Goal: Task Accomplishment & Management: Use online tool/utility

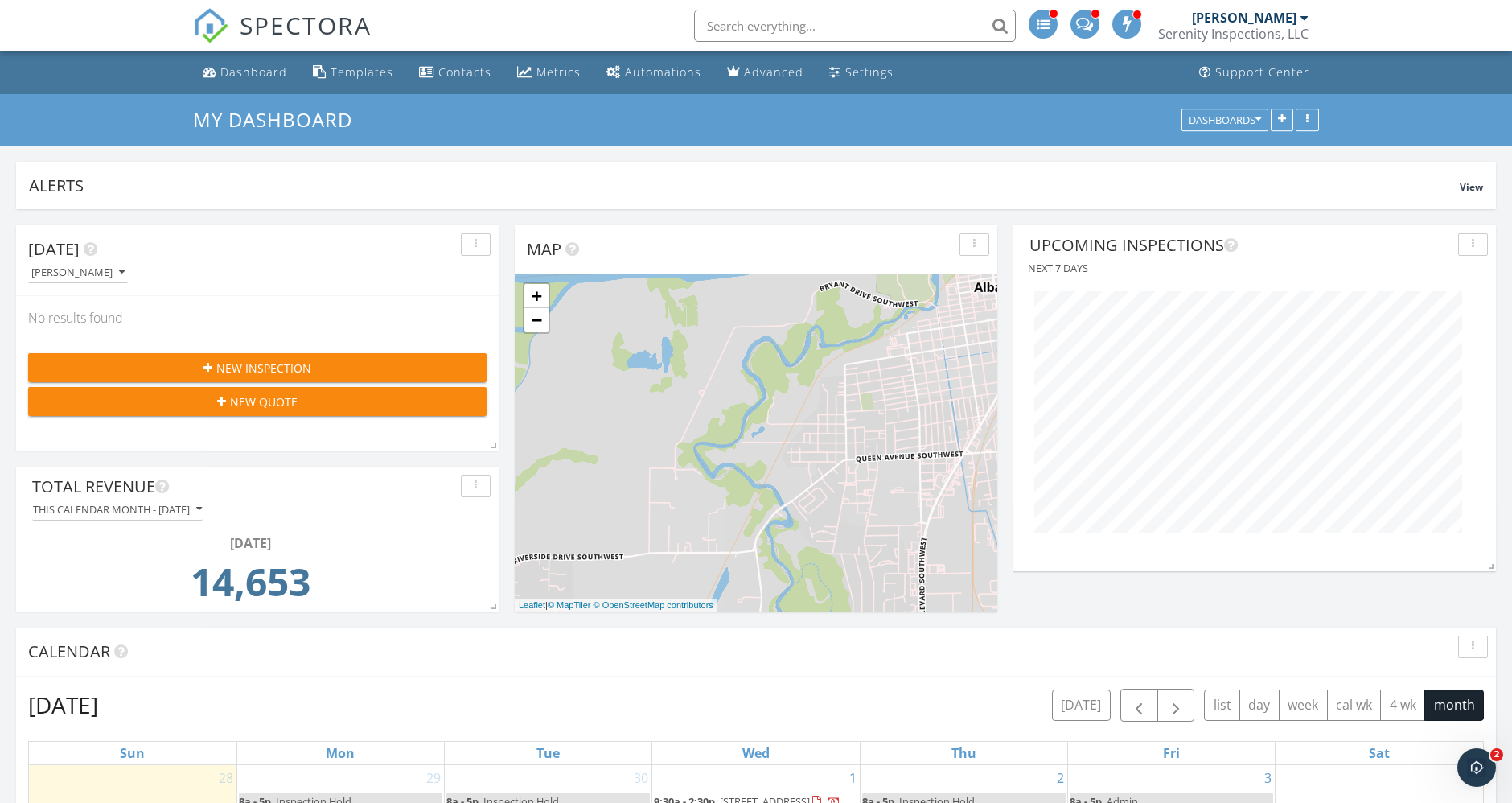
click at [1259, 20] on div "[PERSON_NAME]" at bounding box center [1244, 18] width 105 height 16
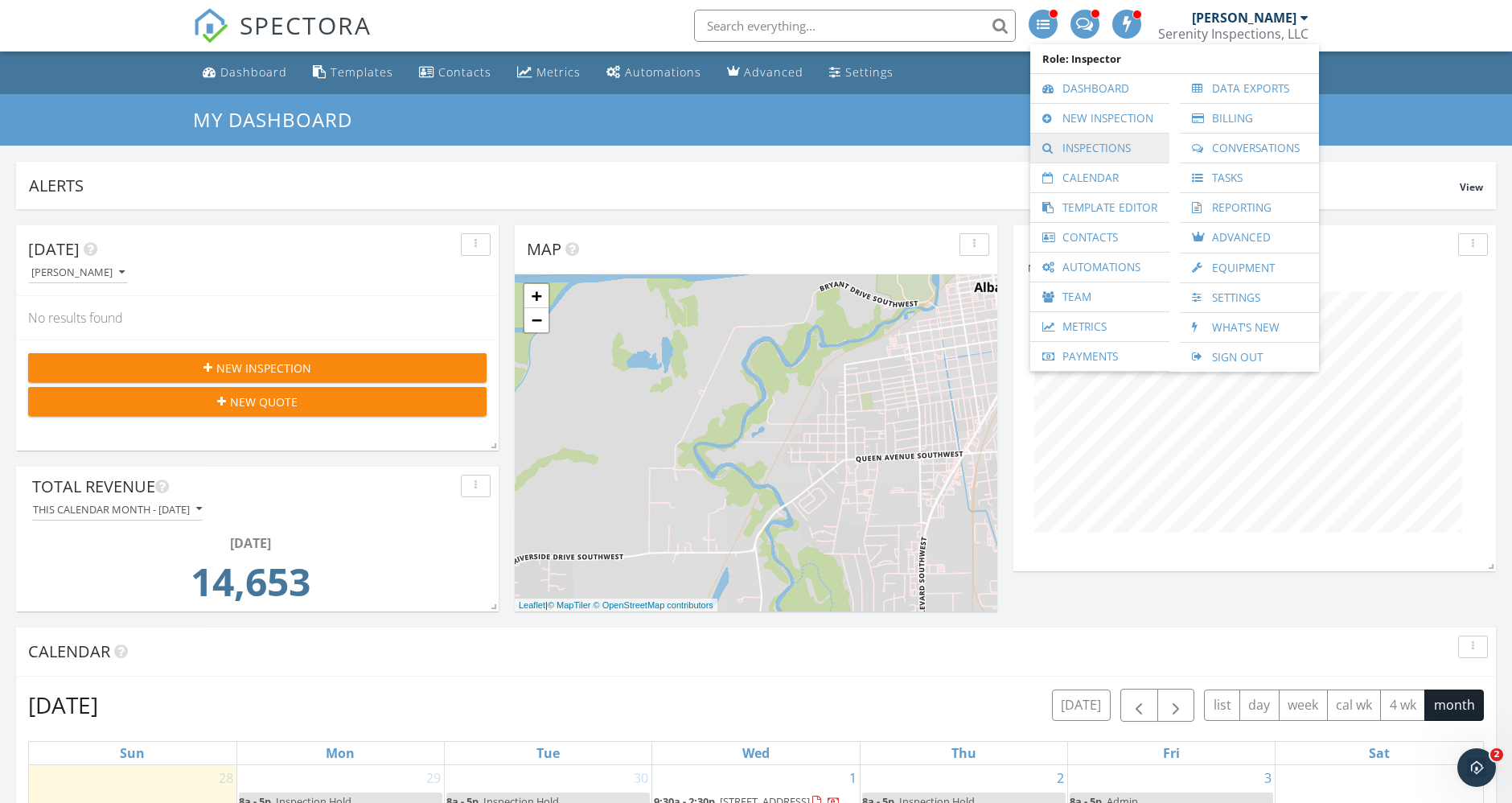
click at [1123, 155] on link "Inspections" at bounding box center [1099, 147] width 123 height 29
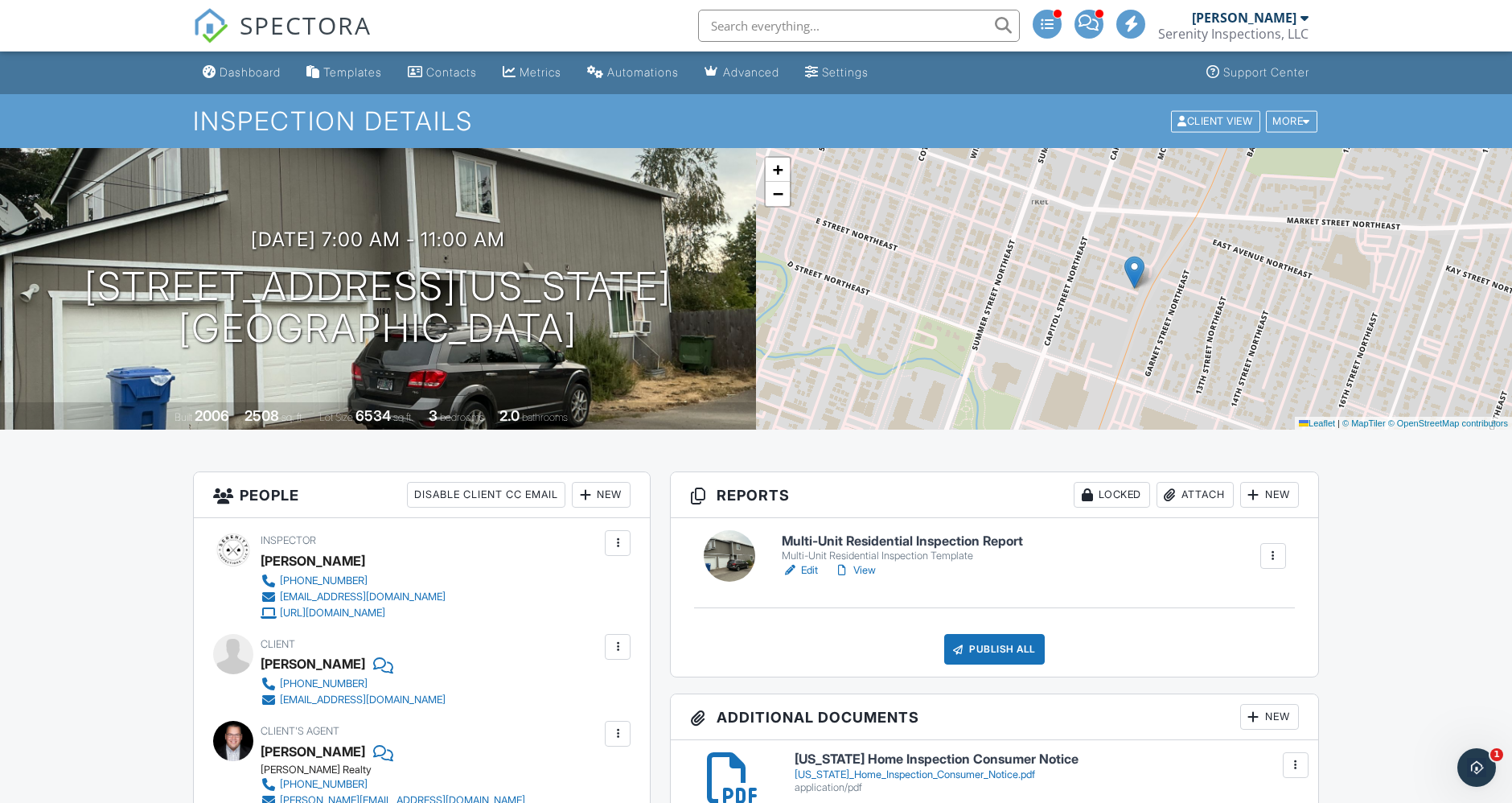
click at [812, 571] on link "Edit" at bounding box center [799, 571] width 36 height 16
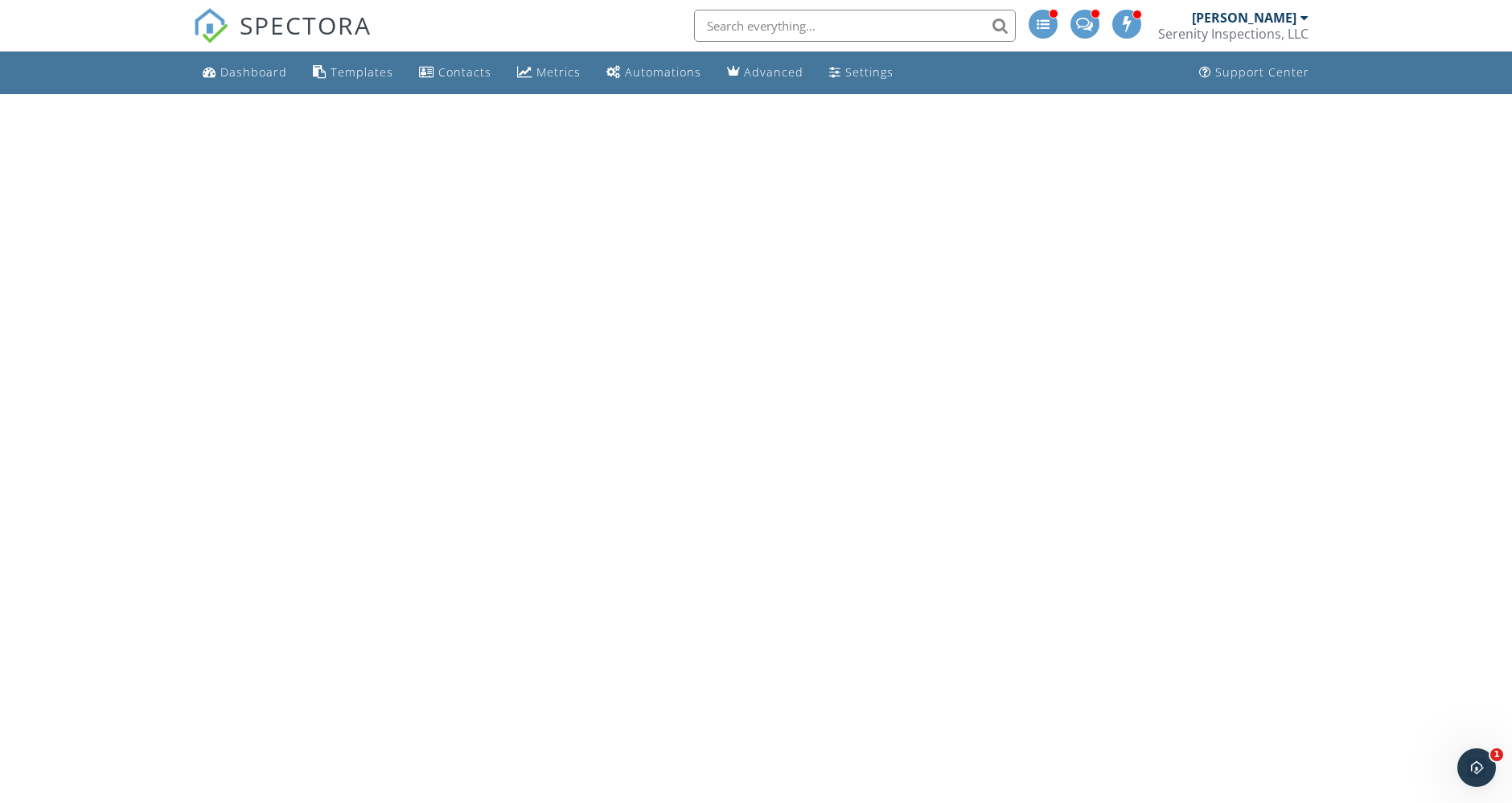
click at [1277, 22] on div "[PERSON_NAME]" at bounding box center [1244, 18] width 105 height 16
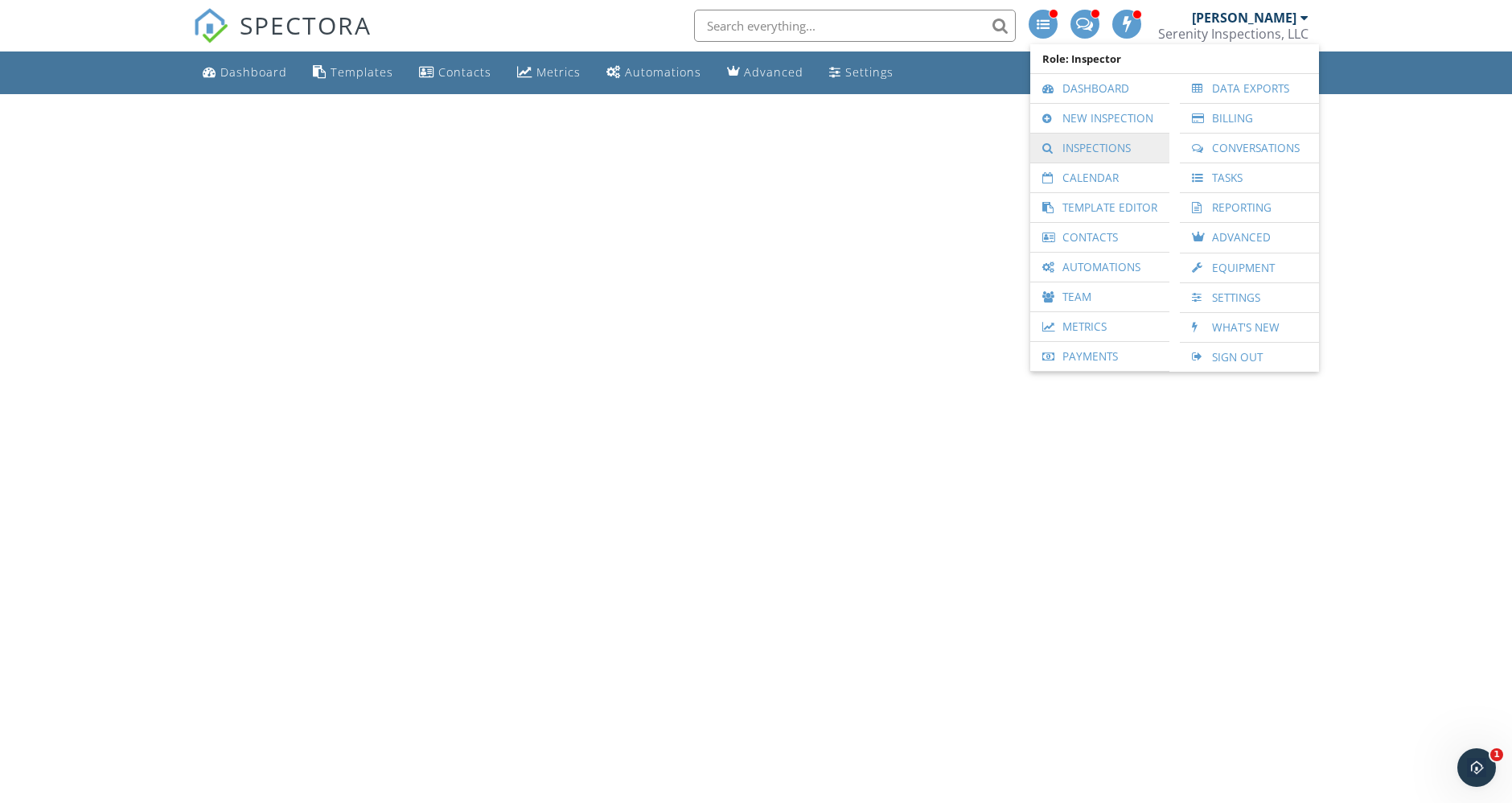
click at [1124, 153] on link "Inspections" at bounding box center [1099, 147] width 123 height 29
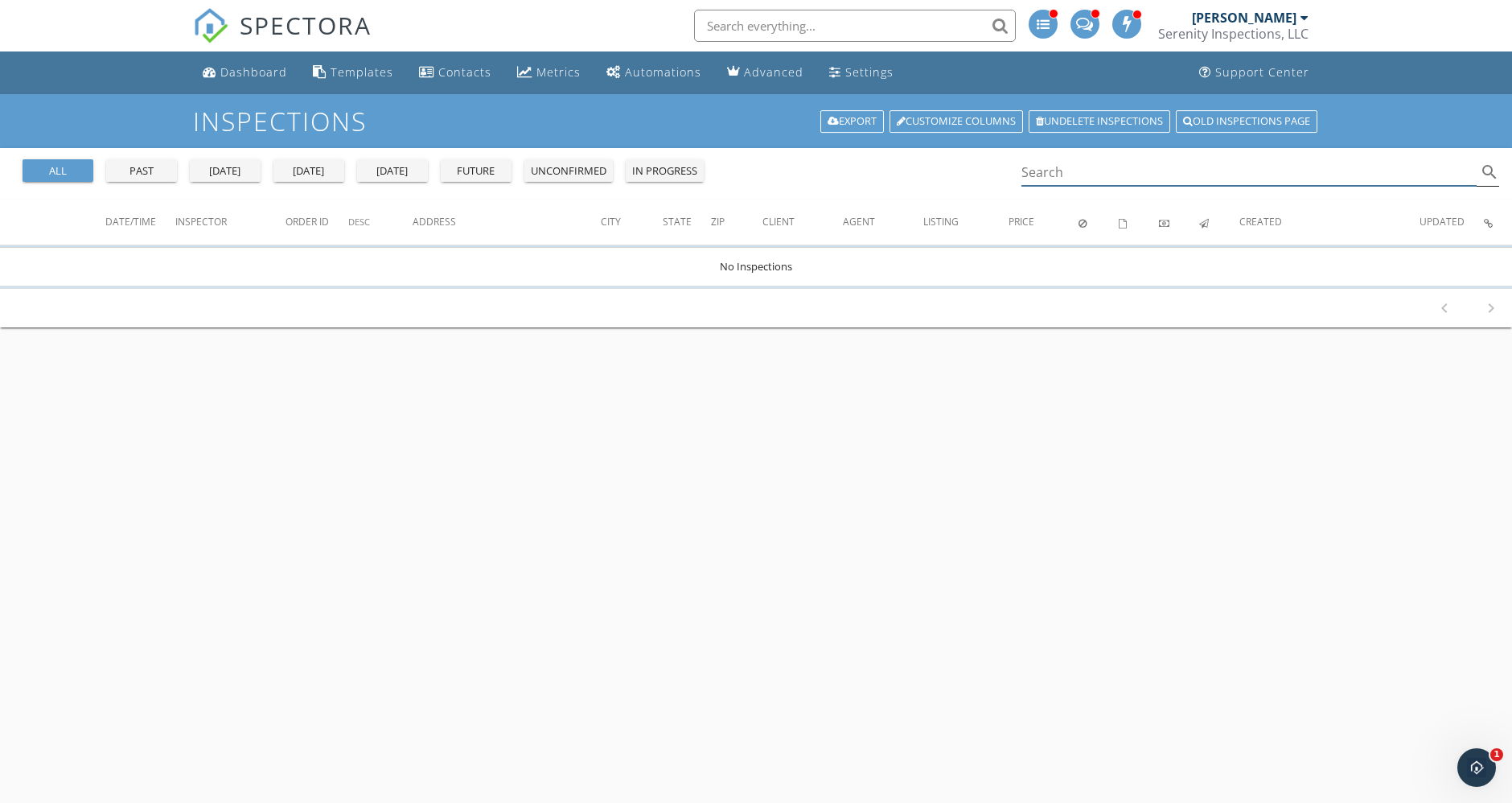
click at [1071, 182] on input "Search" at bounding box center [1248, 173] width 455 height 26
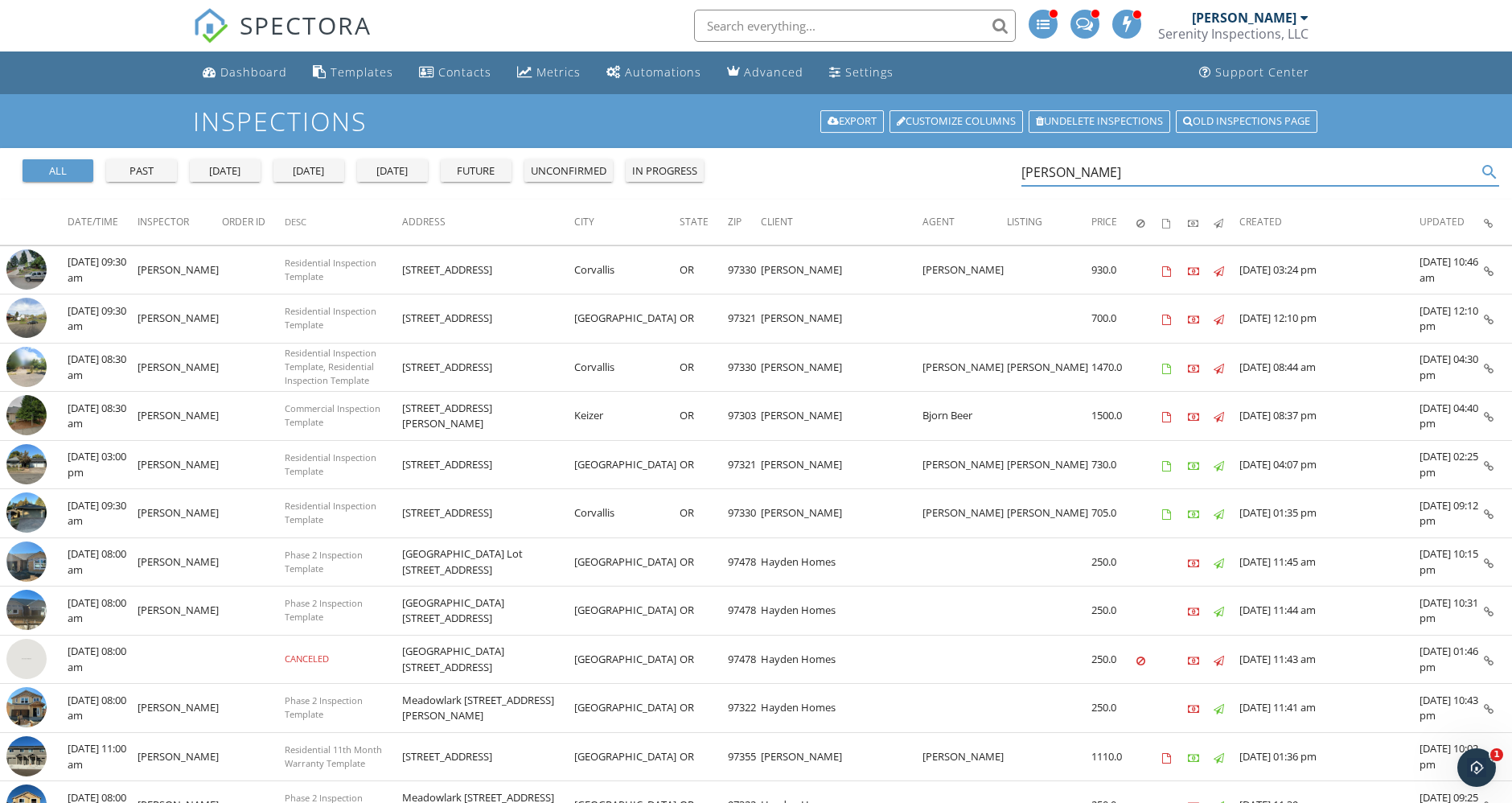
type input "billy"
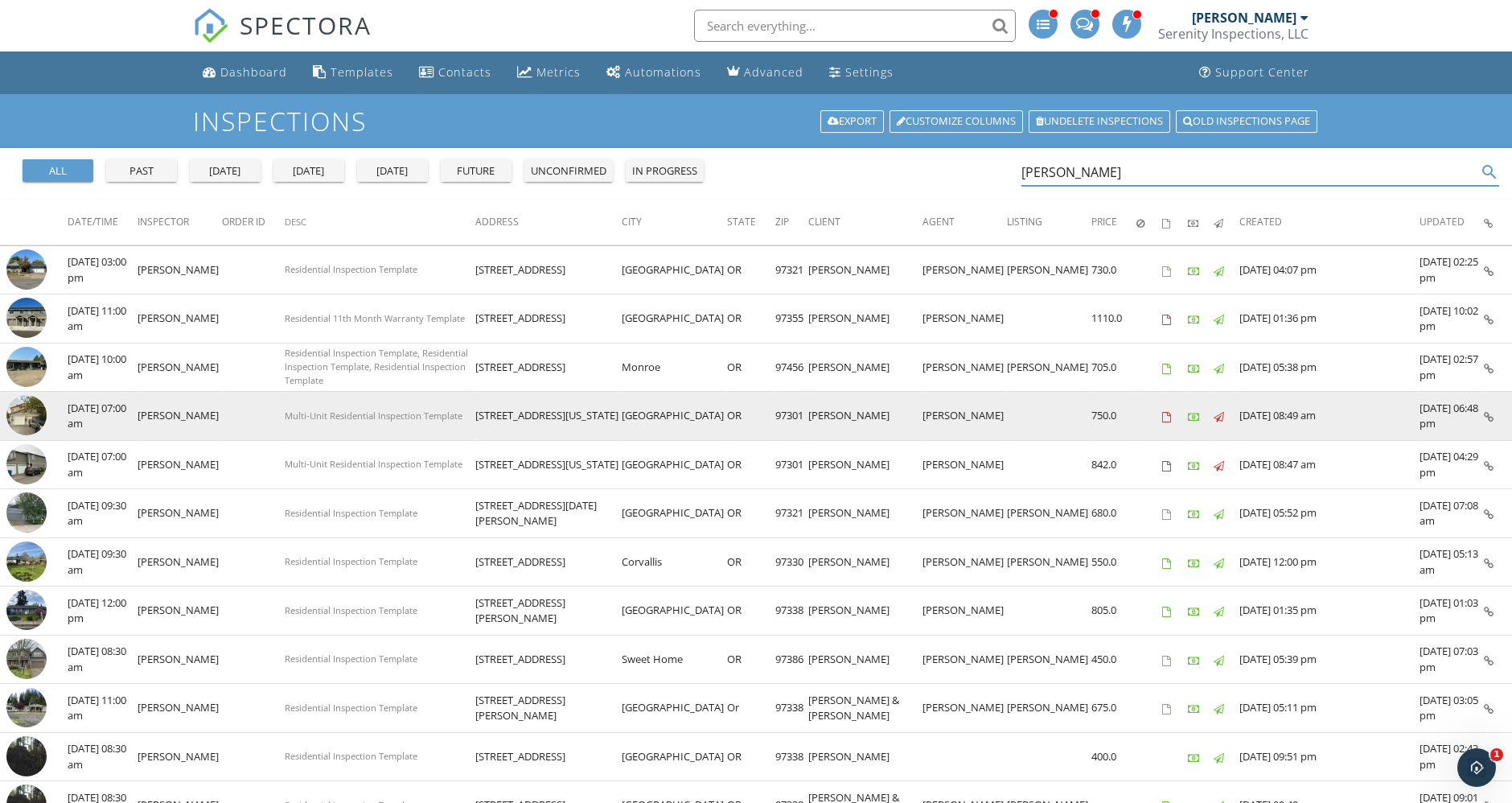
click at [29, 419] on img at bounding box center [26, 415] width 40 height 40
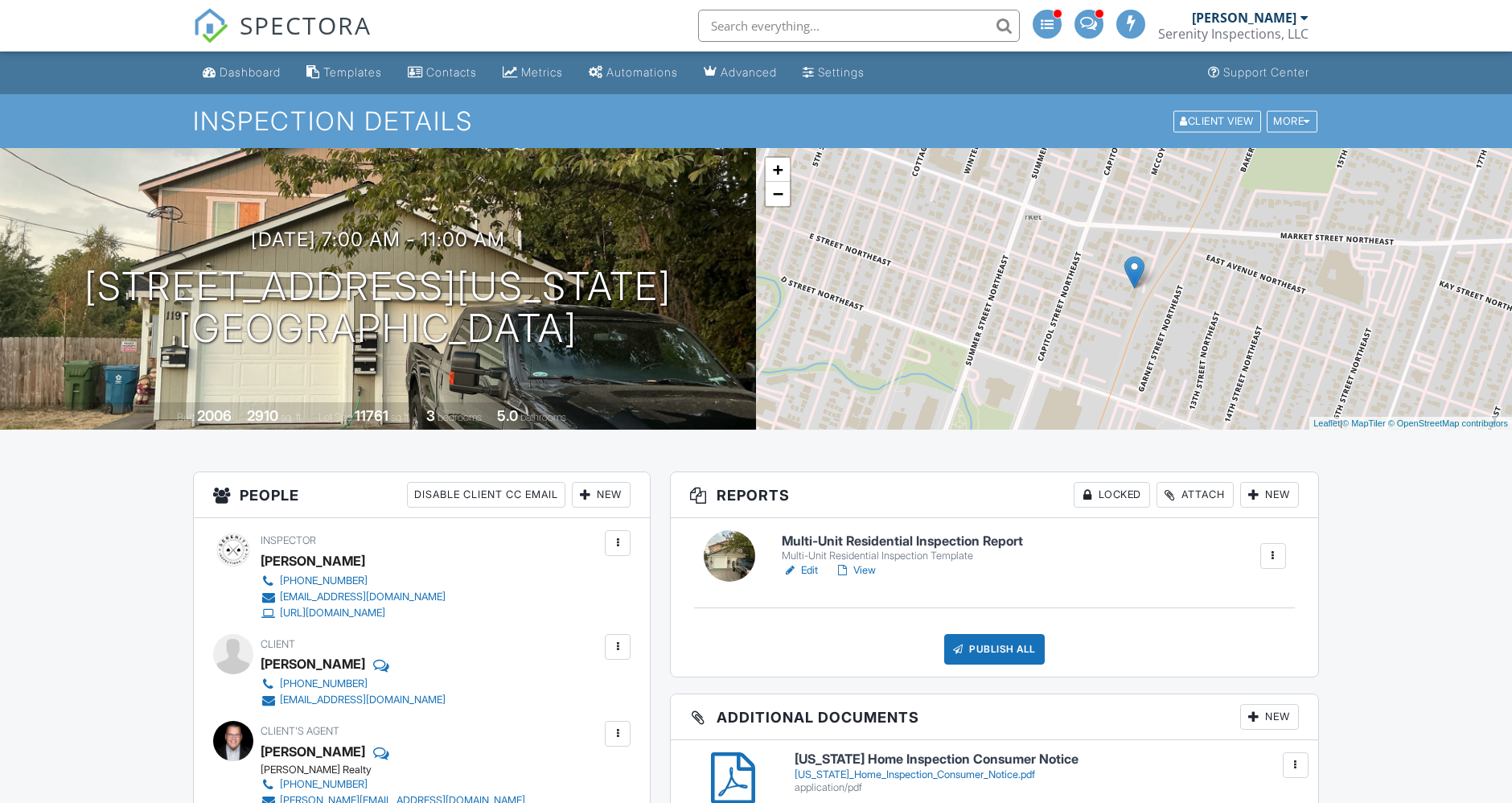
click at [814, 569] on link "Edit" at bounding box center [799, 571] width 36 height 16
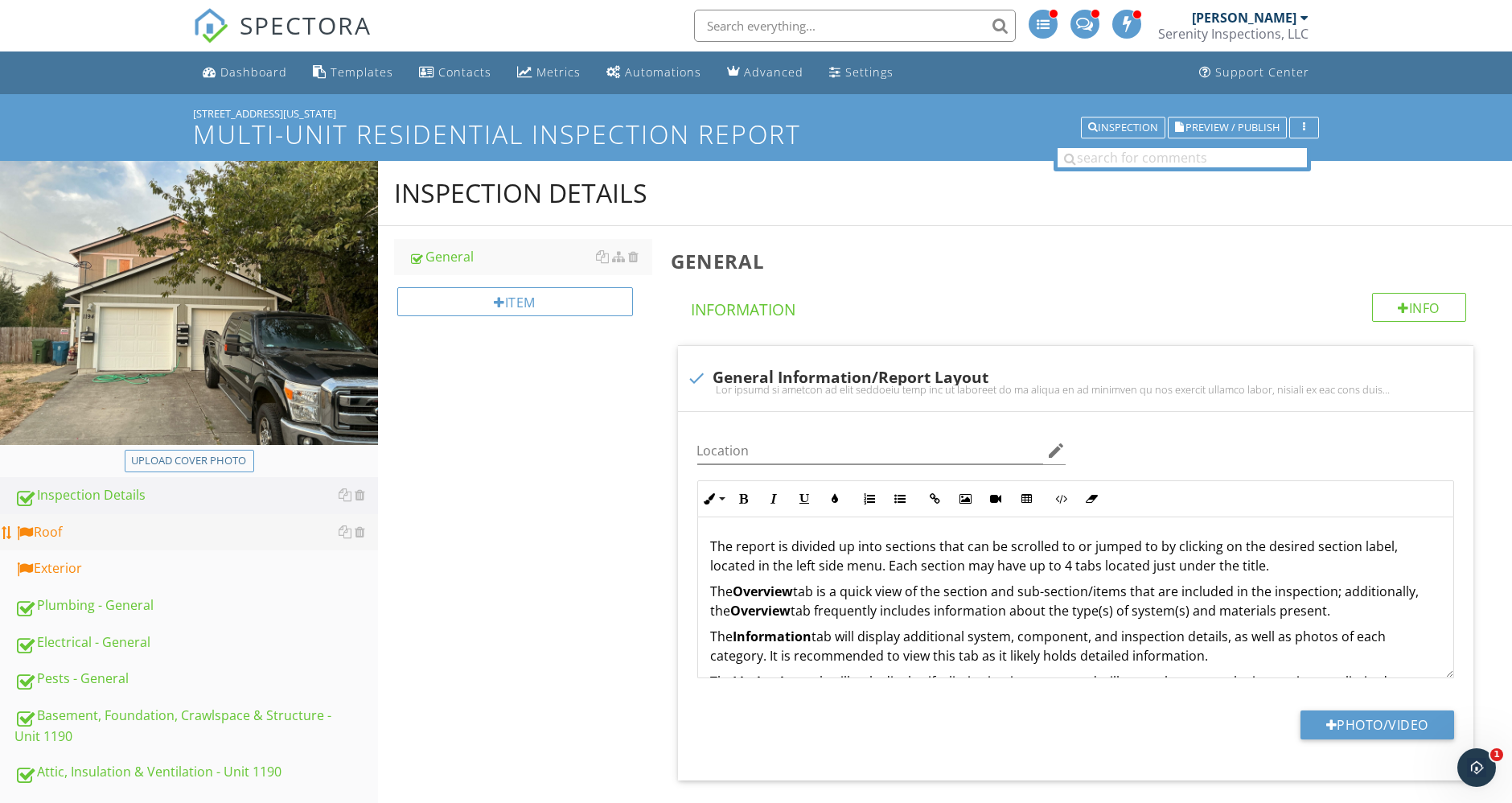
click at [69, 536] on div "Roof" at bounding box center [196, 532] width 364 height 21
type textarea "<p>The report is divided up into sections that can be scrolled to or jumped to …"
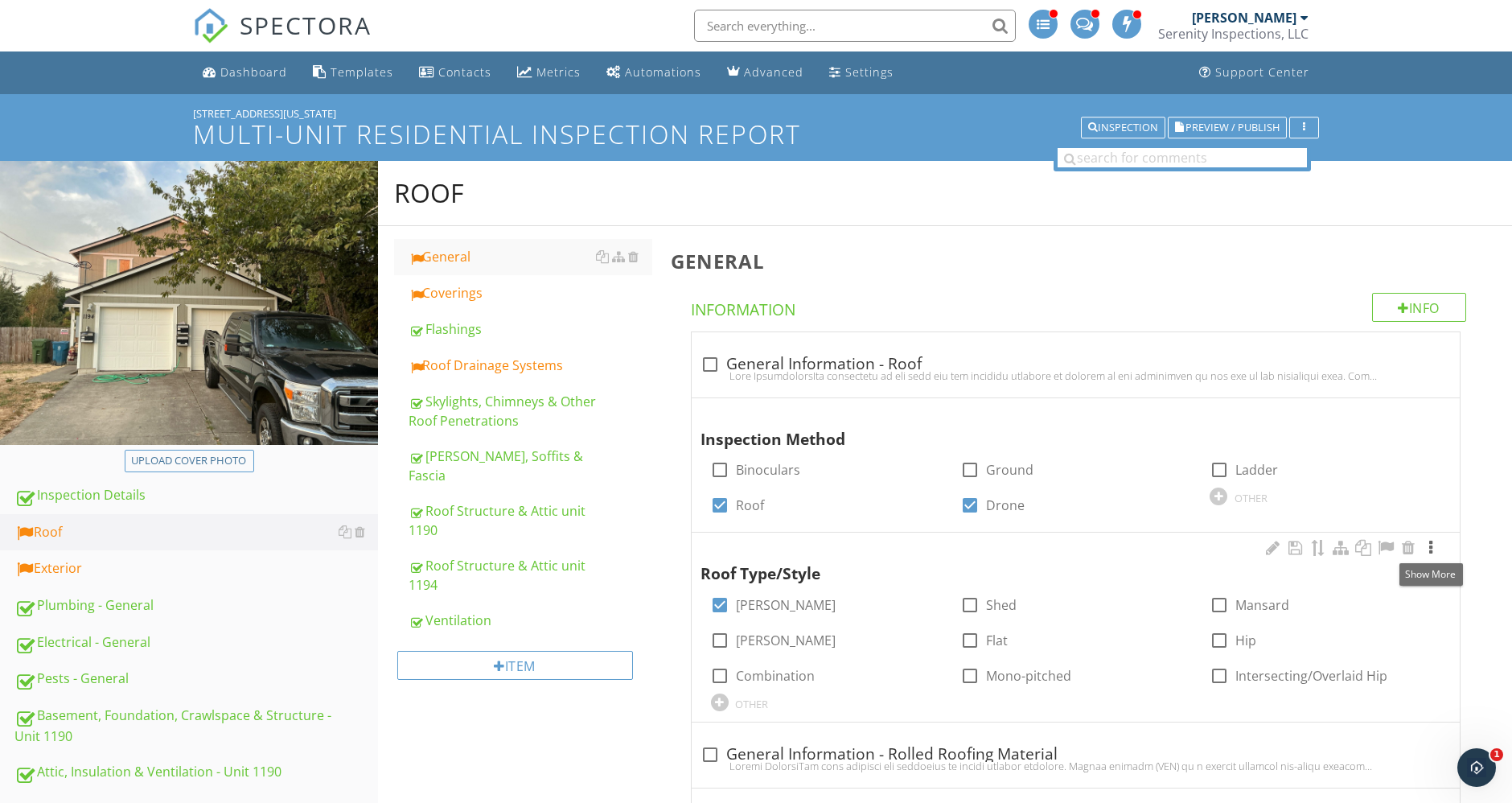
click at [1434, 546] on div at bounding box center [1430, 548] width 20 height 16
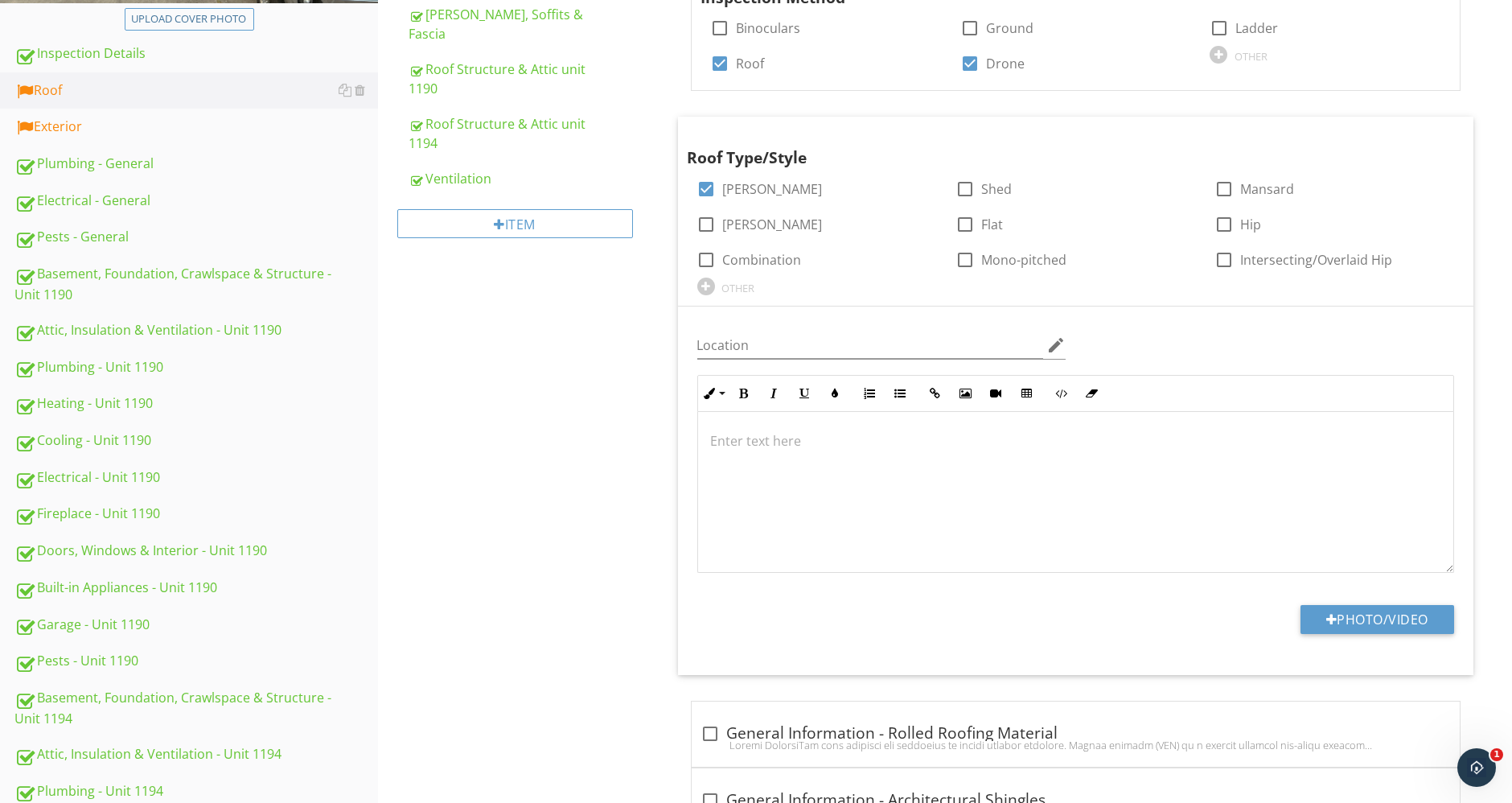
scroll to position [625, 0]
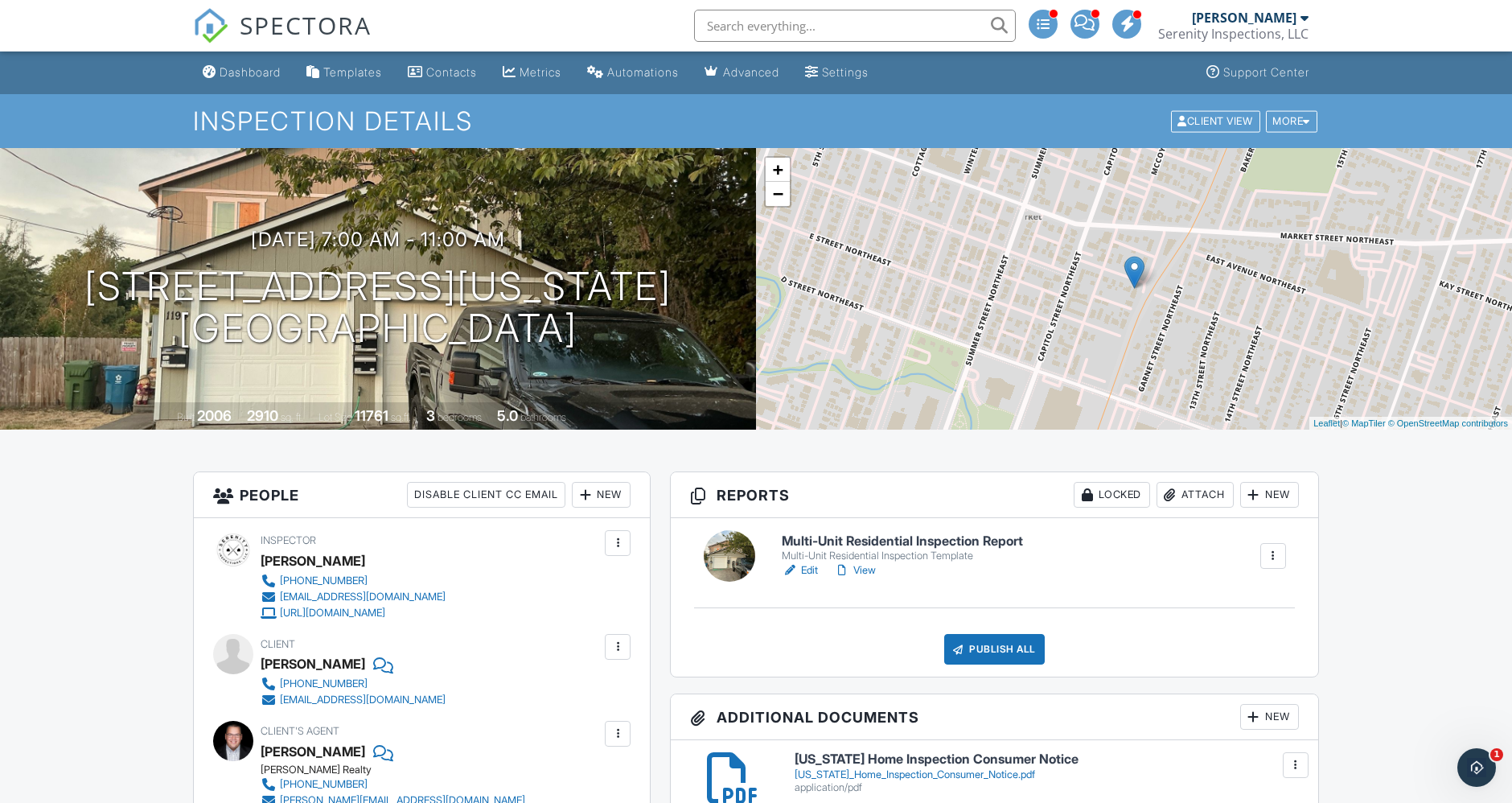
click at [870, 572] on link "View" at bounding box center [854, 571] width 42 height 16
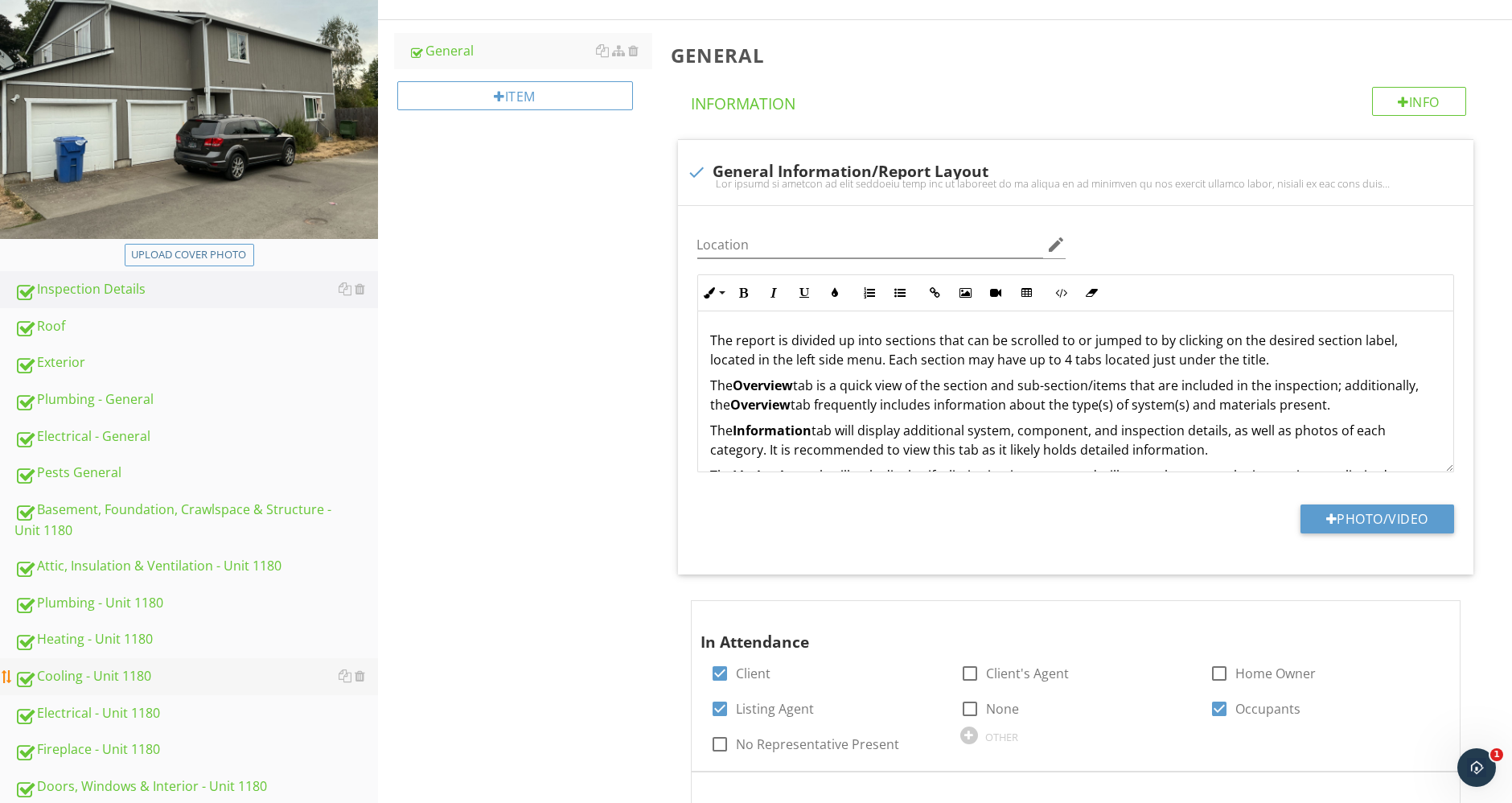
scroll to position [536, 0]
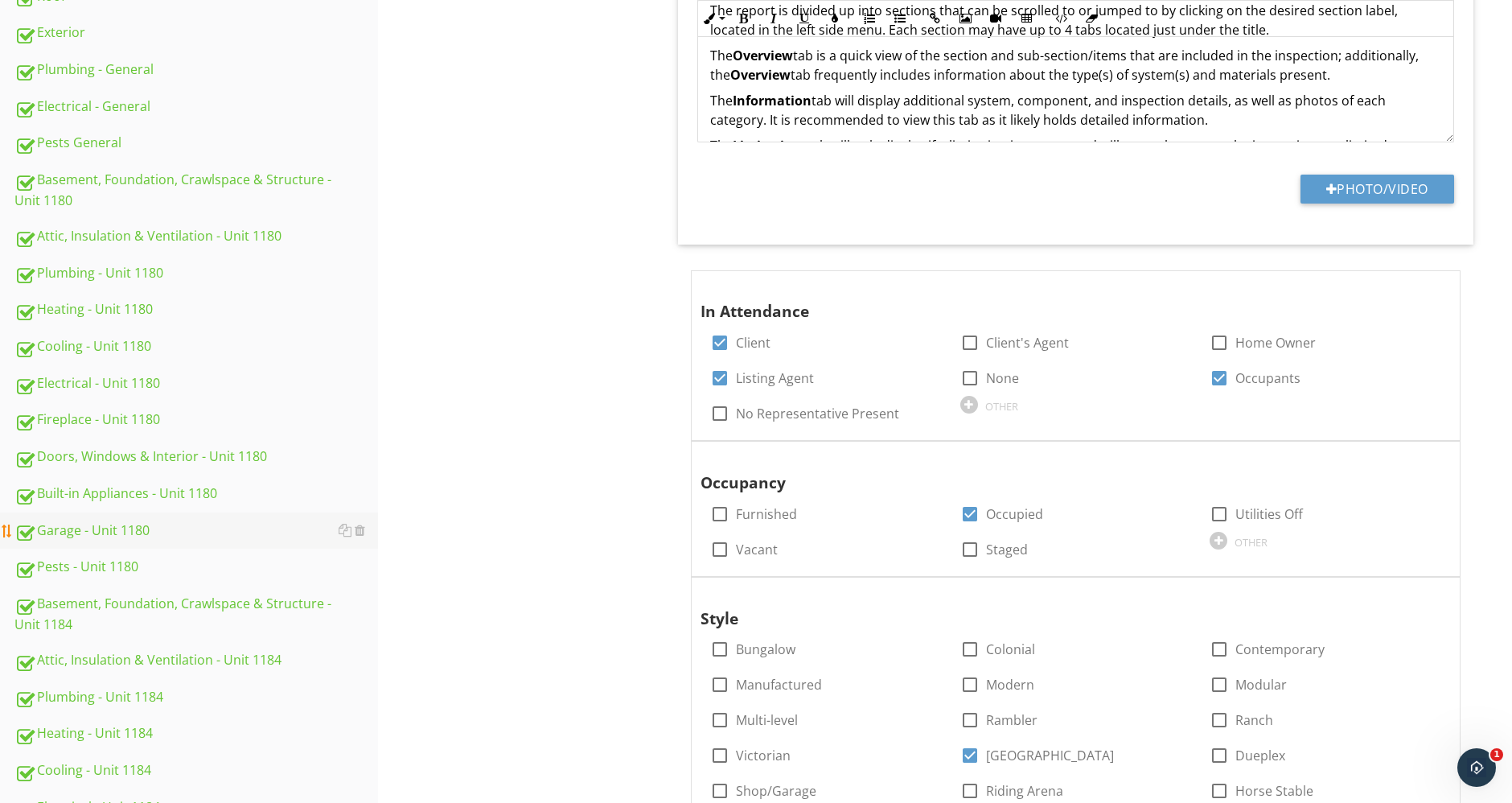
click at [128, 527] on div "Garage - Unit 1180" at bounding box center [196, 532] width 364 height 21
type textarea "<p>The report is divided up into sections that can be scrolled to or jumped to …"
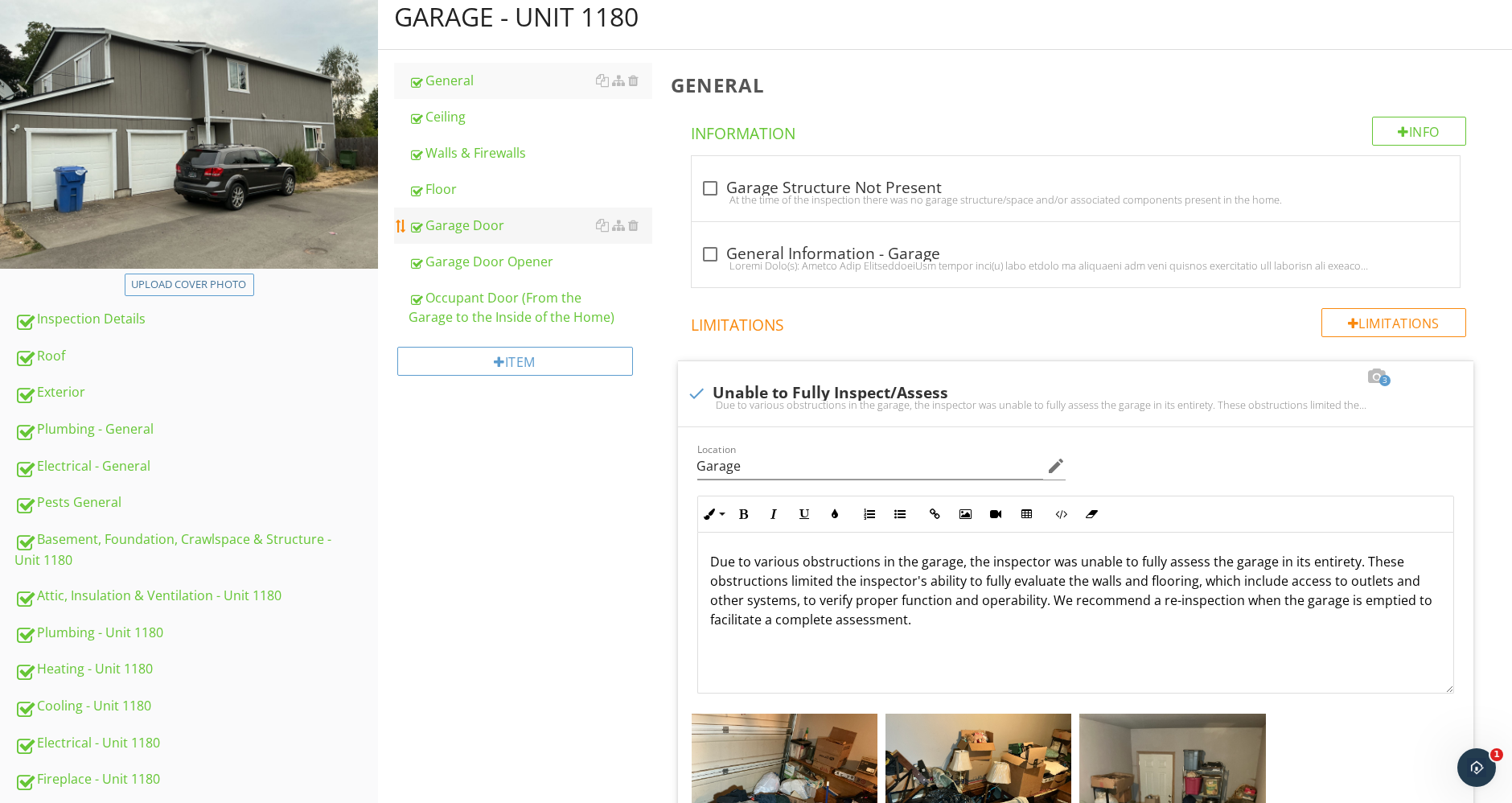
scroll to position [89, 0]
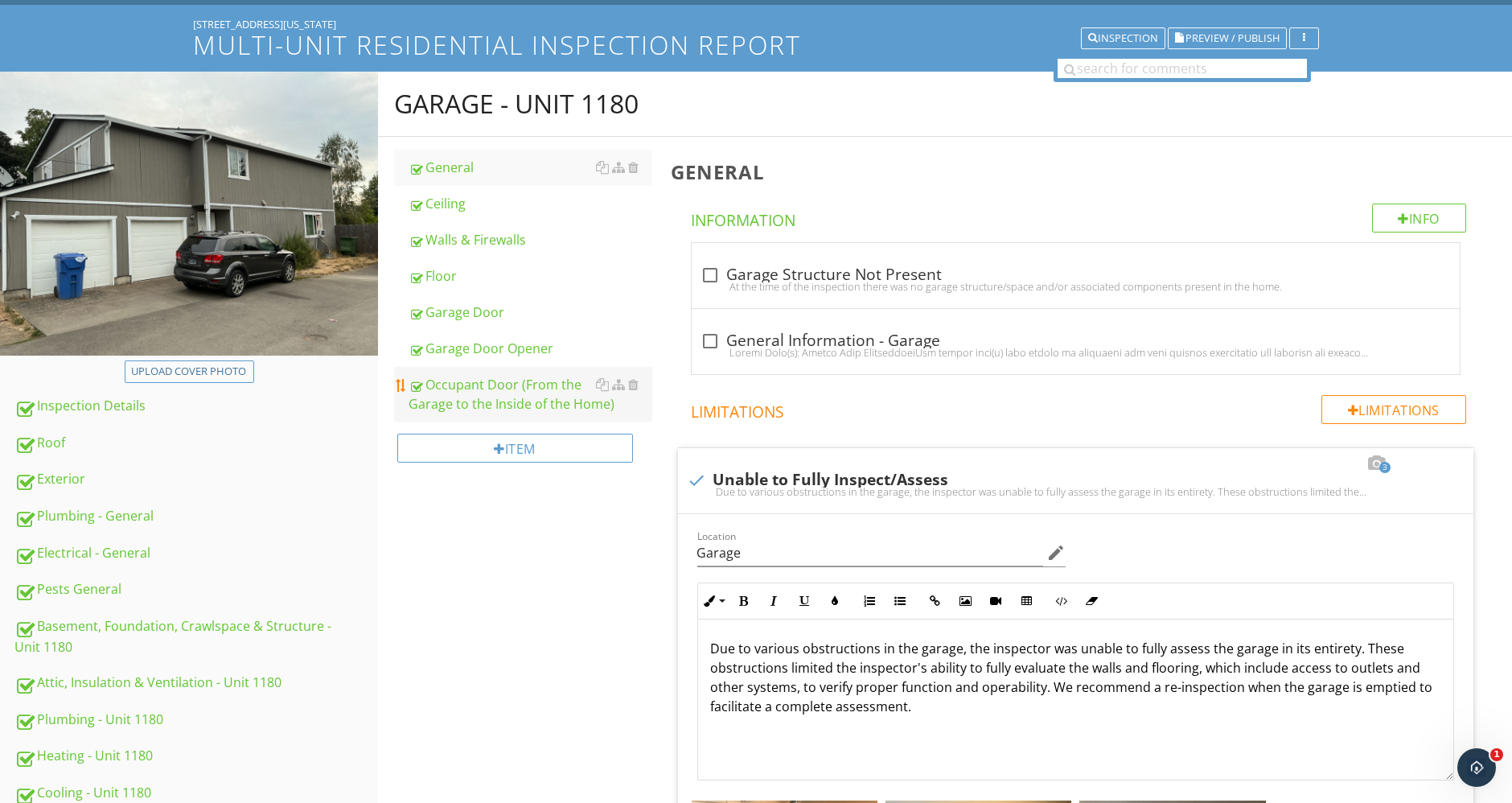
click at [538, 406] on div "Occupant Door (From the Garage to the Inside of the Home)" at bounding box center [530, 393] width 244 height 38
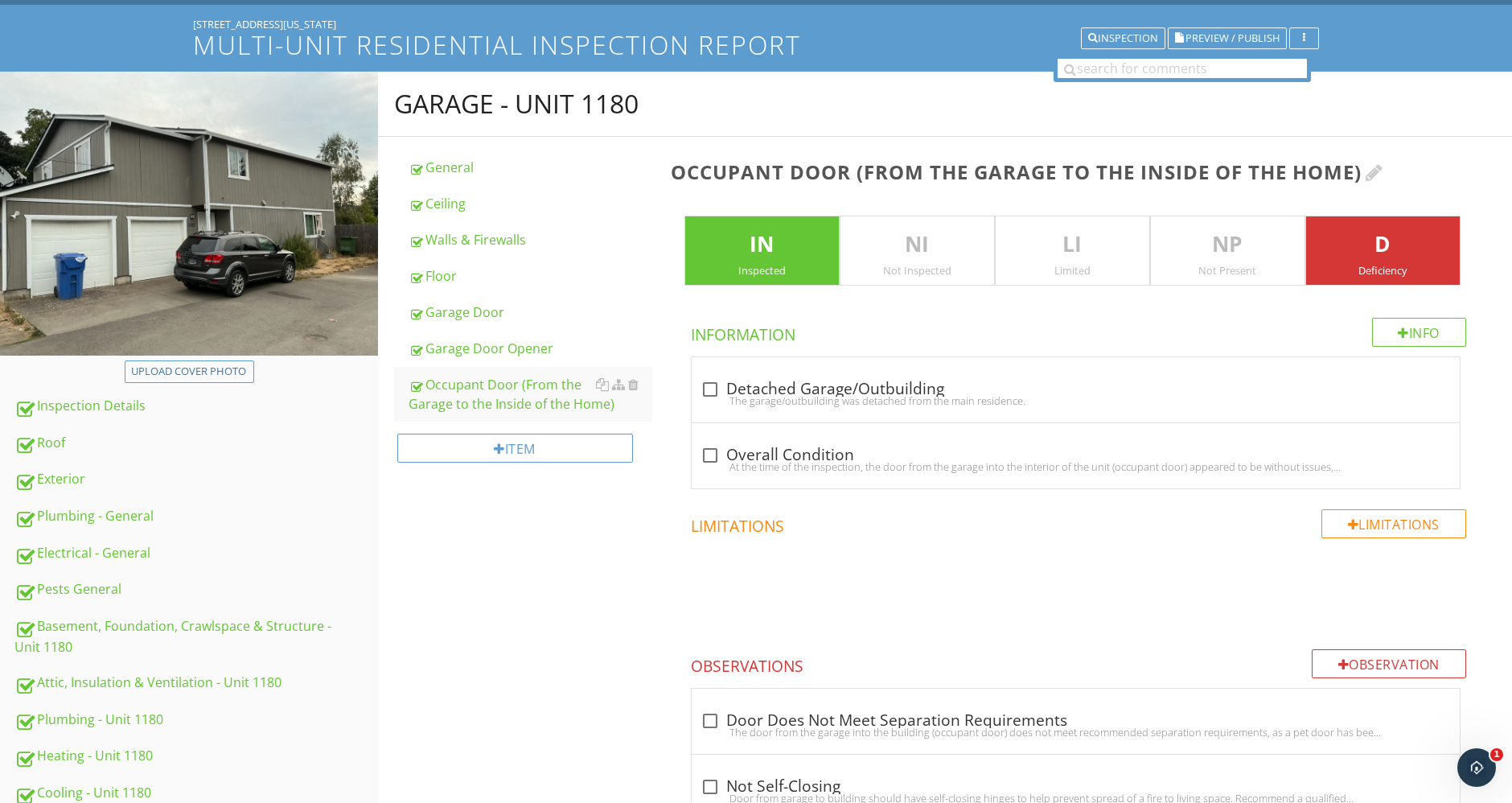
click at [1380, 173] on div at bounding box center [1375, 173] width 18 height 20
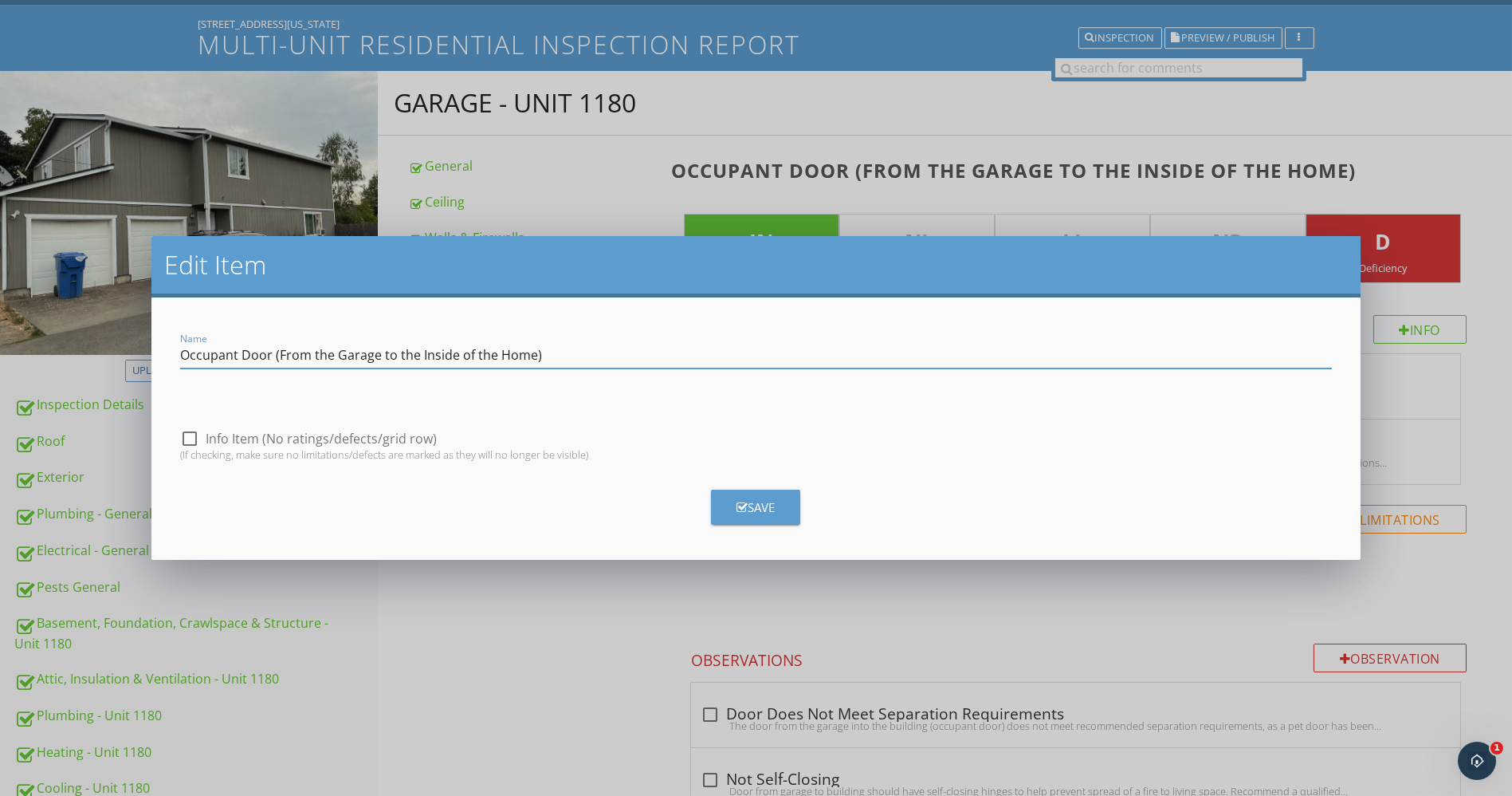
click at [528, 354] on input "Occupant Door (From the Garage to the Inside of the Home)" at bounding box center [756, 355] width 1153 height 26
drag, startPoint x: 530, startPoint y: 355, endPoint x: 498, endPoint y: 355, distance: 32.0
click at [498, 355] on input "Occupant Door (From the Garage to the Inside of the Home)" at bounding box center [756, 355] width 1153 height 26
type input "Occupant Door (From the Garage to the Inside of the Unit)"
click at [781, 507] on button "Save" at bounding box center [756, 507] width 89 height 35
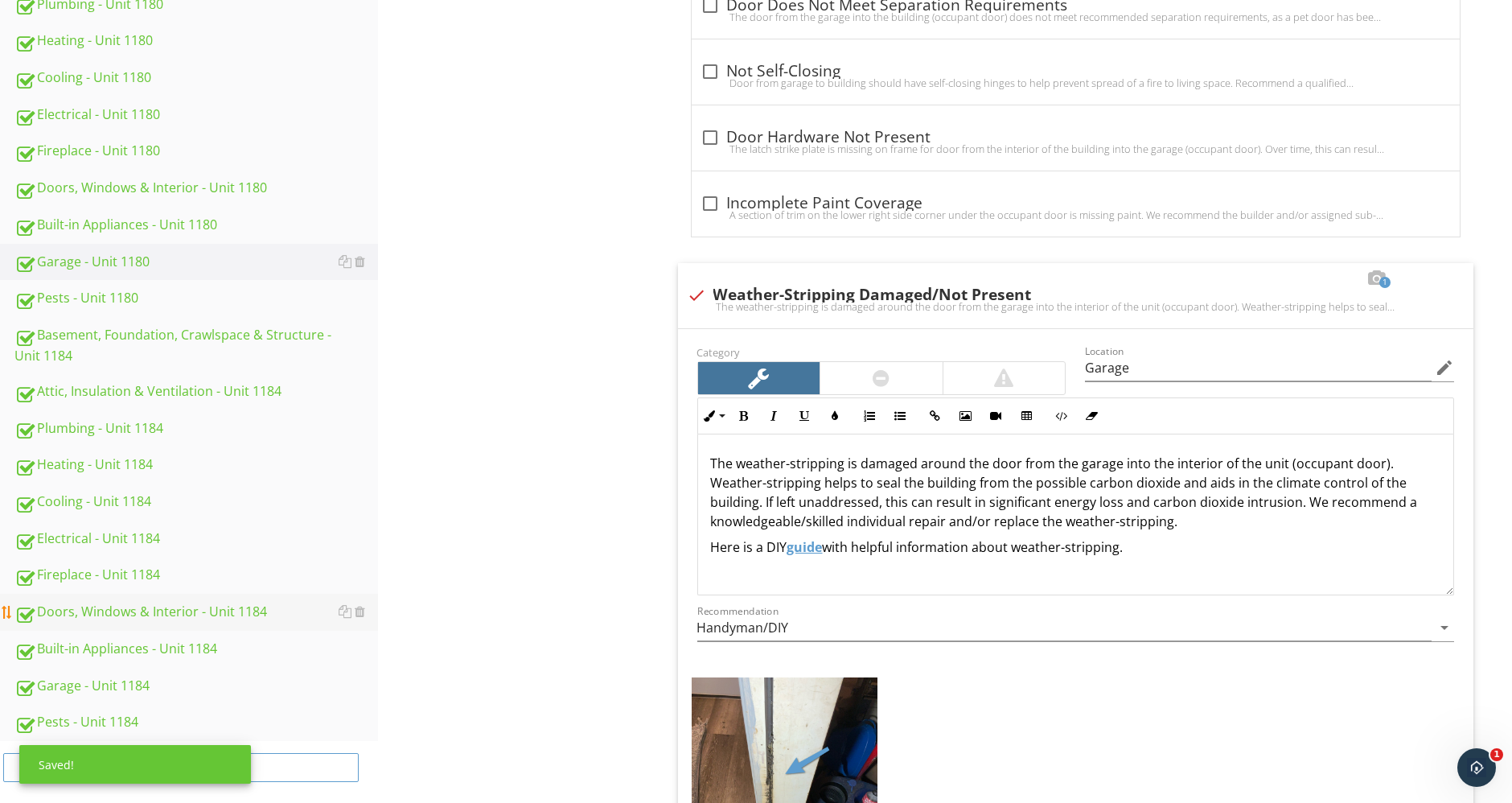
scroll to position [1251, 0]
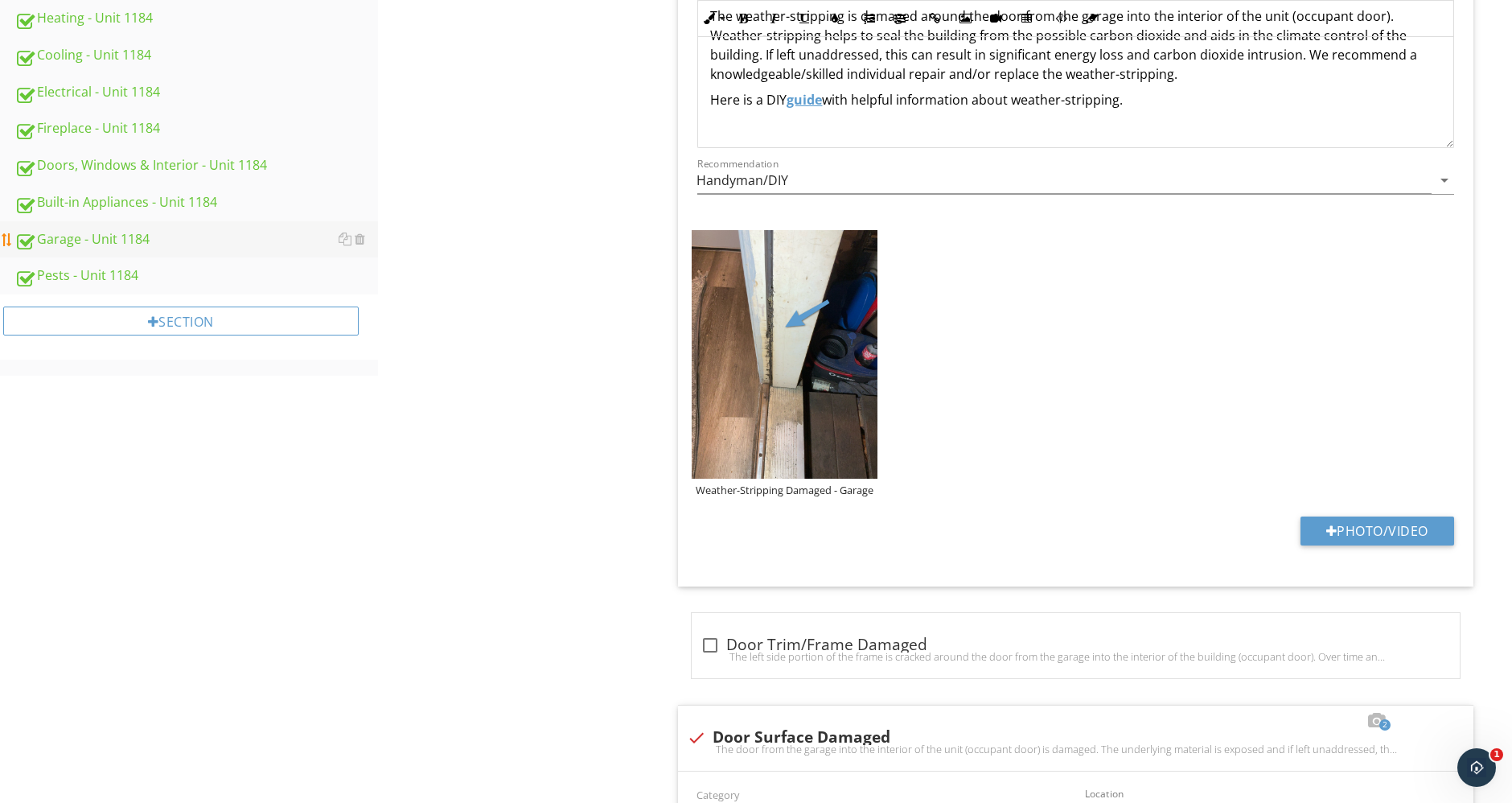
click at [124, 230] on div "Garage - Unit 1184" at bounding box center [196, 240] width 364 height 21
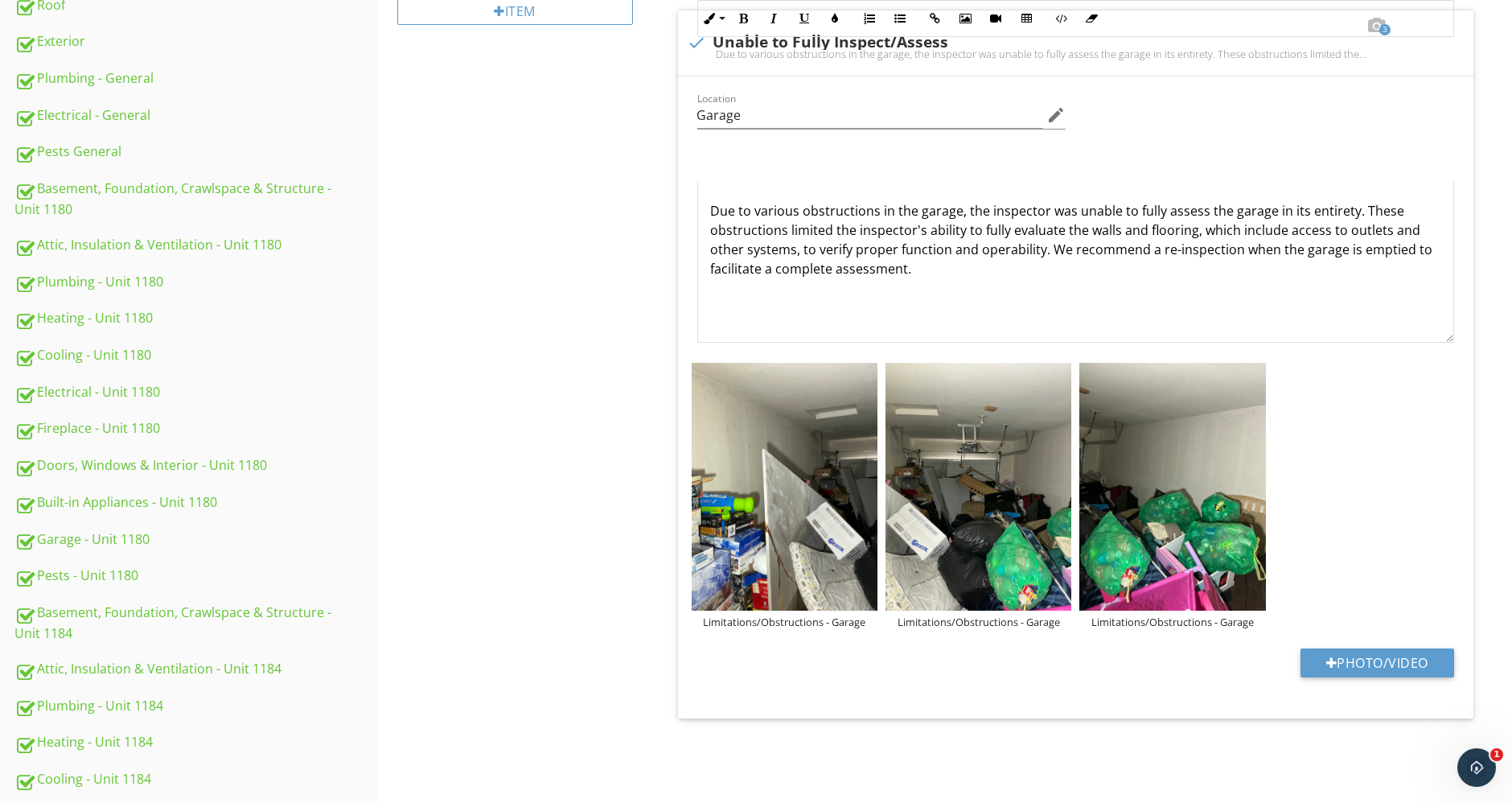
scroll to position [103, 0]
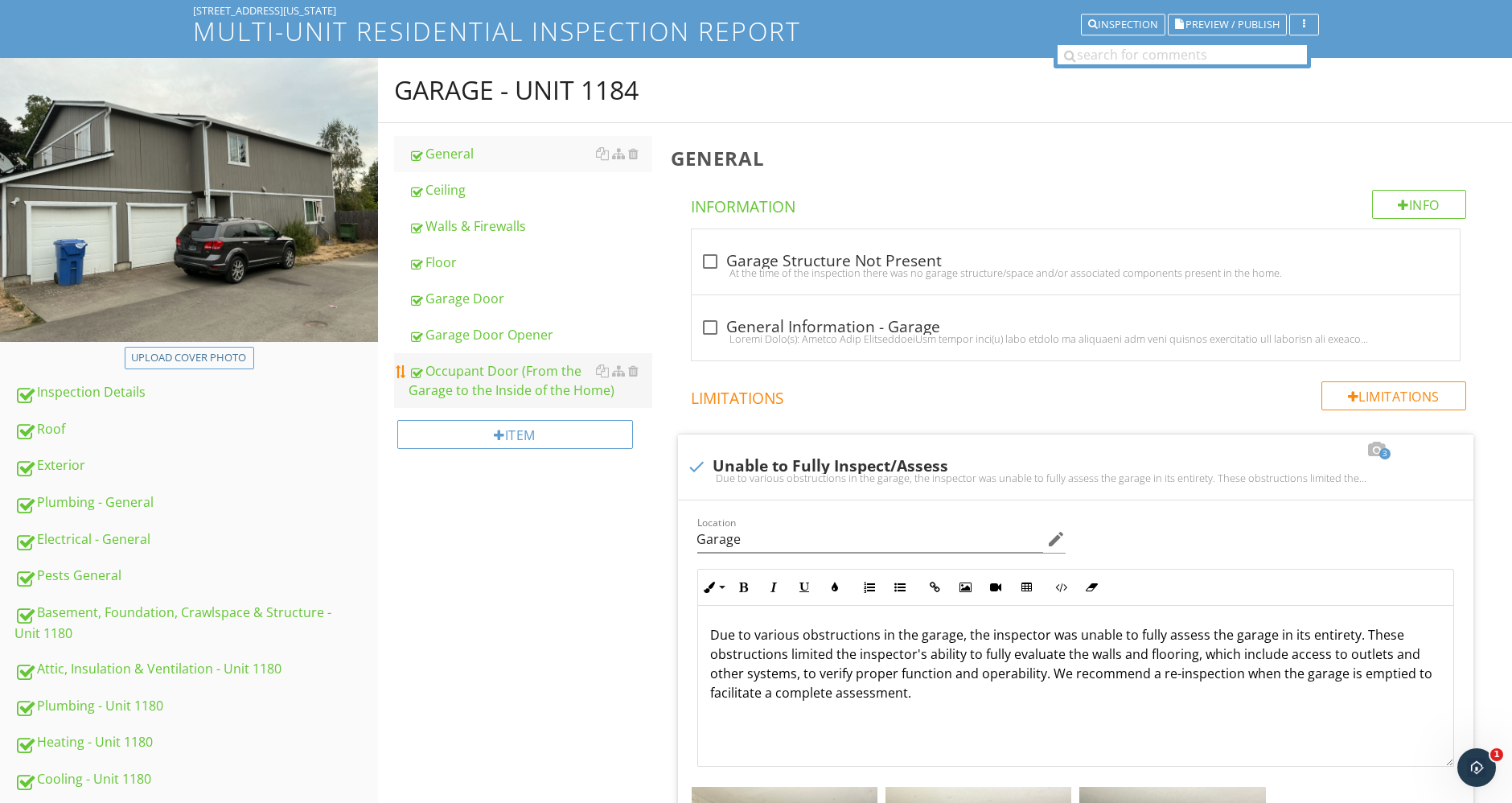
click at [502, 379] on div "Occupant Door (From the Garage to the Inside of the Home)" at bounding box center [530, 380] width 244 height 38
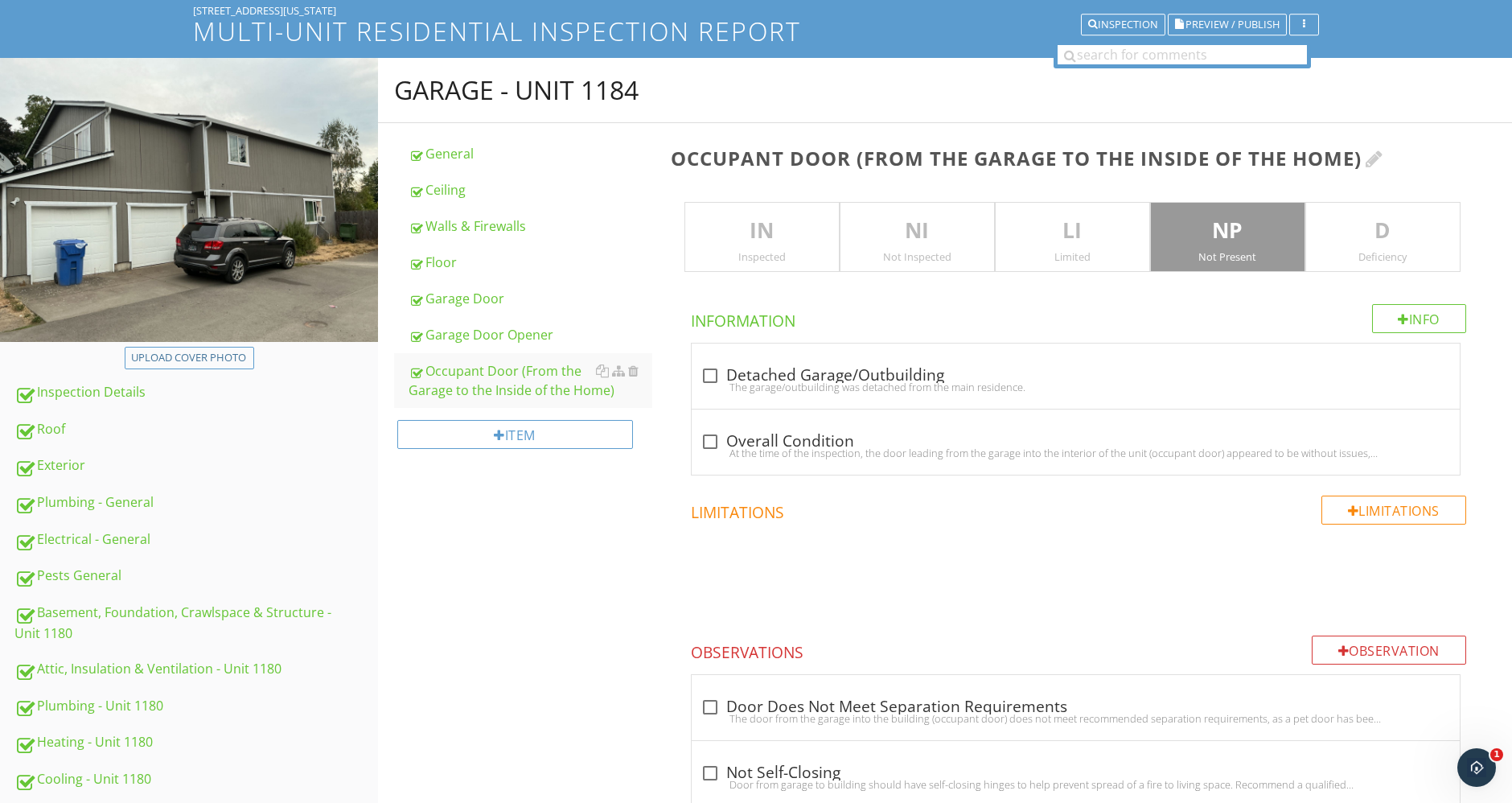
click at [1384, 161] on div at bounding box center [1375, 159] width 18 height 20
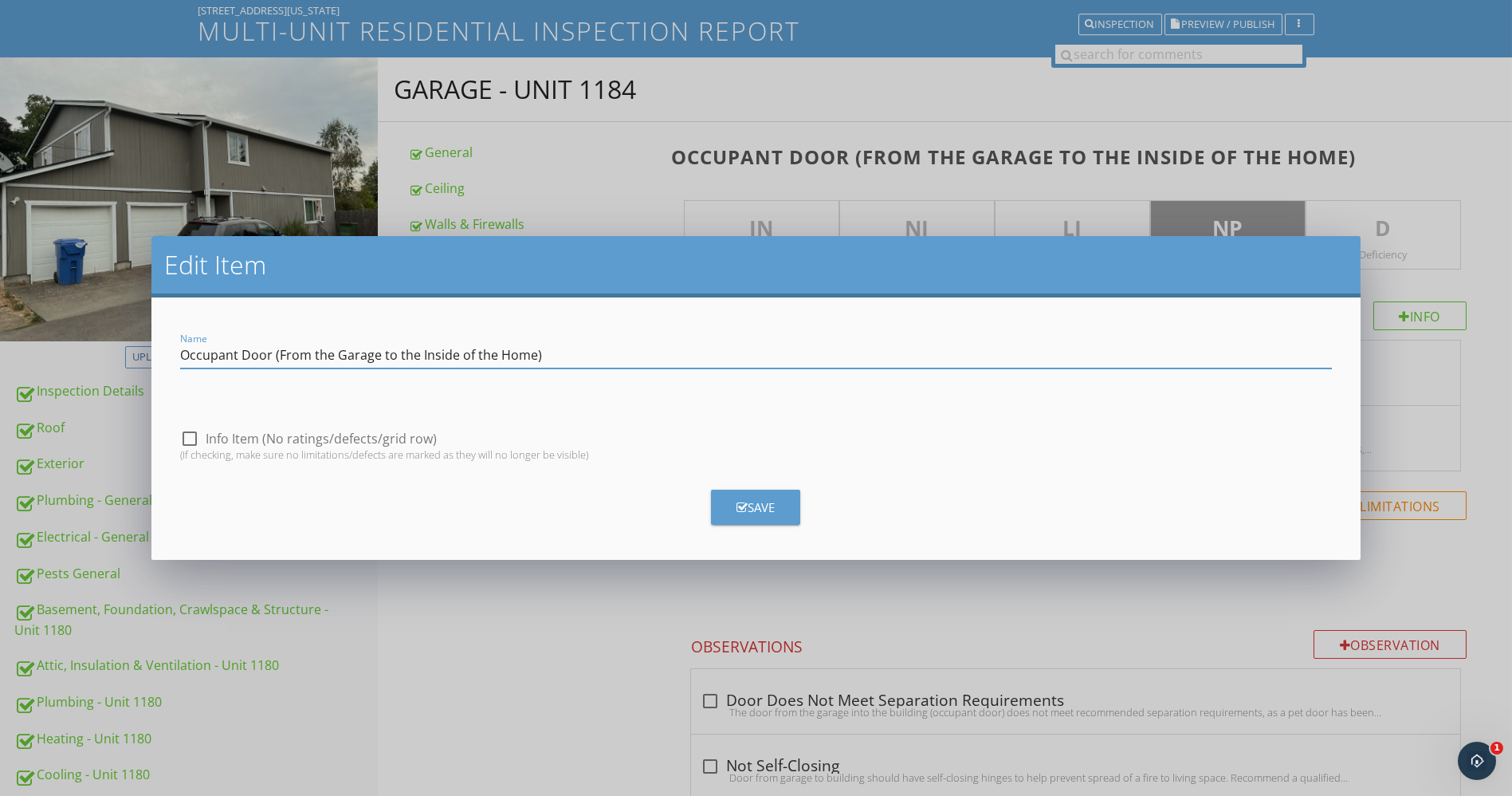
drag, startPoint x: 529, startPoint y: 352, endPoint x: 499, endPoint y: 356, distance: 30.3
click at [499, 356] on input "Occupant Door (From the Garage to the Inside of the Home)" at bounding box center [756, 355] width 1153 height 26
type input "Occupant Door (From the Garage to the Inside of the Unit)"
click at [777, 504] on button "Save" at bounding box center [756, 507] width 89 height 35
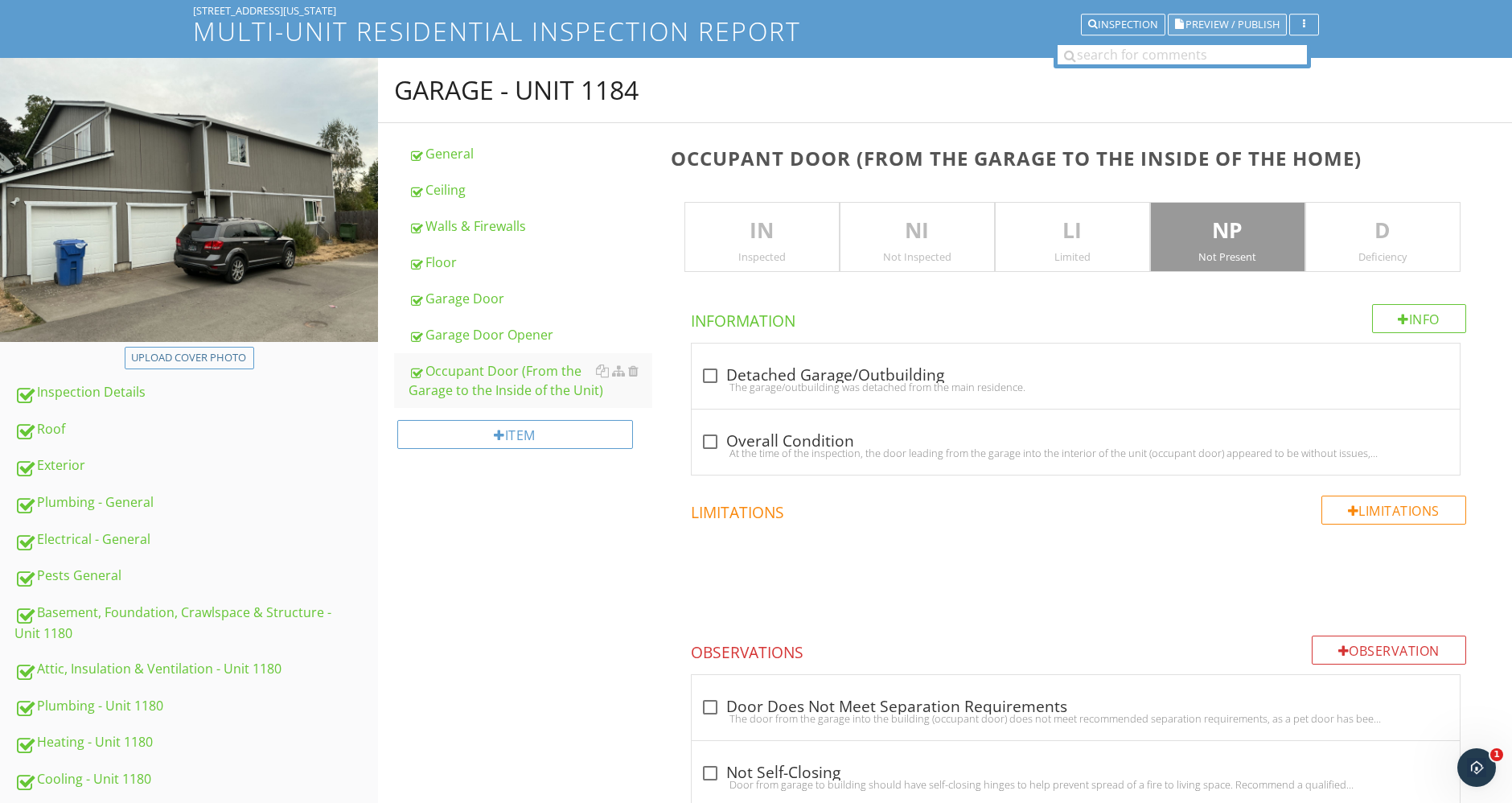
click at [1213, 26] on span "Preview / Publish" at bounding box center [1232, 25] width 94 height 11
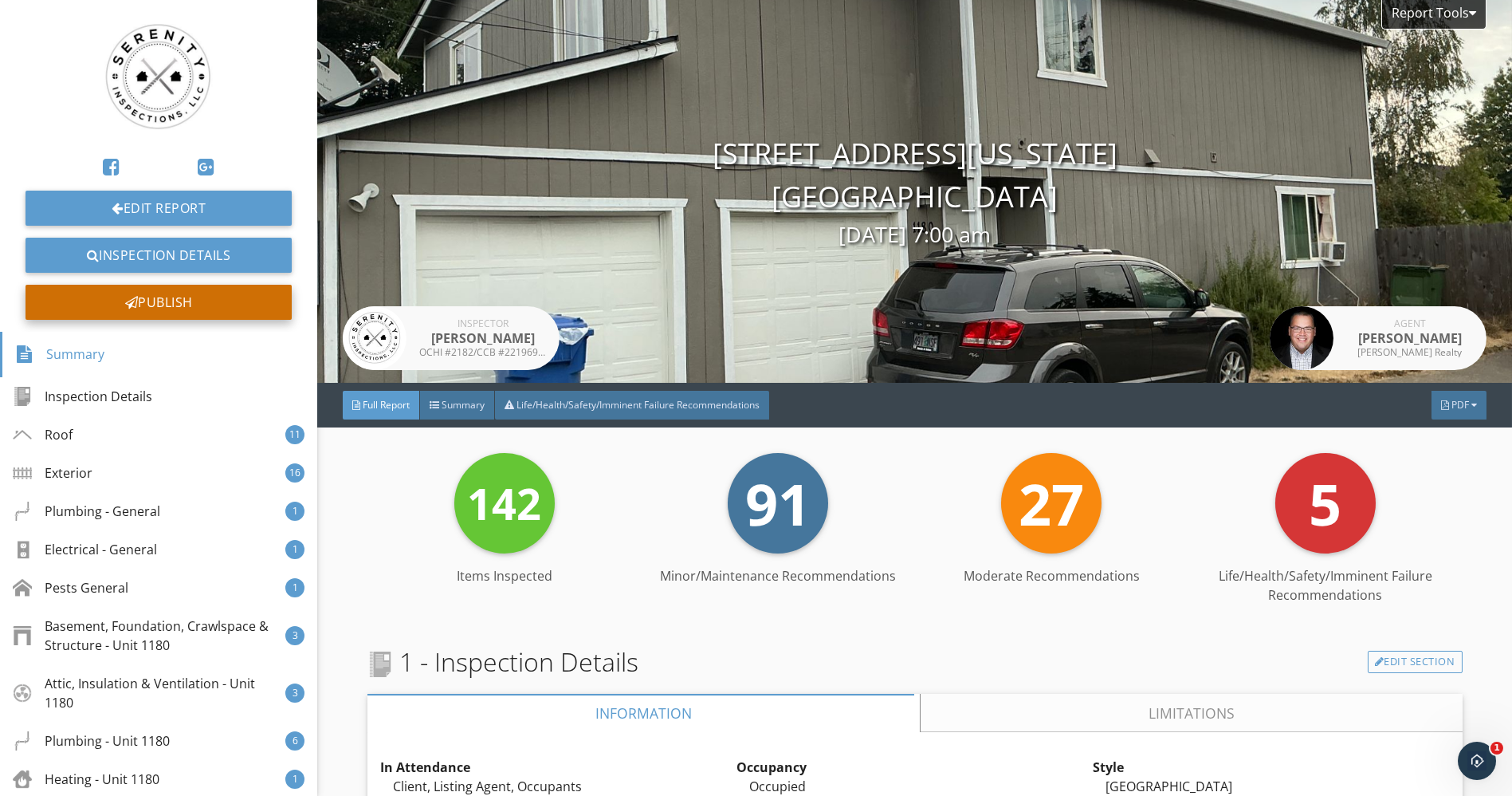
click at [173, 302] on div "Publish" at bounding box center [158, 302] width 267 height 35
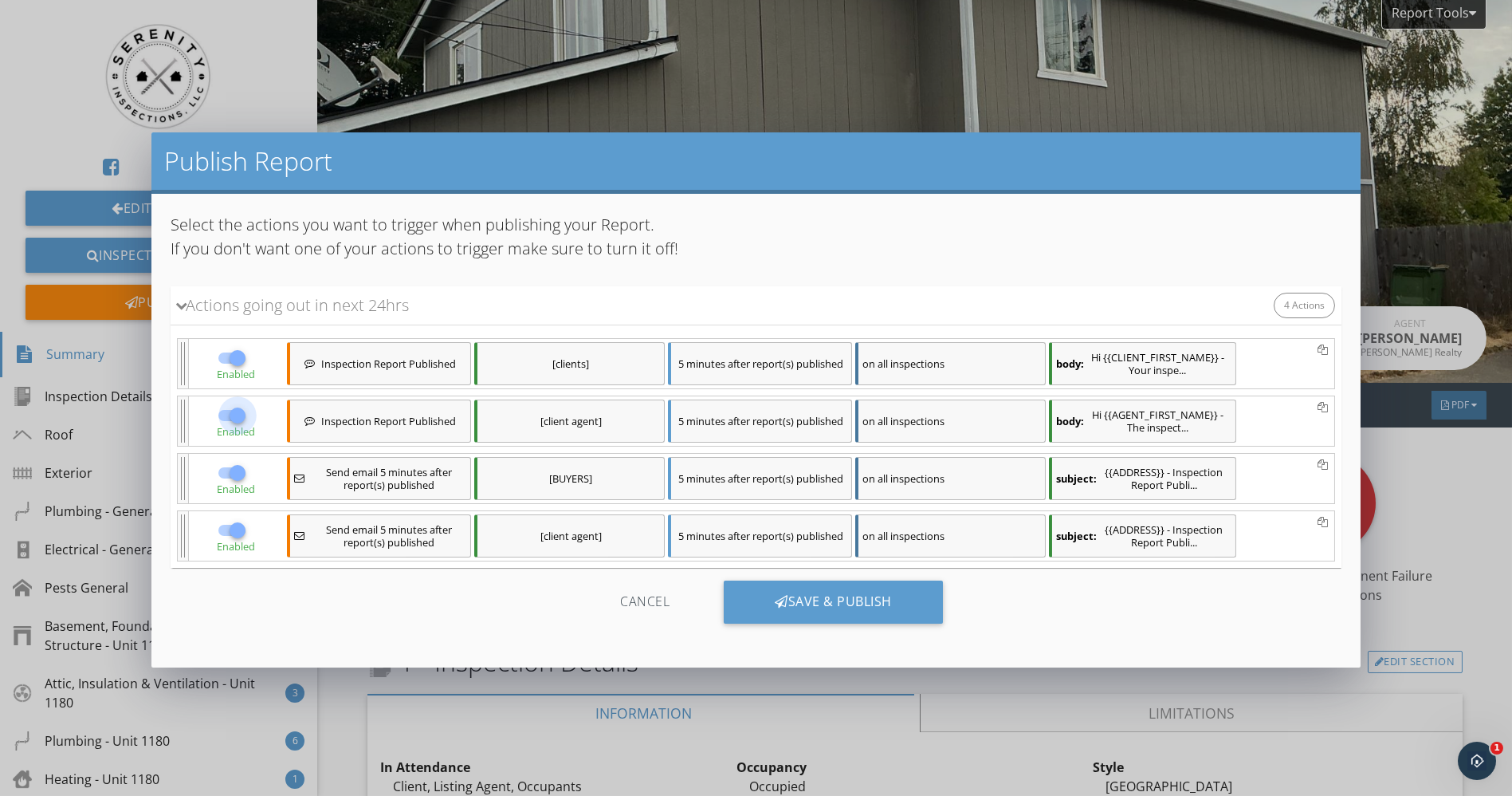
click at [237, 413] on div at bounding box center [237, 415] width 27 height 27
checkbox input "false"
click at [237, 529] on div at bounding box center [237, 530] width 27 height 27
checkbox input "false"
click at [765, 597] on div "Save & Publish" at bounding box center [833, 601] width 220 height 43
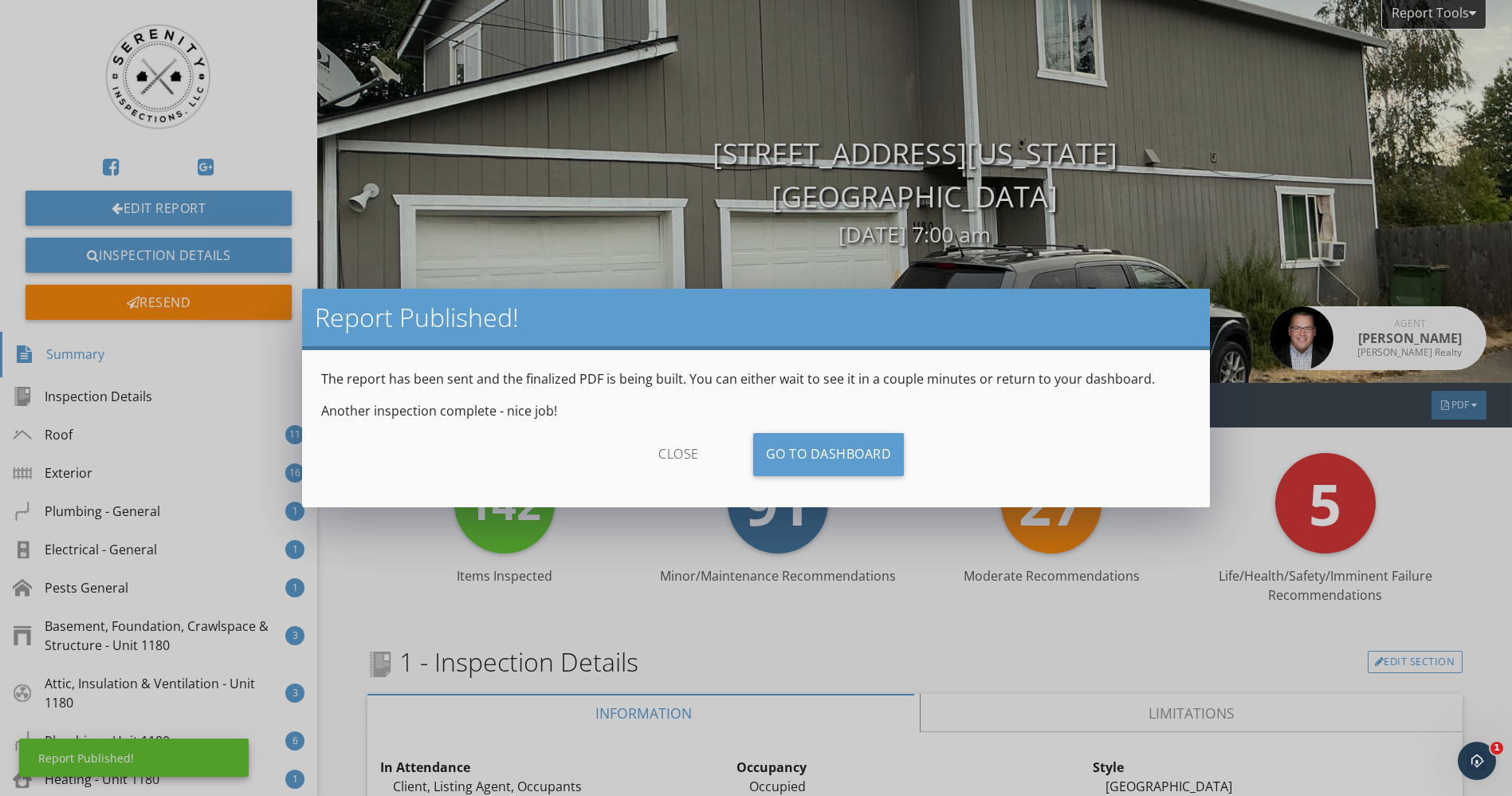
click at [681, 441] on div "close" at bounding box center [679, 454] width 143 height 43
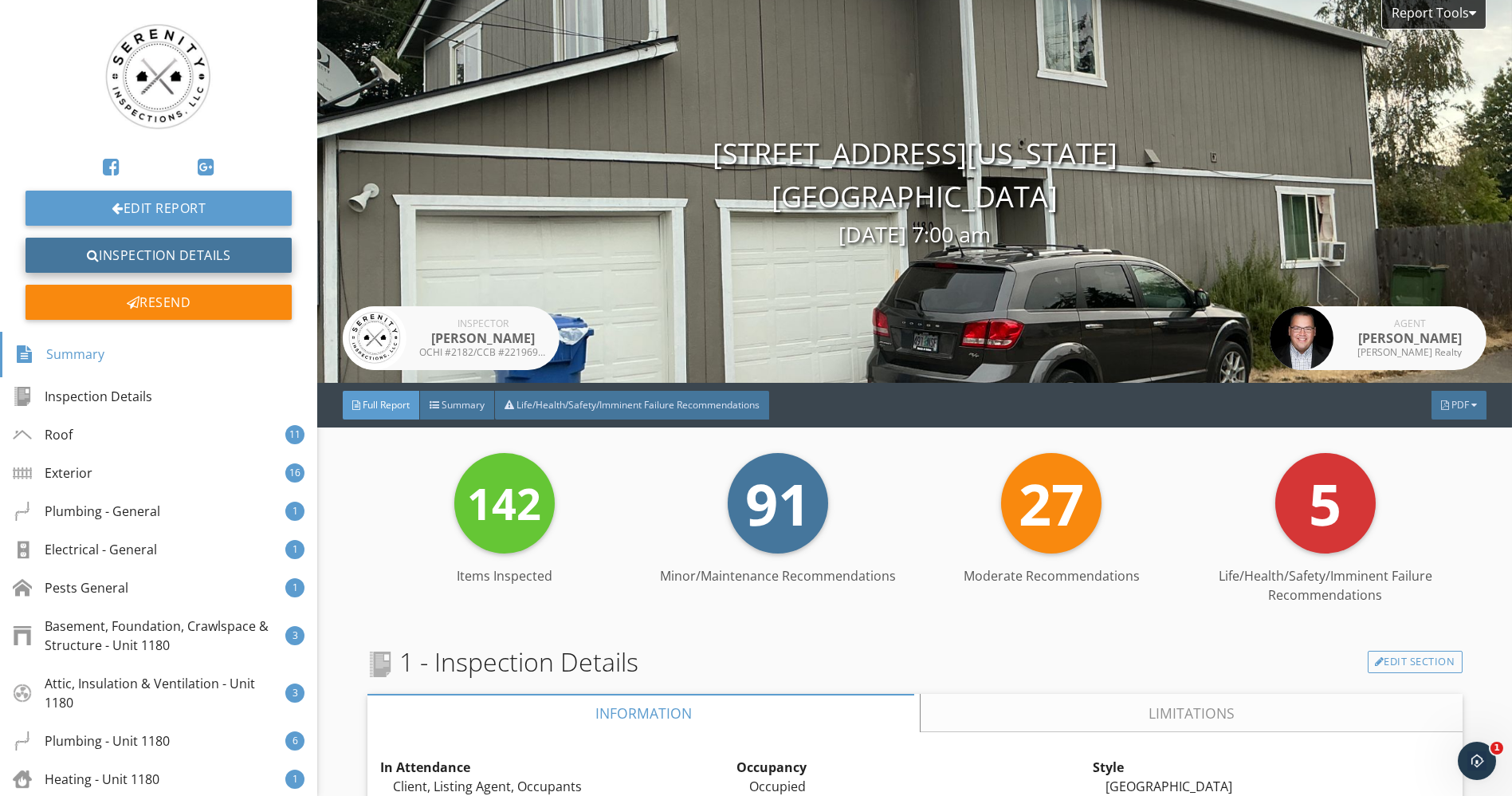
click at [205, 249] on link "Inspection Details" at bounding box center [158, 255] width 267 height 35
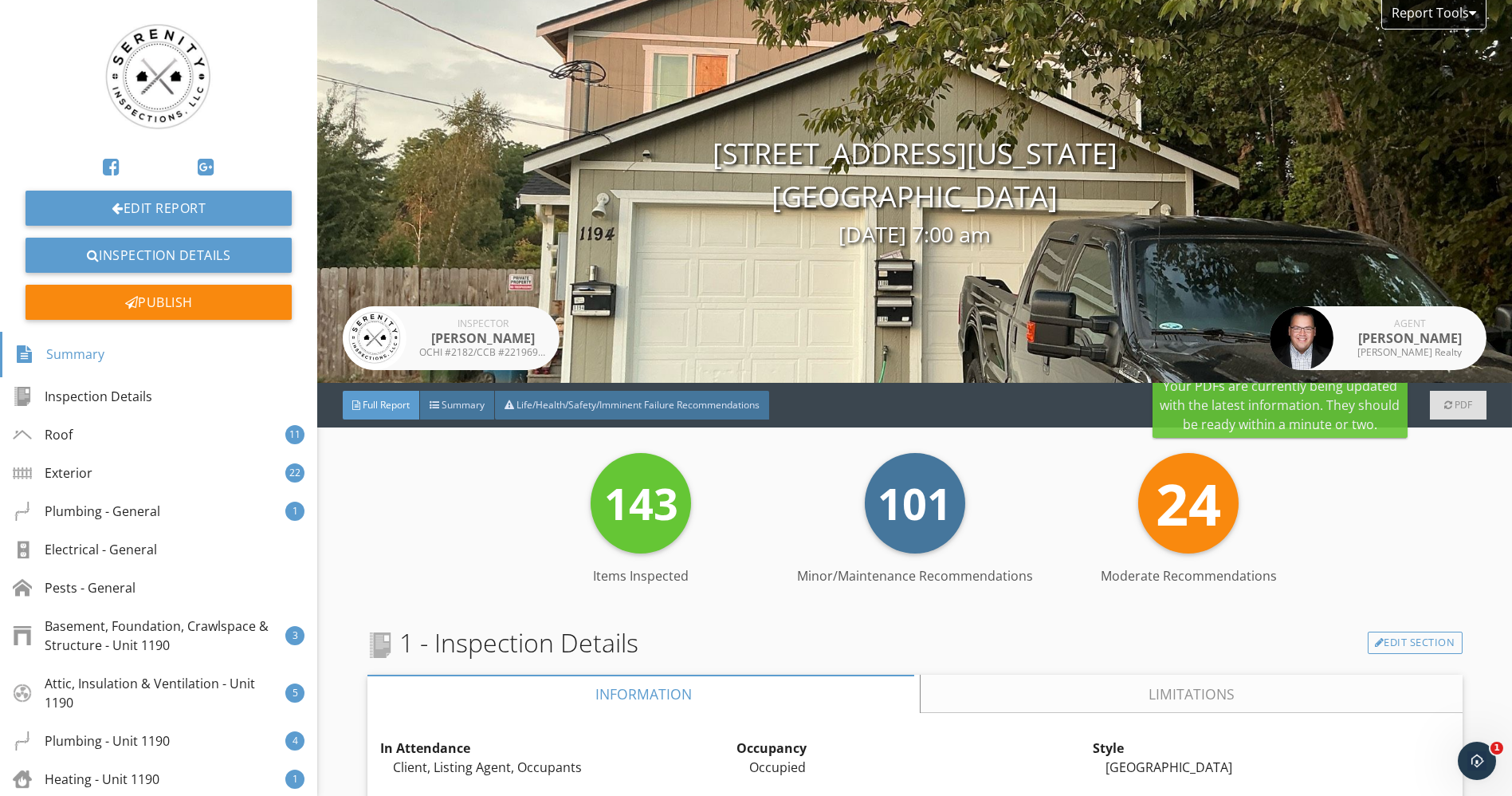
click at [1460, 409] on div "PDF" at bounding box center [1459, 404] width 57 height 28
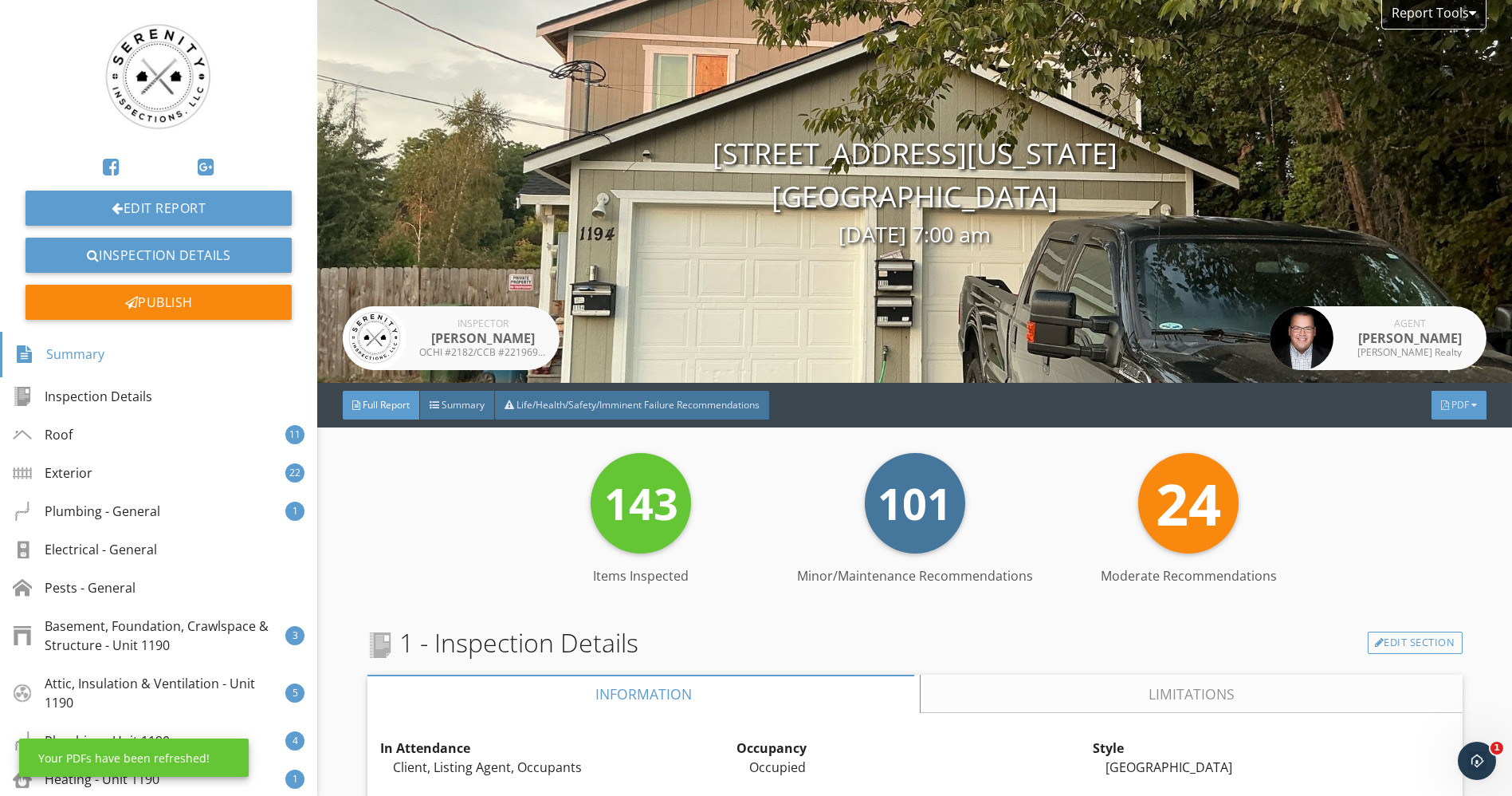
click at [1456, 418] on div "PDF" at bounding box center [1459, 404] width 55 height 28
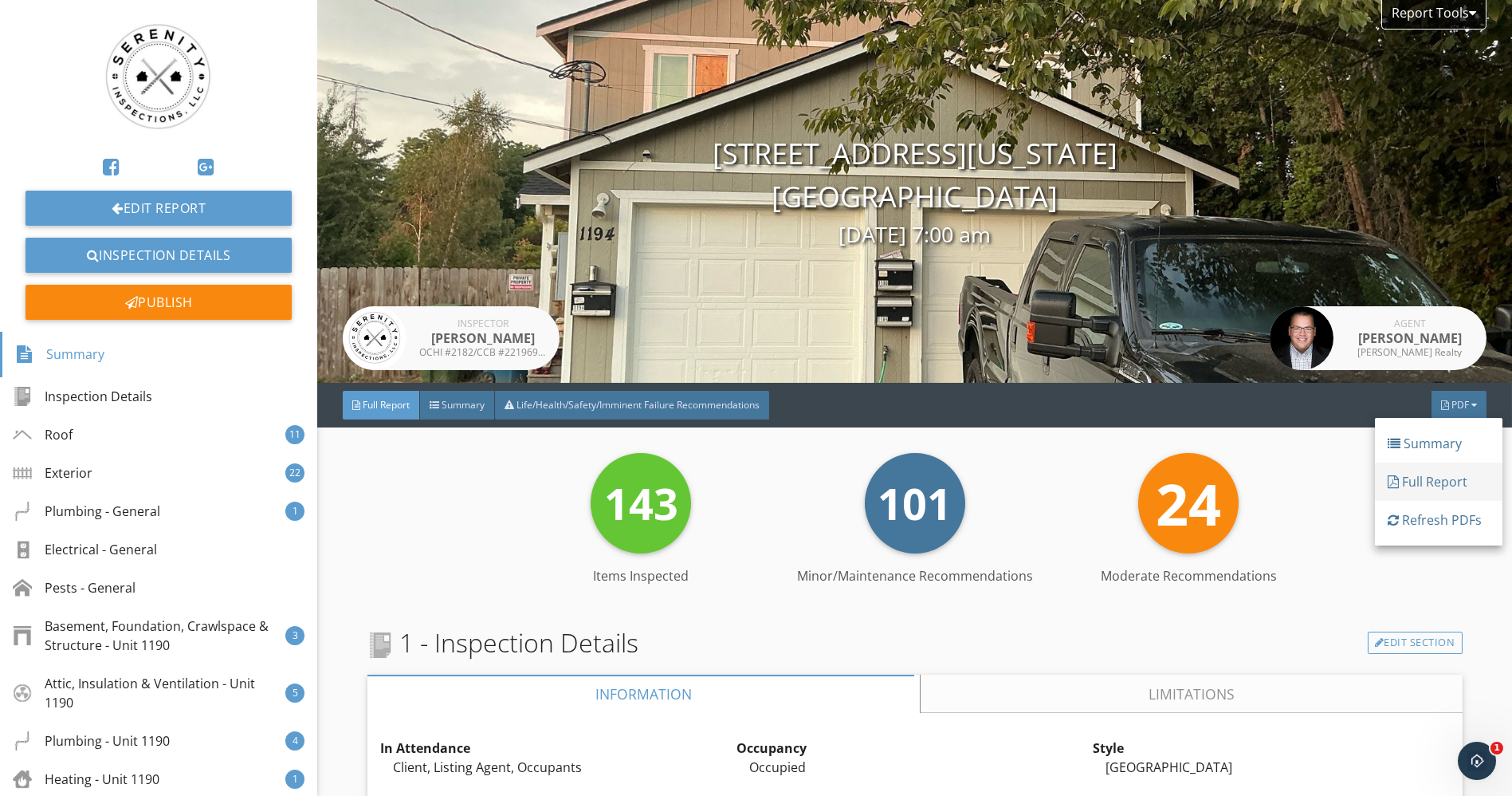
click at [1446, 479] on div "Full Report" at bounding box center [1439, 481] width 102 height 19
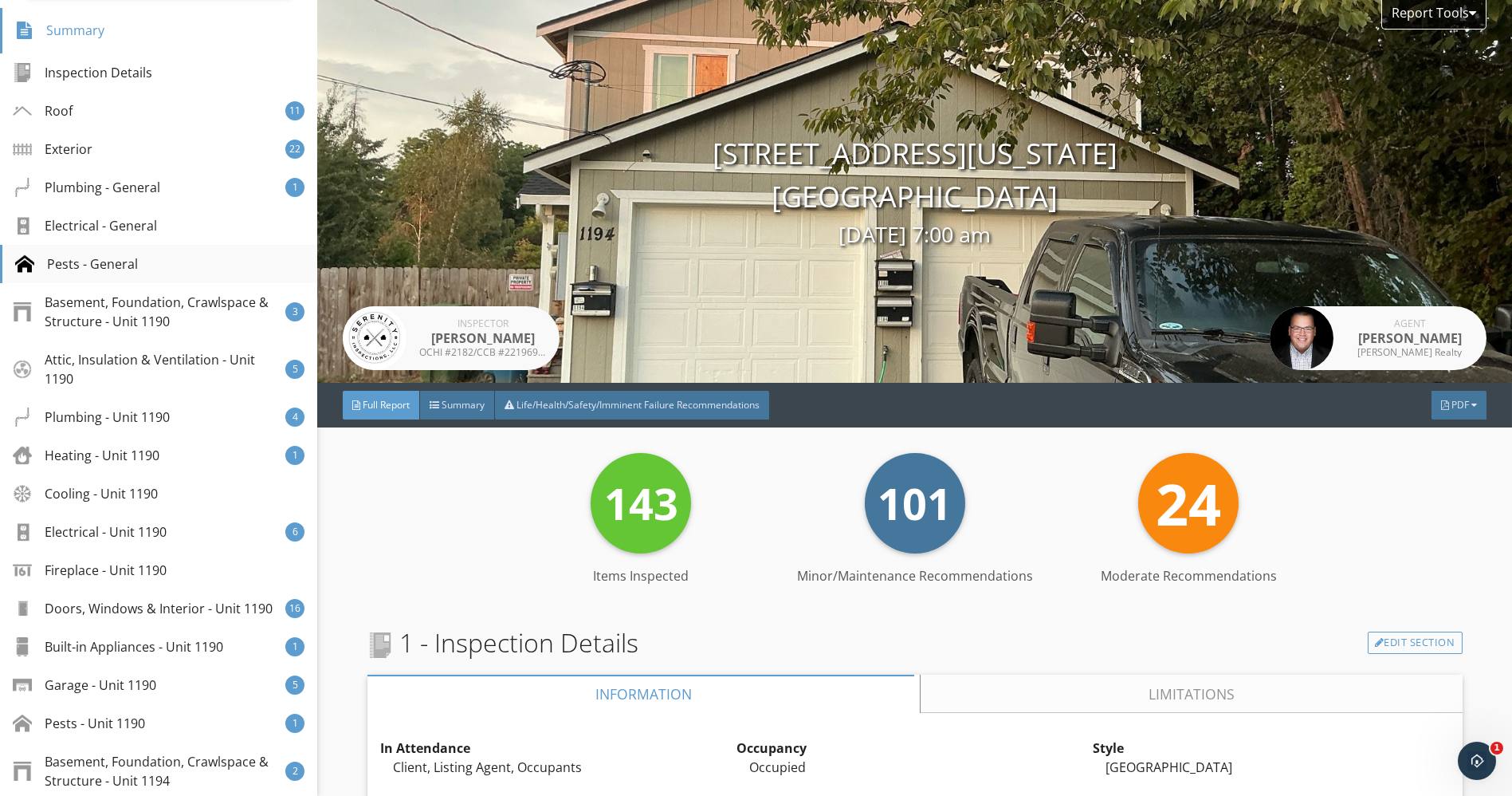
scroll to position [354, 0]
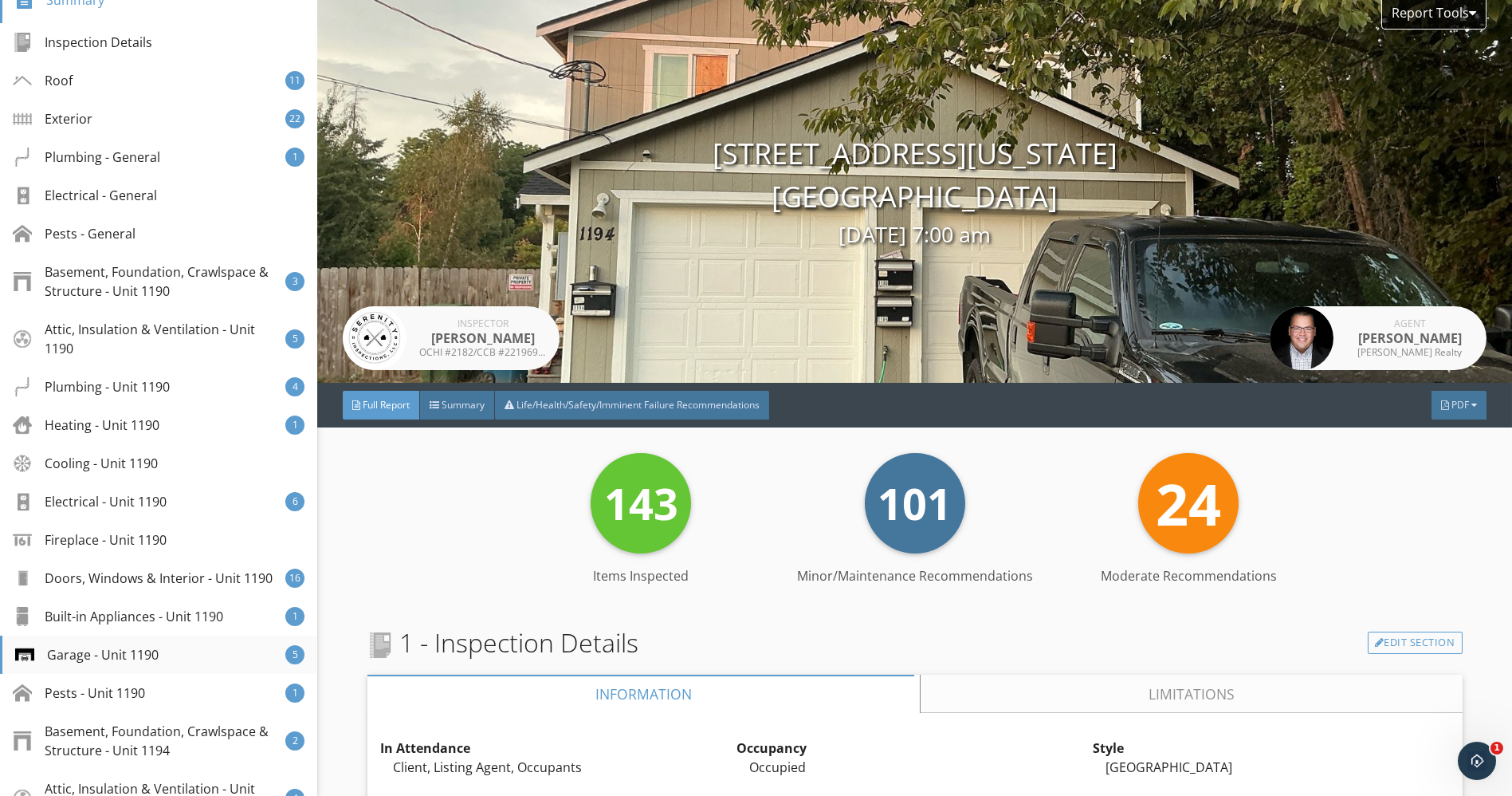
click at [110, 666] on div "Garage - Unit 1190 5" at bounding box center [159, 654] width 318 height 38
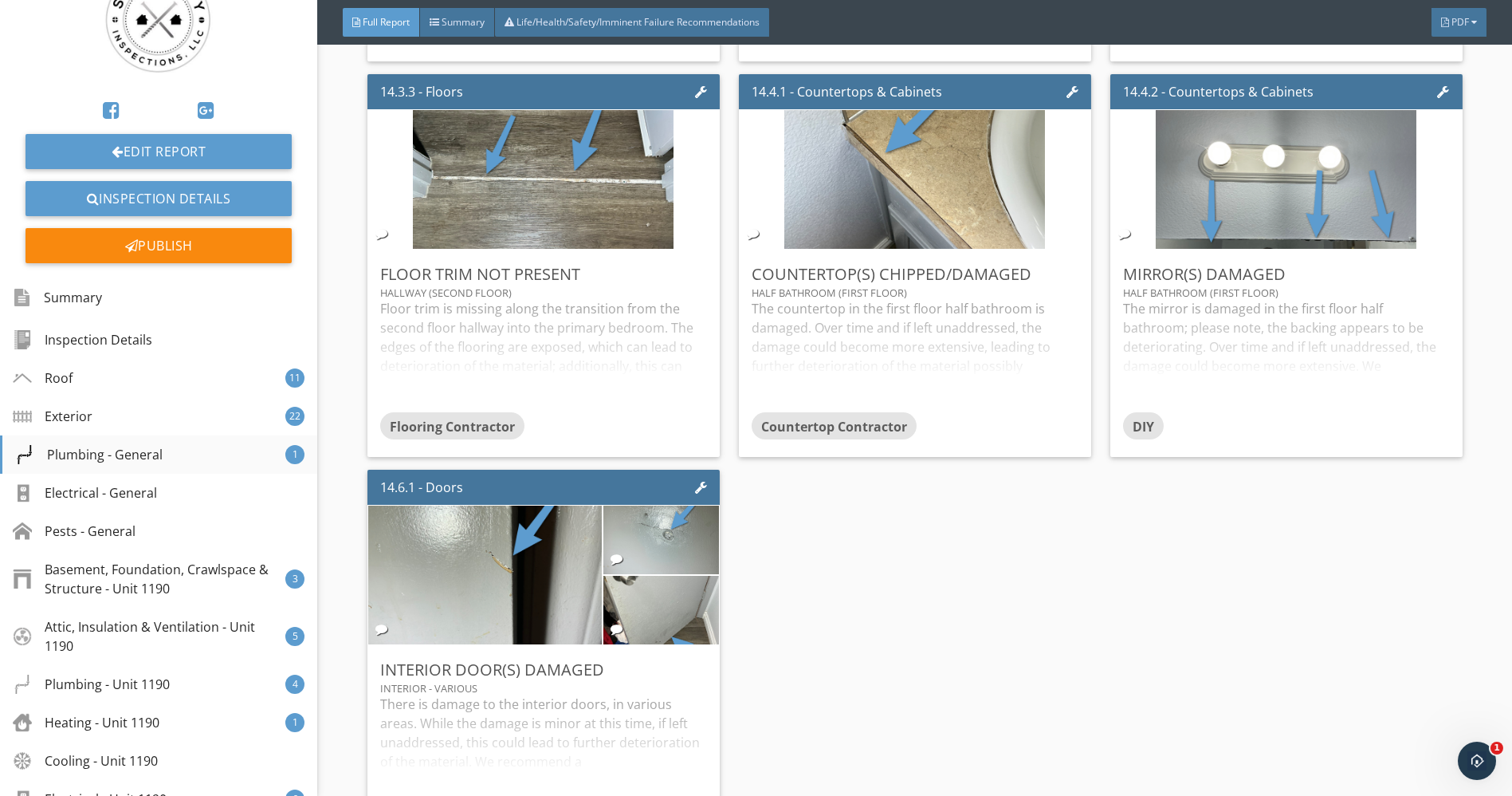
scroll to position [0, 0]
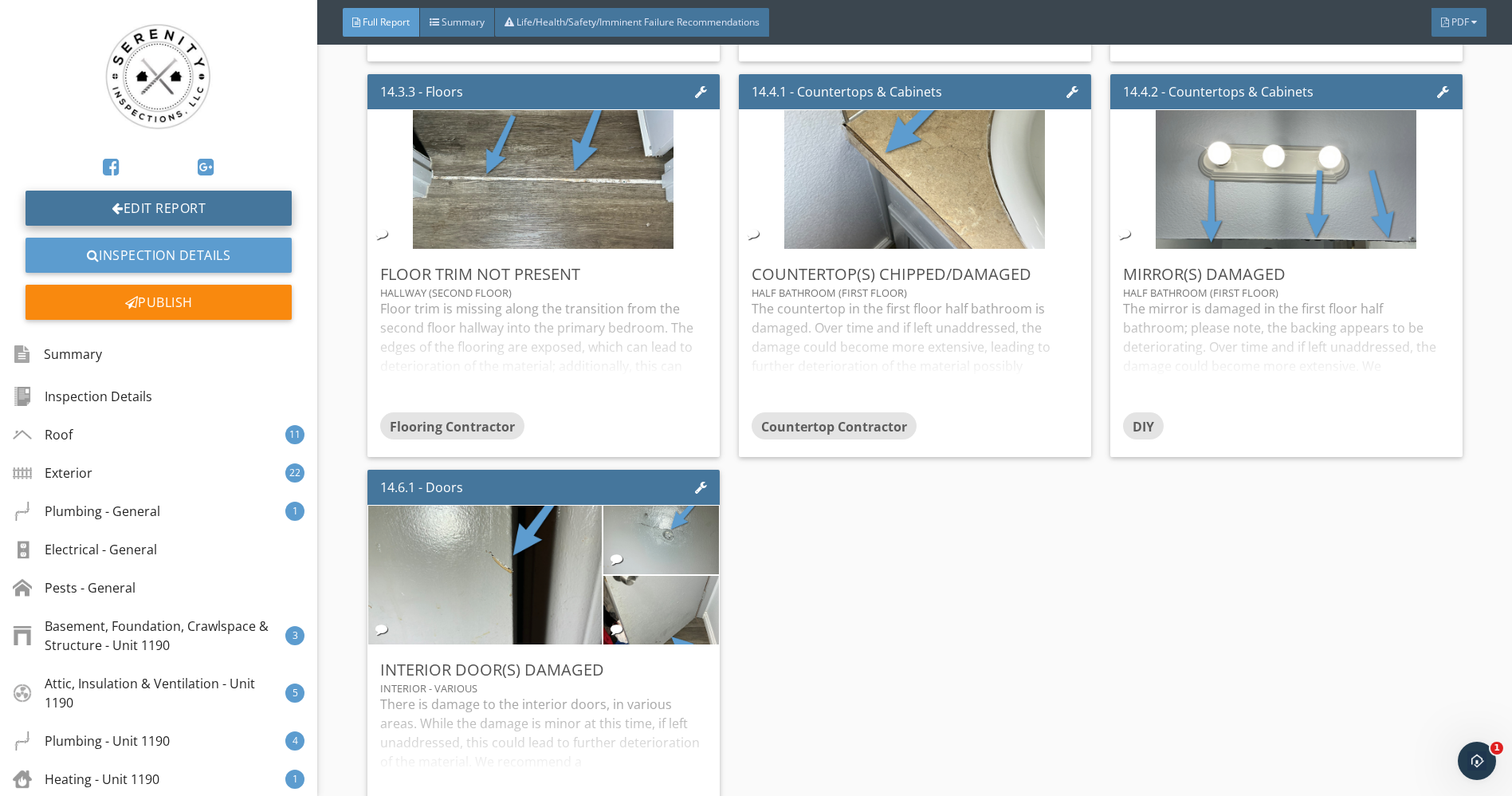
click at [147, 220] on link "Edit Report" at bounding box center [158, 208] width 267 height 35
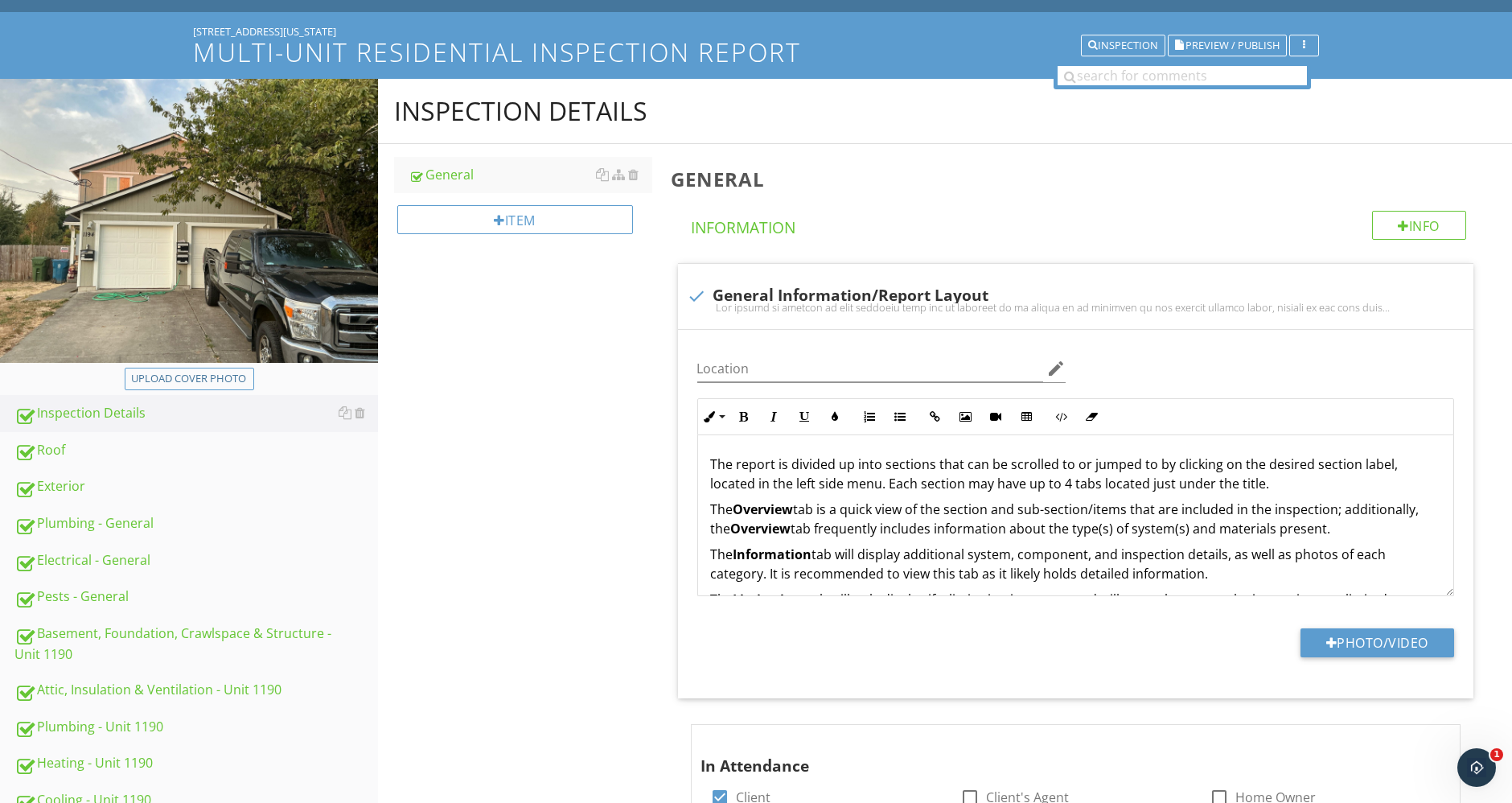
scroll to position [715, 0]
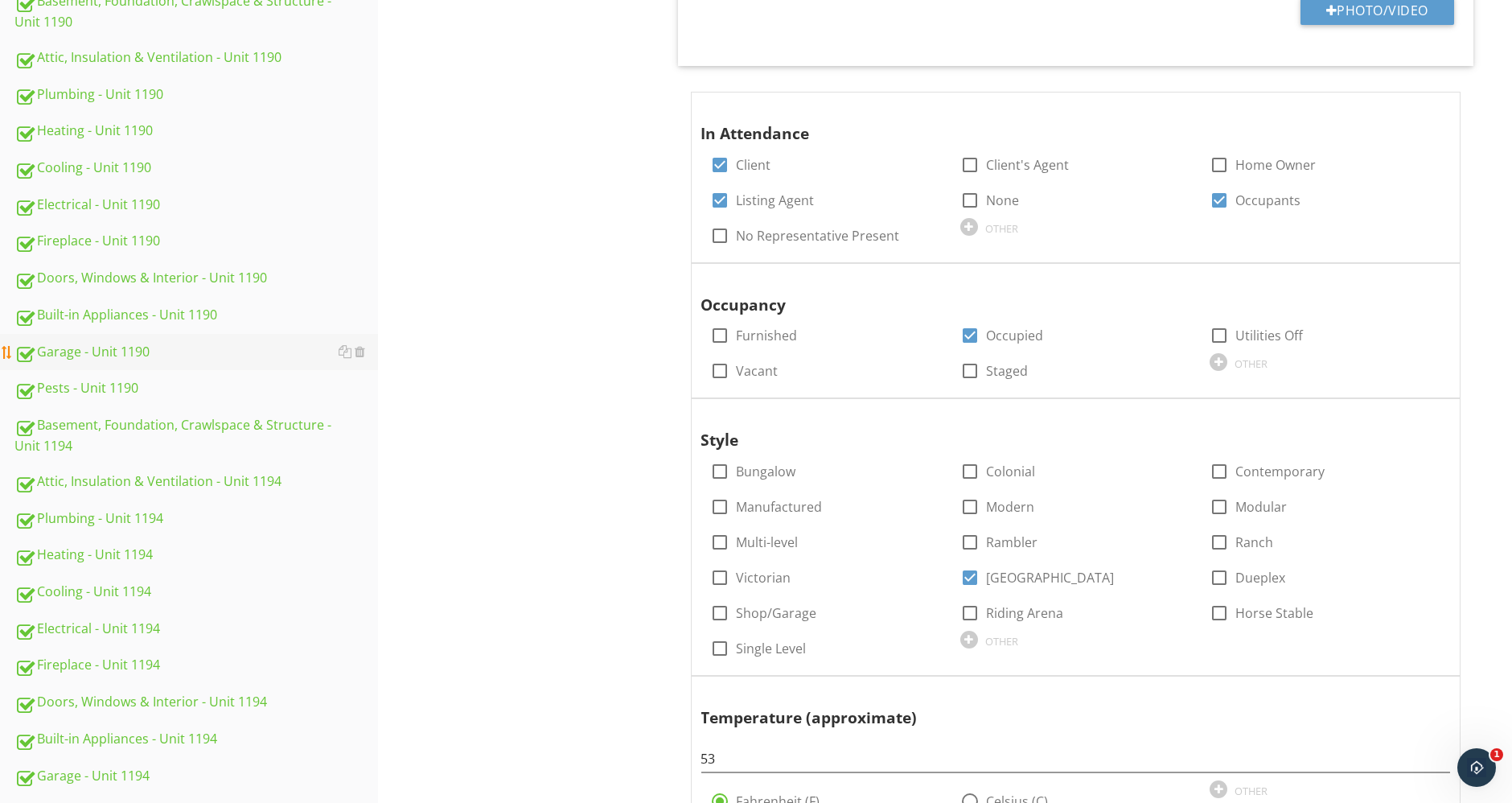
click at [89, 357] on div "Garage - Unit 1190" at bounding box center [196, 352] width 364 height 21
type textarea "<p>The report is divided up into sections that can be scrolled to or jumped to …"
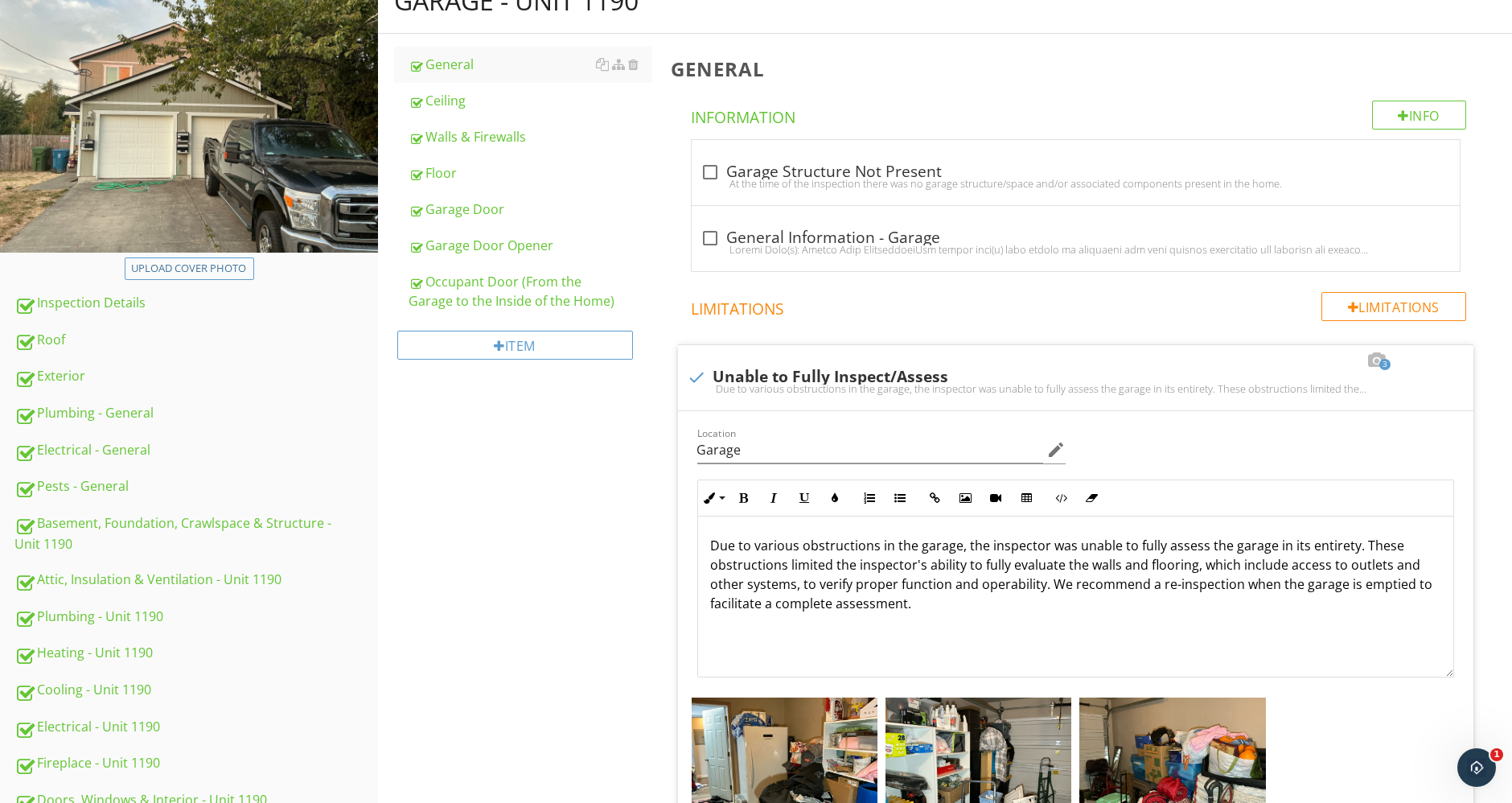
scroll to position [89, 0]
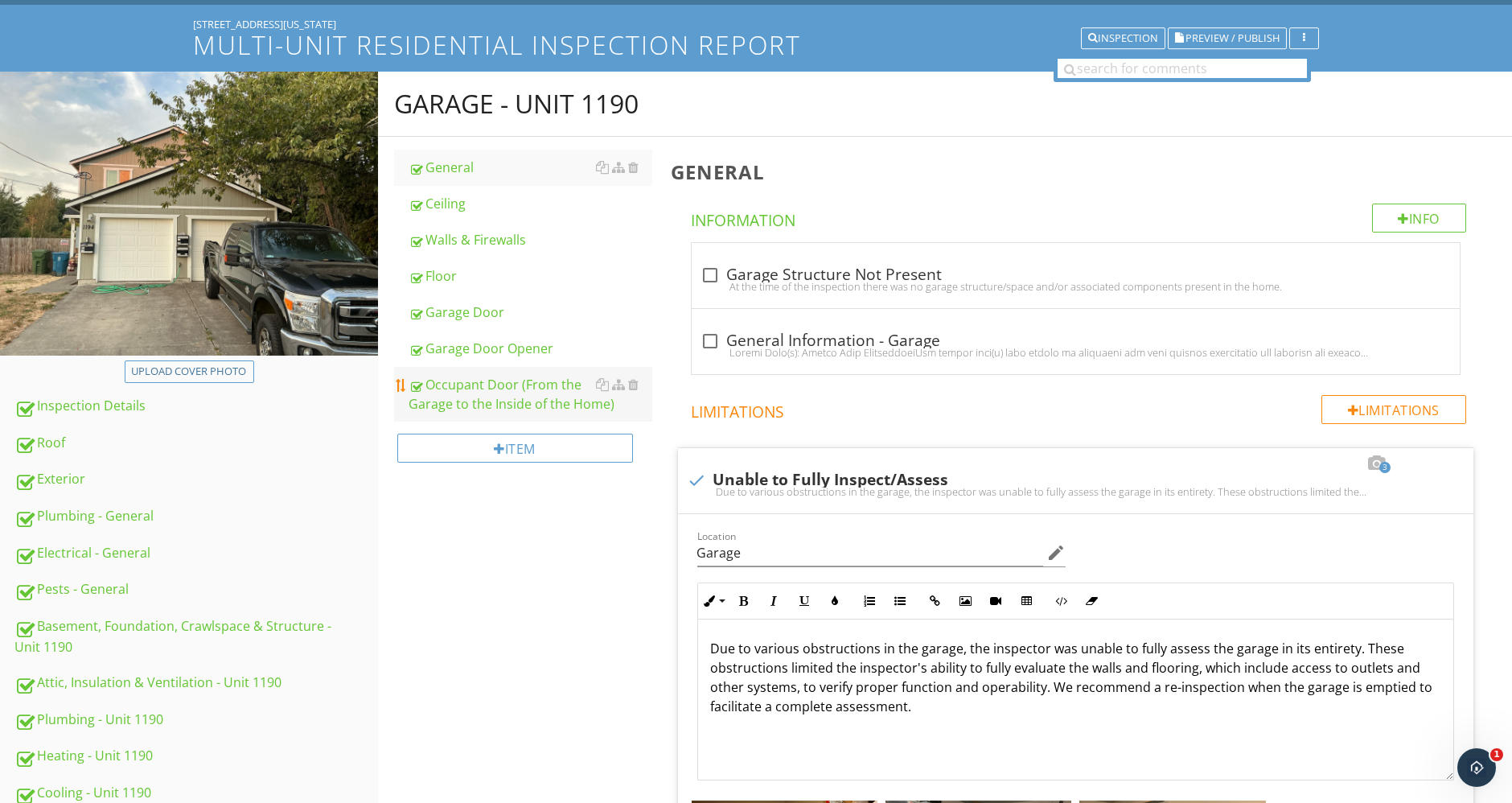
click at [512, 372] on link "Occupant Door (From the Garage to the Inside of the Home)" at bounding box center [530, 394] width 244 height 55
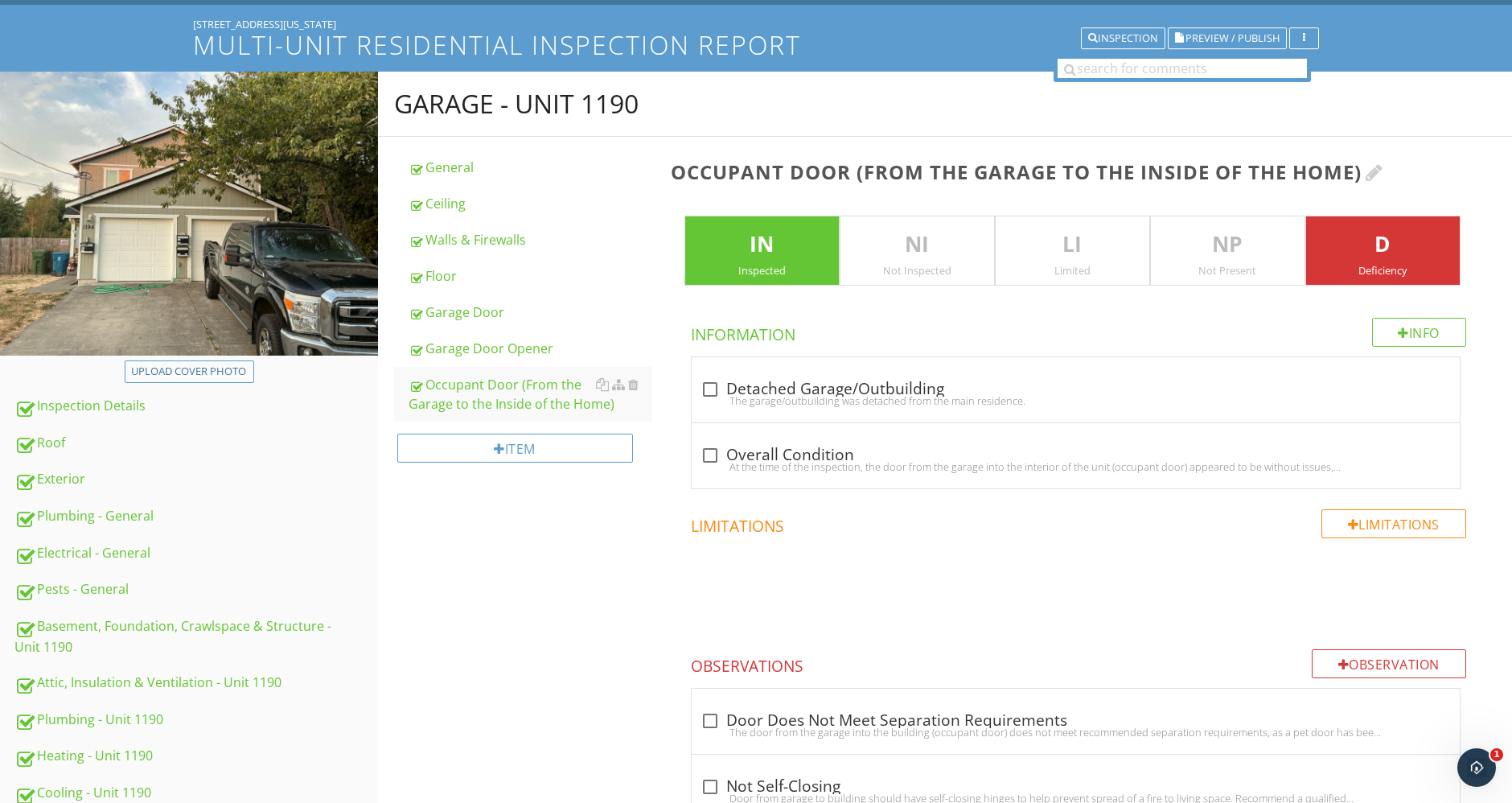
click at [1383, 172] on div at bounding box center [1375, 173] width 18 height 20
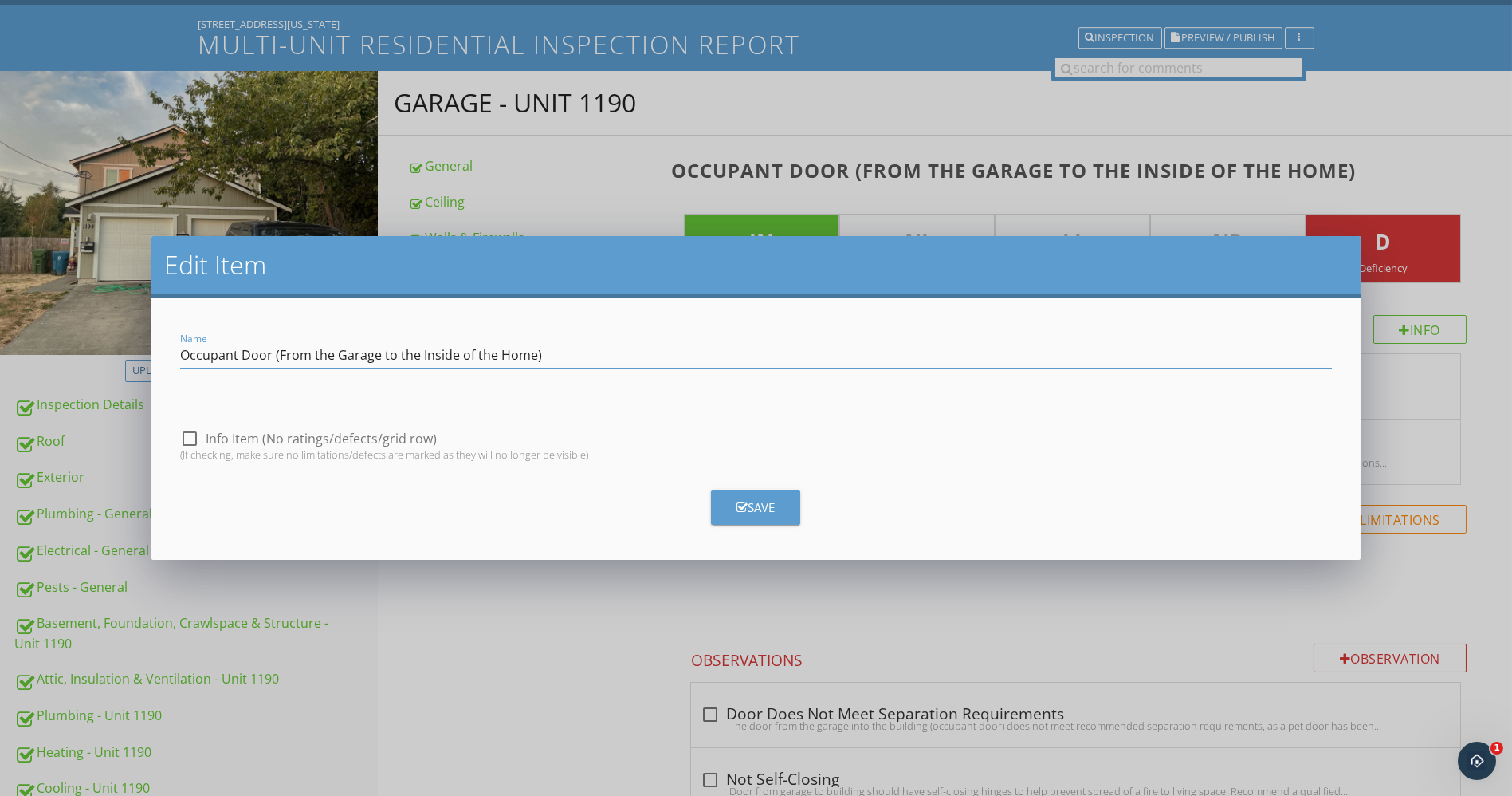
click at [528, 353] on input "Occupant Door (From the Garage to the Inside of the Home)" at bounding box center [756, 355] width 1153 height 26
drag, startPoint x: 530, startPoint y: 353, endPoint x: 498, endPoint y: 356, distance: 32.1
click at [498, 356] on input "Occupant Door (From the Garage to the Inside of the Home)" at bounding box center [756, 355] width 1153 height 26
type input "Occupant Door (From the Garage to the Inside of the Unit)"
click at [750, 516] on div "Save" at bounding box center [755, 507] width 38 height 19
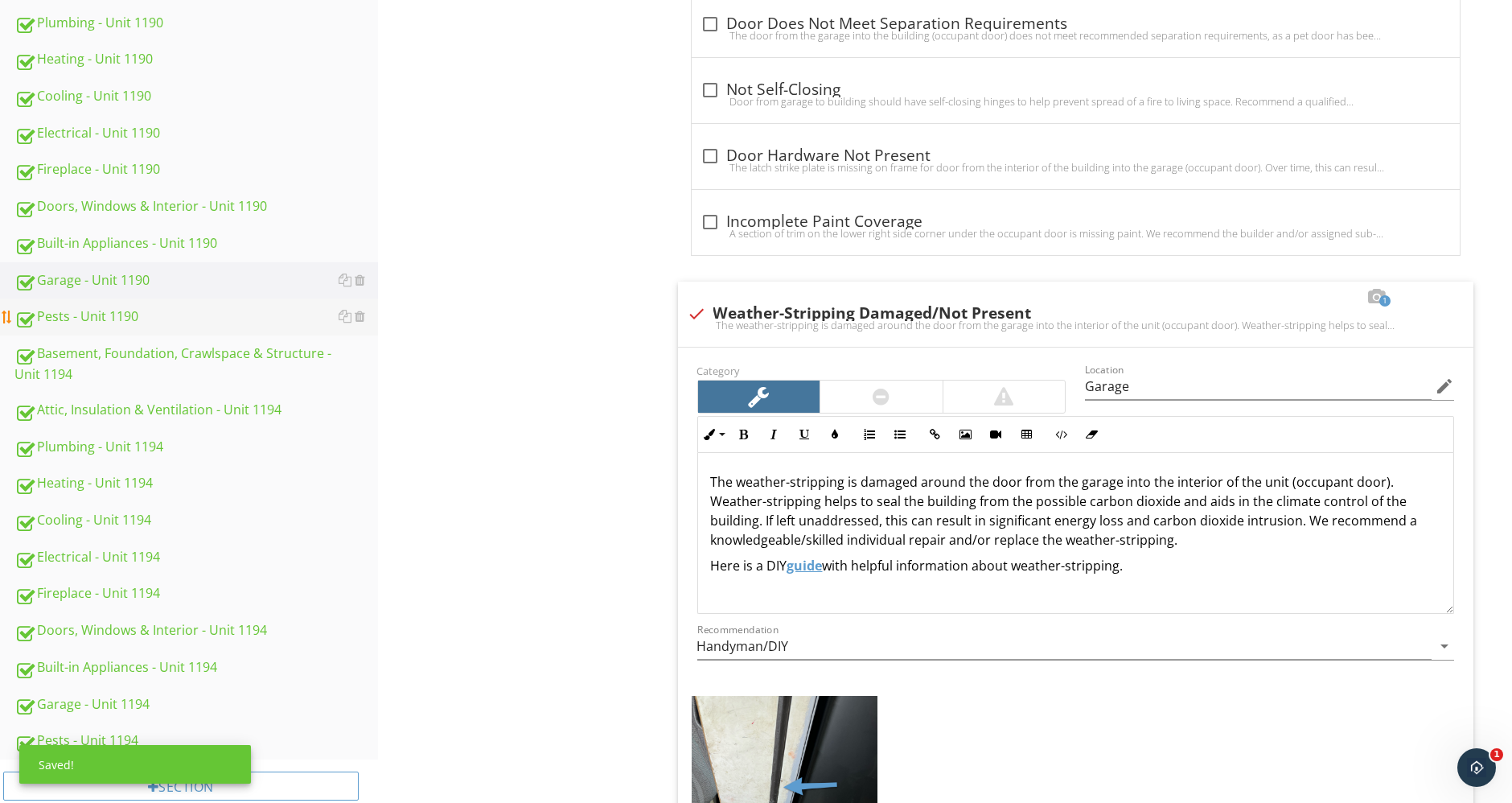
scroll to position [894, 0]
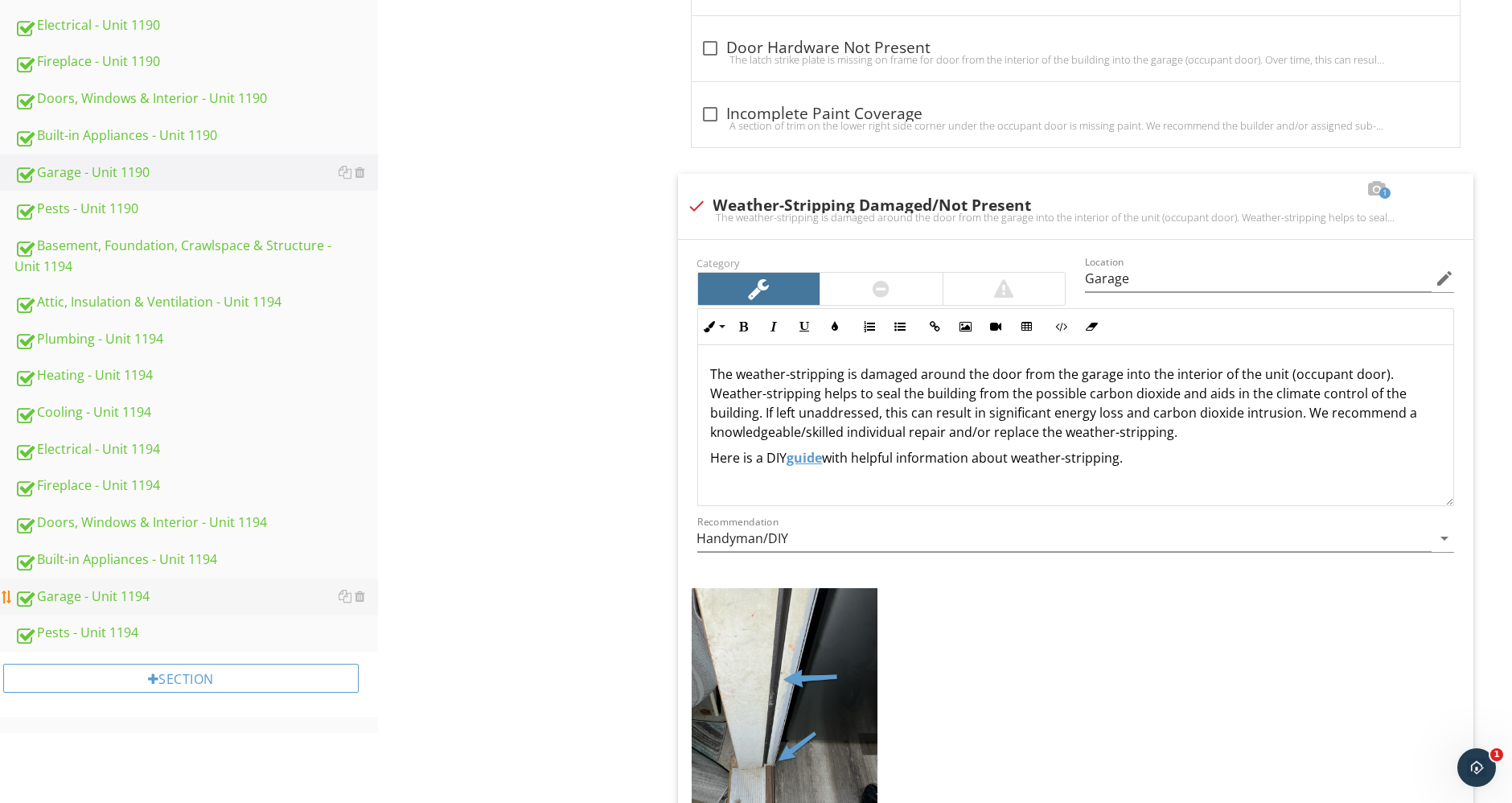
click at [146, 608] on link "Garage - Unit 1194" at bounding box center [196, 596] width 364 height 37
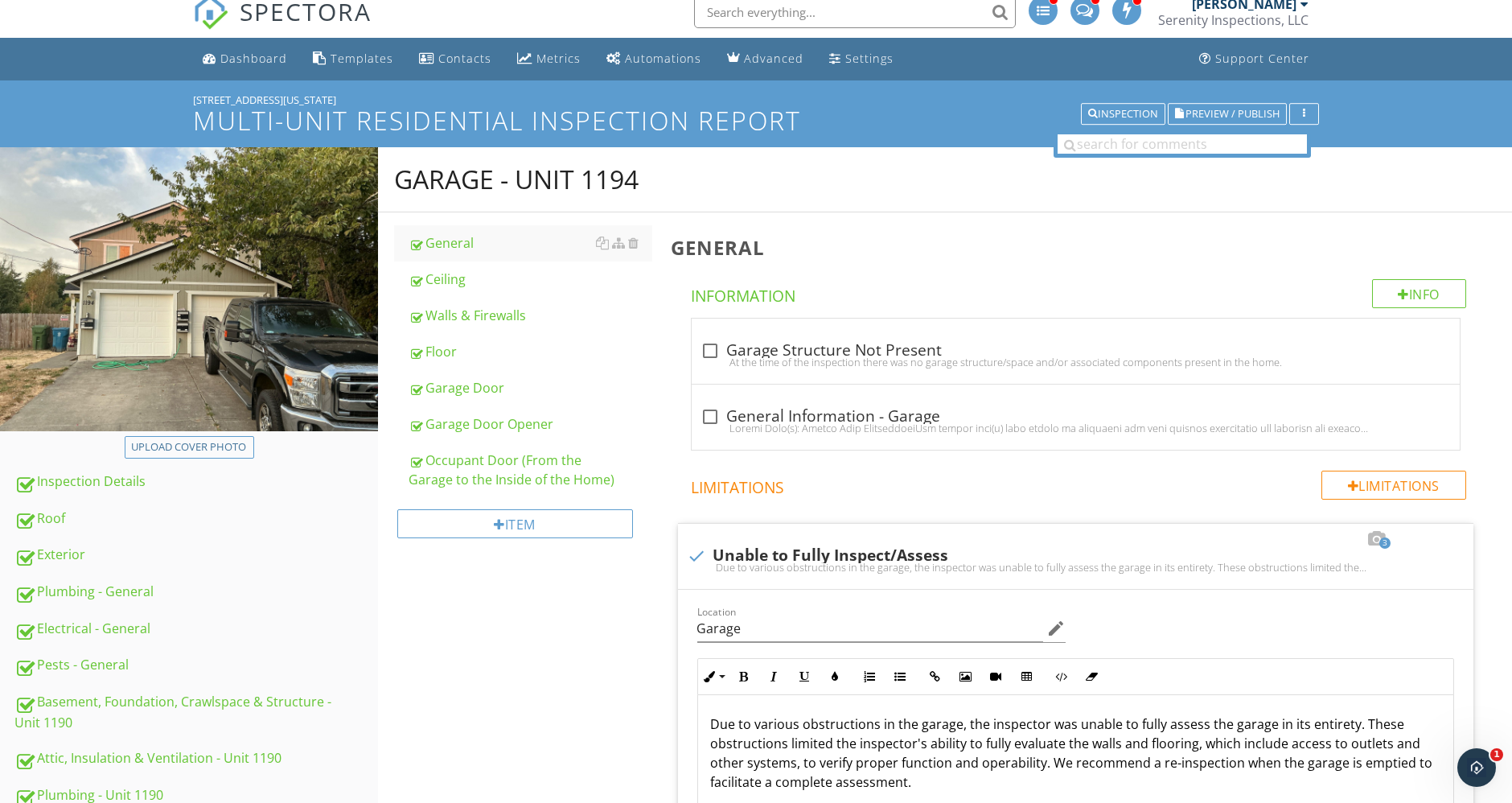
scroll to position [14, 0]
click at [492, 465] on div "Occupant Door (From the Garage to the Inside of the Home)" at bounding box center [530, 469] width 244 height 38
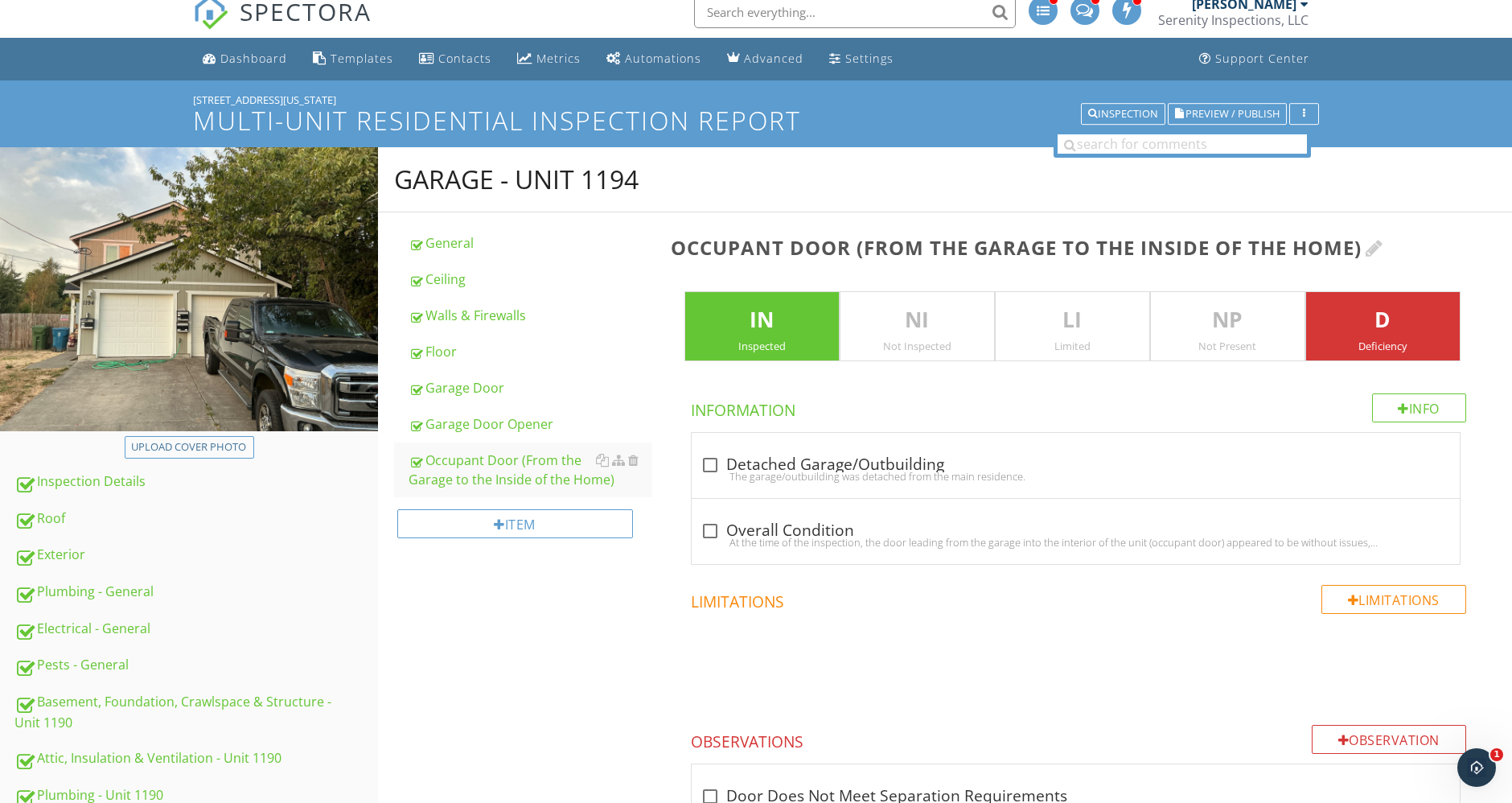
click at [1380, 249] on div at bounding box center [1375, 248] width 18 height 20
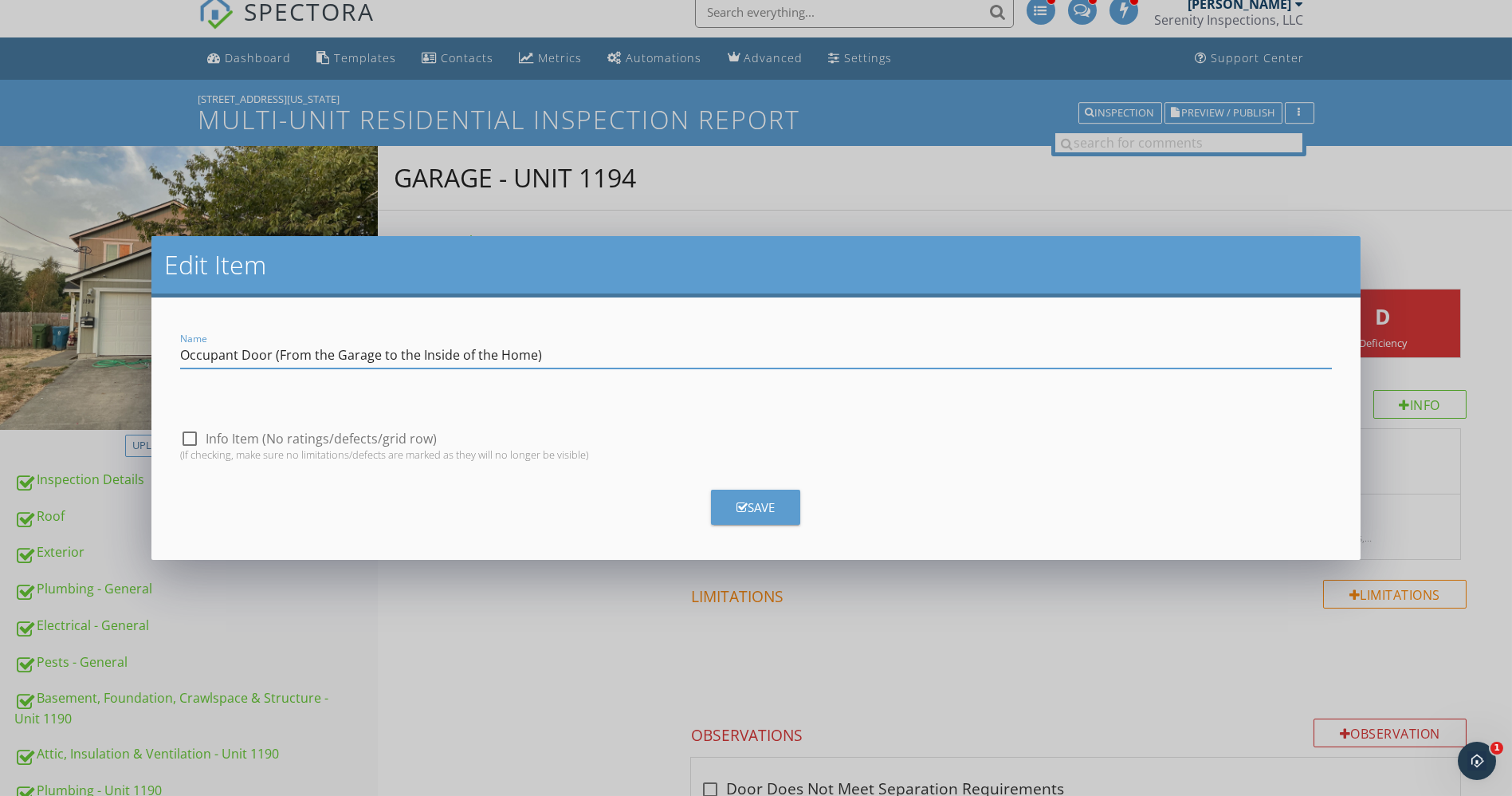
drag, startPoint x: 531, startPoint y: 355, endPoint x: 500, endPoint y: 352, distance: 31.1
click at [500, 352] on input "Occupant Door (From the Garage to the Inside of the Home)" at bounding box center [756, 355] width 1153 height 26
type input "Occupant Door (From the Garage to the Inside of the Unit)"
click at [771, 507] on div "Save" at bounding box center [755, 507] width 38 height 19
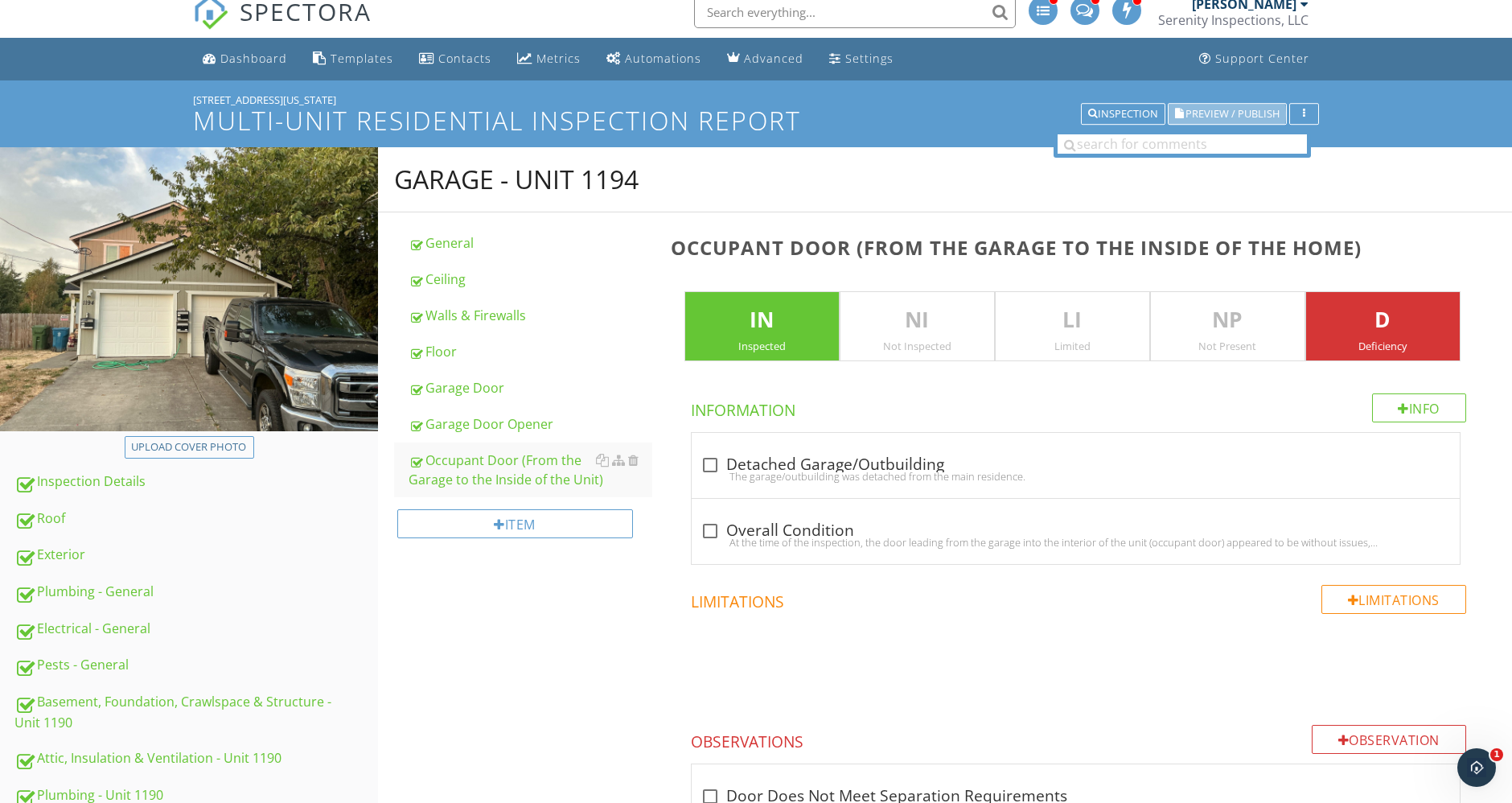
click at [1222, 105] on button "Preview / Publish" at bounding box center [1227, 114] width 119 height 23
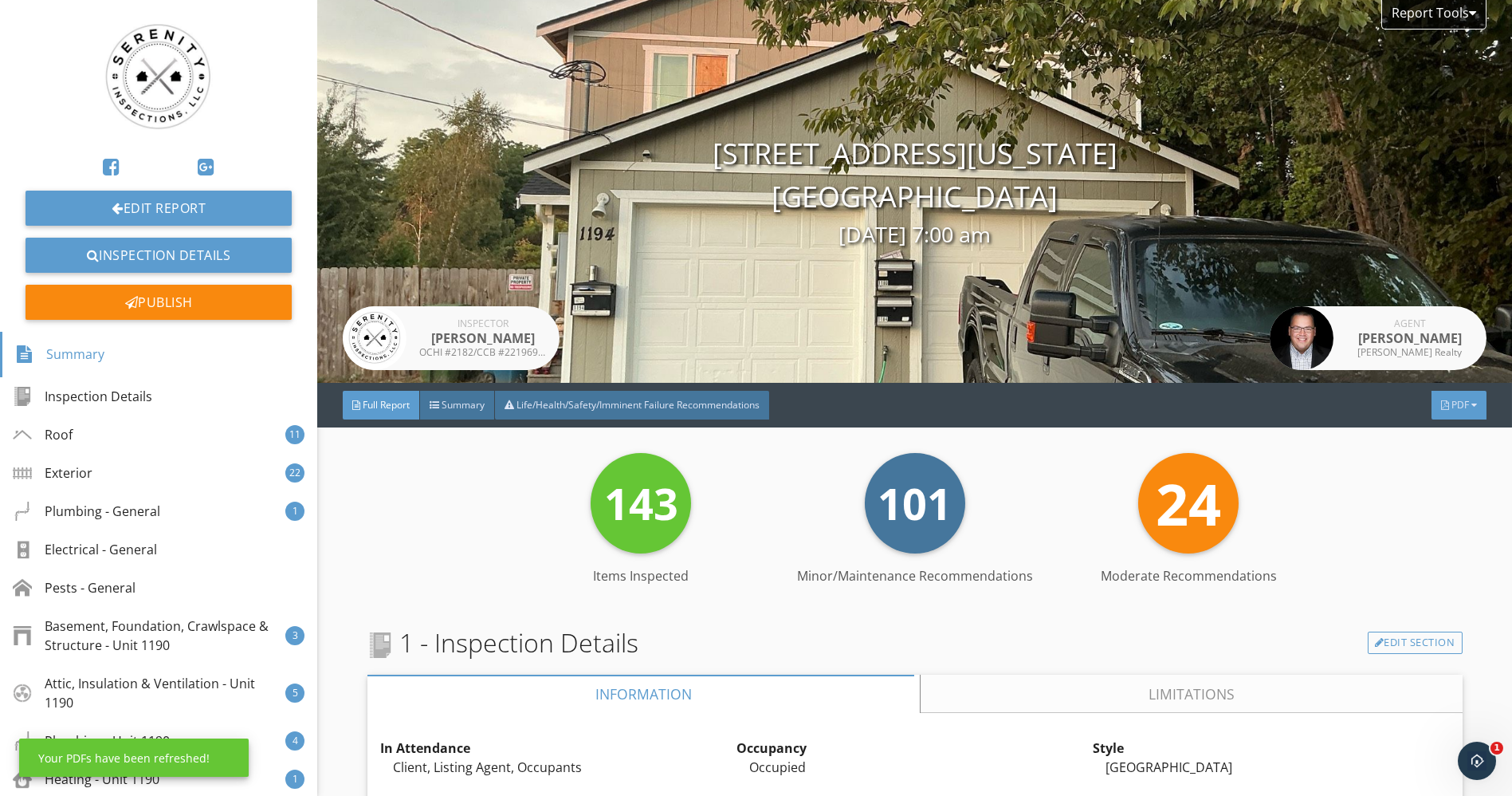
click at [1451, 402] on span "PDF" at bounding box center [1460, 404] width 18 height 14
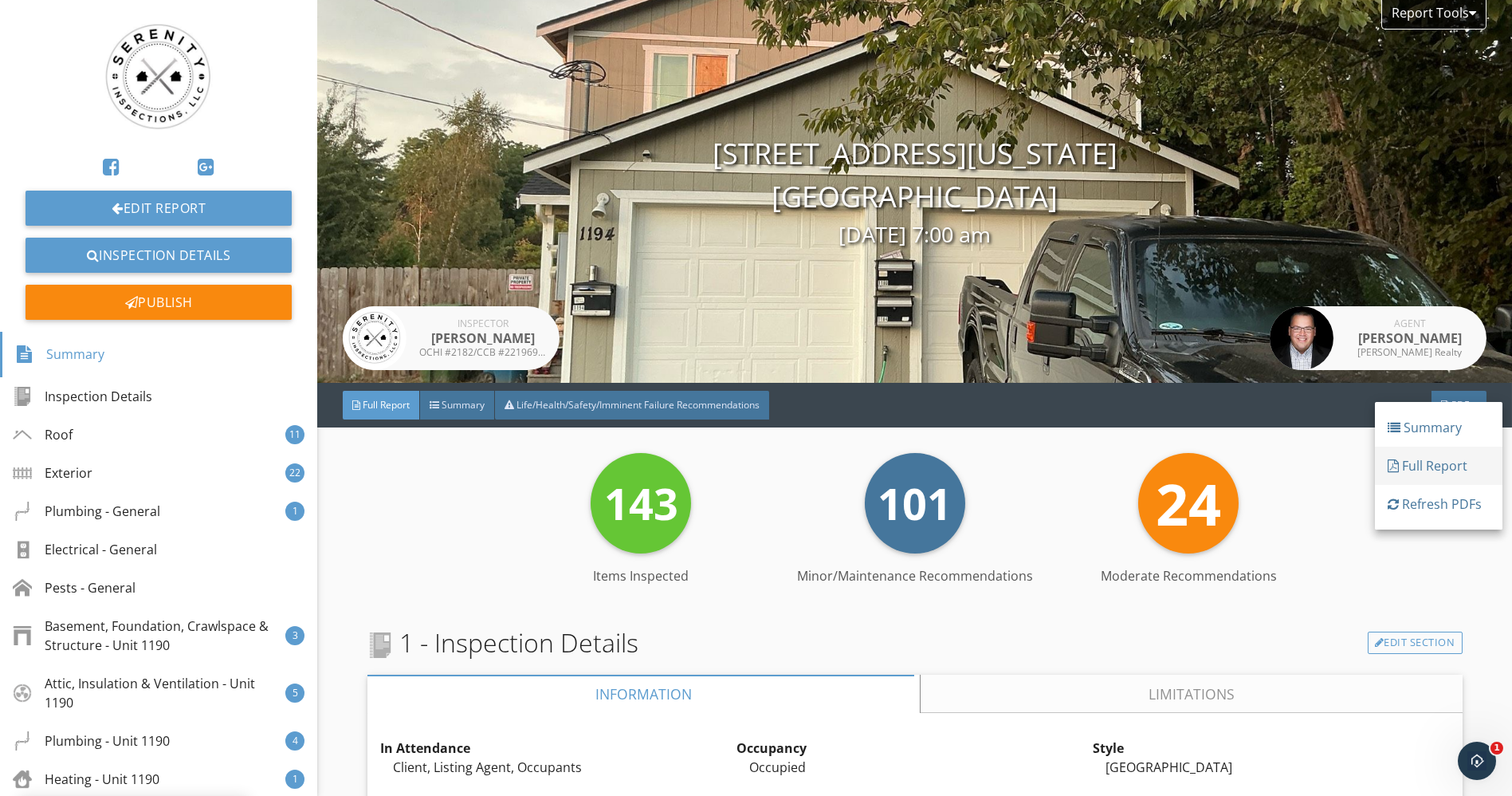
click at [1440, 469] on div "Full Report" at bounding box center [1439, 466] width 102 height 19
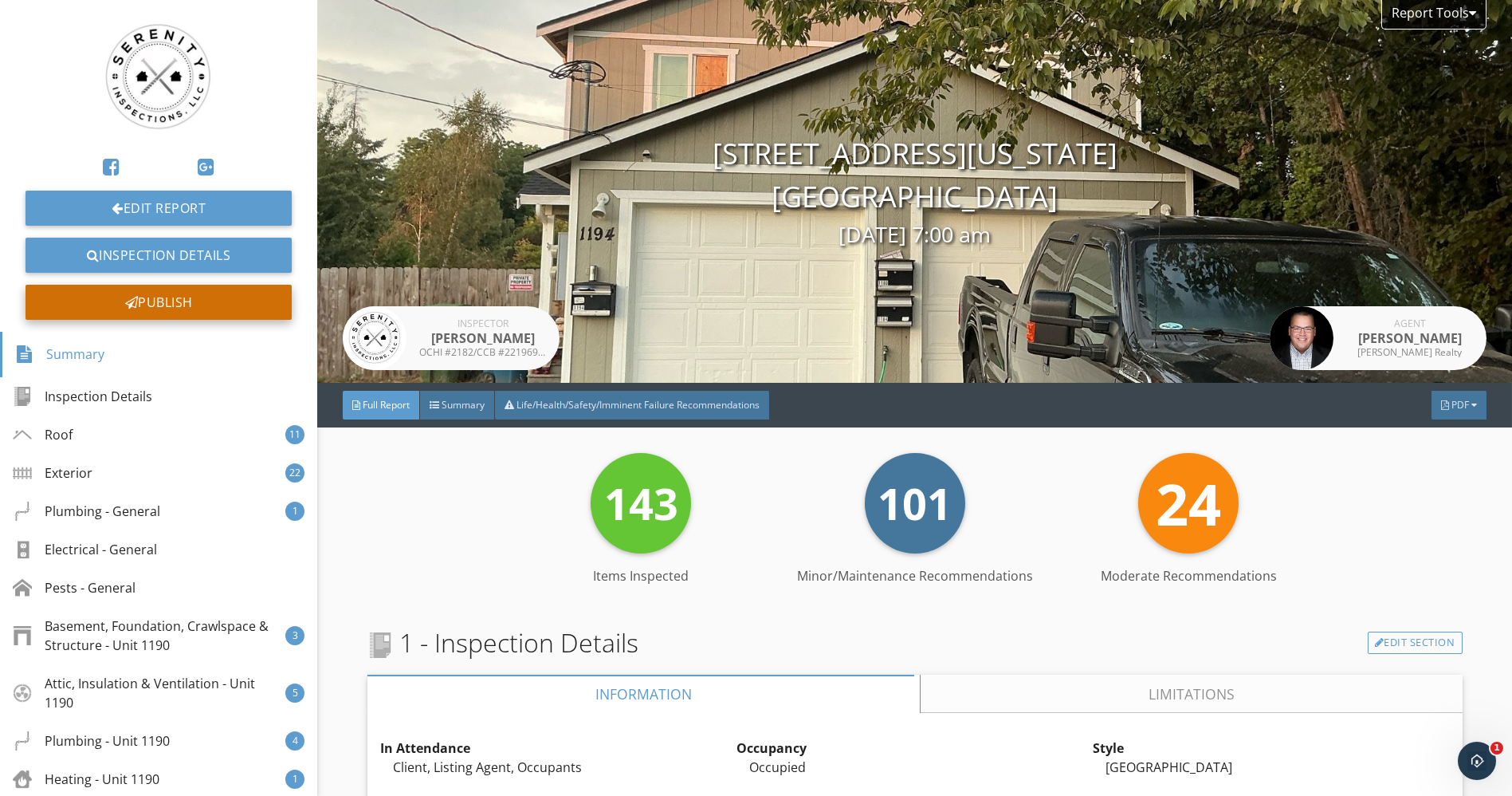
click at [221, 297] on div "Publish" at bounding box center [158, 302] width 267 height 35
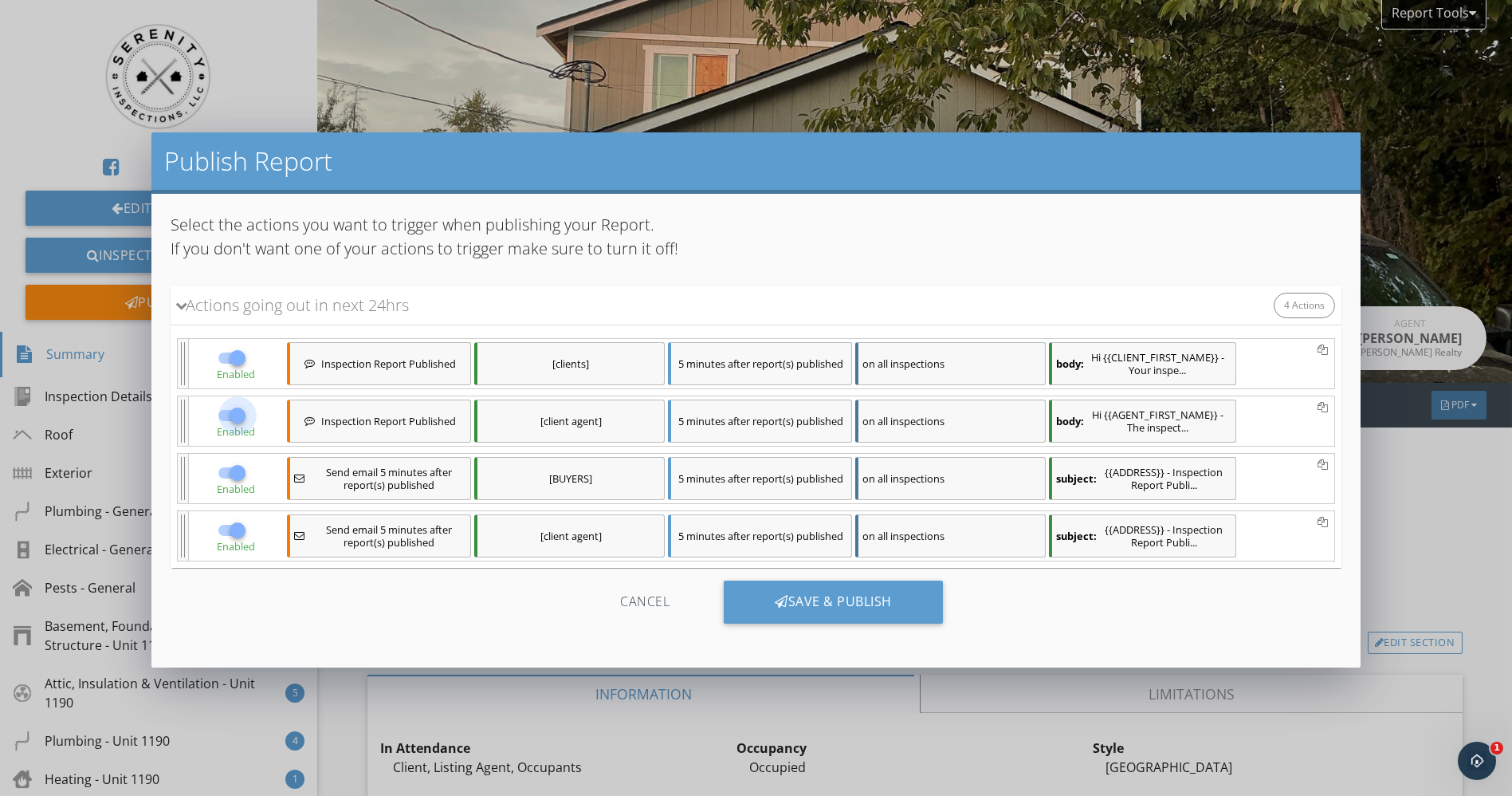
click at [241, 414] on div at bounding box center [237, 415] width 27 height 27
checkbox input "false"
click at [231, 524] on div at bounding box center [237, 530] width 27 height 27
checkbox input "false"
click at [855, 604] on div "Save & Publish" at bounding box center [833, 601] width 220 height 43
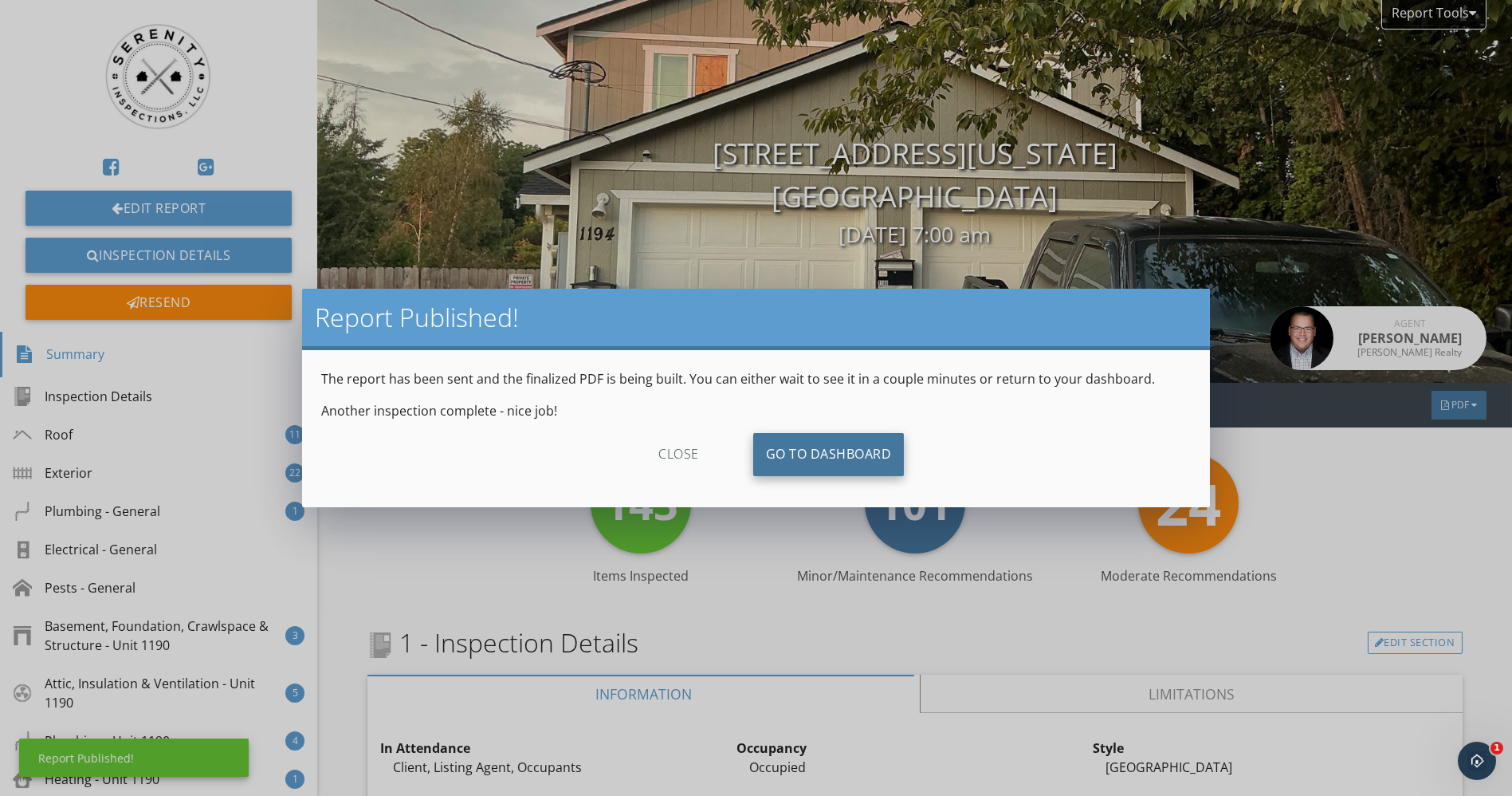
click at [807, 459] on link "Go To Dashboard" at bounding box center [829, 454] width 152 height 43
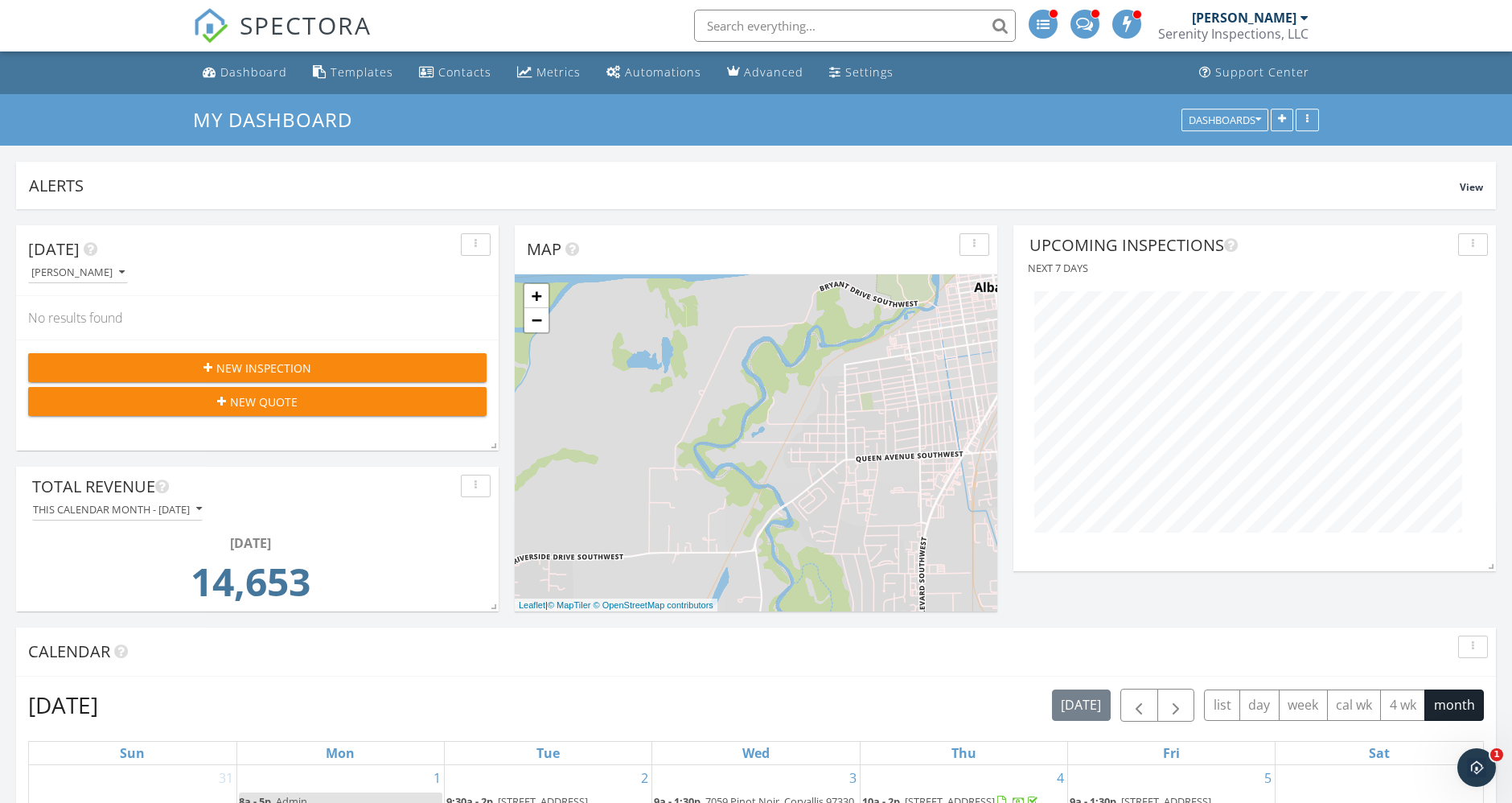
click at [1255, 21] on div "[PERSON_NAME]" at bounding box center [1244, 18] width 105 height 16
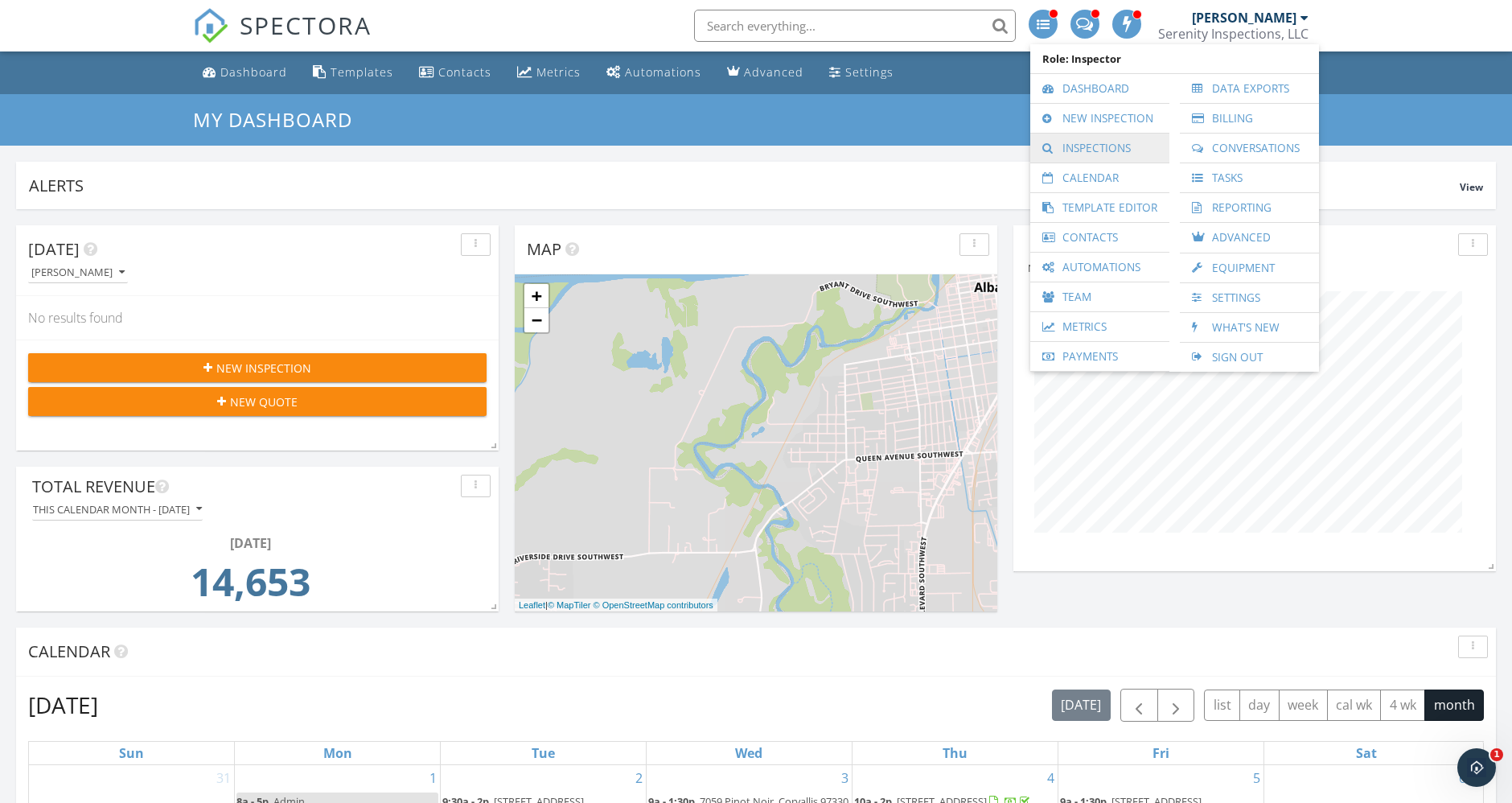
click at [1112, 146] on link "Inspections" at bounding box center [1099, 147] width 123 height 29
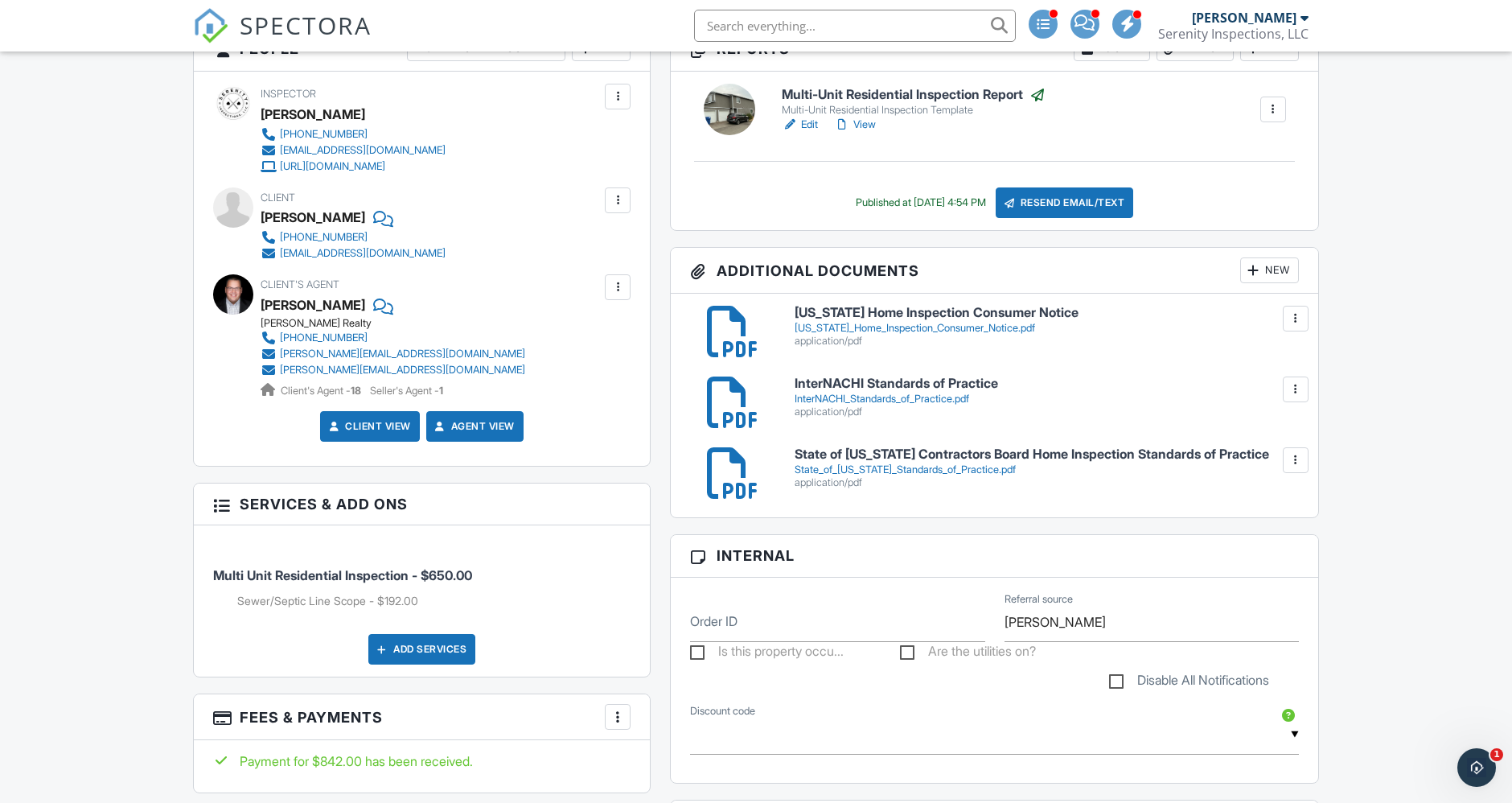
click at [427, 352] on link "billy@billyscottrealestate.com" at bounding box center [393, 354] width 265 height 16
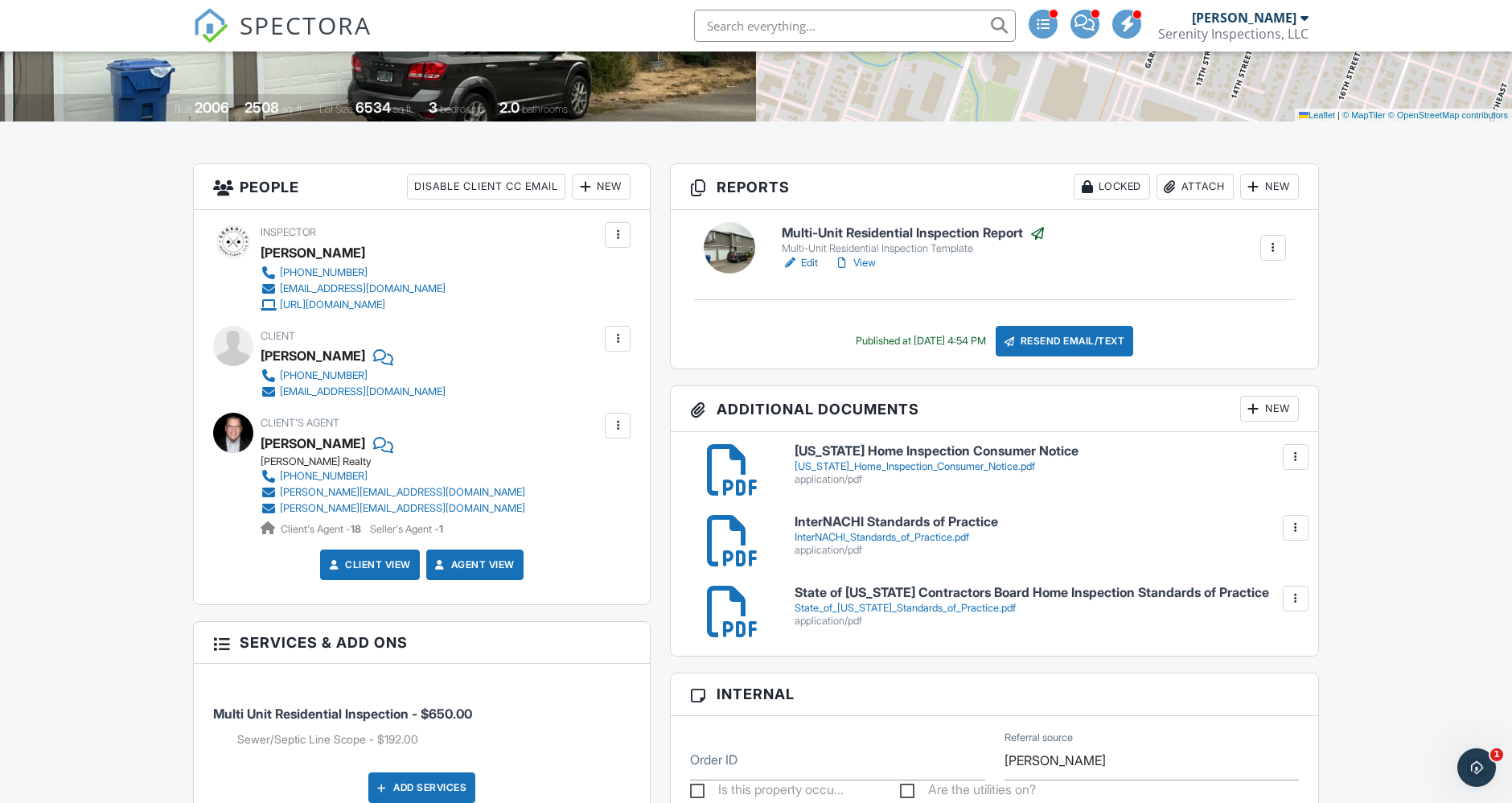
scroll to position [357, 0]
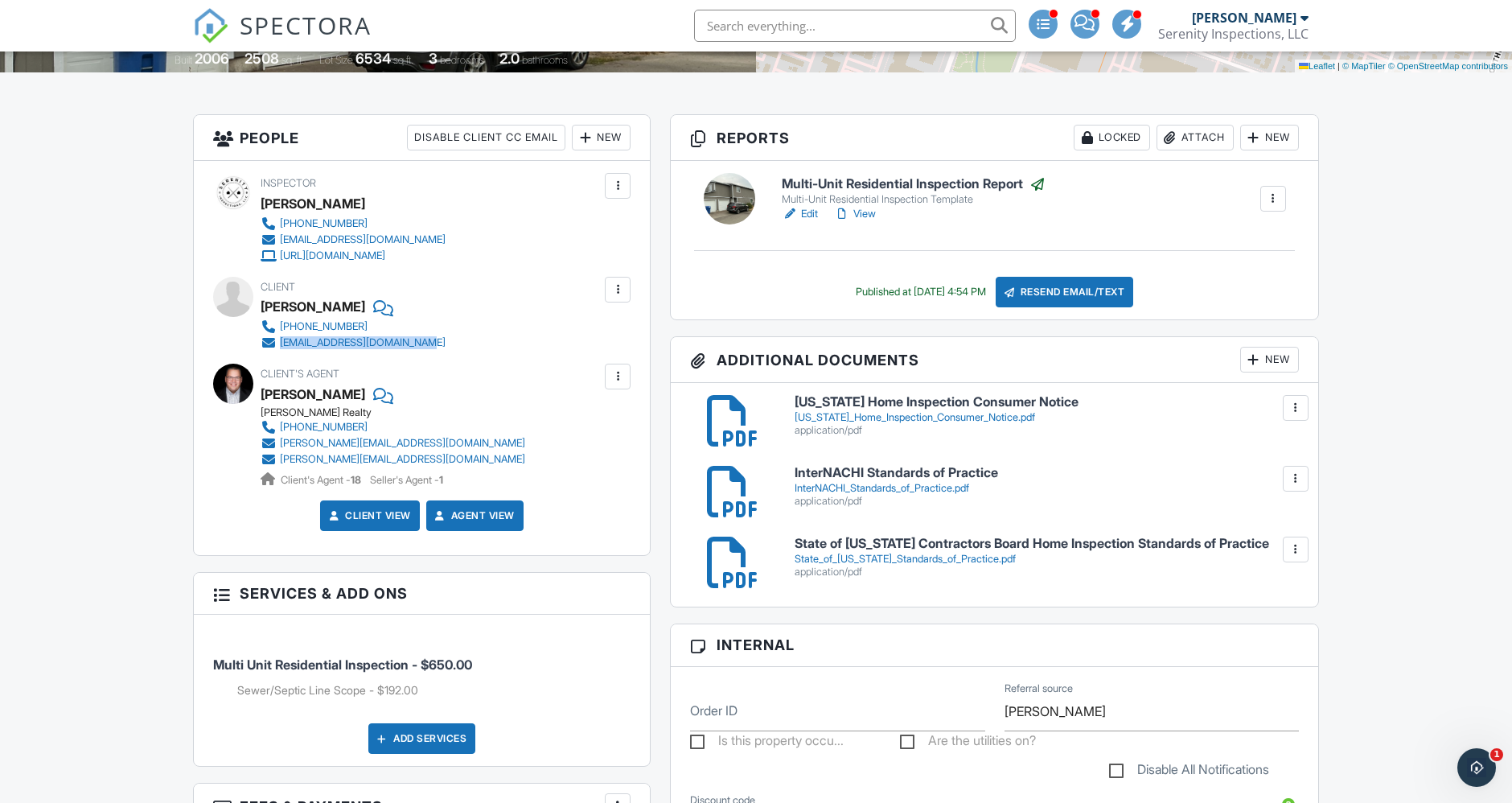
drag, startPoint x: 436, startPoint y: 343, endPoint x: 281, endPoint y: 343, distance: 155.0
click at [281, 343] on div "Client Paul Scymankys 503-989-3315 scymankysrentals@gmail.com" at bounding box center [391, 313] width 262 height 74
copy div "scymankysrentals@gmail.com"
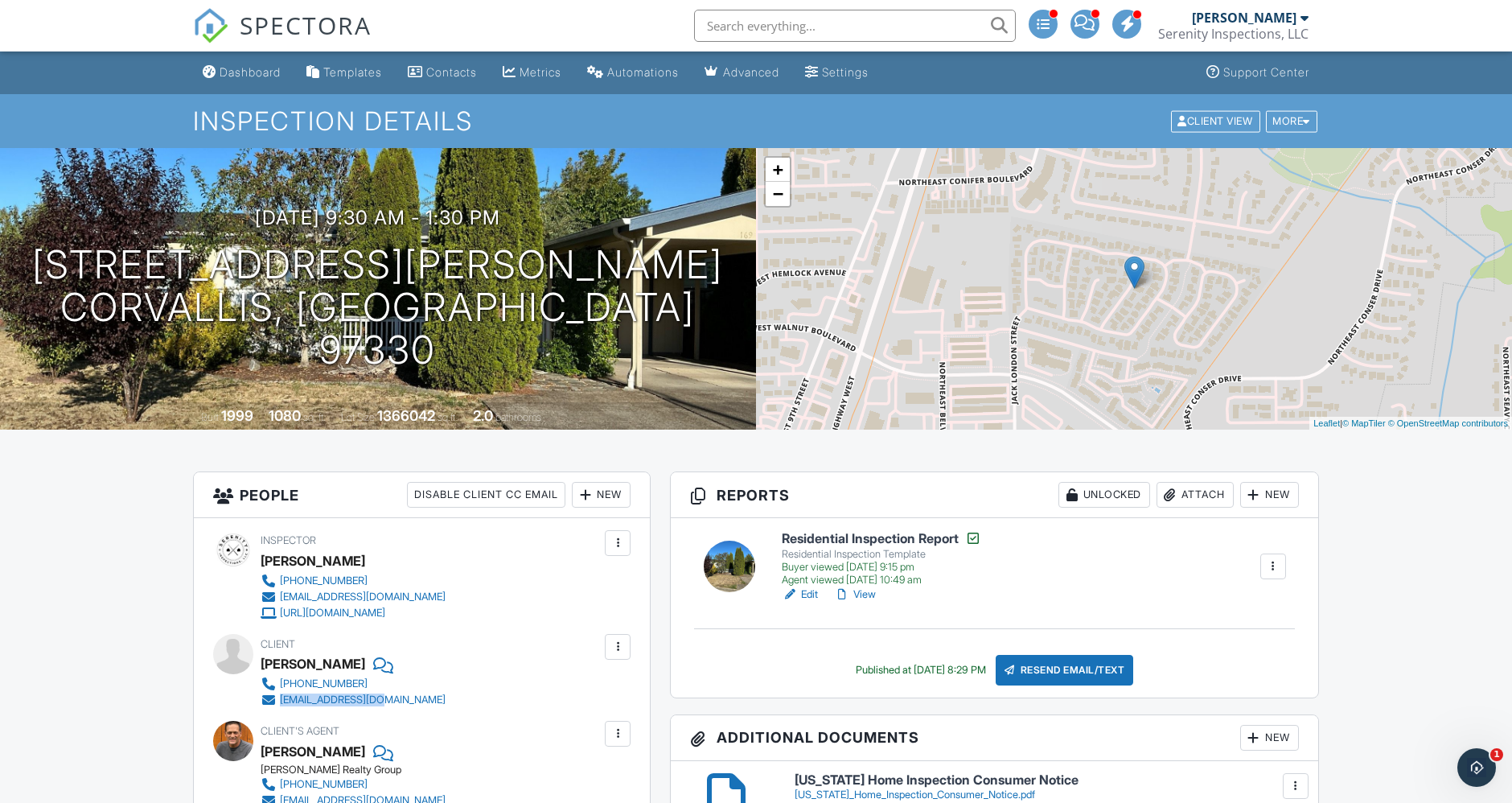
drag, startPoint x: 450, startPoint y: 698, endPoint x: 280, endPoint y: 702, distance: 170.0
click at [280, 702] on div "Client Dane Campbell 541-971-6828 danec@t3chcomp.com" at bounding box center [391, 671] width 262 height 74
copy div "danec@t3chcomp.com"
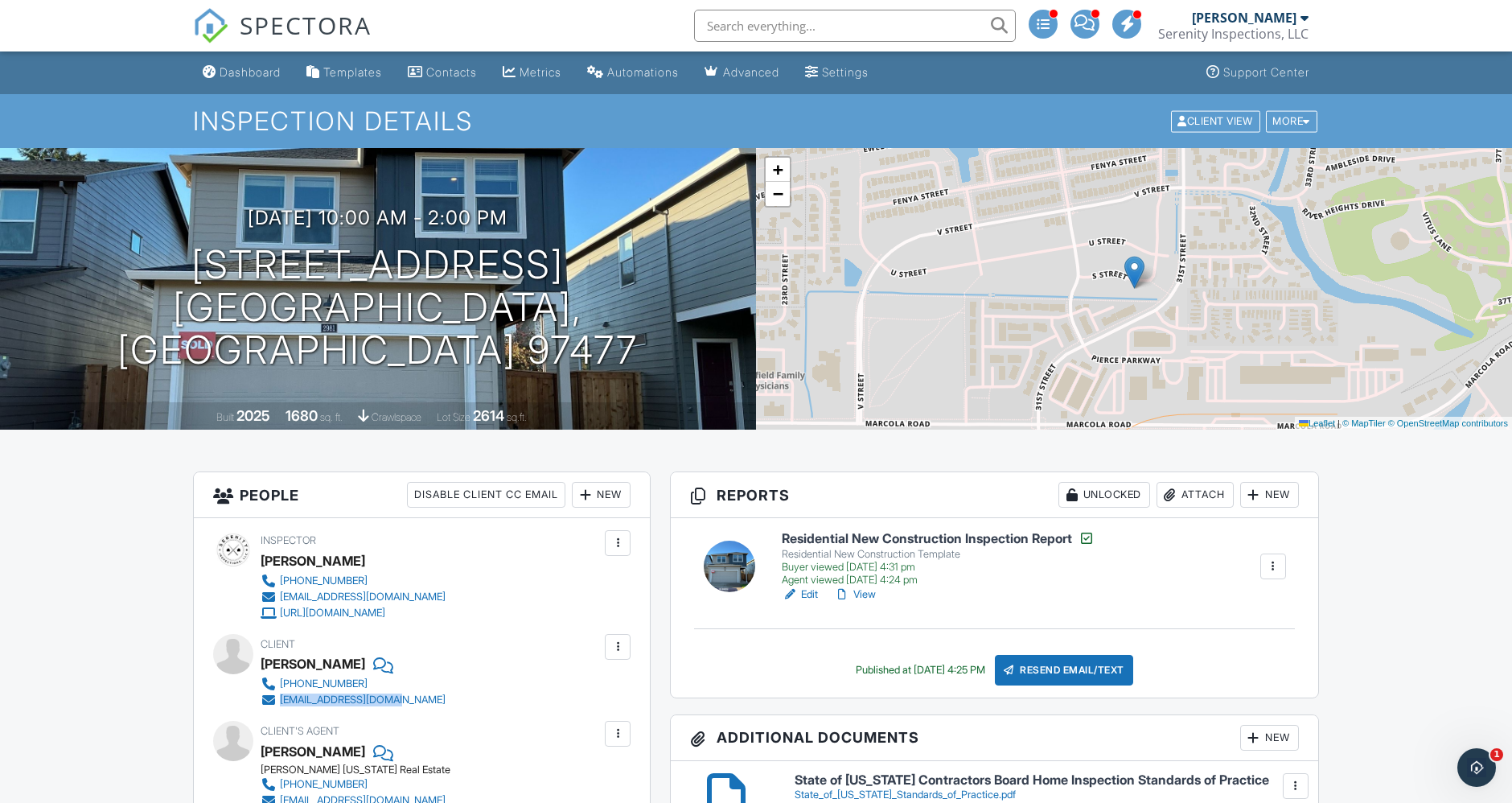
drag, startPoint x: 436, startPoint y: 697, endPoint x: 281, endPoint y: 700, distance: 155.0
click at [281, 700] on div "Client [PERSON_NAME] [PHONE_NUMBER] [EMAIL_ADDRESS][DOMAIN_NAME]" at bounding box center [391, 671] width 262 height 74
copy div "[EMAIL_ADDRESS][DOMAIN_NAME]"
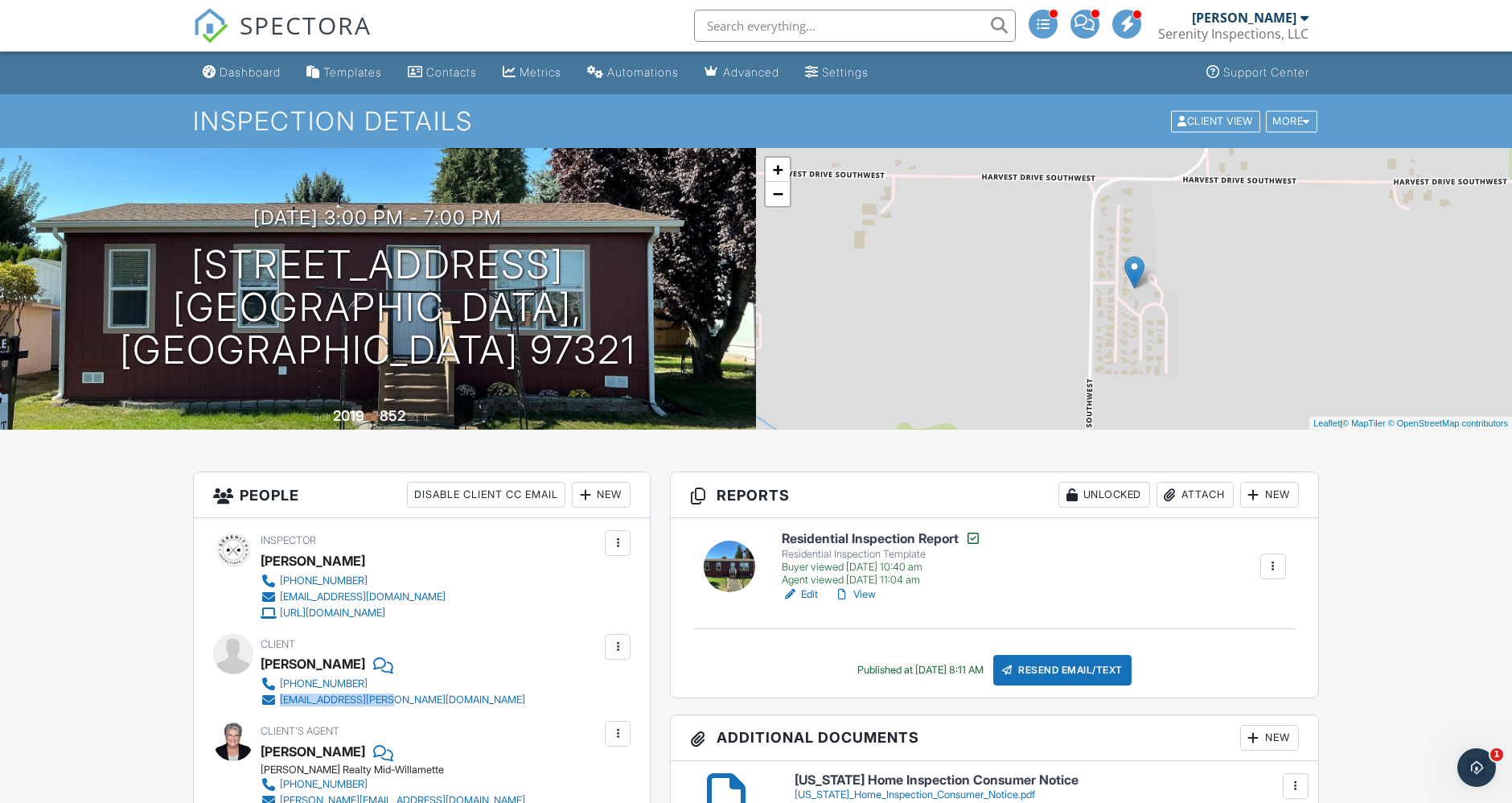
drag, startPoint x: 521, startPoint y: 690, endPoint x: 277, endPoint y: 702, distance: 244.3
click at [277, 702] on div "Client Evelyn Sills 530-356-5988 evie.sills@gmail.com" at bounding box center [422, 671] width 418 height 74
copy div "evie.sills@gmail.com"
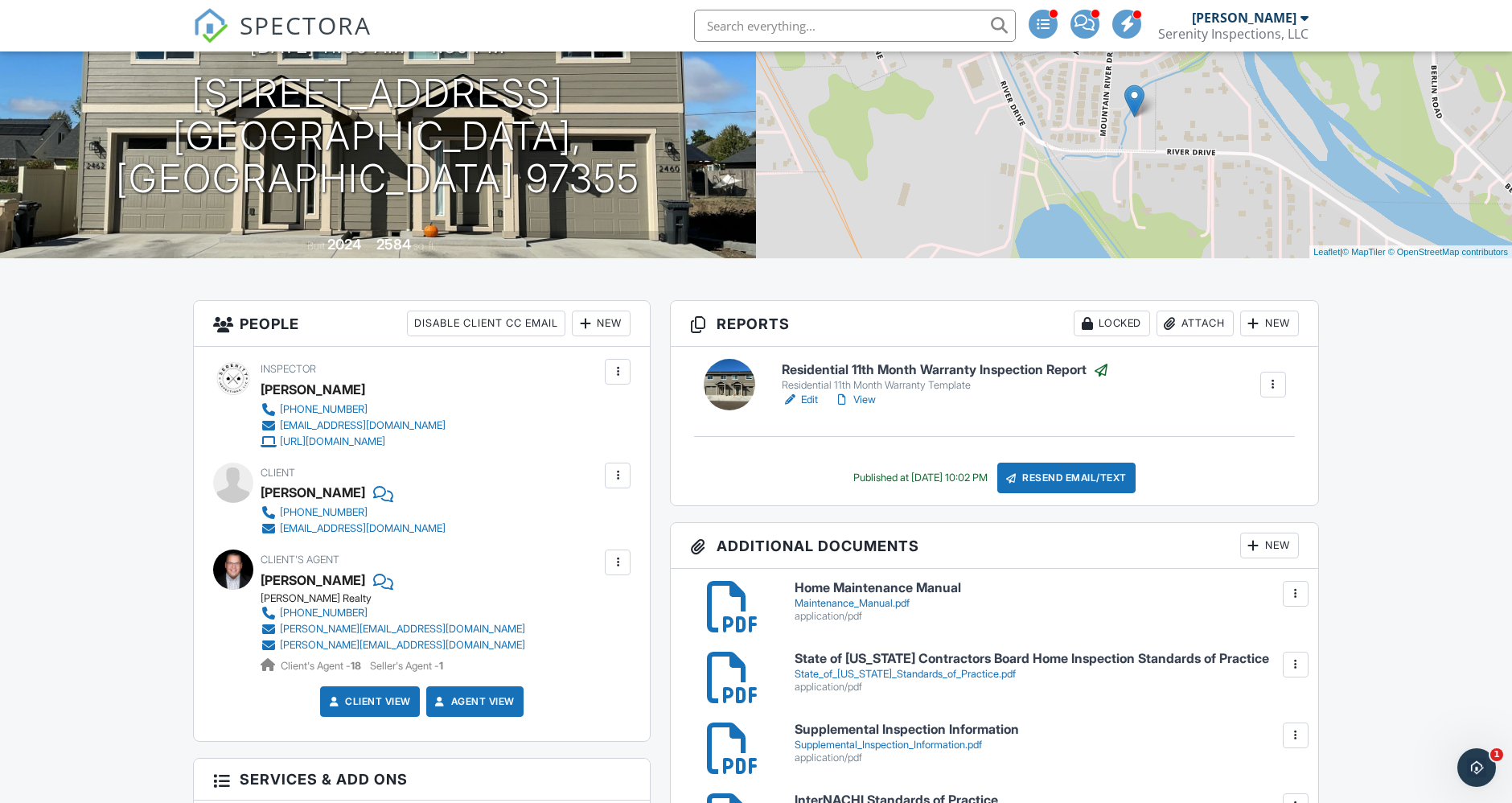
scroll to position [178, 0]
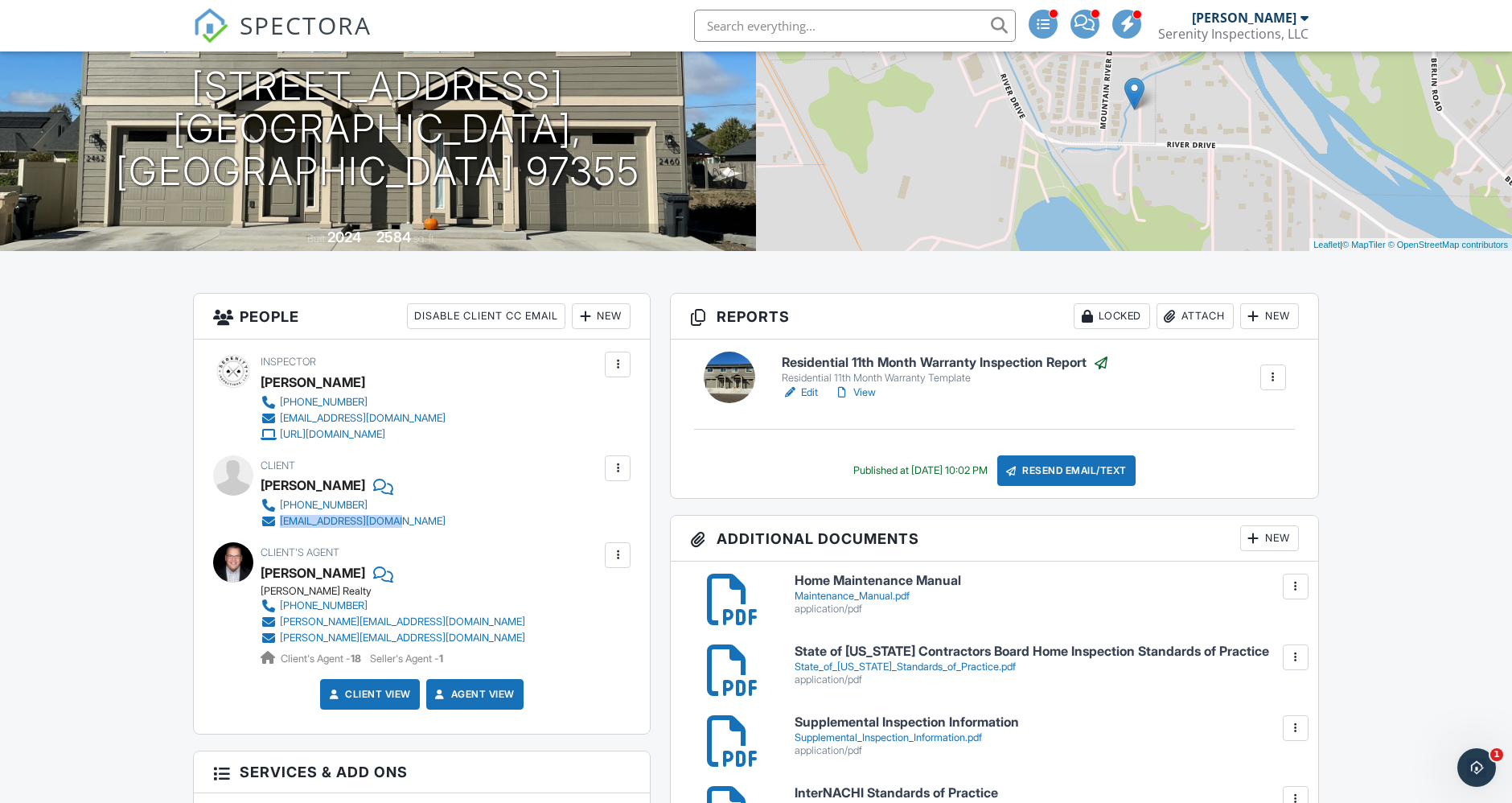
drag, startPoint x: 334, startPoint y: 519, endPoint x: 277, endPoint y: 522, distance: 57.1
click at [277, 522] on div "[PHONE_NUMBER] [EMAIL_ADDRESS][DOMAIN_NAME]" at bounding box center [360, 513] width 198 height 32
copy div "[EMAIL_ADDRESS][DOMAIN_NAME]"
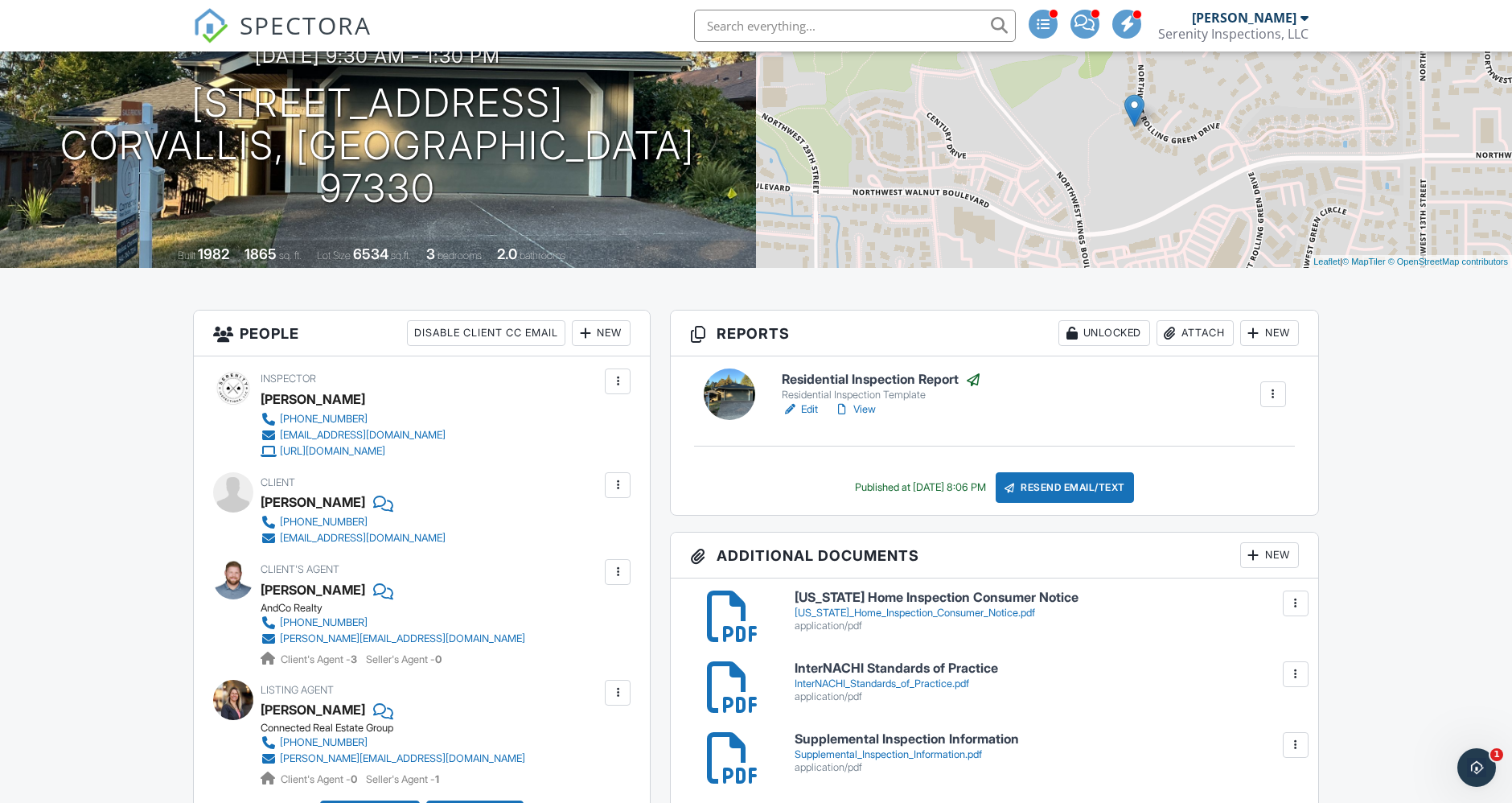
scroll to position [178, 0]
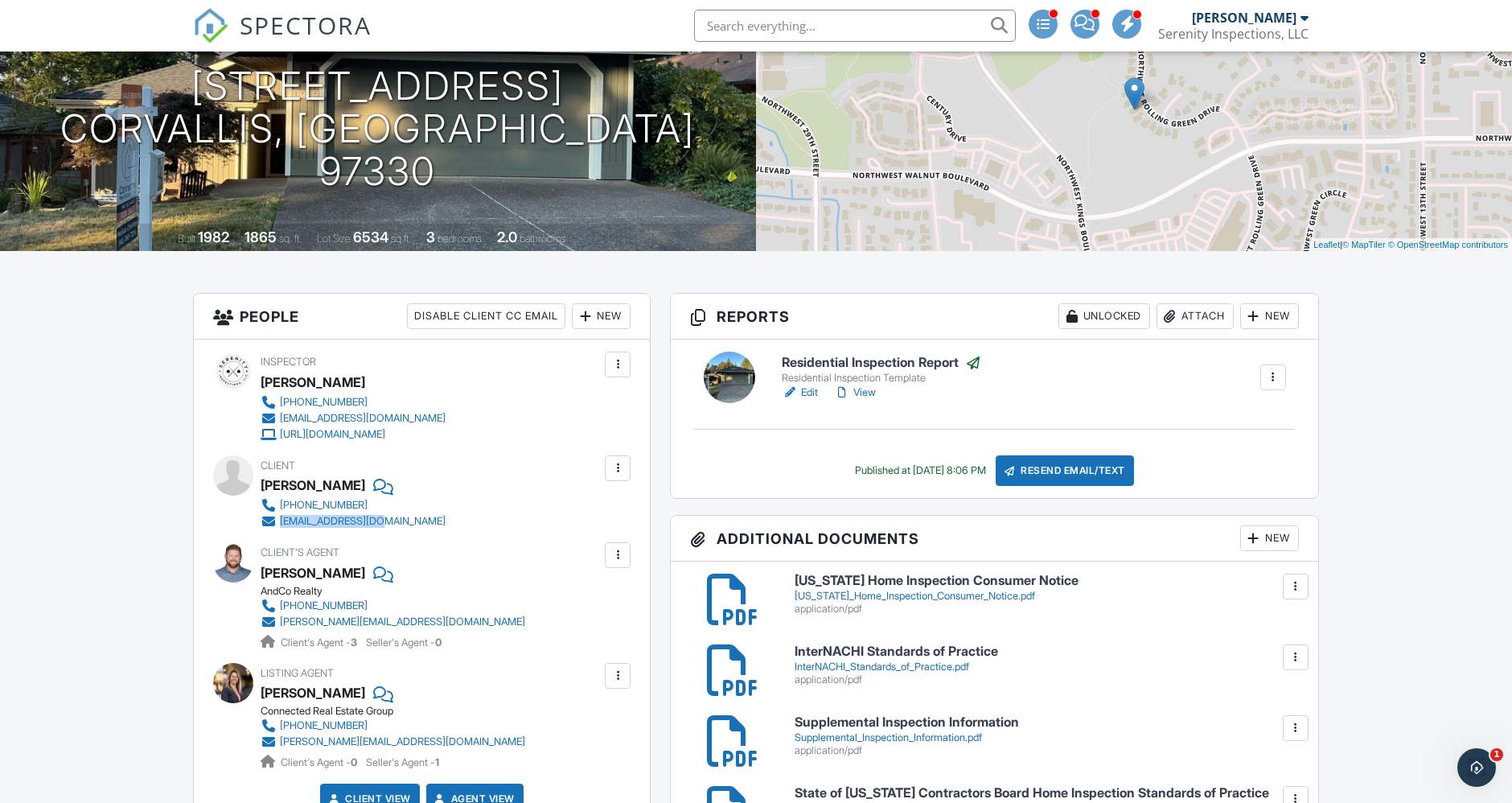
drag, startPoint x: 424, startPoint y: 521, endPoint x: 282, endPoint y: 524, distance: 142.0
click at [282, 524] on div "Client Nathan Sigman 605-670-1282 nsigman3@gmail.com" at bounding box center [391, 492] width 262 height 74
copy div "nsigman3@gmail.com"
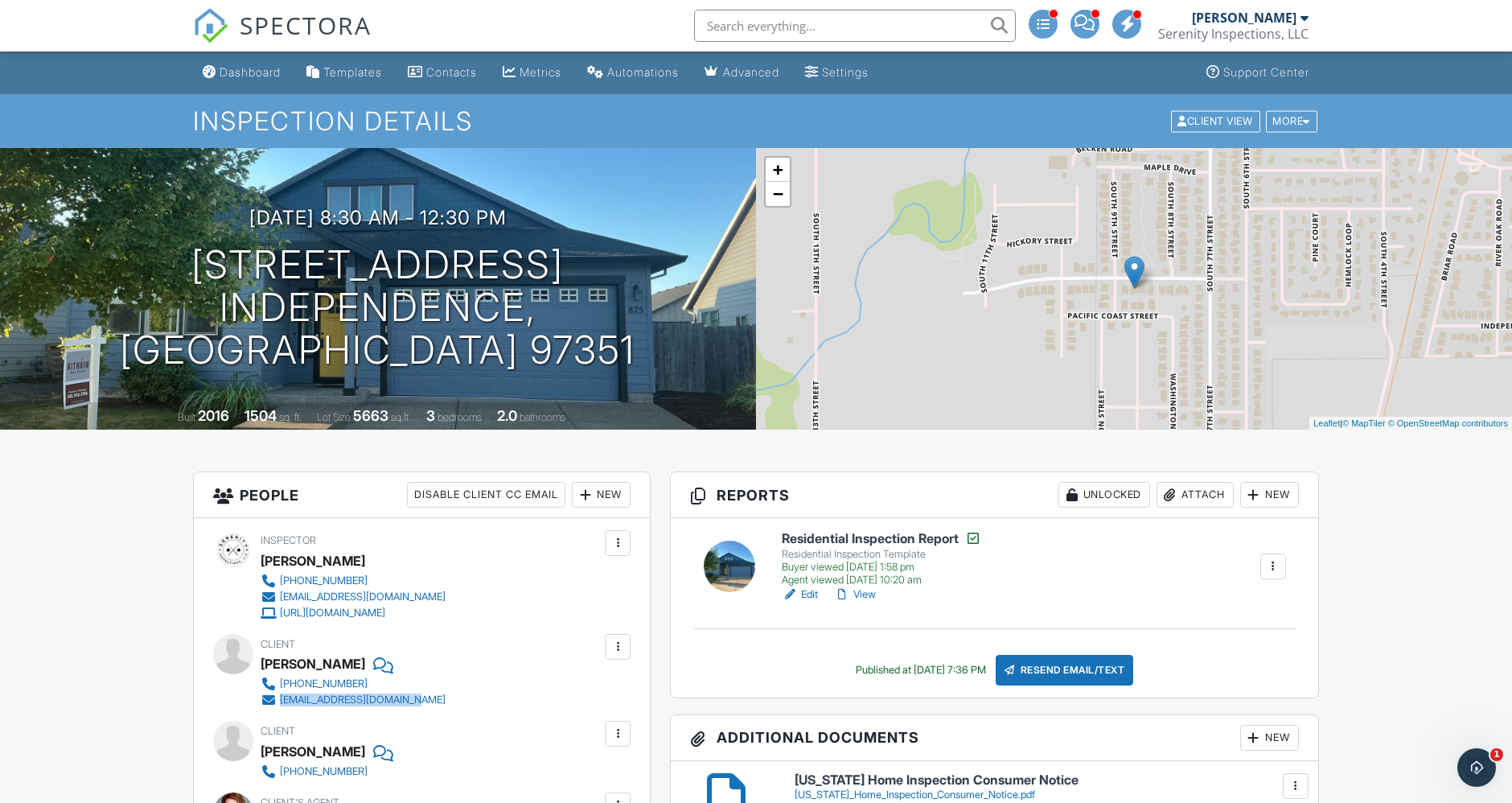
drag, startPoint x: 480, startPoint y: 698, endPoint x: 280, endPoint y: 700, distance: 200.0
click at [280, 700] on div "Client [PERSON_NAME] [PHONE_NUMBER] [EMAIL_ADDRESS][DOMAIN_NAME]" at bounding box center [391, 671] width 262 height 74
copy div "[EMAIL_ADDRESS][DOMAIN_NAME]"
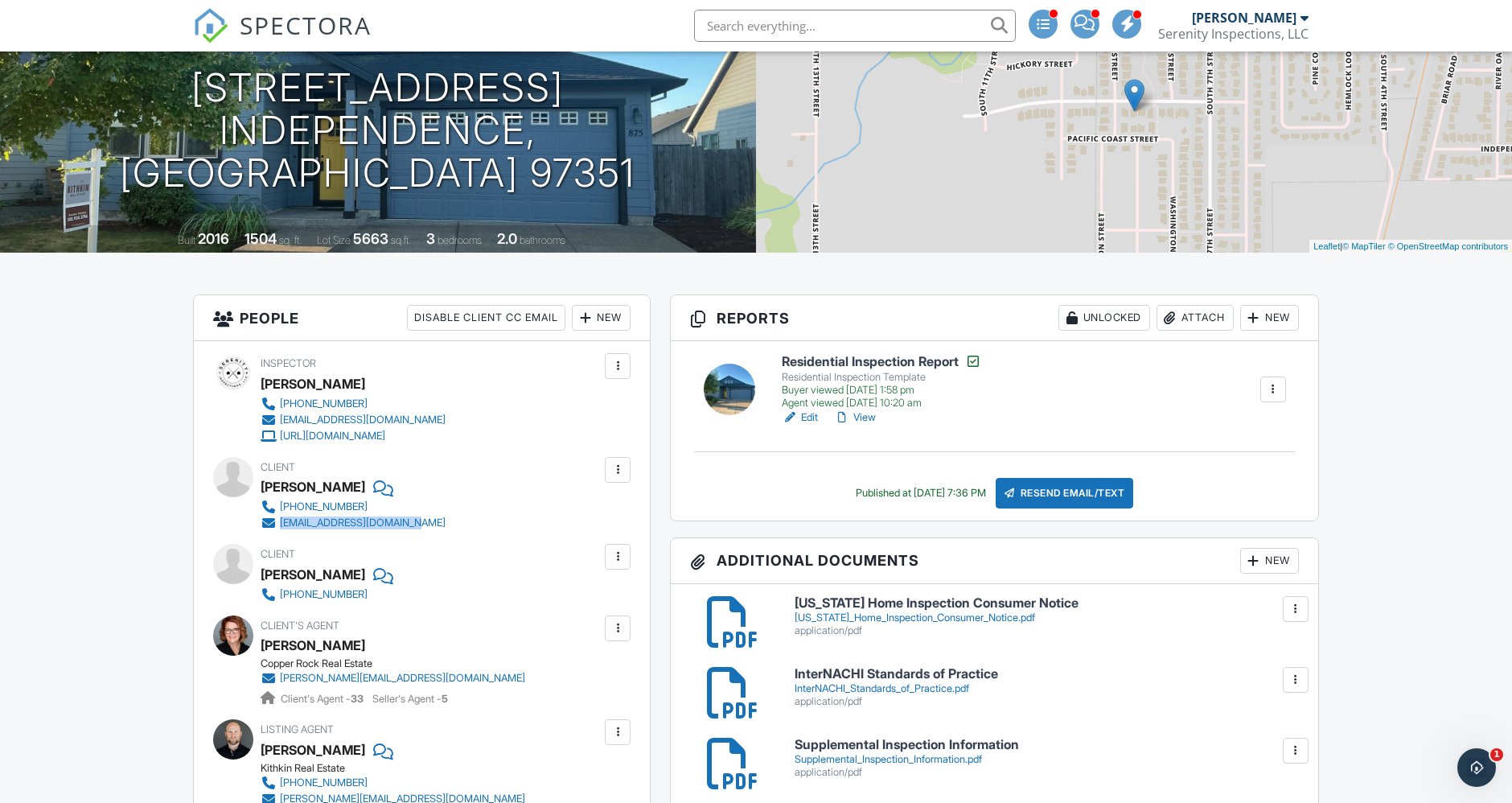
scroll to position [178, 0]
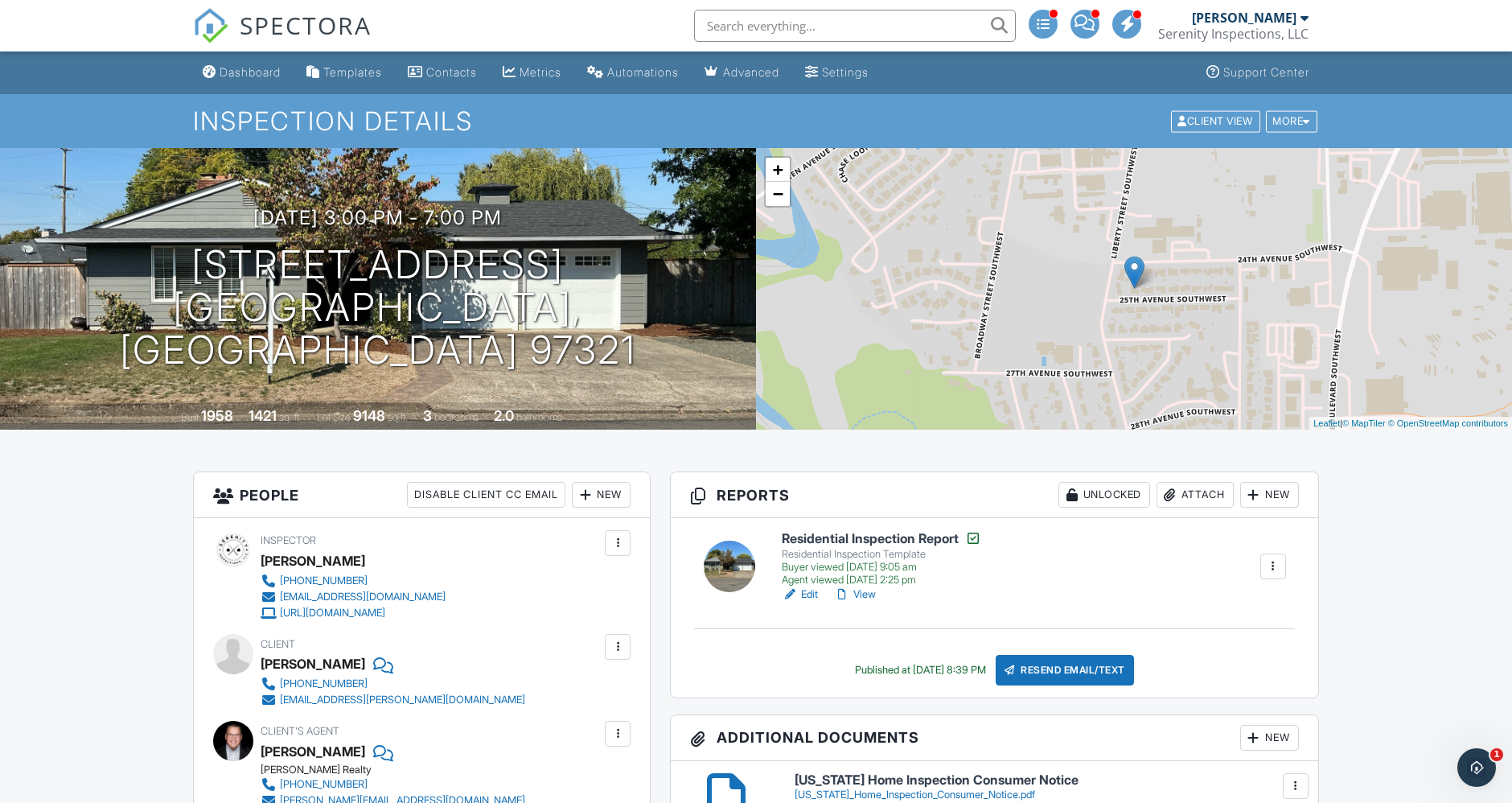
scroll to position [178, 0]
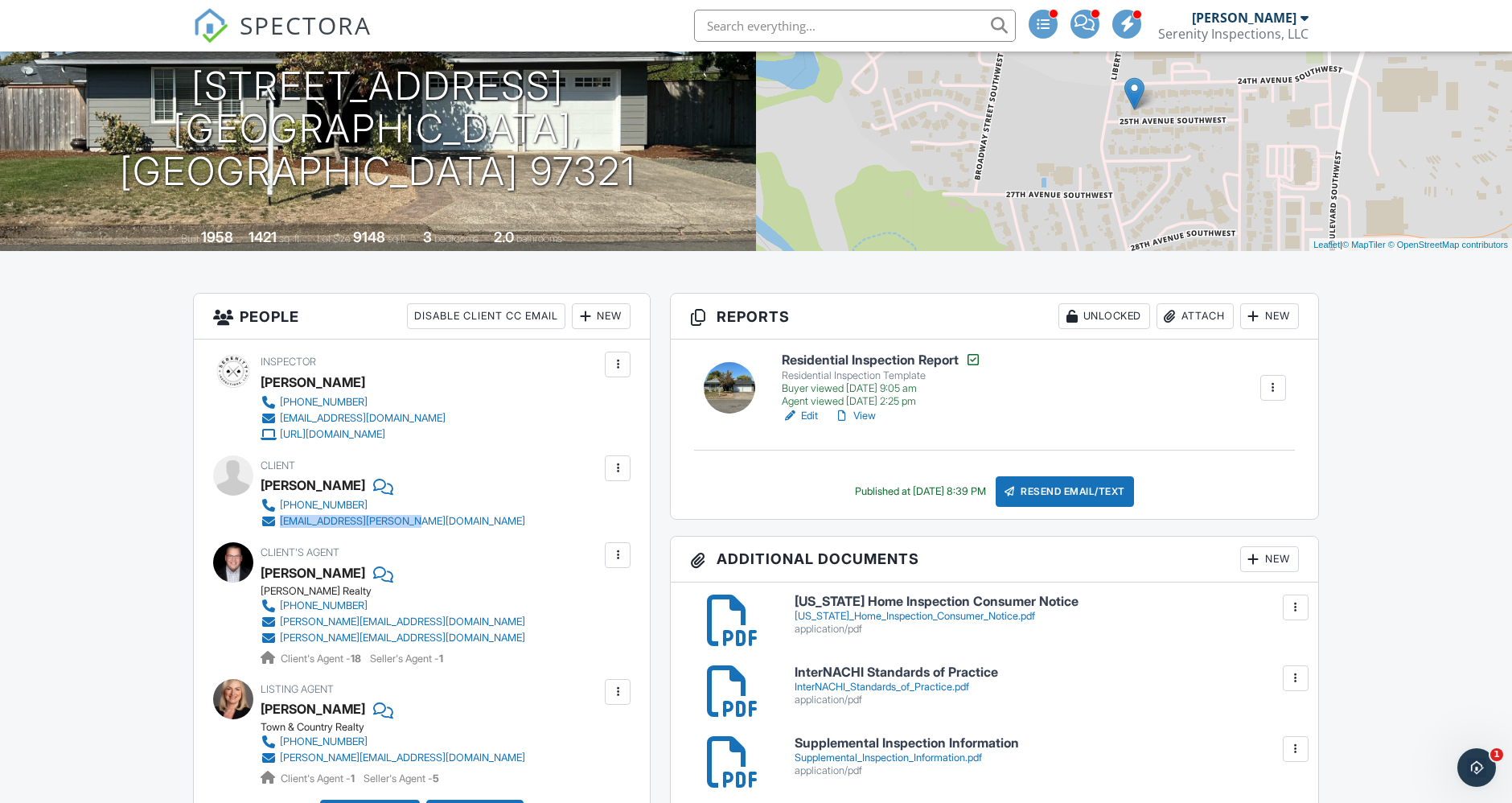
drag, startPoint x: 457, startPoint y: 523, endPoint x: 279, endPoint y: 527, distance: 178.0
click at [279, 527] on div "Client Conor McCahill 410-292-7691 conor.mccahill@gmail.com" at bounding box center [422, 492] width 418 height 74
copy div "conor.mccahill@gmail.com"
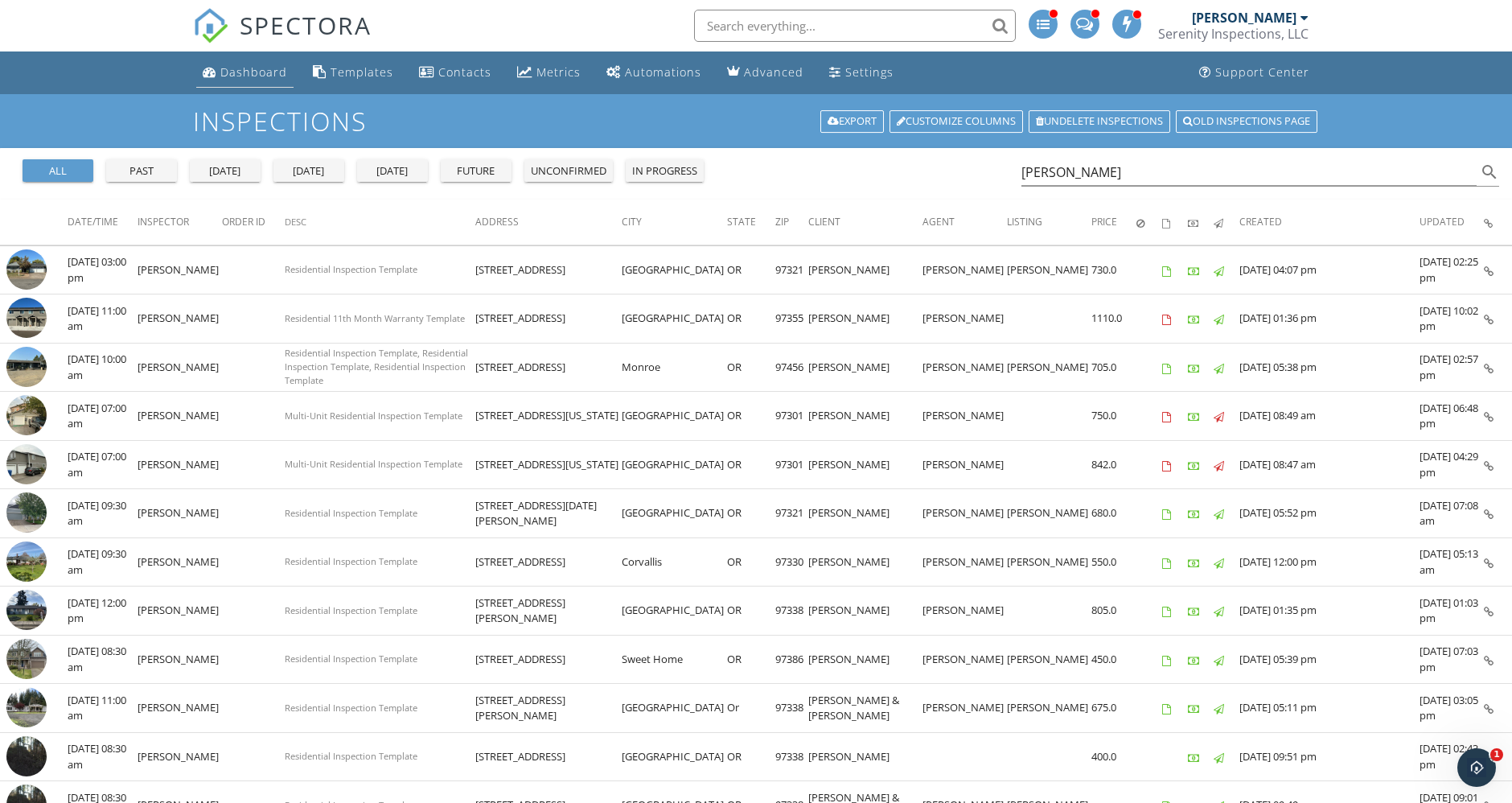
drag, startPoint x: 0, startPoint y: 0, endPoint x: 271, endPoint y: 76, distance: 281.5
click at [271, 76] on div "Dashboard" at bounding box center [254, 72] width 67 height 16
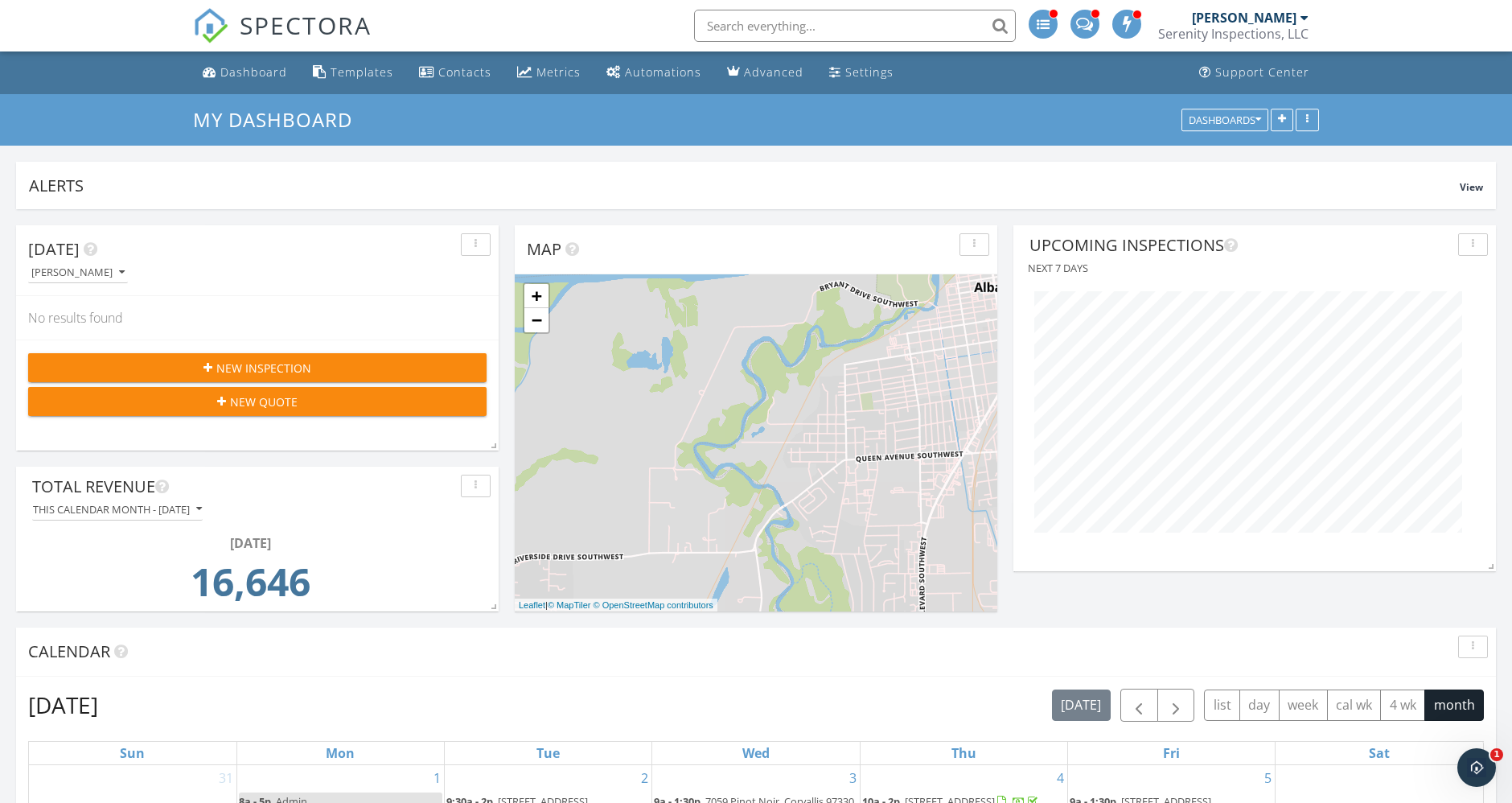
scroll to position [346, 482]
drag, startPoint x: 1523, startPoint y: 185, endPoint x: 1153, endPoint y: 591, distance: 549.3
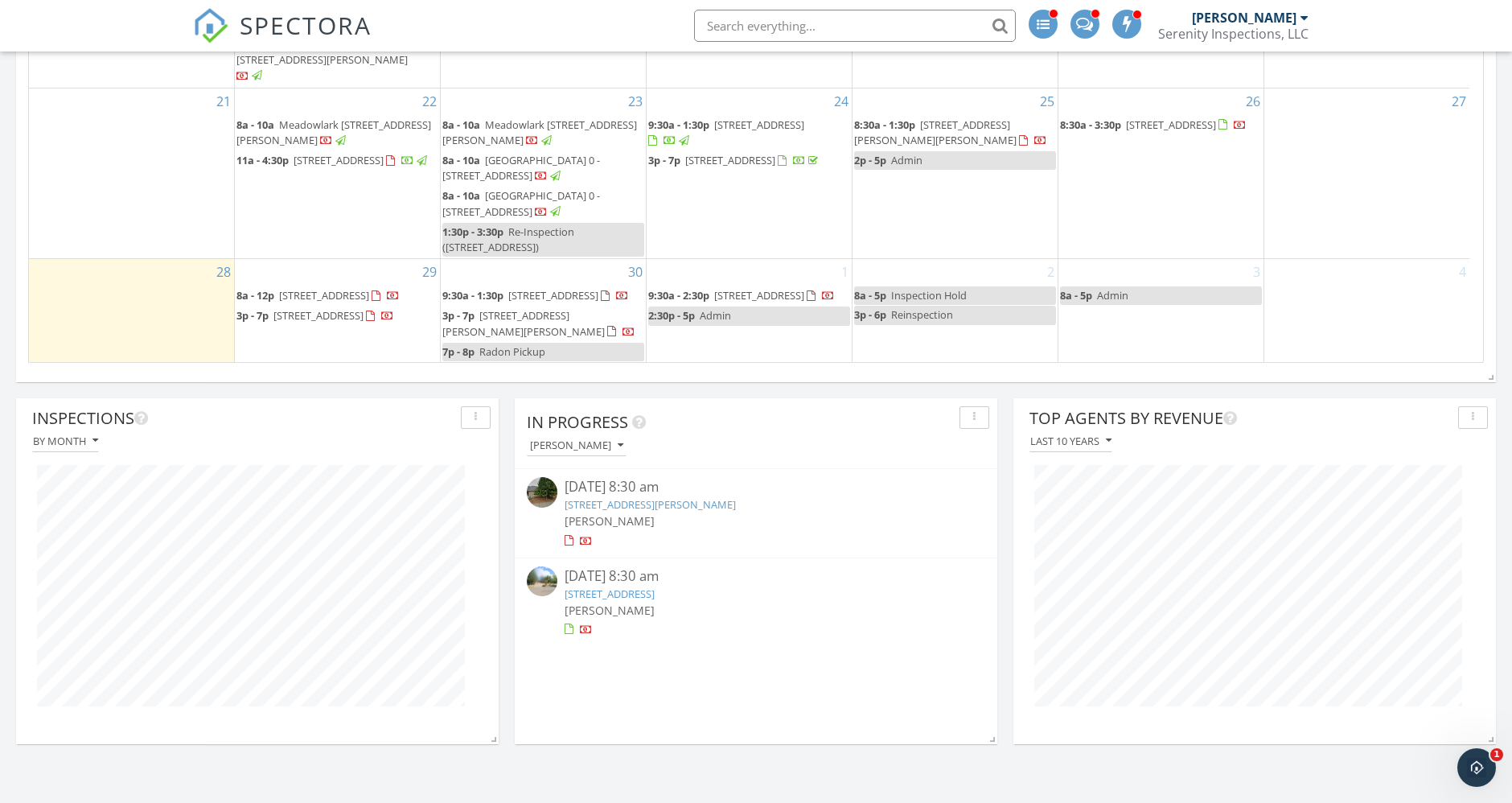
scroll to position [1072, 0]
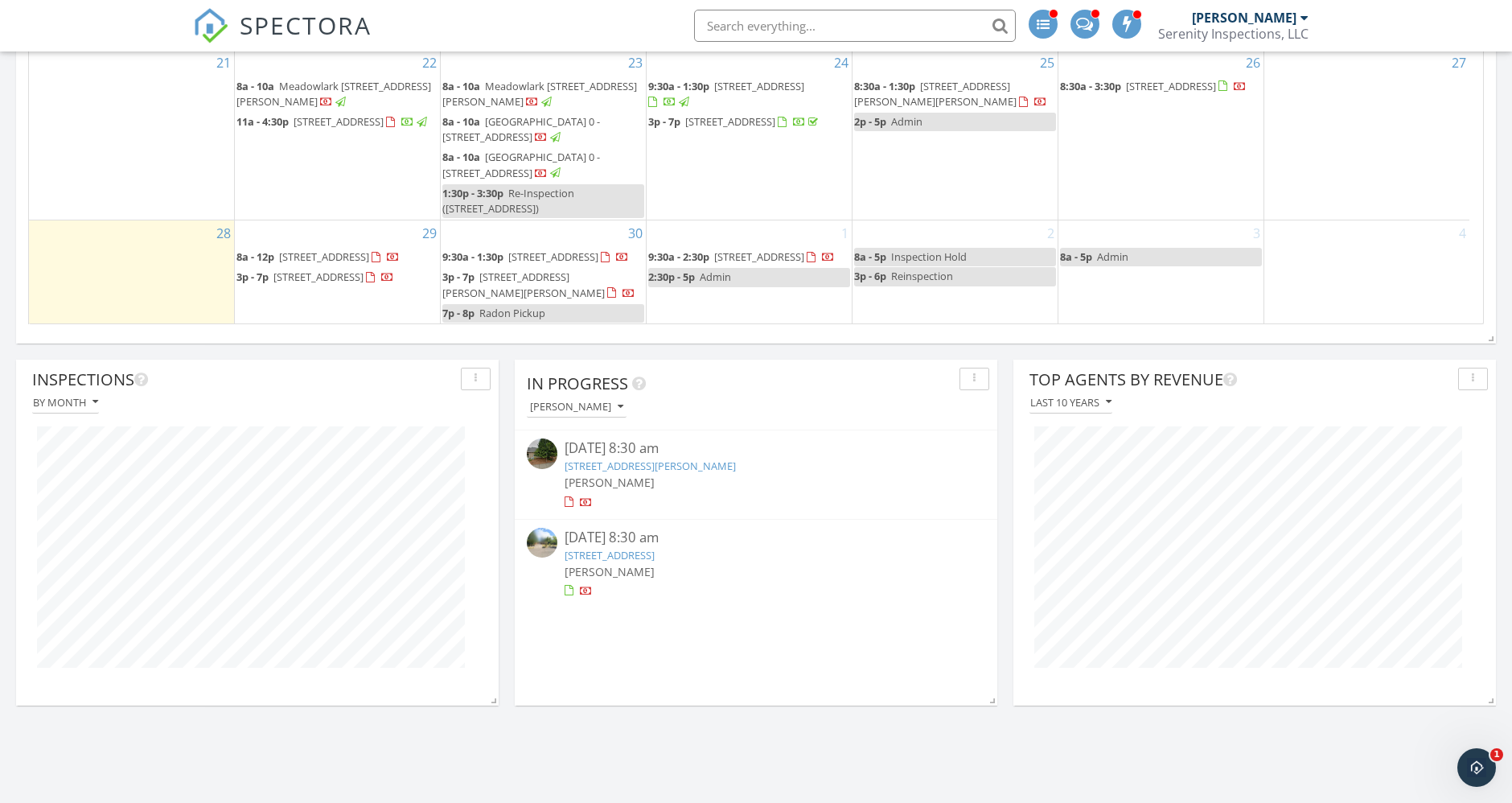
click at [725, 462] on link "5125 Wittenberg Ln NE, Keizer, OR 97303" at bounding box center [651, 466] width 172 height 15
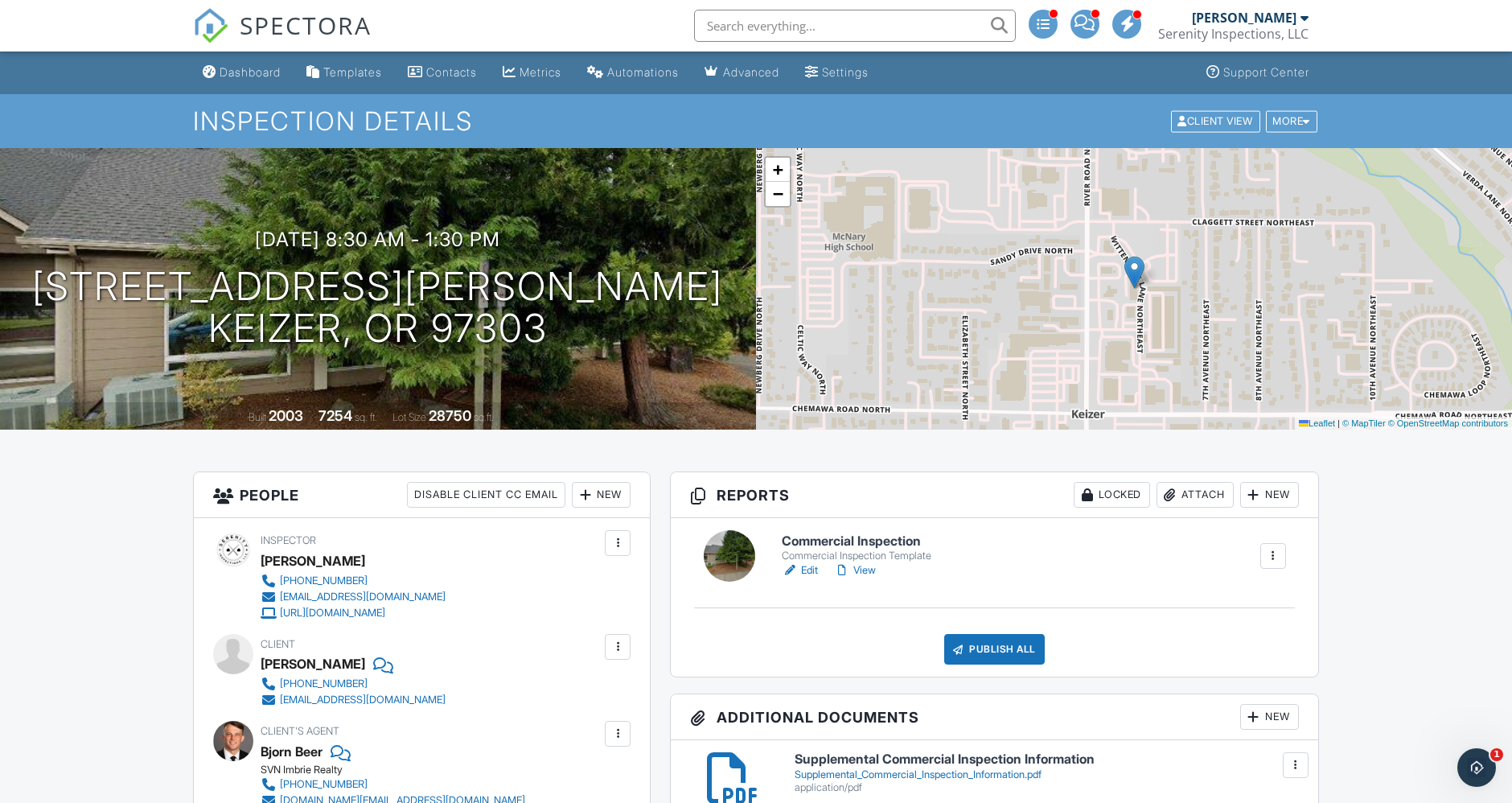
click at [861, 565] on link "View" at bounding box center [854, 571] width 42 height 16
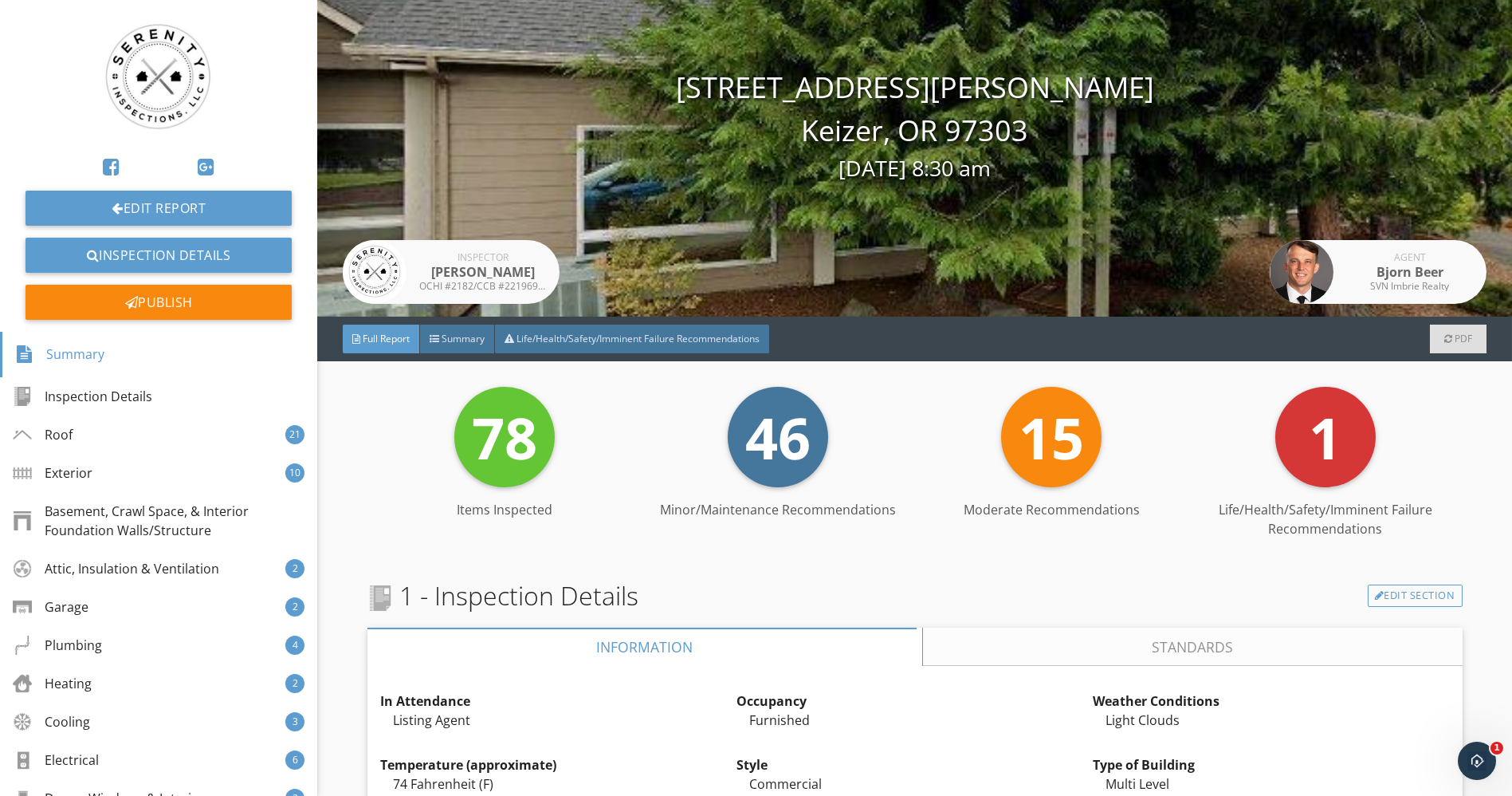
scroll to position [177, 0]
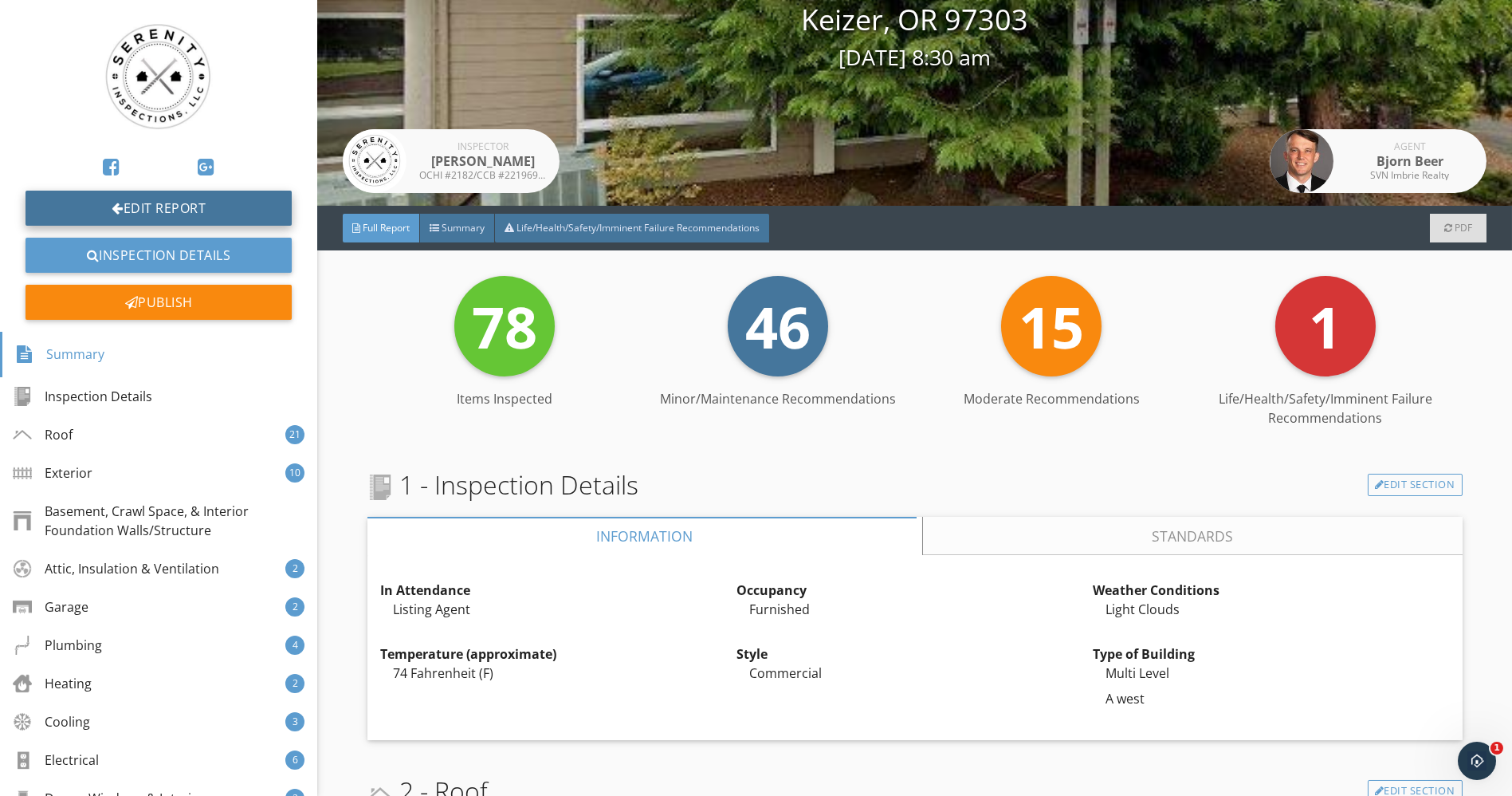
click at [160, 207] on link "Edit Report" at bounding box center [158, 208] width 267 height 35
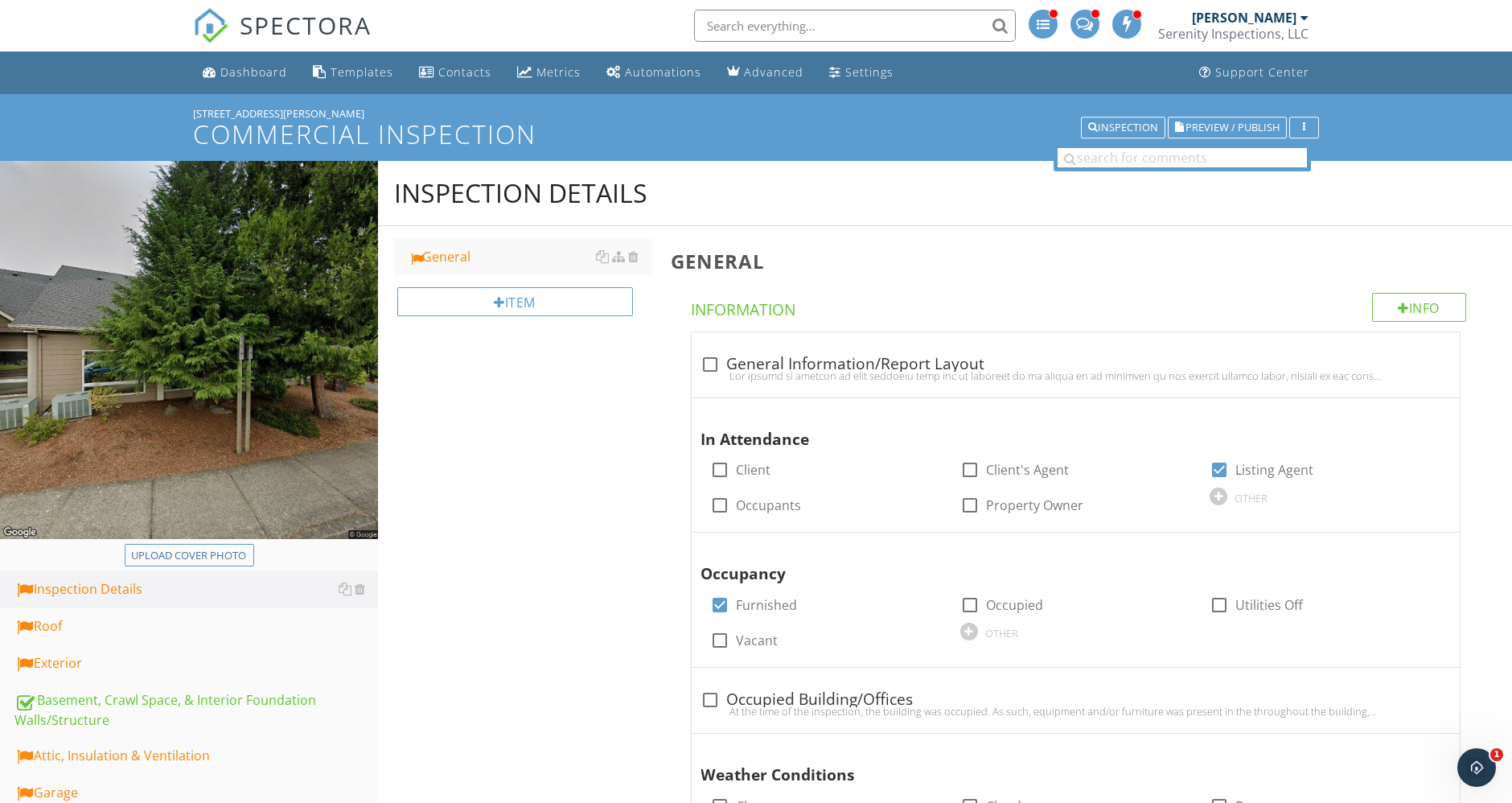
drag, startPoint x: 0, startPoint y: 0, endPoint x: 570, endPoint y: 410, distance: 702.1
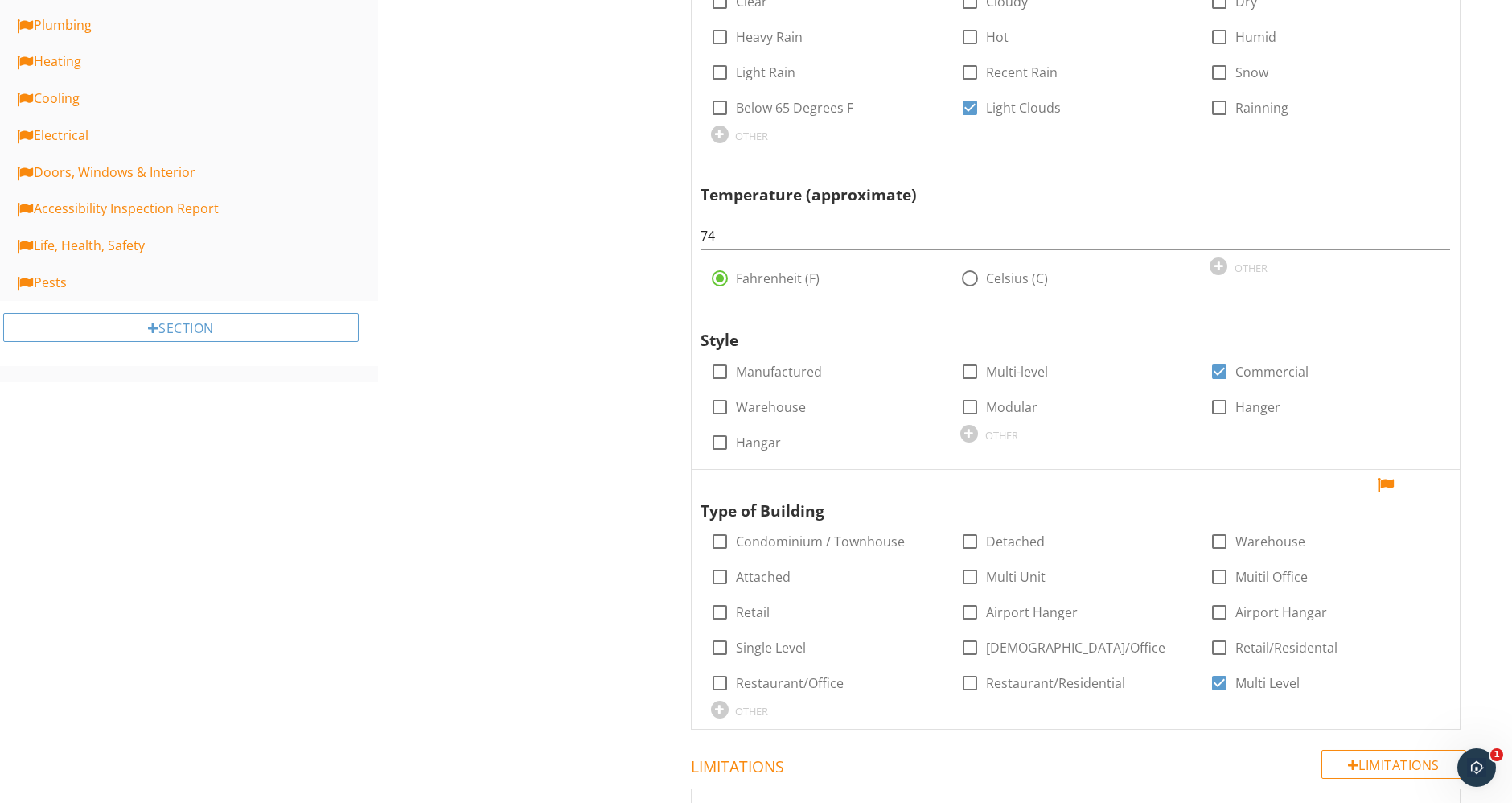
scroll to position [983, 0]
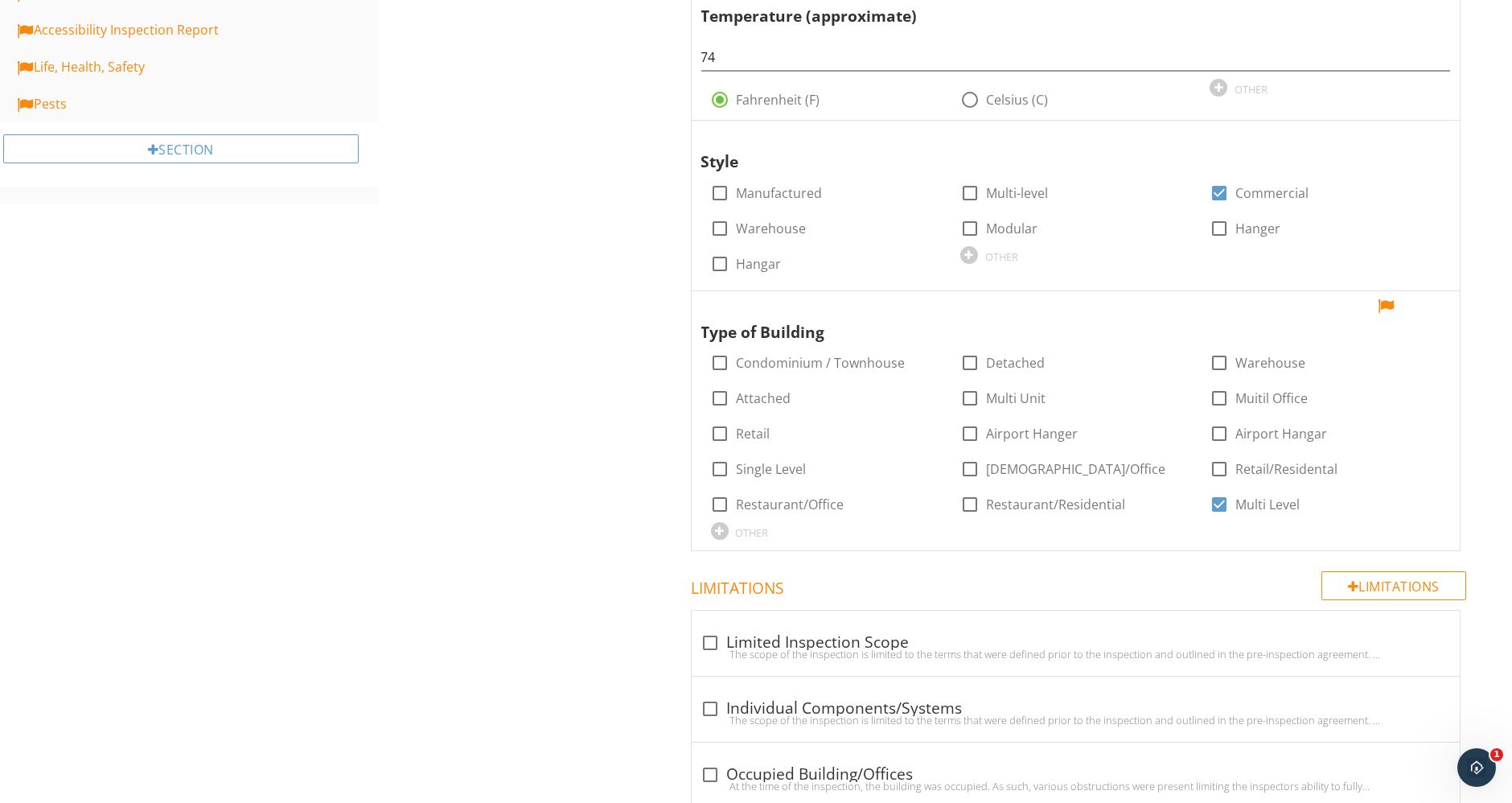
click at [548, 630] on div "Inspection Details General Item General Info Information check_box_outline_blan…" at bounding box center [944, 13] width 1134 height 1671
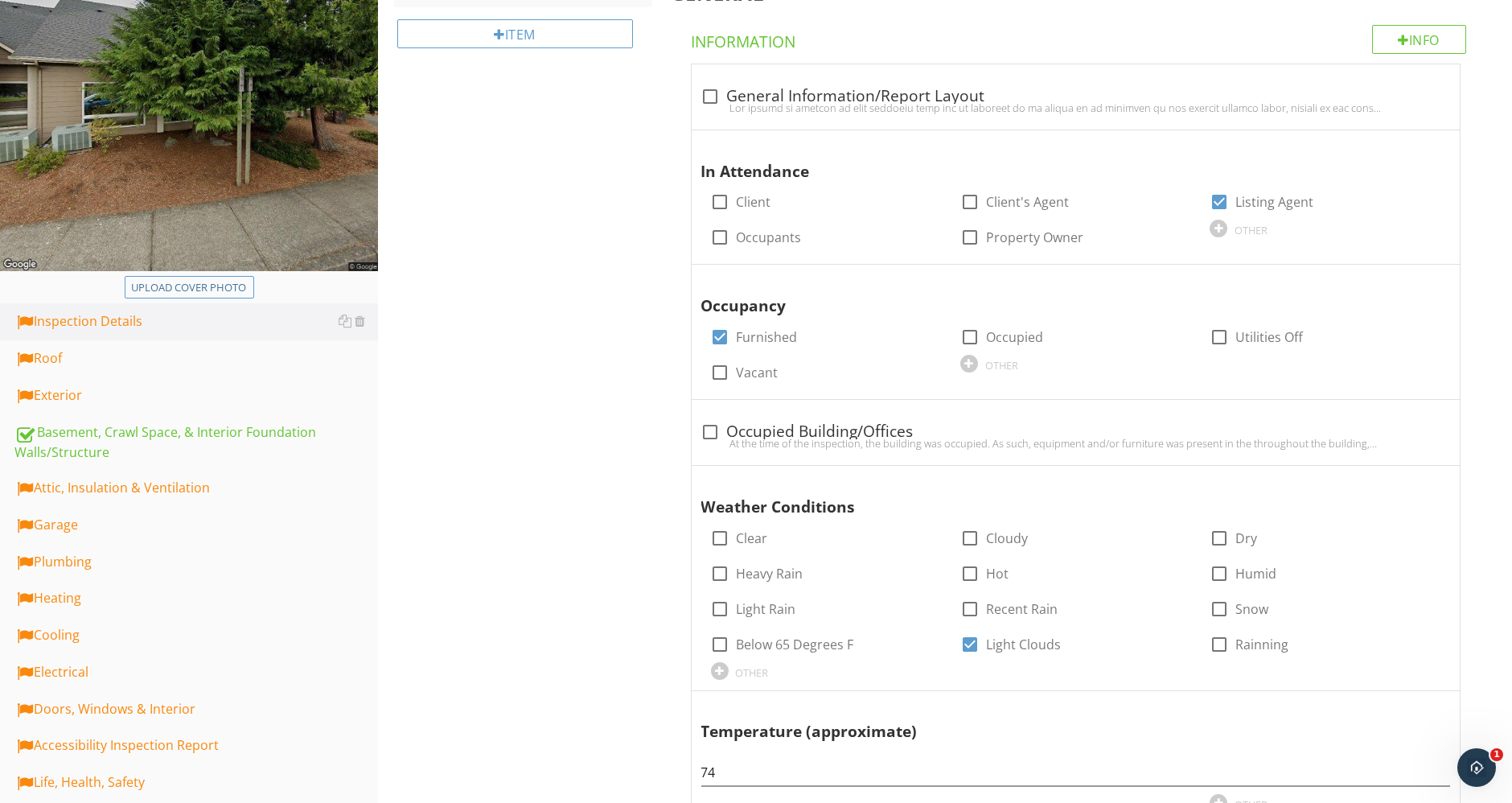
scroll to position [0, 0]
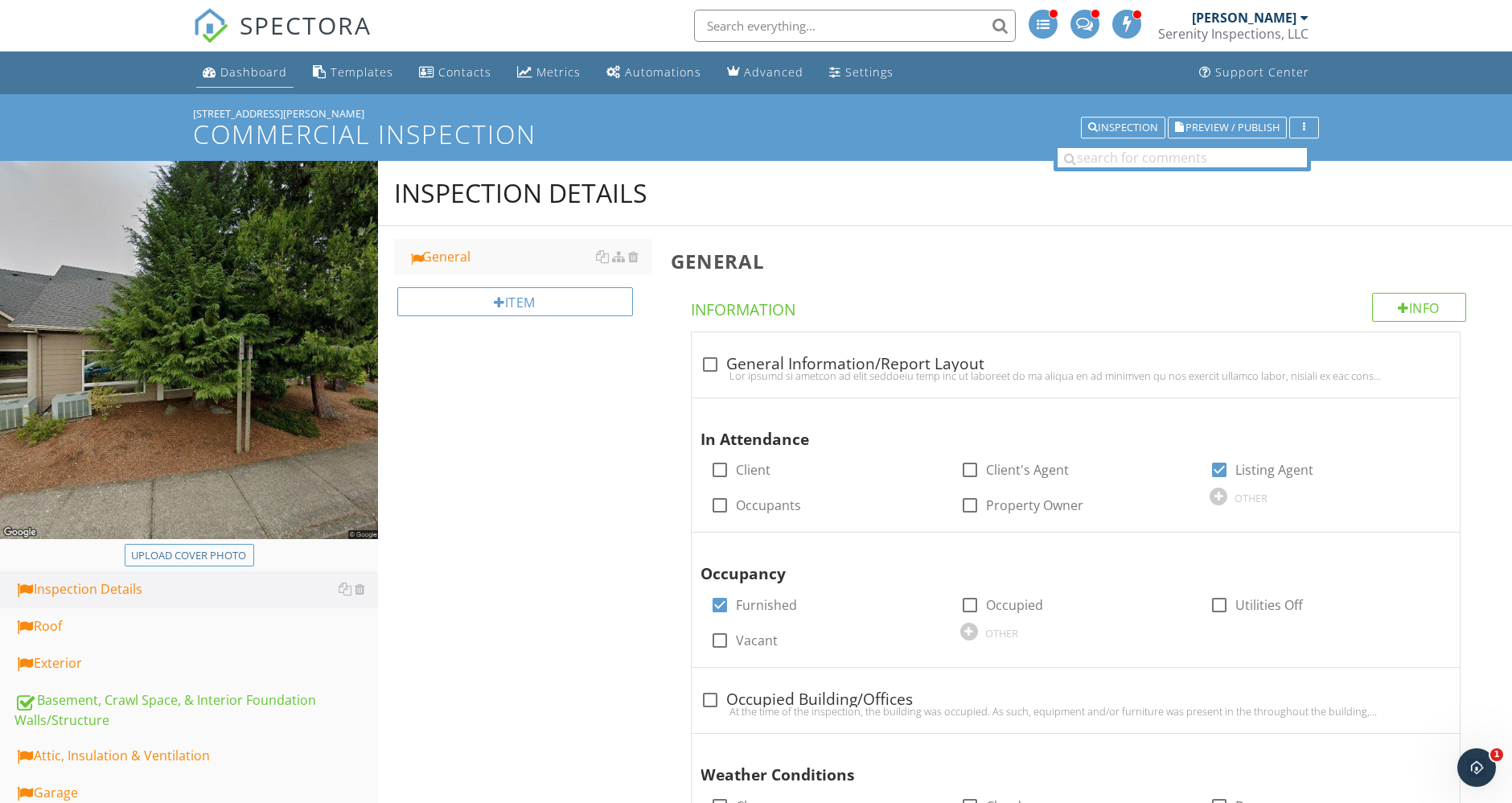
click at [254, 70] on div "Dashboard" at bounding box center [254, 72] width 67 height 16
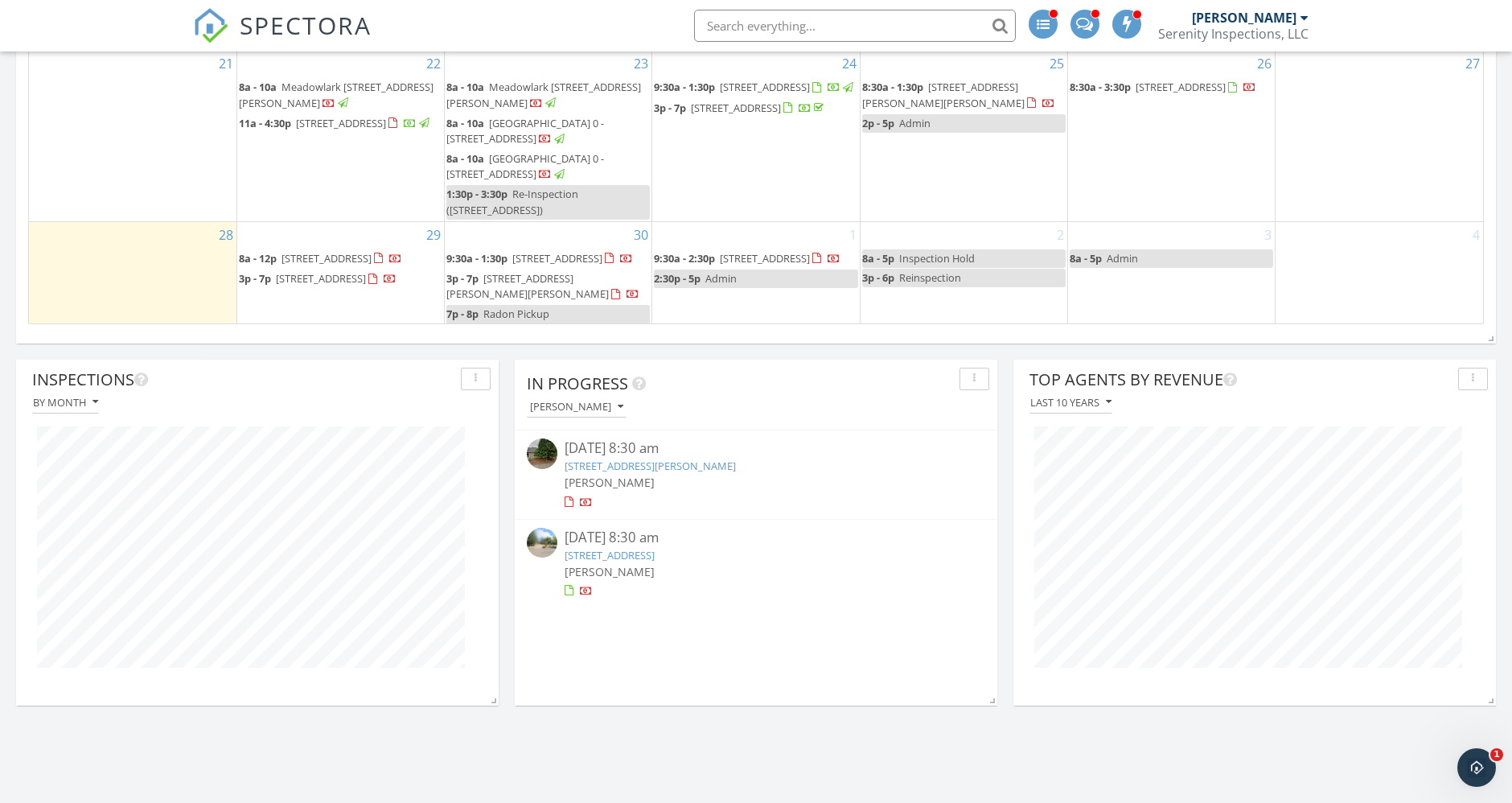
scroll to position [346, 482]
click at [655, 549] on link "1925 NW 14th St, Corvallis, OR 97330" at bounding box center [611, 555] width 90 height 15
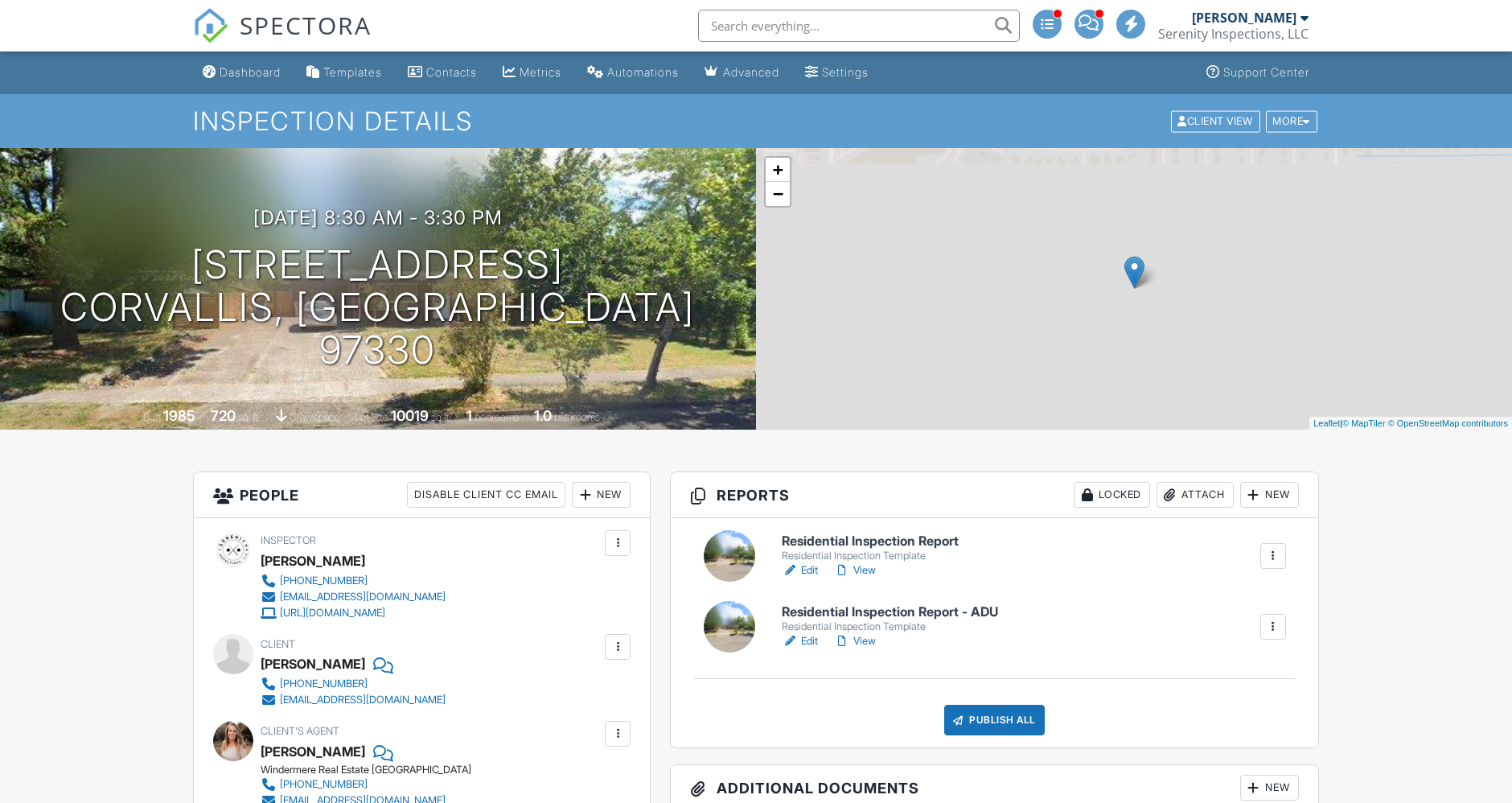
click at [811, 641] on link "Edit" at bounding box center [799, 641] width 36 height 16
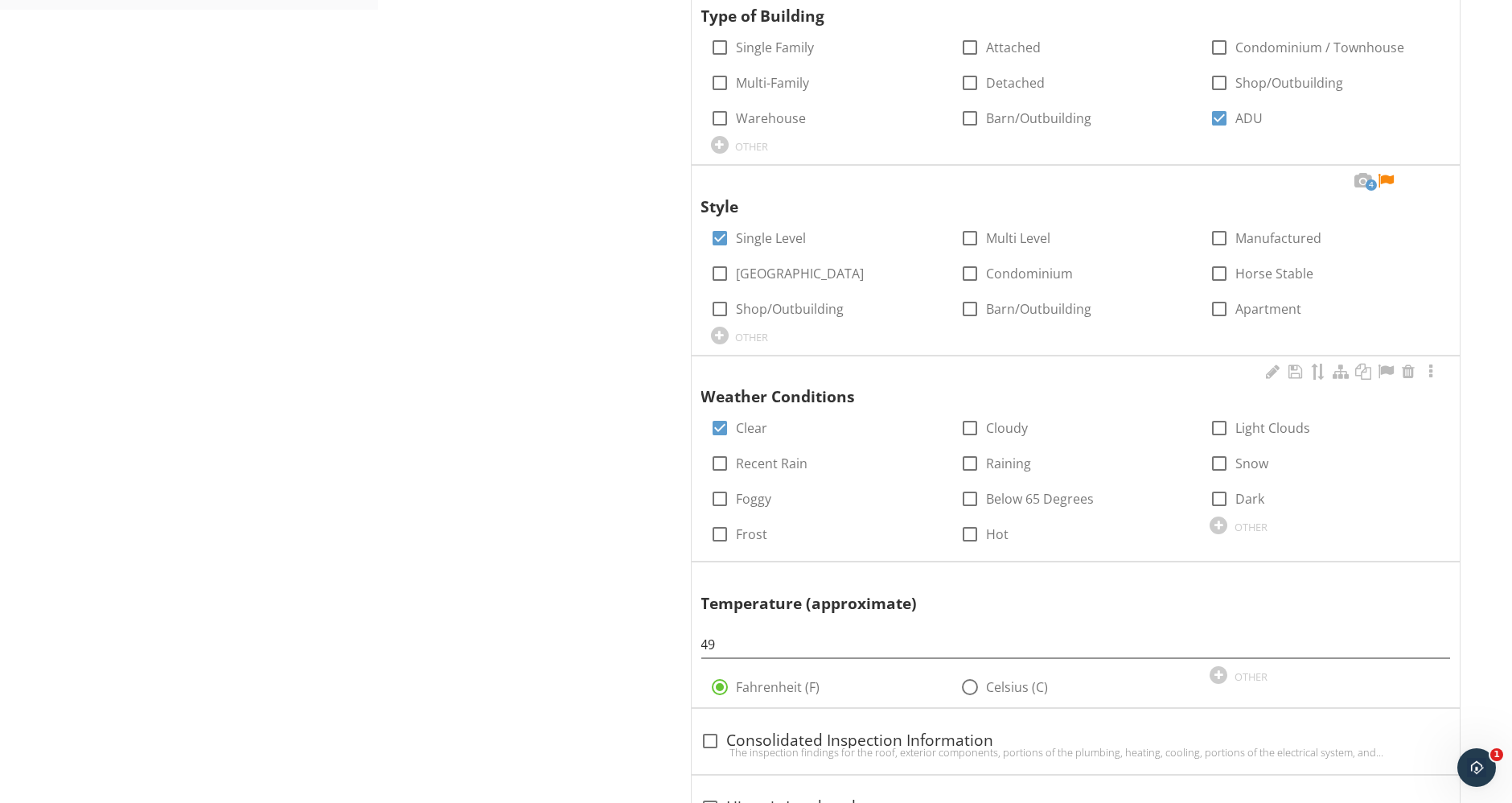
scroll to position [1162, 0]
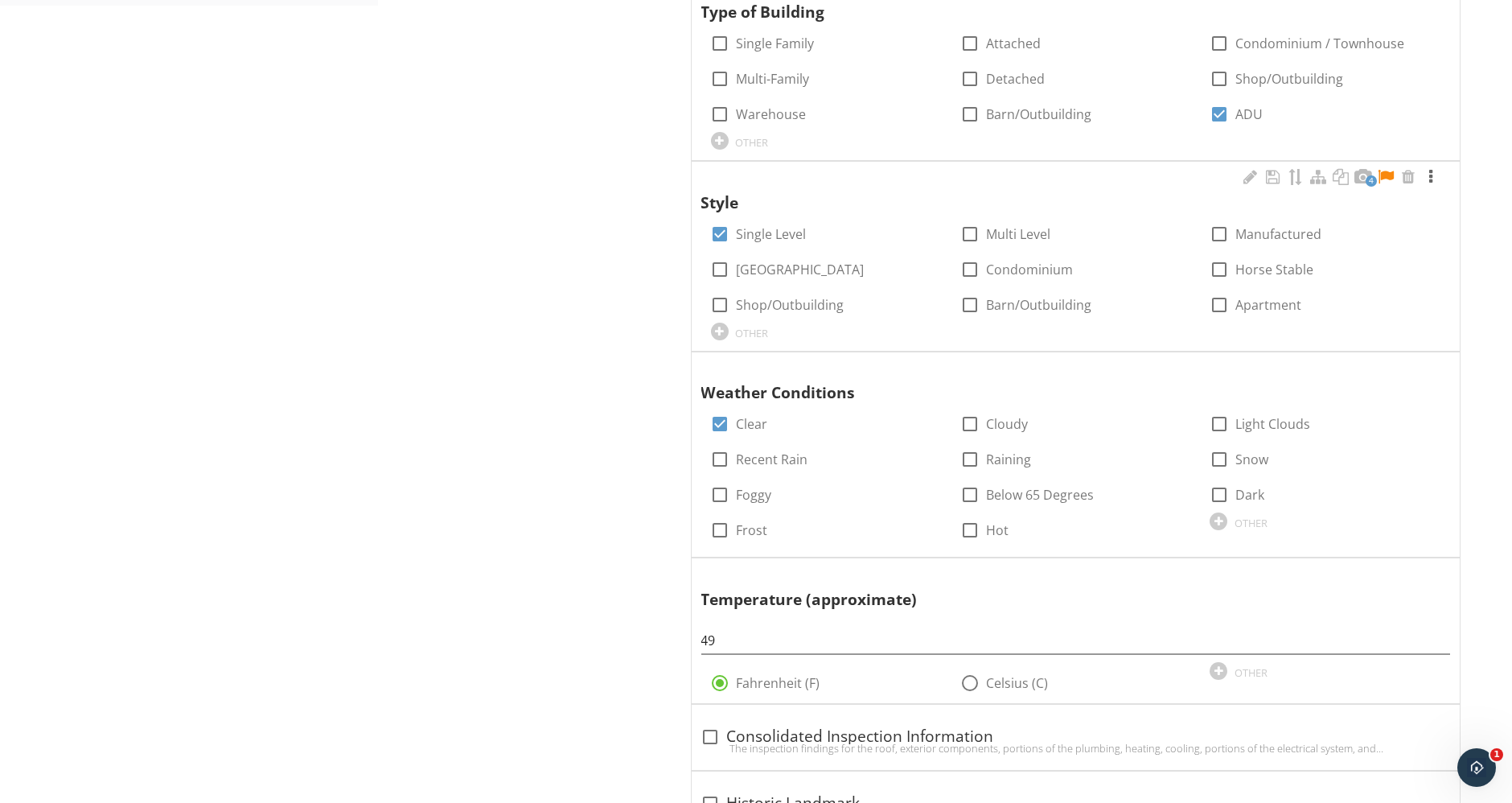
click at [1425, 169] on div at bounding box center [1430, 177] width 20 height 16
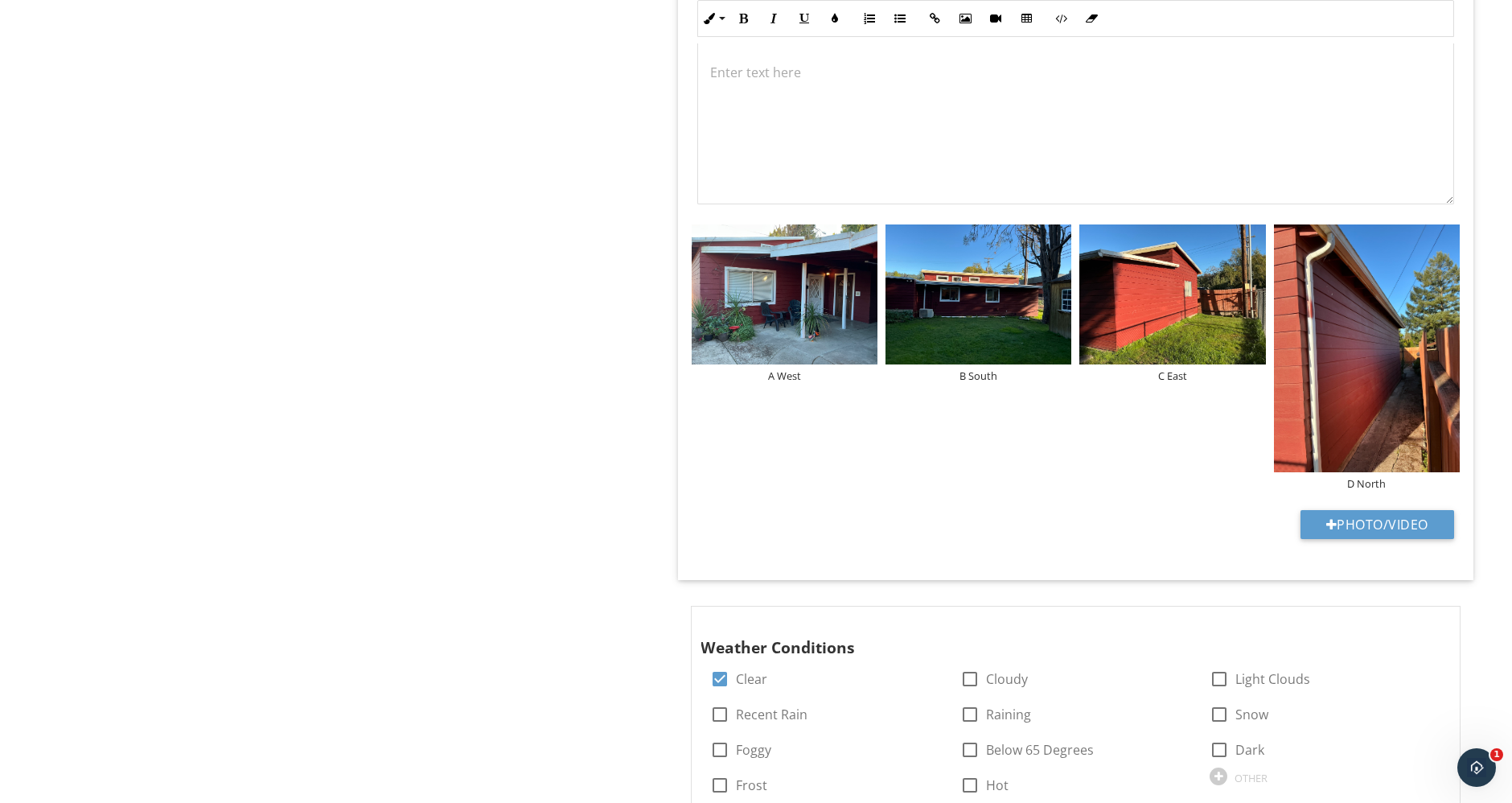
scroll to position [1609, 0]
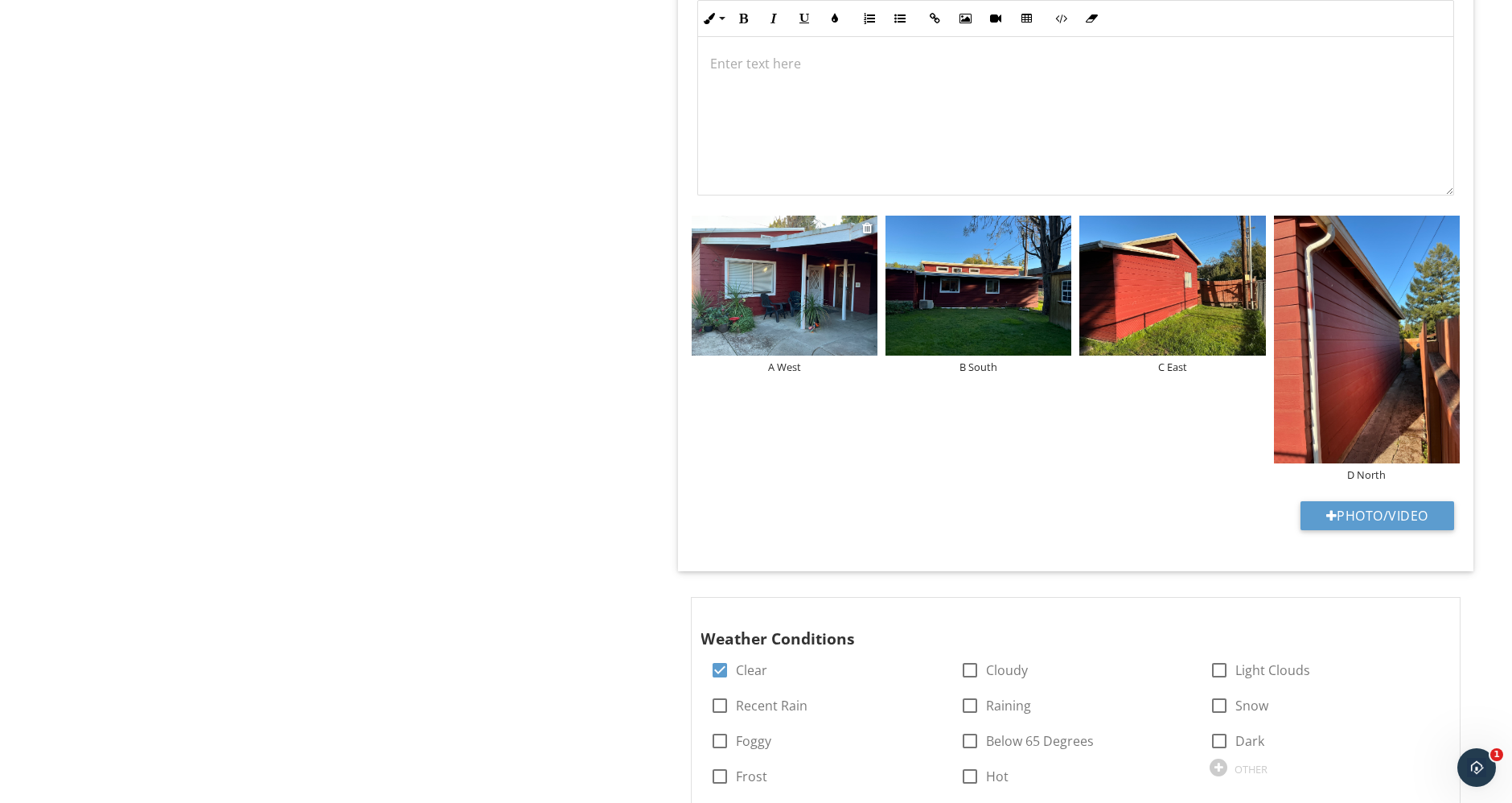
click at [788, 364] on div "A West" at bounding box center [784, 367] width 186 height 13
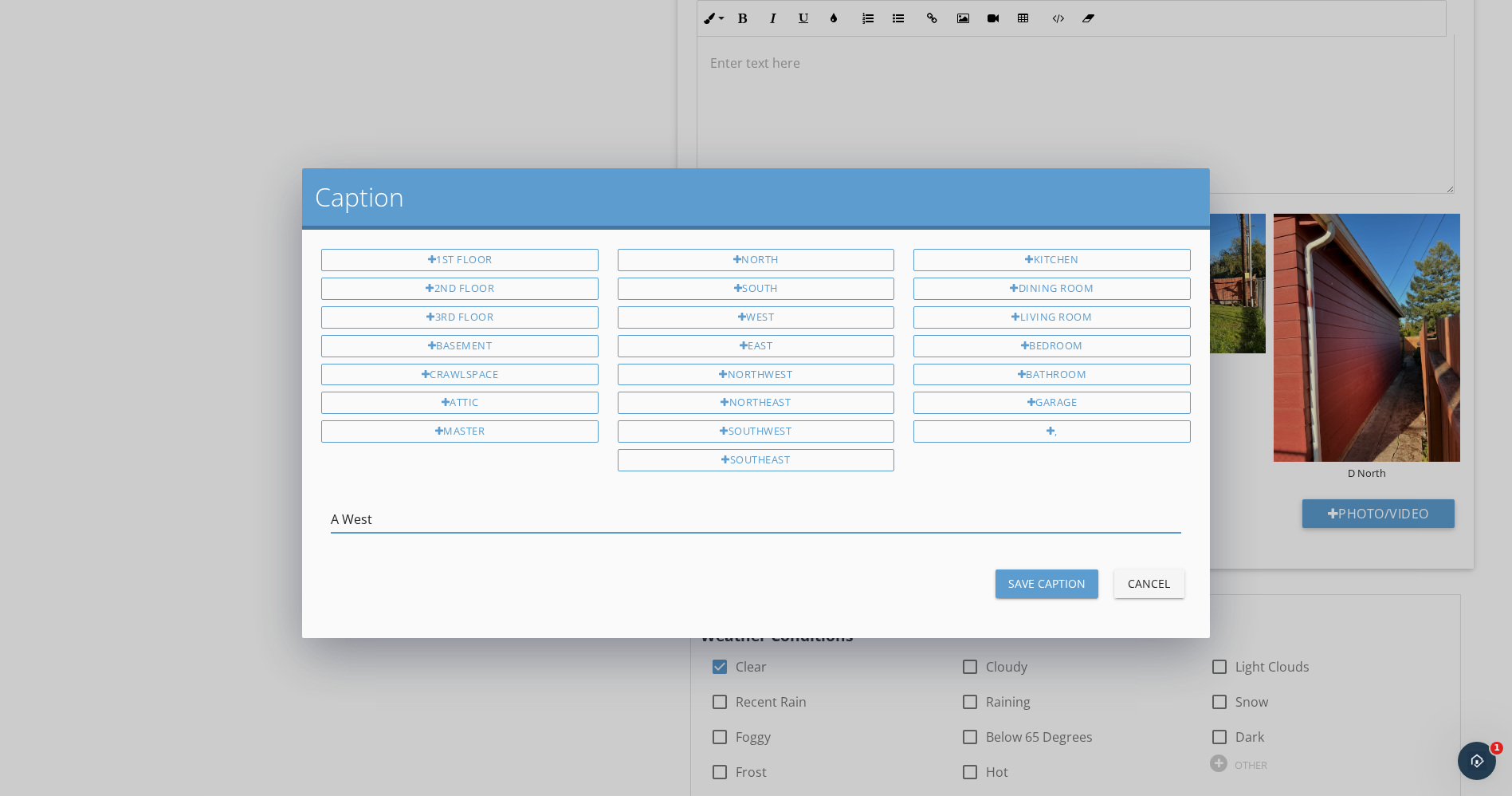
click at [331, 511] on input "A West" at bounding box center [755, 520] width 850 height 26
click at [561, 507] on input "Front Side of the ADU - Side A (West" at bounding box center [755, 520] width 850 height 26
drag, startPoint x: 498, startPoint y: 511, endPoint x: 363, endPoint y: 511, distance: 135.0
click at [363, 511] on input "Front Side of the ADU - Side A (West)" at bounding box center [755, 520] width 850 height 26
type input "Front Side of the ADU - Side A (West)"
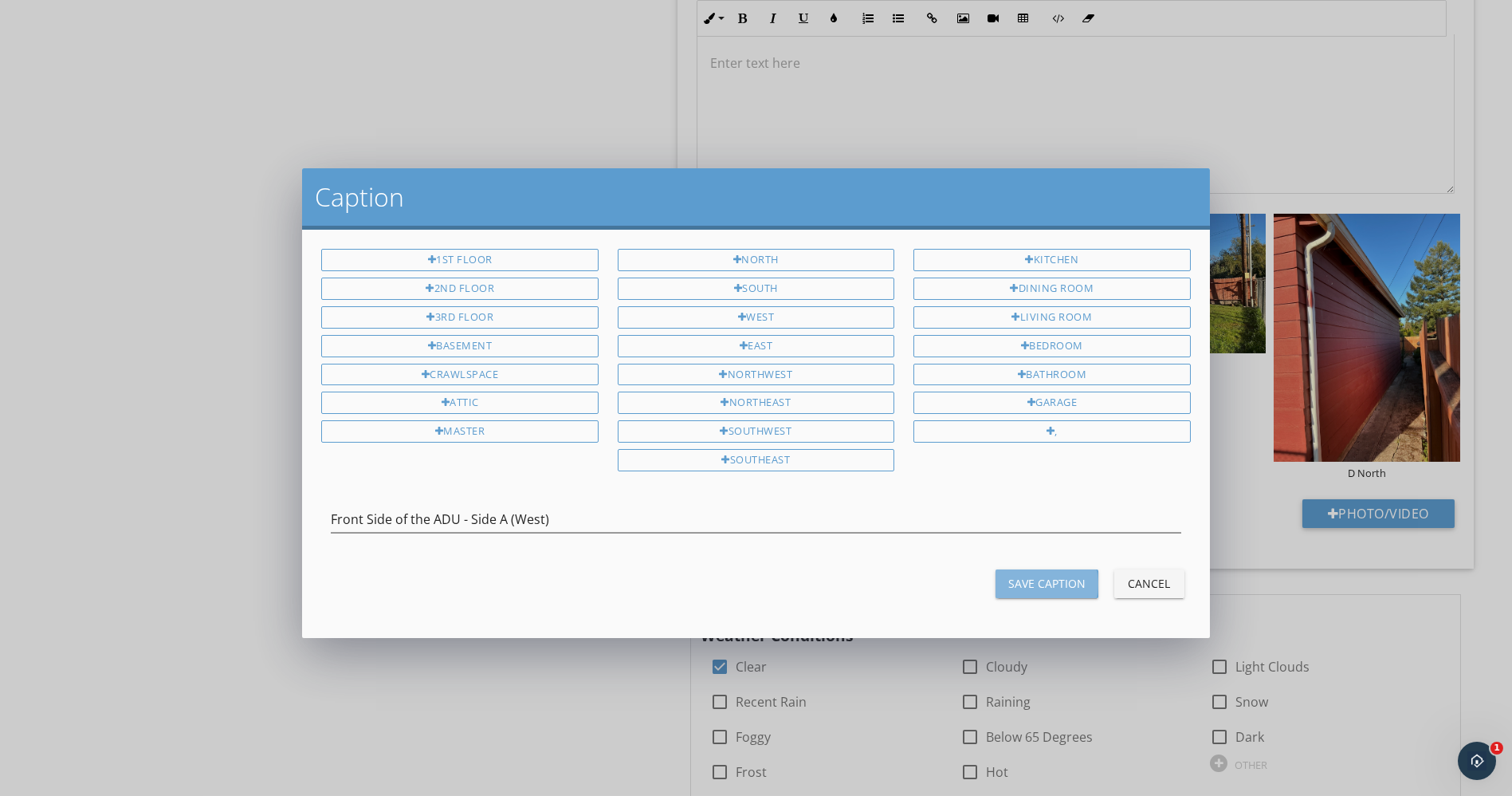
click at [1056, 575] on div "Save Caption" at bounding box center [1047, 583] width 77 height 17
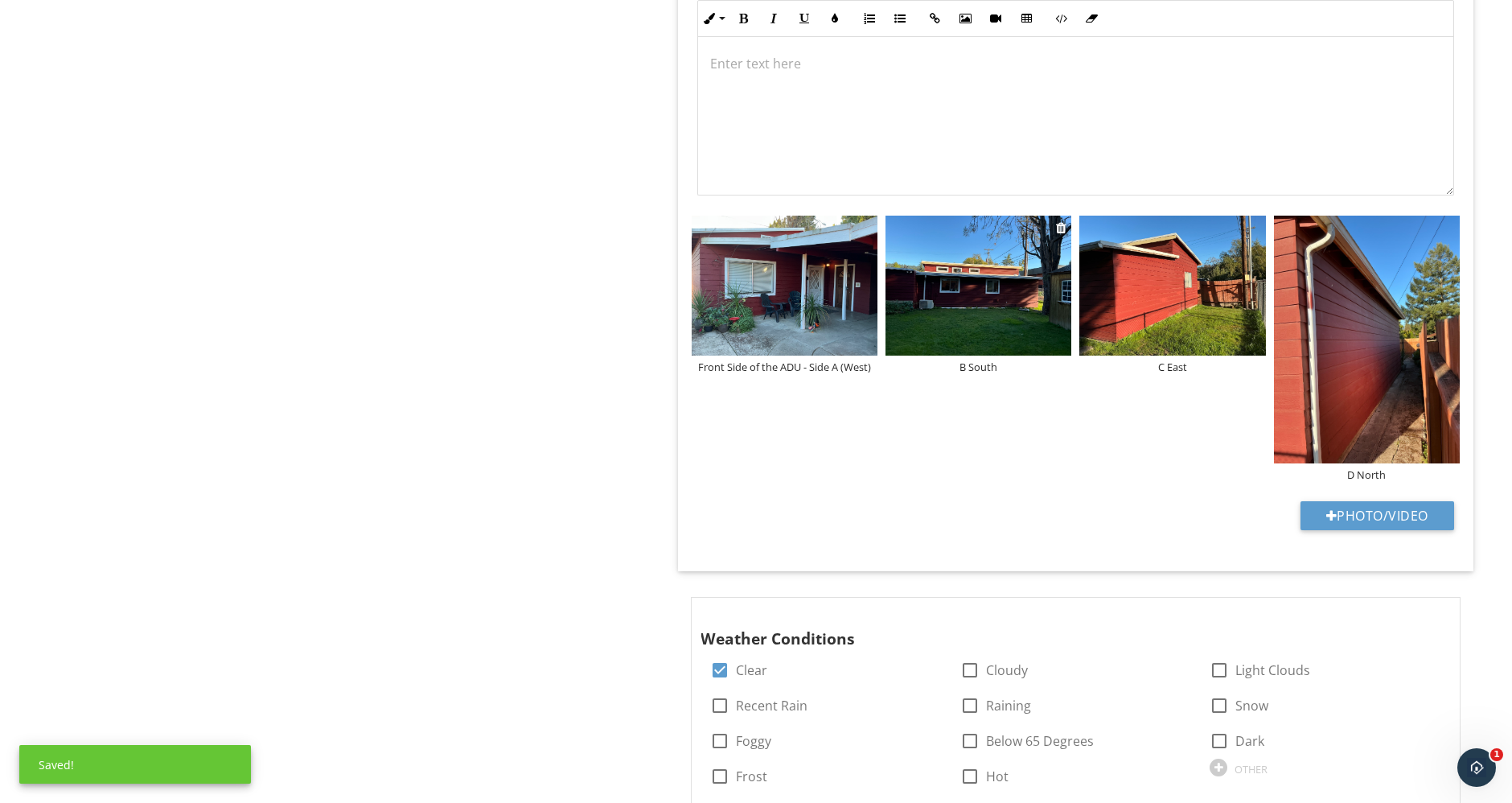
click at [985, 361] on div "B South" at bounding box center [977, 367] width 186 height 13
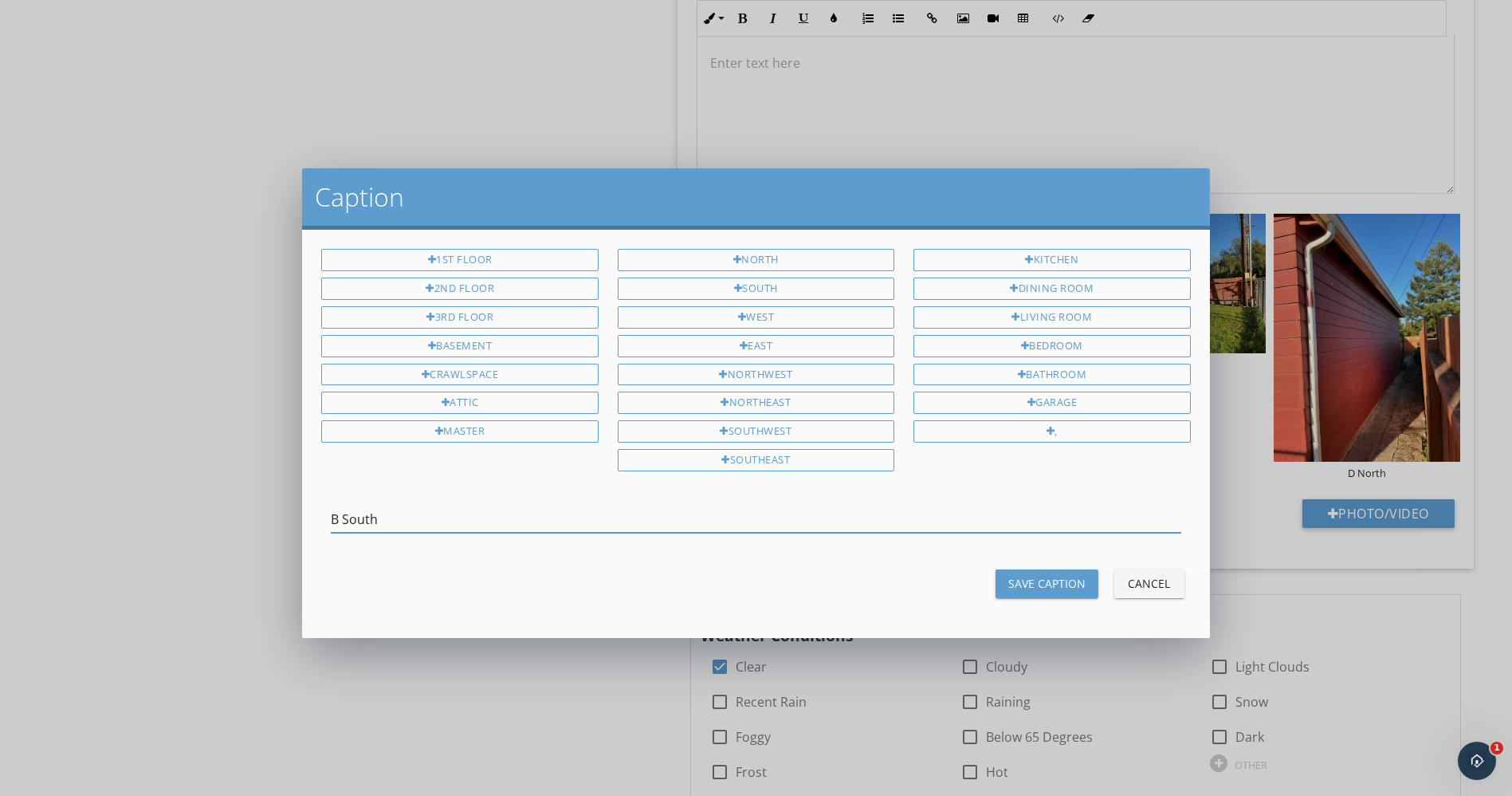
click at [332, 507] on input "B South" at bounding box center [755, 520] width 850 height 26
click at [479, 508] on input "Side of the ADU - Side B South" at bounding box center [755, 520] width 850 height 26
click at [563, 509] on input "Side of the ADU - Side B (South" at bounding box center [755, 520] width 850 height 26
click at [334, 507] on input "Side of the ADU - Side B (South)" at bounding box center [755, 520] width 850 height 26
click at [375, 512] on input "Right Side of the ADU - Side B (South)" at bounding box center [755, 520] width 850 height 26
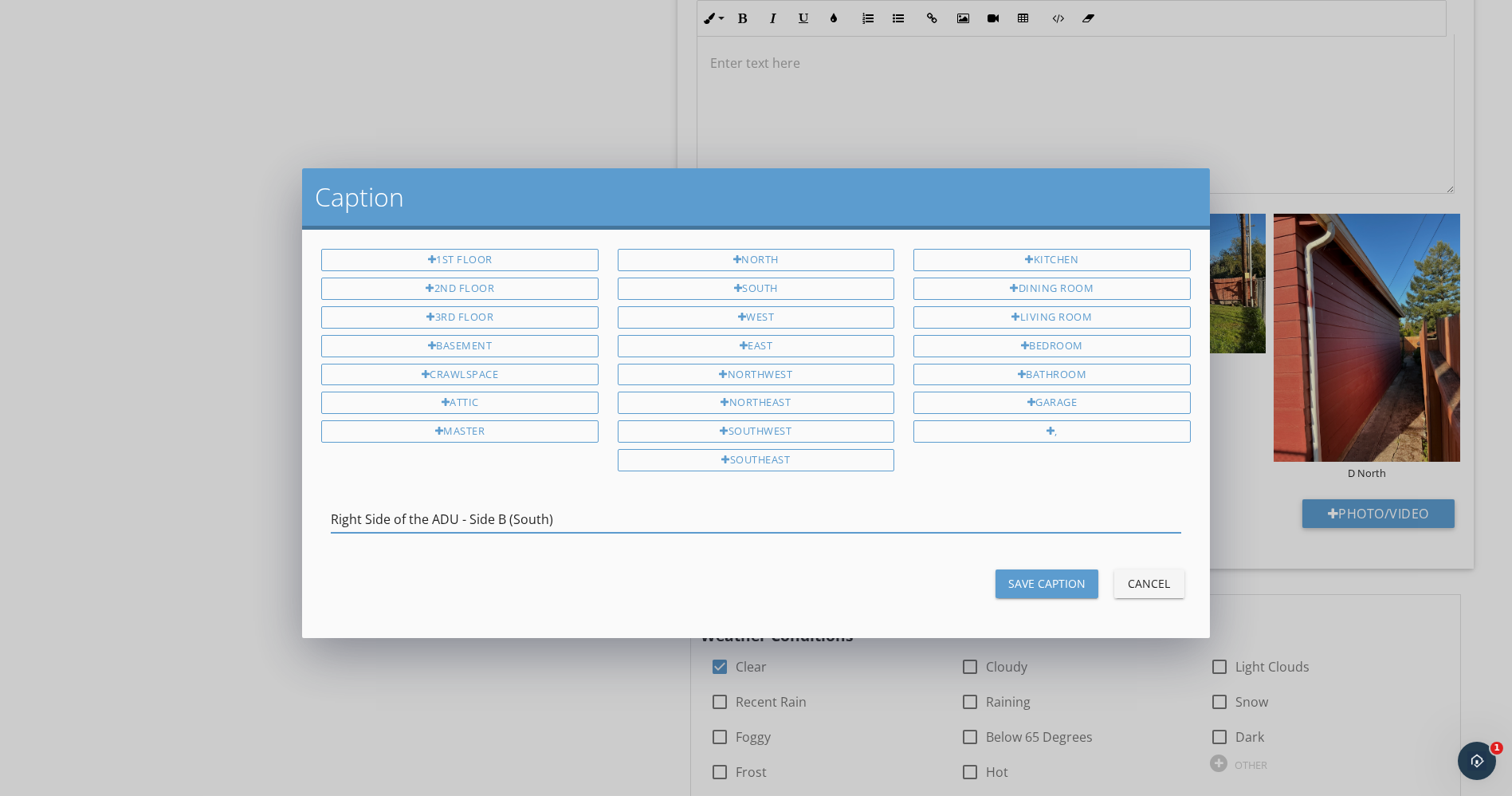
drag, startPoint x: 362, startPoint y: 509, endPoint x: 496, endPoint y: 518, distance: 134.3
click at [496, 518] on input "Right Side of the ADU - Side B (South)" at bounding box center [755, 520] width 850 height 26
type input "Right Side of the ADU - Side B (South)"
click at [1053, 575] on div "Save Caption" at bounding box center [1047, 583] width 77 height 17
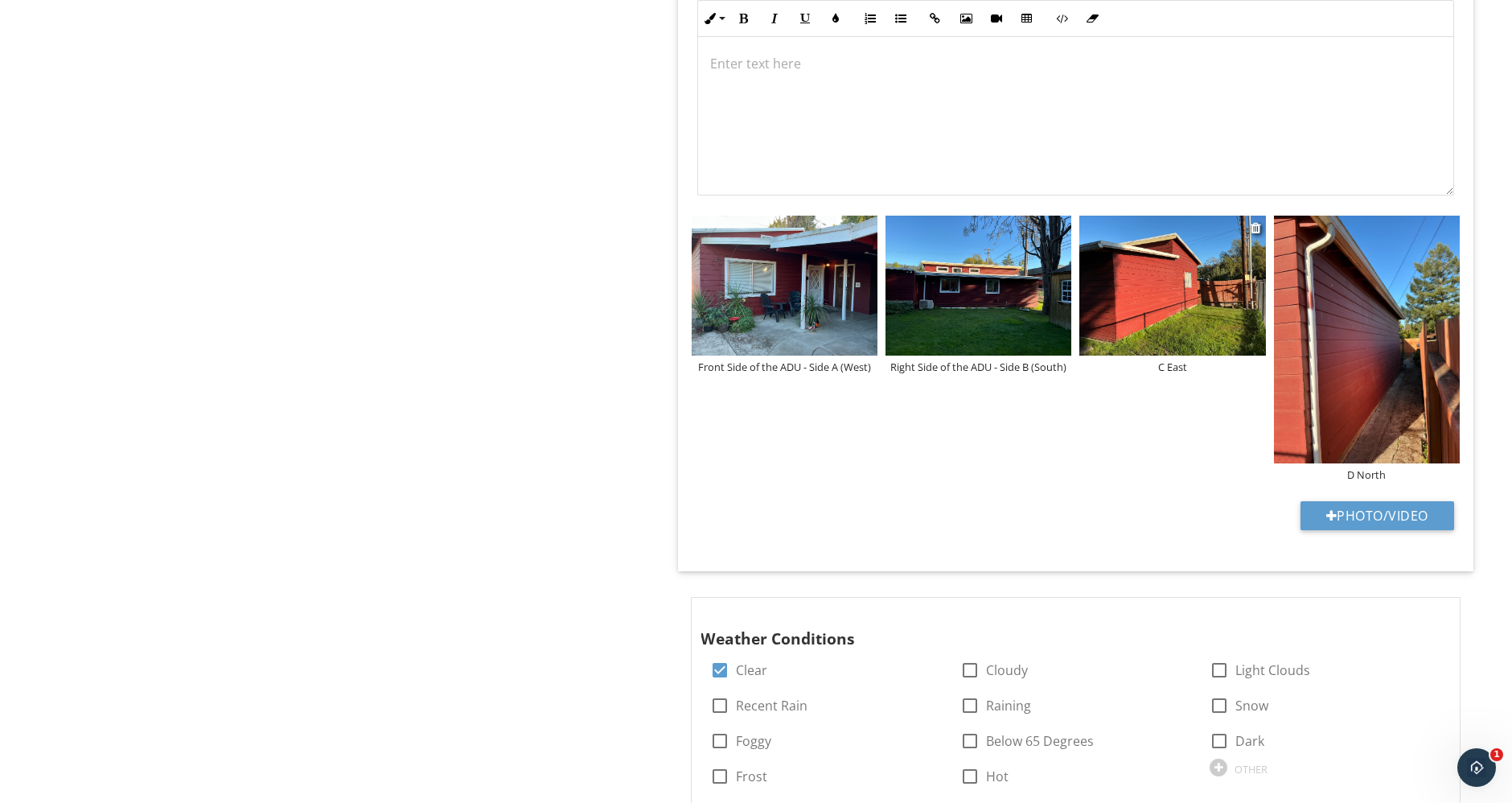
click at [1172, 364] on div "C East" at bounding box center [1171, 367] width 186 height 13
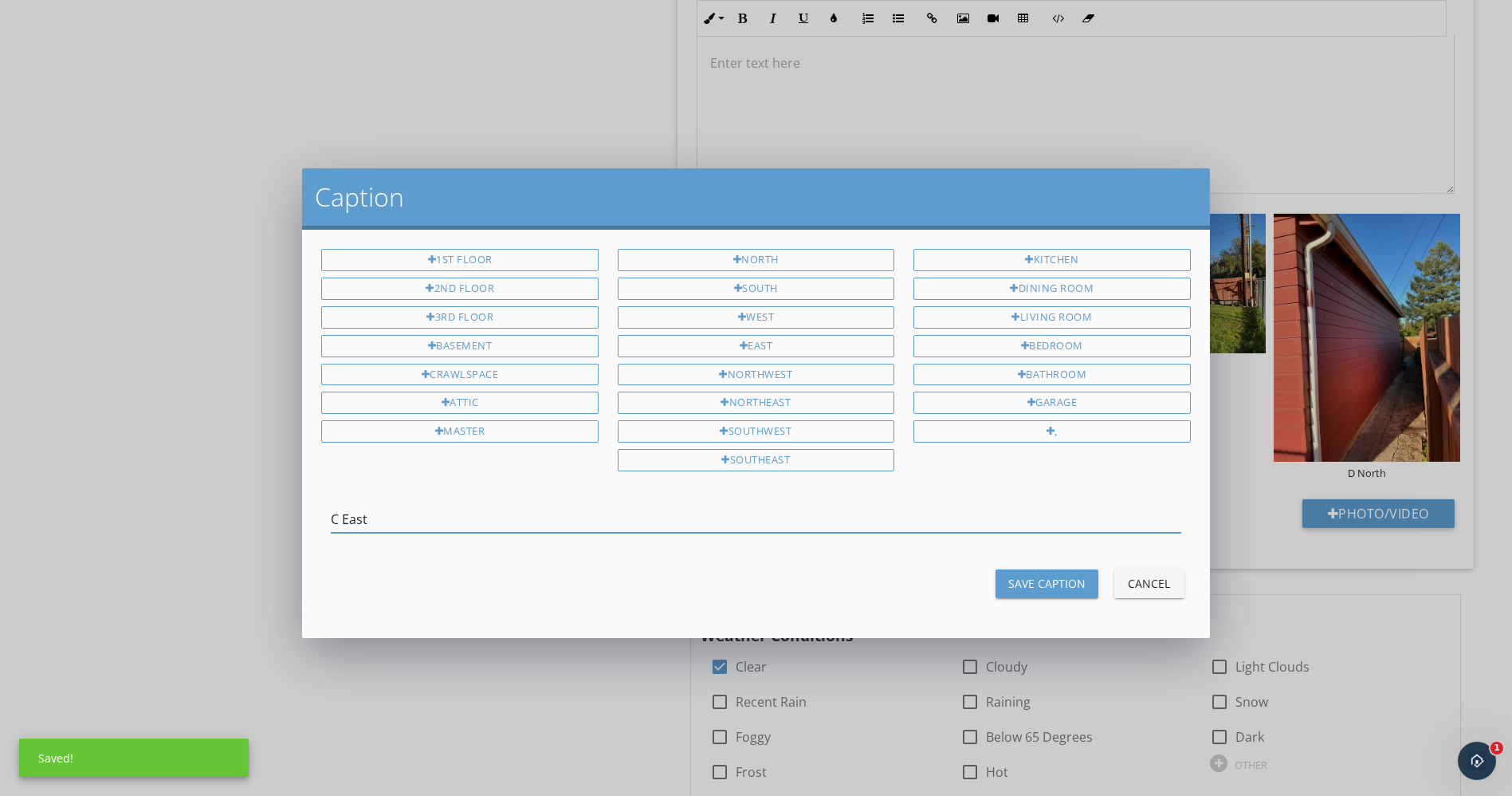
click at [332, 509] on input "C East" at bounding box center [755, 520] width 850 height 26
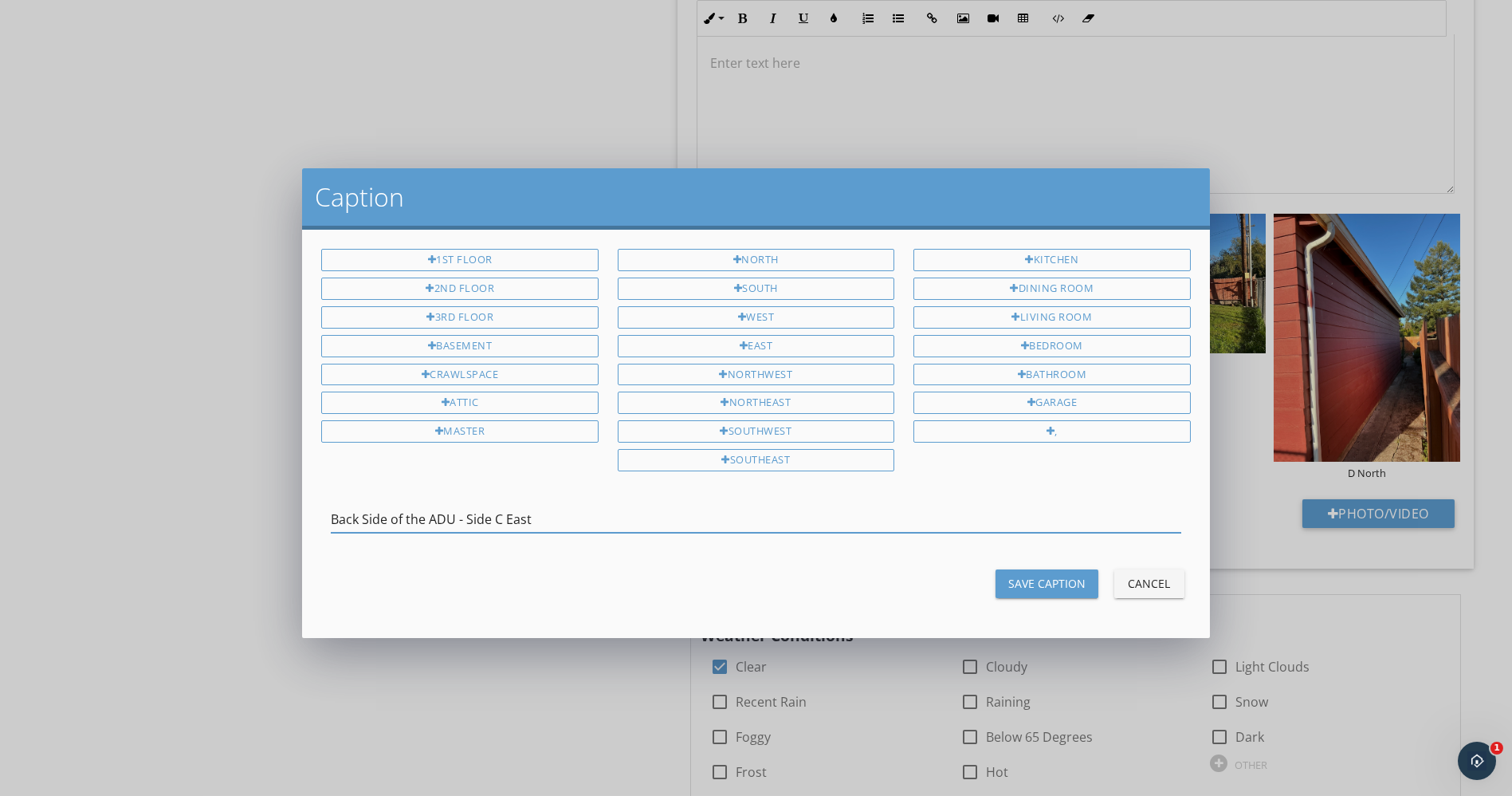
click at [509, 507] on input "Back Side of the ADU - Side C East" at bounding box center [755, 520] width 850 height 26
click at [594, 509] on input "Back Side of the ADU - Side C (East" at bounding box center [755, 520] width 850 height 26
type input "Back Side of the ADU - Side C (East)"
click at [1052, 580] on div "Save Caption" at bounding box center [1047, 583] width 77 height 17
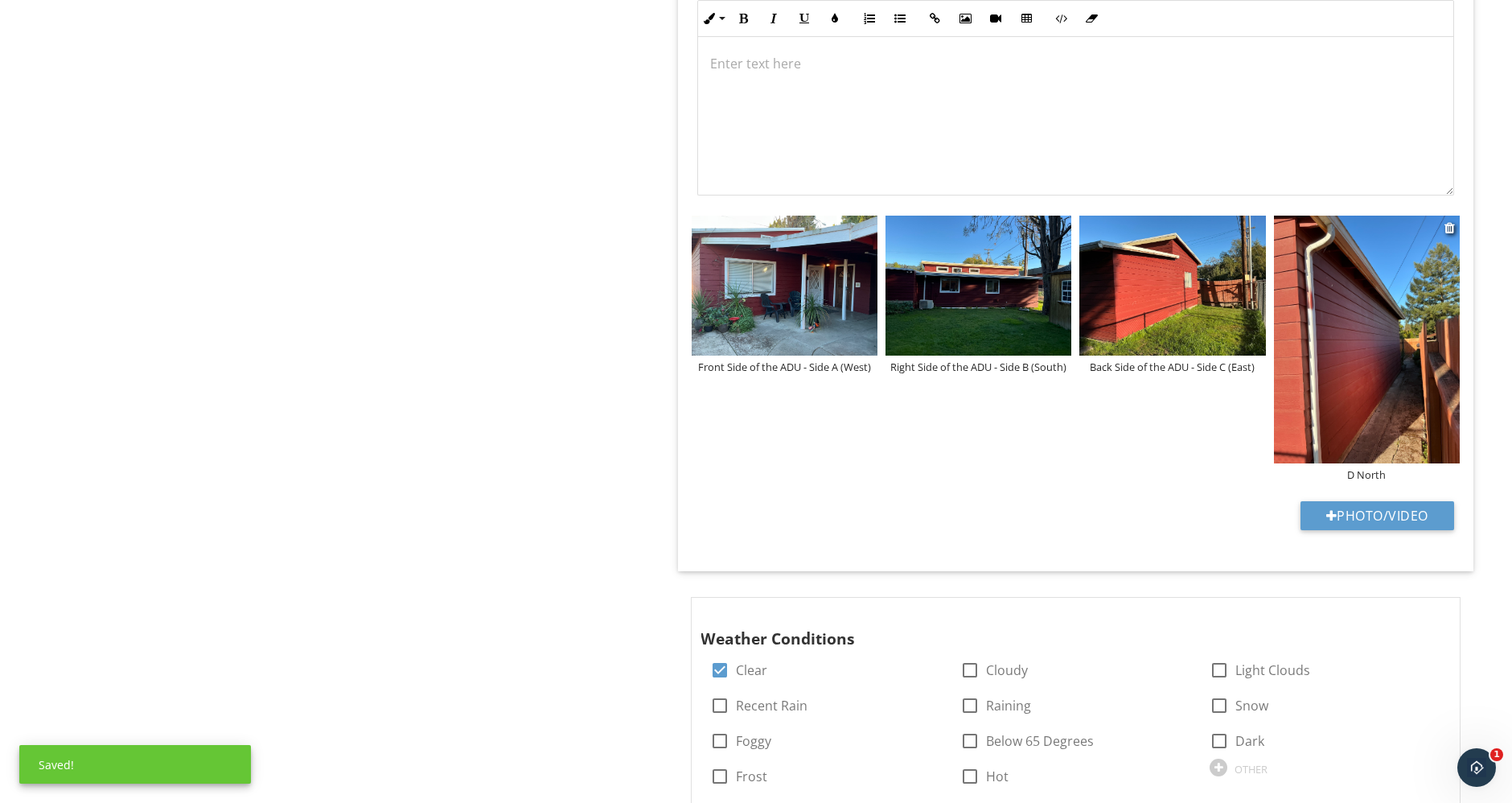
click at [1343, 469] on div "D North" at bounding box center [1366, 475] width 186 height 13
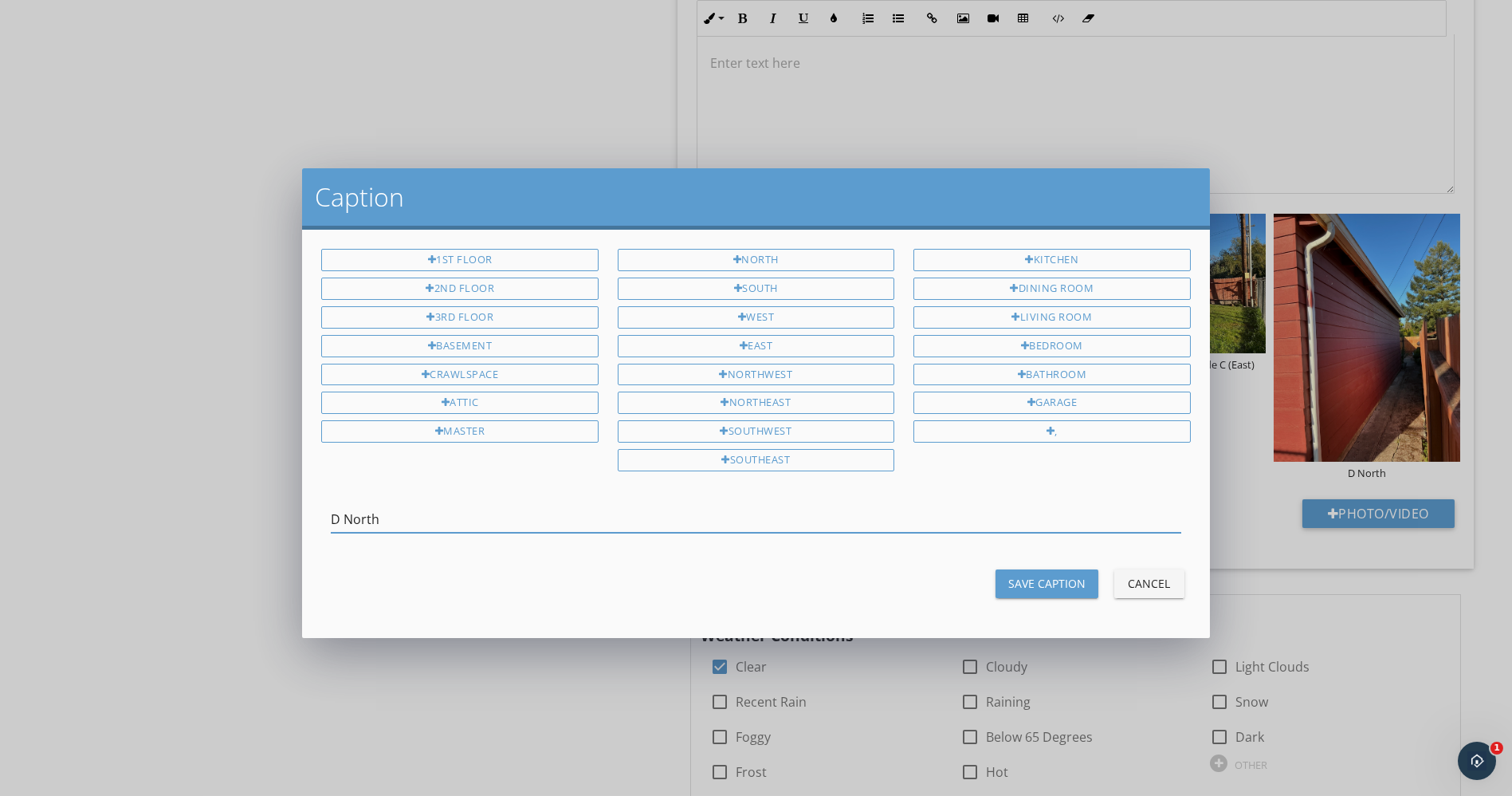
click at [332, 507] on input "D North" at bounding box center [755, 520] width 850 height 26
click at [501, 507] on input "Left Side of the ADU - Side D North" at bounding box center [755, 520] width 850 height 26
click at [562, 516] on input "Left Side of the ADU - Side D (North" at bounding box center [755, 520] width 850 height 26
type input "Left Side of the ADU - Side D (North)"
click at [1036, 569] on button "Save Caption" at bounding box center [1047, 583] width 103 height 28
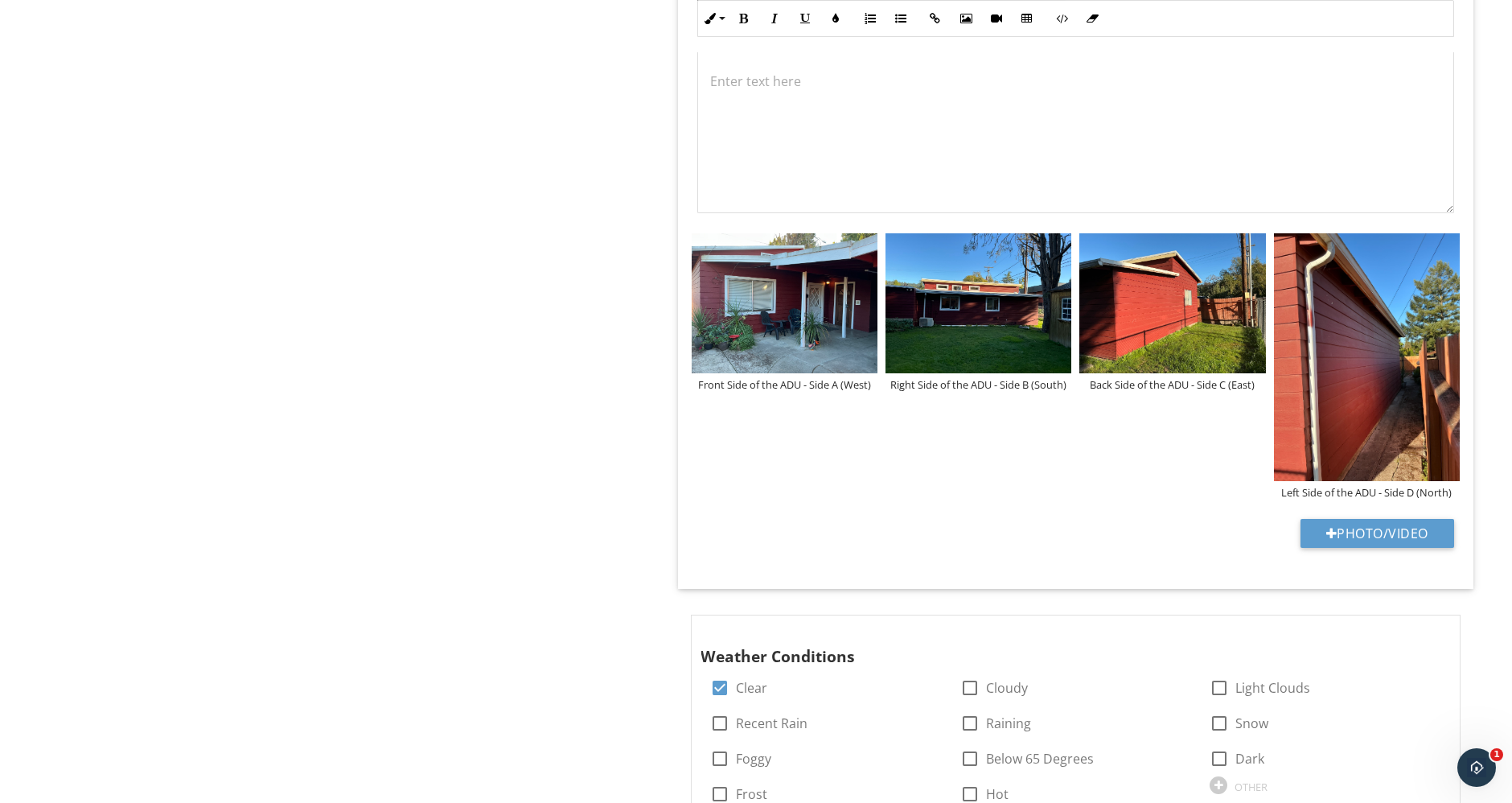
scroll to position [1072, 0]
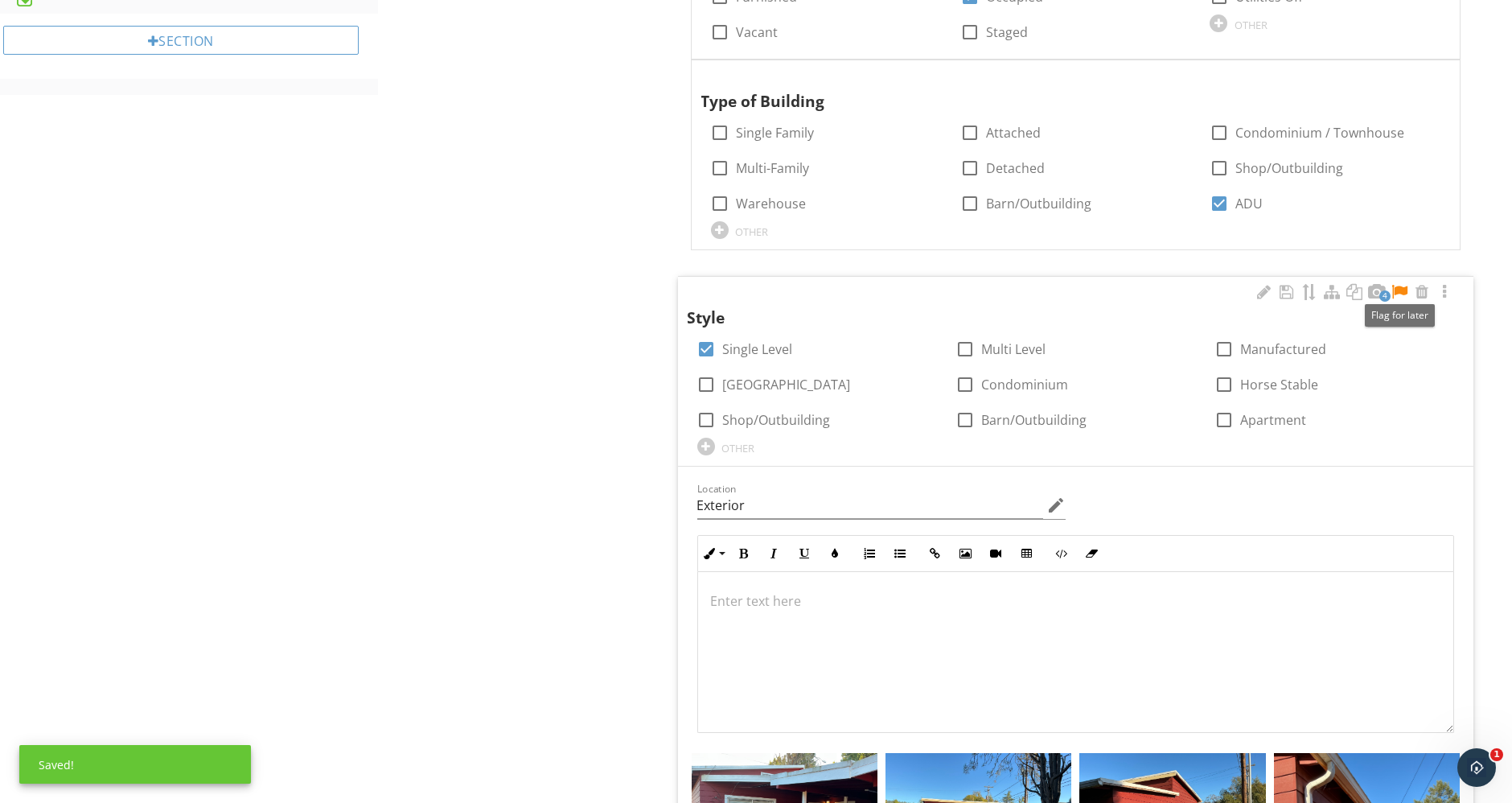
click at [1402, 288] on div at bounding box center [1399, 292] width 20 height 16
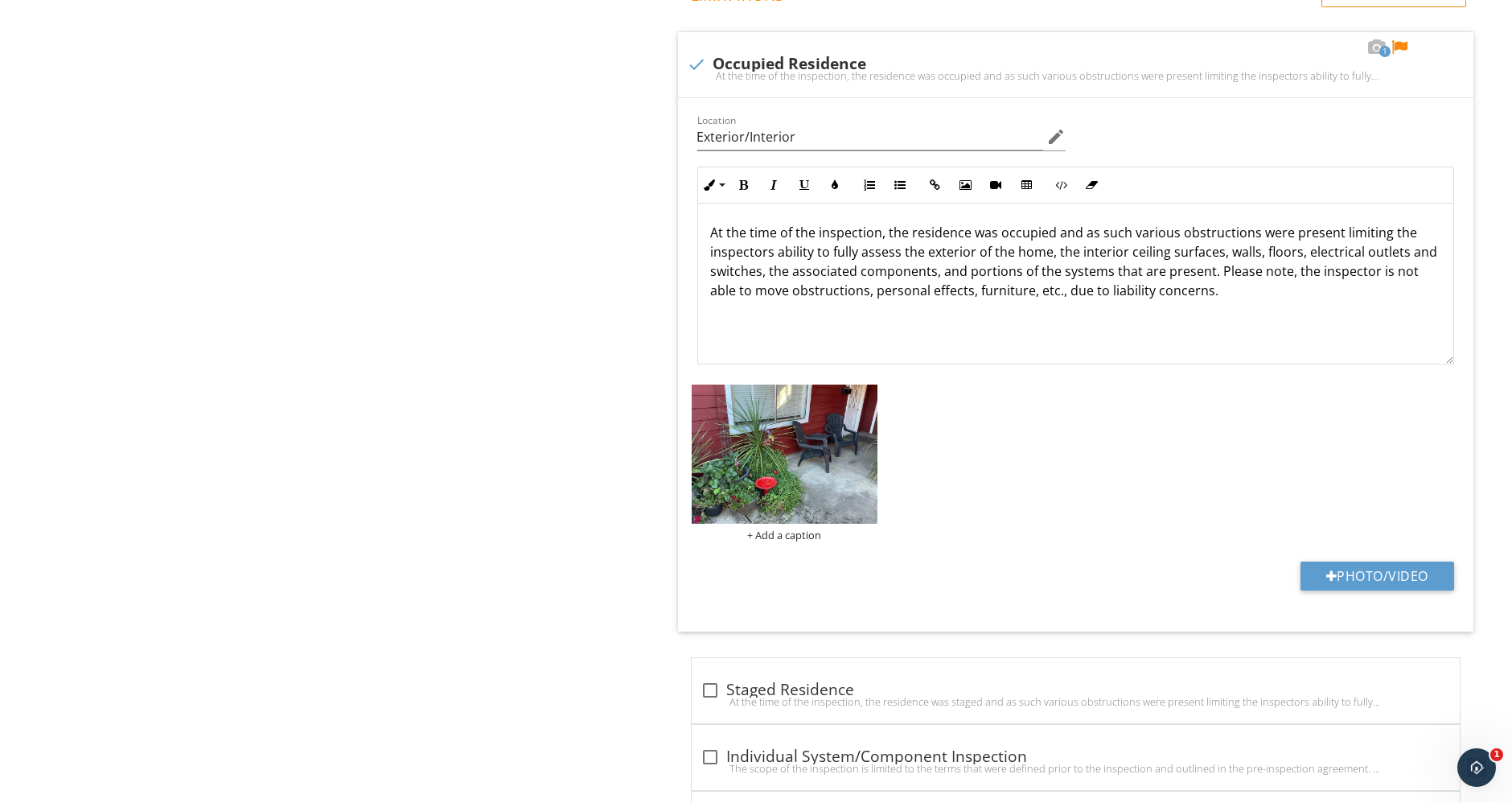
scroll to position [3039, 0]
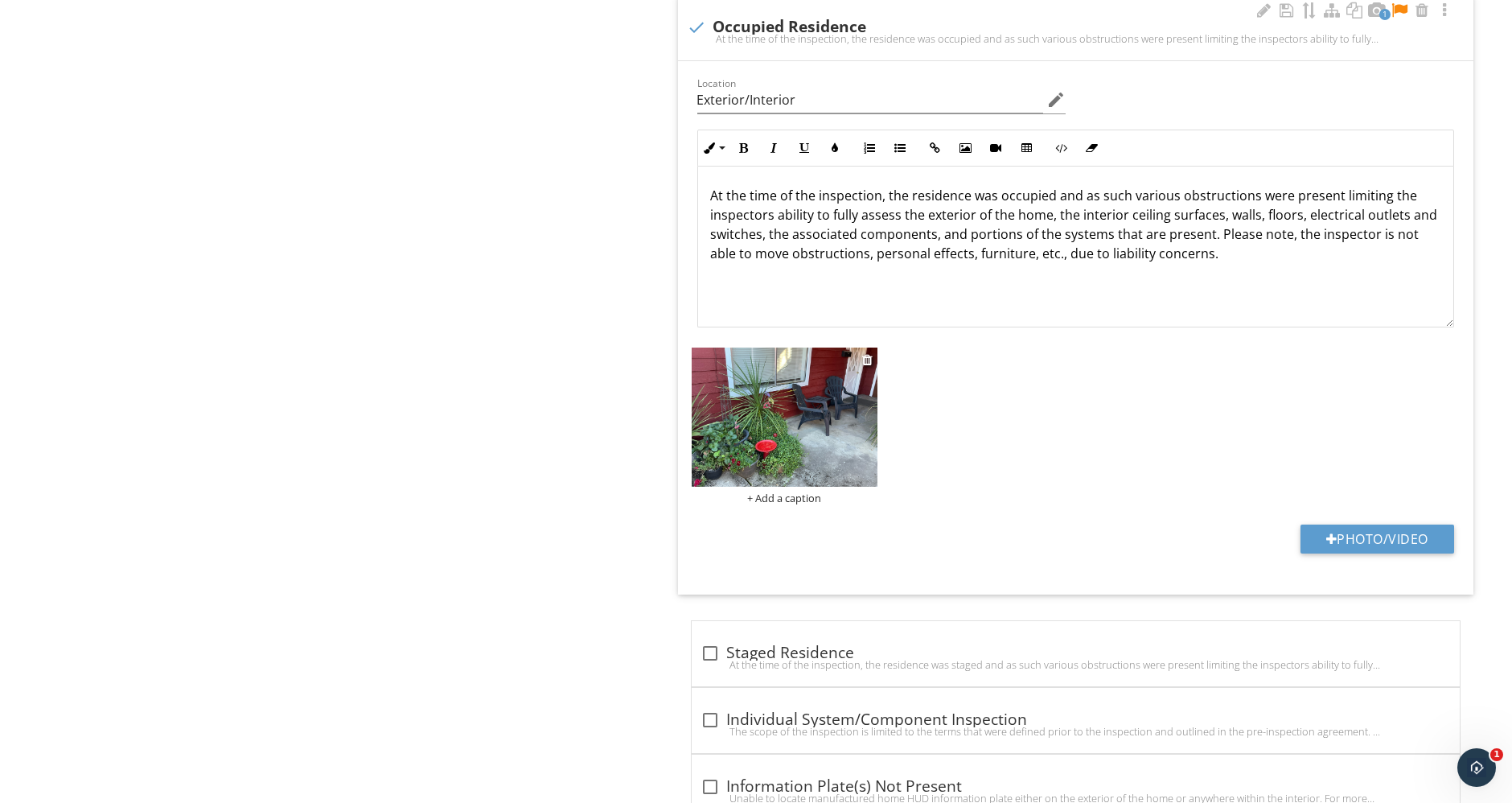
click at [806, 491] on div "+ Add a caption" at bounding box center [784, 498] width 186 height 13
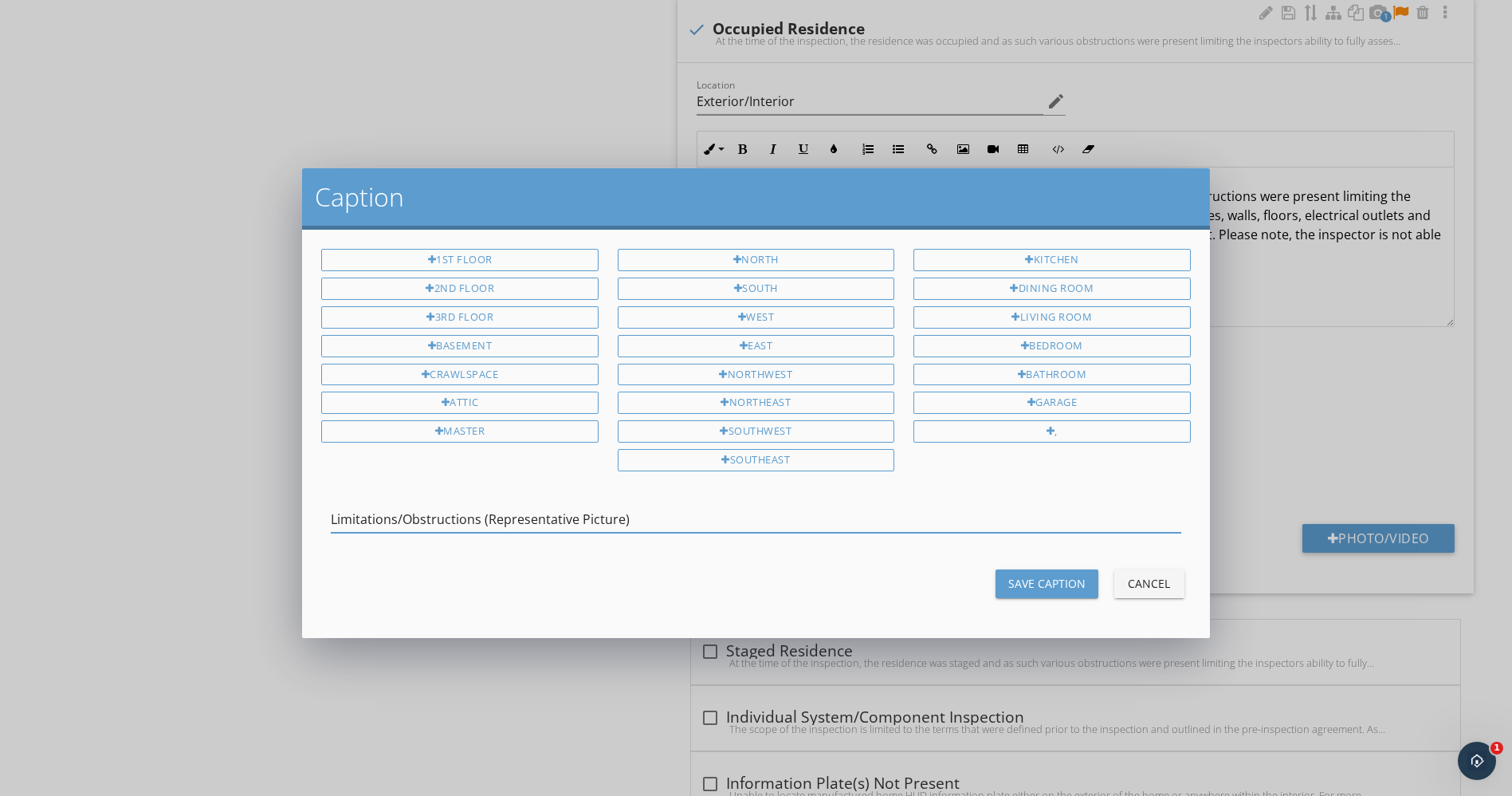
type input "Limitations/Obstructions (Representative Picture)"
click at [1057, 580] on div "Save Caption" at bounding box center [1047, 583] width 77 height 17
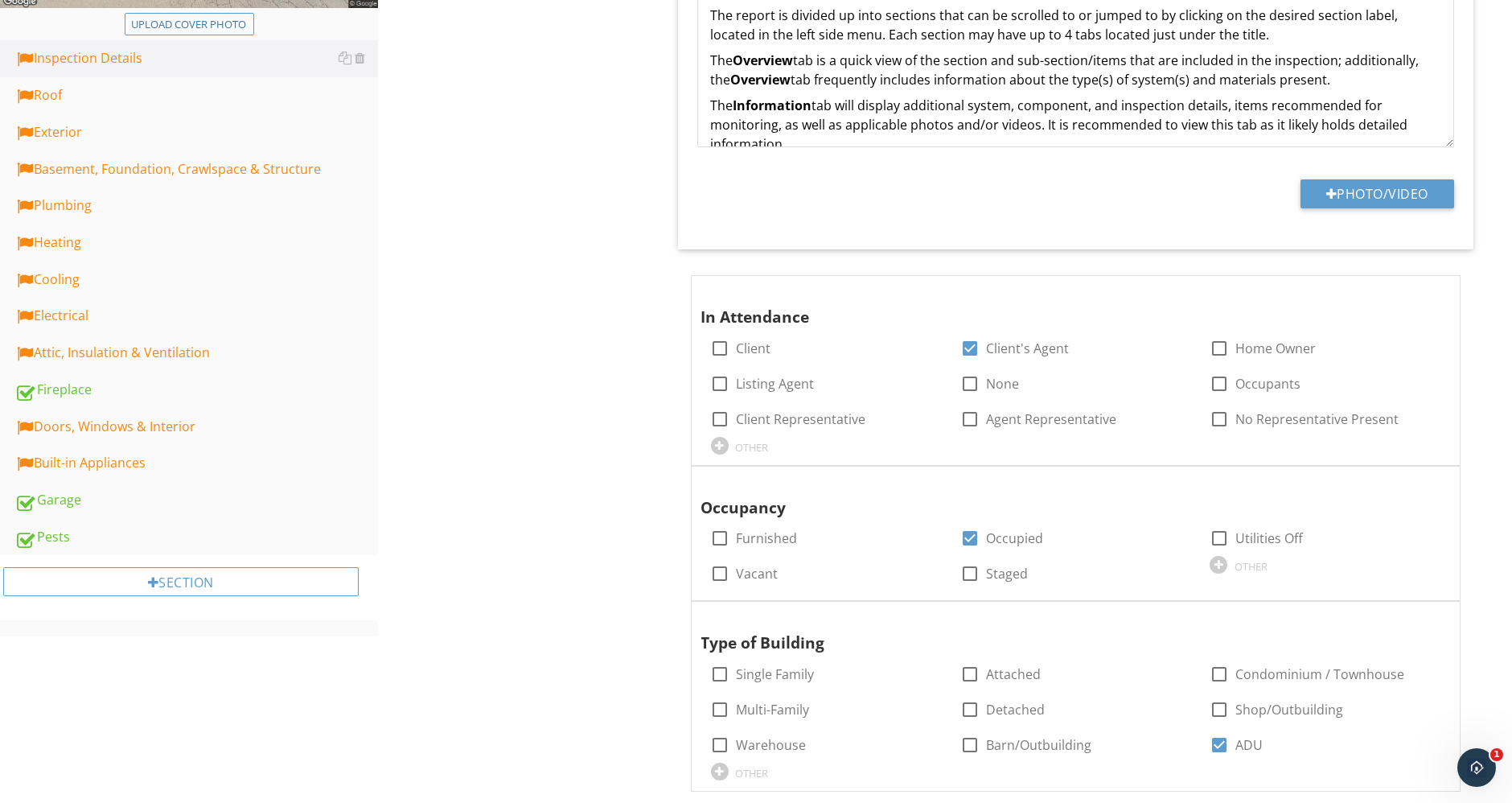
scroll to position [536, 0]
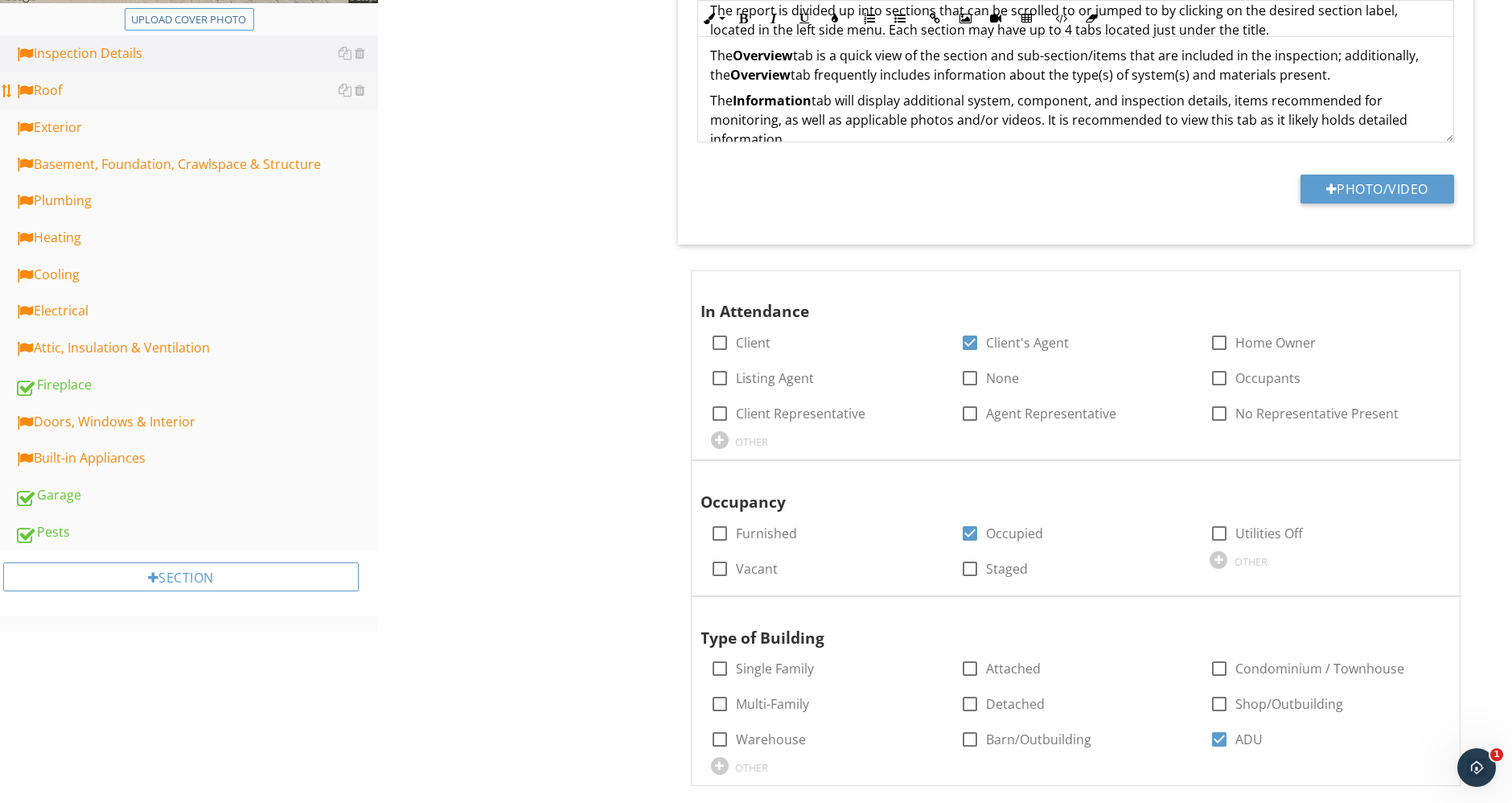
click at [123, 95] on div "Roof" at bounding box center [196, 91] width 364 height 21
type textarea "<p>The report is divided up into sections that can be scrolled to or jumped to …"
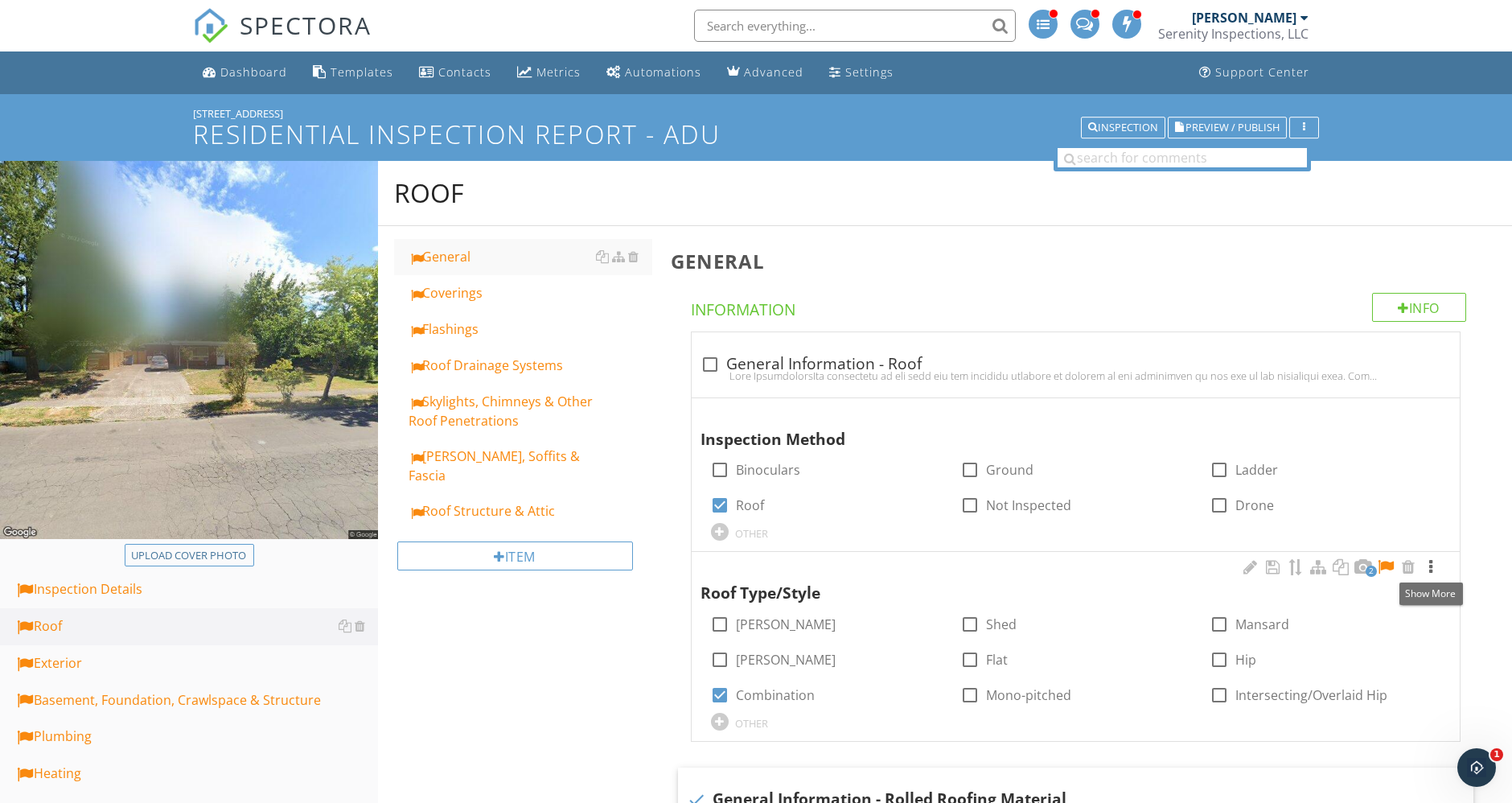
click at [1429, 560] on div at bounding box center [1430, 567] width 20 height 16
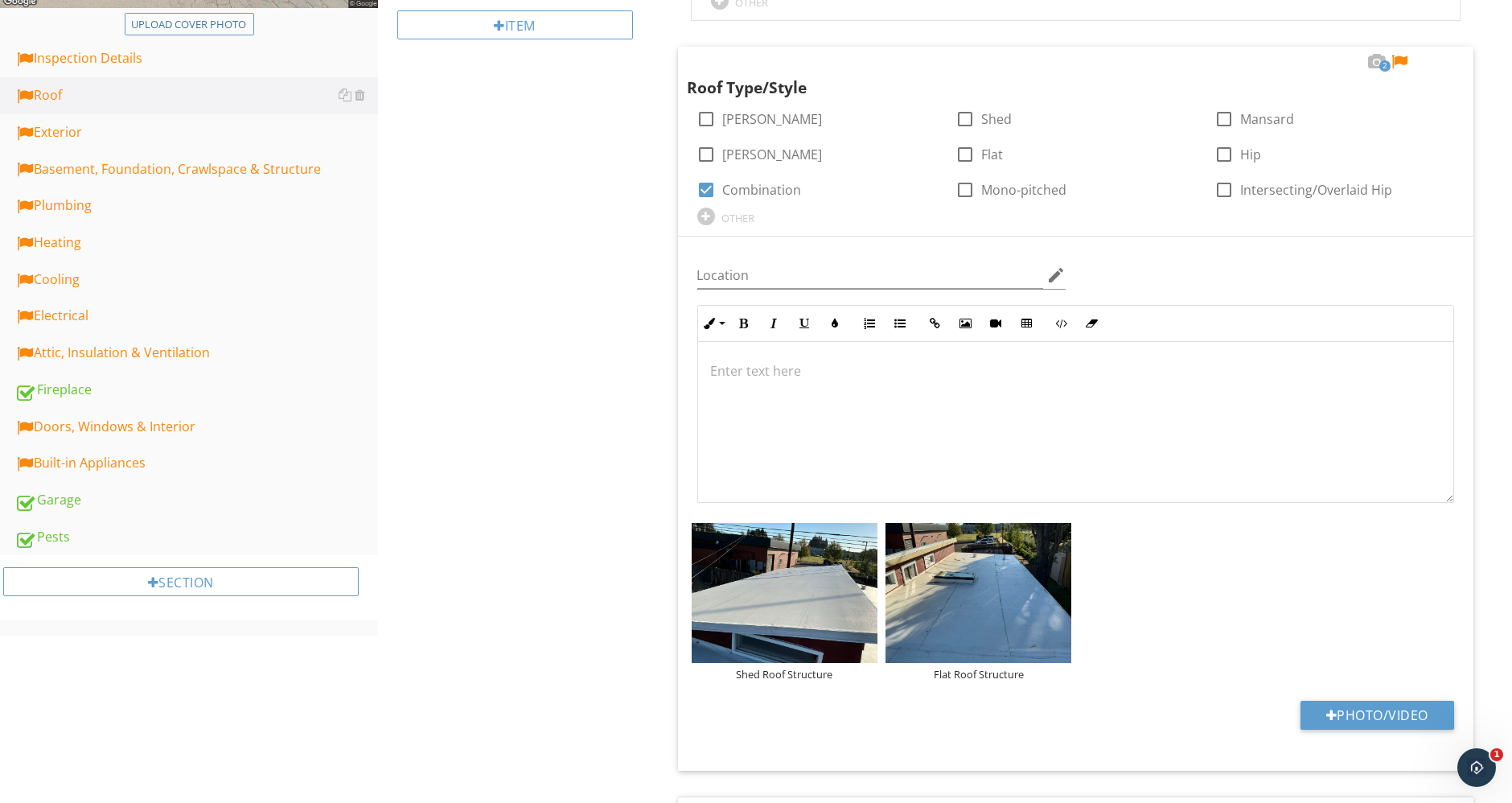
scroll to position [536, 0]
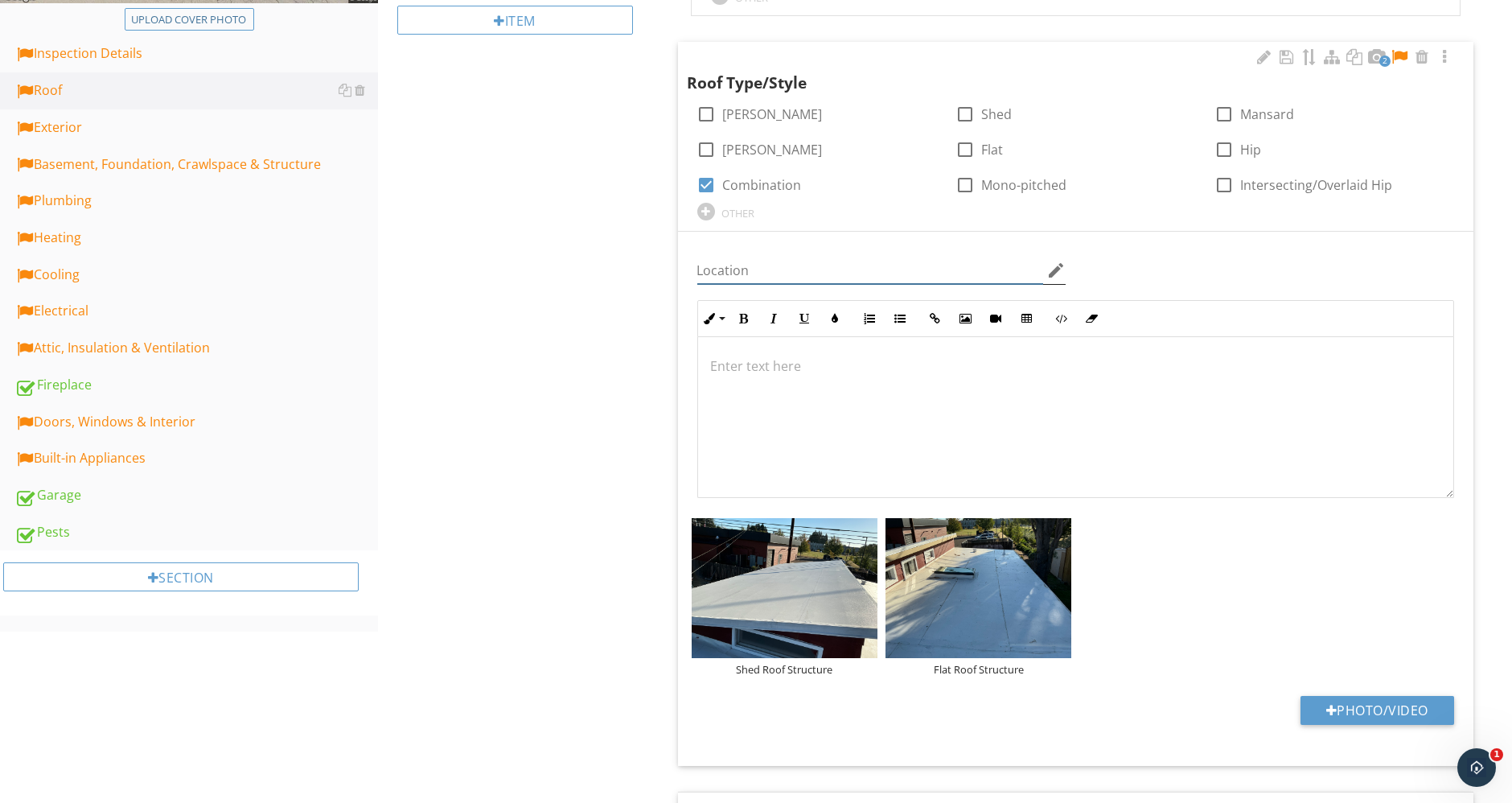
click at [826, 263] on input "Location" at bounding box center [870, 271] width 347 height 26
type input "Roof"
click at [1411, 52] on div "2" at bounding box center [1354, 58] width 199 height 20
click at [1408, 52] on div at bounding box center [1399, 57] width 20 height 16
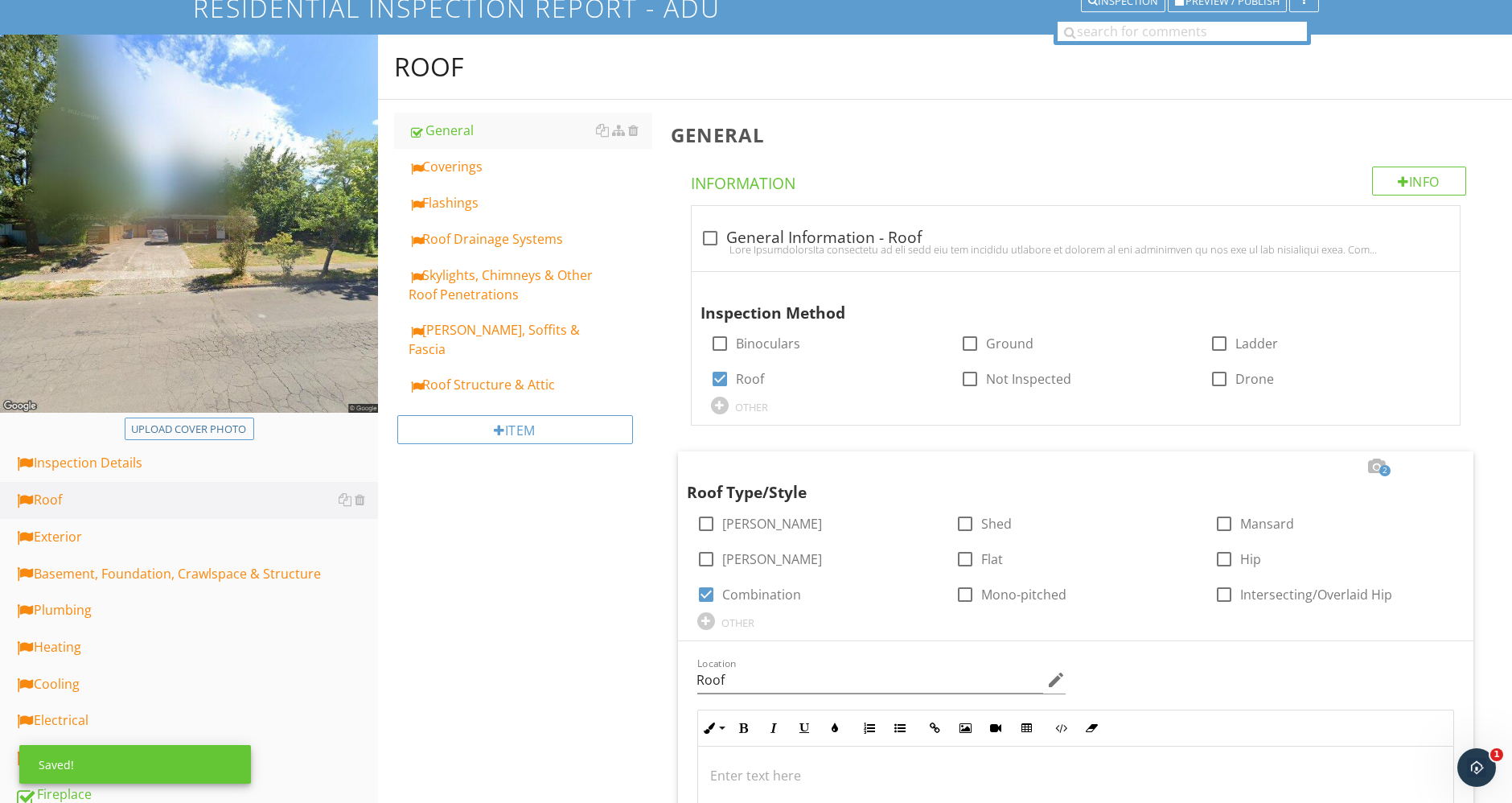
scroll to position [0, 0]
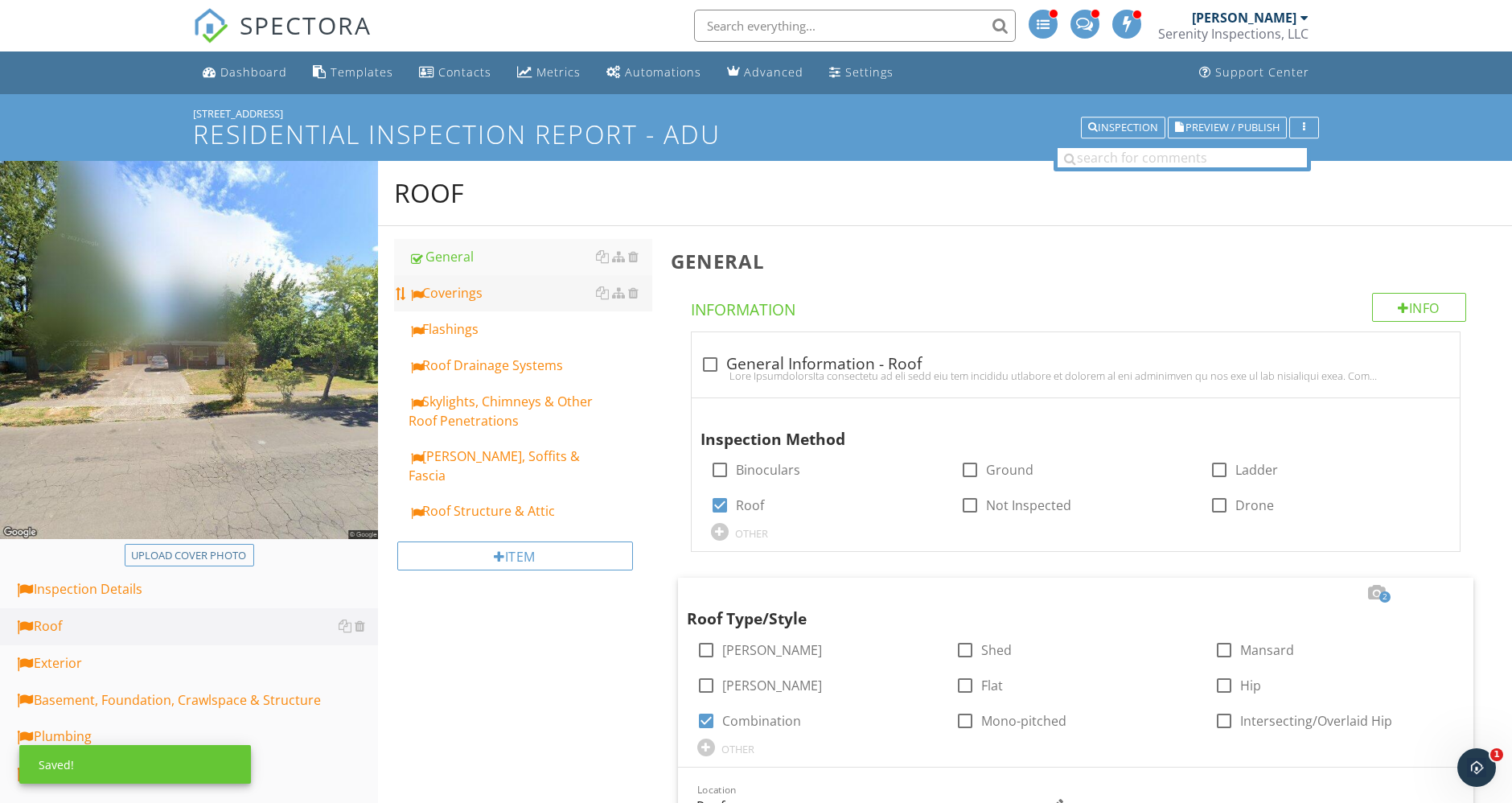
click at [463, 285] on div "Coverings" at bounding box center [530, 293] width 244 height 20
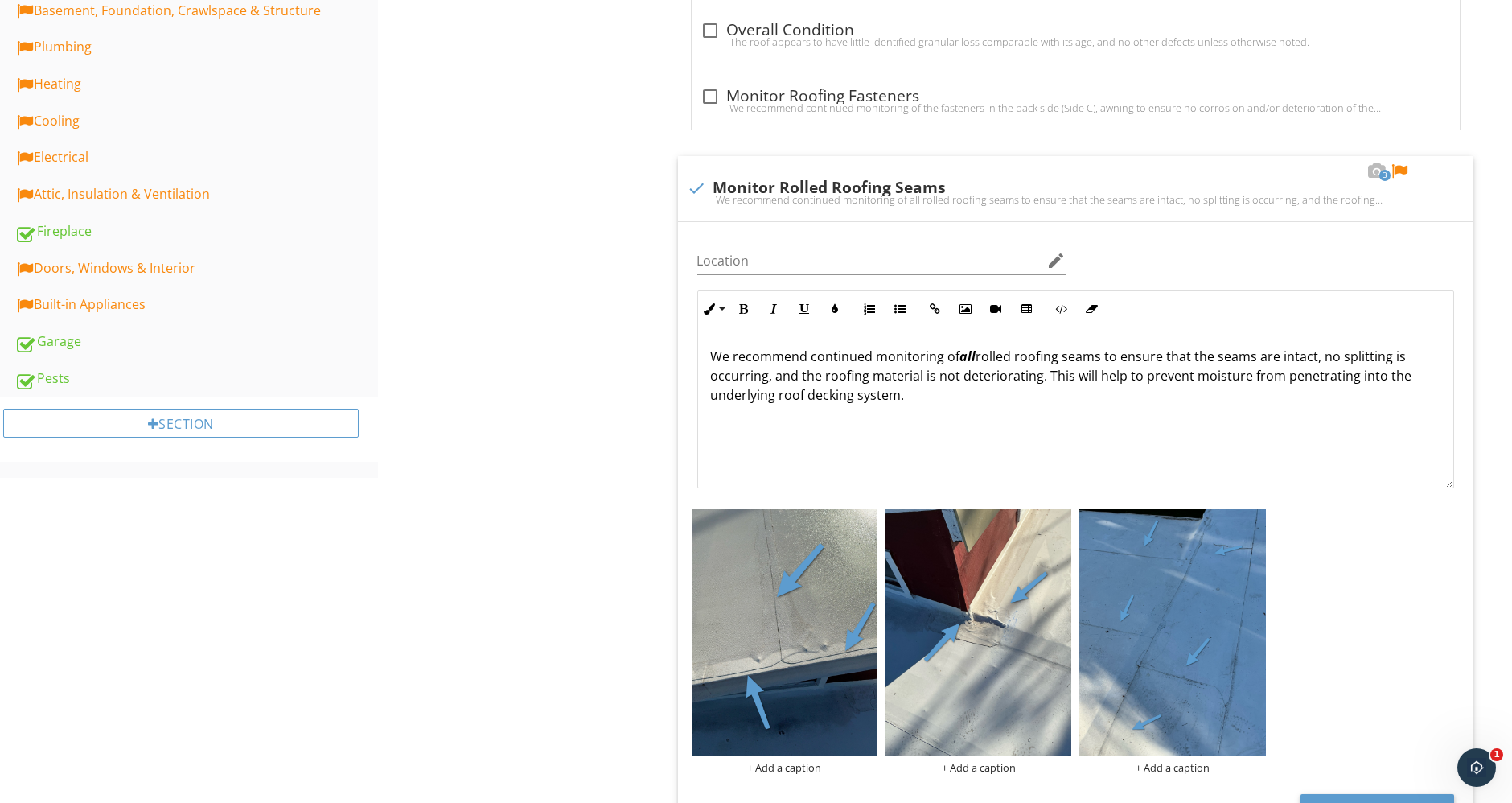
scroll to position [805, 0]
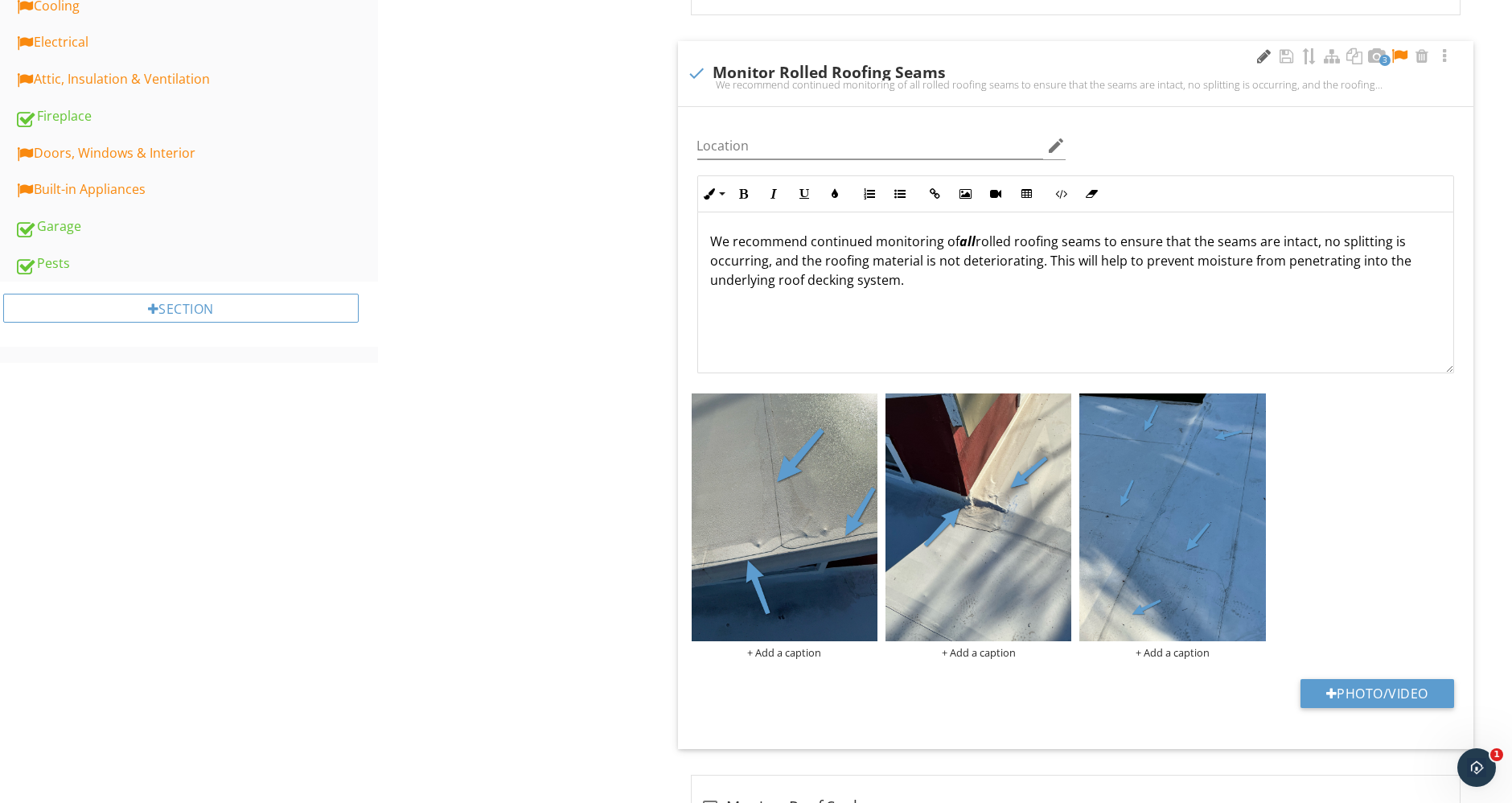
click at [1264, 61] on div at bounding box center [1264, 56] width 20 height 16
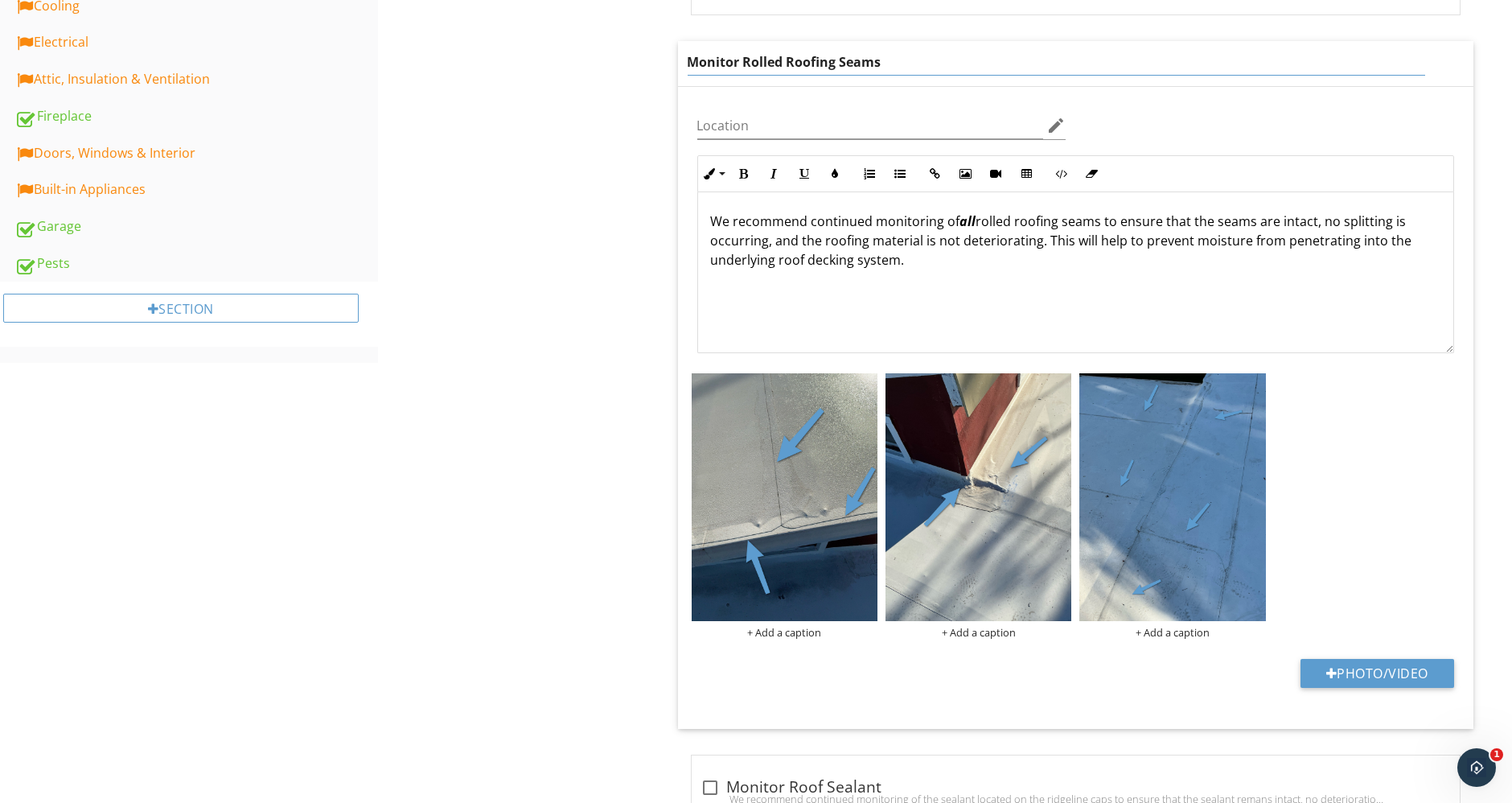
drag, startPoint x: 915, startPoint y: 54, endPoint x: 543, endPoint y: 61, distance: 372.1
click at [800, 635] on div "+ Add a caption" at bounding box center [784, 506] width 186 height 267
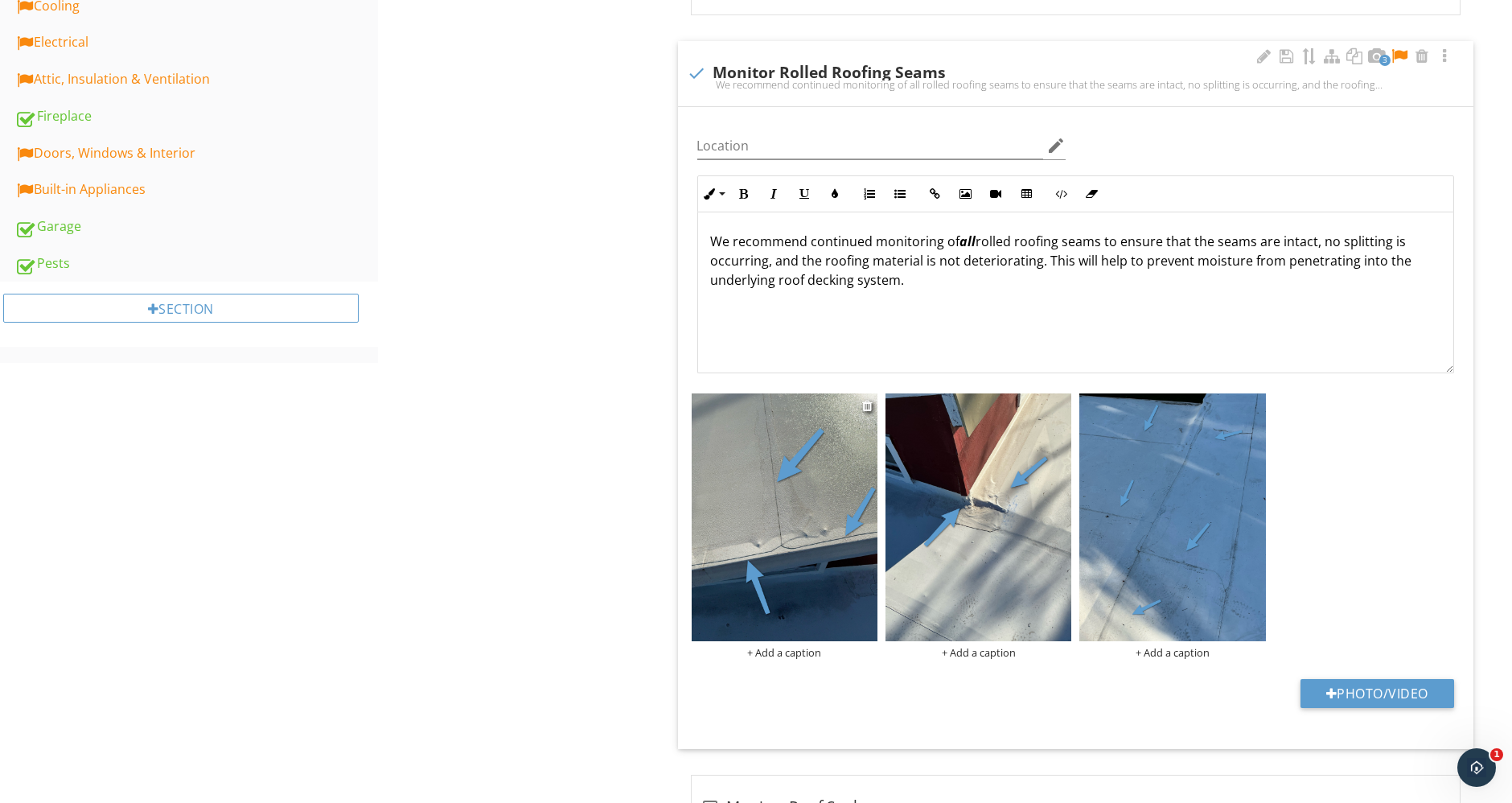
click at [802, 646] on div "+ Add a caption" at bounding box center [784, 653] width 186 height 13
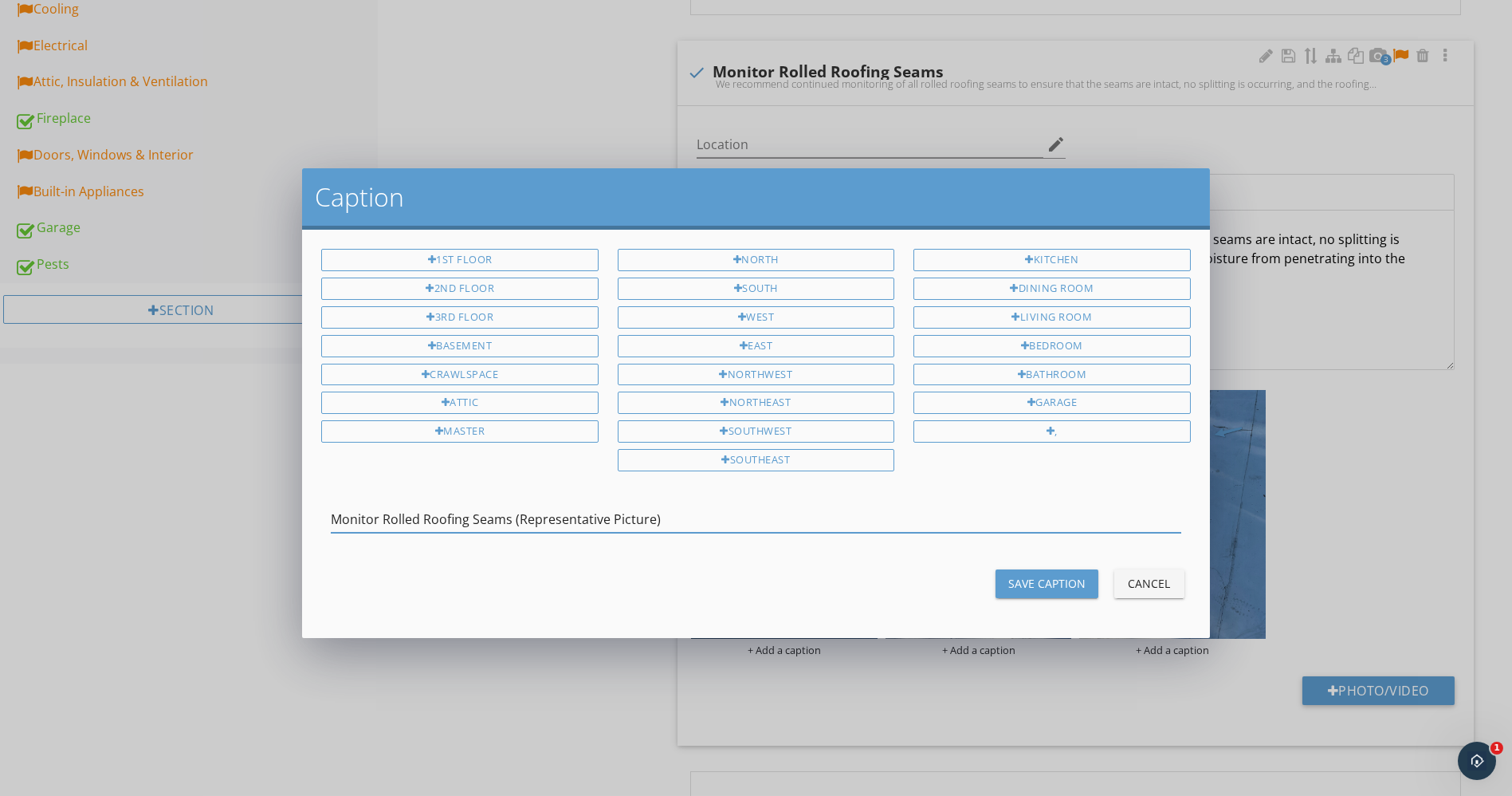
click at [732, 507] on input "Monitor Rolled Roofing Seams (Representative Picture)" at bounding box center [755, 520] width 850 height 26
type input "Monitor Rolled Roofing Seams (Representative Picture)"
click at [1054, 575] on div "Save Caption" at bounding box center [1047, 583] width 77 height 17
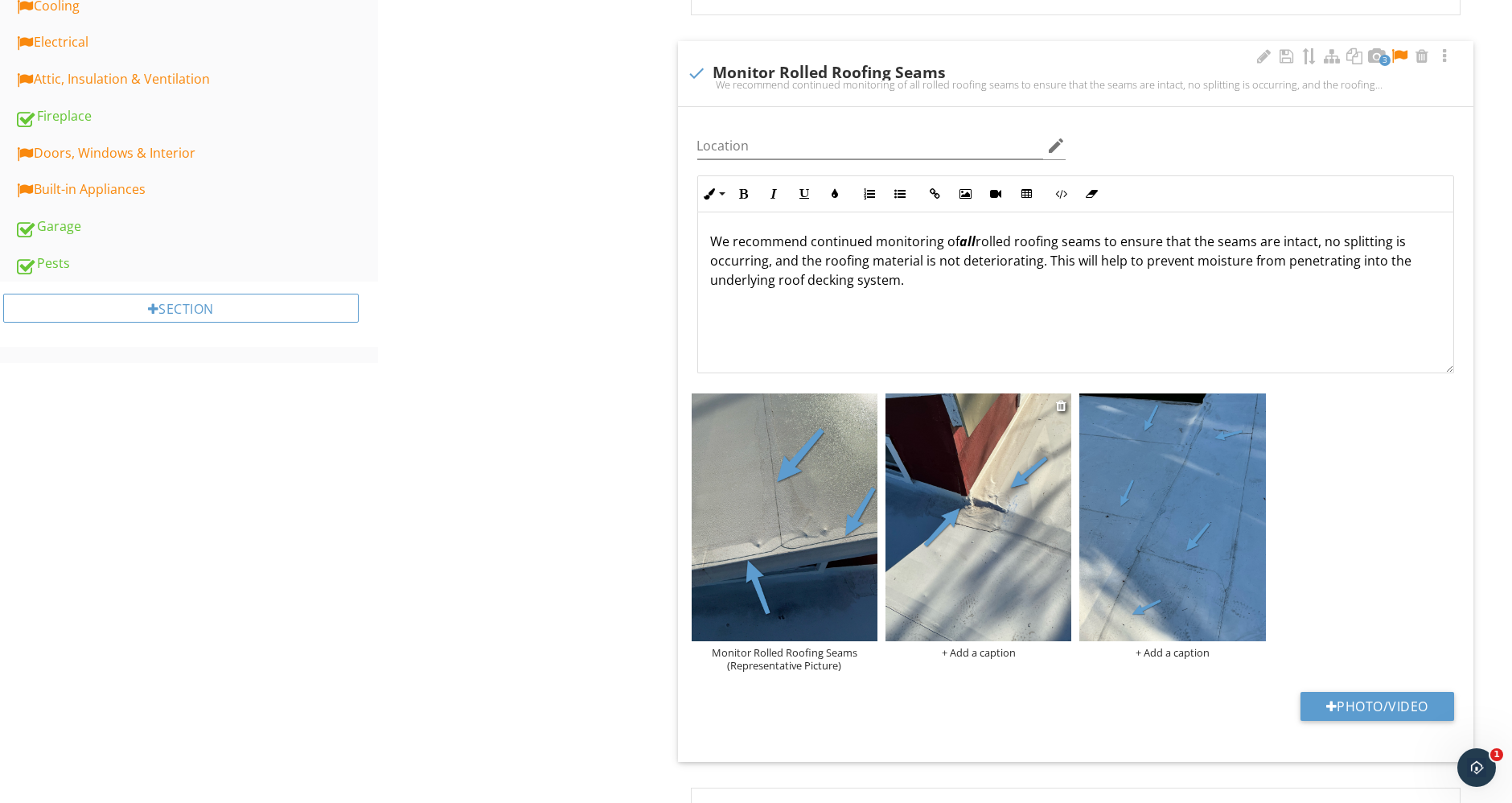
click at [993, 649] on div "+ Add a caption" at bounding box center [977, 653] width 186 height 13
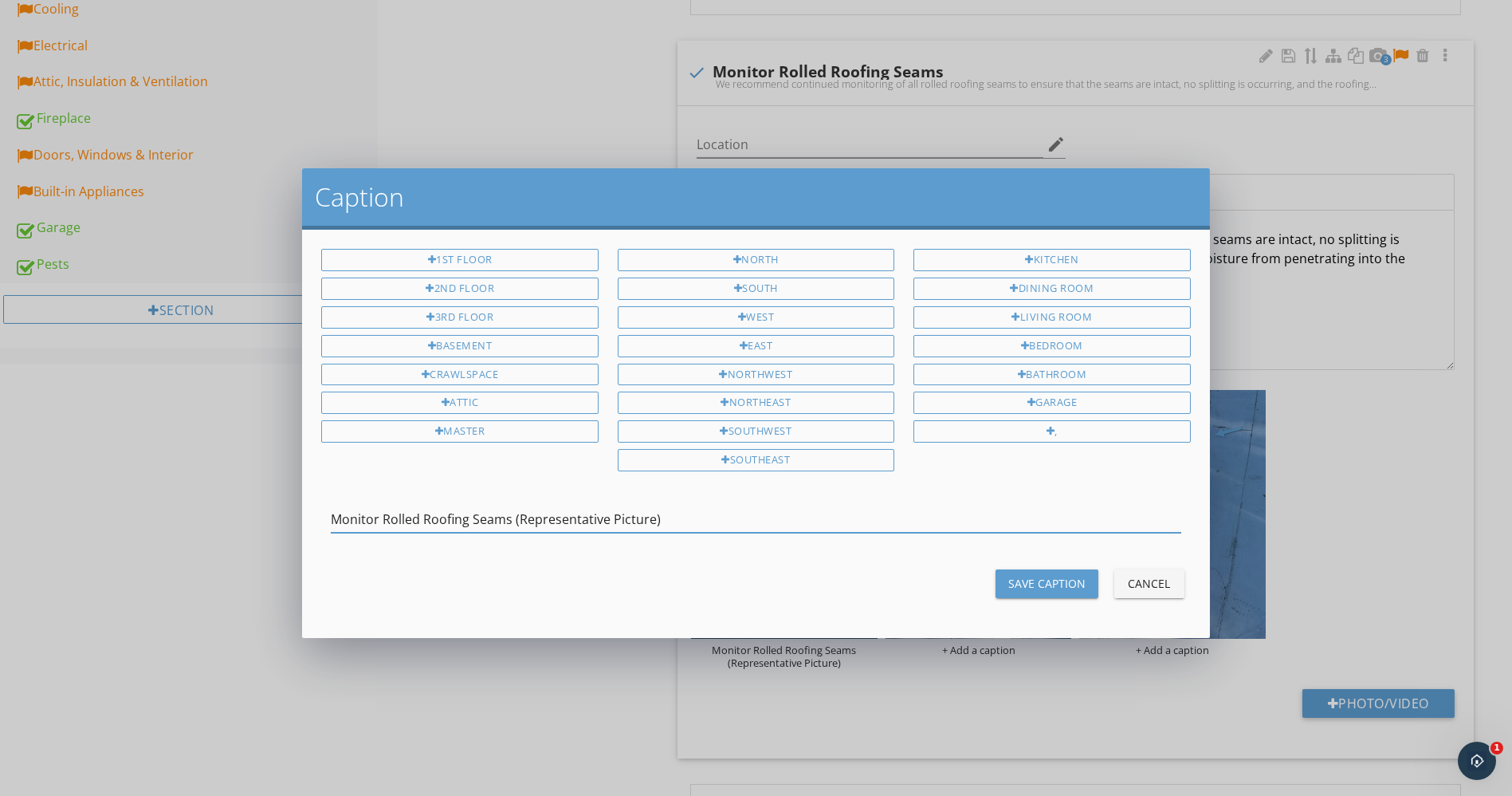
type input "Monitor Rolled Roofing Seams (Representative Picture)"
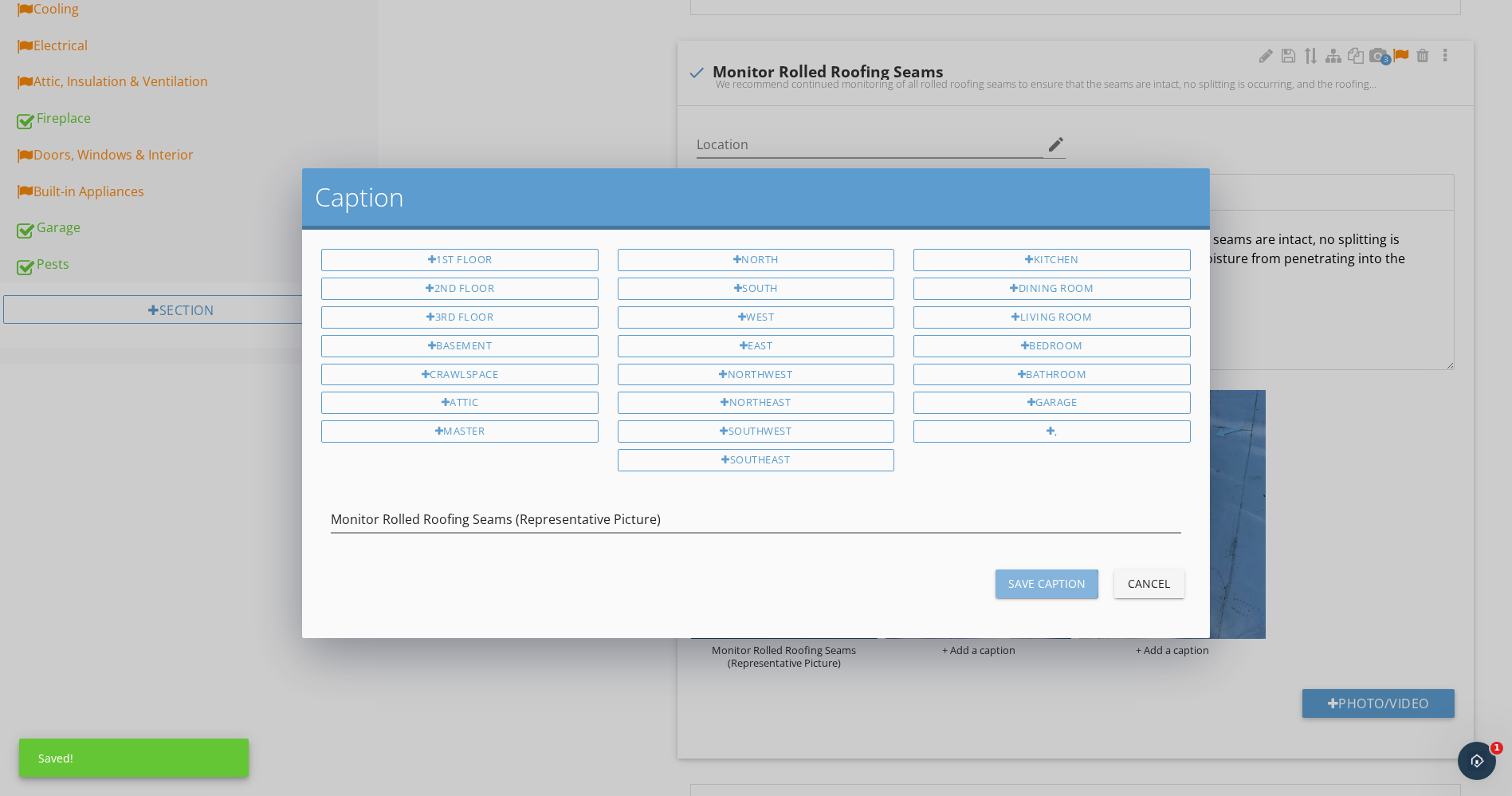
click at [1042, 569] on button "Save Caption" at bounding box center [1047, 583] width 103 height 28
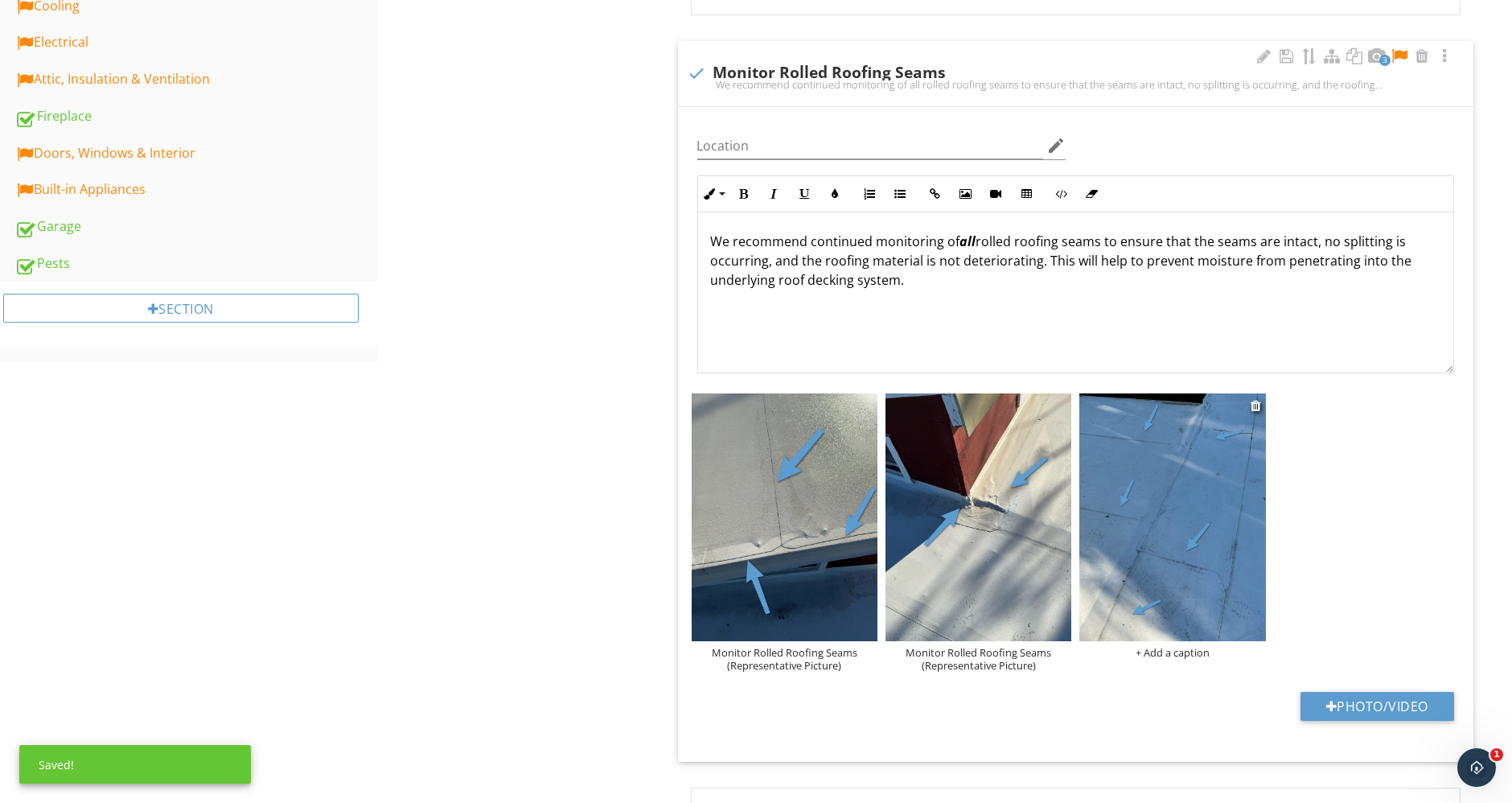
click at [1175, 648] on div "+ Add a caption" at bounding box center [1171, 653] width 186 height 13
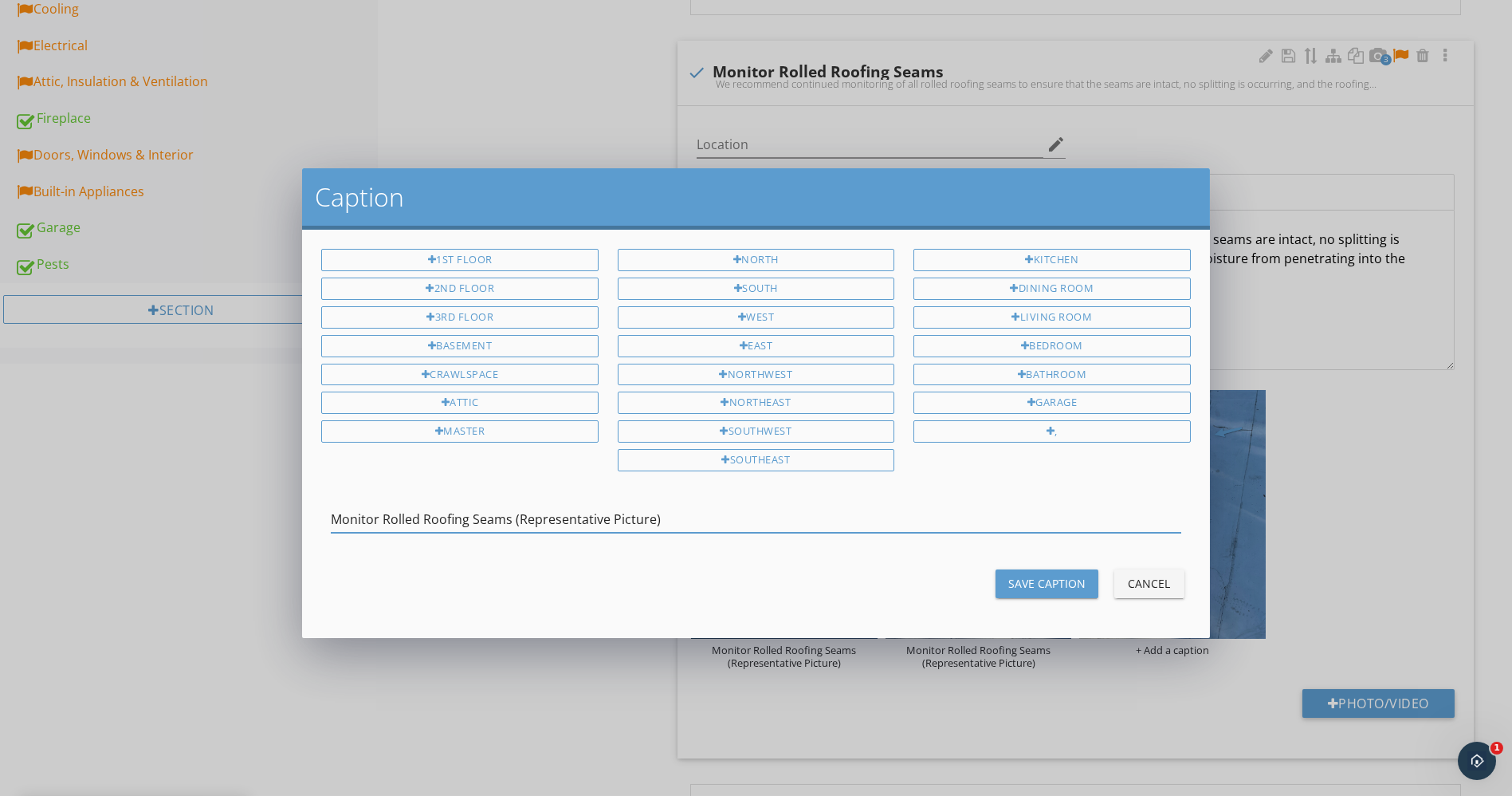
type input "Monitor Rolled Roofing Seams (Representative Picture)"
click at [1058, 578] on div "Save Caption" at bounding box center [1047, 583] width 77 height 17
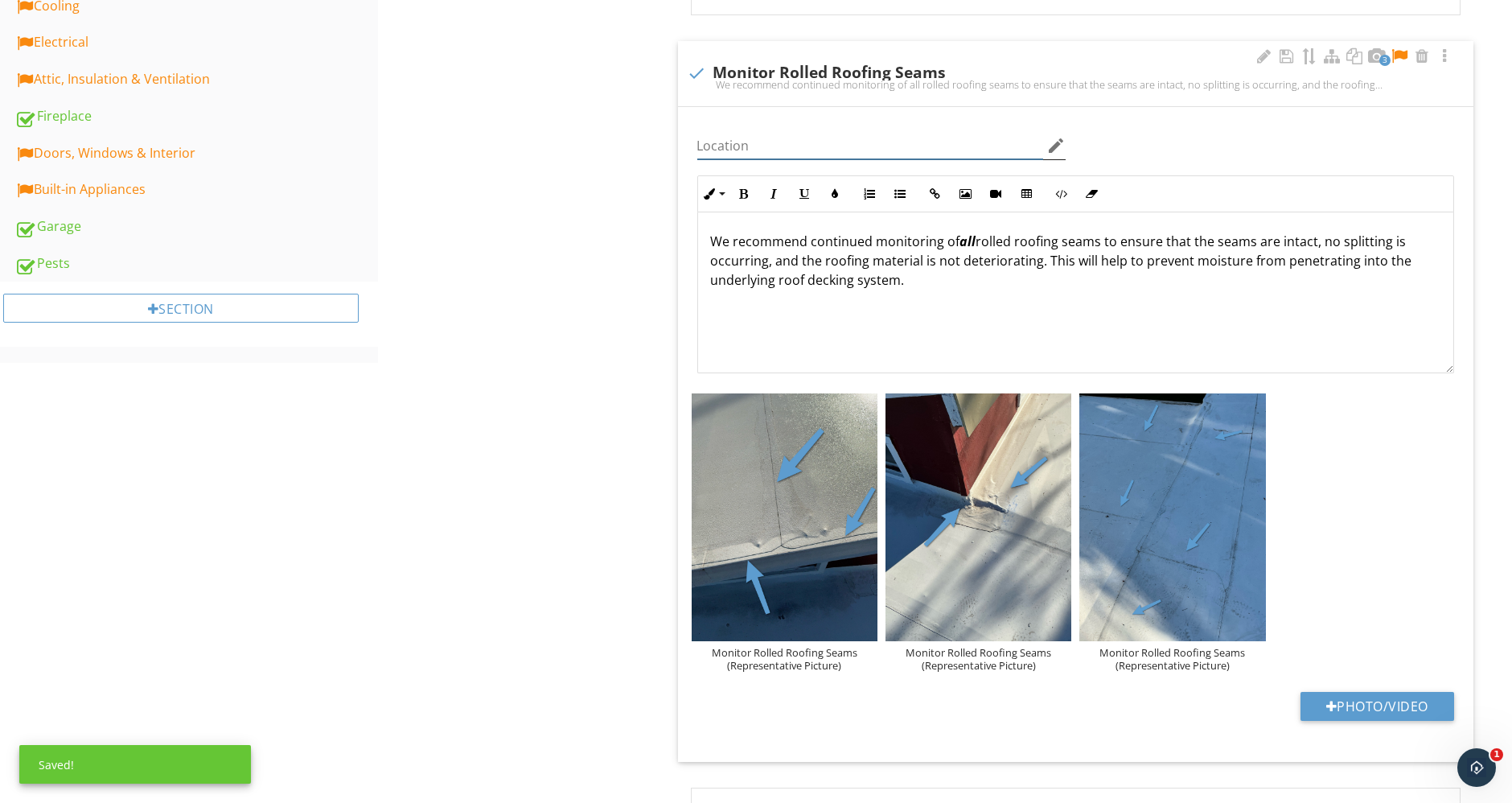
click at [903, 138] on input "Location" at bounding box center [870, 146] width 347 height 26
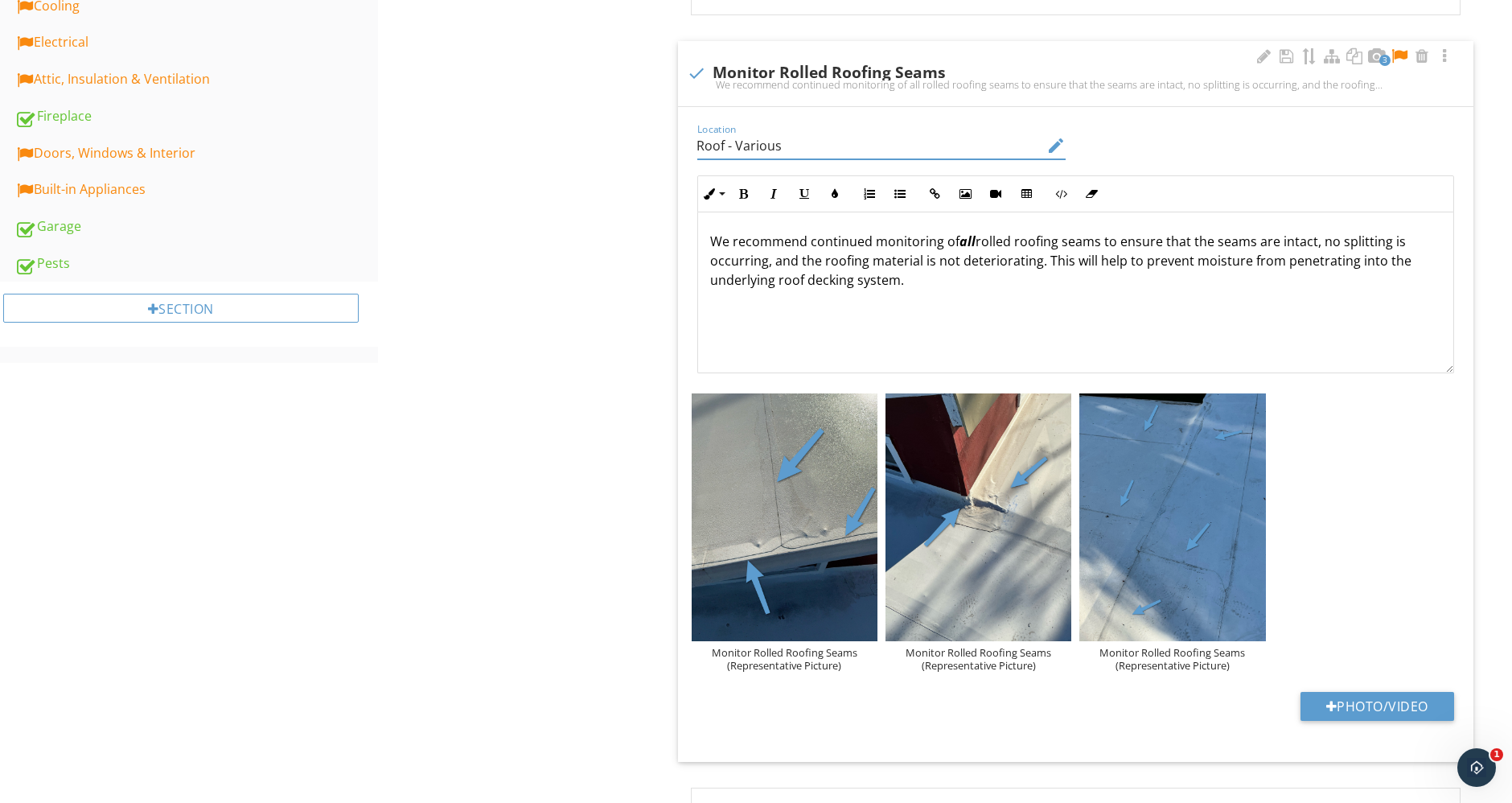
type input "Roof - Various"
click at [1399, 55] on div at bounding box center [1399, 56] width 20 height 16
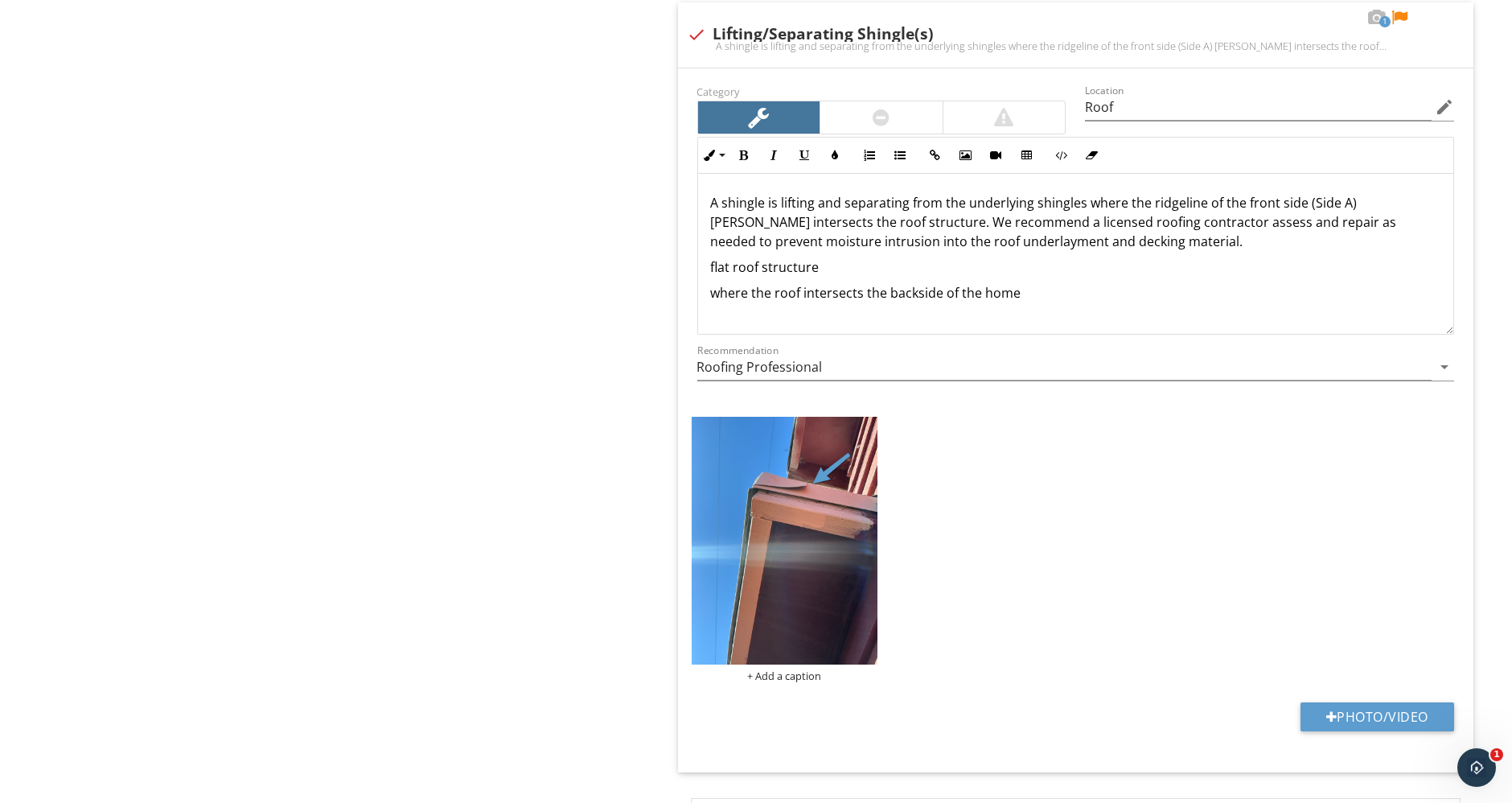
scroll to position [2503, 0]
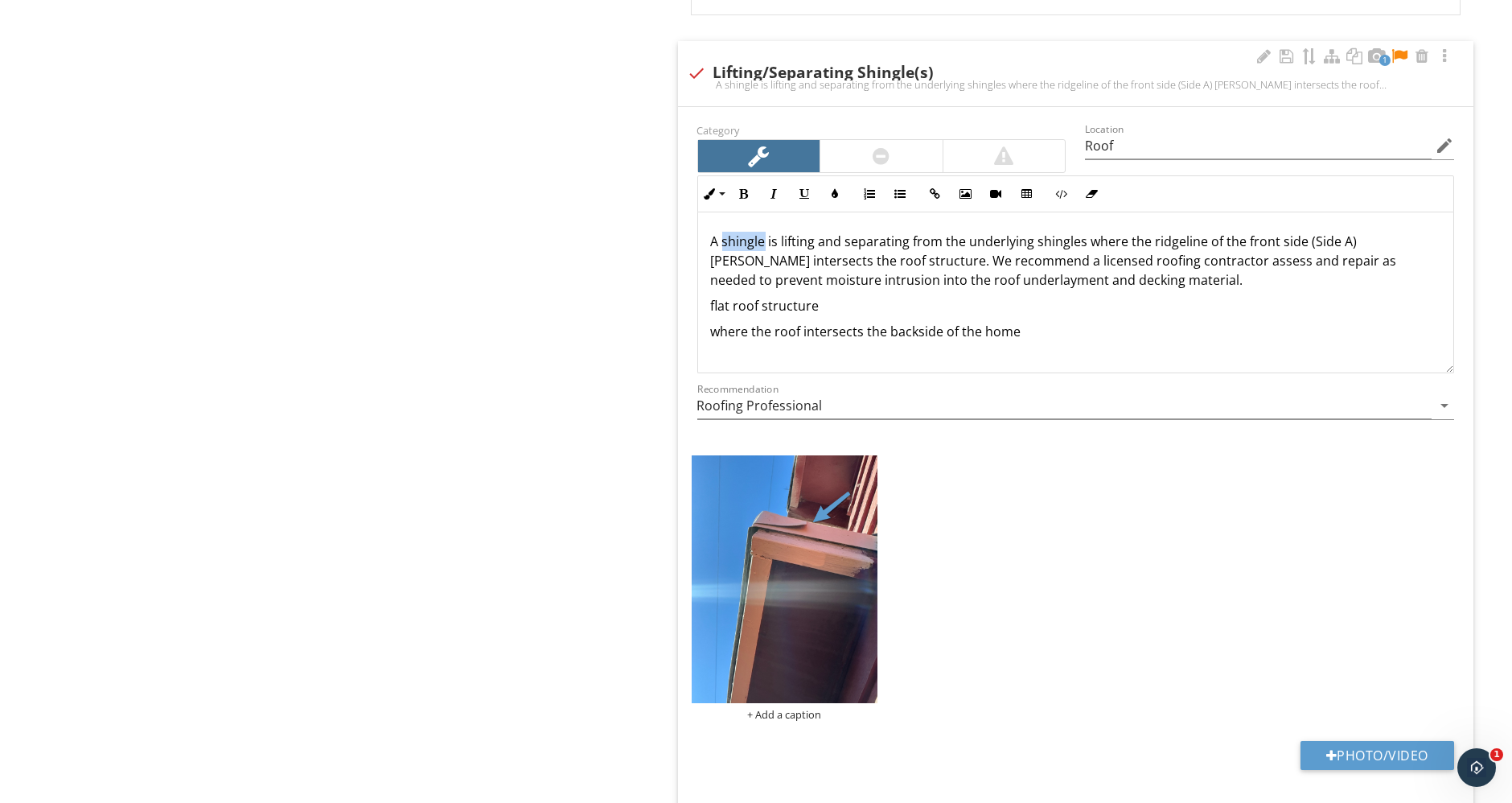
drag, startPoint x: 722, startPoint y: 235, endPoint x: 762, endPoint y: 235, distance: 40.0
click at [762, 235] on p "A shingle is lifting and separating from the underlying shingles where the ridg…" at bounding box center [1076, 260] width 730 height 58
drag, startPoint x: 1211, startPoint y: 233, endPoint x: 1261, endPoint y: 238, distance: 50.2
click at [1261, 238] on p "A portion of the rolled roofing material is lifting and separating from the und…" at bounding box center [1076, 260] width 730 height 58
drag, startPoint x: 1089, startPoint y: 232, endPoint x: 1267, endPoint y: 243, distance: 178.3
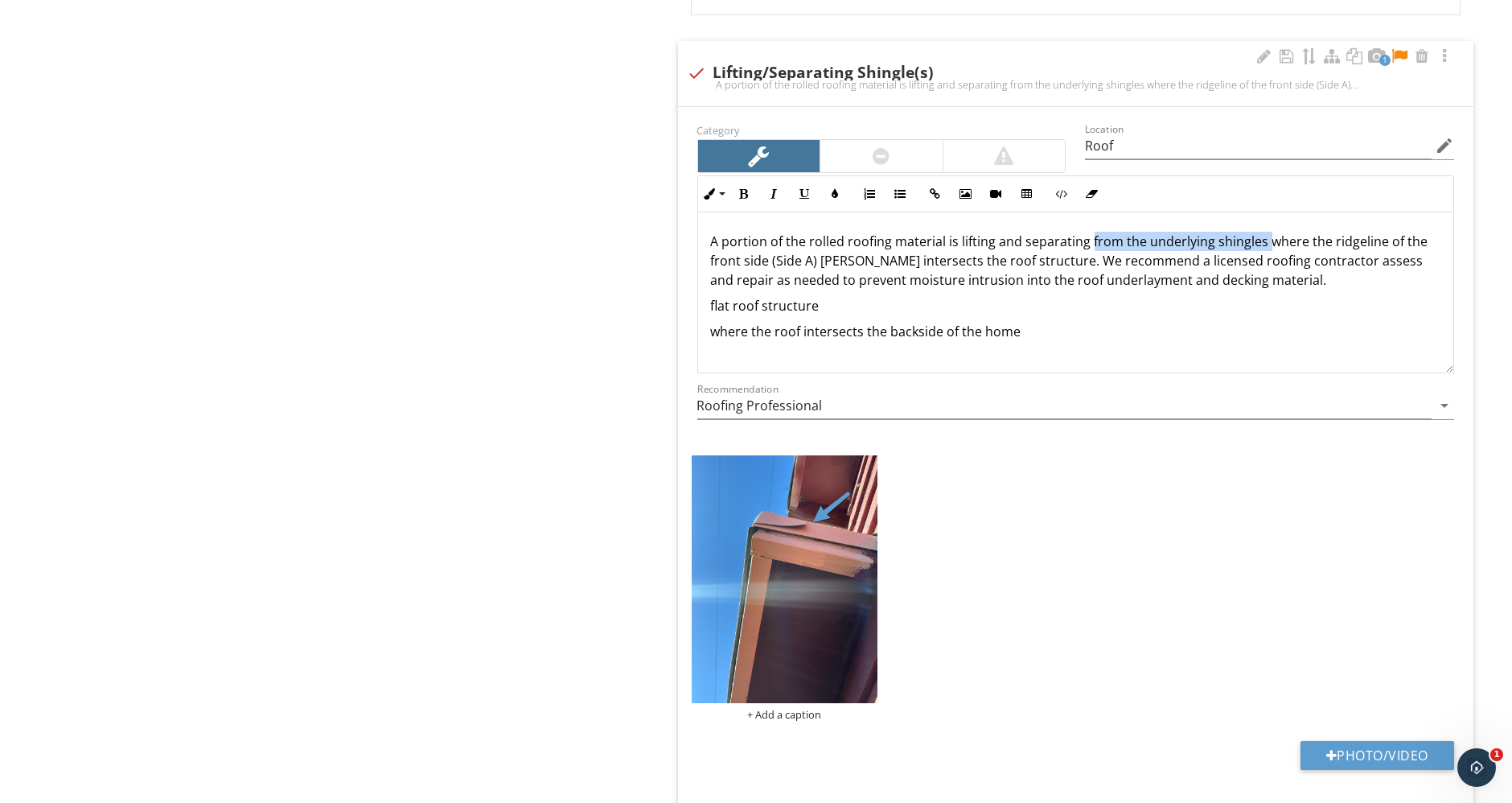
click at [1267, 243] on p "A portion of the rolled roofing material is lifting and separating from the und…" at bounding box center [1076, 260] width 730 height 58
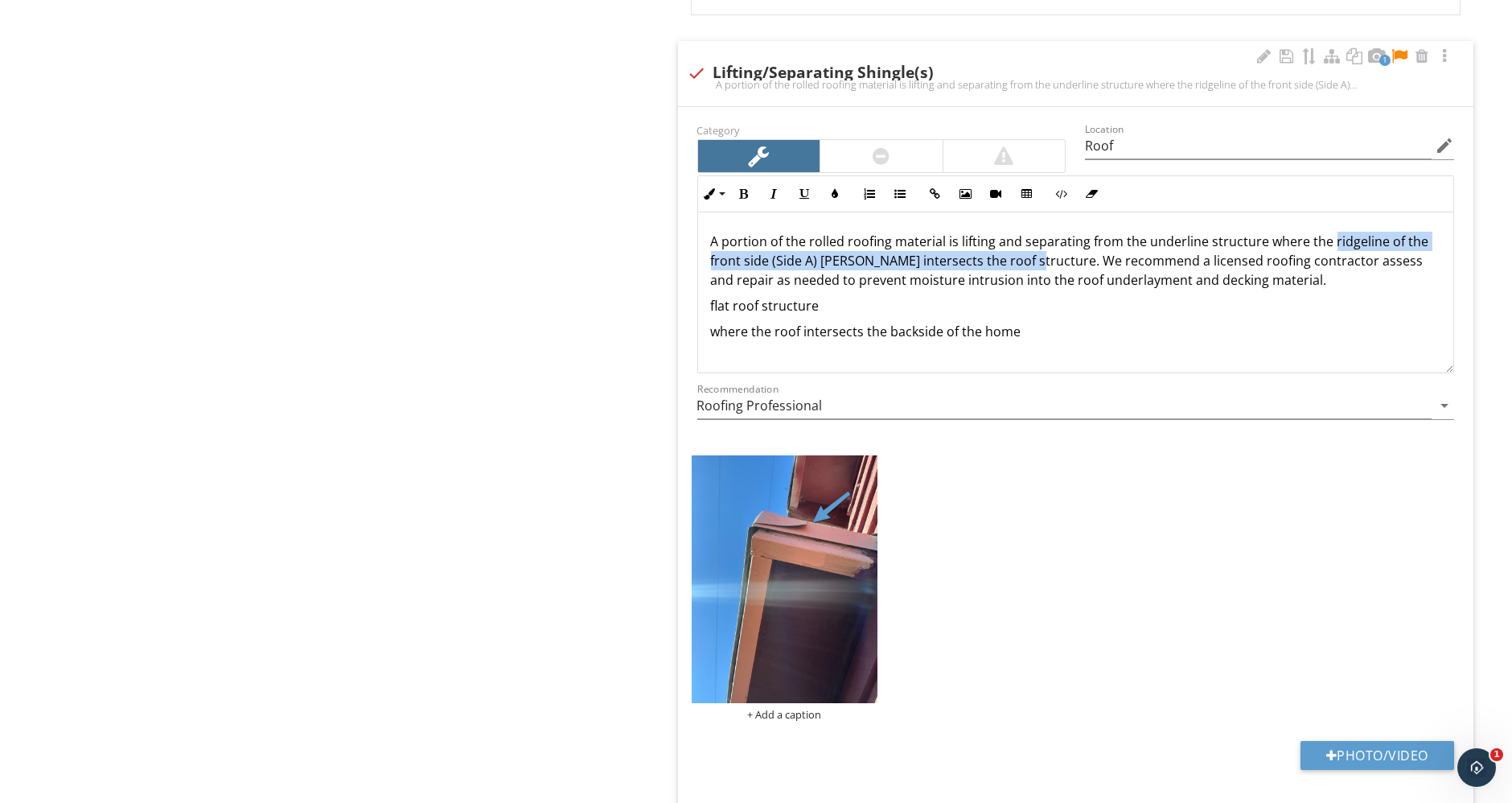
drag, startPoint x: 1326, startPoint y: 234, endPoint x: 1019, endPoint y: 261, distance: 308.2
click at [1019, 261] on p "A portion of the rolled roofing material is lifting and separating from the und…" at bounding box center [1076, 260] width 730 height 58
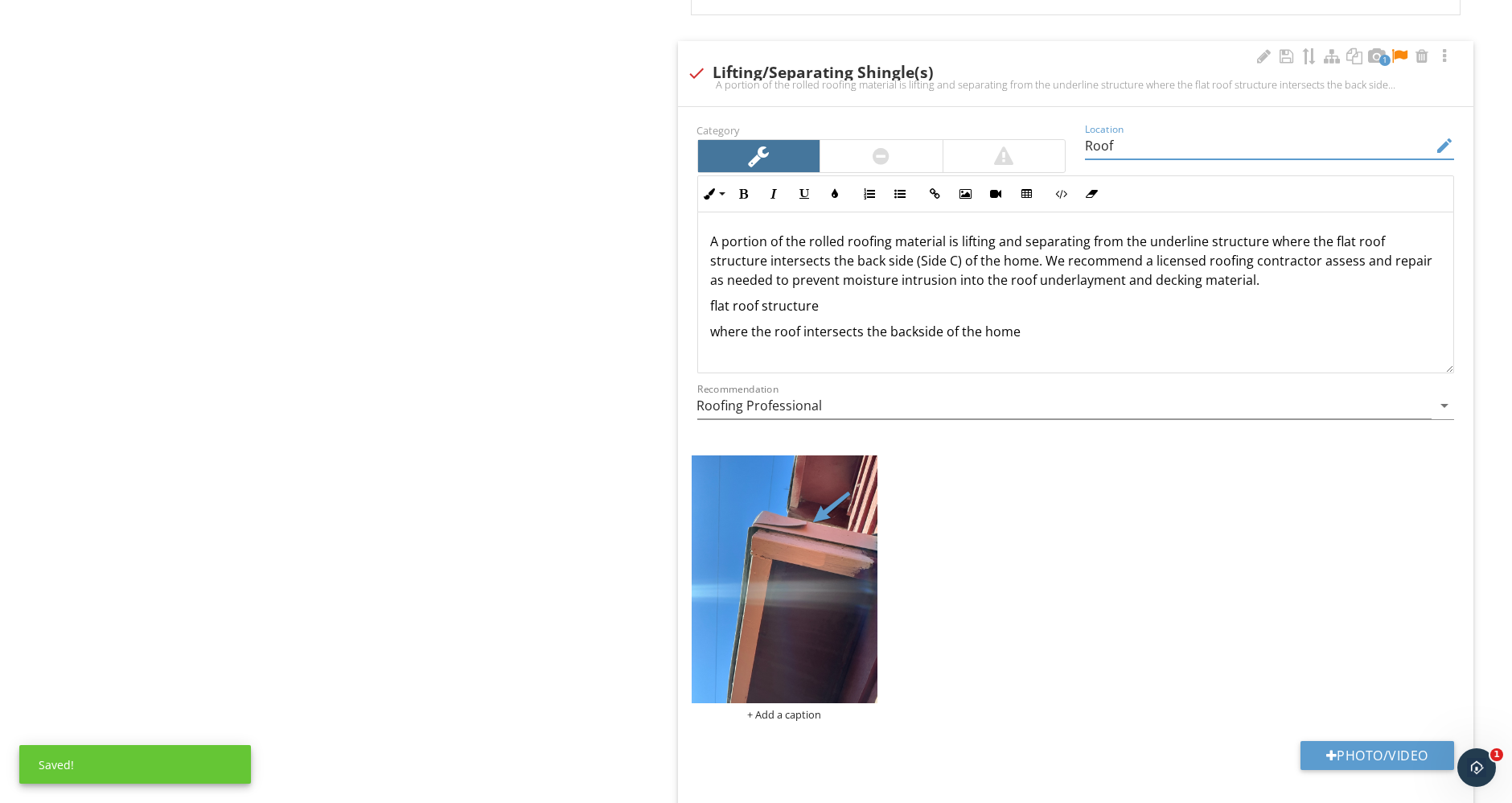
click at [1158, 137] on input "Roof" at bounding box center [1258, 146] width 347 height 26
type input "Roof - Side C"
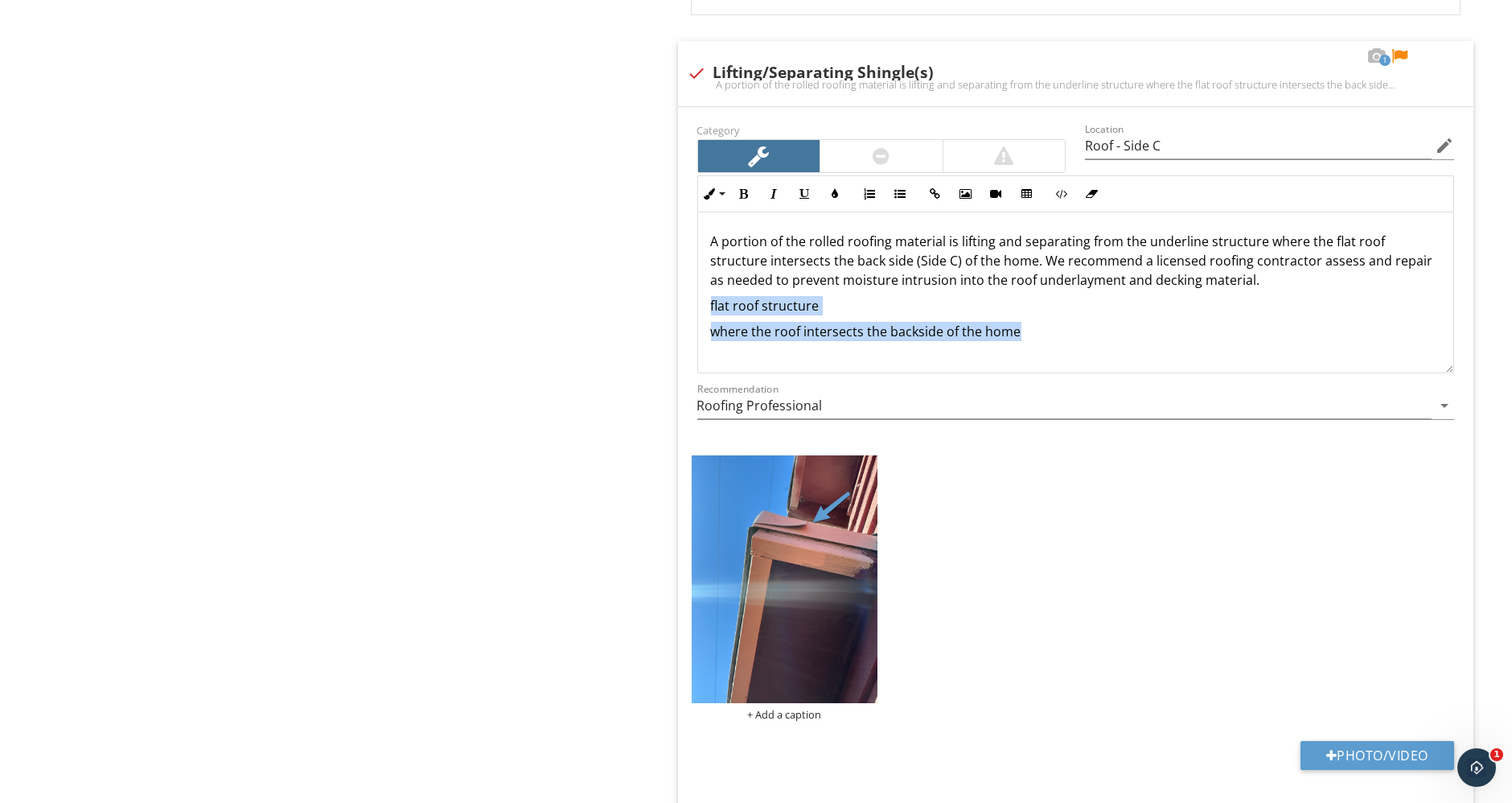
drag, startPoint x: 1058, startPoint y: 330, endPoint x: 664, endPoint y: 294, distance: 395.6
click at [1266, 49] on div at bounding box center [1264, 56] width 20 height 16
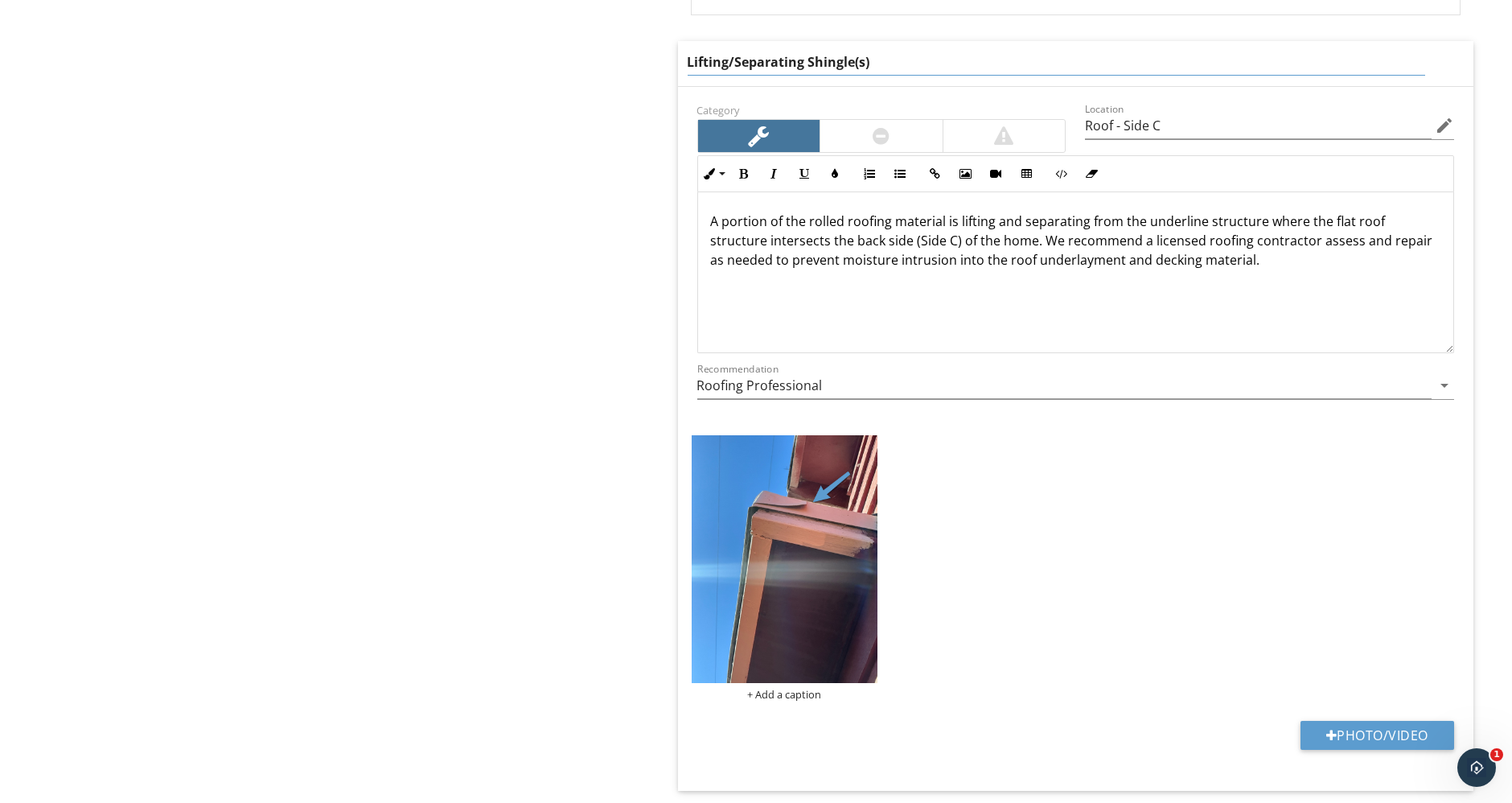
drag, startPoint x: 850, startPoint y: 56, endPoint x: 807, endPoint y: 56, distance: 43.0
click at [807, 56] on input "Lifting/Separating Shingle(s)" at bounding box center [1056, 62] width 737 height 26
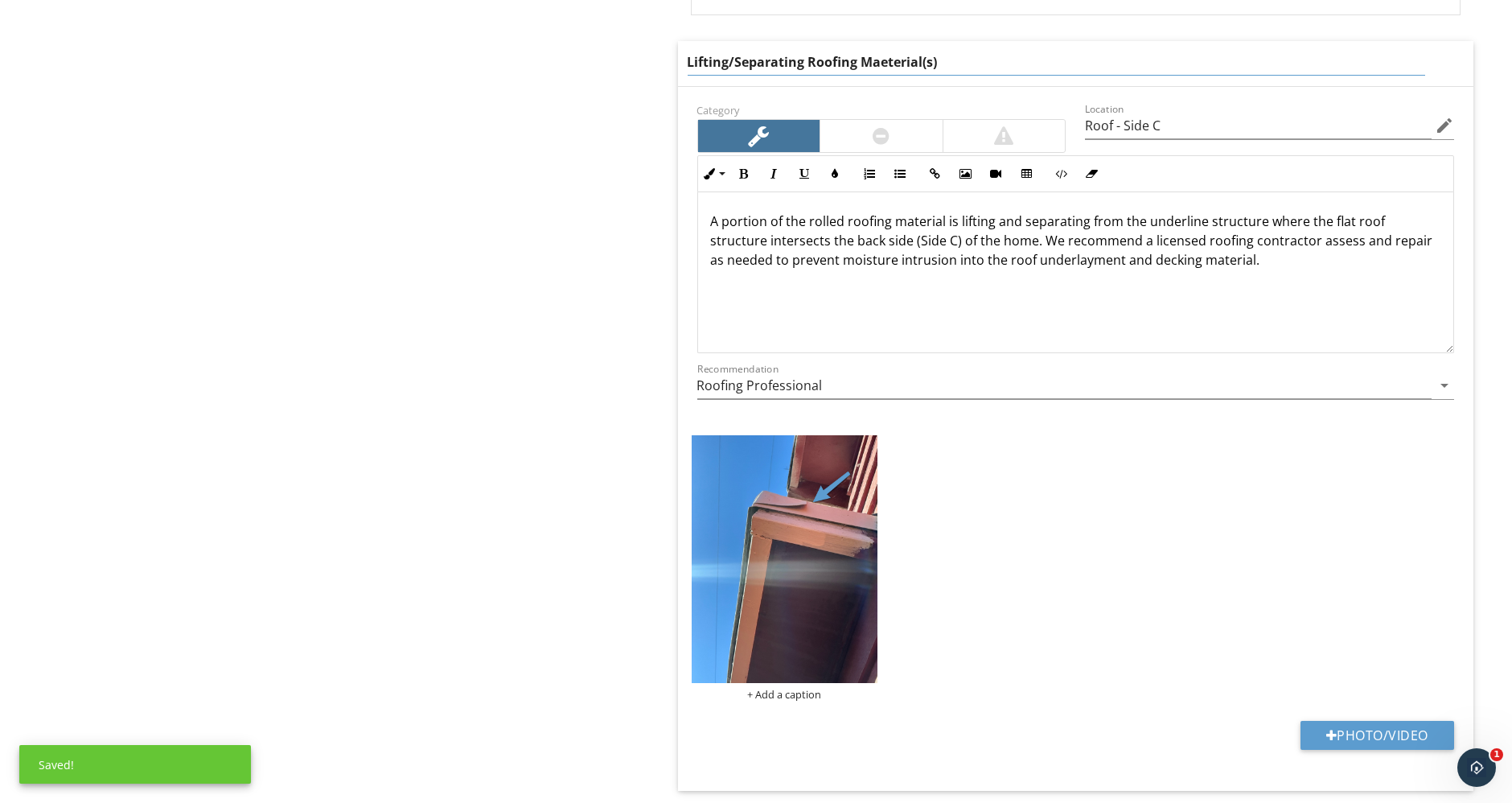
type input "Lifting/Separating Roofing Material(s)"
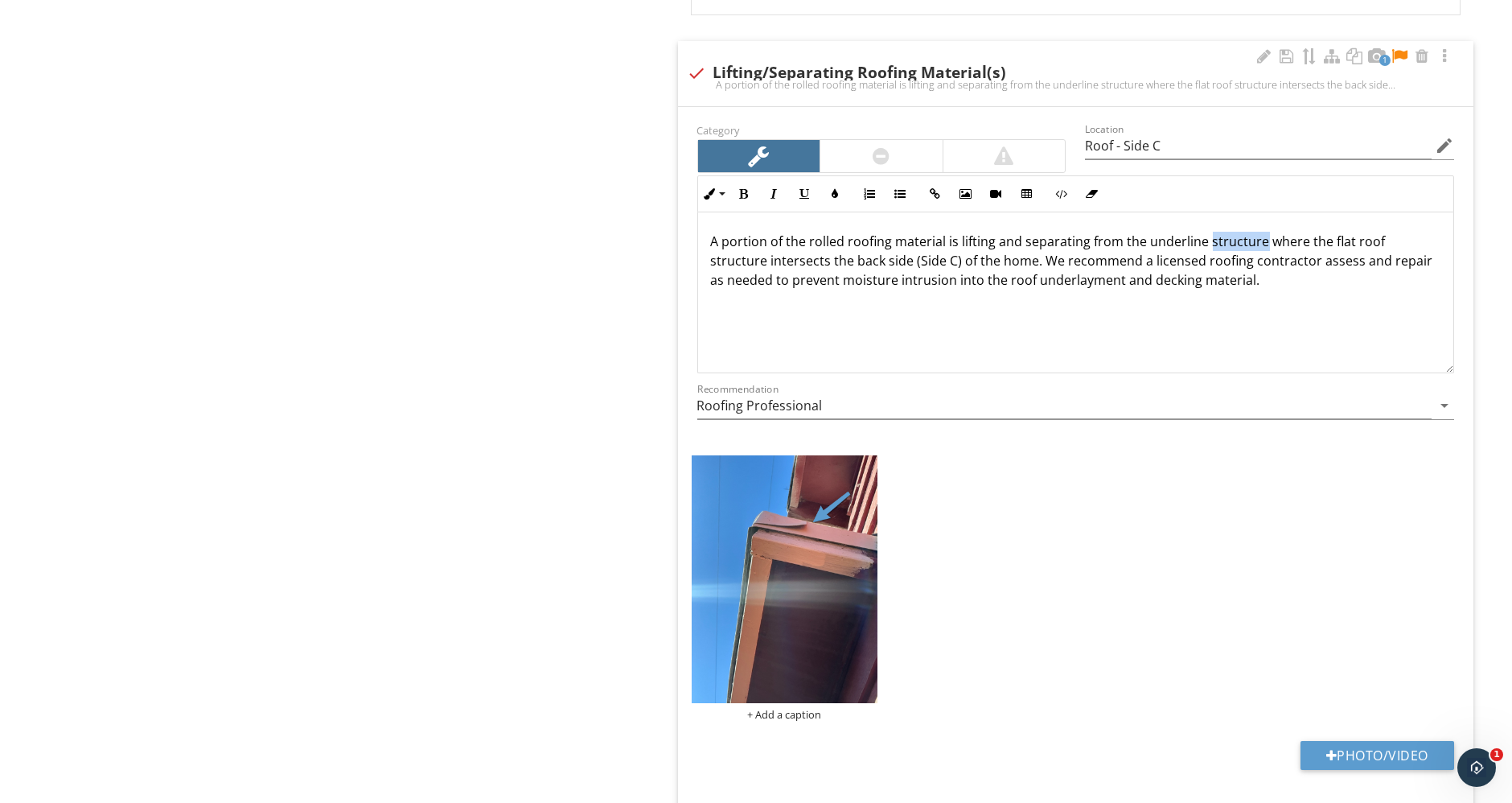
drag, startPoint x: 1258, startPoint y: 215, endPoint x: 1206, endPoint y: 226, distance: 53.2
click at [1206, 231] on p "A portion of the rolled roofing material is lifting and separating from the und…" at bounding box center [1076, 260] width 730 height 58
click at [1255, 48] on div at bounding box center [1264, 56] width 20 height 16
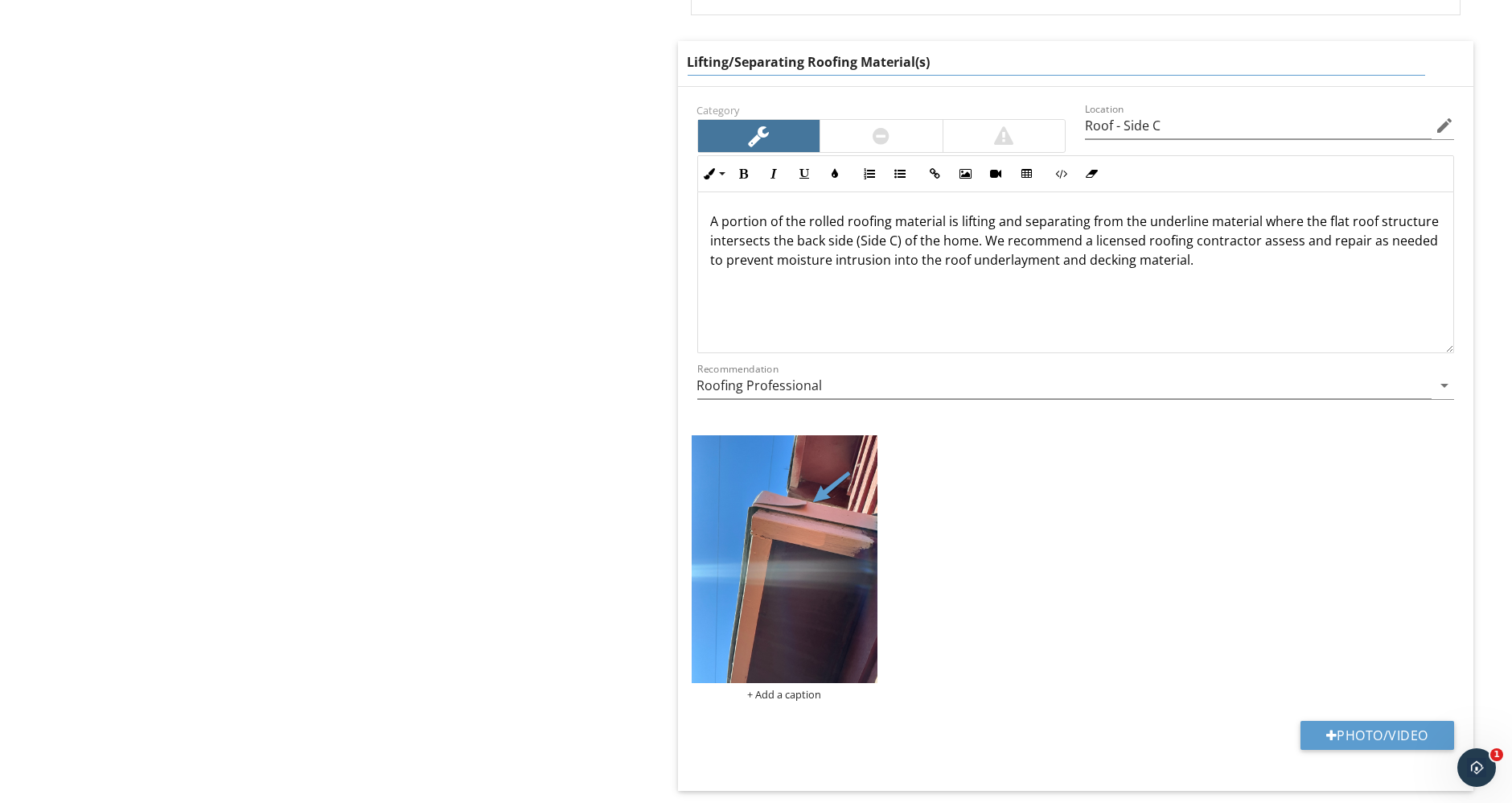
drag, startPoint x: 994, startPoint y: 54, endPoint x: 650, endPoint y: 33, distance: 344.6
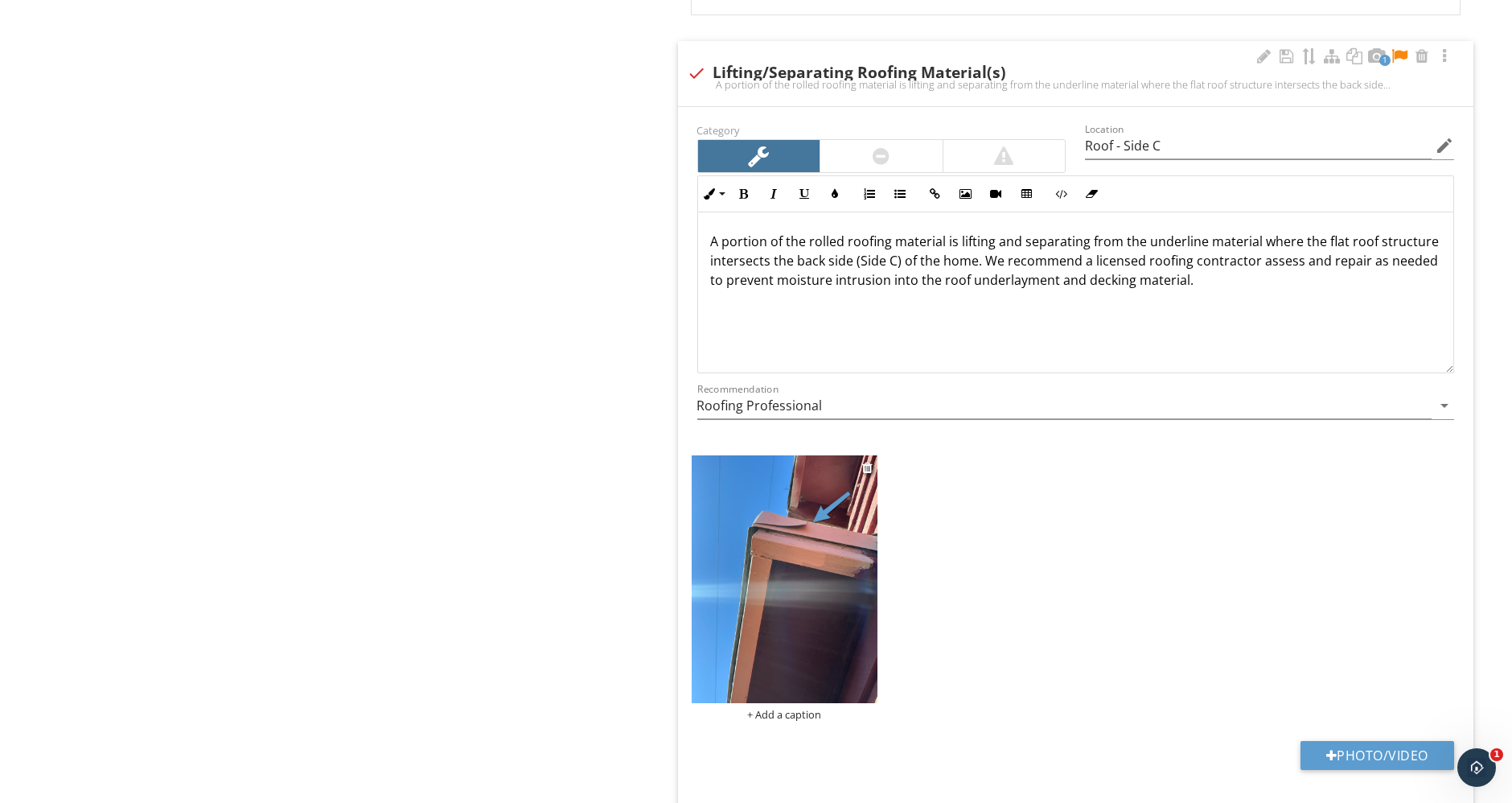
click at [785, 685] on div "+ Add a caption" at bounding box center [784, 589] width 186 height 267
click at [763, 708] on div "+ Add a caption" at bounding box center [784, 715] width 186 height 13
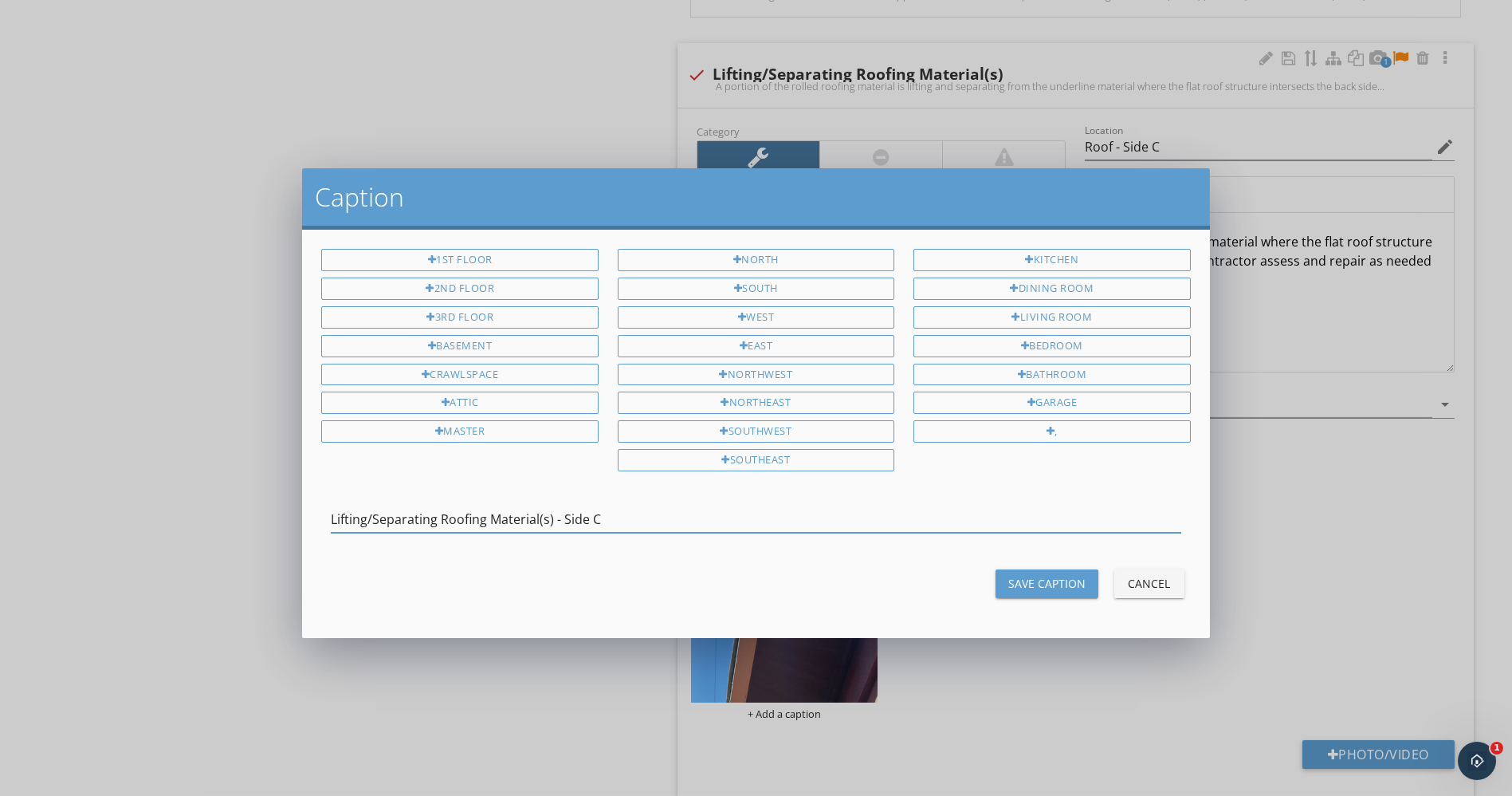
type input "Lifting/Separating Roofing Material(s) - Side C"
click at [1049, 569] on button "Save Caption" at bounding box center [1047, 583] width 103 height 28
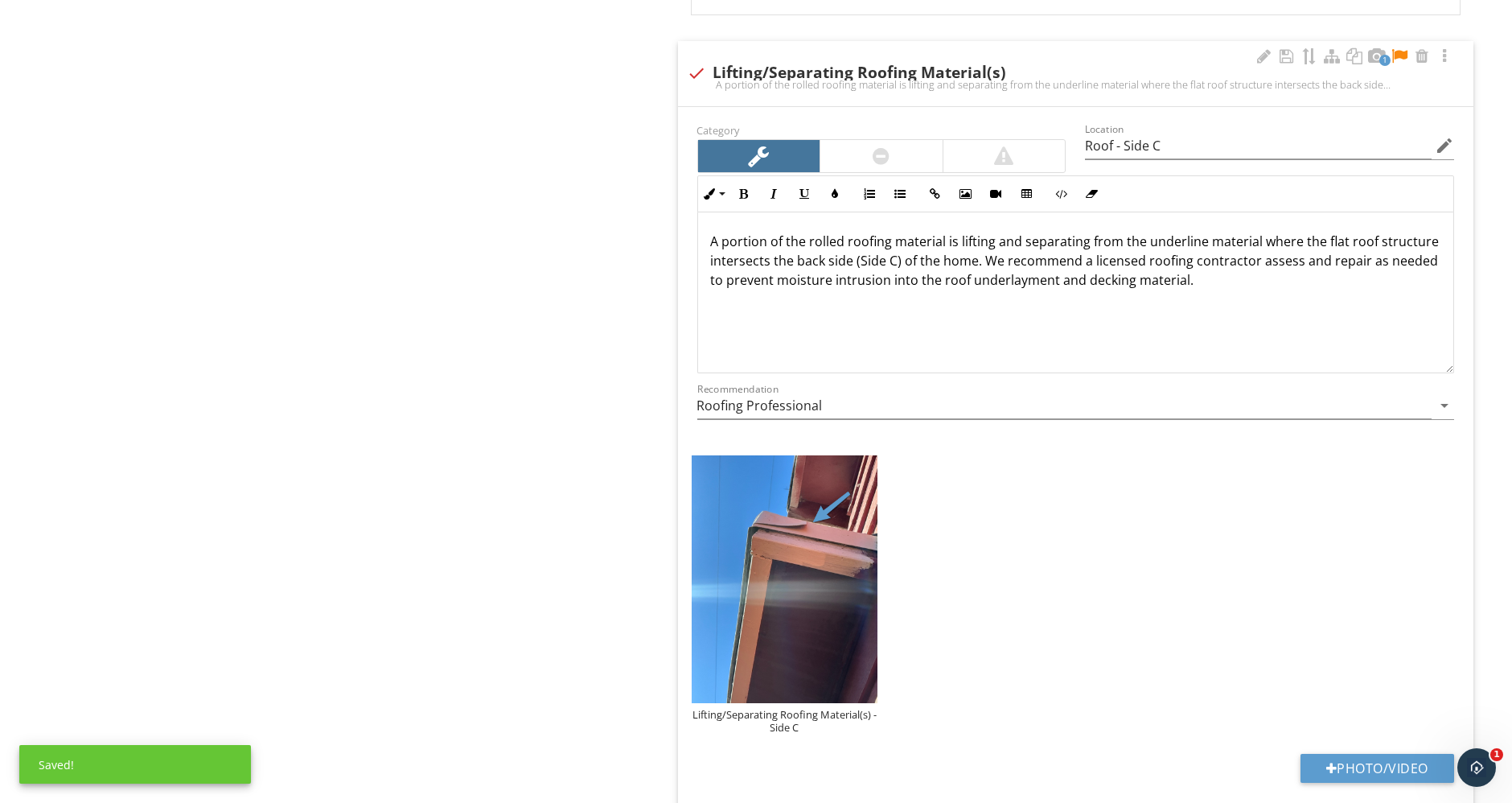
drag, startPoint x: 1402, startPoint y: 47, endPoint x: 1368, endPoint y: 105, distance: 67.2
click at [1402, 48] on div at bounding box center [1399, 56] width 20 height 16
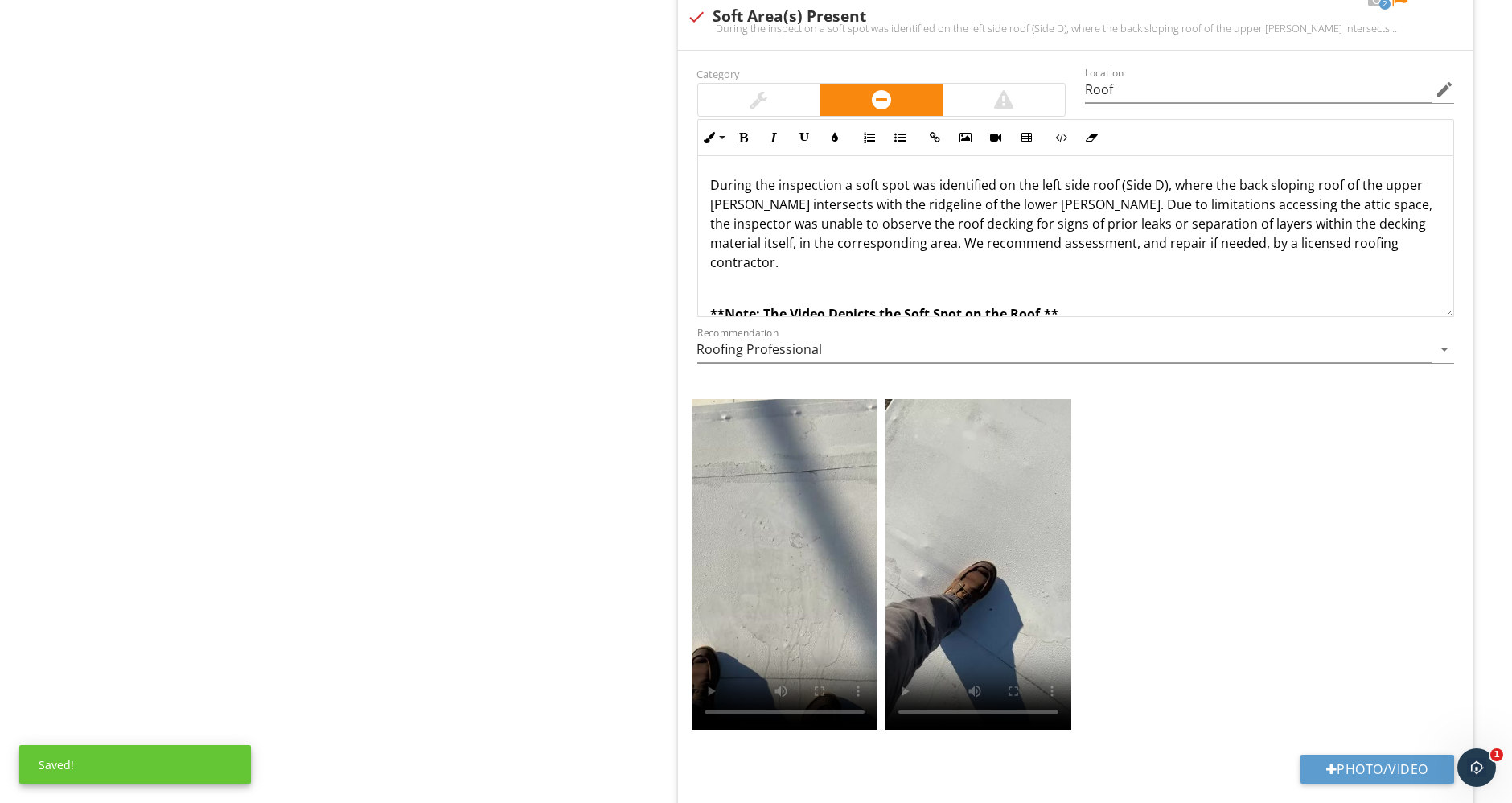
scroll to position [3664, 0]
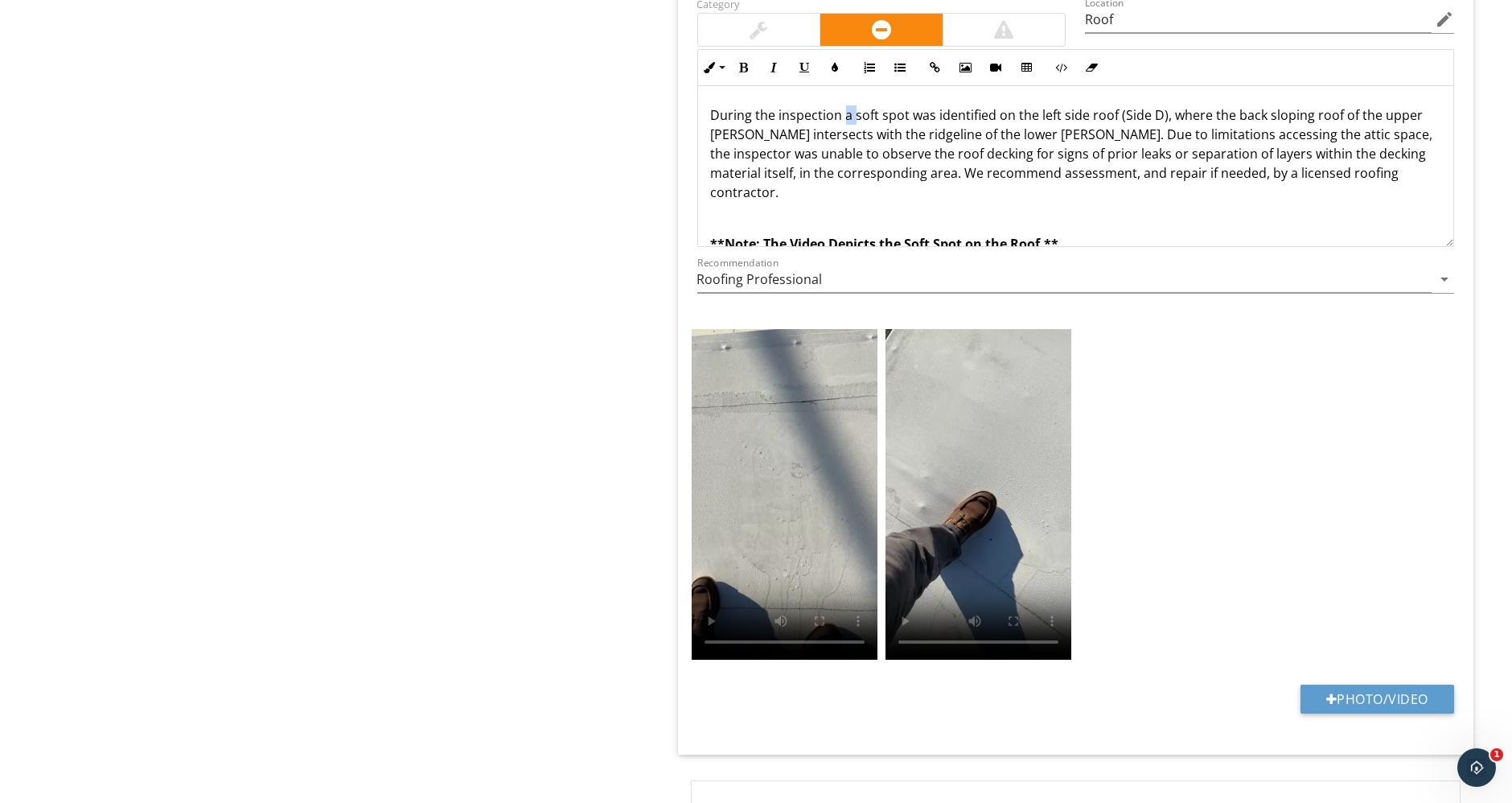
drag, startPoint x: 843, startPoint y: 105, endPoint x: 852, endPoint y: 105, distance: 9.0
click at [852, 105] on p "During the inspection a soft spot was identified on the left side roof (Side D)…" at bounding box center [1076, 154] width 730 height 96
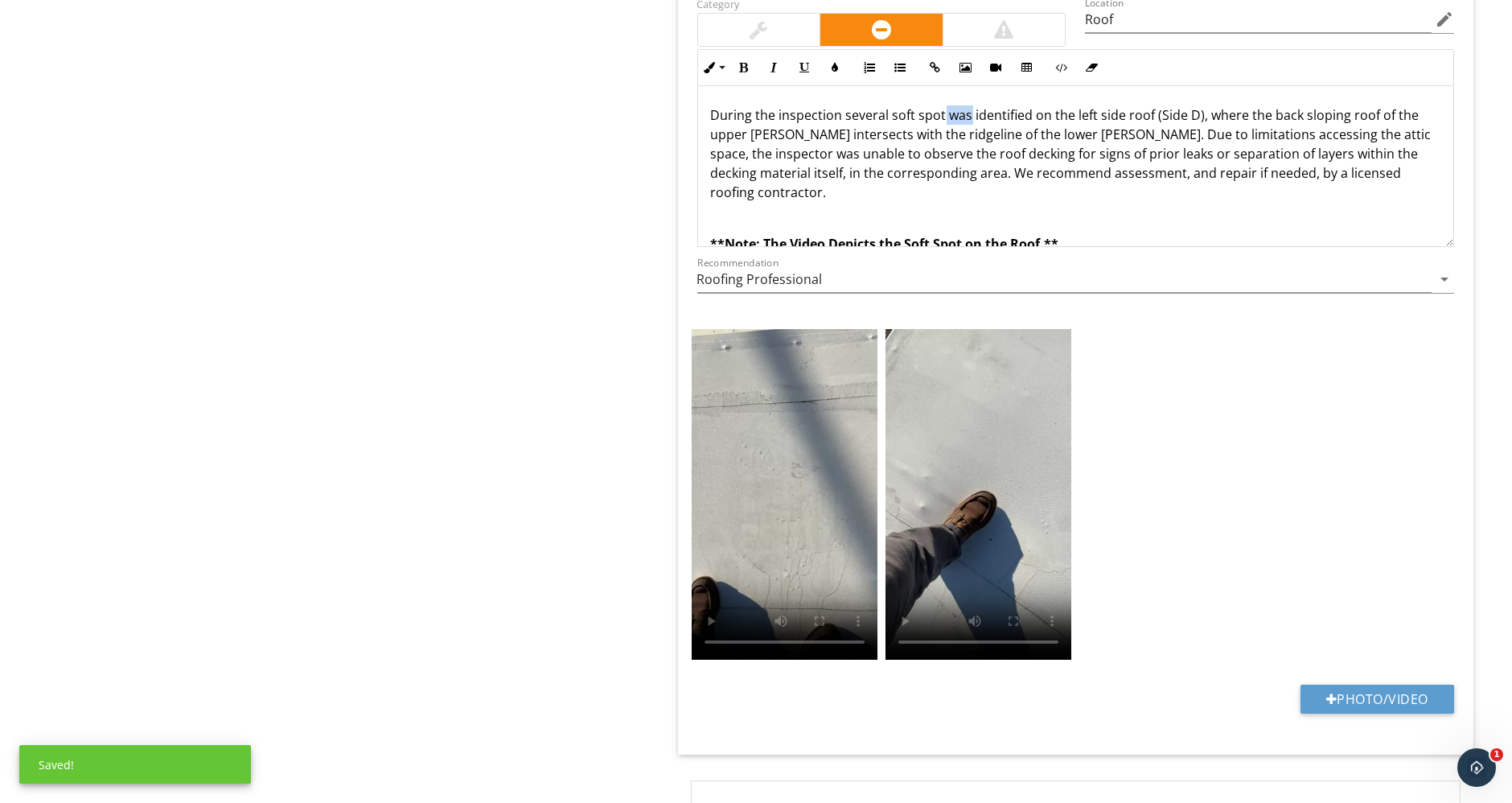
drag, startPoint x: 939, startPoint y: 106, endPoint x: 968, endPoint y: 108, distance: 29.1
click at [968, 108] on p "During the inspection several soft spot was identified on the left side roof (S…" at bounding box center [1076, 154] width 730 height 96
drag, startPoint x: 1086, startPoint y: 109, endPoint x: 1210, endPoint y: 114, distance: 124.1
click at [1210, 114] on p "During the inspection several soft spots were identified on the left side roof …" at bounding box center [1076, 154] width 730 height 96
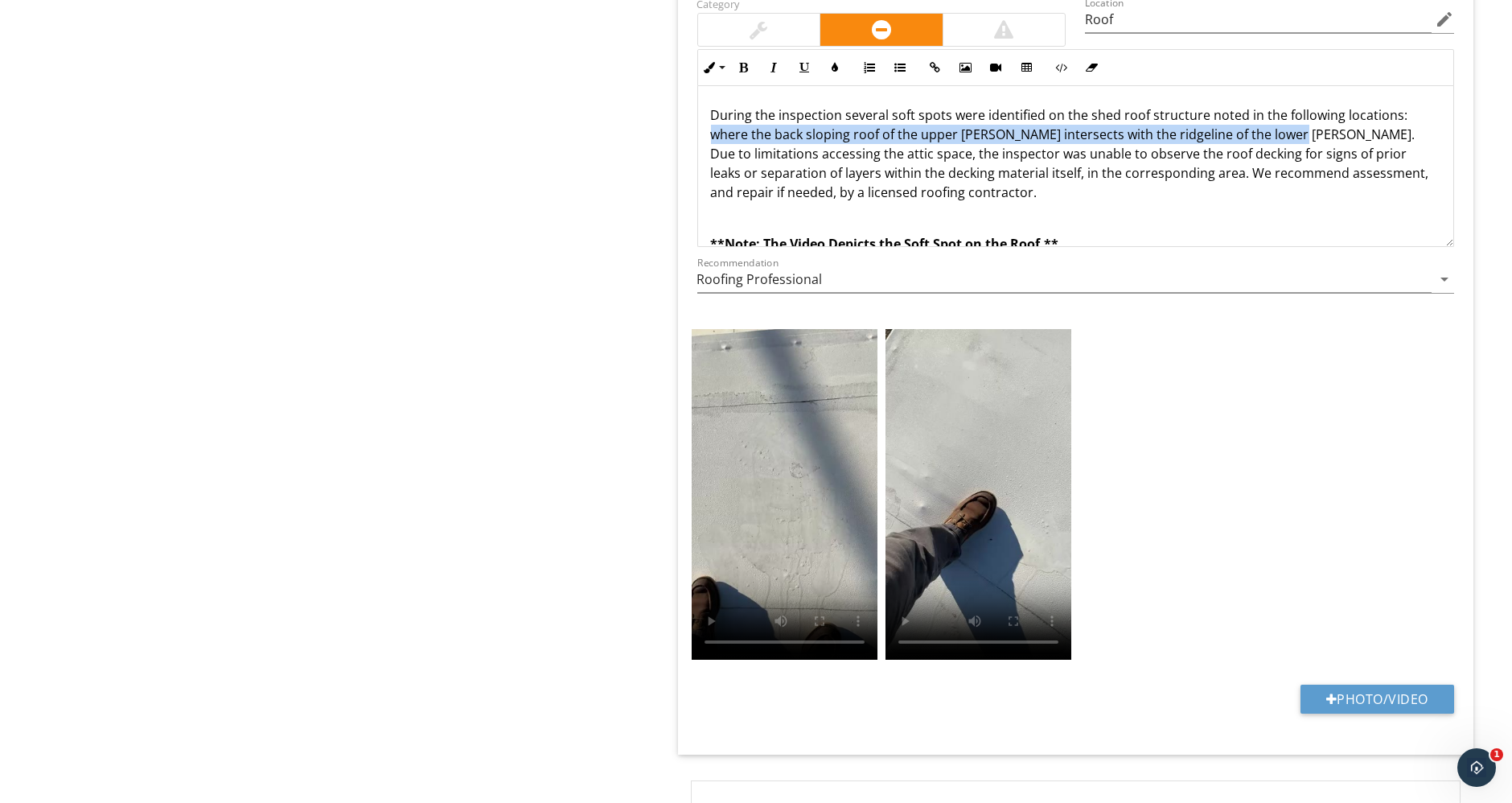
drag, startPoint x: 1277, startPoint y: 124, endPoint x: 689, endPoint y: 124, distance: 588.0
click at [689, 124] on div "Inline Style XLarge Large Normal Small Light Small/Light Bold Italic Underline …" at bounding box center [1076, 148] width 776 height 198
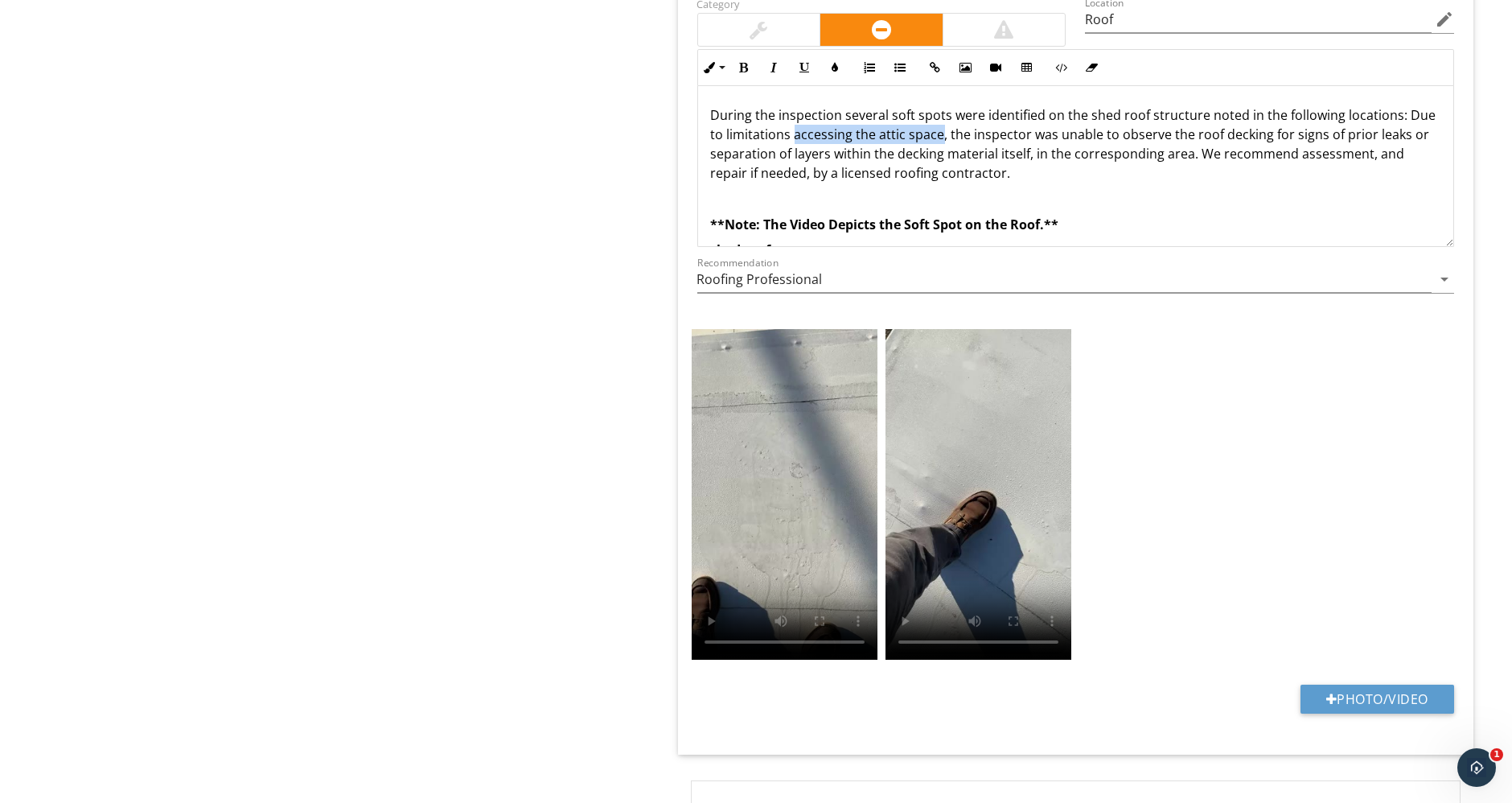
drag, startPoint x: 792, startPoint y: 127, endPoint x: 935, endPoint y: 123, distance: 143.1
click at [935, 123] on p "During the inspection several soft spots were identified on the shed roof struc…" at bounding box center [1076, 144] width 730 height 77
click at [1279, 125] on p "During the inspection several soft spots were identified on the shed roof struc…" at bounding box center [1076, 144] width 730 height 77
click at [1400, 106] on p "During the inspection several soft spots were identified on the shed roof struc…" at bounding box center [1076, 144] width 730 height 77
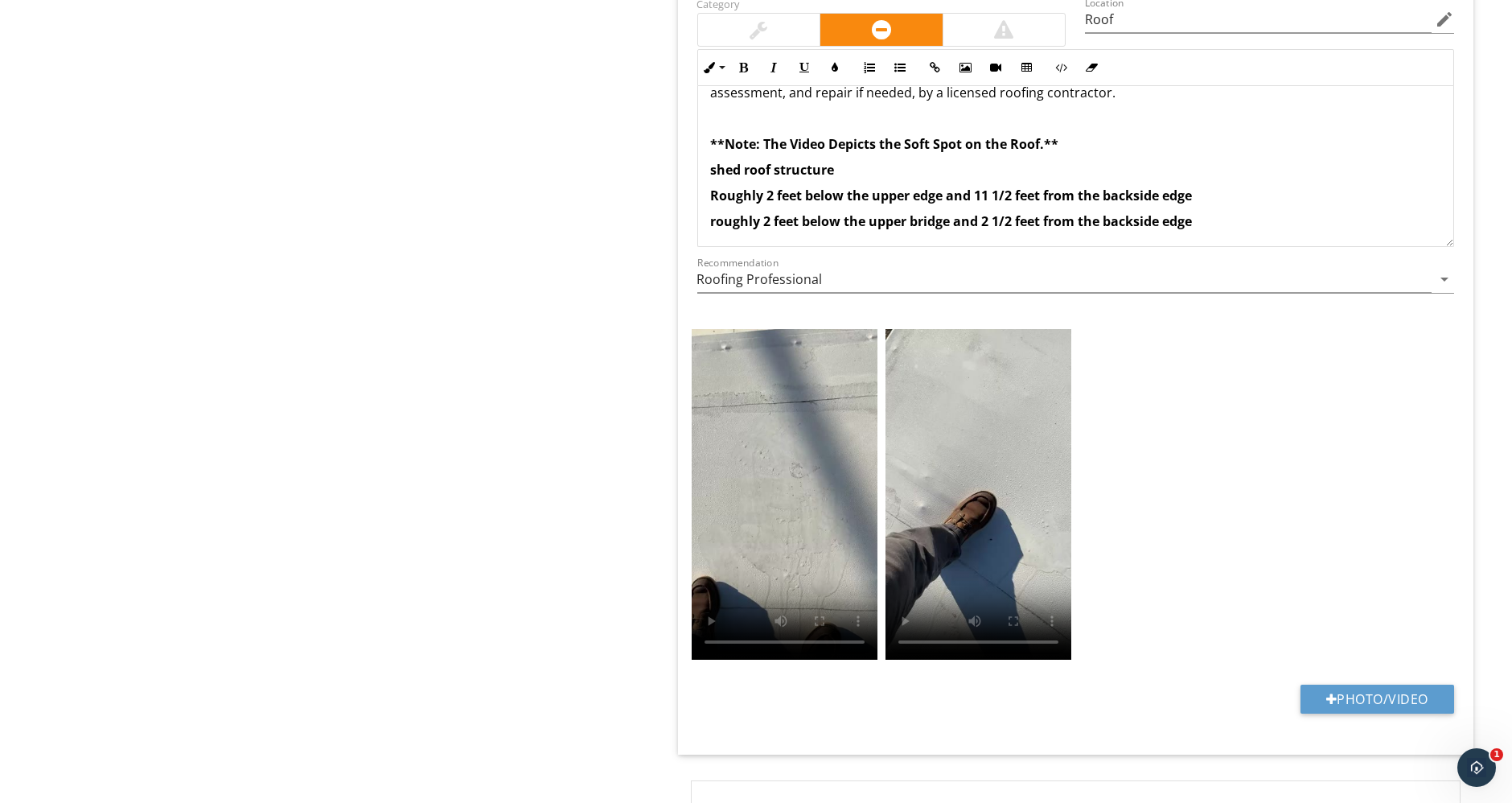
scroll to position [116, 0]
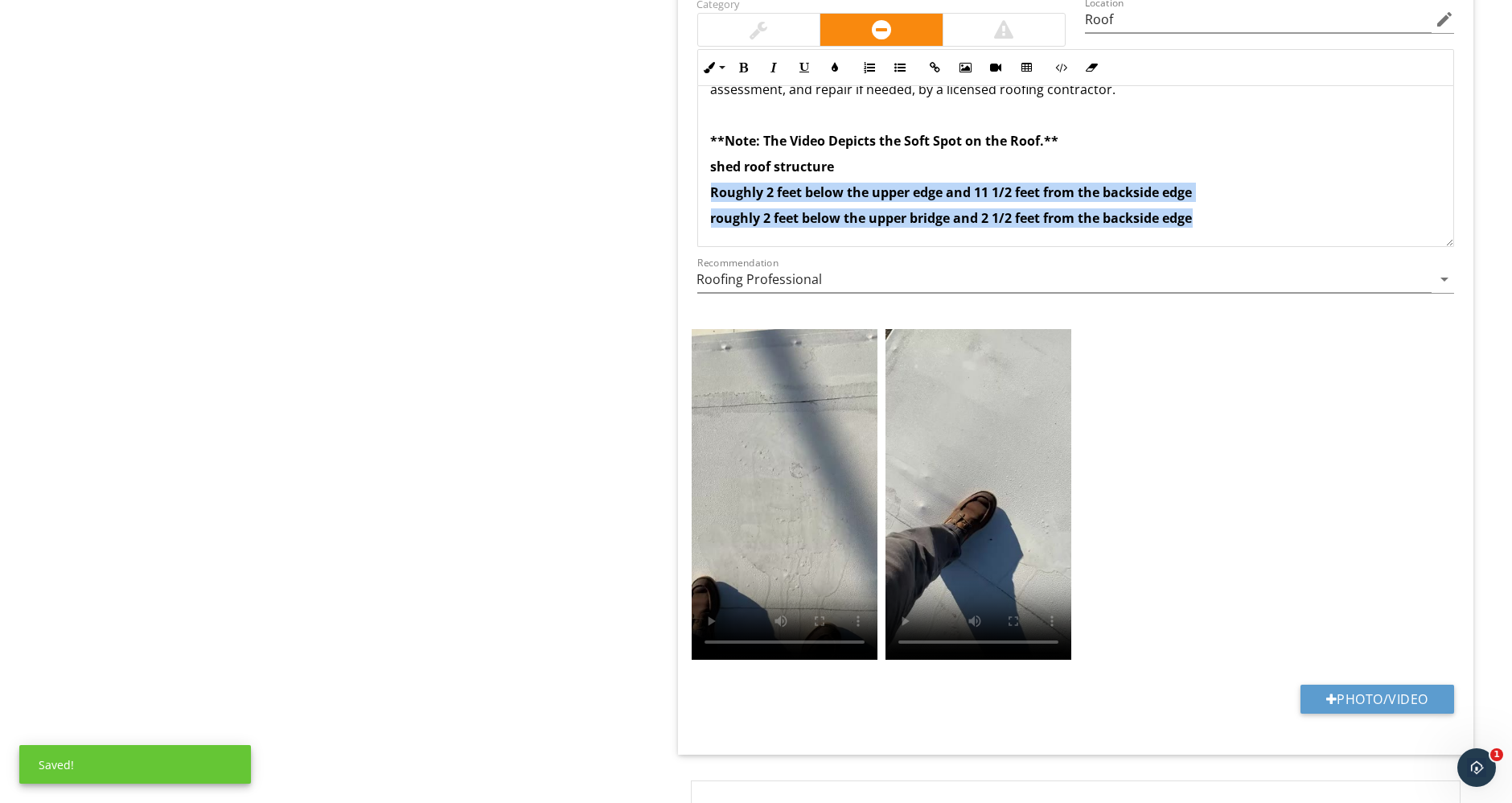
drag, startPoint x: 1240, startPoint y: 204, endPoint x: 655, endPoint y: 170, distance: 586.0
click at [655, 170] on div "Roof General Coverings Flashings Roof Drainage Systems Skylights, Chimneys & Ot…" at bounding box center [944, 332] width 1134 height 7670
copy div "Roughly 2 feet below the upper edge and 11 1/2 feet from the backside edge roug…"
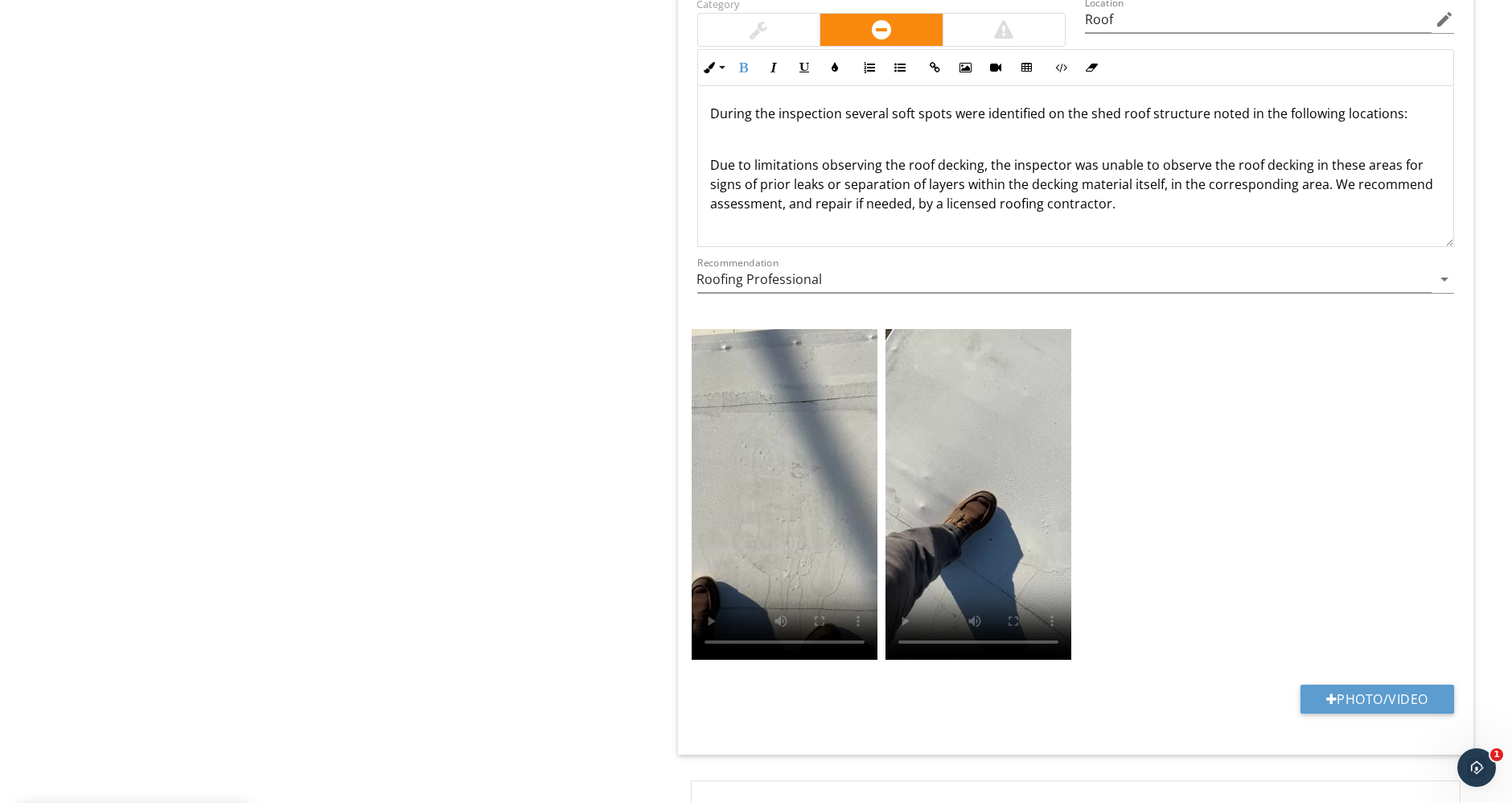
scroll to position [0, 0]
click at [843, 121] on div "During the inspection several soft spots were identified on the shed roof struc…" at bounding box center [1076, 224] width 756 height 276
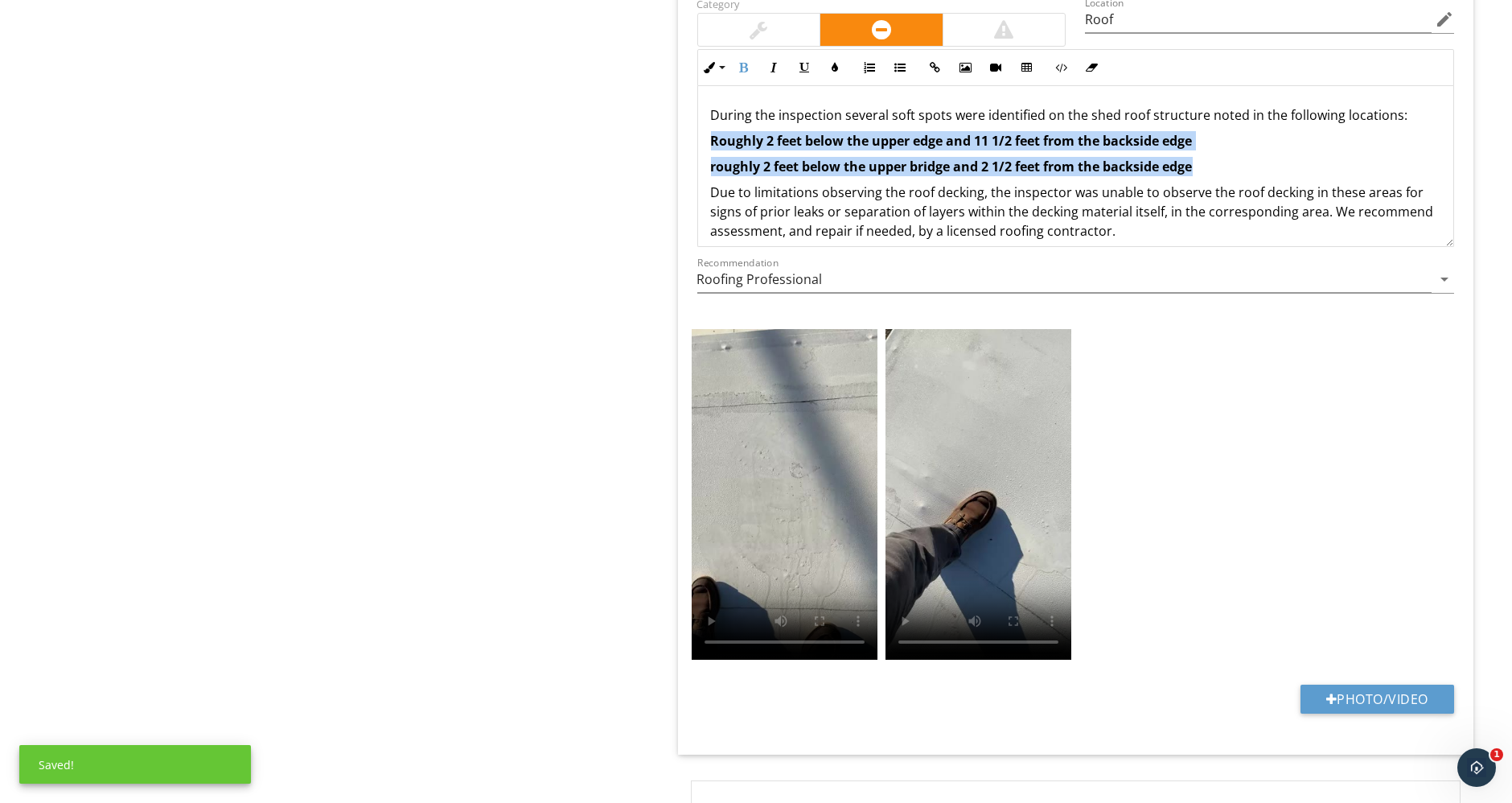
drag, startPoint x: 874, startPoint y: 110, endPoint x: 708, endPoint y: 127, distance: 166.9
click at [708, 127] on div "During the inspection several soft spots were identified on the shed roof struc…" at bounding box center [1076, 237] width 756 height 303
click at [738, 62] on icon "button" at bounding box center [744, 68] width 11 height 11
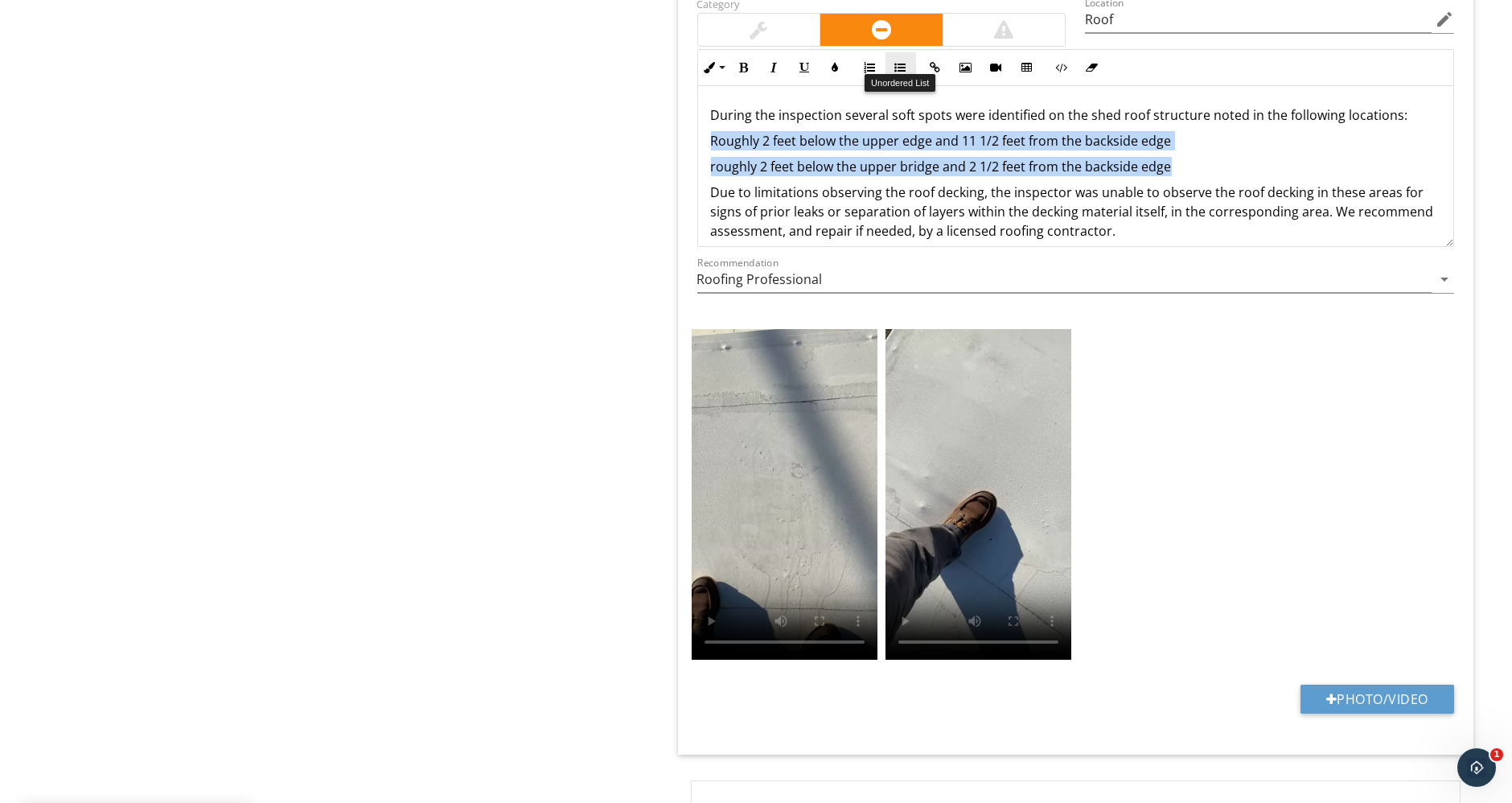
click at [906, 55] on button "Unordered List" at bounding box center [900, 67] width 30 height 30
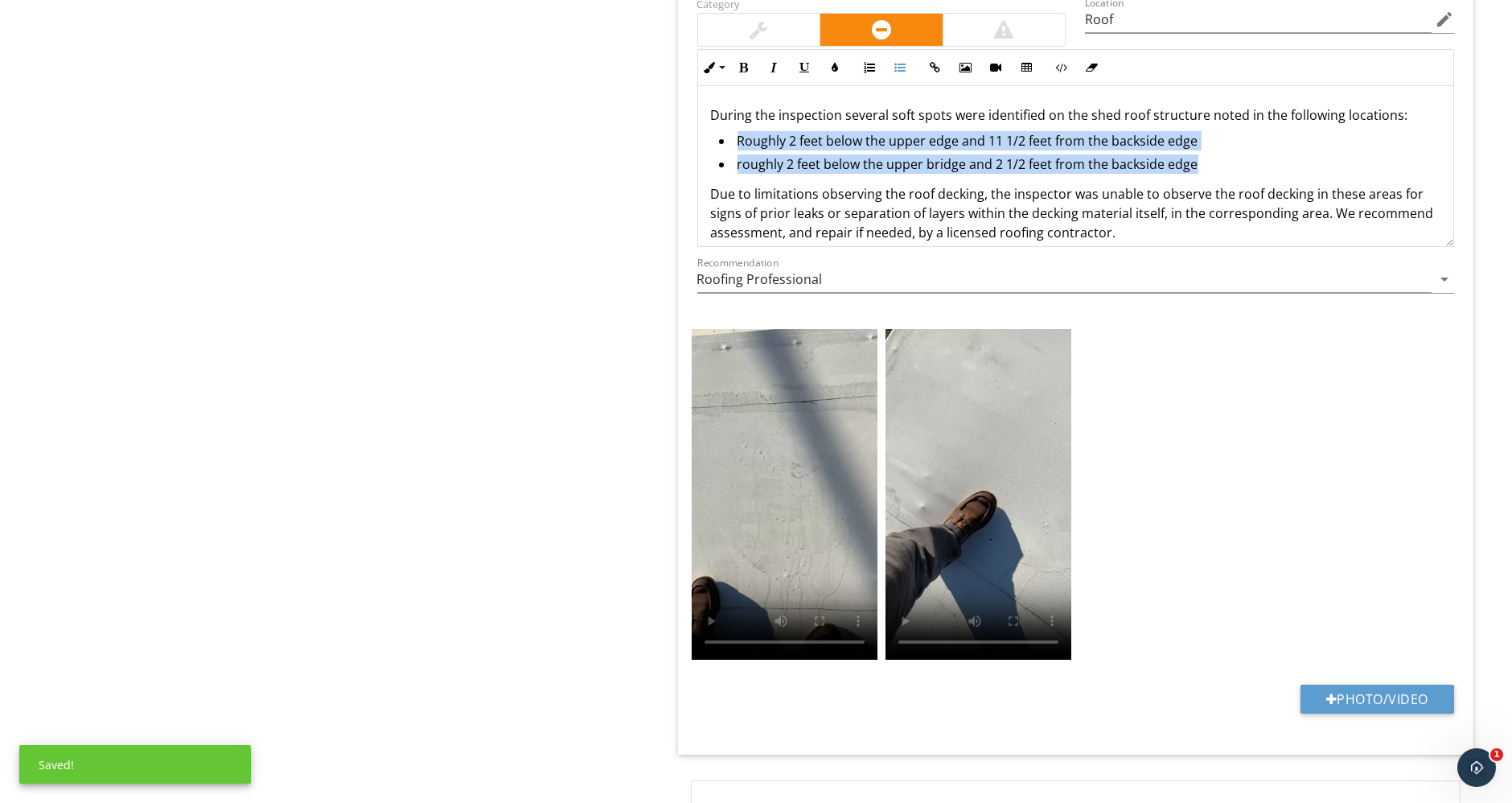
click at [744, 155] on li "roughly 2 feet below the upper bridge and 2 1/2 feet from the backside edge" at bounding box center [1080, 166] width 722 height 24
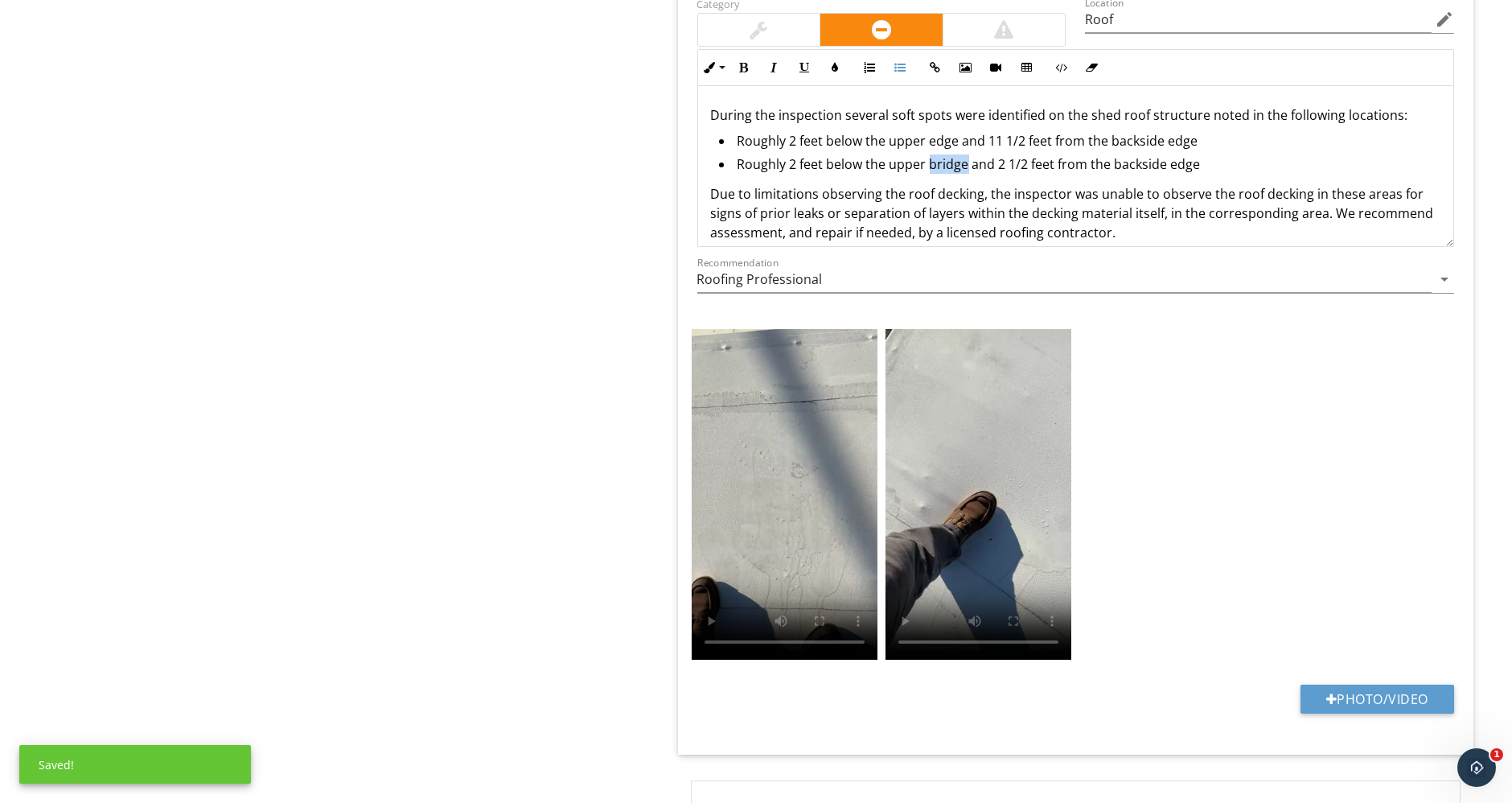
drag, startPoint x: 928, startPoint y: 155, endPoint x: 965, endPoint y: 159, distance: 37.2
click at [965, 159] on li "Roughly 2 feet below the upper bridge and 2 1/2 feet from the backside edge" at bounding box center [1080, 166] width 722 height 24
drag, startPoint x: 998, startPoint y: 158, endPoint x: 1018, endPoint y: 159, distance: 20.0
click at [1018, 159] on li "Roughly 2 feet below the upper edge and 2 1/2 feet from the backside edge" at bounding box center [1080, 166] width 722 height 24
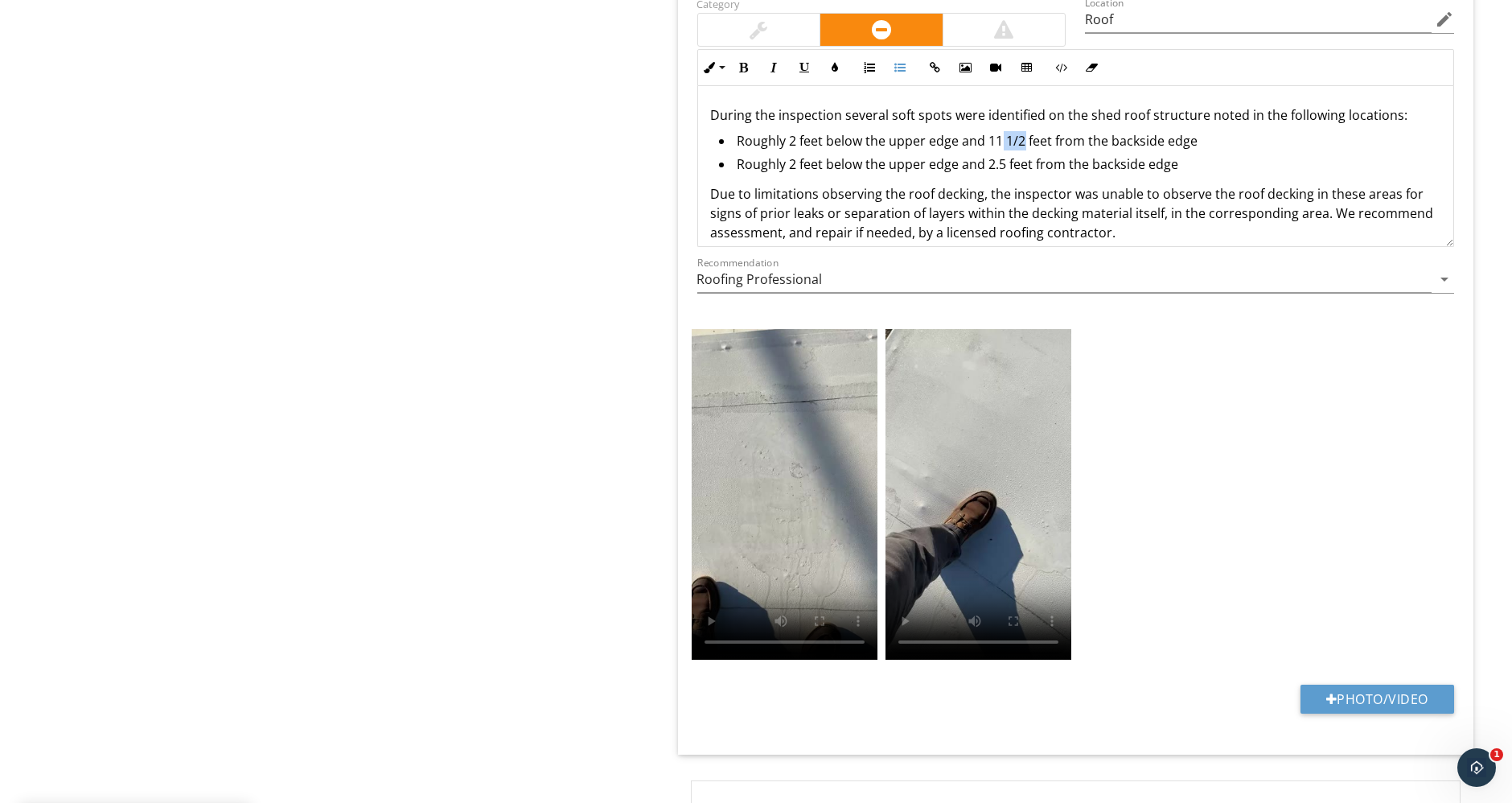
drag, startPoint x: 1024, startPoint y: 135, endPoint x: 999, endPoint y: 132, distance: 25.2
click at [999, 132] on li "Roughly 2 feet below the upper edge and 11 1/2 feet from the backside edge" at bounding box center [1080, 142] width 722 height 24
click at [1185, 134] on li "Roughly 2 feet below the upper edge and 11.5 feet from the backside edge" at bounding box center [1080, 142] width 722 height 24
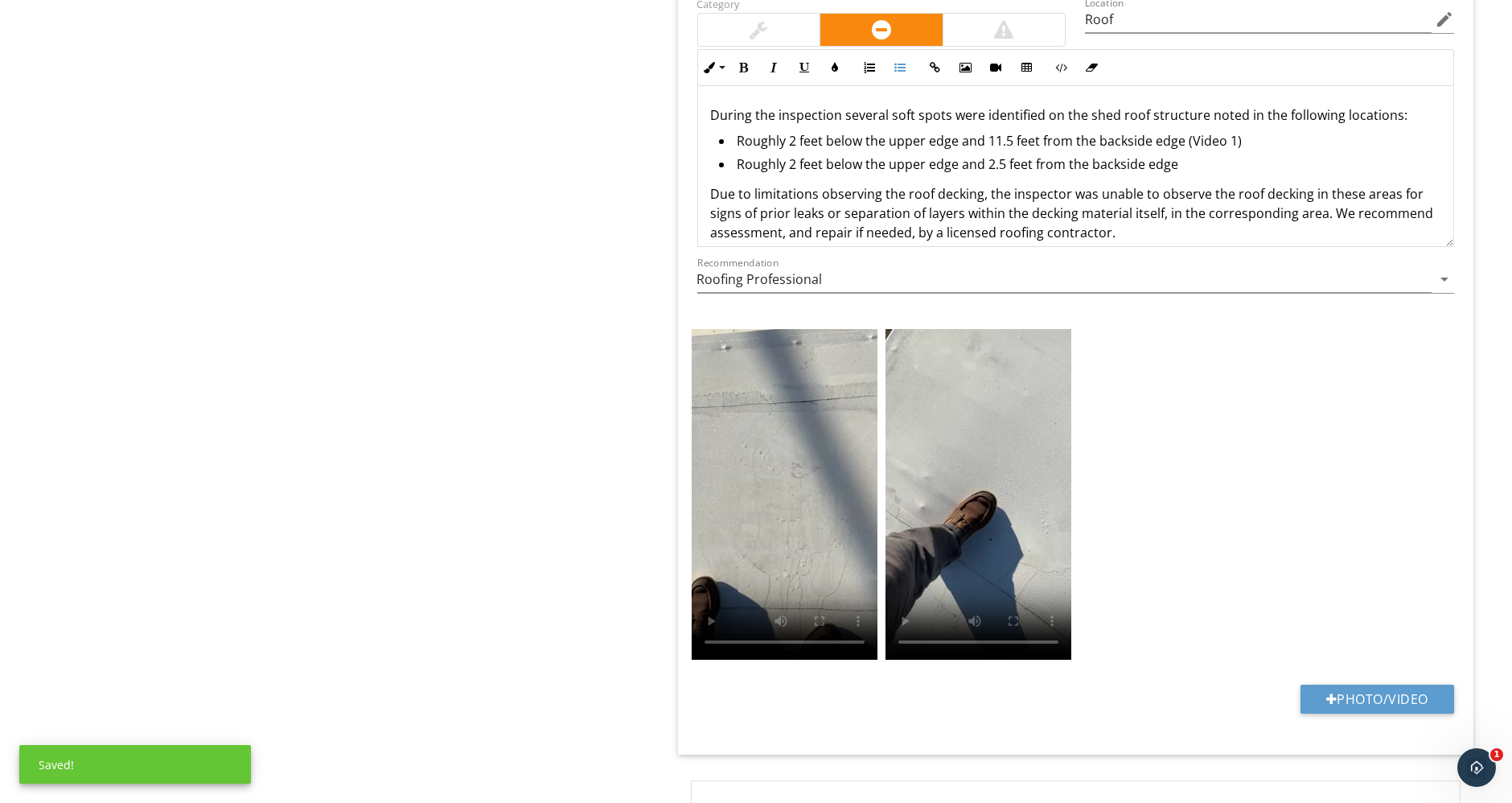
click at [1214, 162] on li "Roughly 2 feet below the upper edge and 2.5 feet from the backside edge" at bounding box center [1080, 166] width 722 height 24
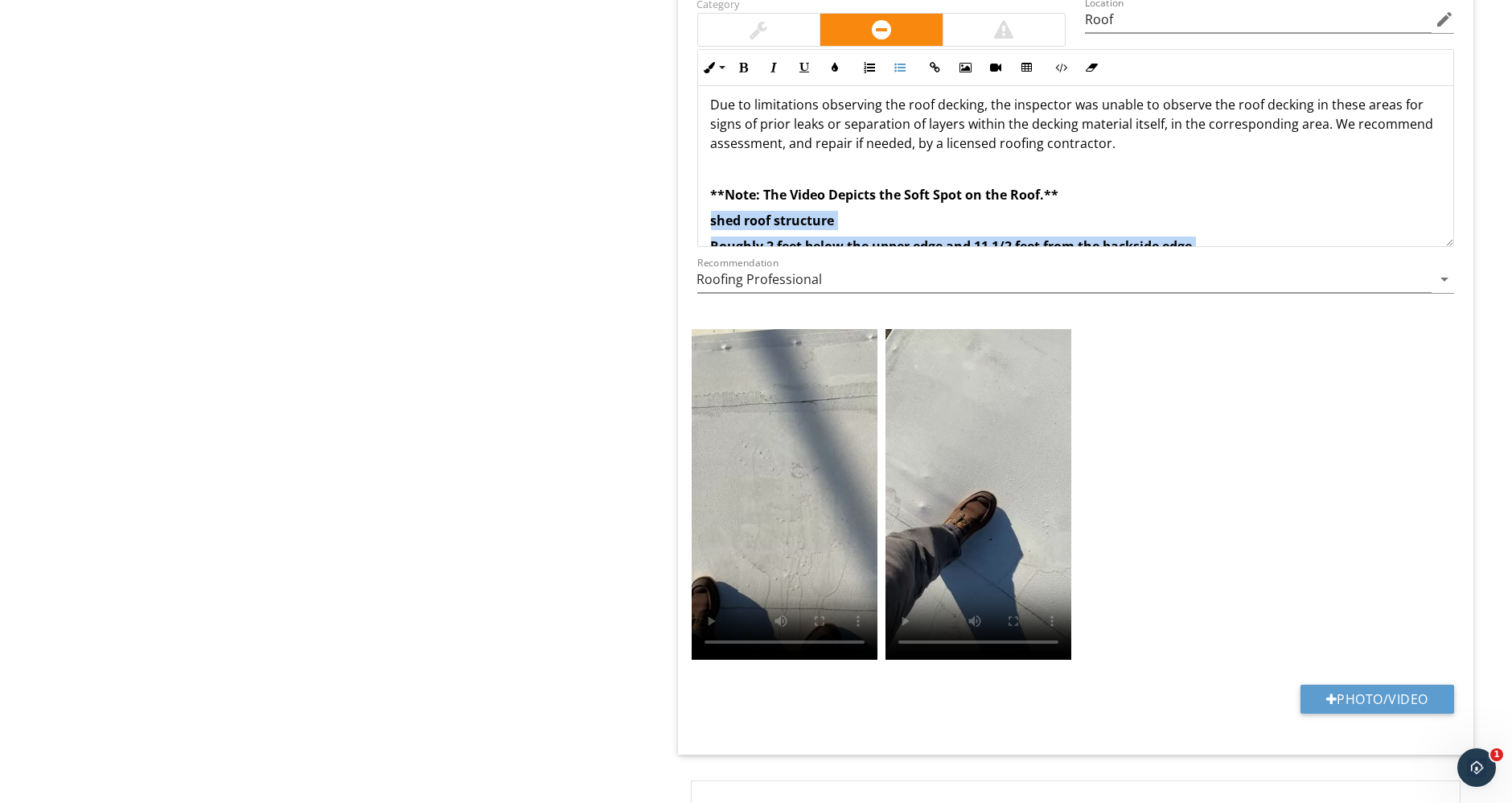
scroll to position [143, 0]
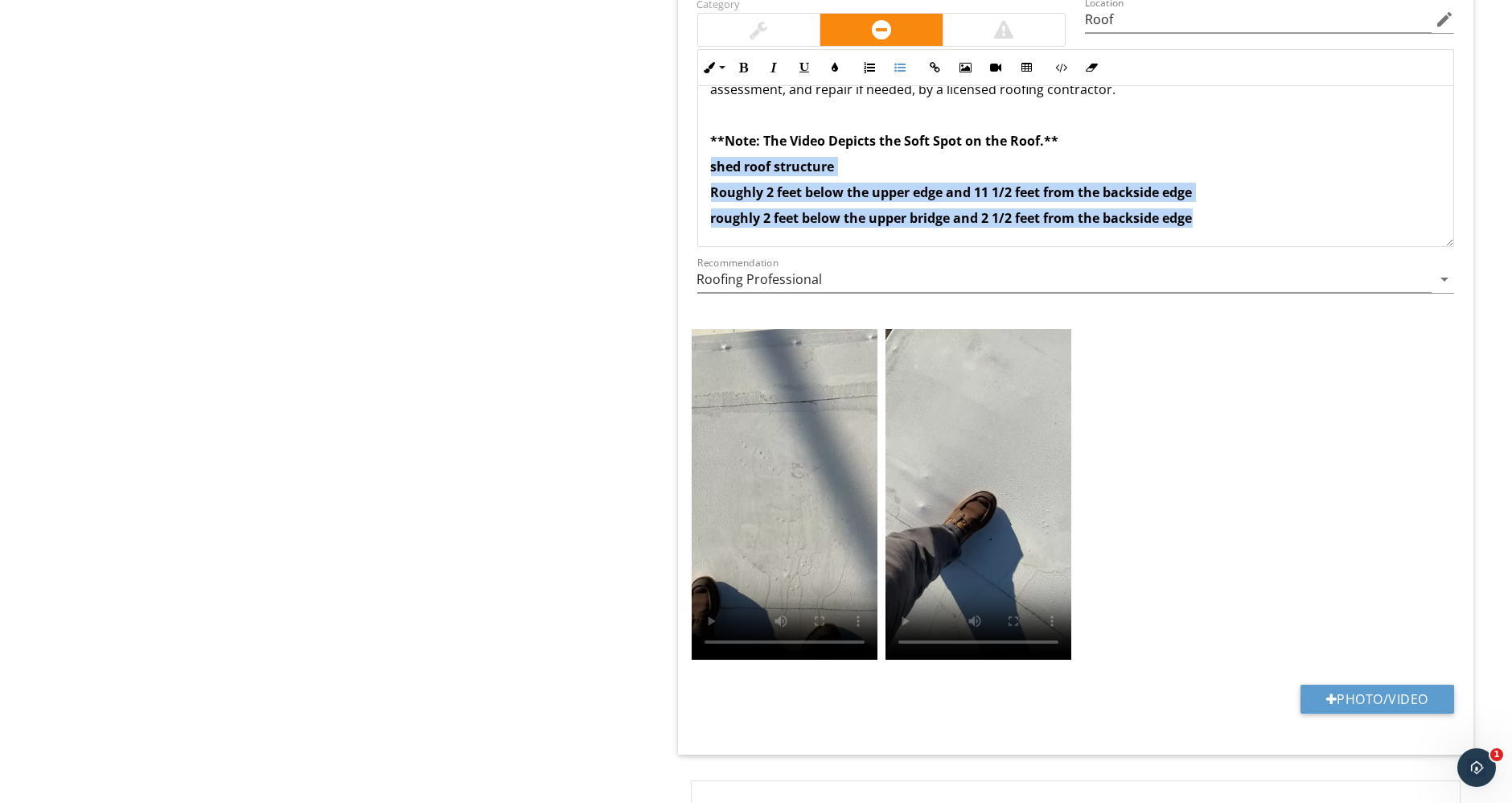
drag, startPoint x: 703, startPoint y: 208, endPoint x: 1263, endPoint y: 253, distance: 561.8
click at [1263, 253] on div "Category Location Roof edit Inline Style XLarge Large Normal Small Light Small/…" at bounding box center [1076, 151] width 776 height 316
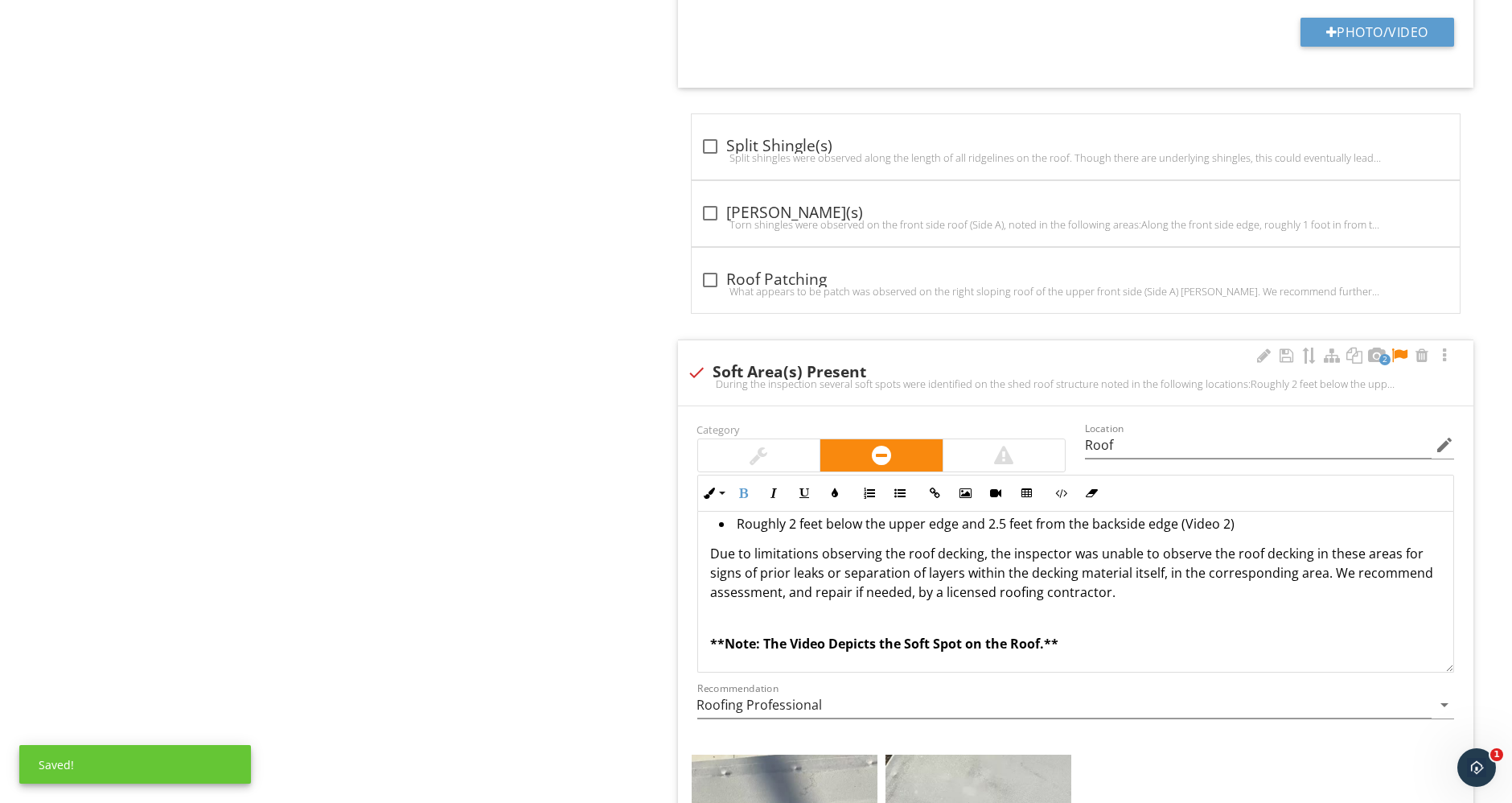
scroll to position [3384, 0]
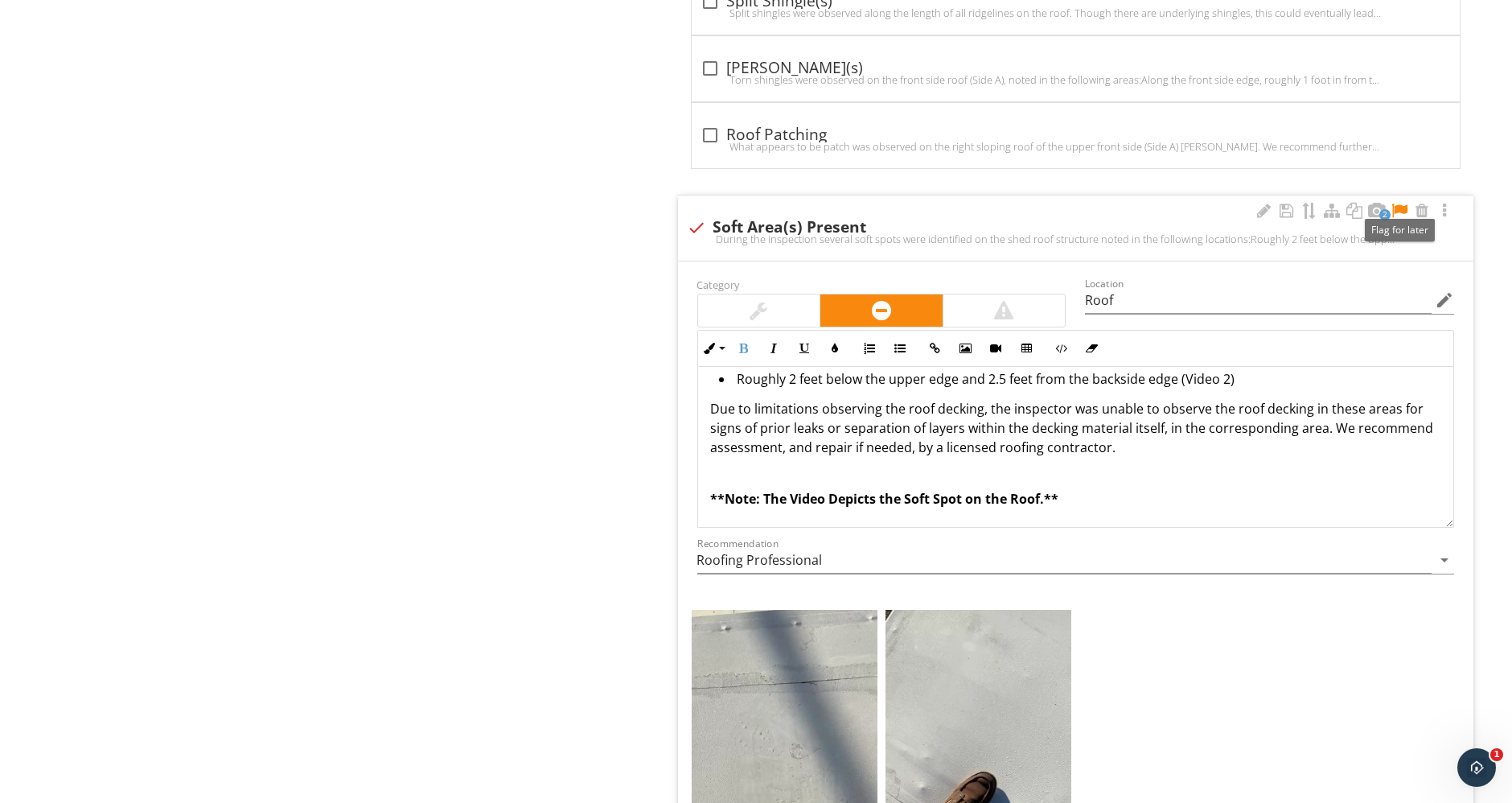
click at [1404, 203] on div at bounding box center [1399, 211] width 20 height 16
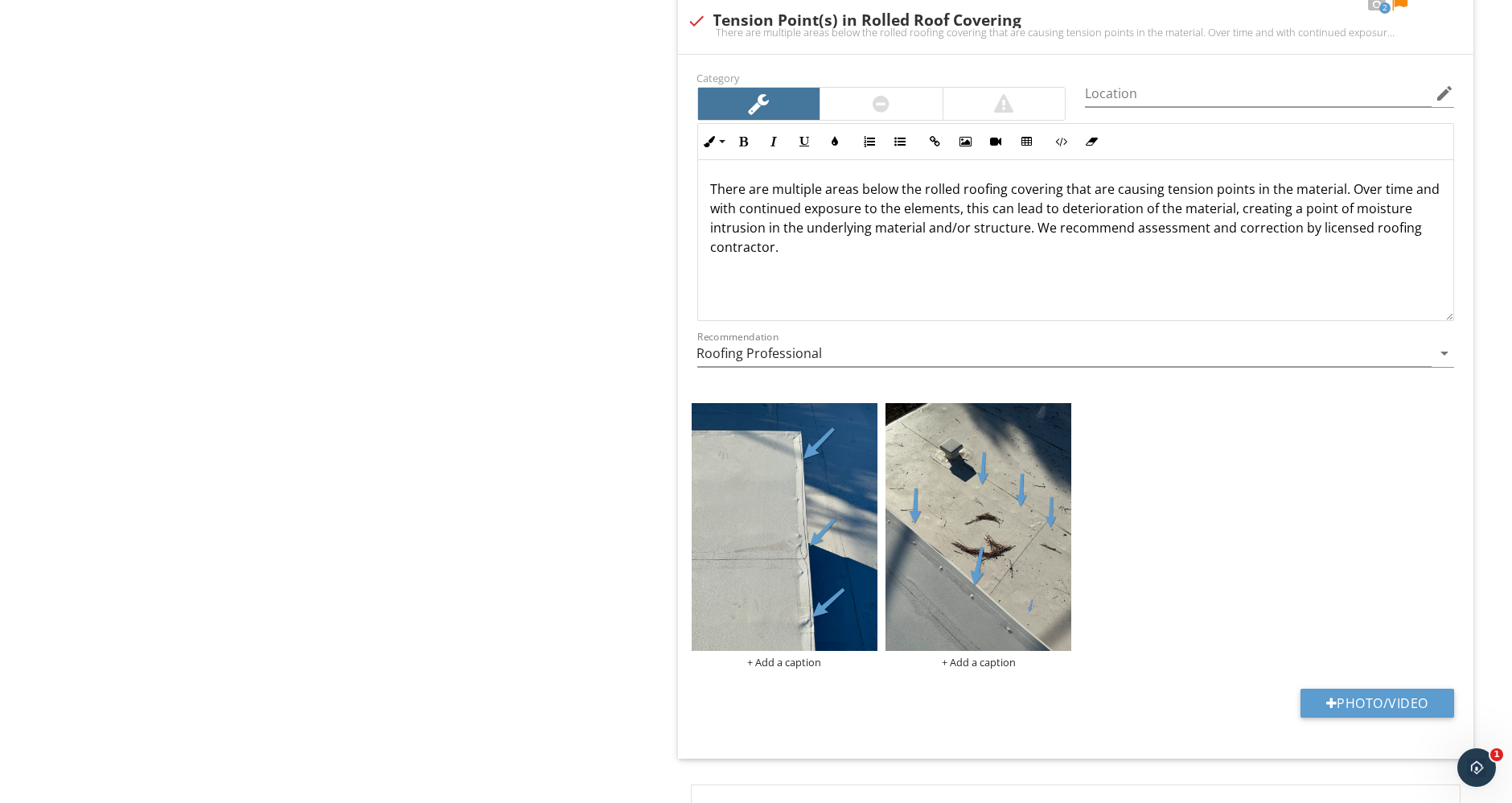
scroll to position [5439, 0]
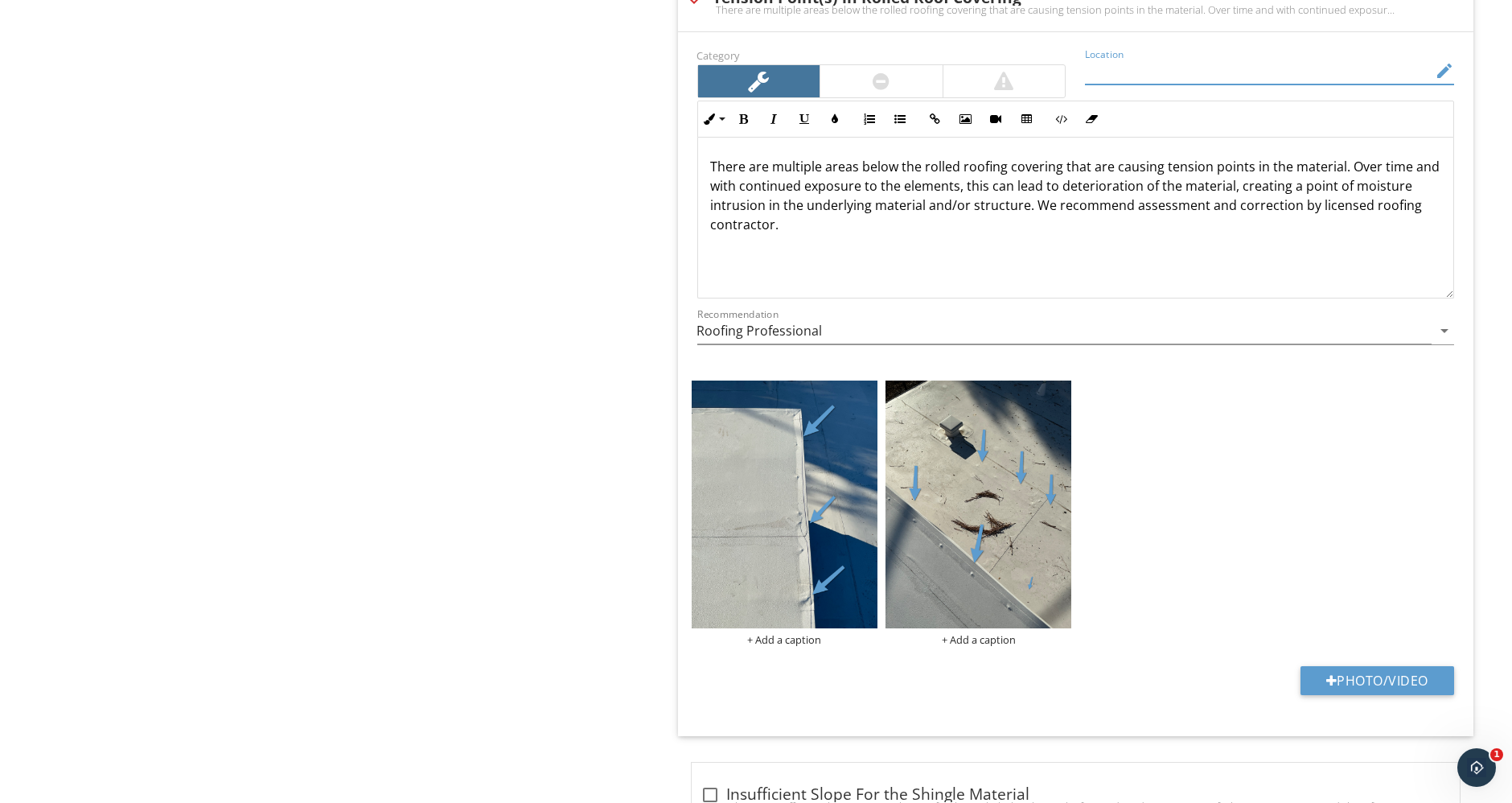
click at [1168, 58] on input "Location" at bounding box center [1258, 71] width 347 height 26
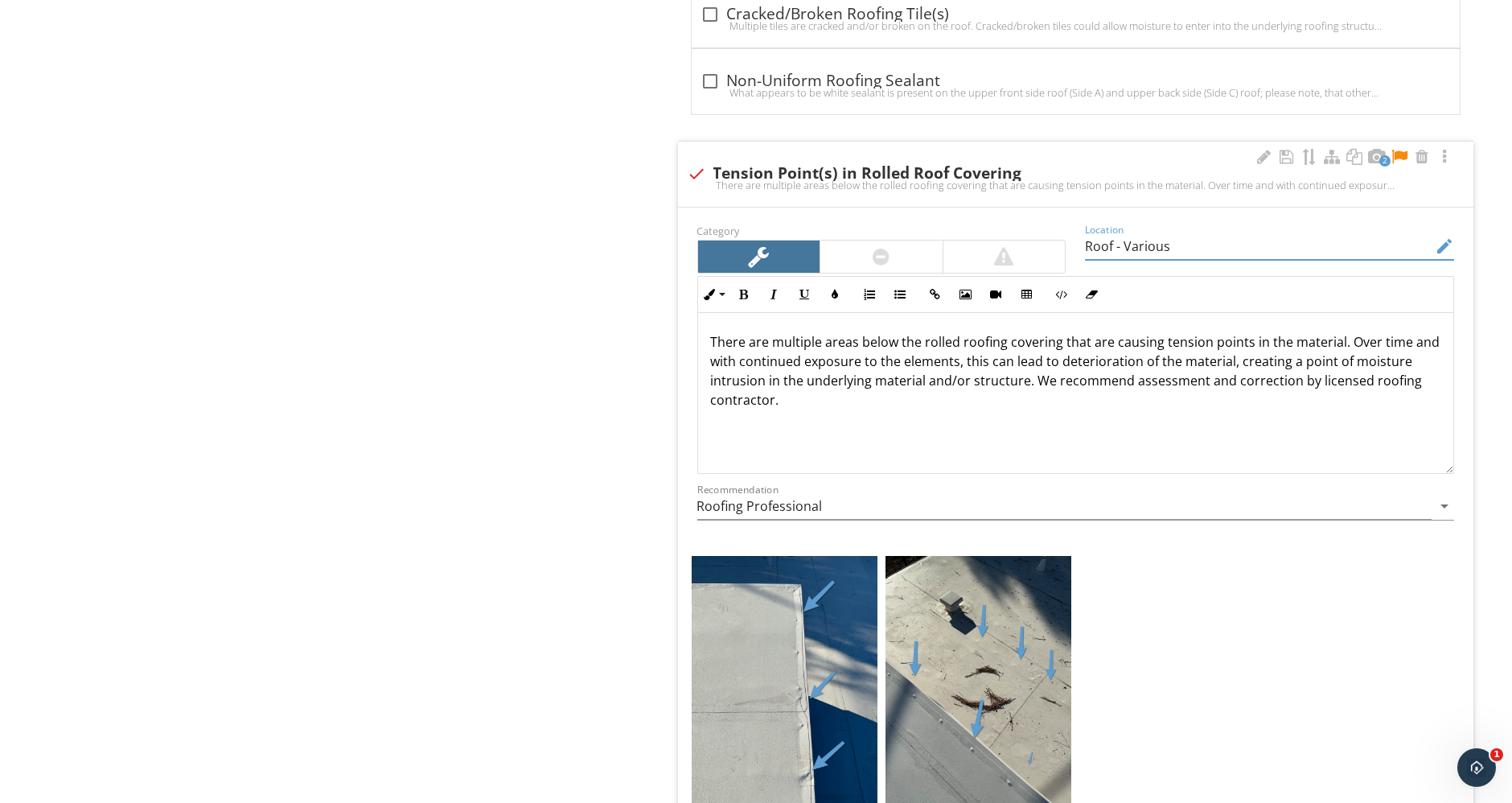
scroll to position [5261, 0]
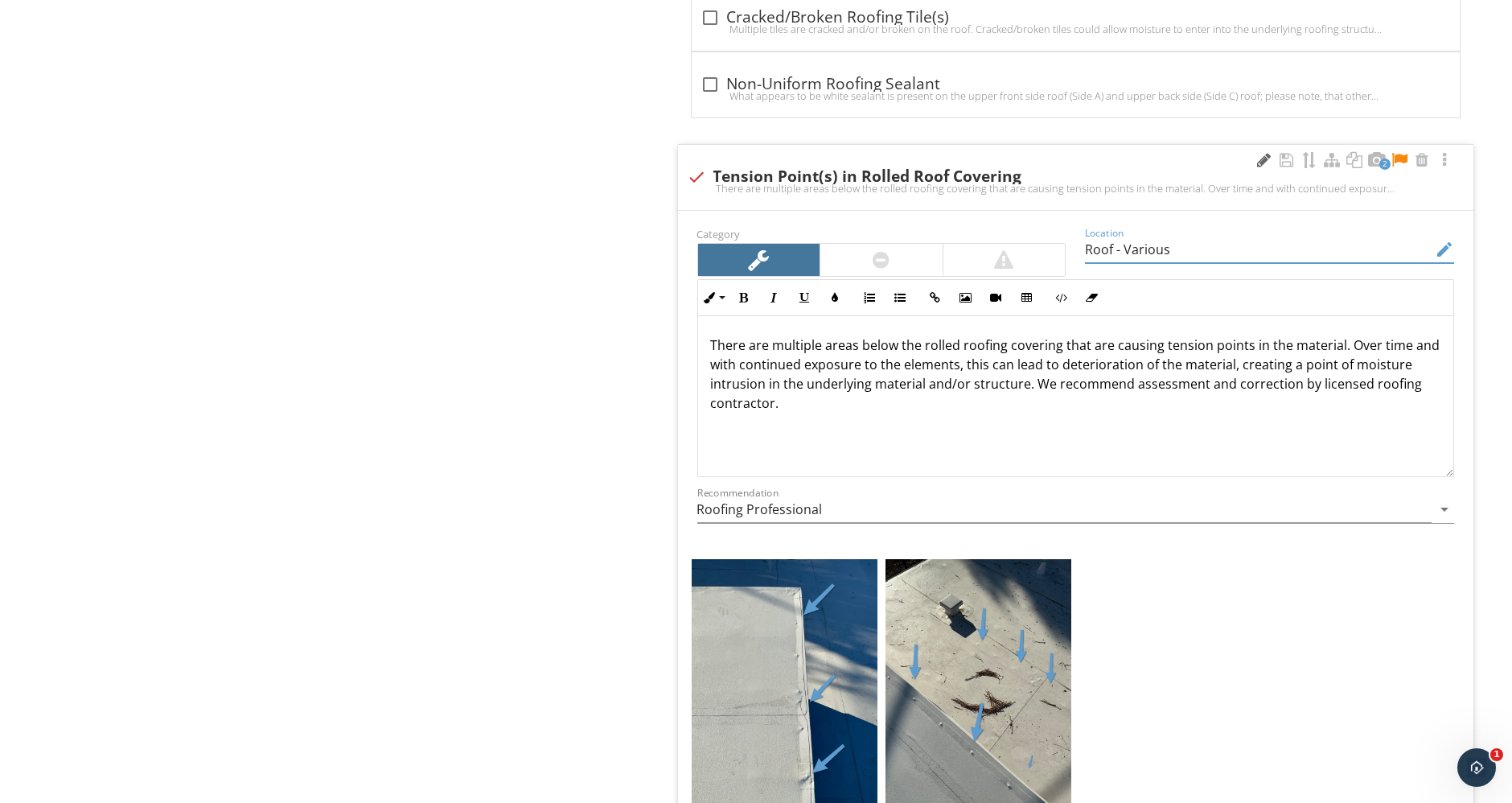
type input "Roof - Various"
click at [1261, 152] on div at bounding box center [1264, 160] width 20 height 16
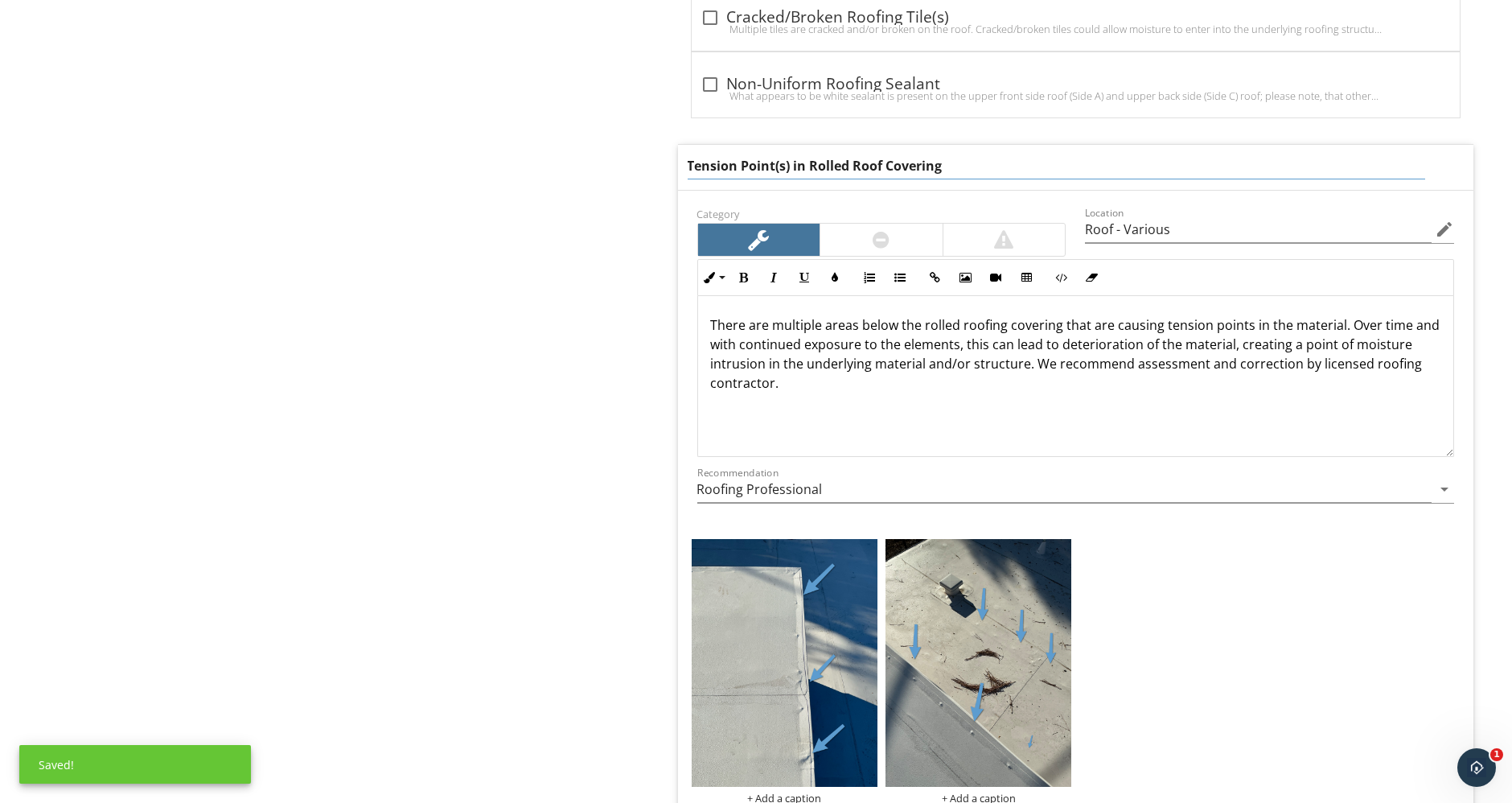
drag, startPoint x: 1029, startPoint y: 150, endPoint x: 602, endPoint y: 119, distance: 428.1
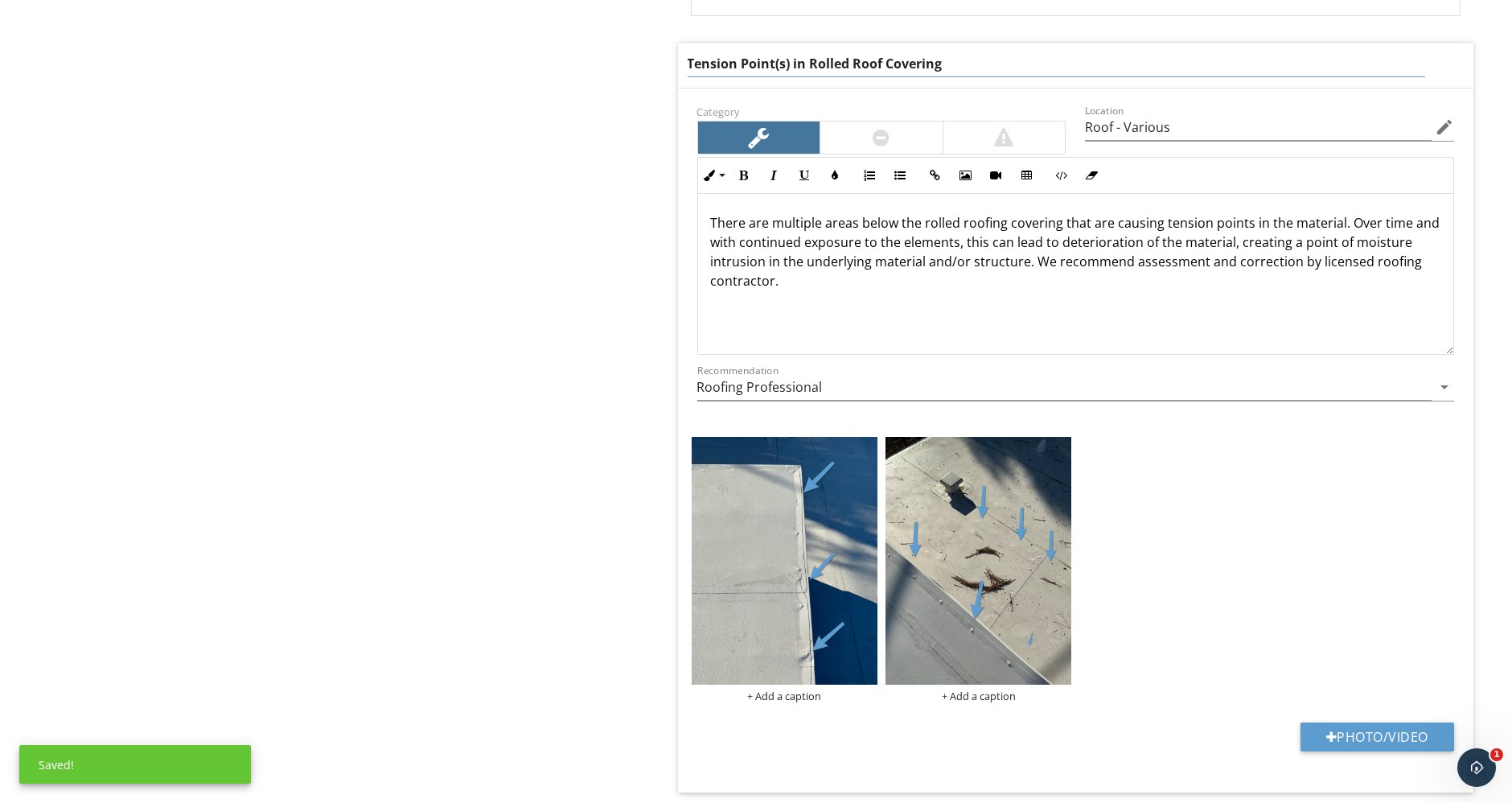
scroll to position [5708, 0]
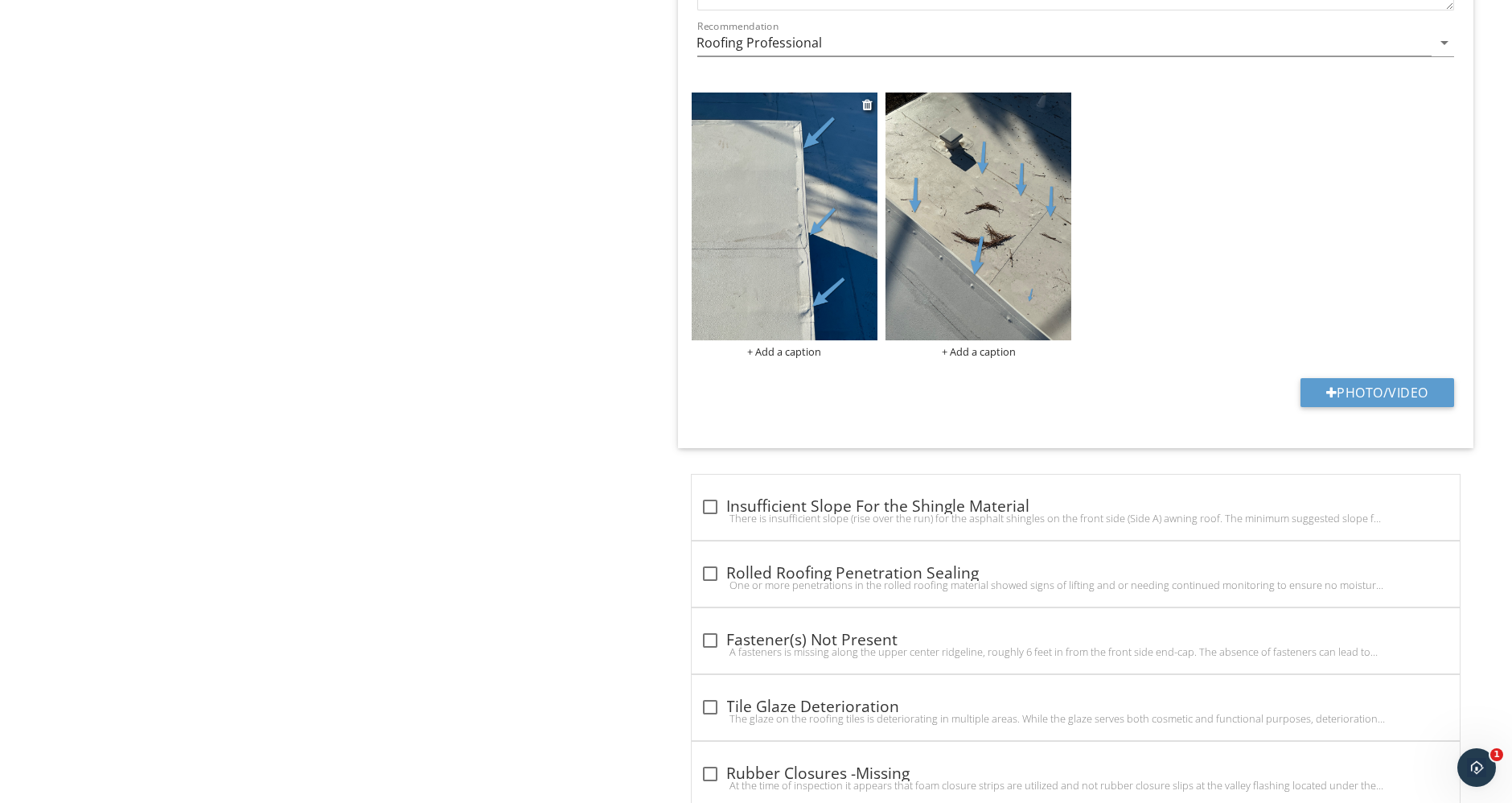
click at [794, 345] on div "+ Add a caption" at bounding box center [784, 352] width 186 height 13
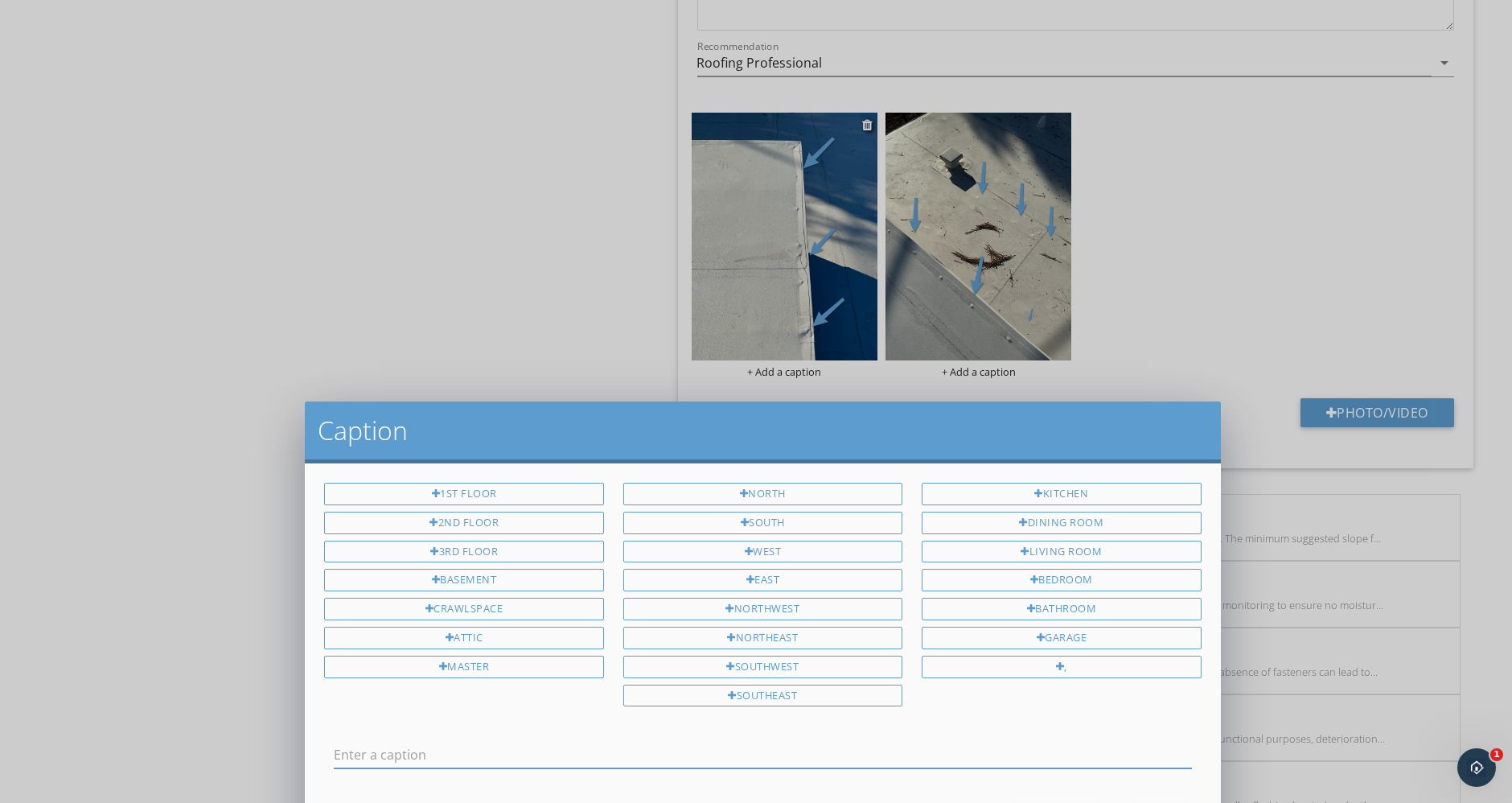
scroll to position [5728, 0]
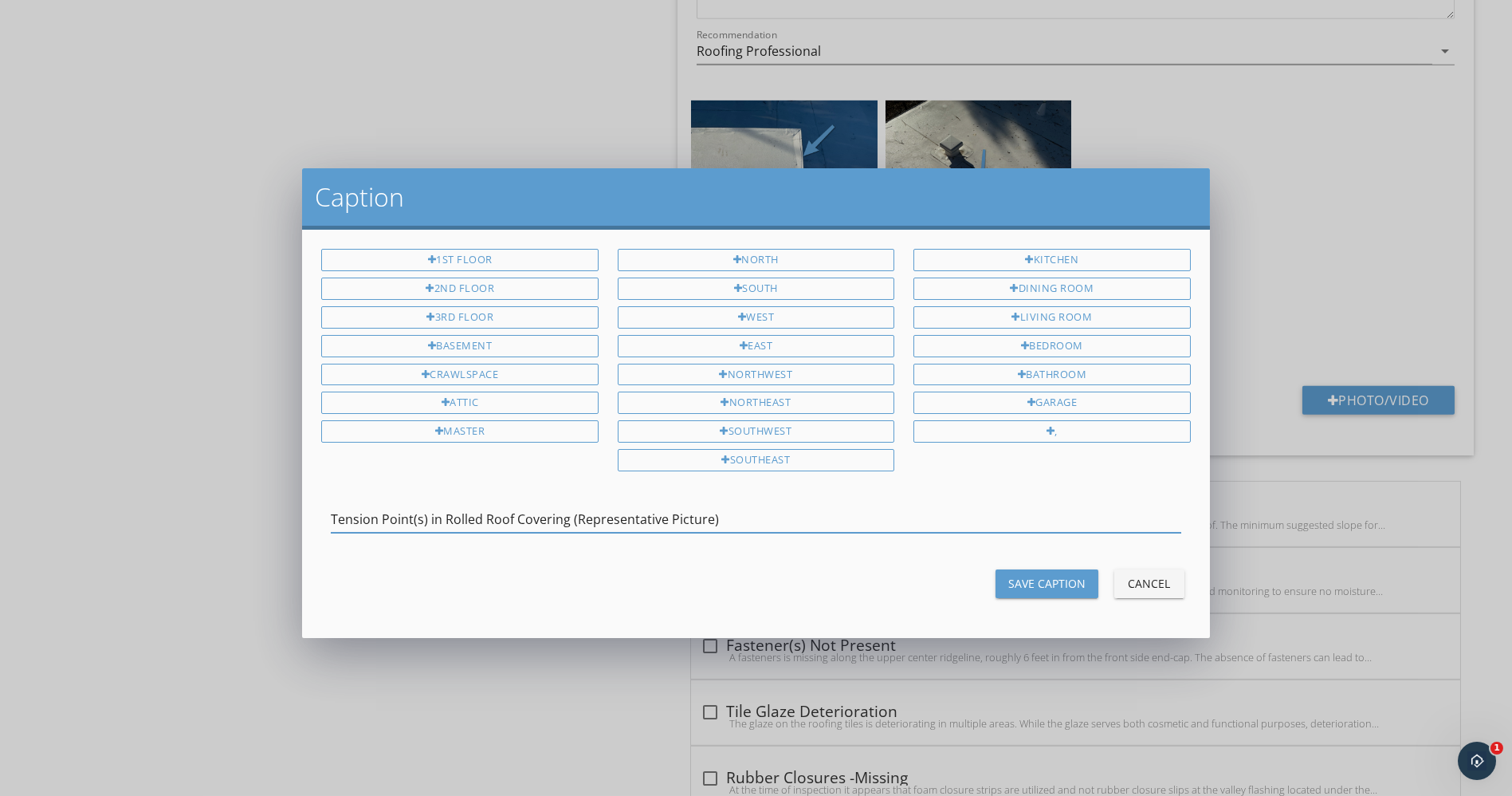
click at [634, 518] on input "Tension Point(s) in Rolled Roof Covering (Representative Picture)" at bounding box center [755, 520] width 850 height 26
type input "Tension Point(s) in Rolled Roof Covering (Representative Picture)"
click at [1028, 575] on div "Save Caption" at bounding box center [1047, 583] width 77 height 17
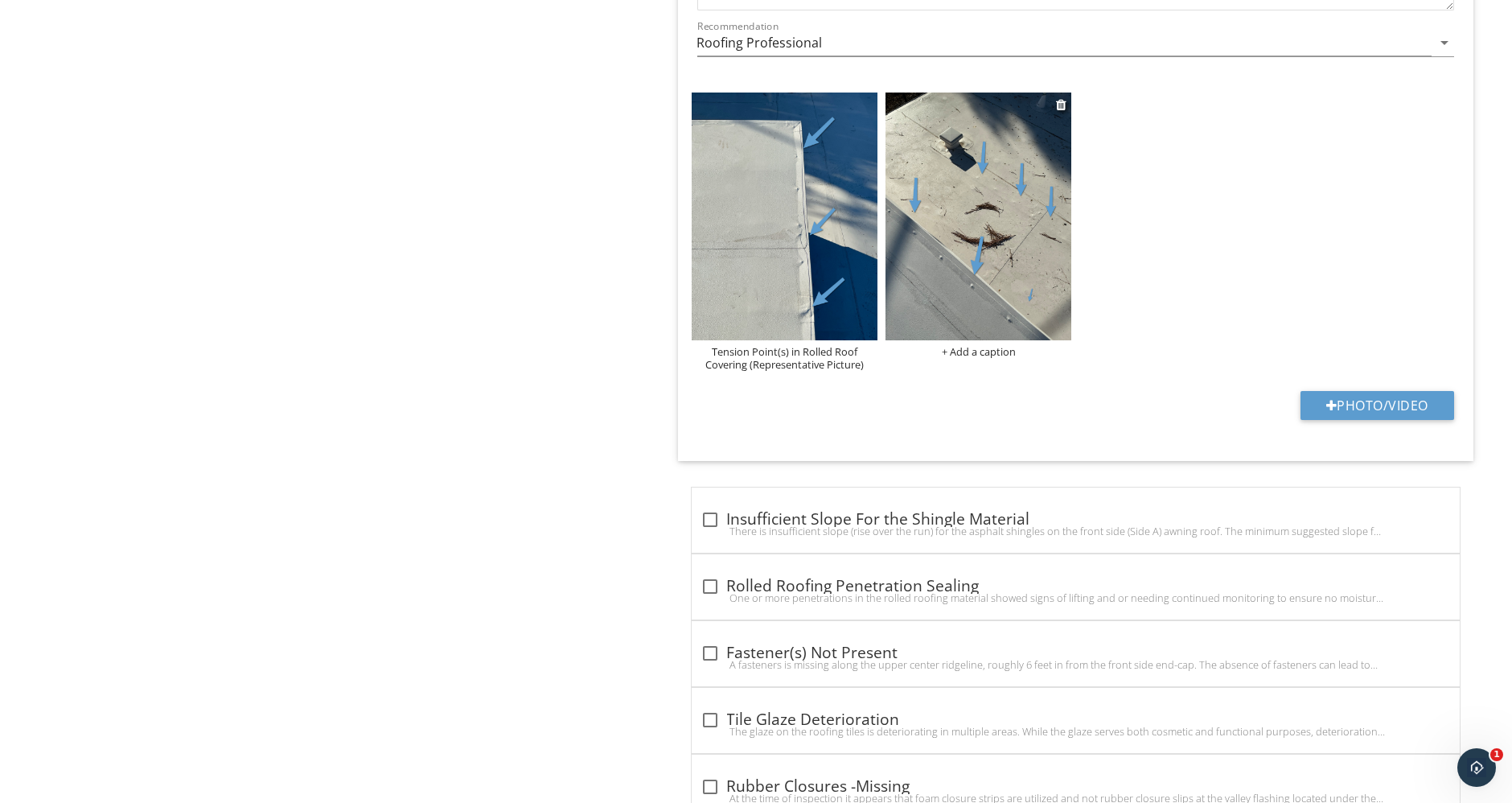
click at [982, 345] on div "+ Add a caption" at bounding box center [977, 352] width 186 height 13
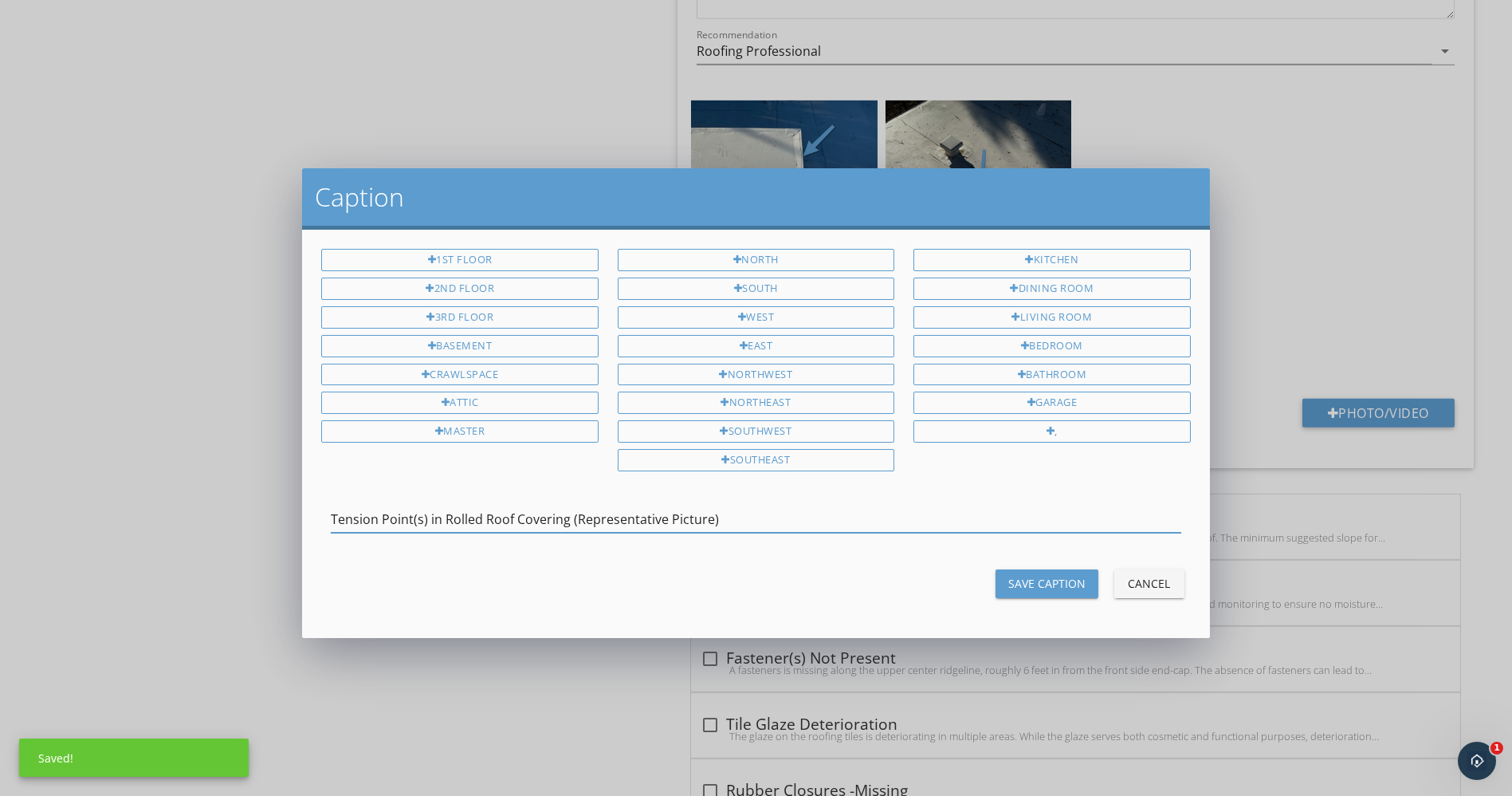
type input "Tension Point(s) in Rolled Roof Covering (Representative Picture)"
click at [1023, 578] on div "Save Caption" at bounding box center [1047, 583] width 77 height 17
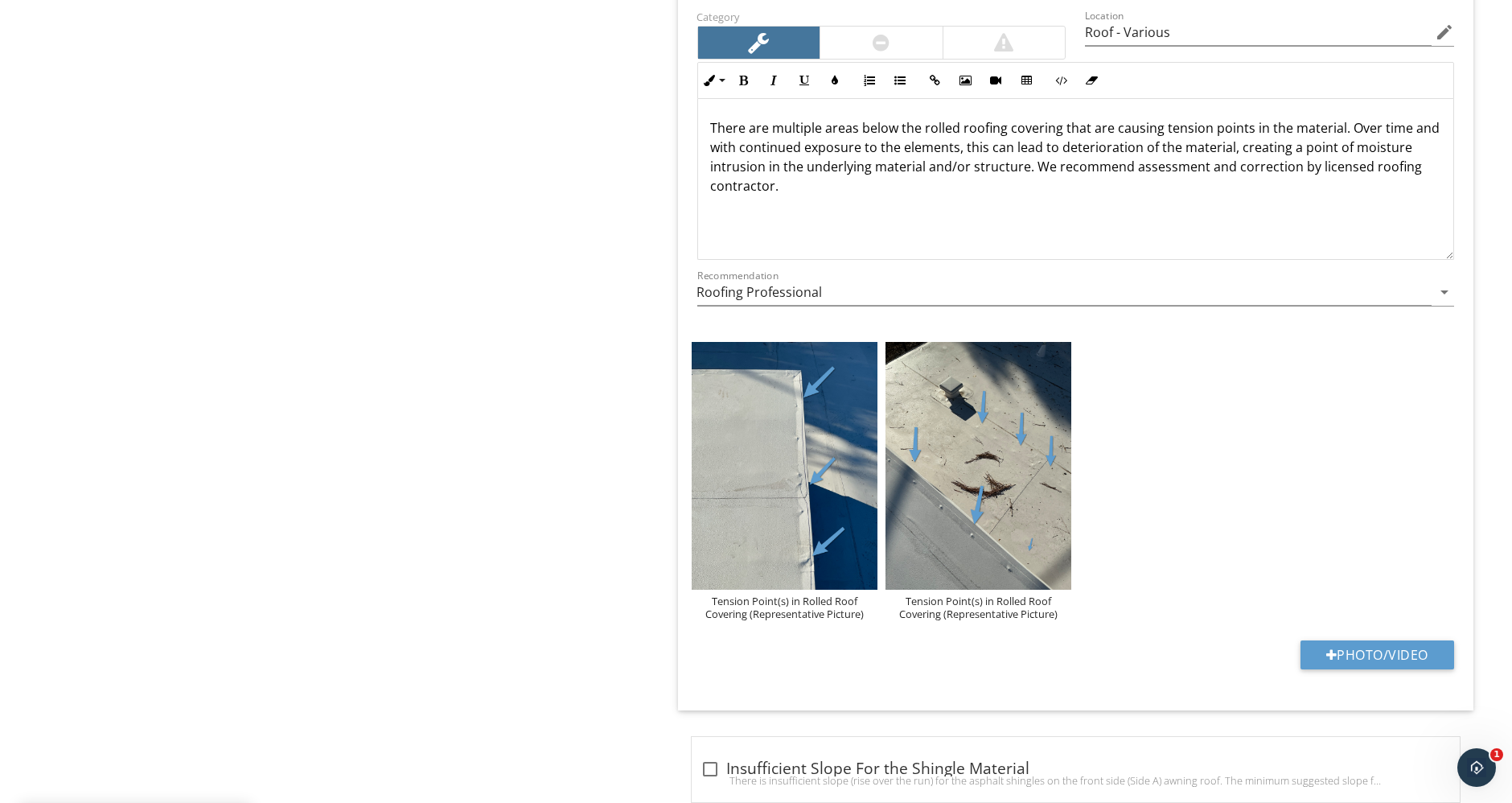
scroll to position [5282, 0]
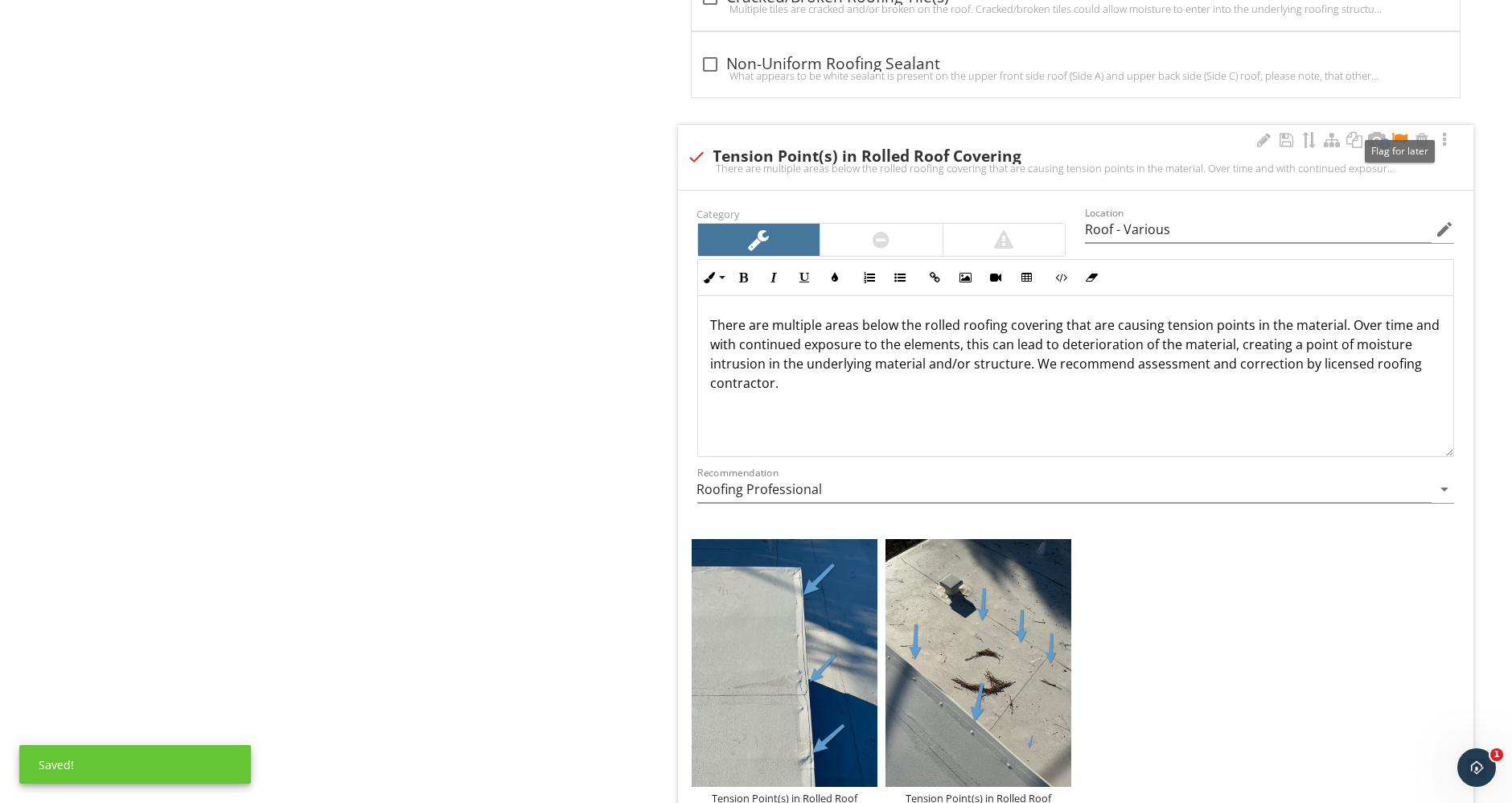
click at [1403, 132] on div at bounding box center [1399, 140] width 20 height 16
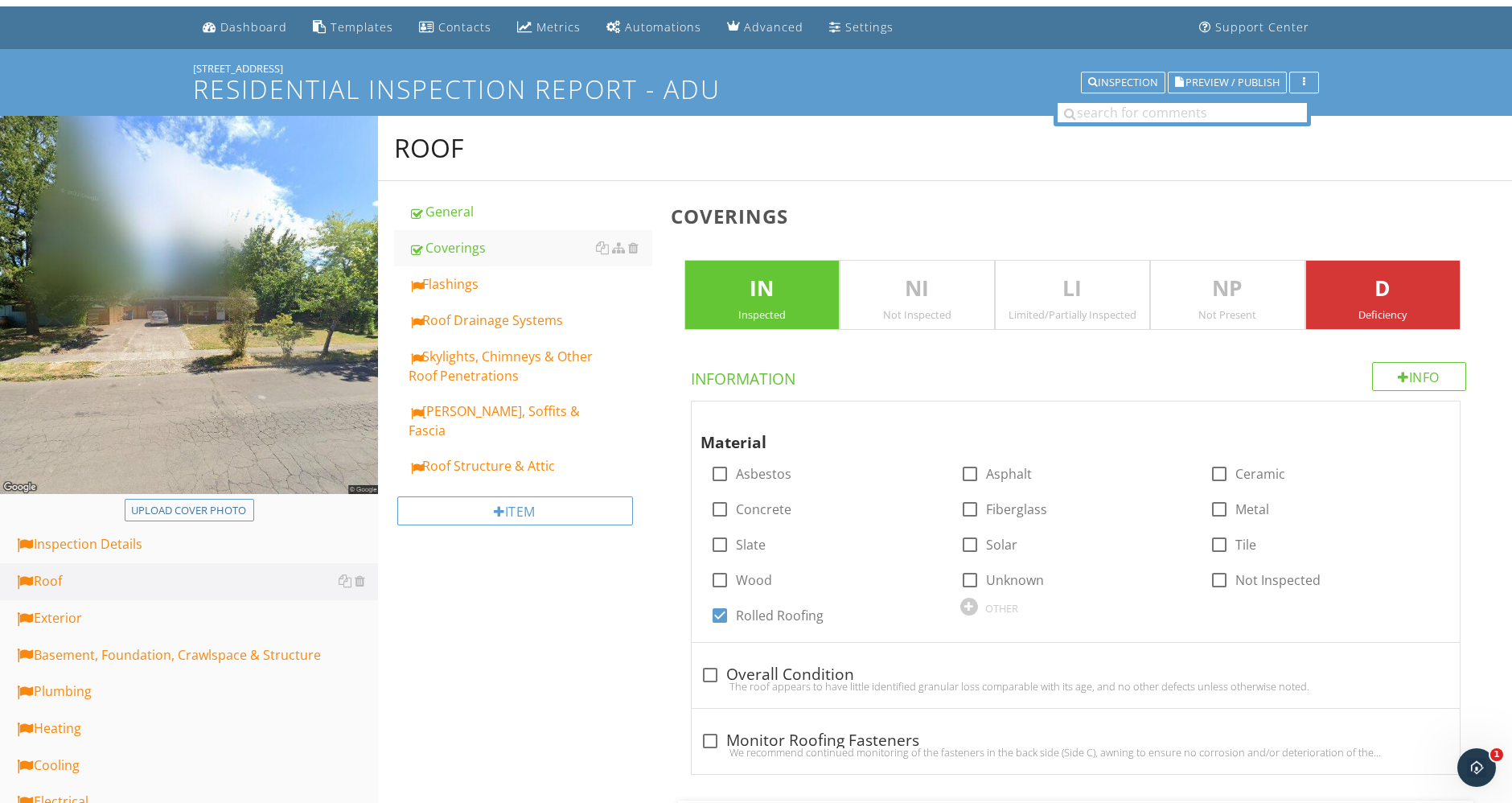
scroll to position [42, 0]
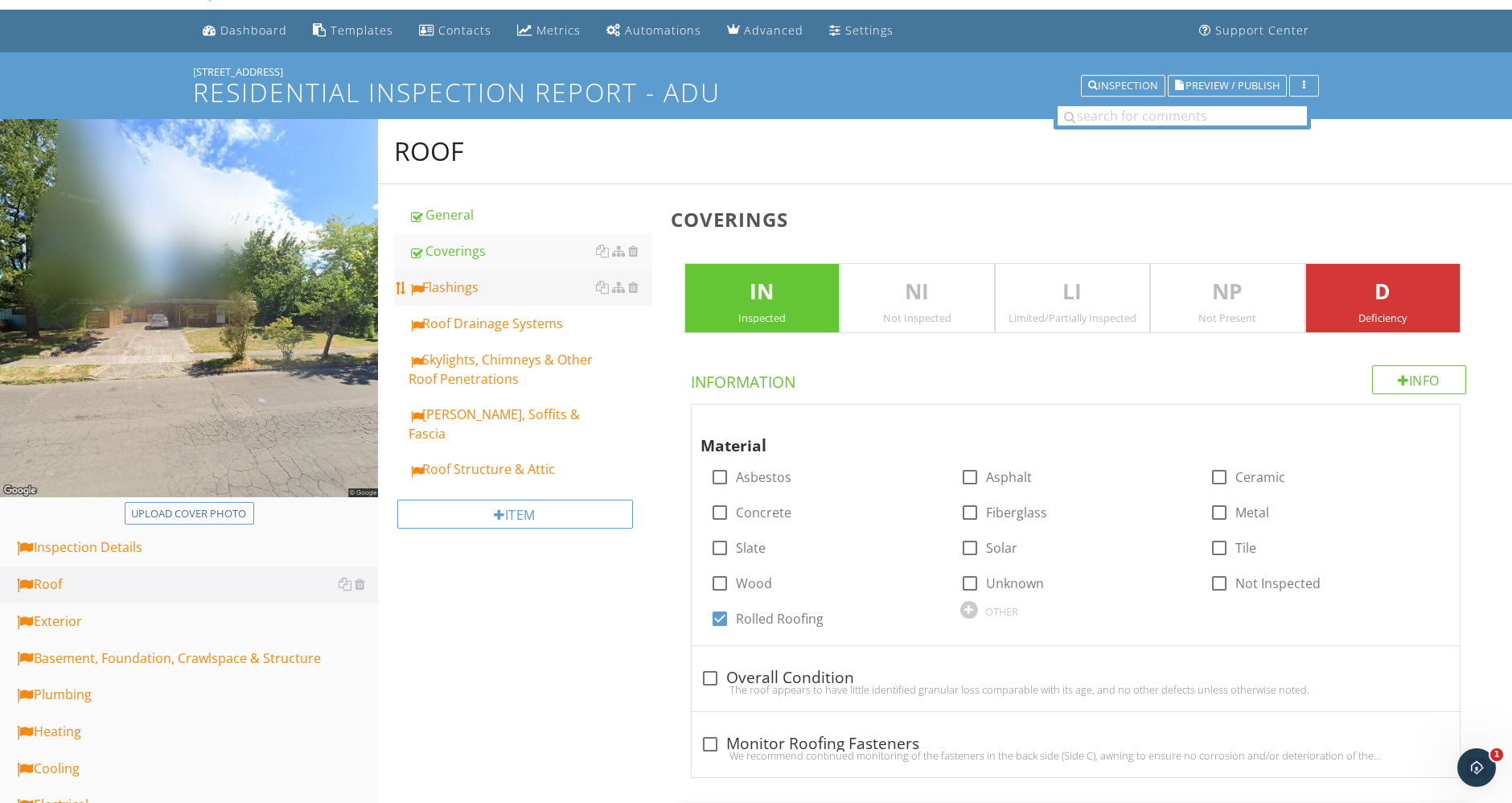
click at [472, 283] on div "Flashings" at bounding box center [530, 287] width 244 height 20
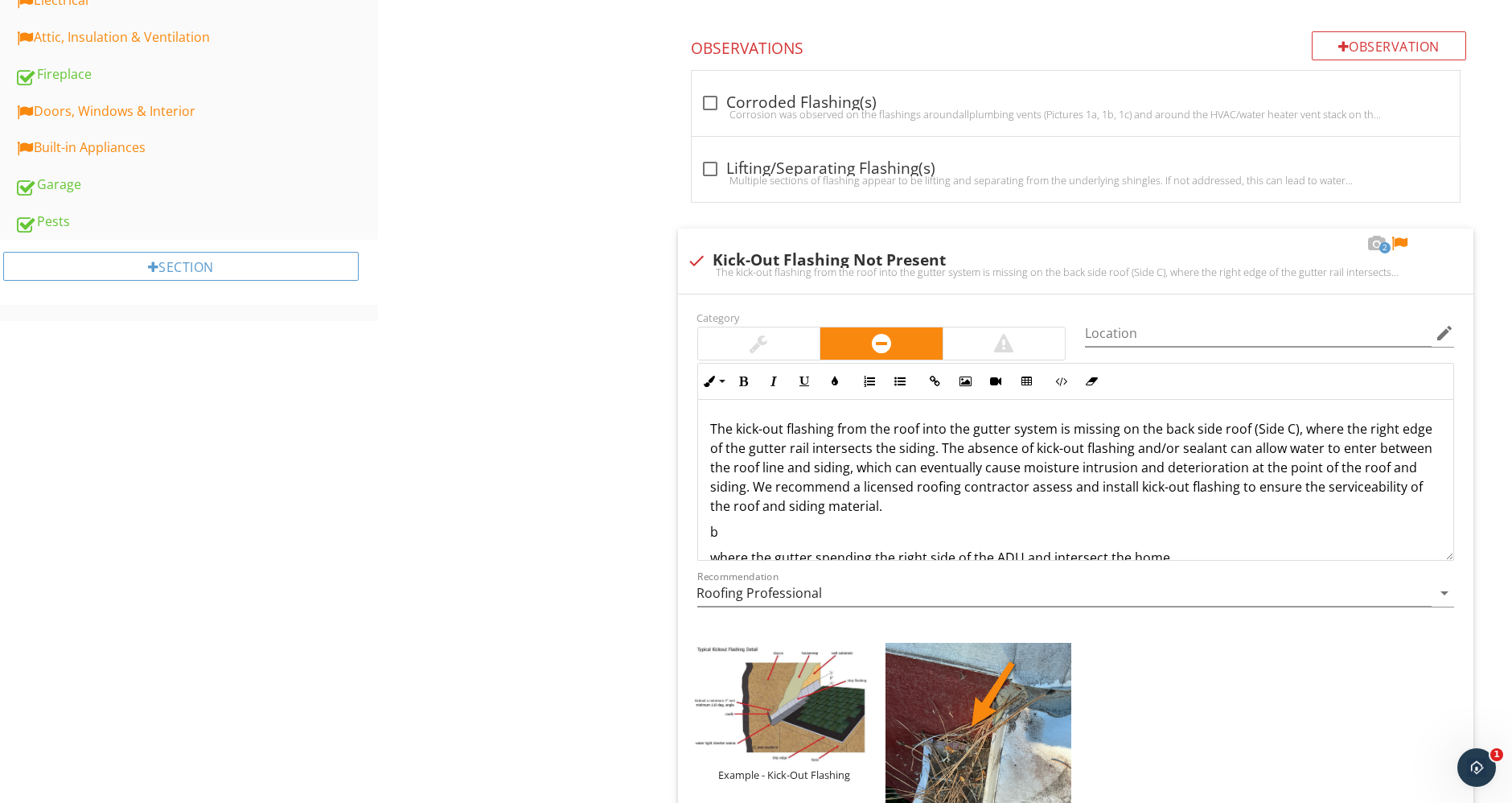
scroll to position [1025, 0]
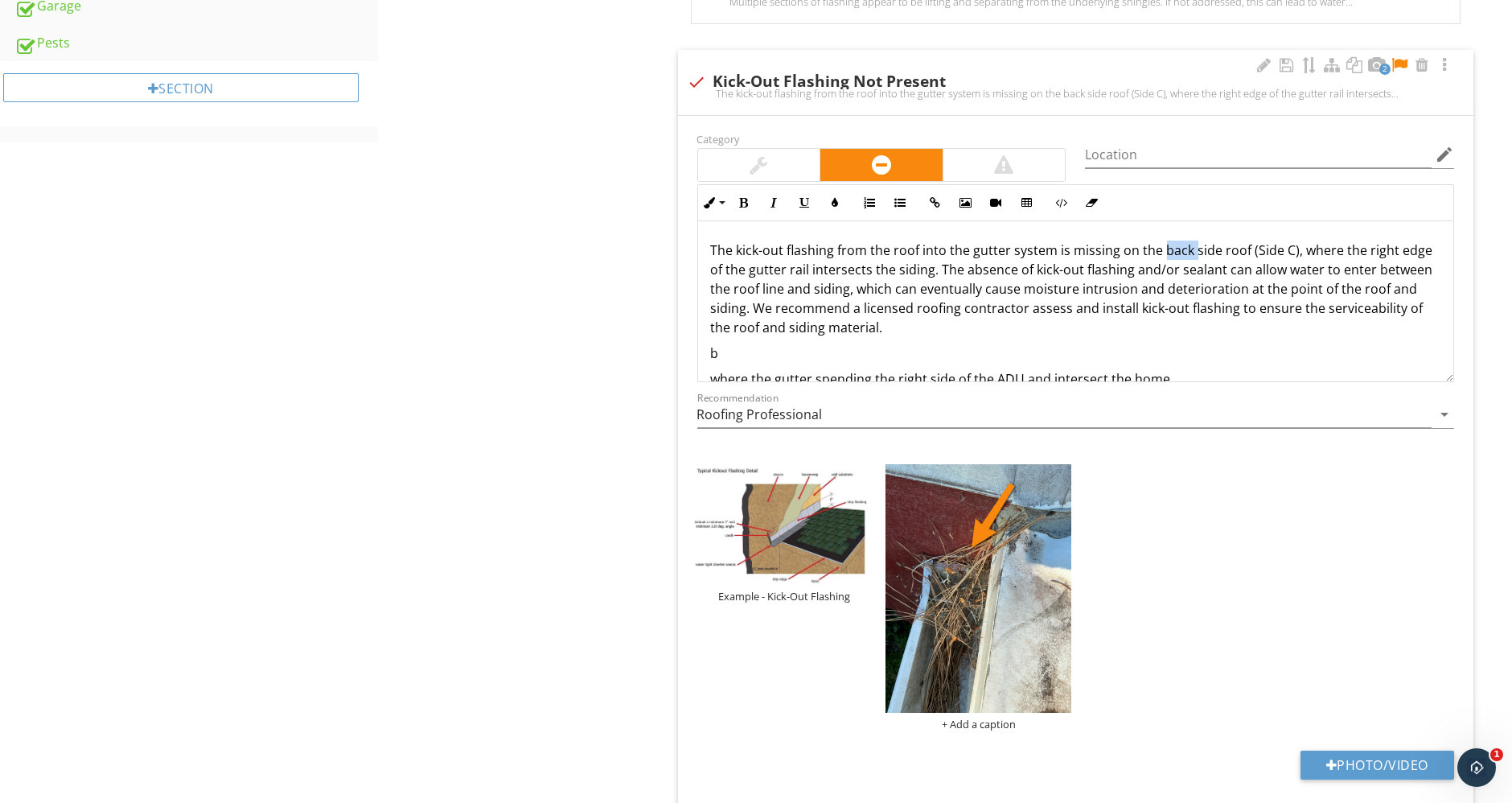
drag, startPoint x: 1159, startPoint y: 244, endPoint x: 1192, endPoint y: 248, distance: 33.2
click at [1192, 248] on p "The kick-out flashing from the roof into the gutter system is missing on the ba…" at bounding box center [1076, 289] width 730 height 96
click at [1392, 250] on p "The kick-out flashing from the roof into the gutter system is missing on the ri…" at bounding box center [1076, 289] width 730 height 96
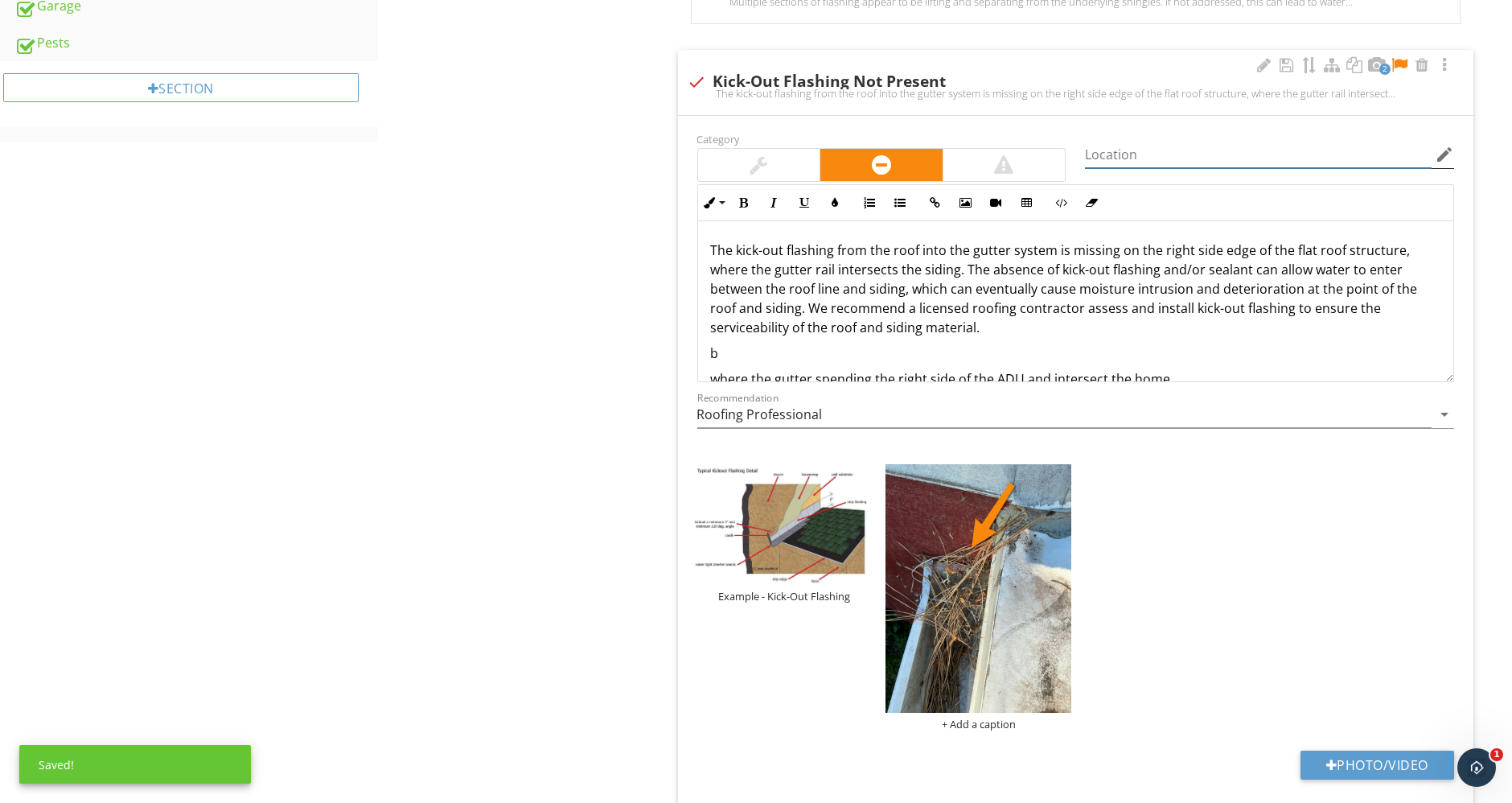
click at [1187, 155] on input "Location" at bounding box center [1258, 155] width 347 height 26
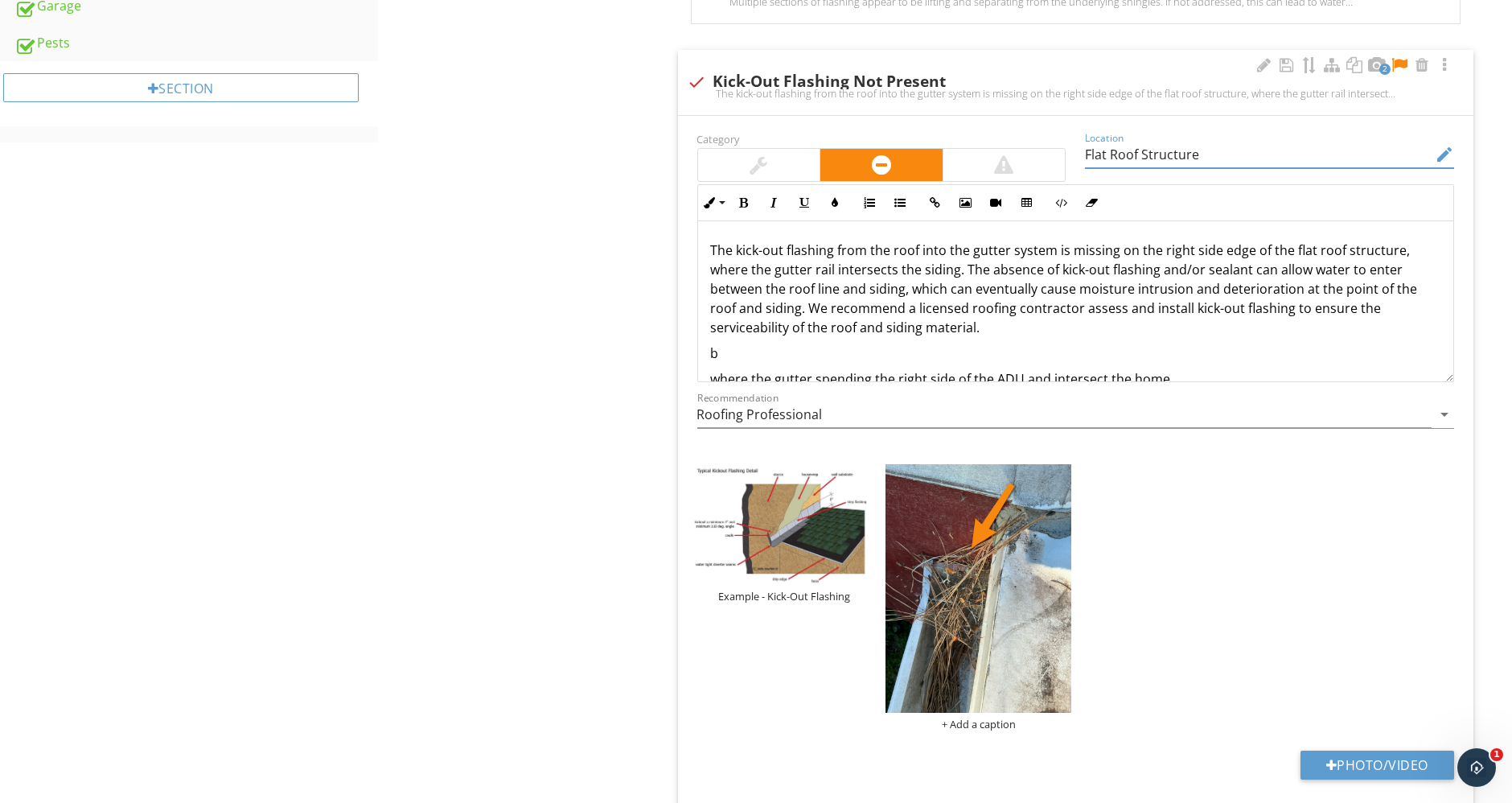
type input "Flat Roof Structure"
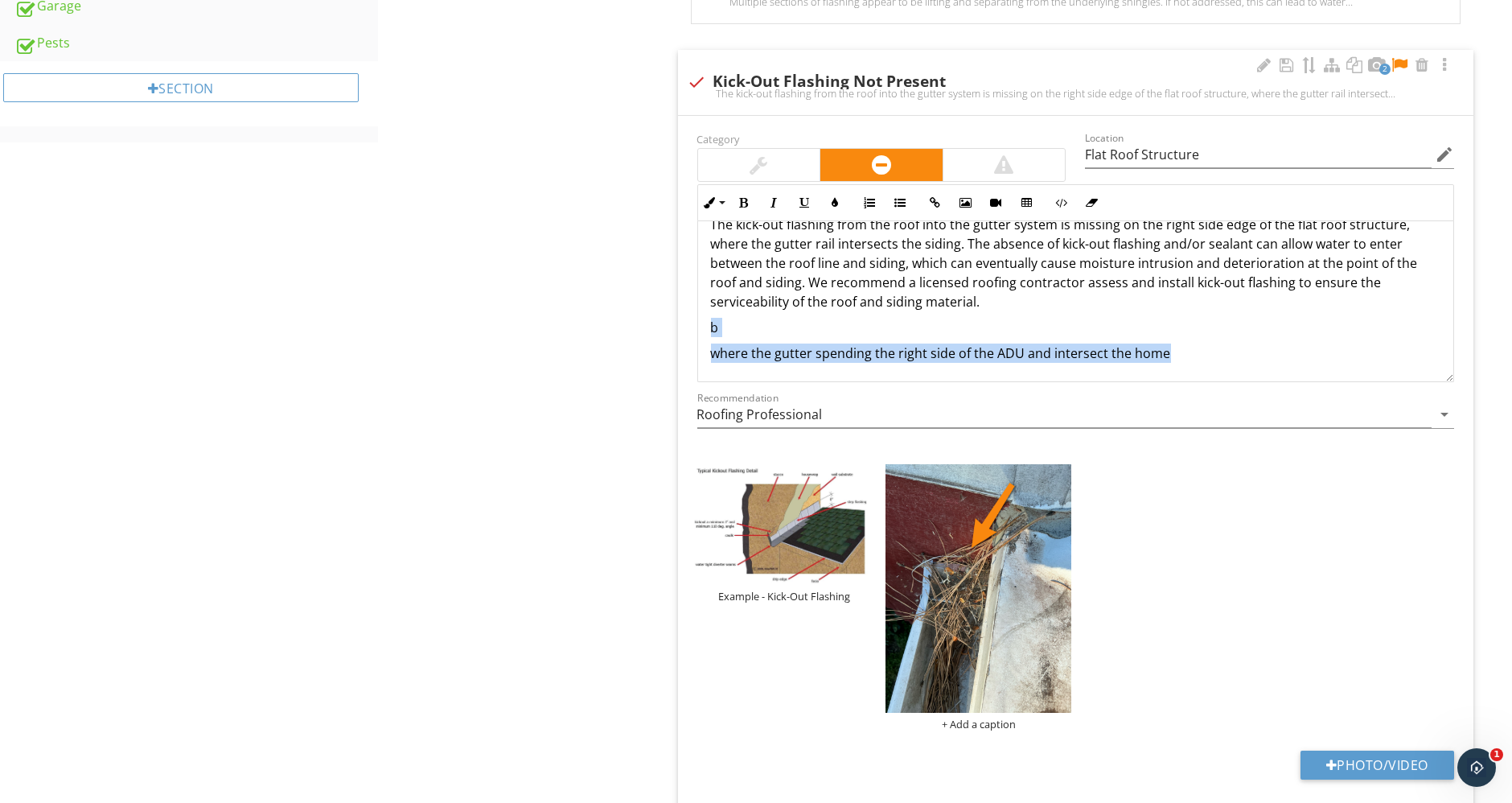
drag, startPoint x: 705, startPoint y: 337, endPoint x: 1237, endPoint y: 378, distance: 533.6
click at [1237, 378] on div "Category Location Flat Roof Structure edit Inline Style XLarge Large Normal Sma…" at bounding box center [1076, 286] width 776 height 316
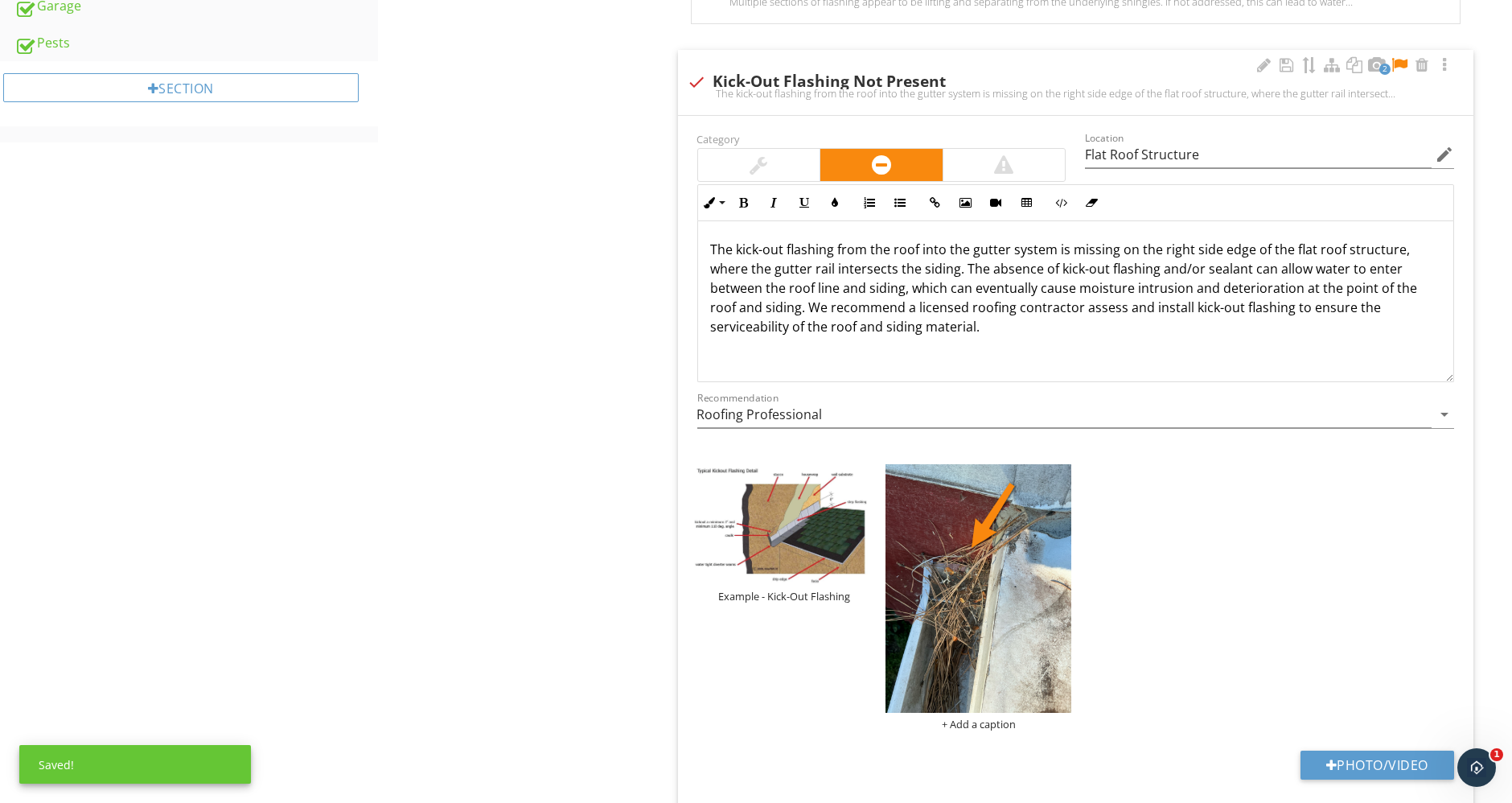
scroll to position [1051, 0]
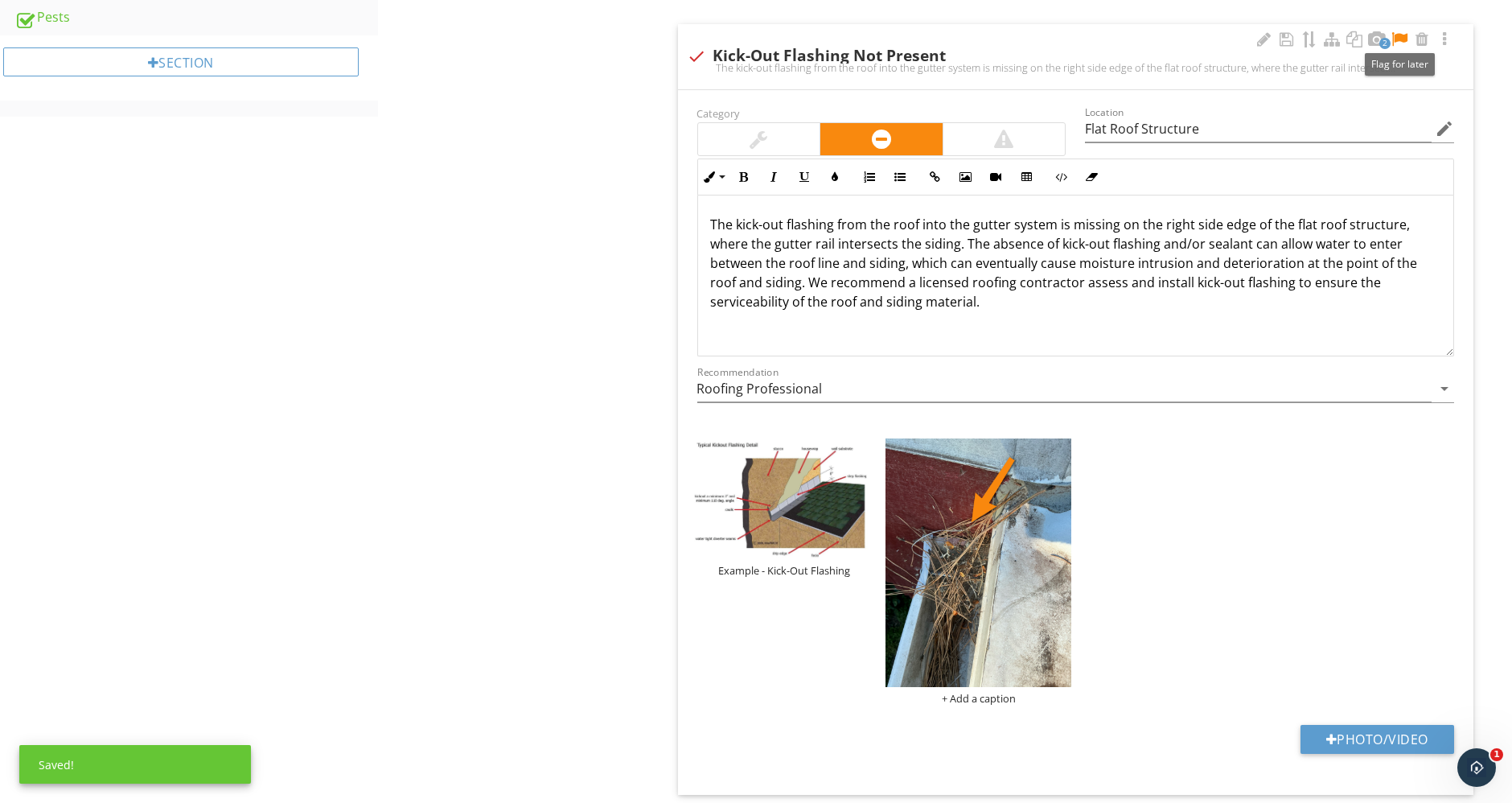
click at [1399, 38] on div at bounding box center [1399, 39] width 20 height 16
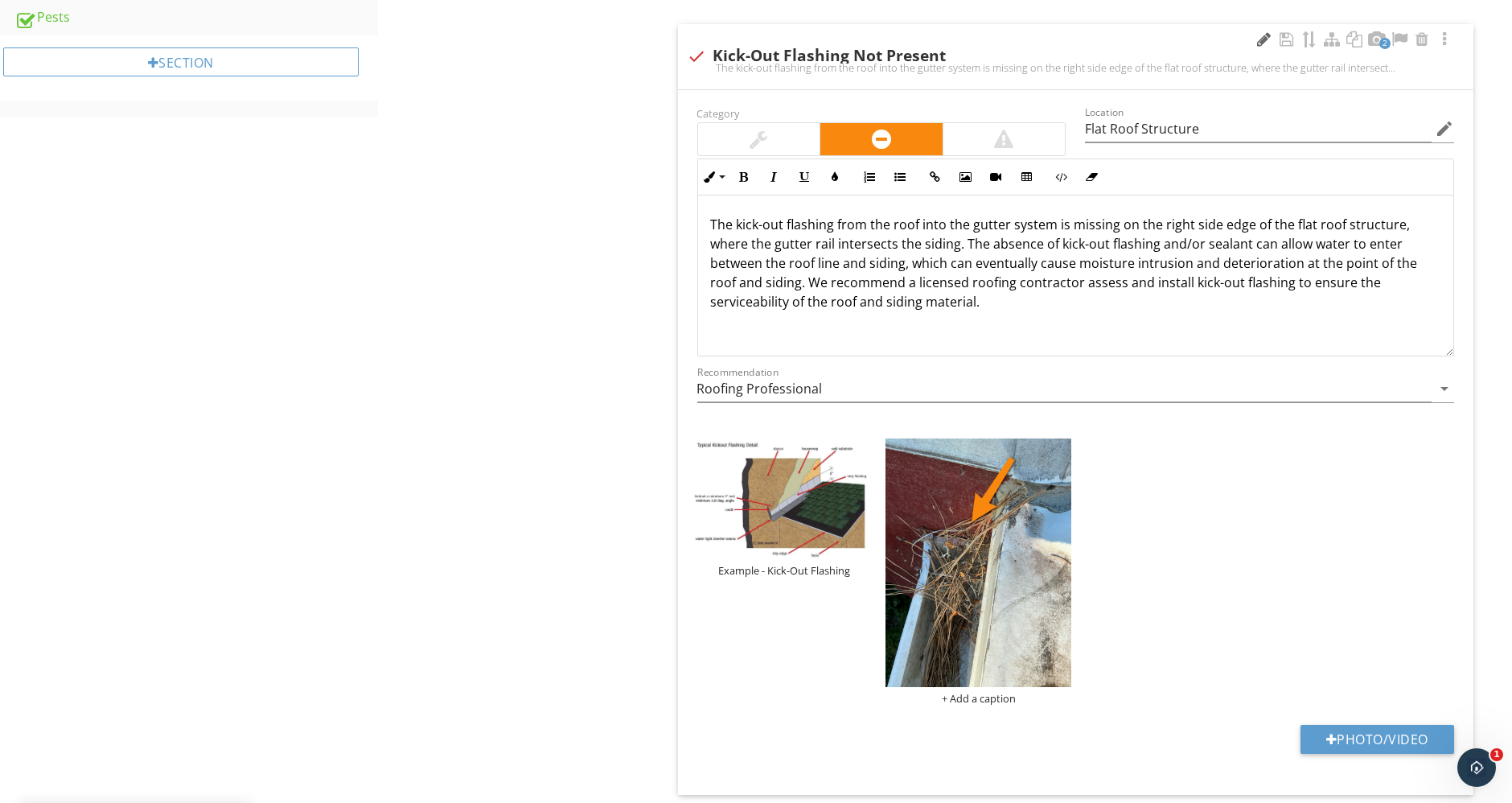
click at [1256, 33] on div at bounding box center [1264, 39] width 20 height 16
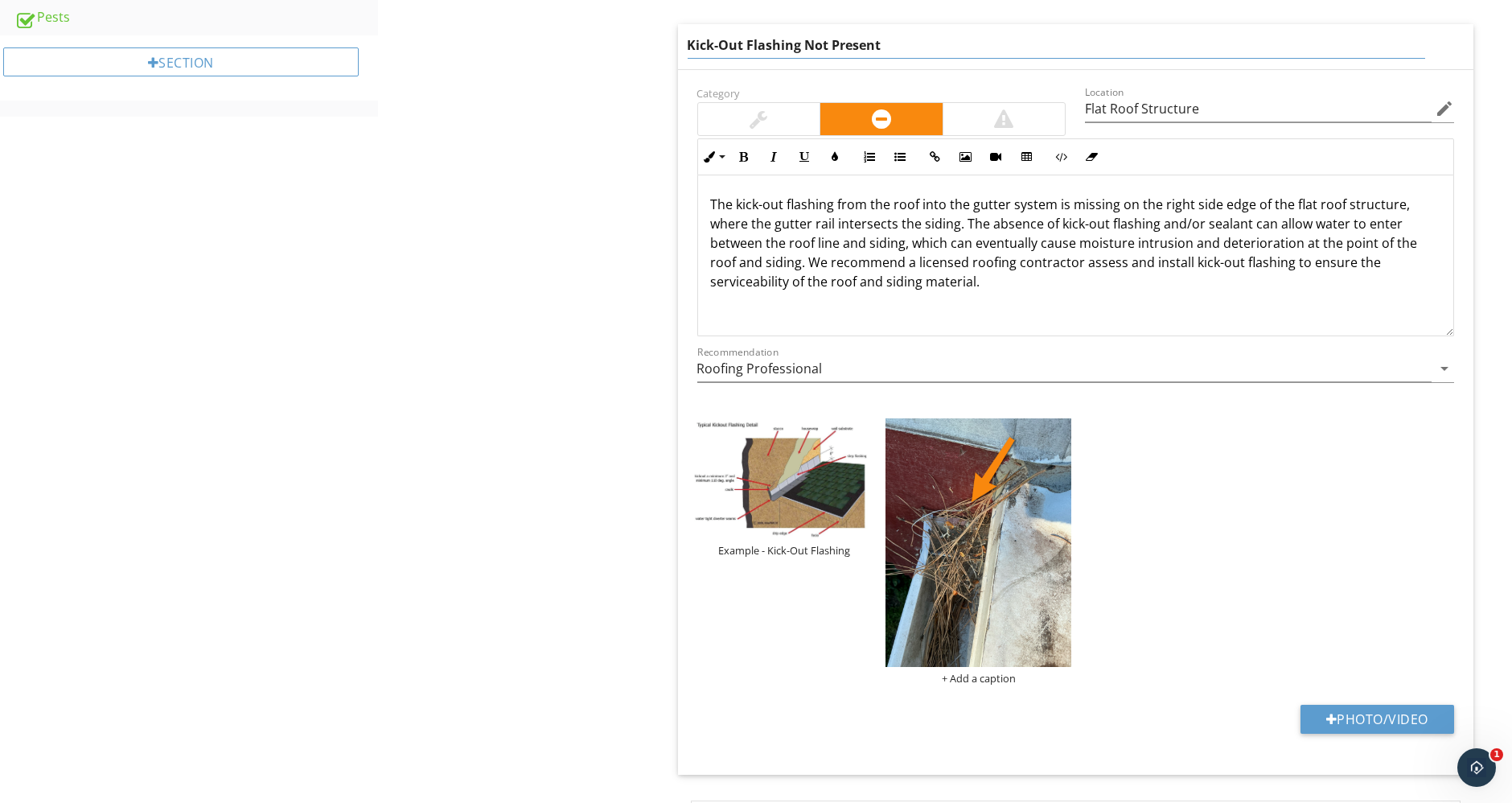
drag, startPoint x: 934, startPoint y: 40, endPoint x: 546, endPoint y: 47, distance: 388.1
click at [546, 47] on div "Roof General Coverings Flashings Roof Drainage Systems Skylights, Chimneys & Ot…" at bounding box center [944, 236] width 1134 height 2251
click at [1007, 677] on div "+ Add a caption" at bounding box center [977, 552] width 186 height 267
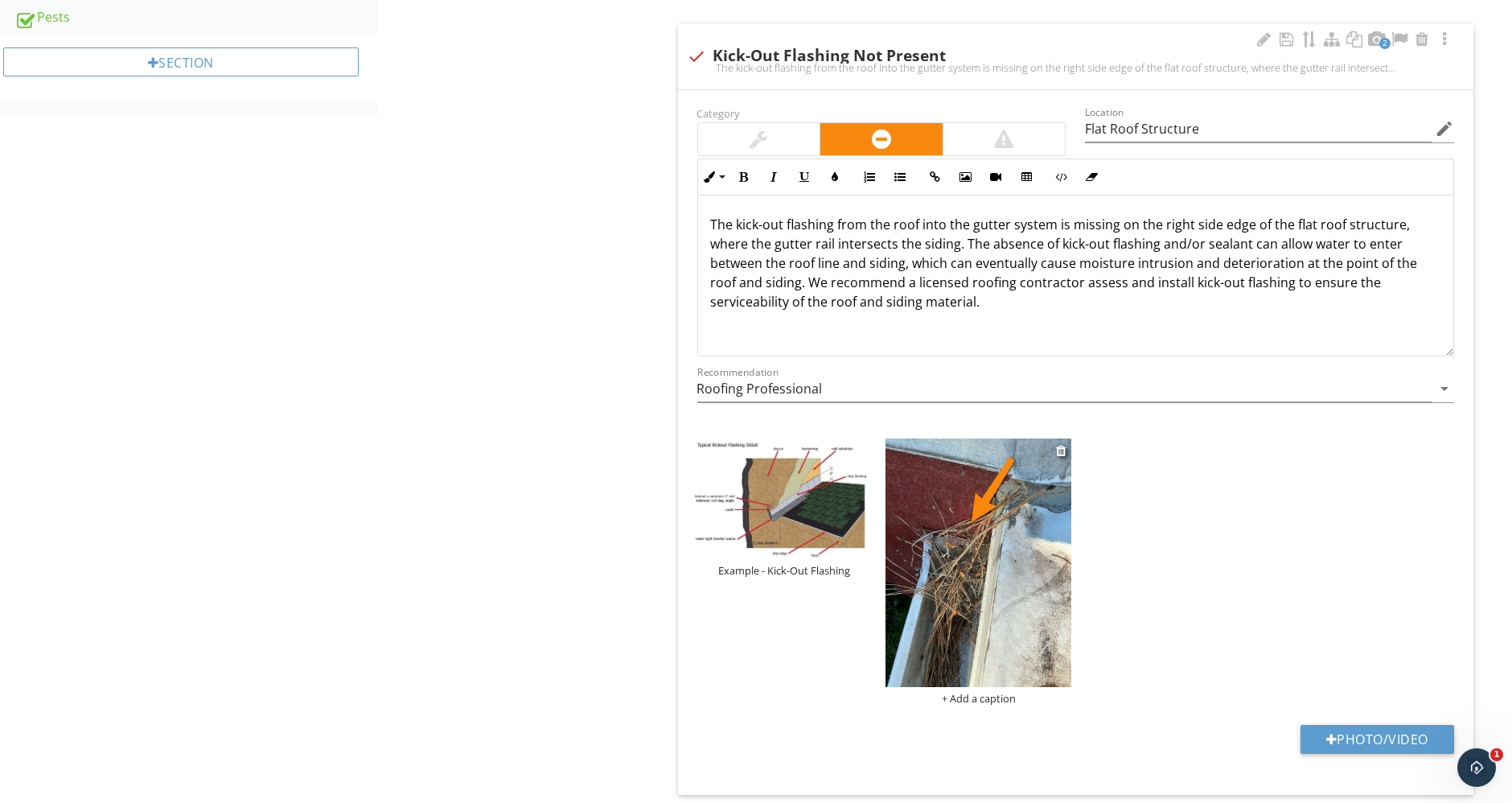
click at [1003, 692] on div "+ Add a caption" at bounding box center [977, 698] width 186 height 13
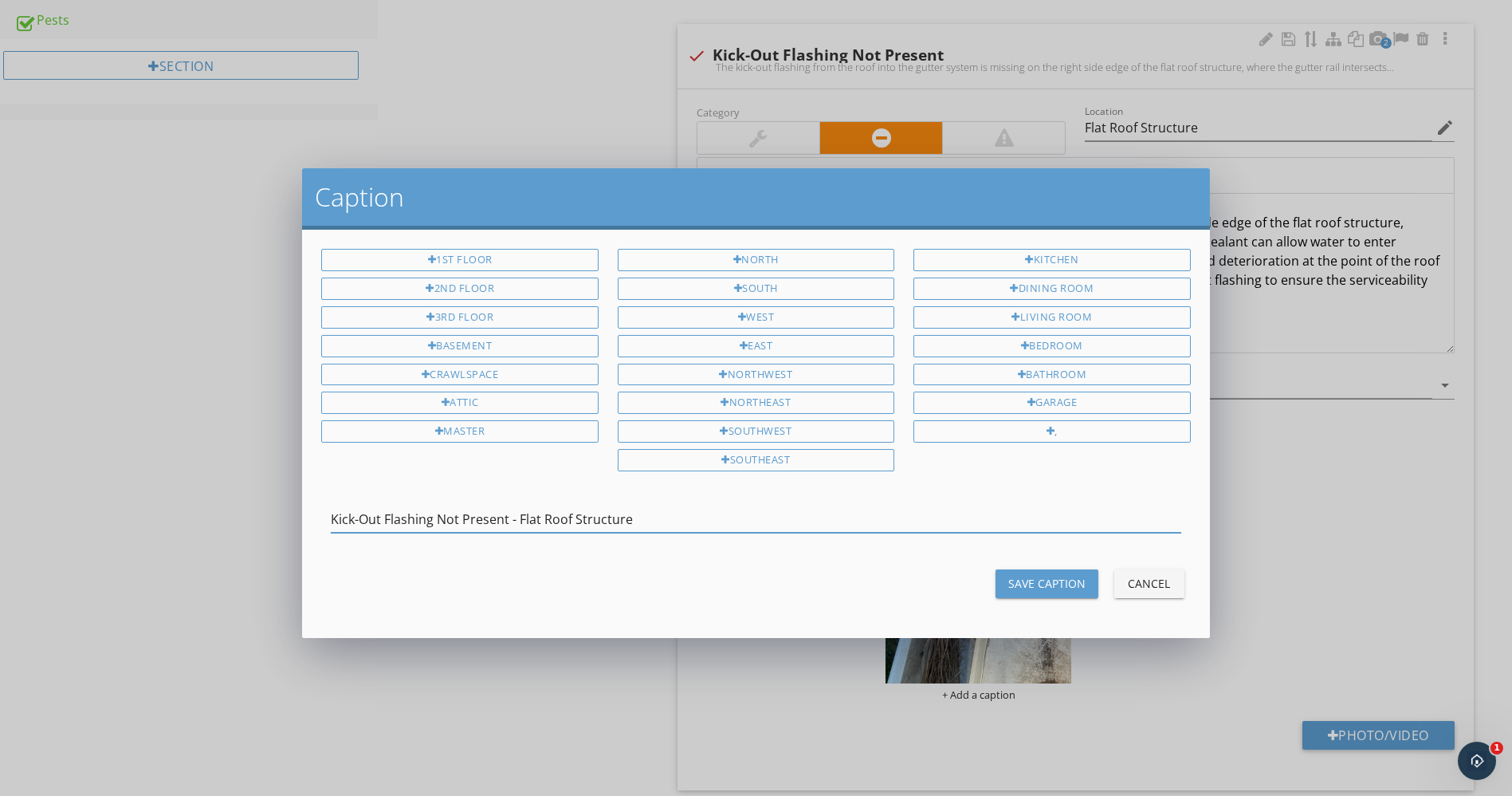
type input "Kick-Out Flashing Not Present - Flat Roof Structure"
click at [1040, 575] on div "Save Caption" at bounding box center [1047, 583] width 77 height 17
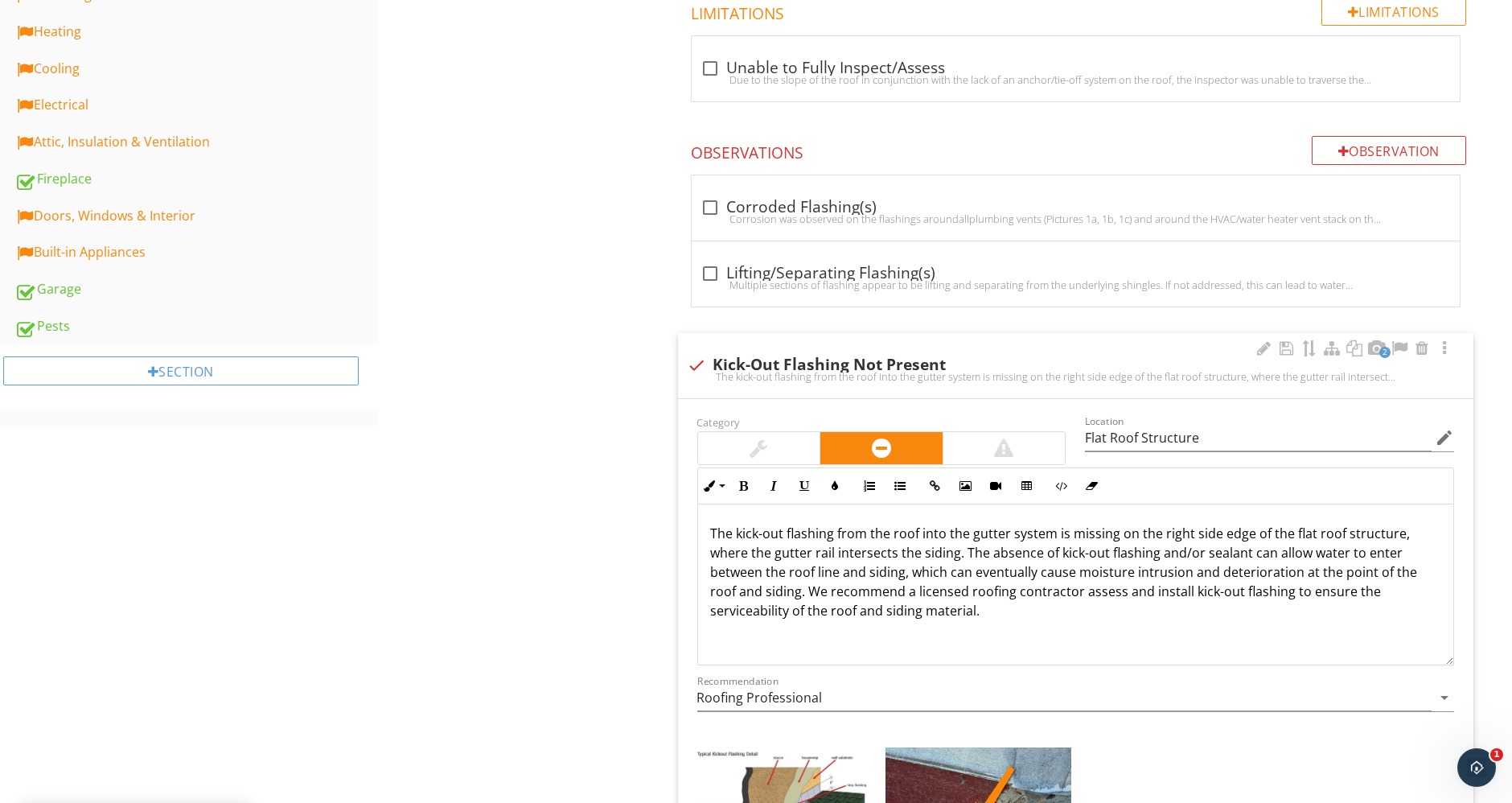
scroll to position [0, 0]
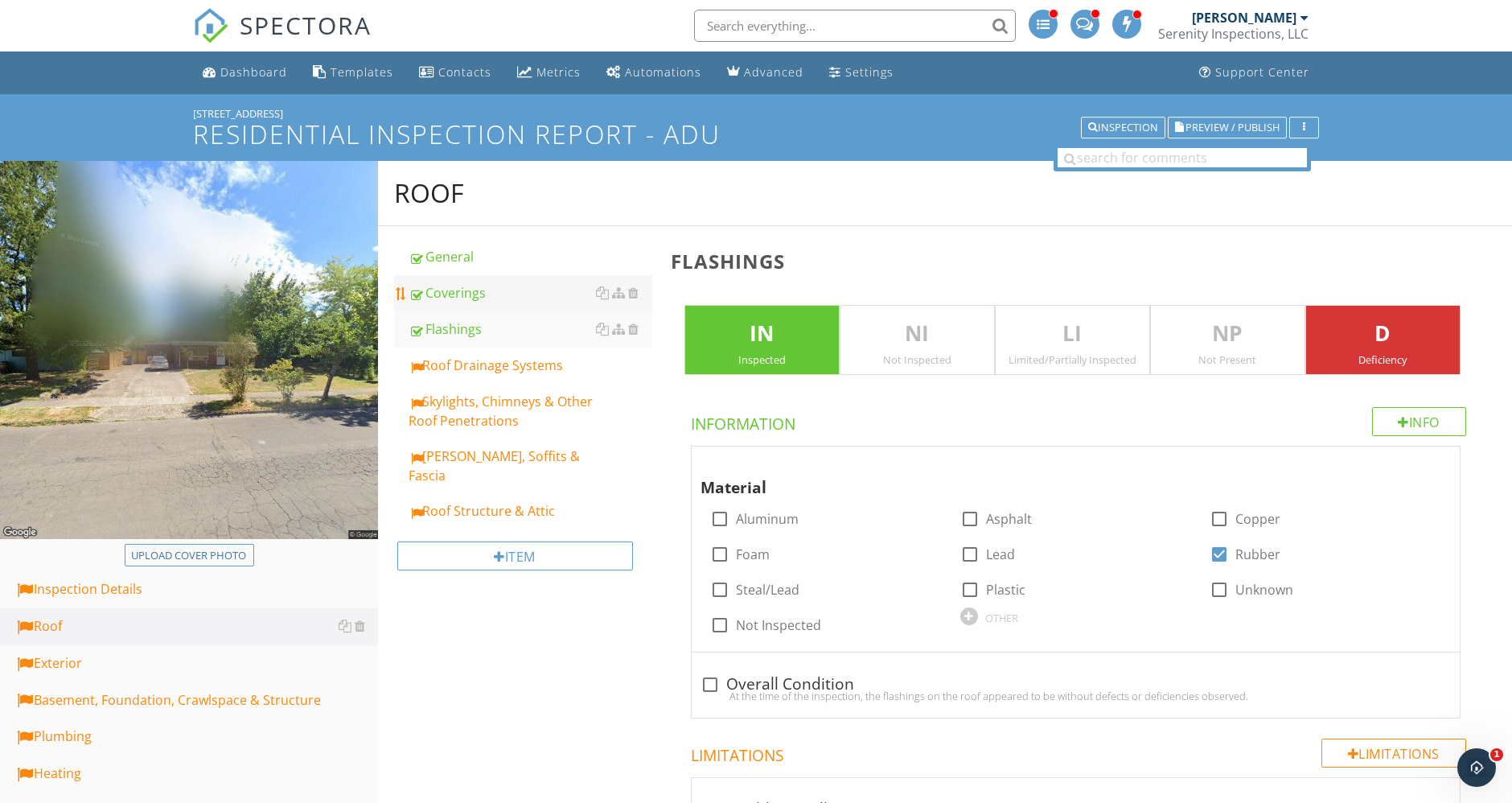
click at [465, 288] on div "Coverings" at bounding box center [530, 293] width 244 height 20
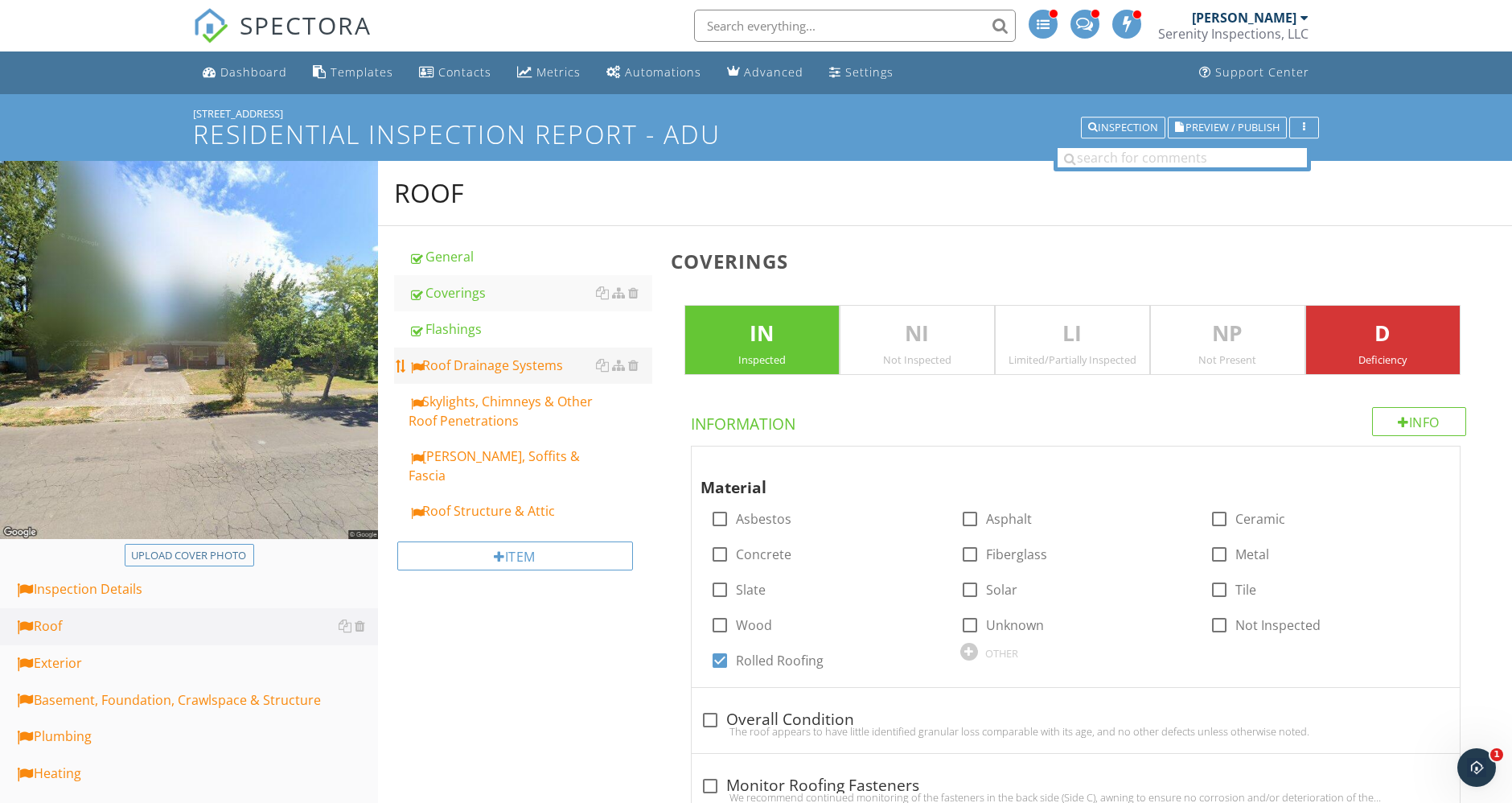
click at [490, 378] on link "Roof Drainage Systems" at bounding box center [530, 365] width 244 height 35
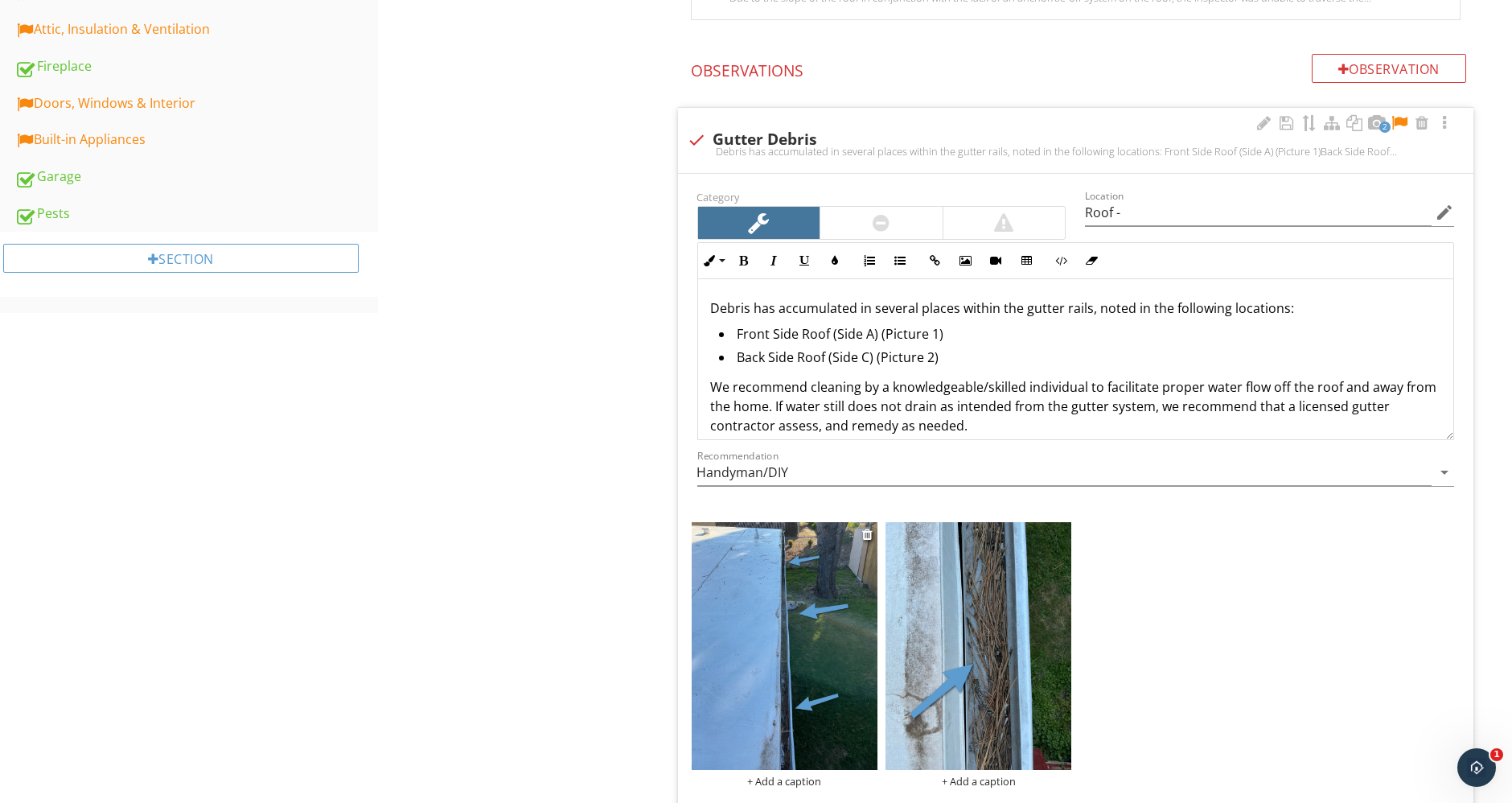
scroll to position [805, 0]
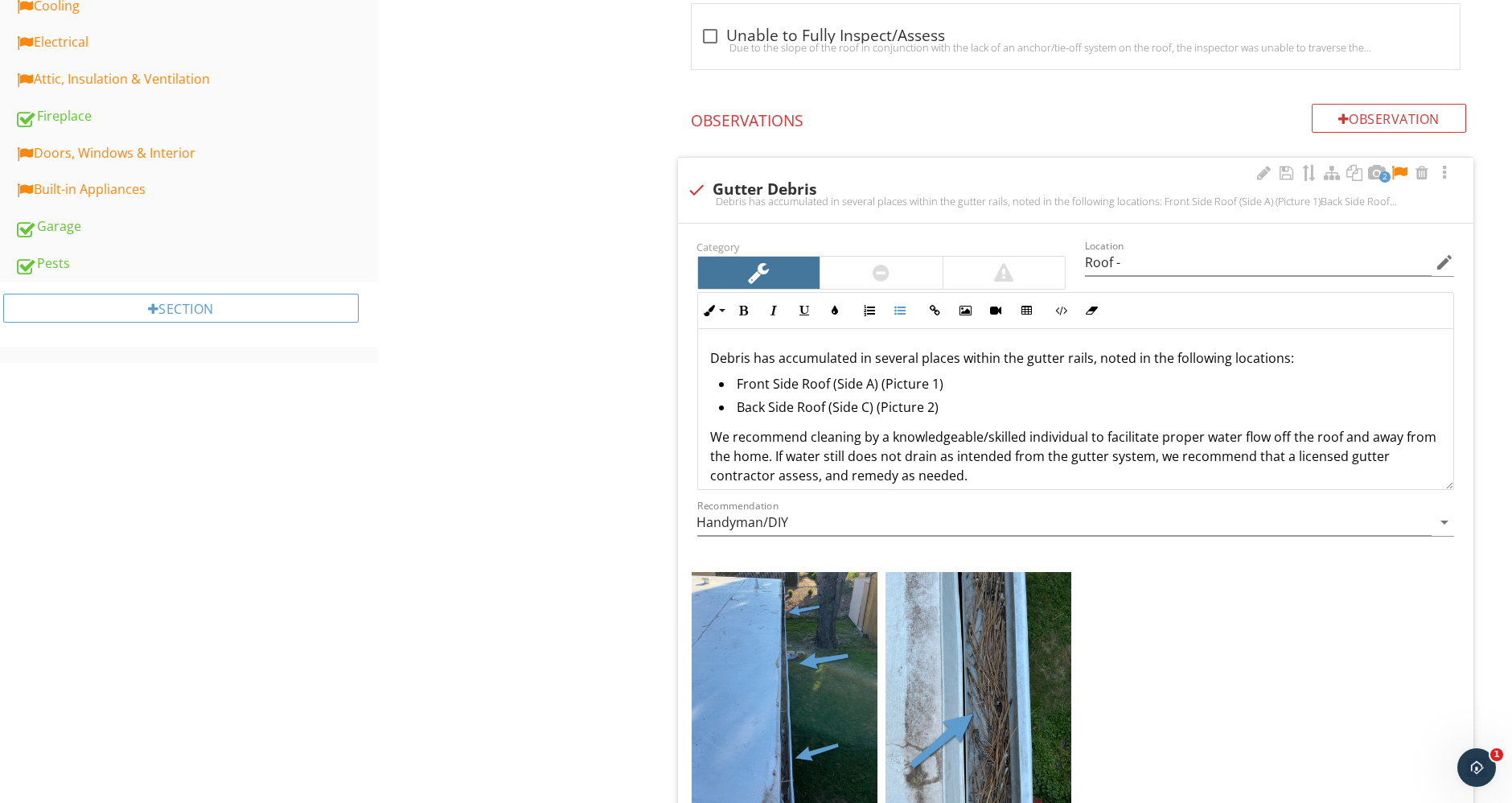
click at [737, 382] on li "Front Side Roof (Side A) (Picture 1)" at bounding box center [1080, 385] width 722 height 24
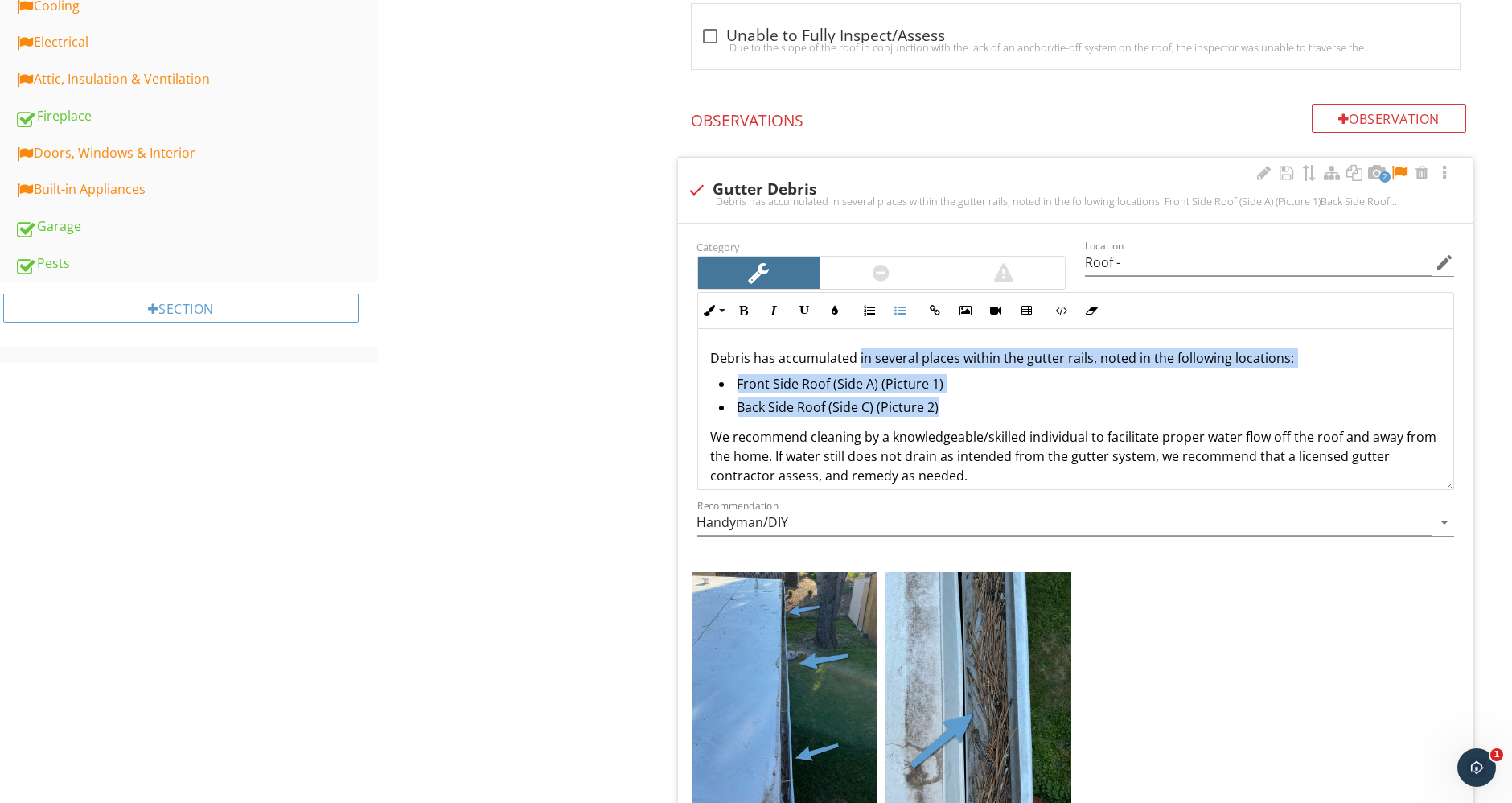
drag, startPoint x: 857, startPoint y: 356, endPoint x: 1324, endPoint y: 406, distance: 469.7
click at [1324, 406] on div "Debris has accumulated in several places within the gutter rails, noted in the …" at bounding box center [1076, 442] width 756 height 227
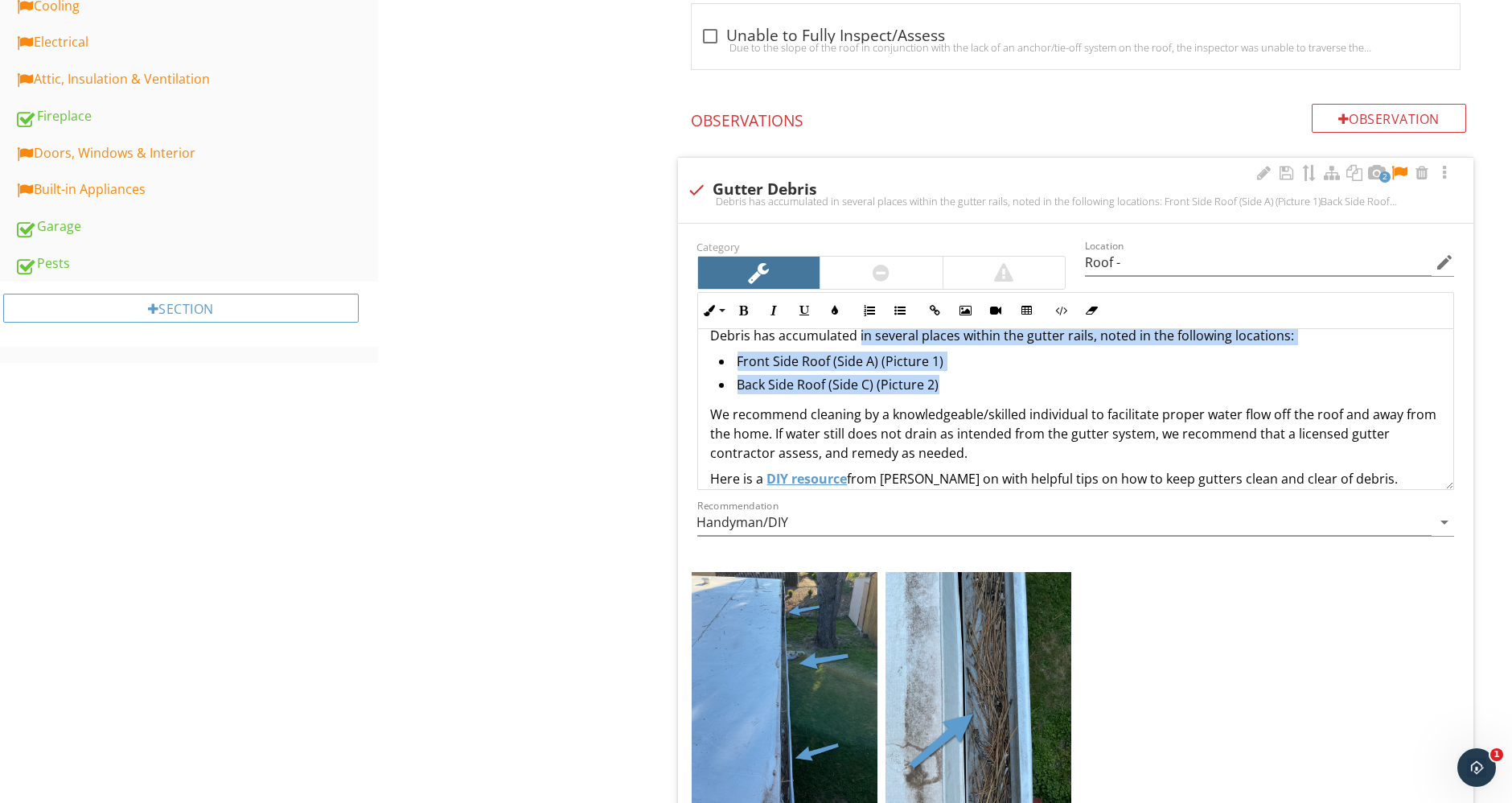
scroll to position [0, 0]
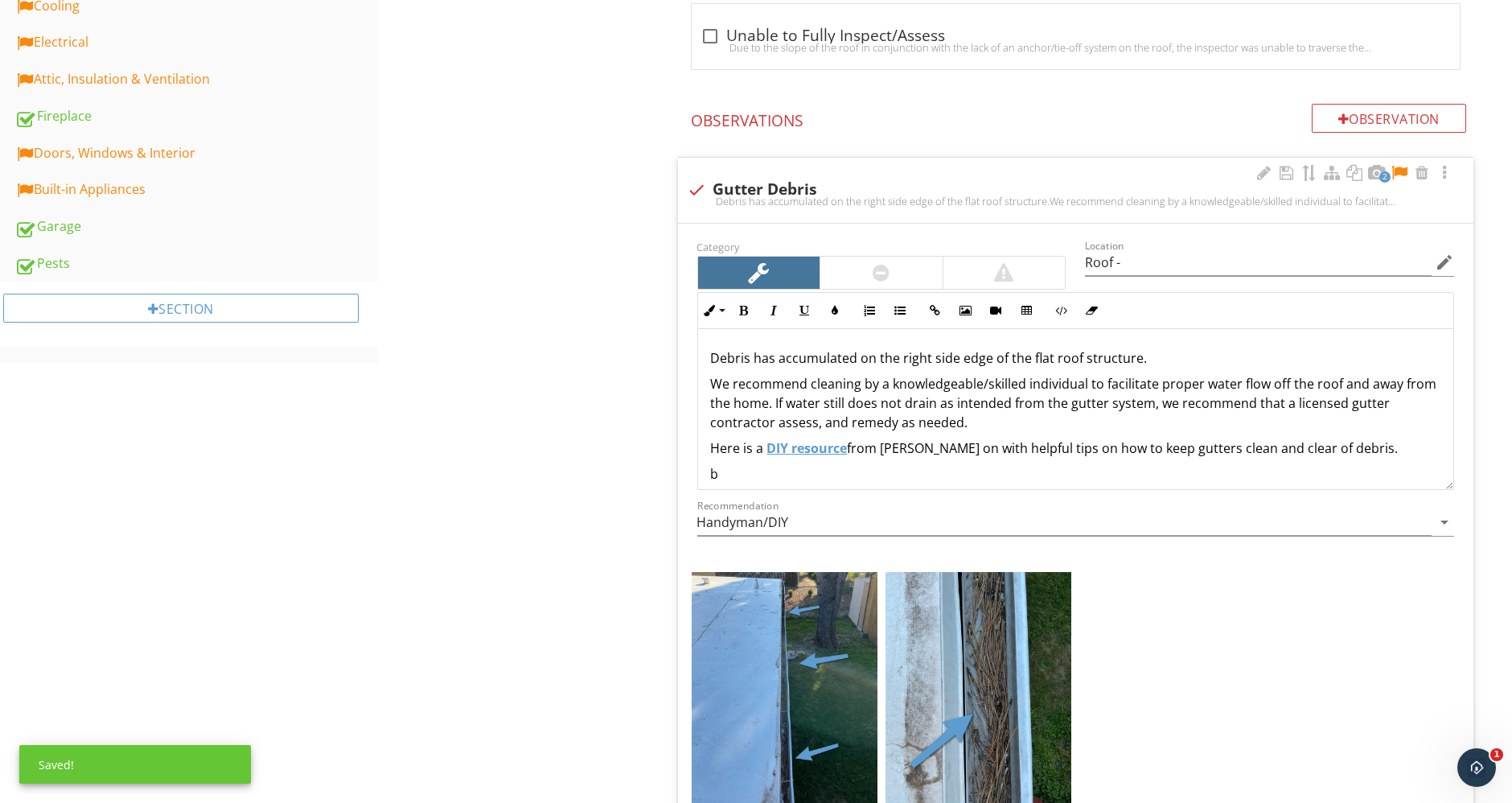
click at [731, 465] on p "b" at bounding box center [1076, 474] width 730 height 20
click at [708, 383] on div "Debris has accumulated on the right side edge of the flat roof structure. We re…" at bounding box center [1076, 409] width 756 height 161
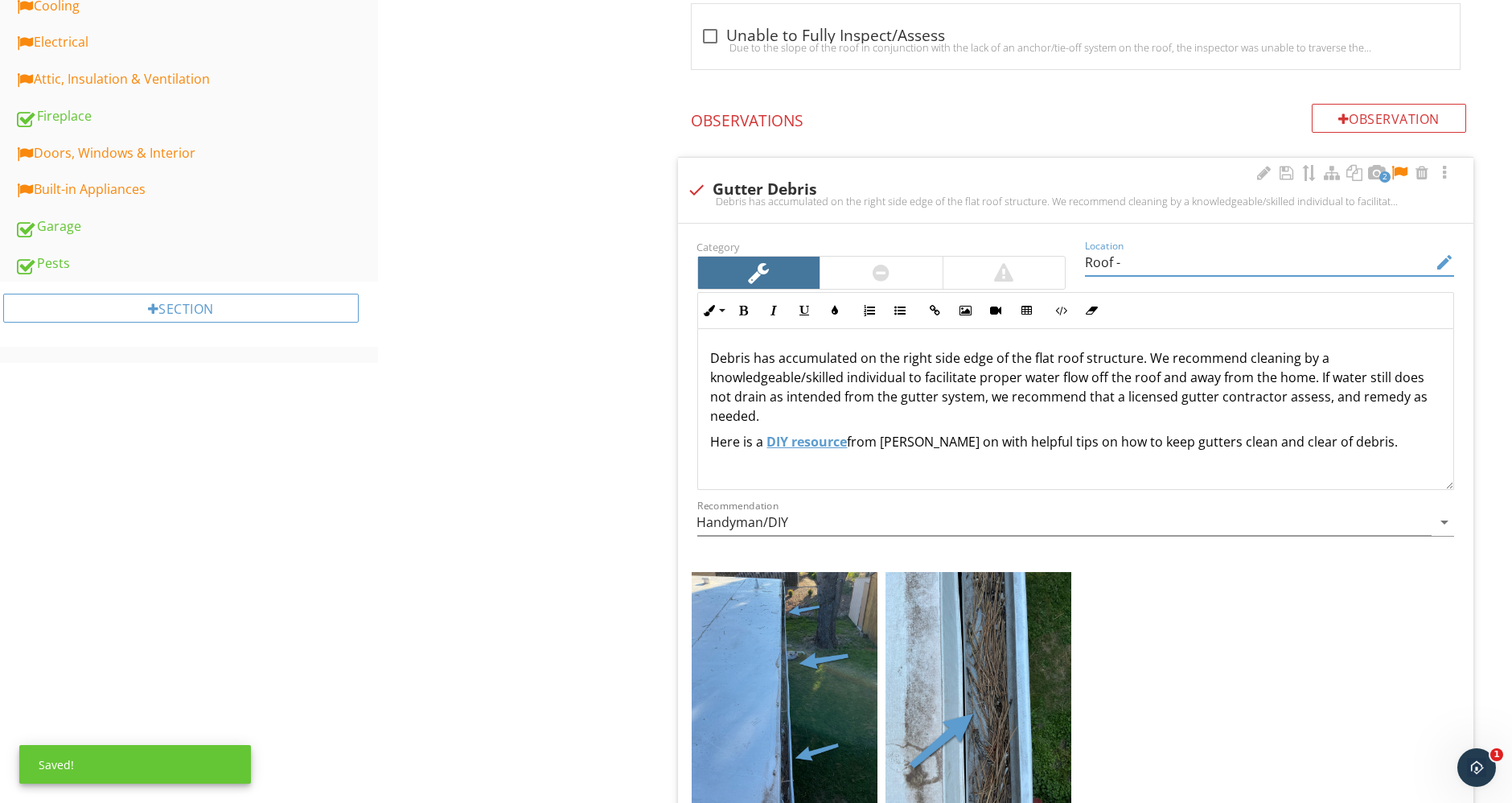
click at [1154, 256] on input "Roof -" at bounding box center [1258, 262] width 347 height 26
drag, startPoint x: 1154, startPoint y: 256, endPoint x: 1031, endPoint y: 254, distance: 123.0
click at [1031, 254] on div "Category Location Roof - edit Inline Style XLarge Large Normal Small Light Smal…" at bounding box center [1076, 394] width 776 height 316
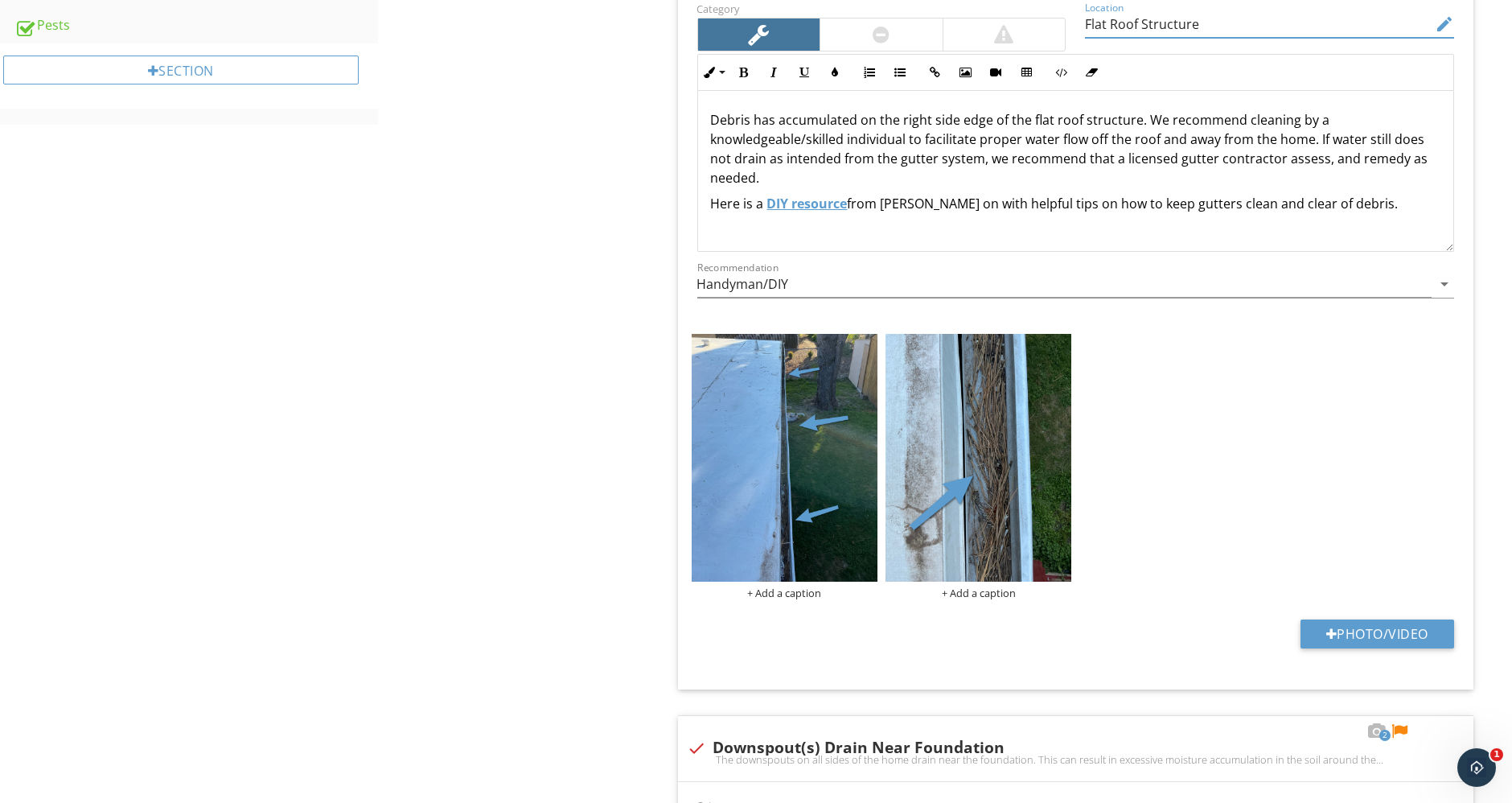
scroll to position [1072, 0]
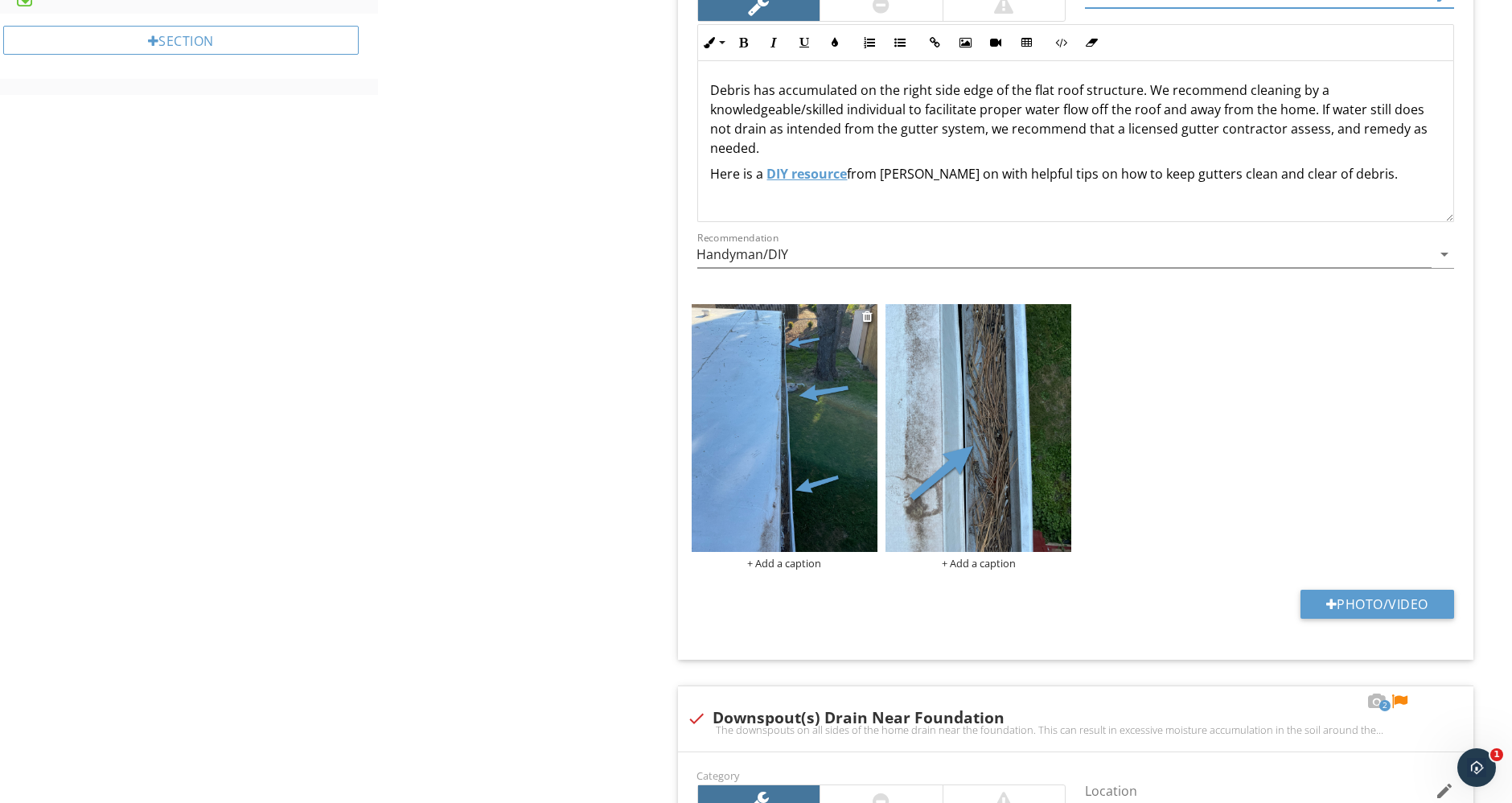
type input "Flat Roof Structure"
click at [816, 557] on div "+ Add a caption" at bounding box center [784, 563] width 186 height 13
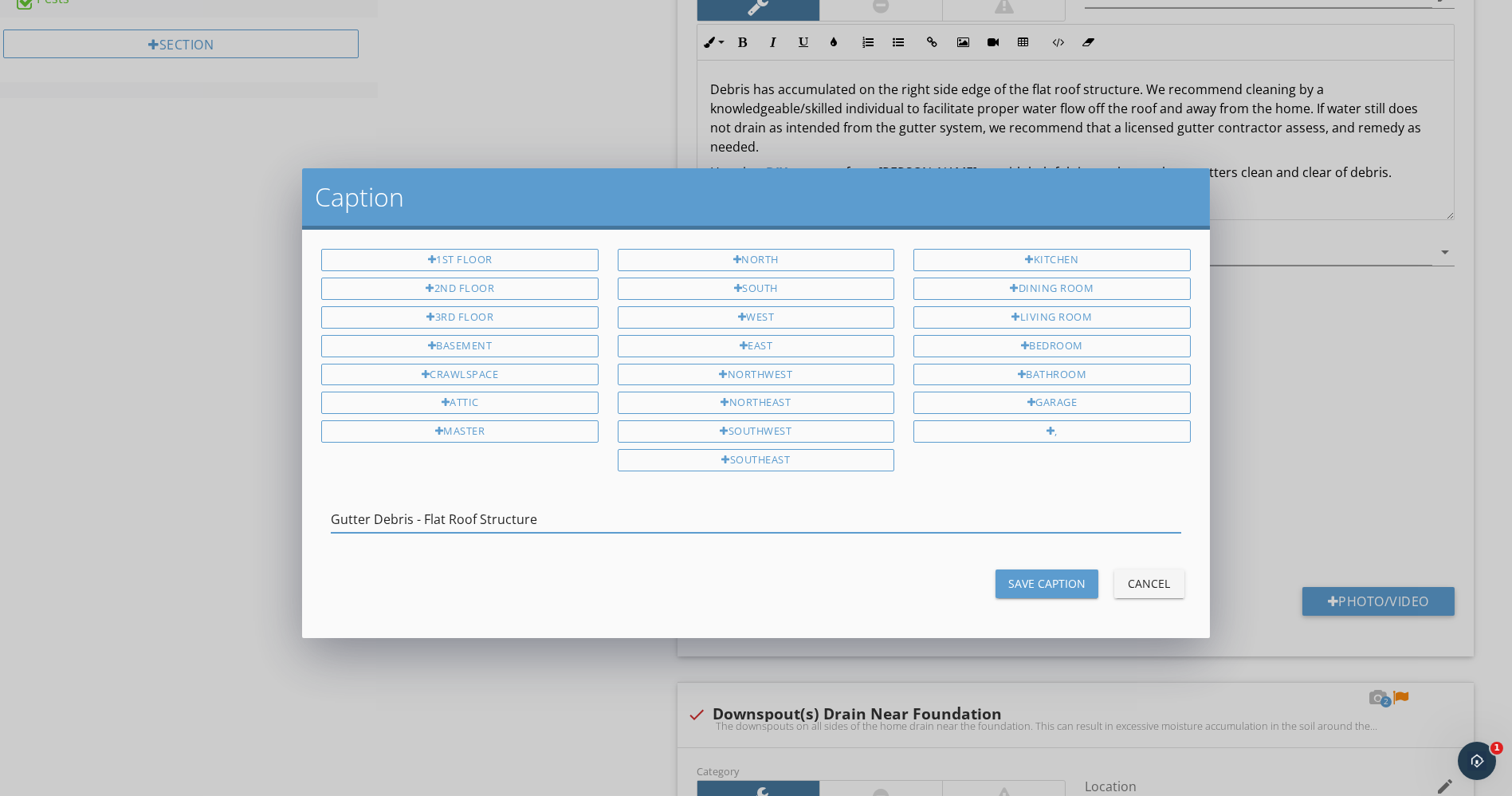
drag, startPoint x: 415, startPoint y: 509, endPoint x: 259, endPoint y: 505, distance: 156.1
click at [259, 505] on div "Caption 1st Floor 2nd Floor 3rd Floor Basement Crawlspace Attic Master North So…" at bounding box center [756, 398] width 1512 height 796
type input "Gutter Debris - Flat Roof Structure"
click at [1029, 575] on div "Save Caption" at bounding box center [1047, 583] width 77 height 17
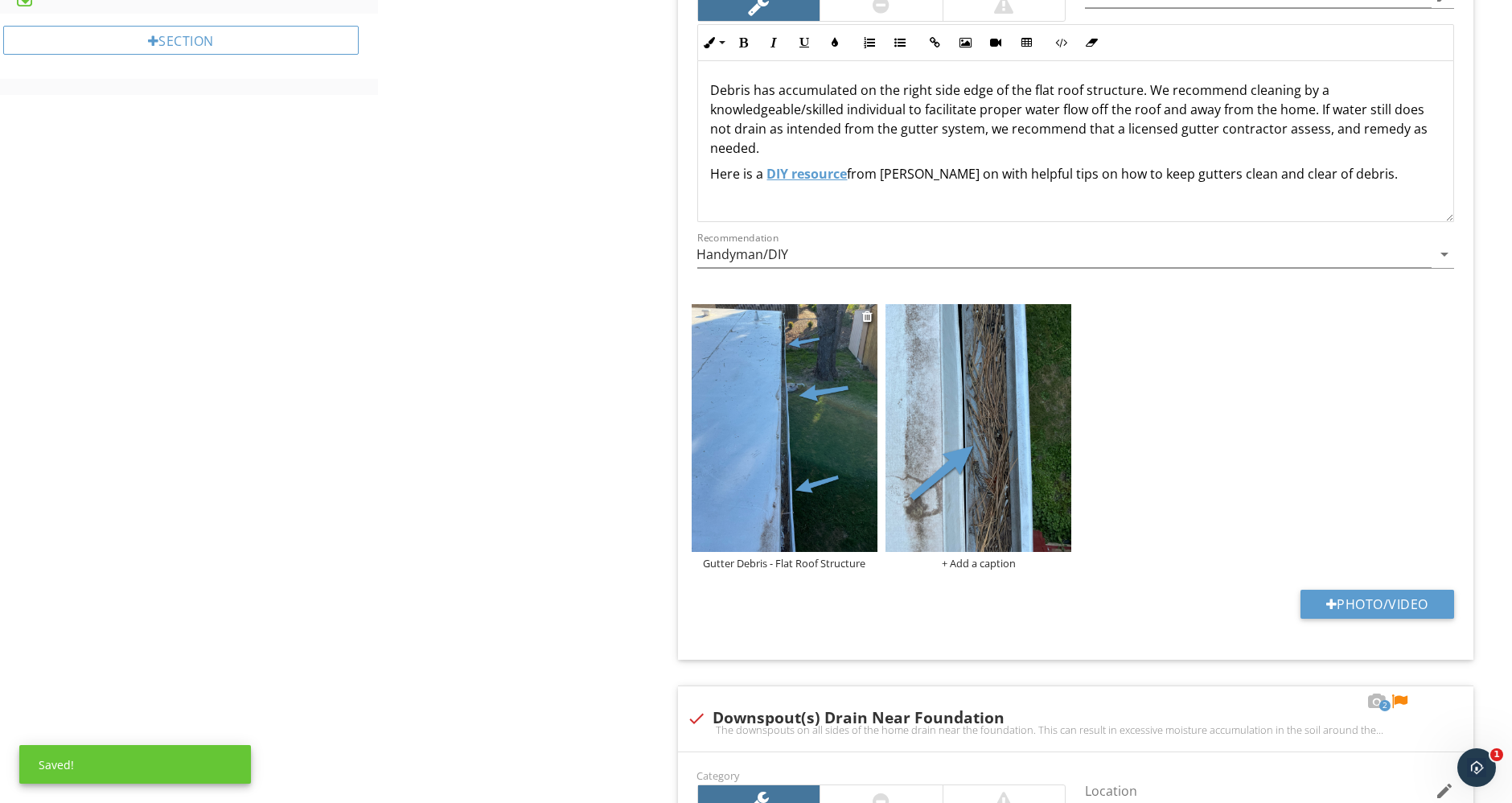
click at [821, 559] on div "Gutter Debris - Flat Roof Structure" at bounding box center [784, 563] width 186 height 13
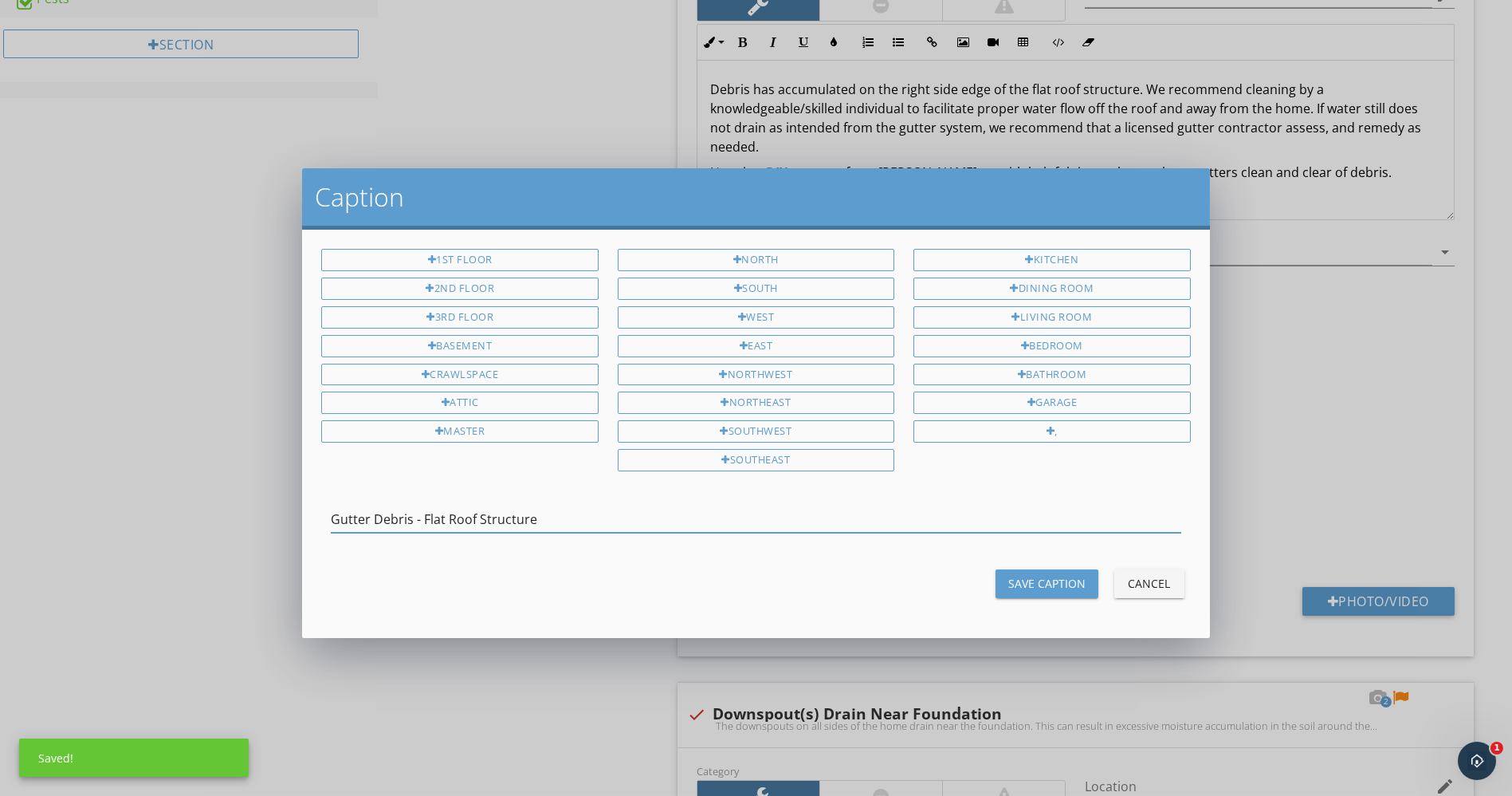
drag, startPoint x: 598, startPoint y: 508, endPoint x: 193, endPoint y: 499, distance: 405.1
click at [193, 499] on div "Caption 1st Floor 2nd Floor 3rd Floor Basement Crawlspace Attic Master North So…" at bounding box center [756, 398] width 1512 height 796
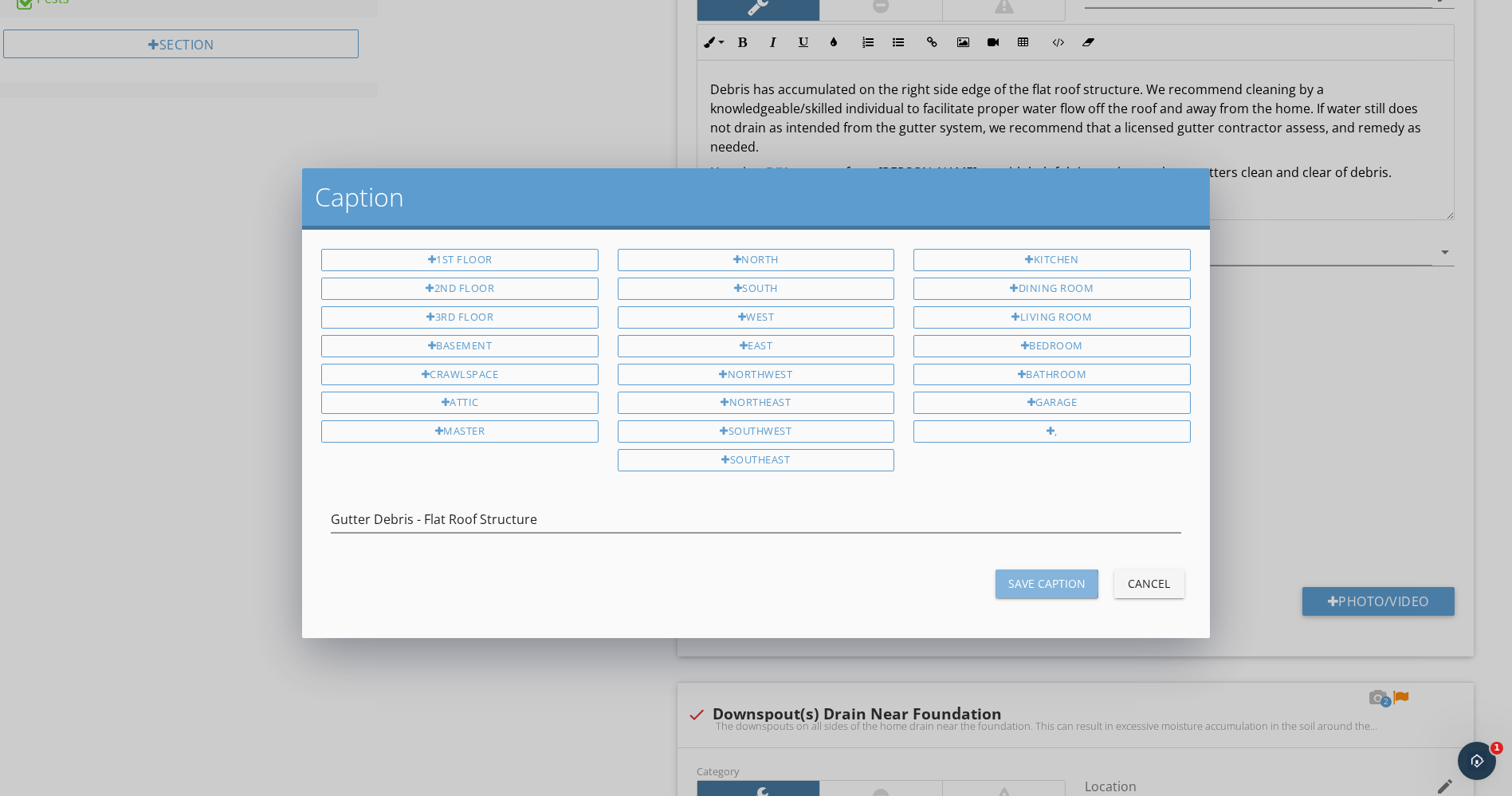
click at [1033, 584] on button "Save Caption" at bounding box center [1047, 583] width 103 height 28
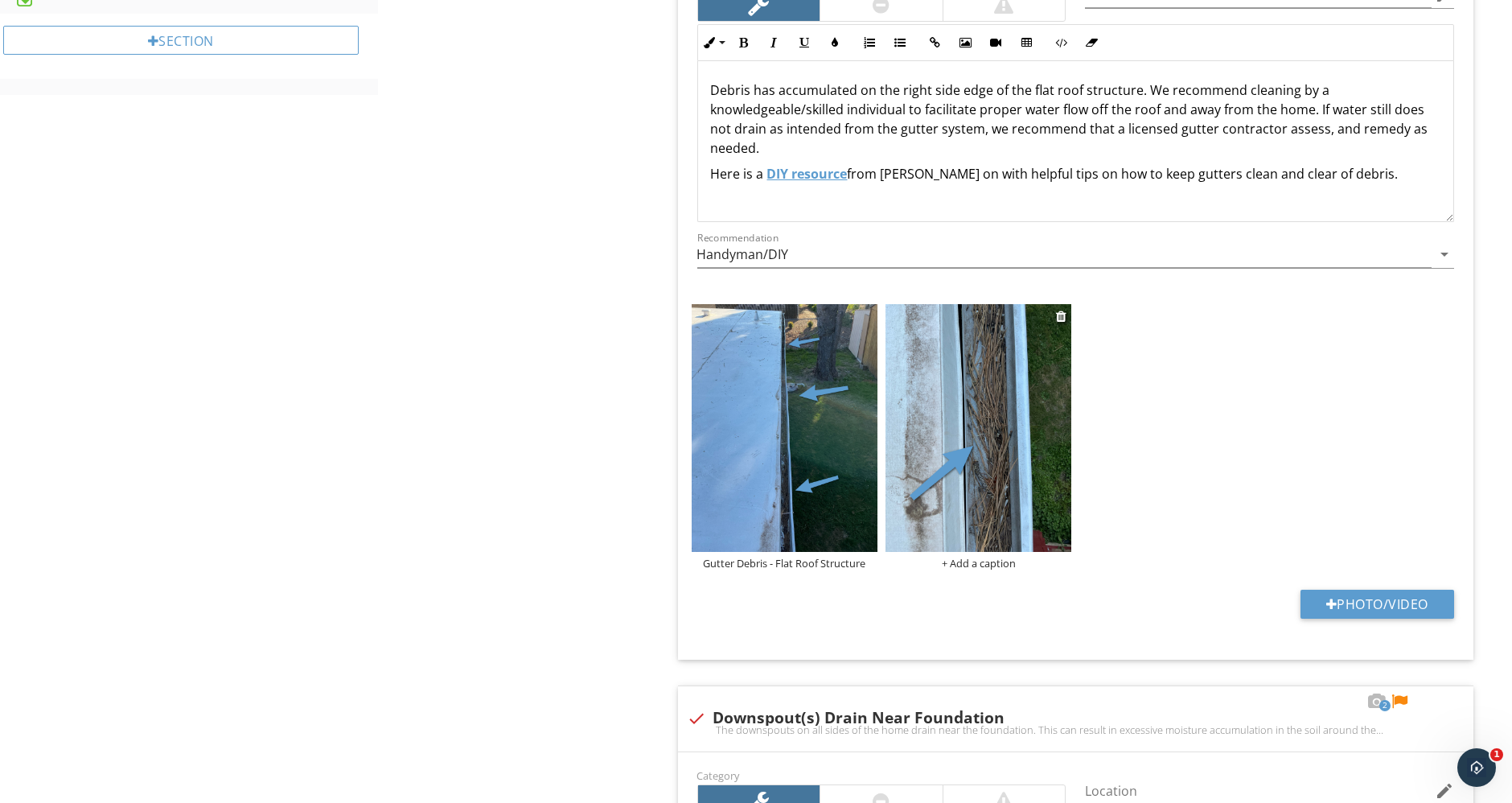
click at [981, 566] on div "+ Add a caption" at bounding box center [977, 563] width 186 height 13
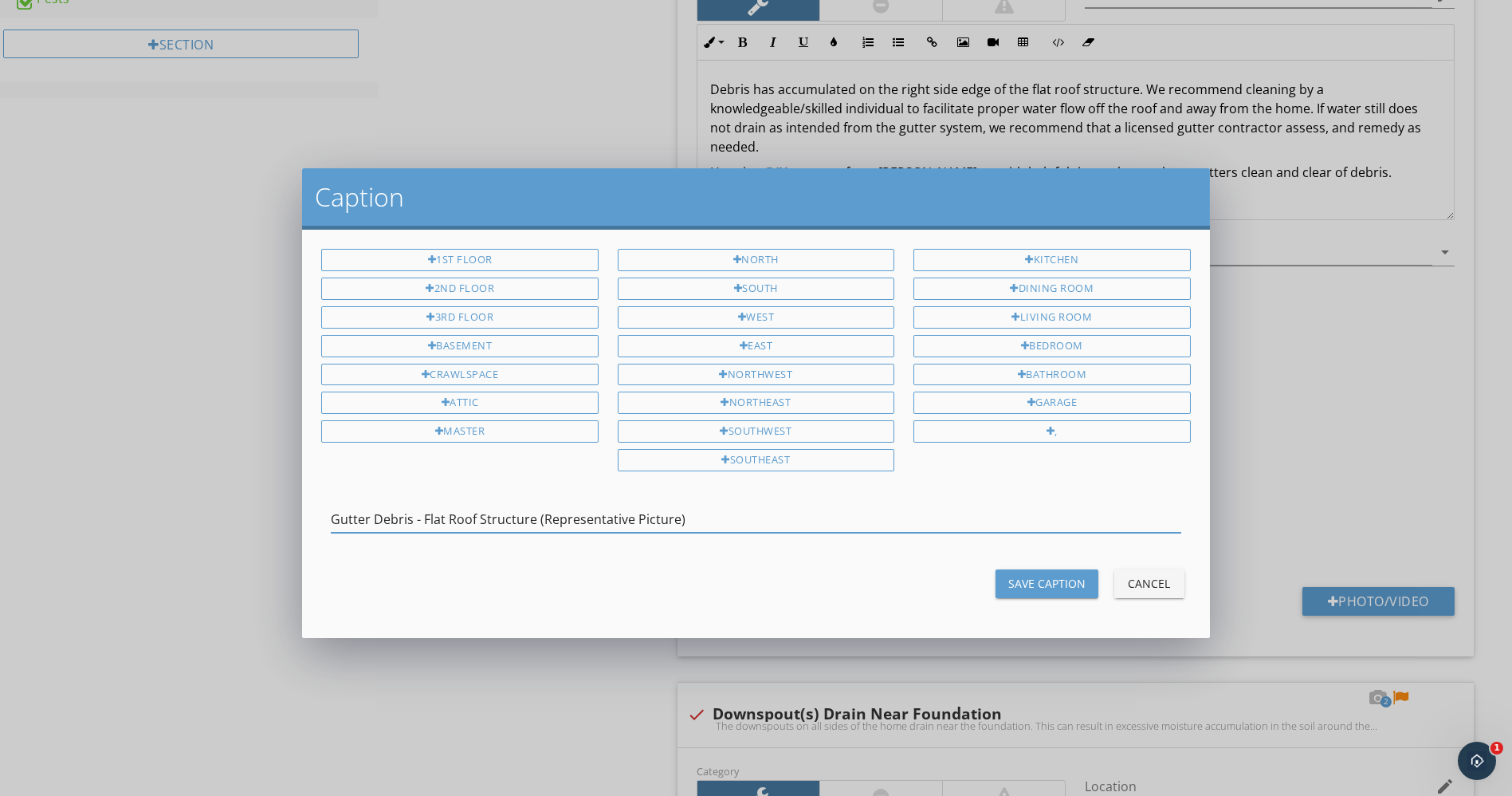
type input "Gutter Debris - Flat Roof Structure (Representative Picture)"
click at [1030, 575] on div "Save Caption" at bounding box center [1047, 583] width 77 height 17
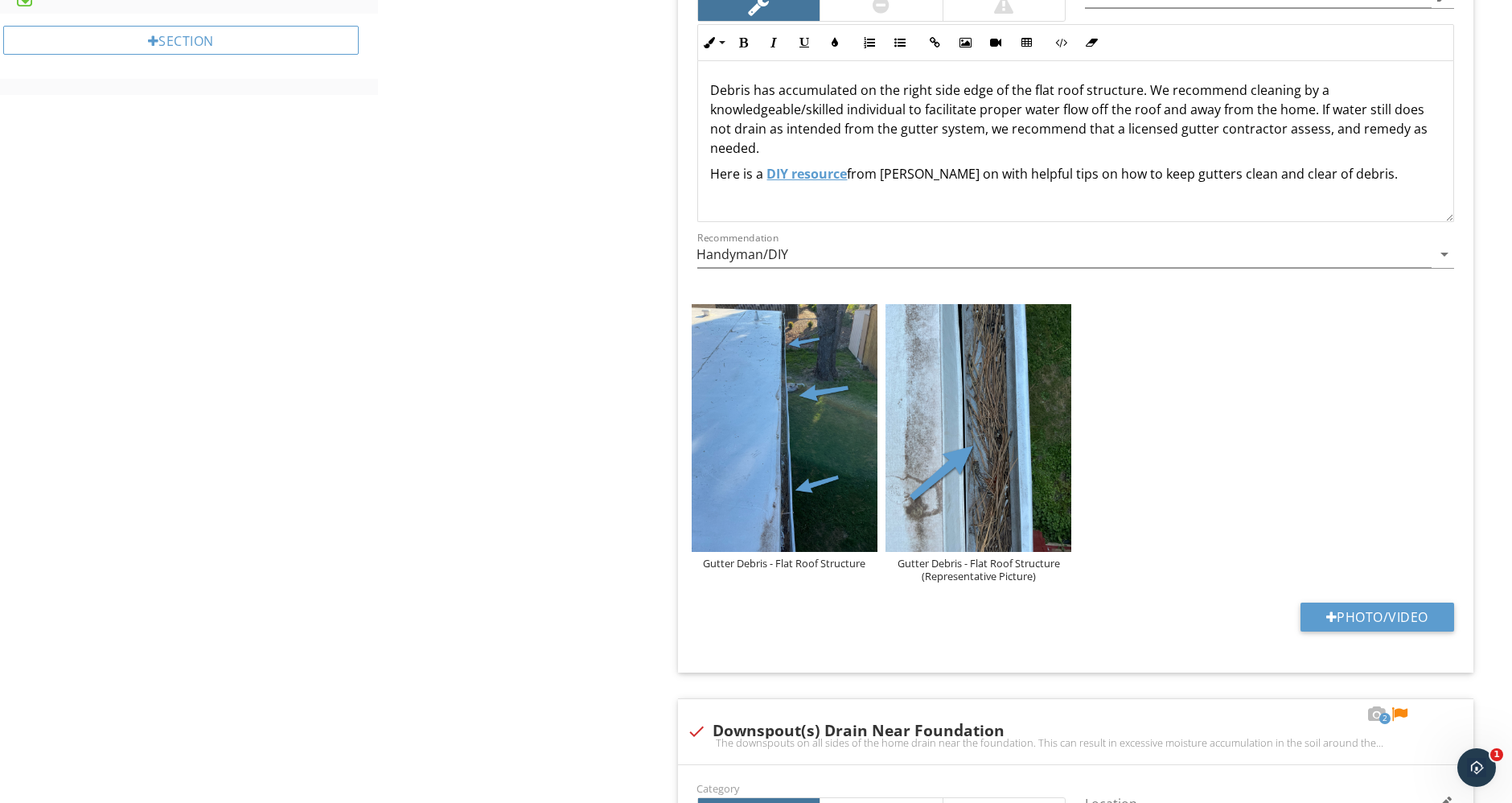
scroll to position [715, 0]
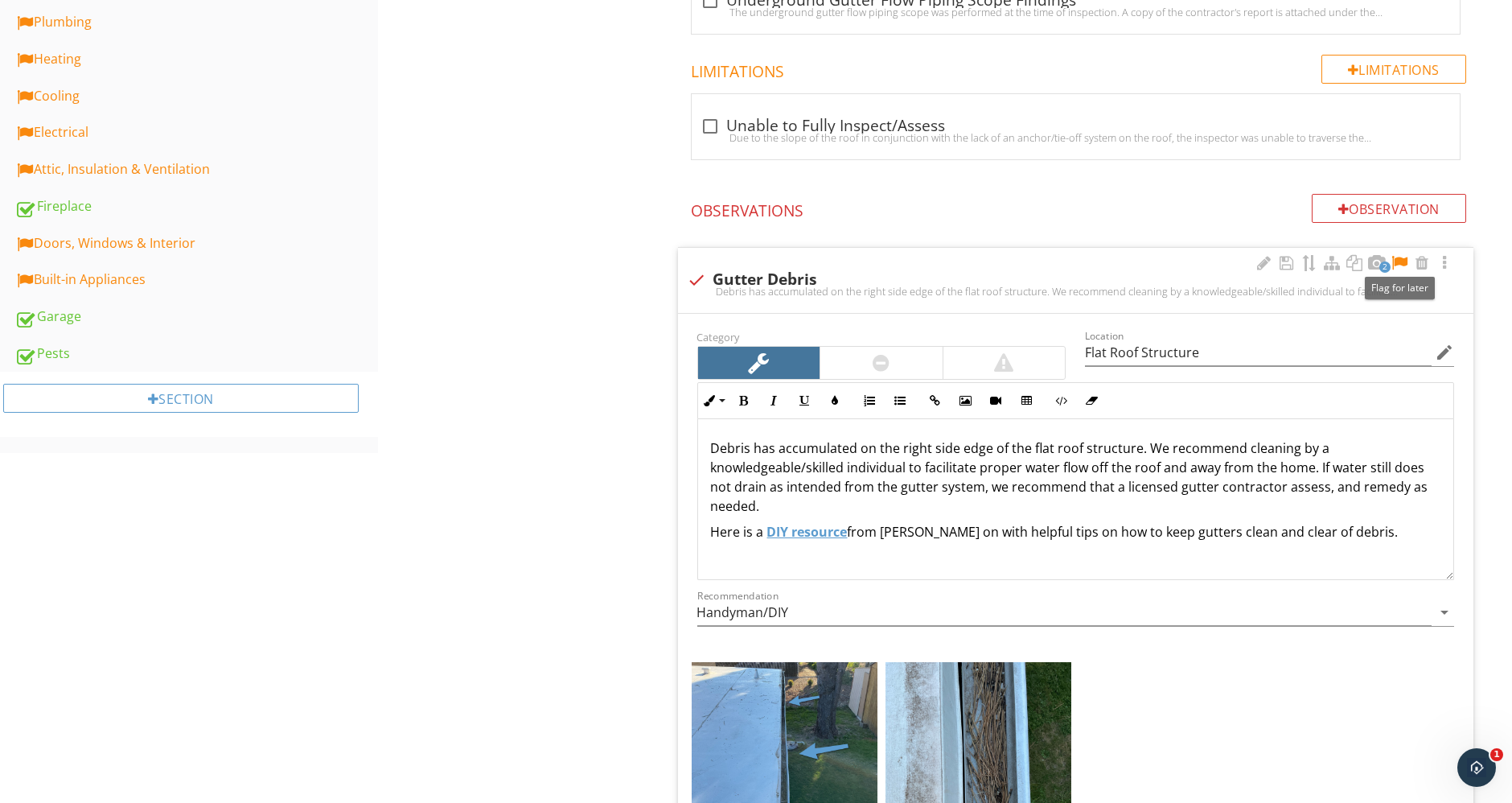
click at [1403, 259] on div at bounding box center [1399, 263] width 20 height 16
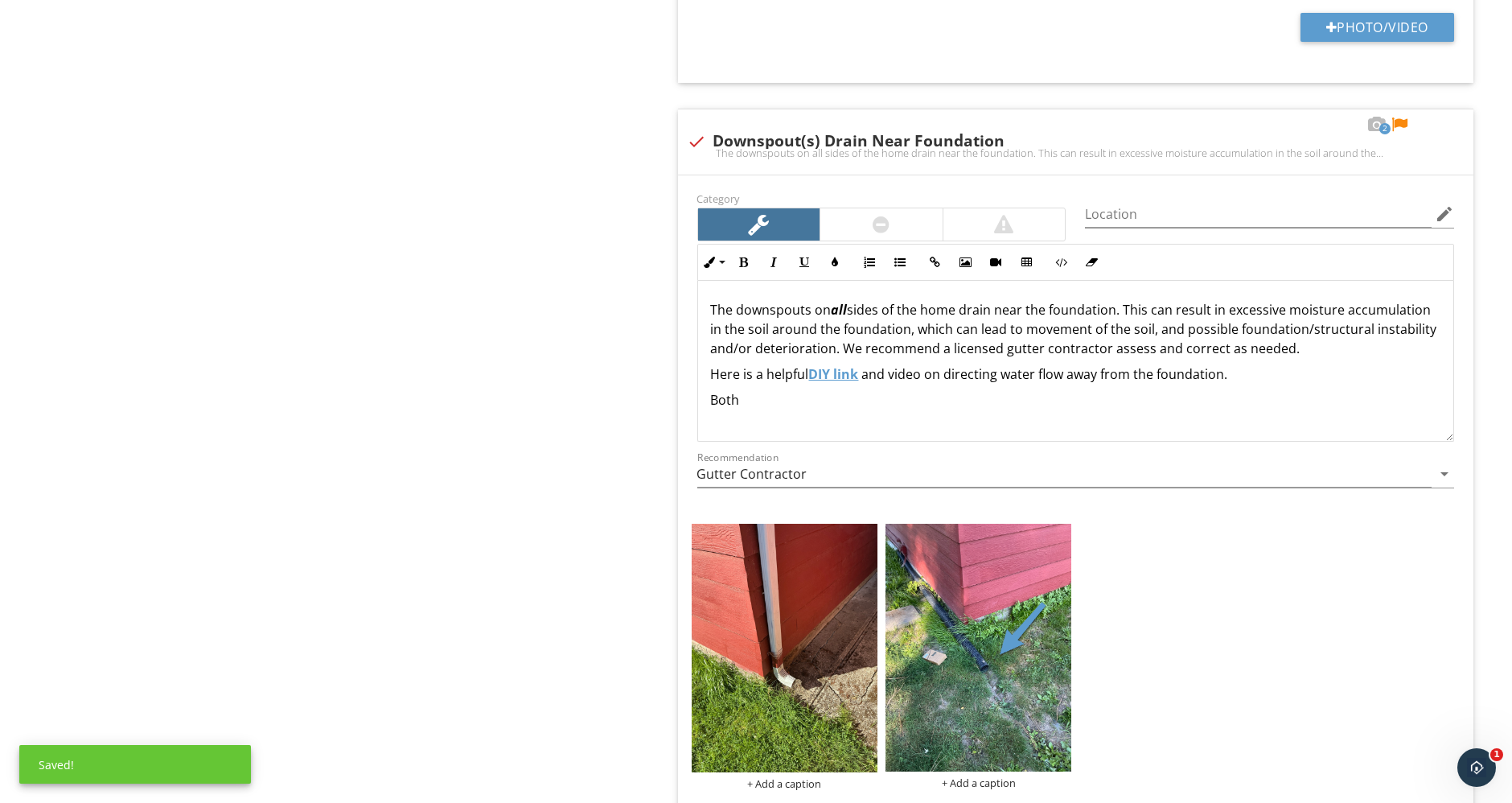
scroll to position [1788, 0]
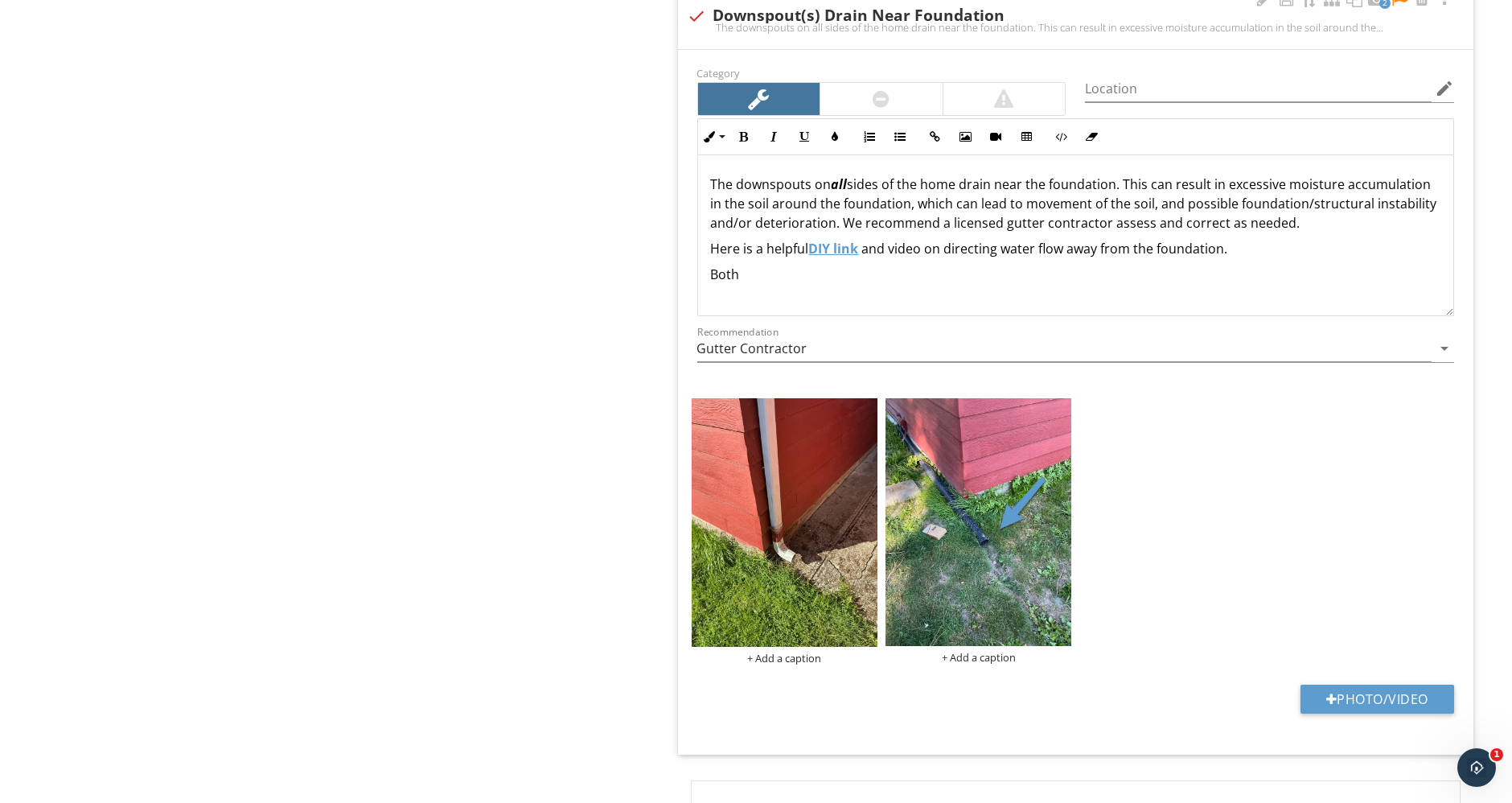
drag, startPoint x: 867, startPoint y: 176, endPoint x: 857, endPoint y: 180, distance: 10.8
click at [857, 180] on p "The downspouts on all sides of the home drain near the foundation. This can res…" at bounding box center [1076, 203] width 730 height 58
drag, startPoint x: 811, startPoint y: 180, endPoint x: 879, endPoint y: 179, distance: 68.0
click at [879, 179] on p "The downspouts on all sides of the home drain near the foundation. This can res…" at bounding box center [1076, 203] width 730 height 58
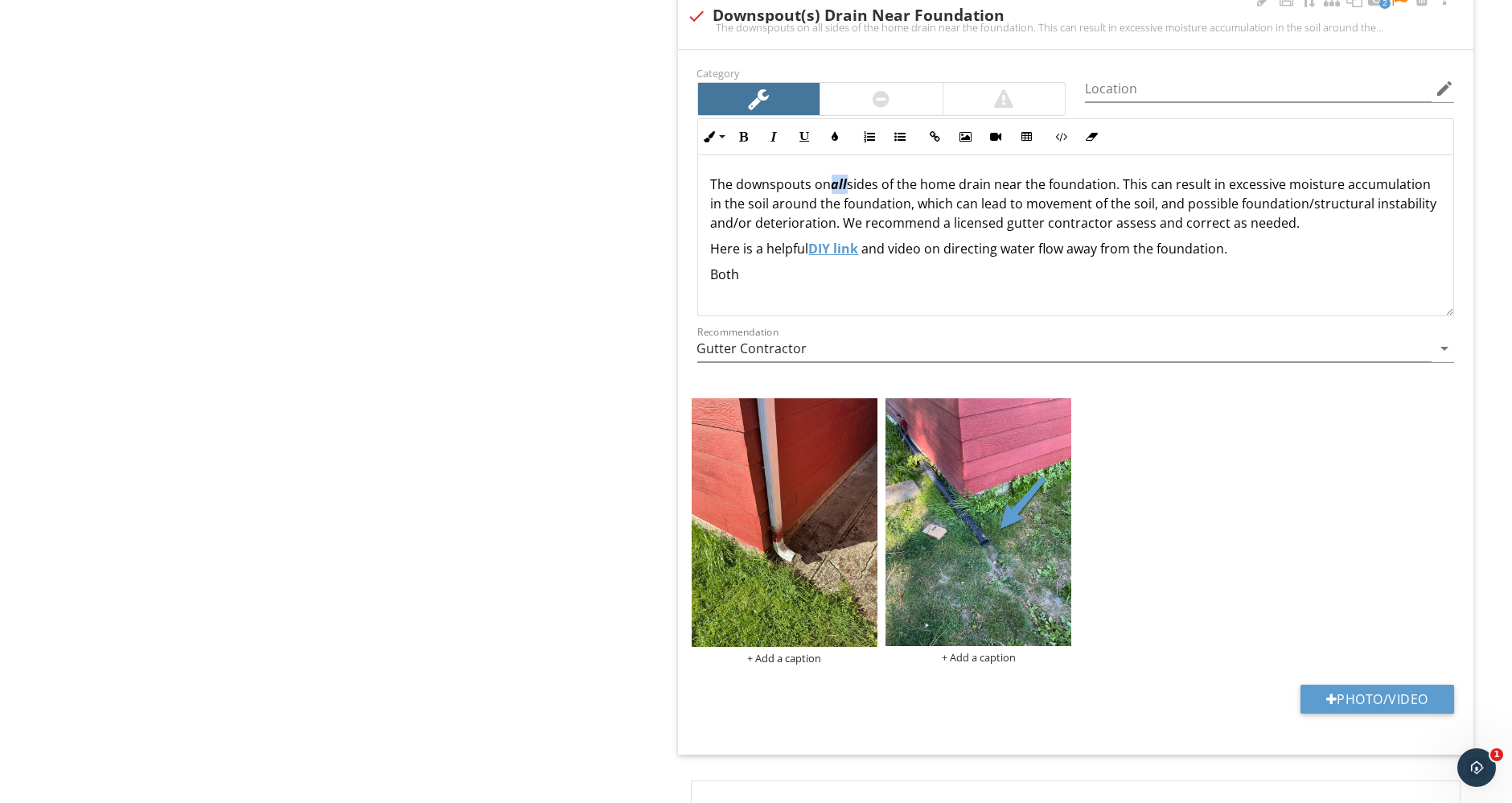
drag, startPoint x: 833, startPoint y: 179, endPoint x: 846, endPoint y: 179, distance: 13.0
click at [846, 179] on em "all" at bounding box center [839, 184] width 16 height 18
drag, startPoint x: 713, startPoint y: 178, endPoint x: 730, endPoint y: 178, distance: 17.0
click at [730, 178] on p "The downspouts on all sides of the home drain near the foundation. This can res…" at bounding box center [1076, 203] width 730 height 58
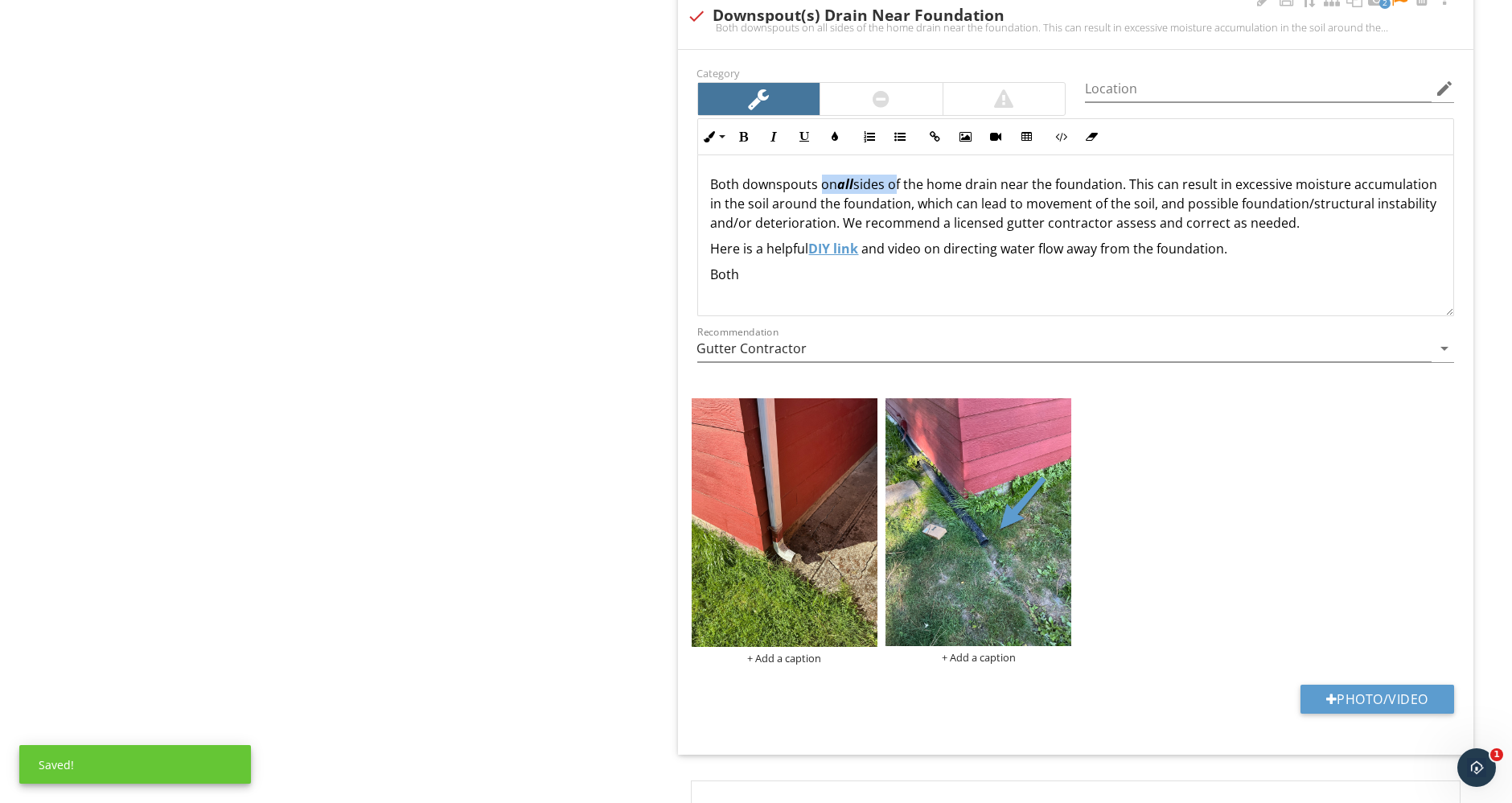
drag, startPoint x: 820, startPoint y: 182, endPoint x: 893, endPoint y: 185, distance: 73.1
click at [893, 185] on p "Both downspouts on all sides of the home drain near the foundation. This can re…" at bounding box center [1076, 203] width 730 height 58
drag, startPoint x: 858, startPoint y: 181, endPoint x: 892, endPoint y: 177, distance: 34.2
click at [892, 177] on p "Both downspouts of the home drain near the foundation. This can result in exces…" at bounding box center [1076, 203] width 730 height 58
click at [1130, 90] on input "Location" at bounding box center [1258, 88] width 347 height 26
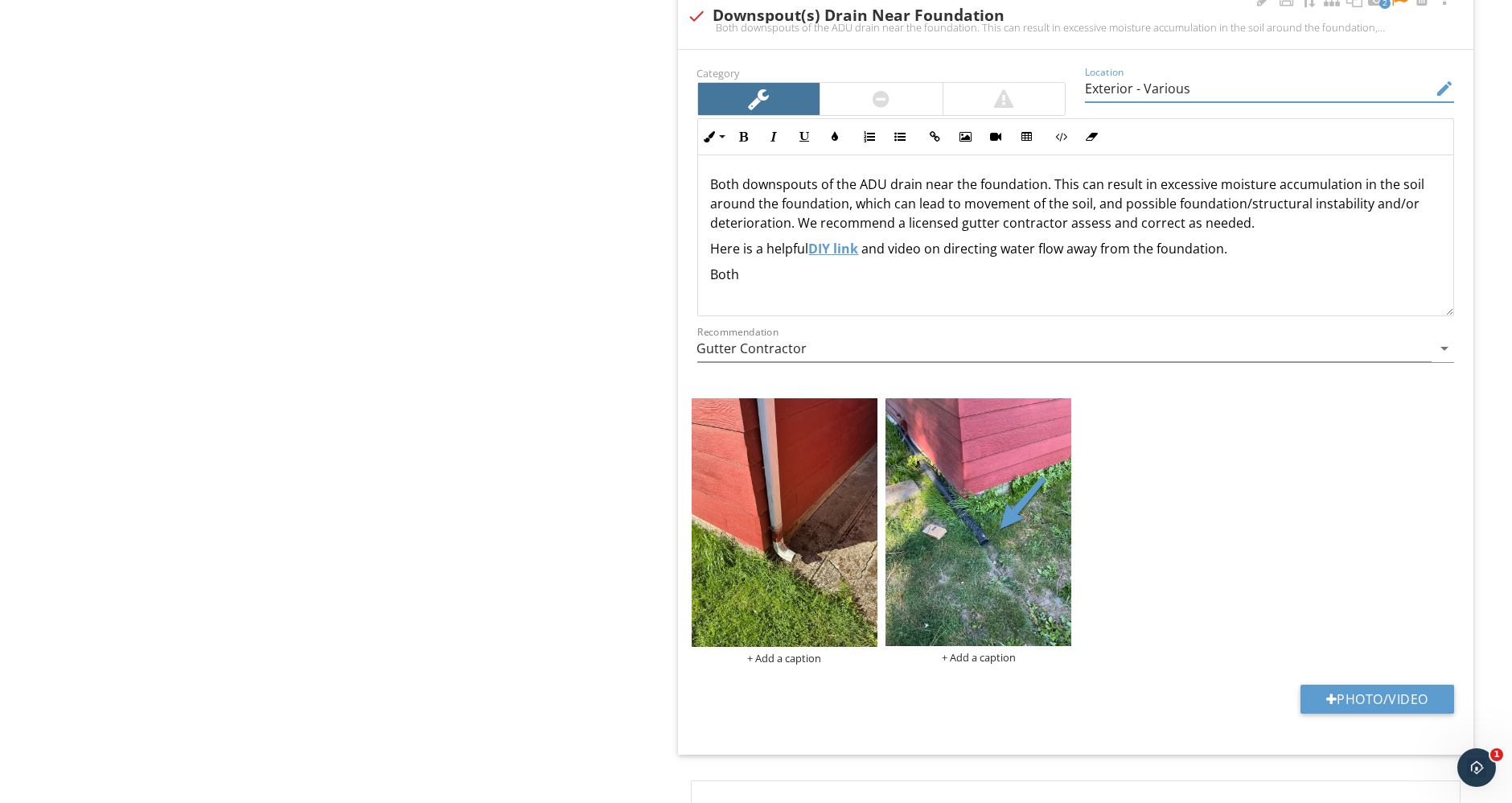
type input "Exterior - Various"
drag, startPoint x: 730, startPoint y: 267, endPoint x: 766, endPoint y: 266, distance: 36.0
click at [766, 266] on div "Both downspouts of the ADU drain near the foundation. This can result in excess…" at bounding box center [1076, 236] width 756 height 161
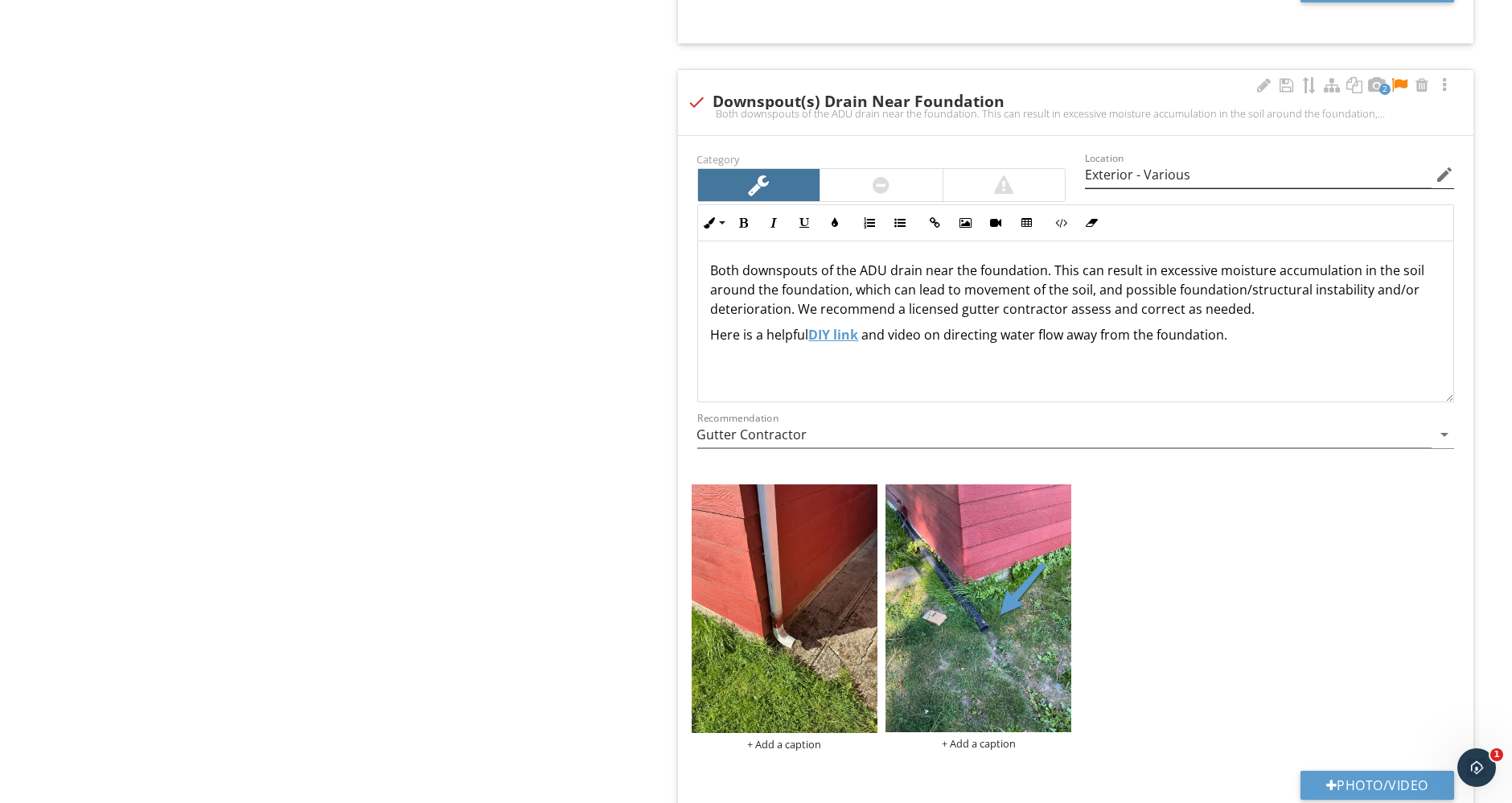
scroll to position [1609, 0]
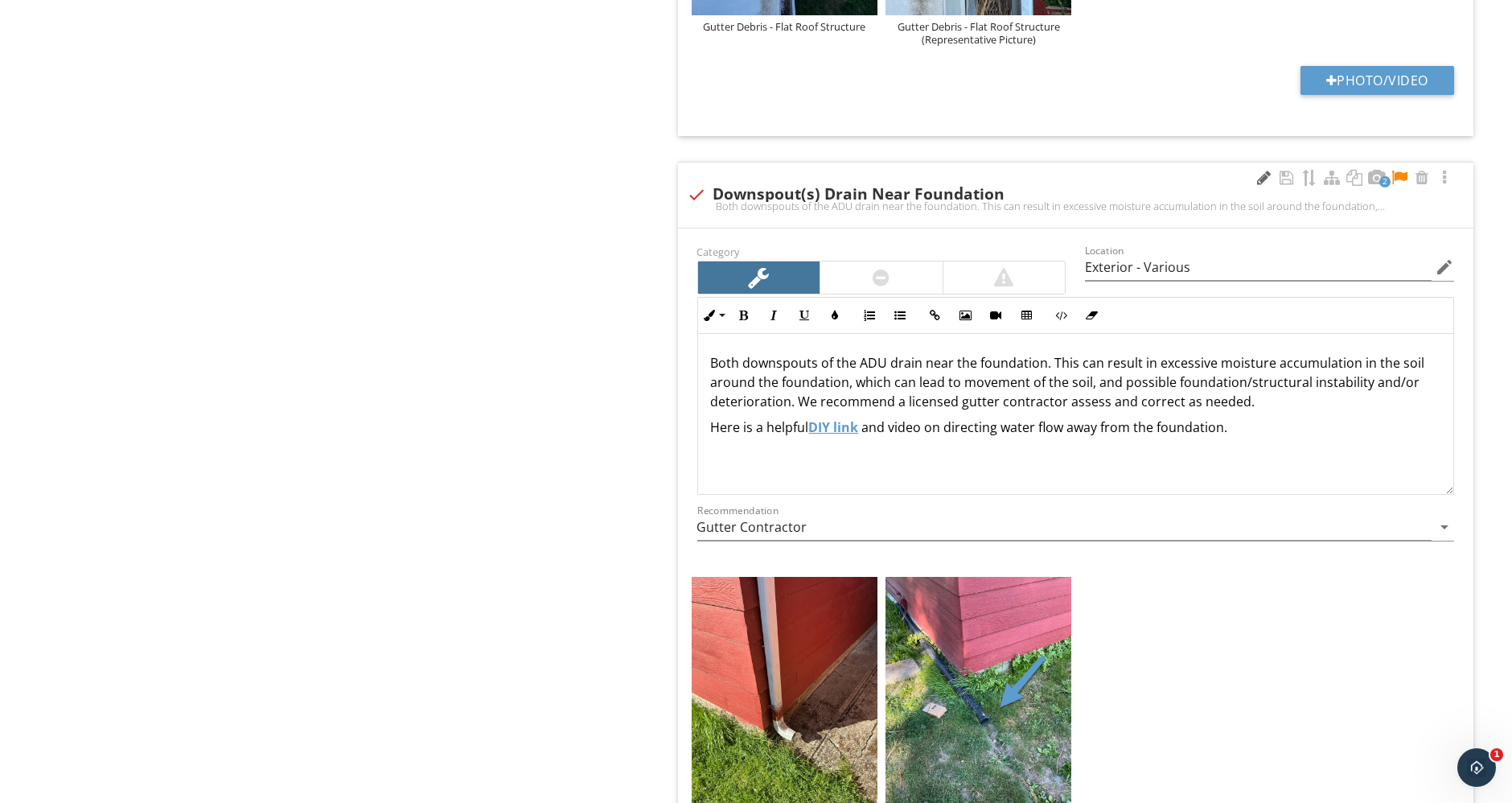
click at [1259, 181] on div at bounding box center [1264, 178] width 20 height 16
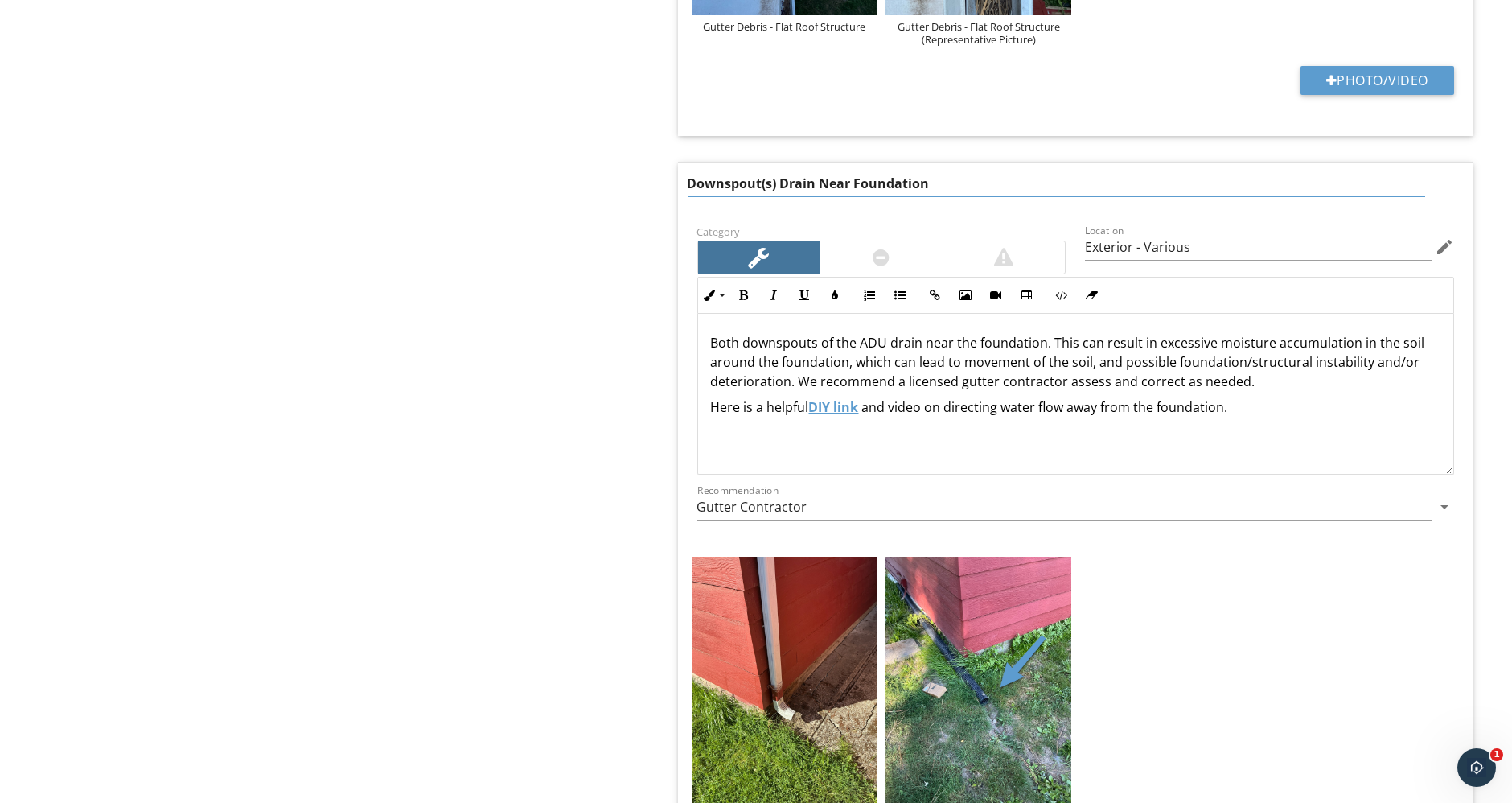
drag, startPoint x: 960, startPoint y: 174, endPoint x: 570, endPoint y: 160, distance: 390.3
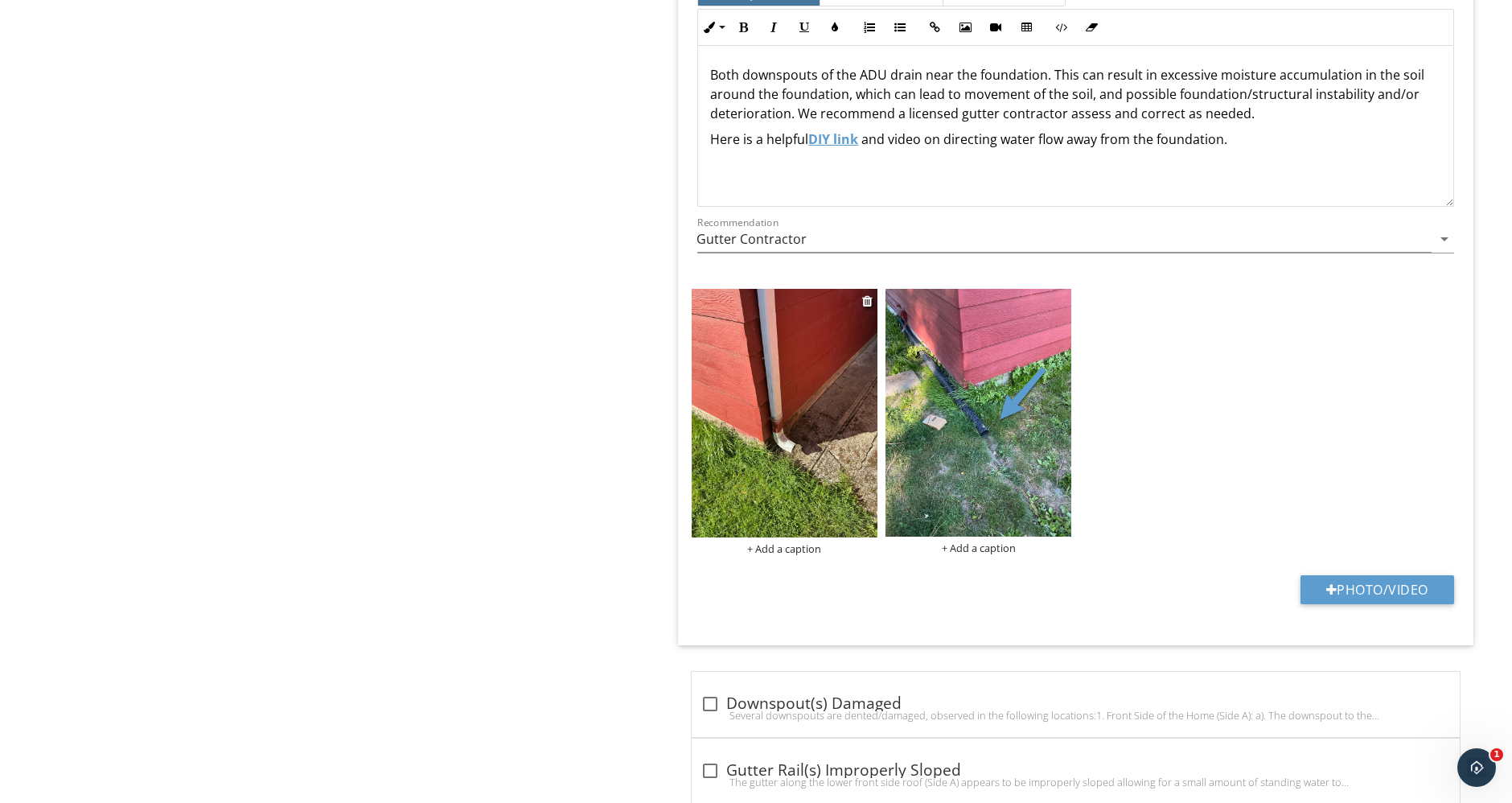
scroll to position [1898, 0]
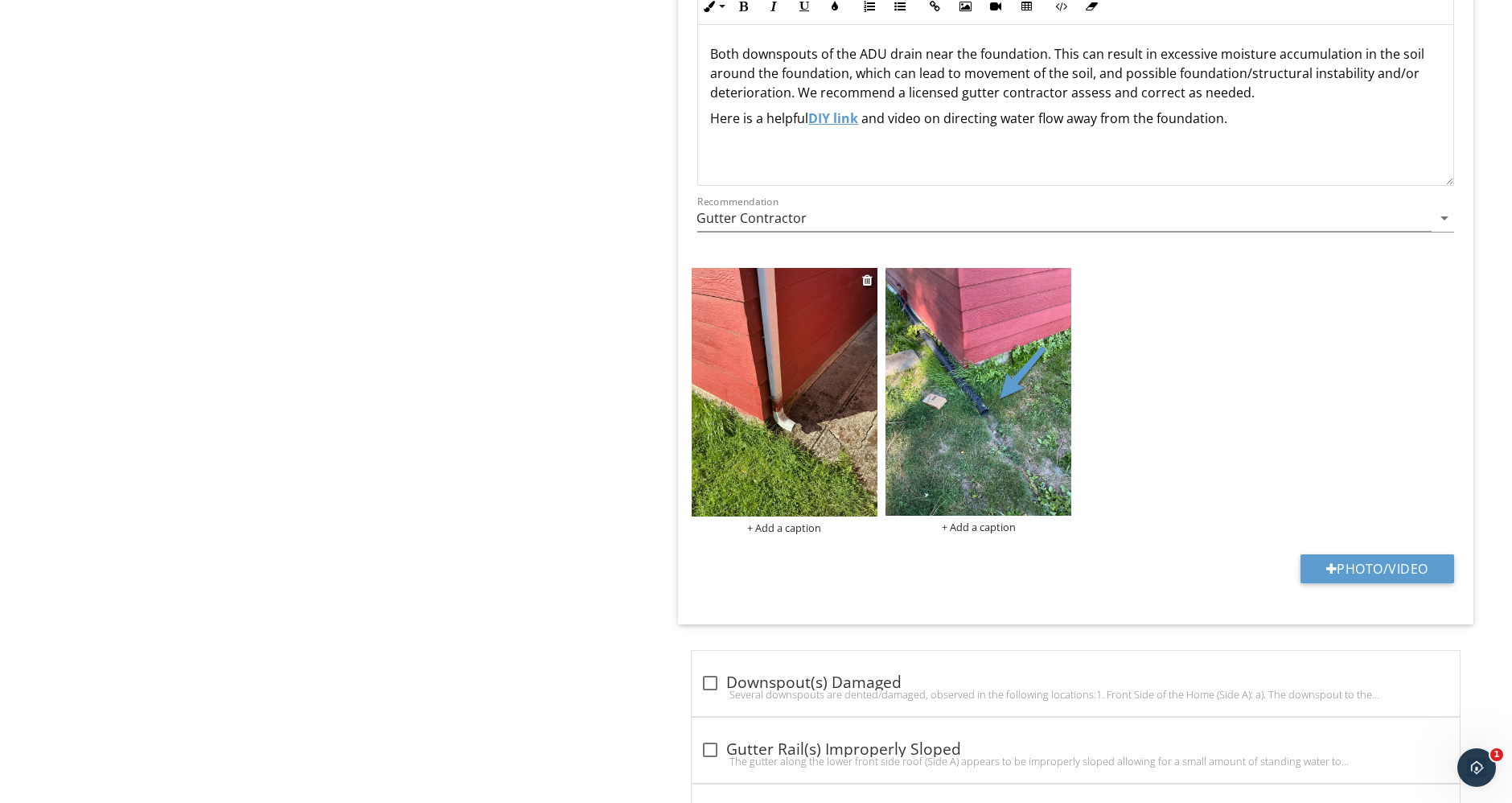
click at [785, 534] on div "+ Add a caption" at bounding box center [784, 528] width 186 height 13
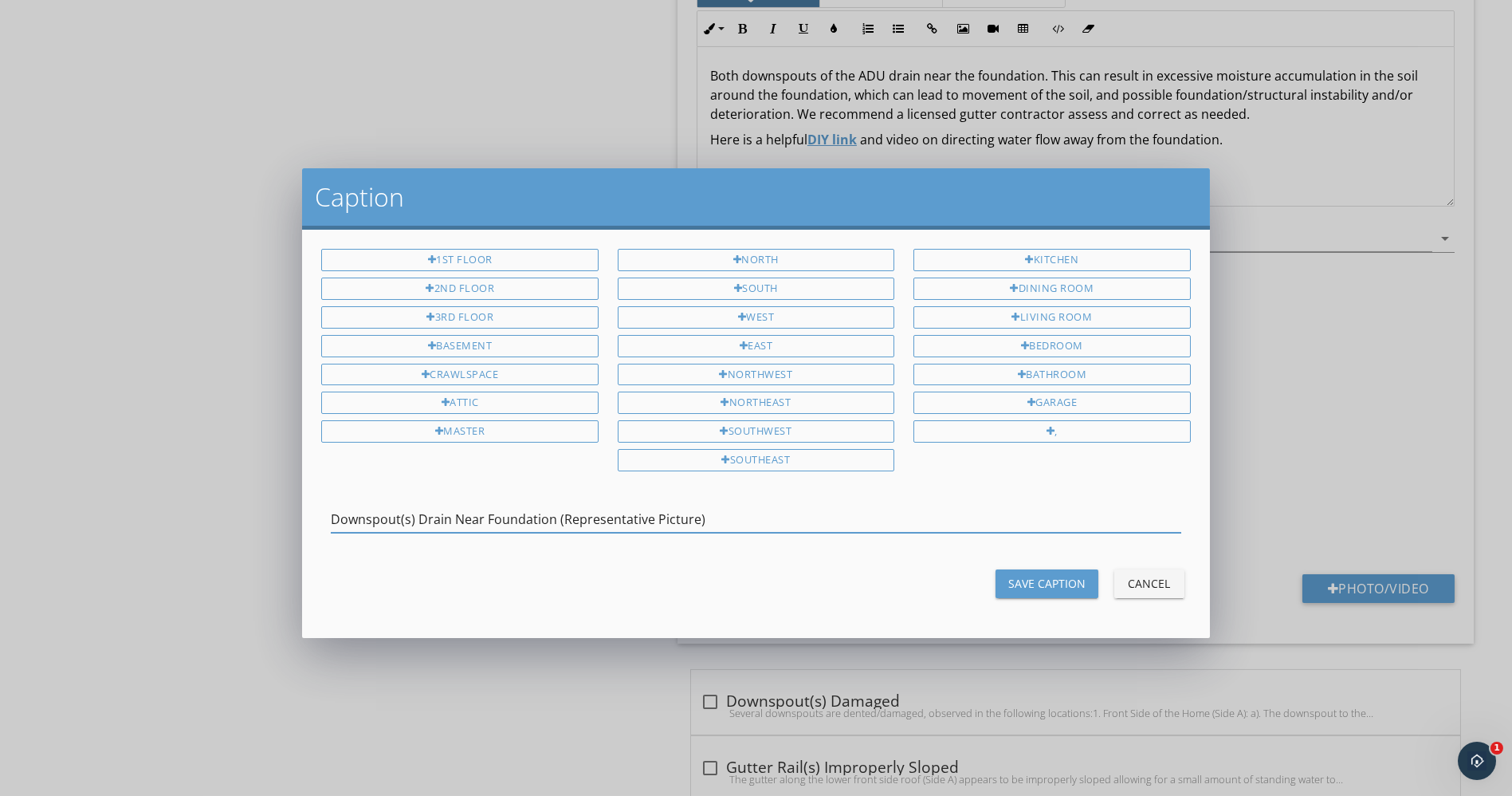
click at [756, 514] on input "Downspout(s) Drain Near Foundation (Representative Picture)" at bounding box center [755, 520] width 850 height 26
type input "Downspout(s) Drain Near Foundation (Representative Picture)"
click at [1038, 575] on div "Save Caption" at bounding box center [1047, 583] width 77 height 17
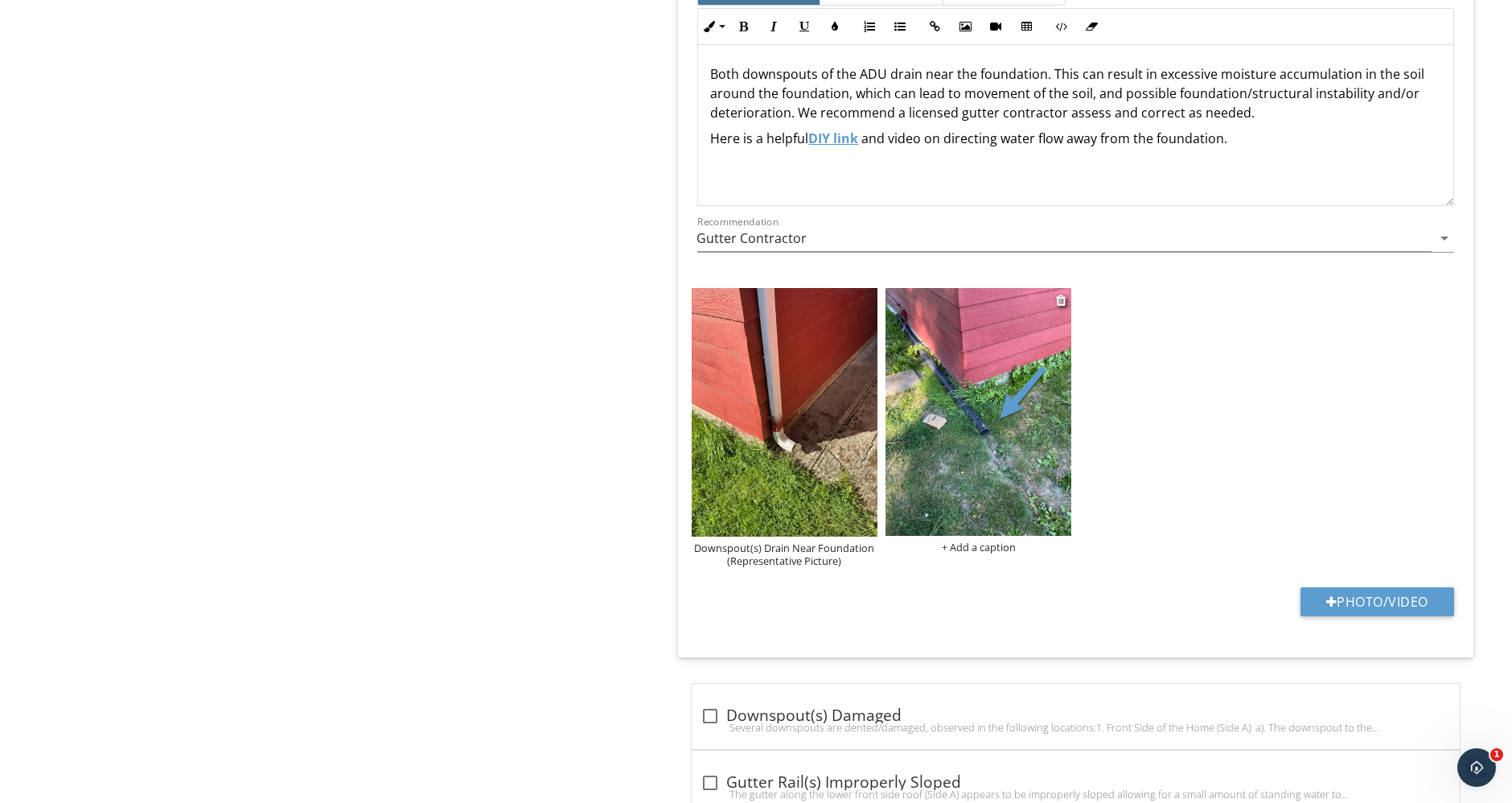
click at [968, 545] on div "+ Add a caption" at bounding box center [977, 547] width 186 height 13
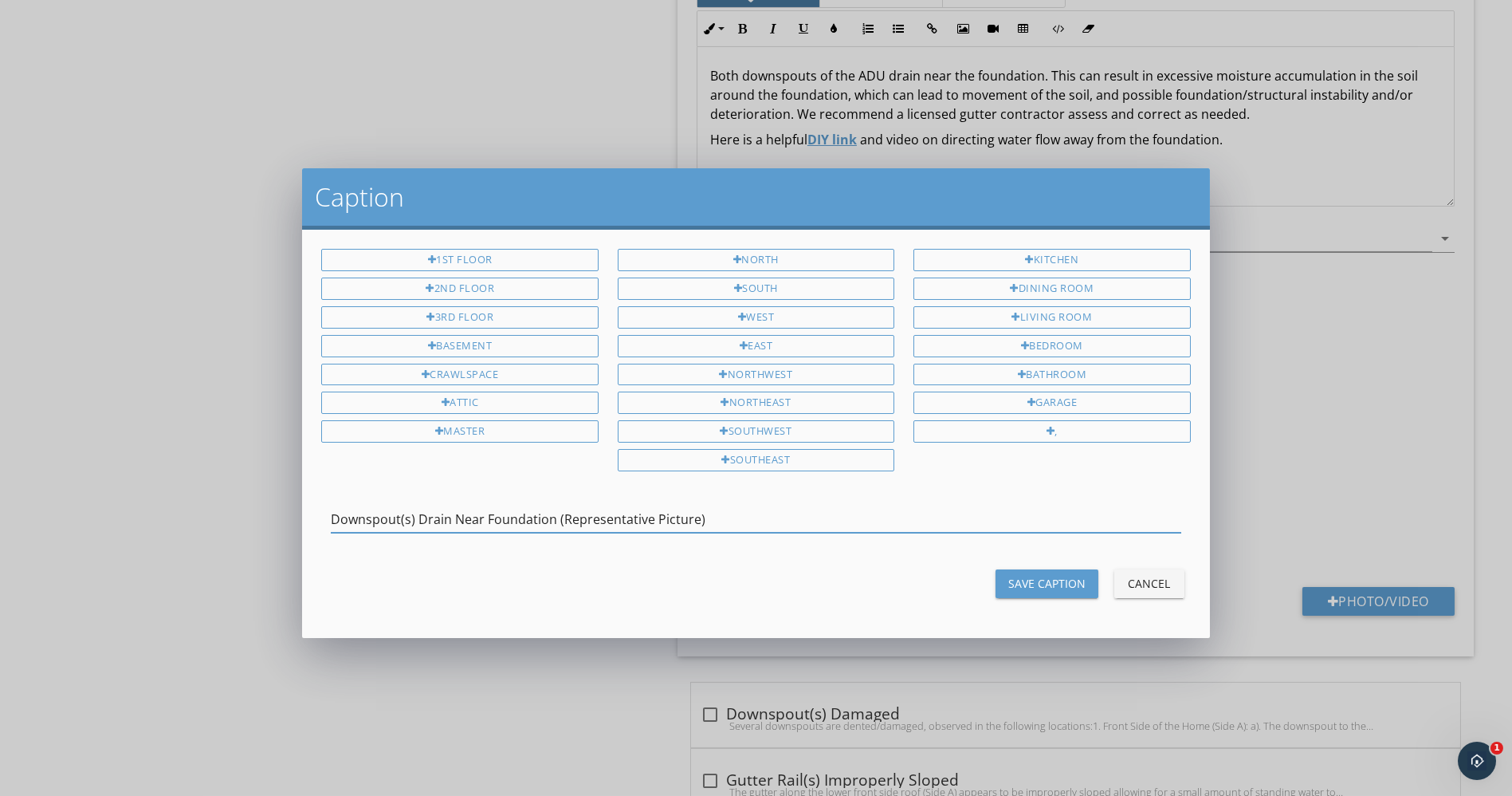
type input "Downspout(s) Drain Near Foundation (Representative Picture)"
click at [1053, 575] on div "Save Caption" at bounding box center [1047, 583] width 77 height 17
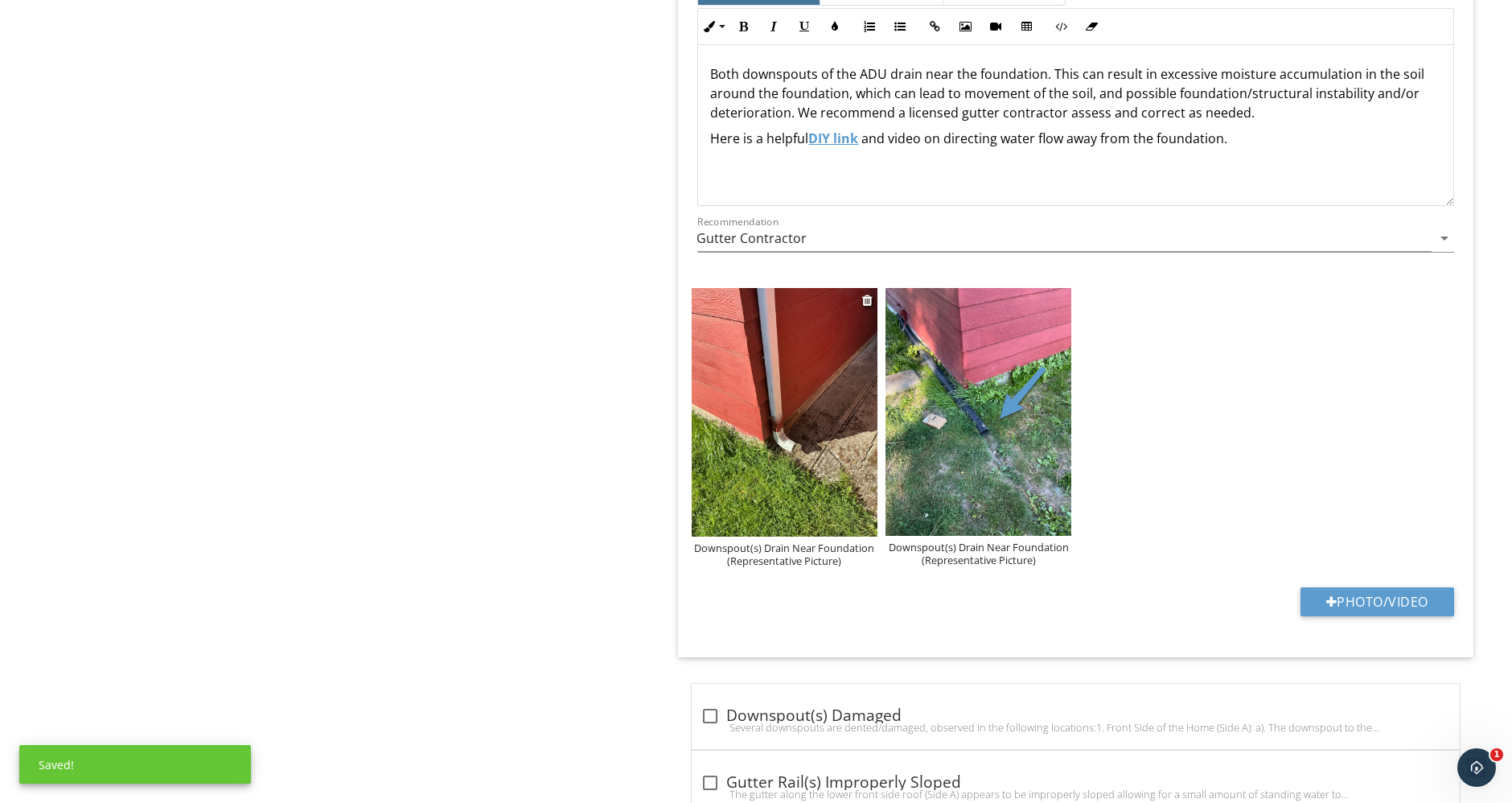
click at [807, 548] on div "Downspout(s) Drain Near Foundation (Representative Picture)" at bounding box center [784, 554] width 186 height 25
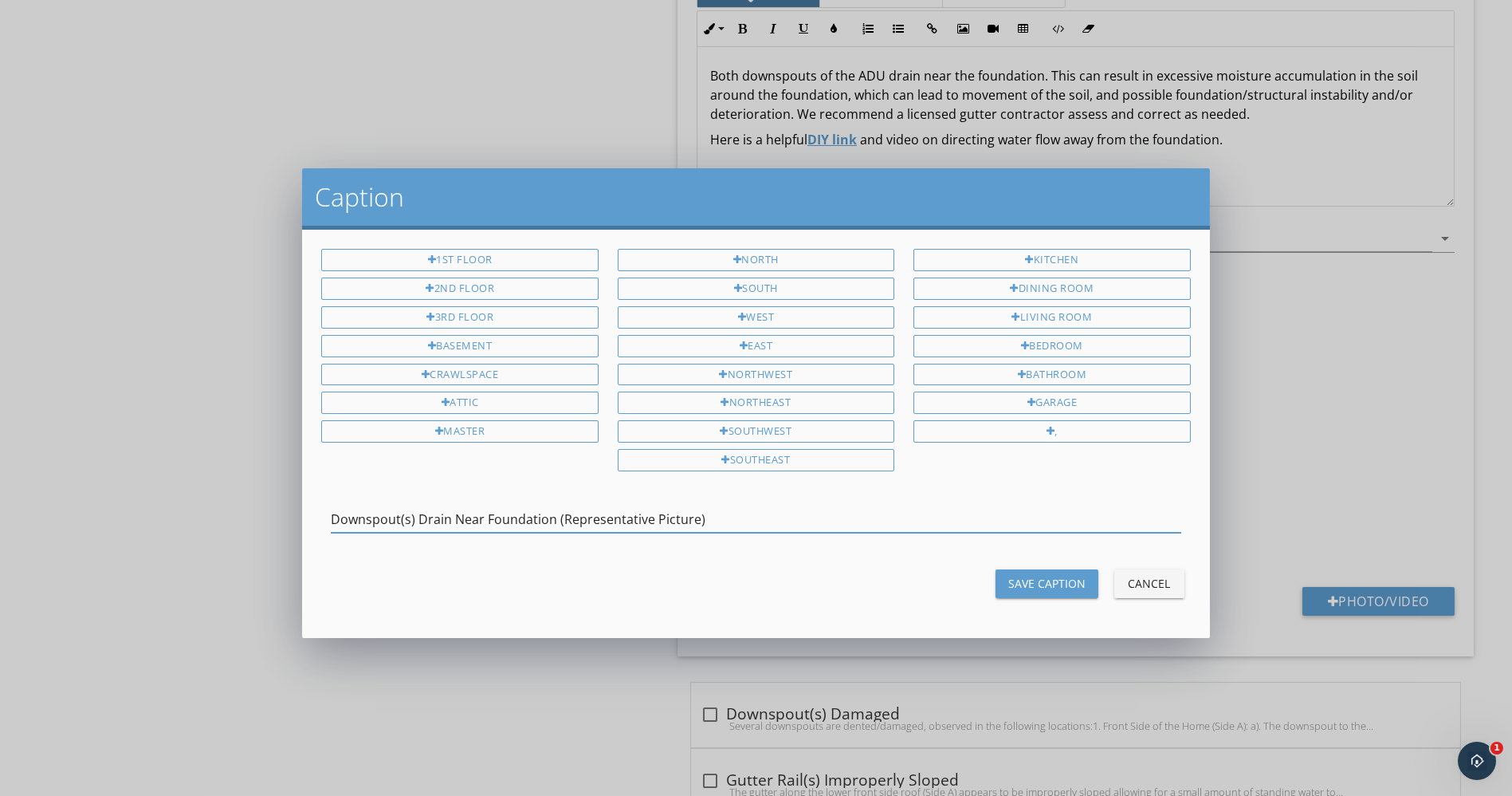
drag, startPoint x: 557, startPoint y: 509, endPoint x: 867, endPoint y: 515, distance: 310.1
click at [867, 515] on input "Downspout(s) Drain Near Foundation (Representative Picture)" at bounding box center [755, 520] width 850 height 26
type input "Downspout(s) Drain Near Foundation - Side B"
click at [1054, 575] on div "Save Caption" at bounding box center [1047, 583] width 77 height 17
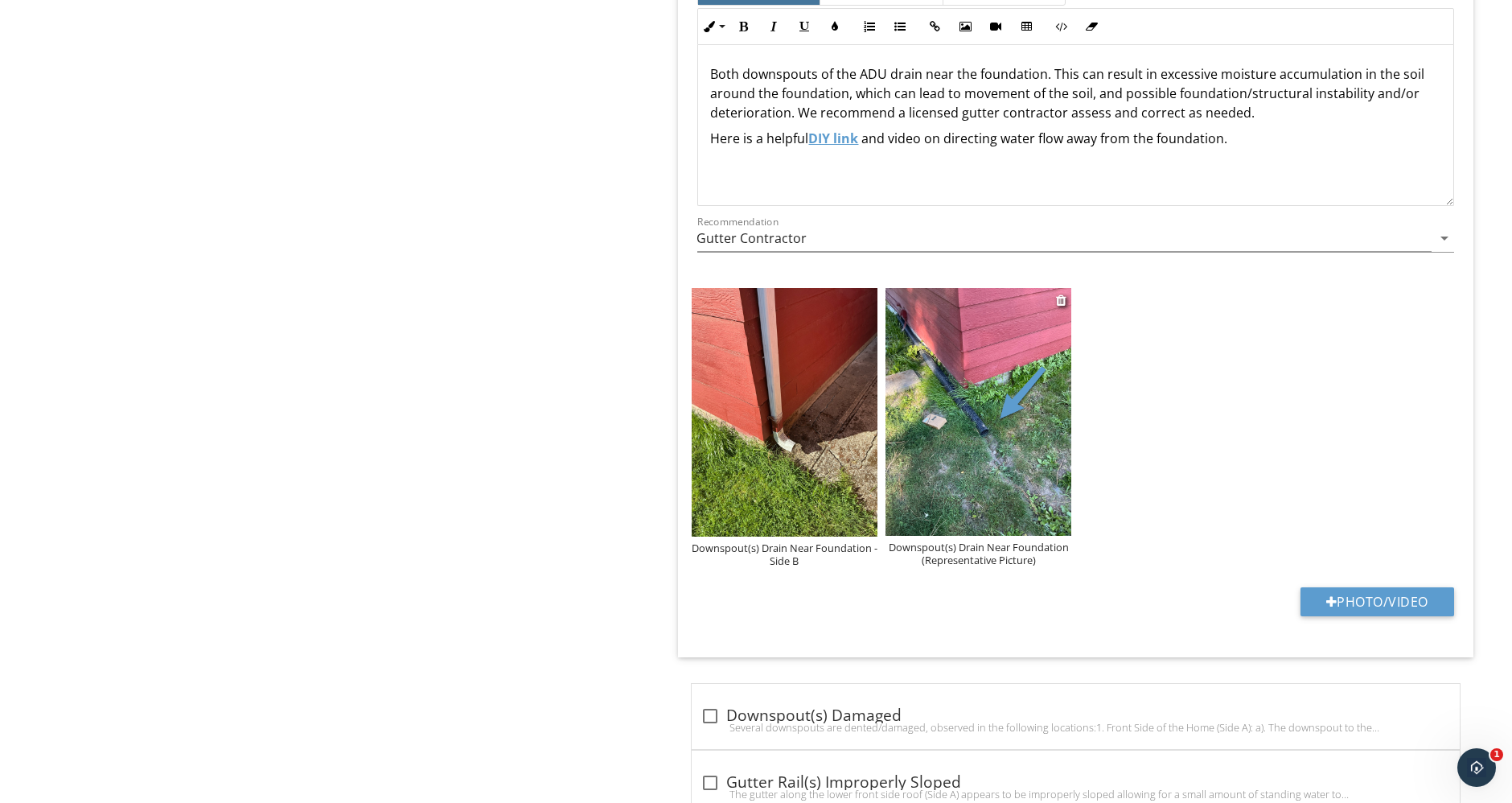
click at [1027, 549] on div "Downspout(s) Drain Near Foundation (Representative Picture)" at bounding box center [977, 553] width 186 height 25
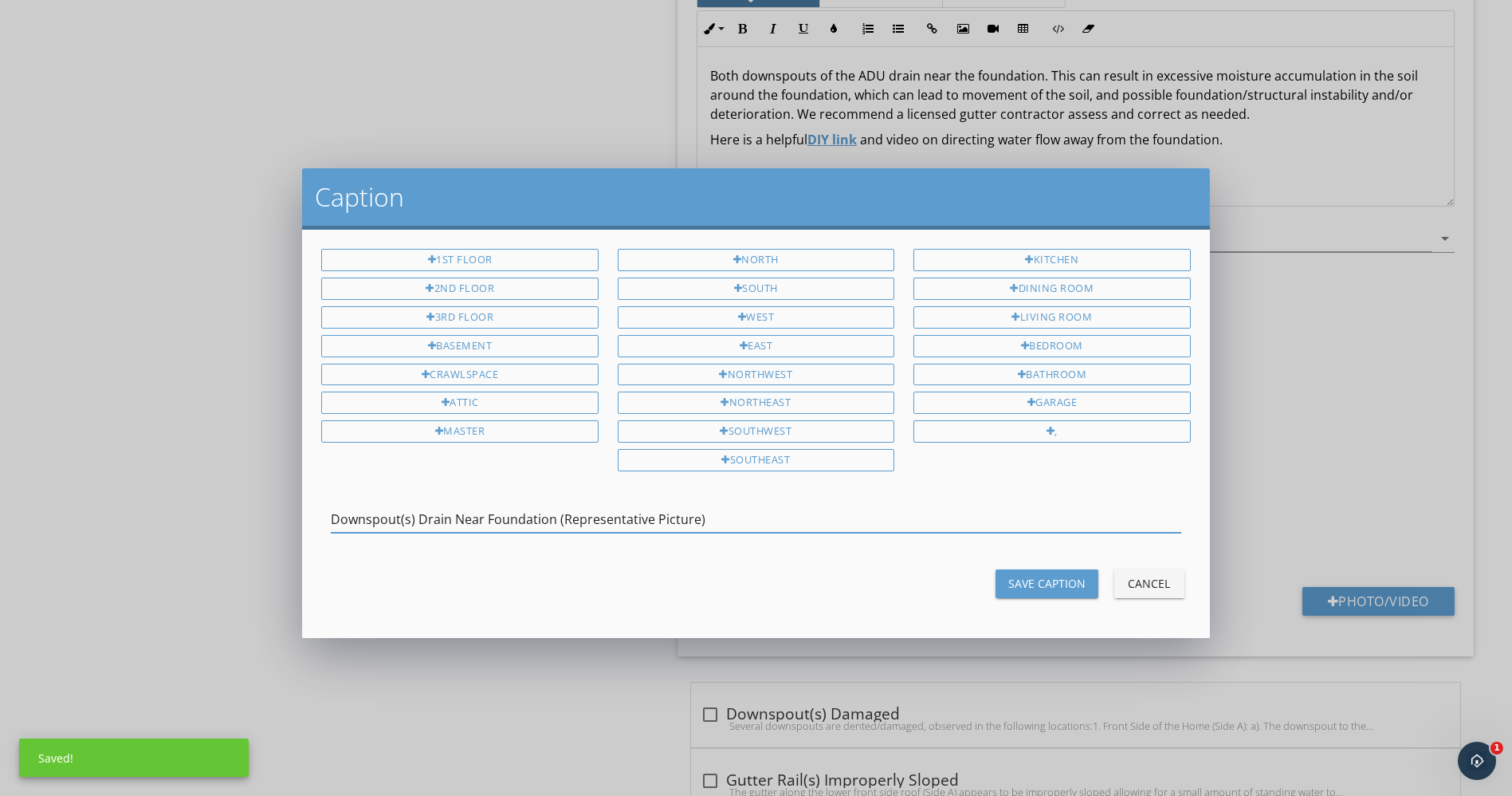
drag, startPoint x: 557, startPoint y: 507, endPoint x: 881, endPoint y: 505, distance: 324.0
click at [881, 507] on input "Downspout(s) Drain Near Foundation (Representative Picture)" at bounding box center [755, 520] width 850 height 26
type input "Downspout(s) Drain Near Foundation Side D"
click at [1057, 575] on div "Save Caption" at bounding box center [1047, 583] width 77 height 17
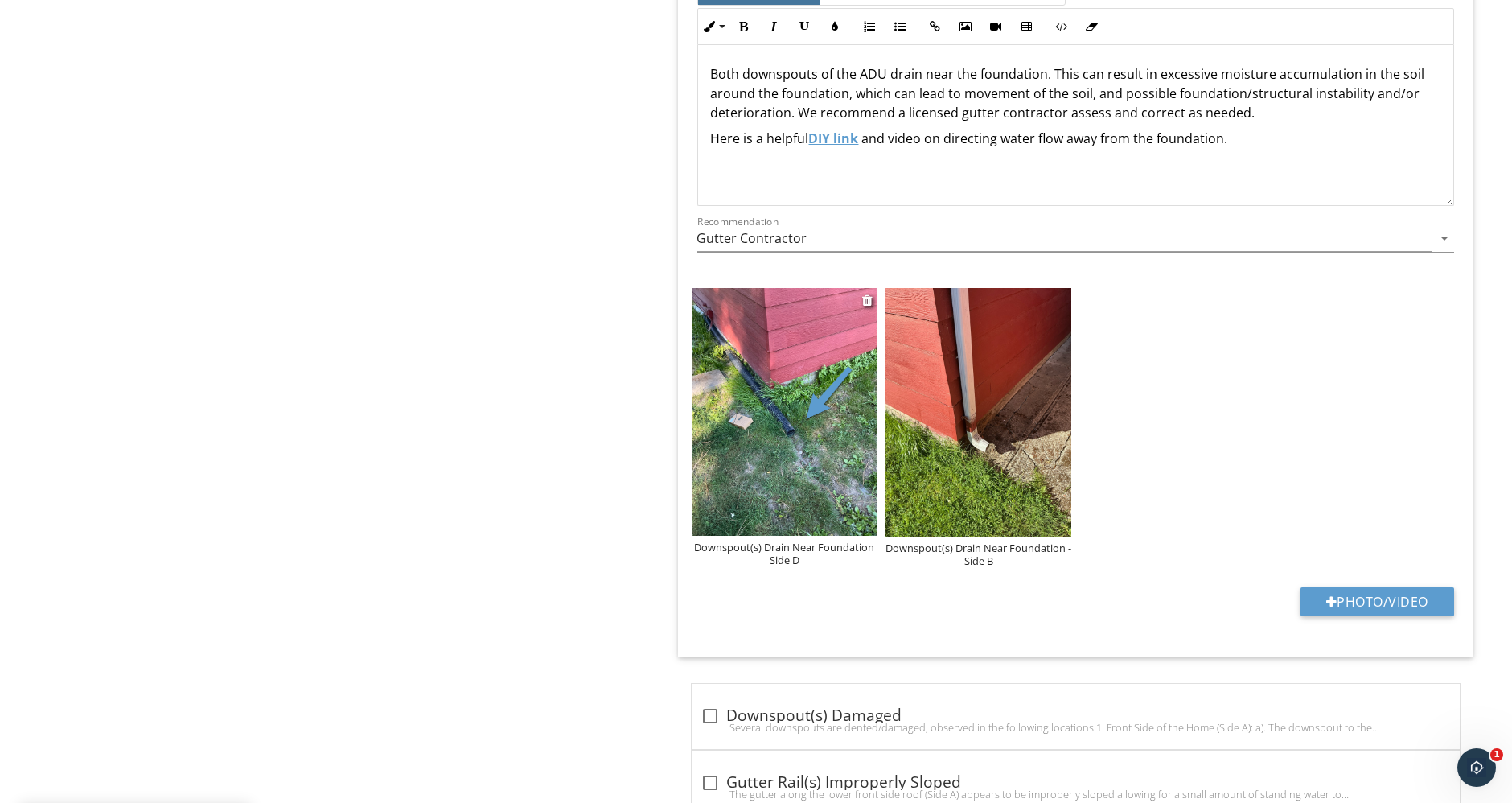
click at [783, 548] on div "Downspout(s) Drain Near Foundation Side D" at bounding box center [784, 553] width 186 height 25
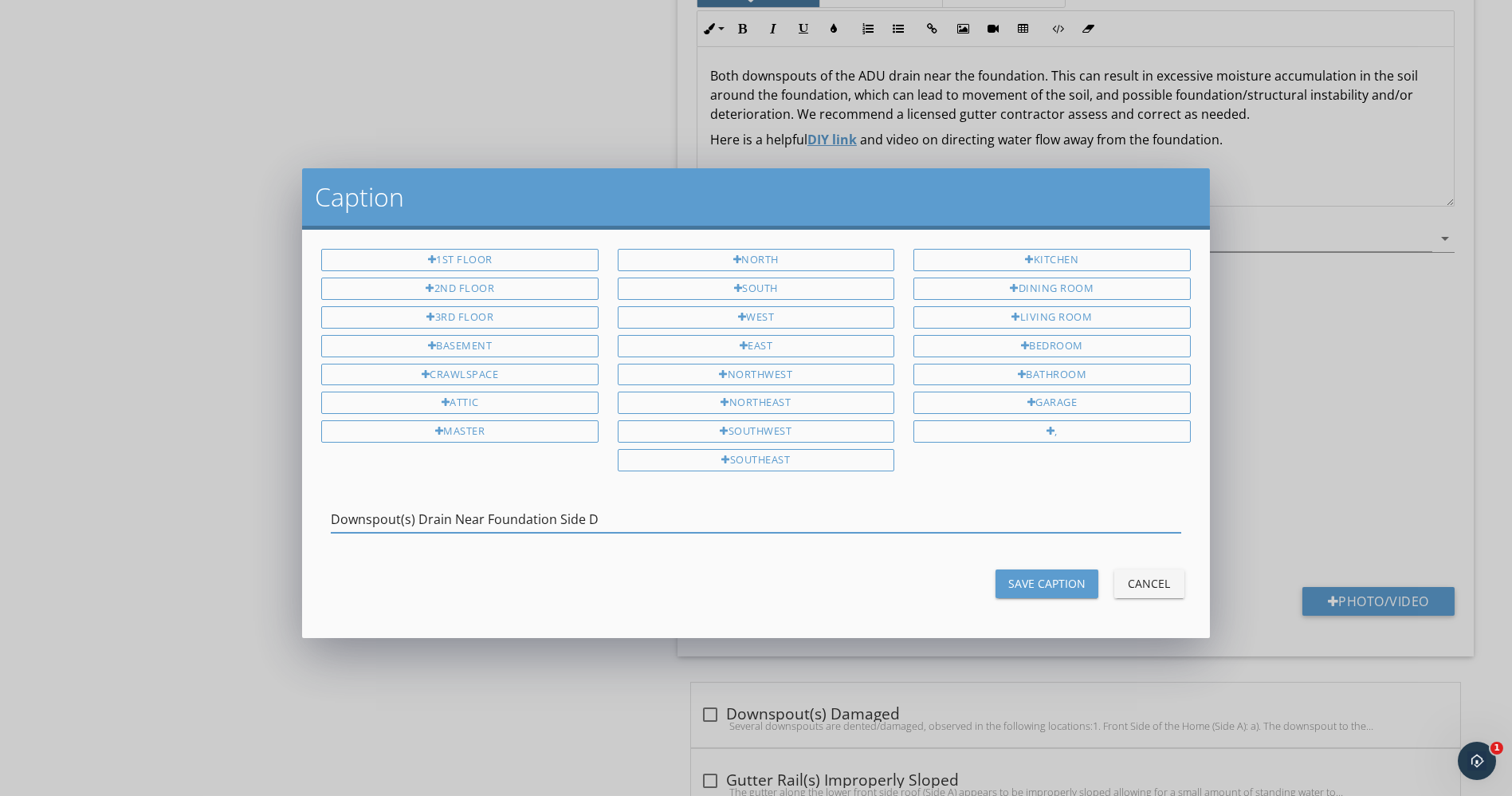
drag, startPoint x: 599, startPoint y: 514, endPoint x: 585, endPoint y: 514, distance: 14.0
click at [585, 514] on input "Downspout(s) Drain Near Foundation Side D" at bounding box center [755, 520] width 850 height 26
type input "Downspout(s) Drain Near Foundation Side B"
click at [1048, 580] on div "Save Caption" at bounding box center [1047, 583] width 77 height 17
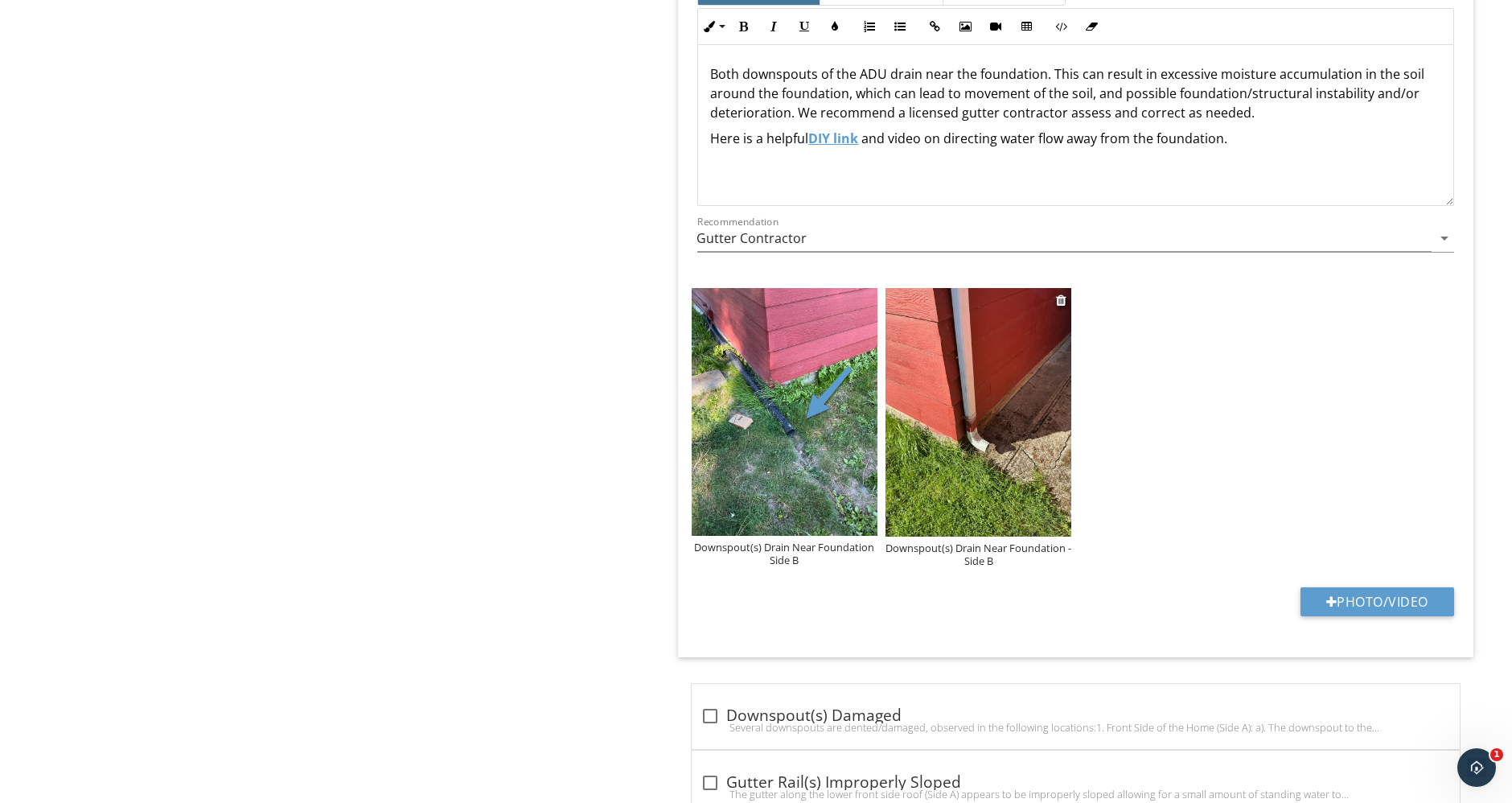
click at [991, 550] on div "Downspout(s) Drain Near Foundation - Side B" at bounding box center [977, 554] width 186 height 25
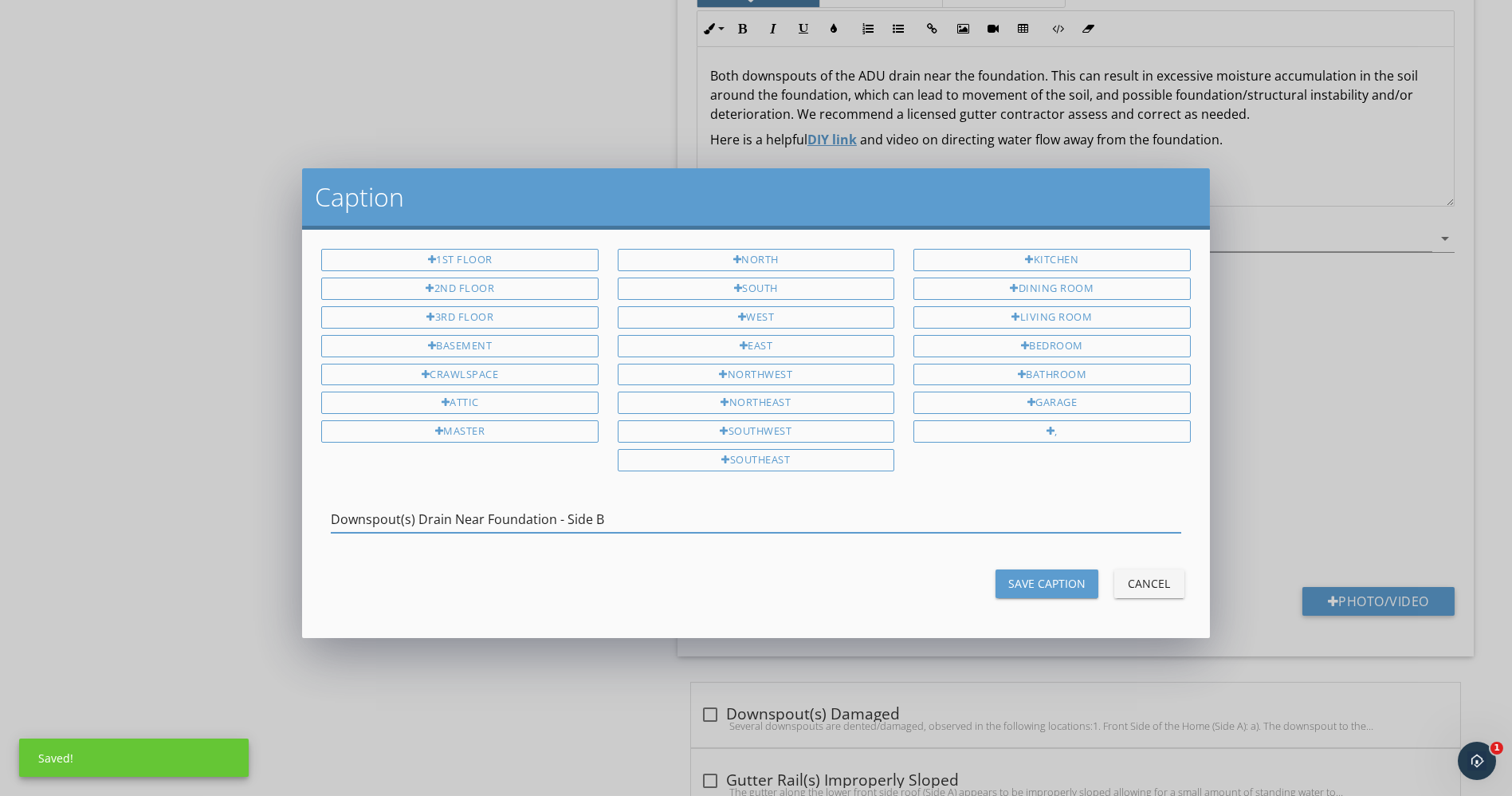
click at [594, 513] on input "Downspout(s) Drain Near Foundation - Side B" at bounding box center [755, 520] width 850 height 26
click at [610, 511] on input "Downspout(s) Drain Near Foundation - Side B" at bounding box center [755, 520] width 850 height 26
drag, startPoint x: 606, startPoint y: 511, endPoint x: 592, endPoint y: 511, distance: 14.0
click at [592, 511] on input "Downspout(s) Drain Near Foundation - Side B" at bounding box center [755, 520] width 850 height 26
type input "Downspout(s) Drain Near Foundation - Side D"
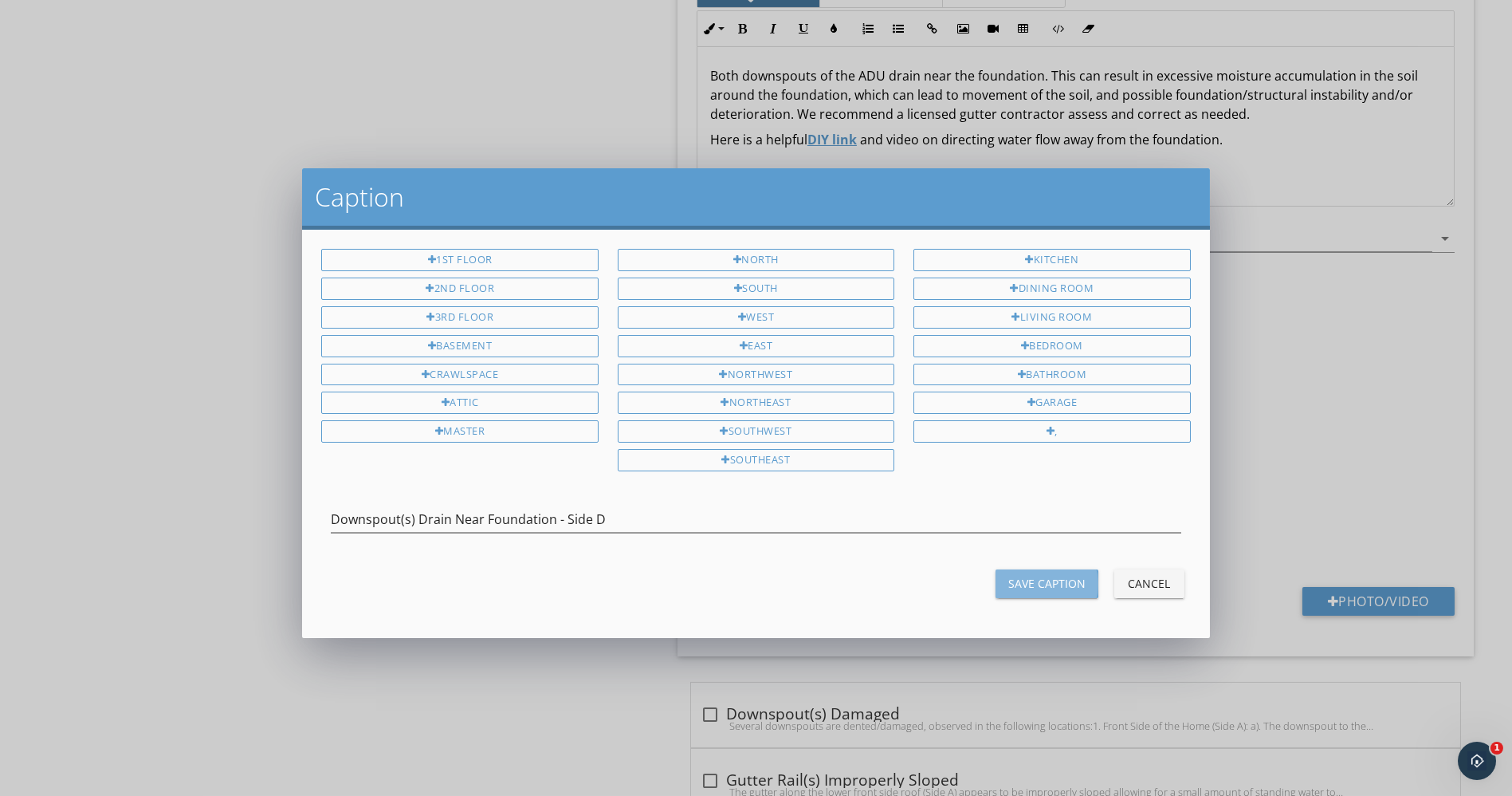
click at [1066, 578] on div "Save Caption" at bounding box center [1047, 583] width 77 height 17
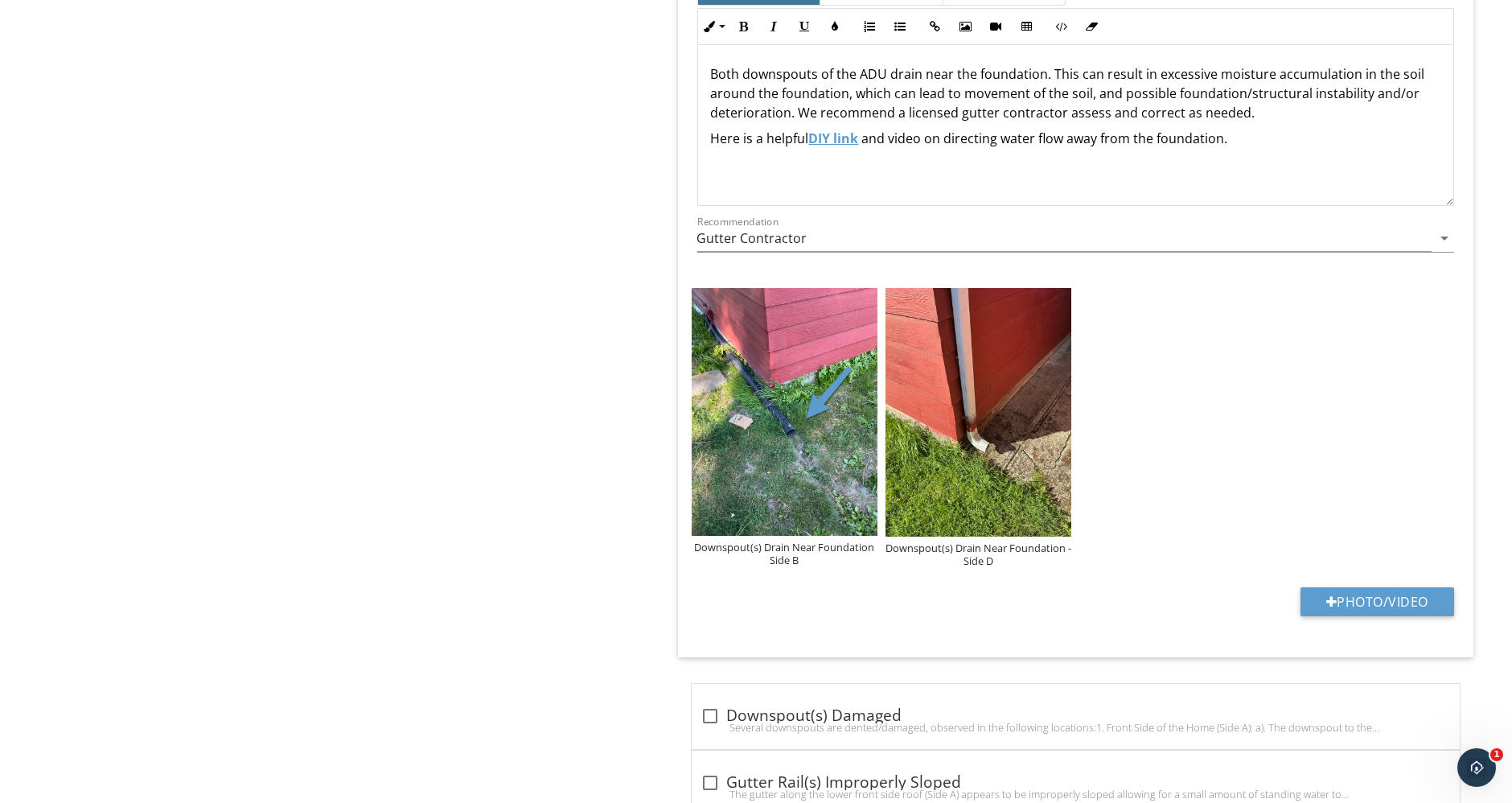
scroll to position [1362, 0]
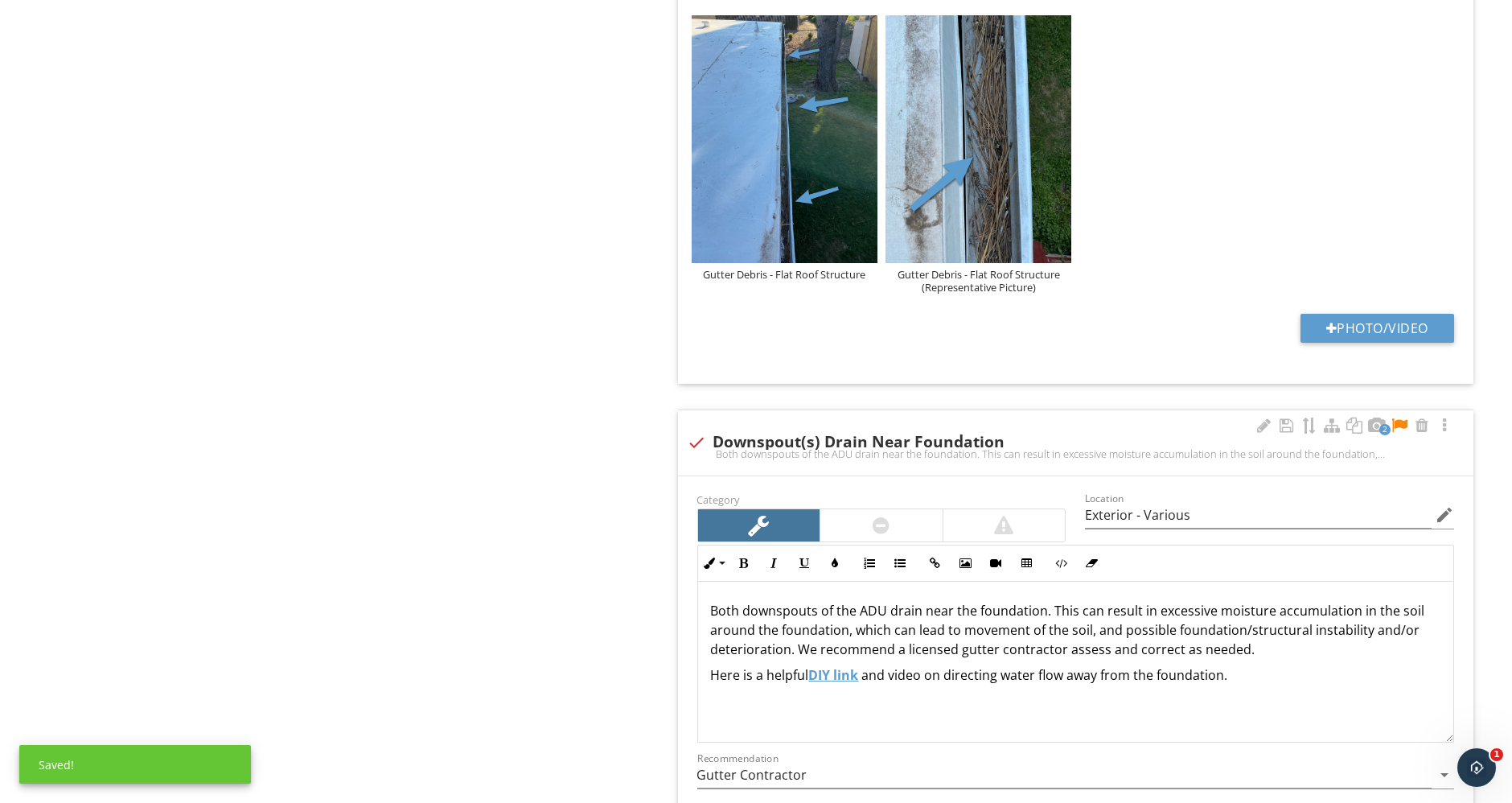
click at [1397, 421] on div at bounding box center [1399, 426] width 20 height 16
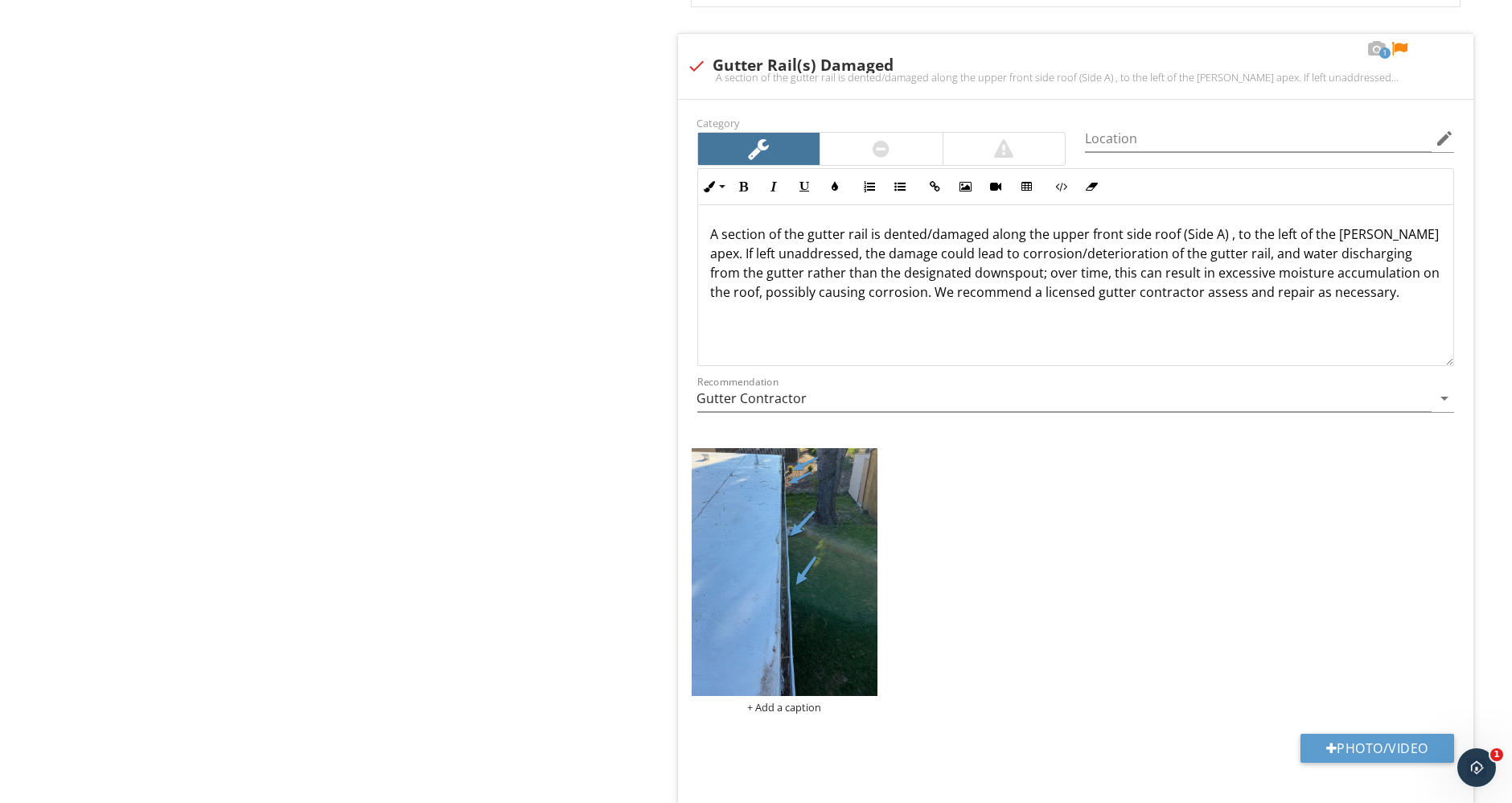
scroll to position [2703, 0]
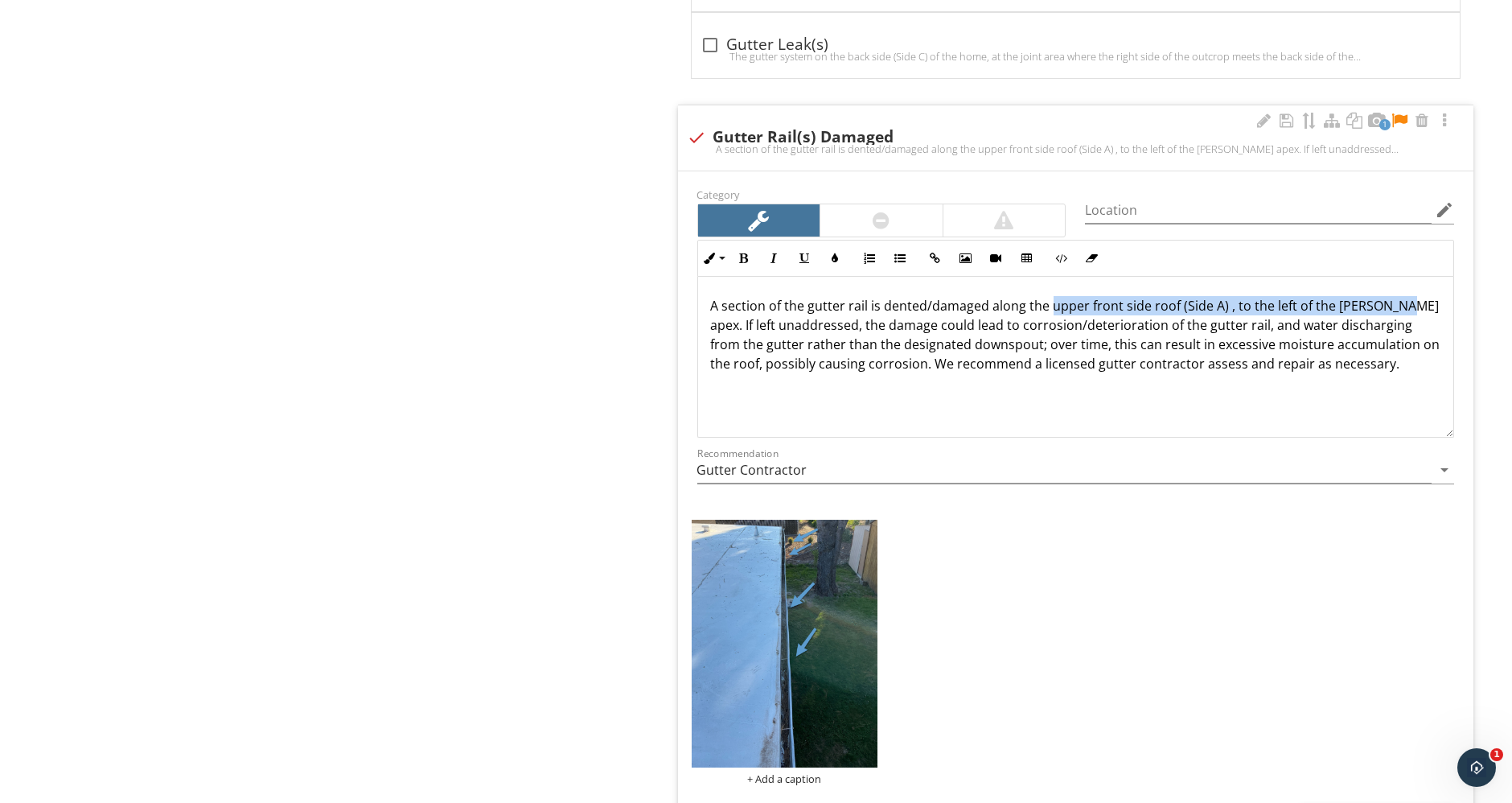
drag, startPoint x: 1047, startPoint y: 298, endPoint x: 1393, endPoint y: 305, distance: 346.1
click at [1393, 305] on p "A section of the gutter rail is dented/damaged along the upper front side roof …" at bounding box center [1076, 334] width 730 height 77
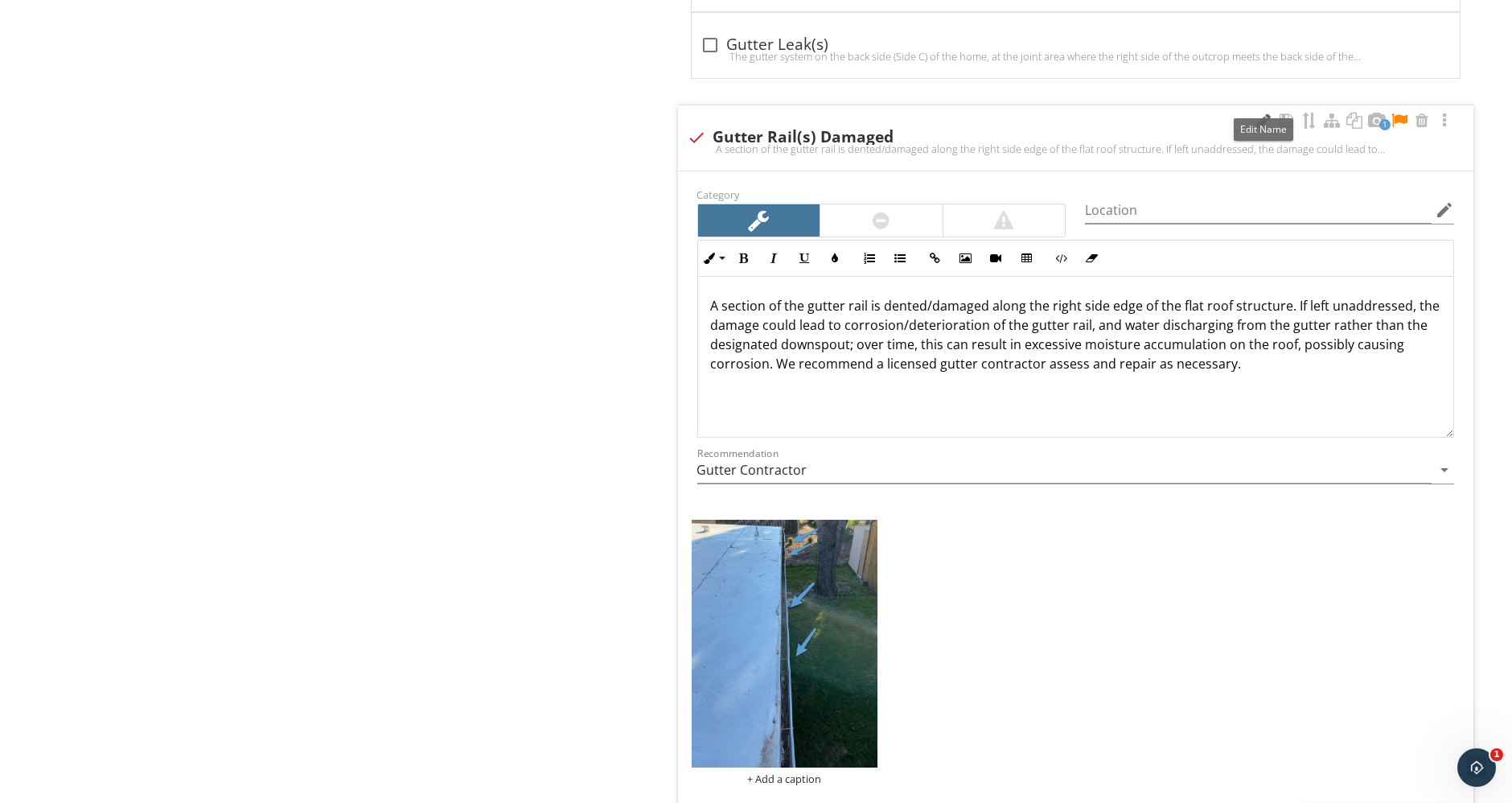
click at [1258, 114] on div at bounding box center [1264, 121] width 20 height 16
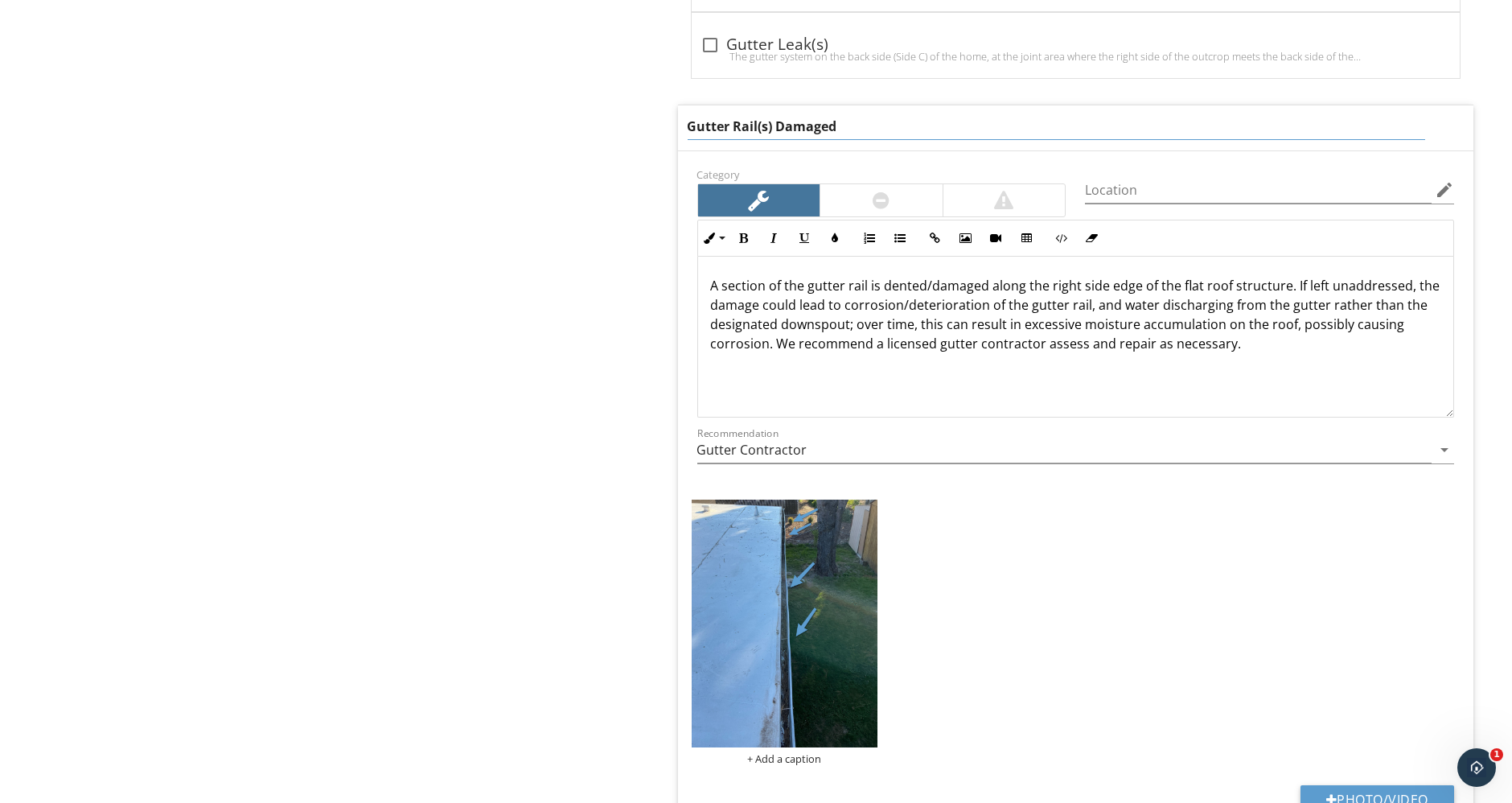
drag, startPoint x: 1258, startPoint y: 114, endPoint x: 561, endPoint y: 122, distance: 697.0
click at [561, 122] on div "Roof General Coverings Flashings Roof Drainage Systems Skylights, Chimneys & Ot…" at bounding box center [944, 201] width 1134 height 5486
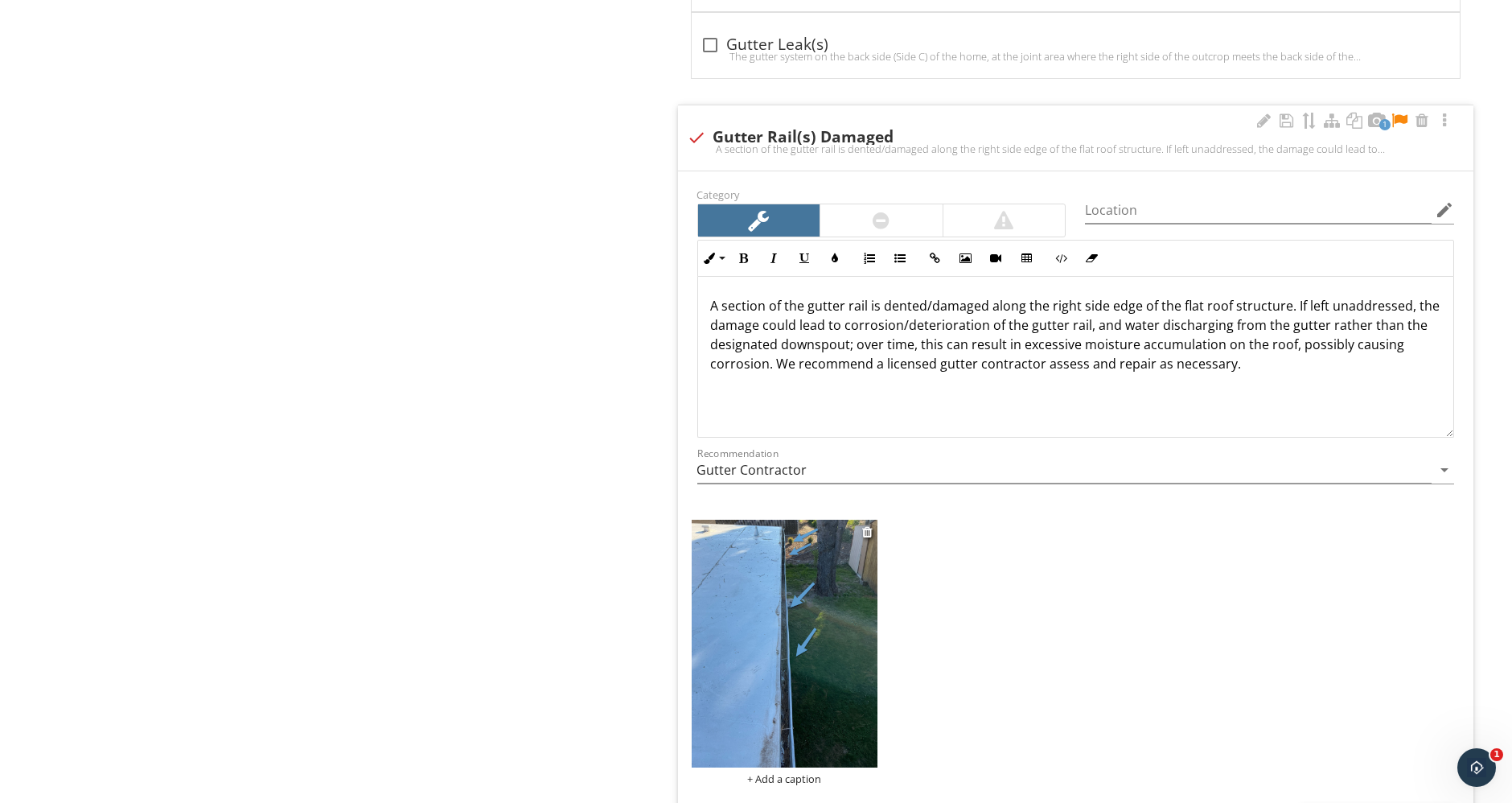
click at [794, 754] on div "+ Add a caption" at bounding box center [784, 653] width 186 height 267
click at [773, 772] on div "+ Add a caption" at bounding box center [784, 778] width 186 height 13
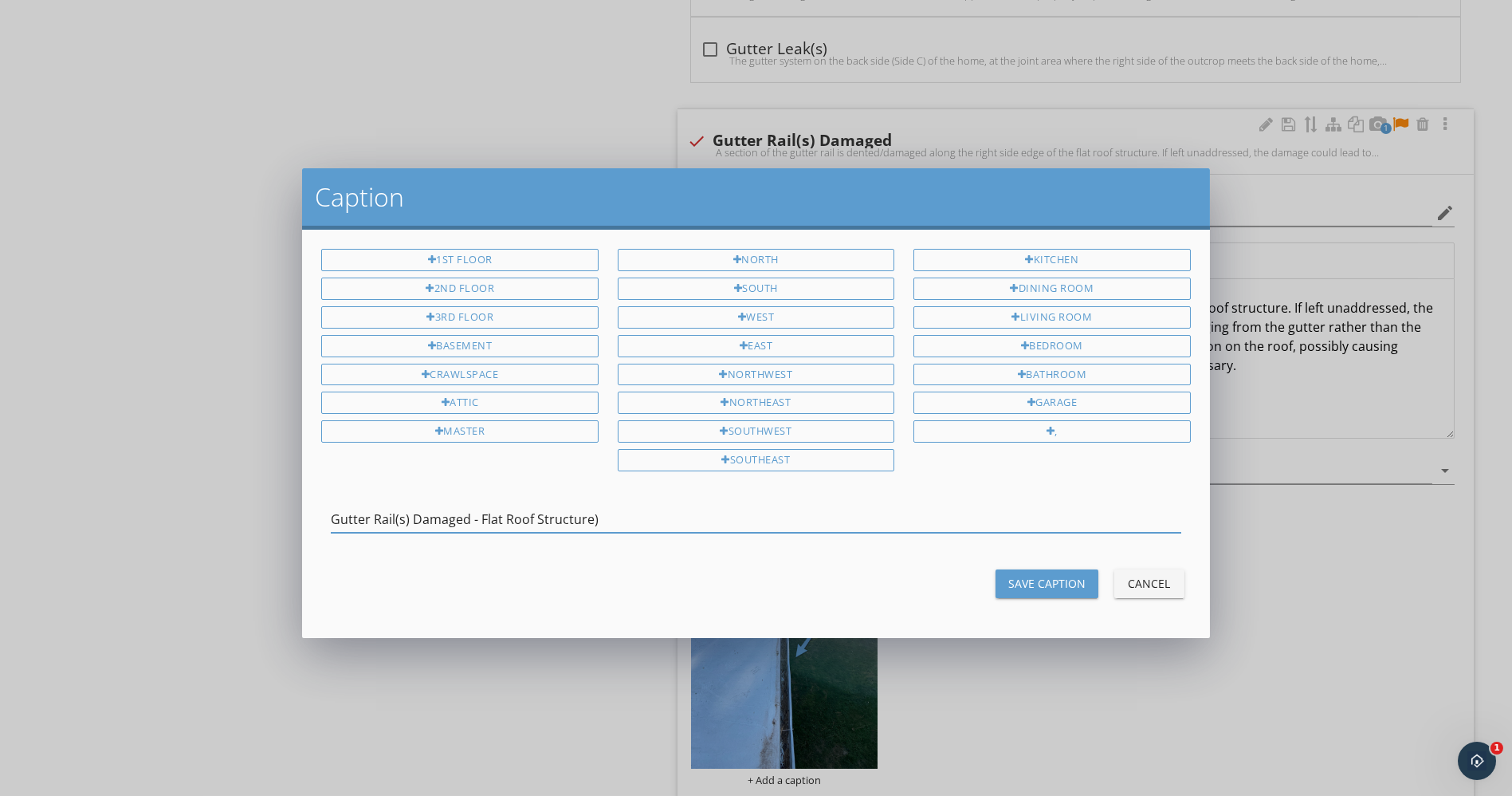
type input "Gutter Rail(s) Damaged - Flat Roof Structure)"
click at [1033, 580] on div "Save Caption" at bounding box center [1047, 583] width 77 height 17
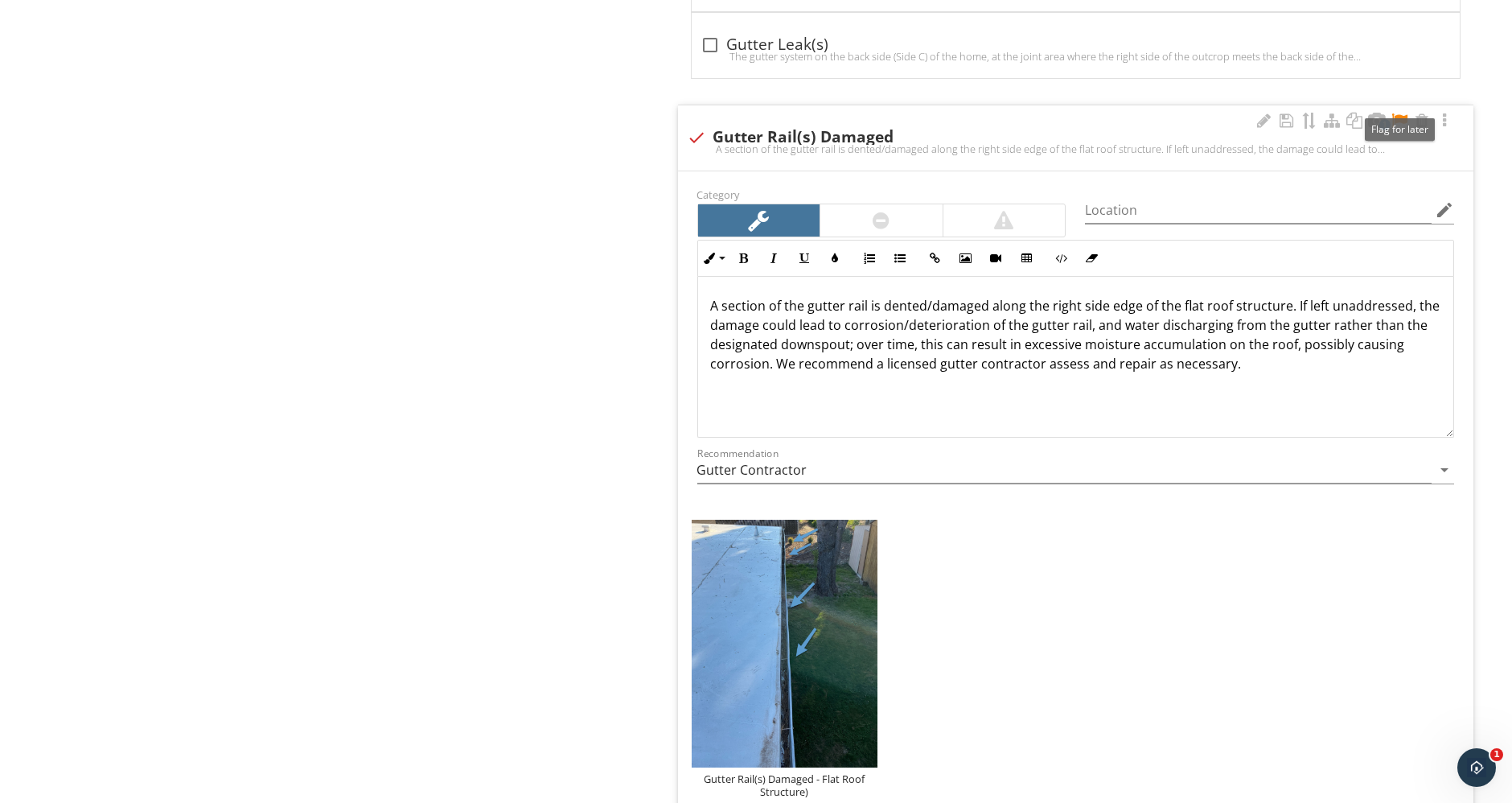
click at [1394, 117] on div at bounding box center [1399, 121] width 20 height 16
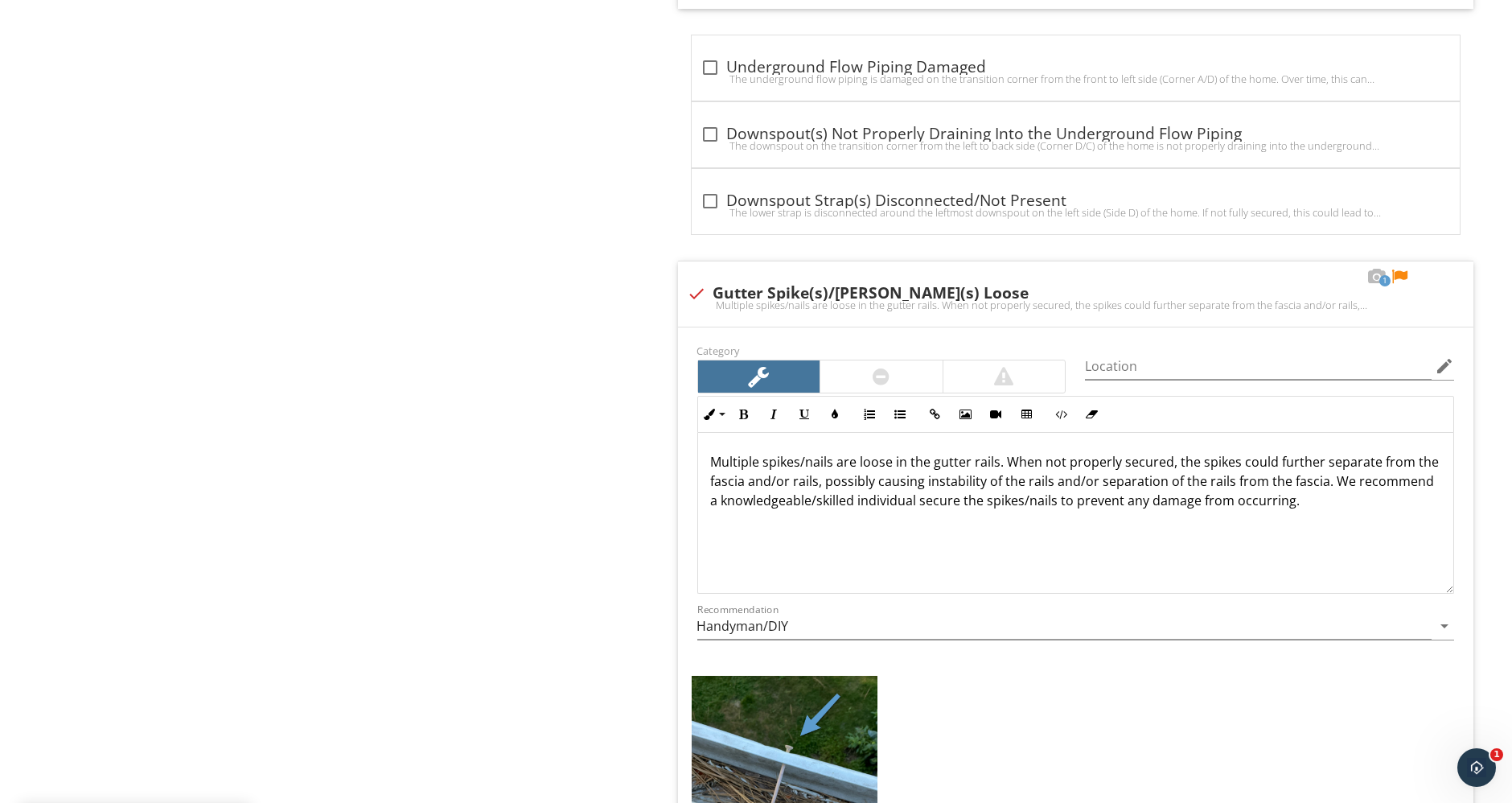
scroll to position [3775, 0]
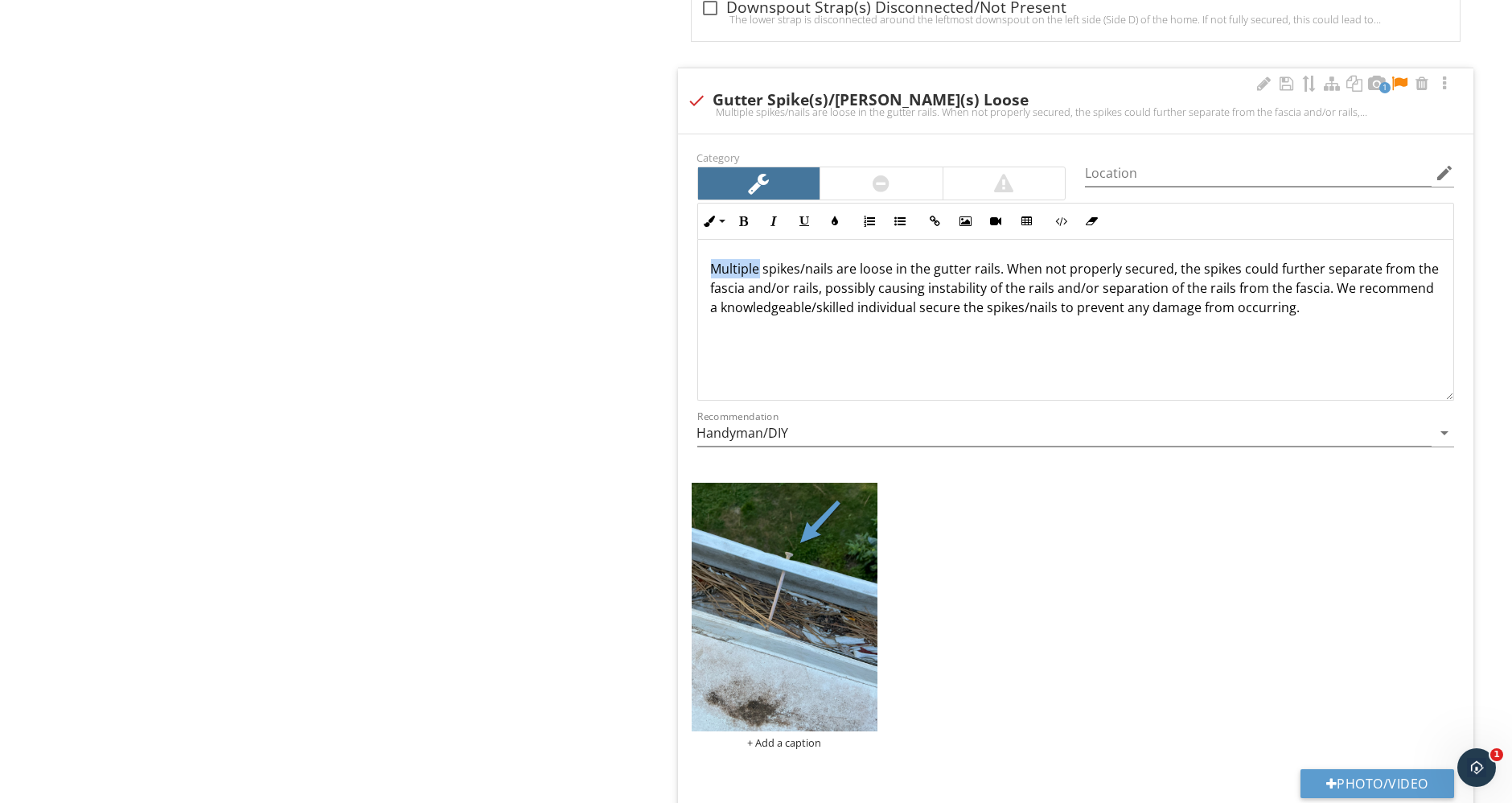
drag, startPoint x: 758, startPoint y: 256, endPoint x: 709, endPoint y: 253, distance: 49.1
click at [711, 259] on p "Multiple spikes/nails are loose in the gutter rails. When not properly secured,…" at bounding box center [1076, 288] width 730 height 58
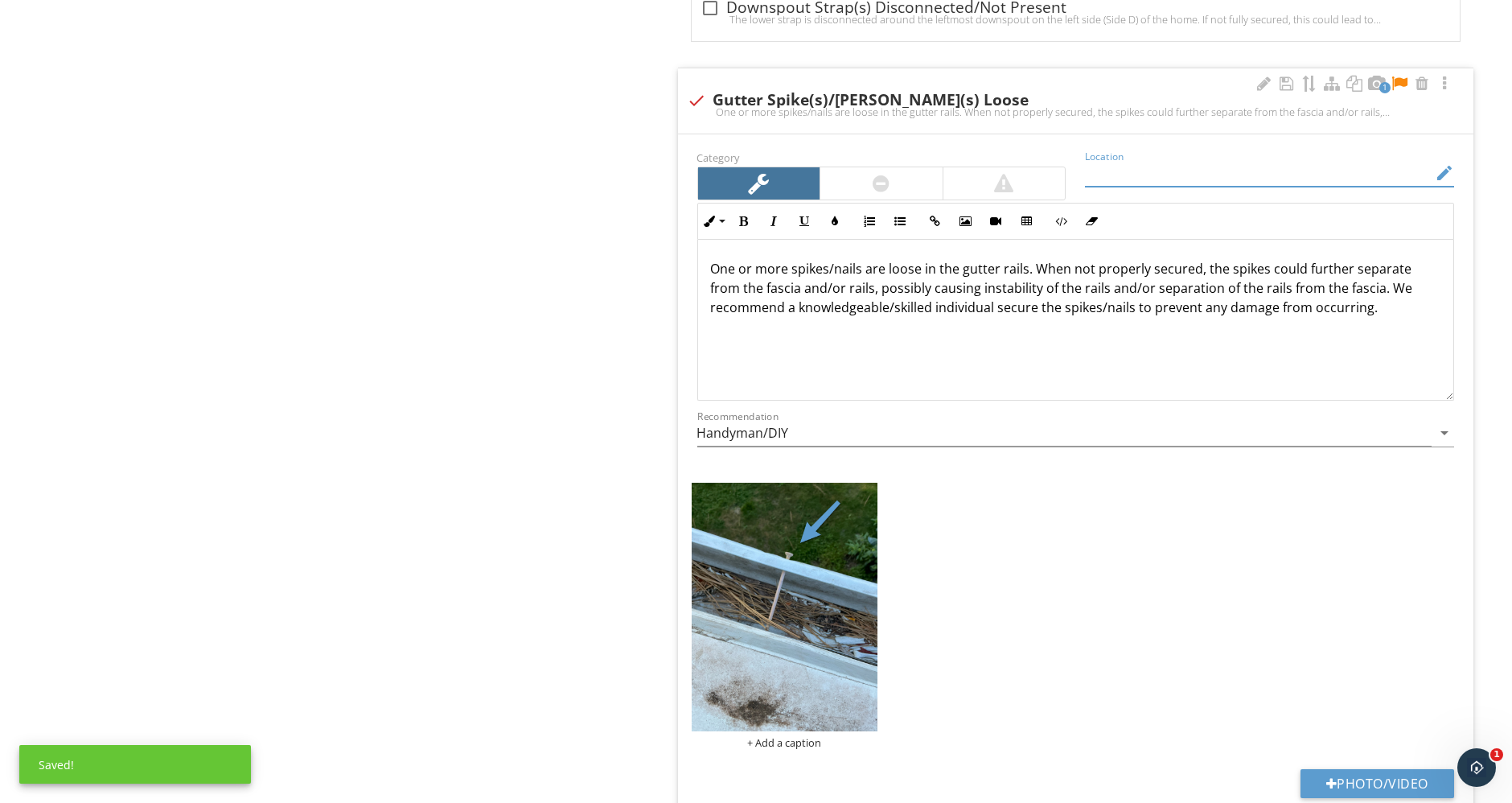
click at [1171, 163] on input "Location" at bounding box center [1258, 173] width 347 height 26
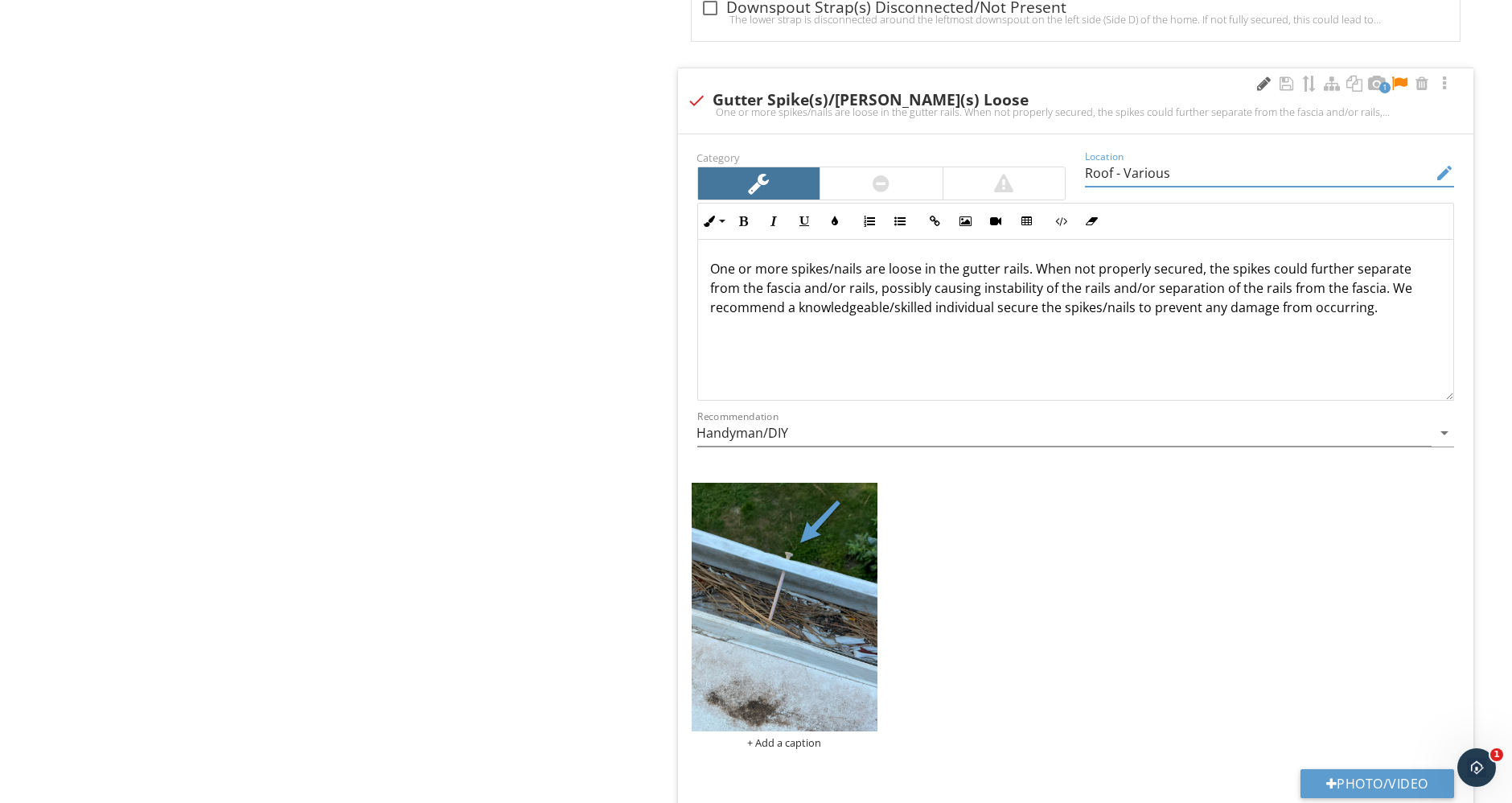
type input "Roof - Various"
click at [1259, 79] on div at bounding box center [1264, 83] width 20 height 16
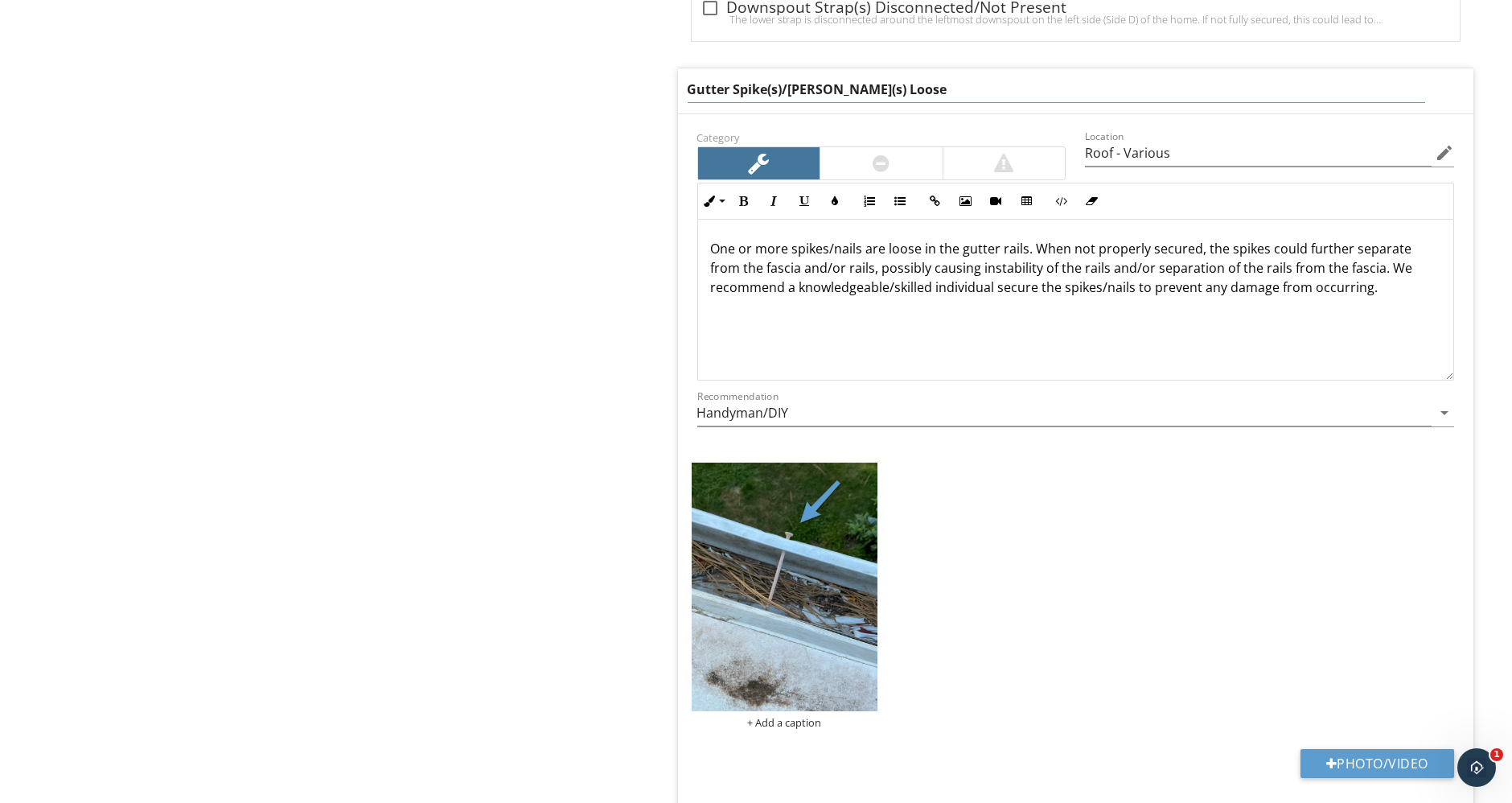
drag, startPoint x: 1045, startPoint y: 74, endPoint x: 615, endPoint y: 74, distance: 430.0
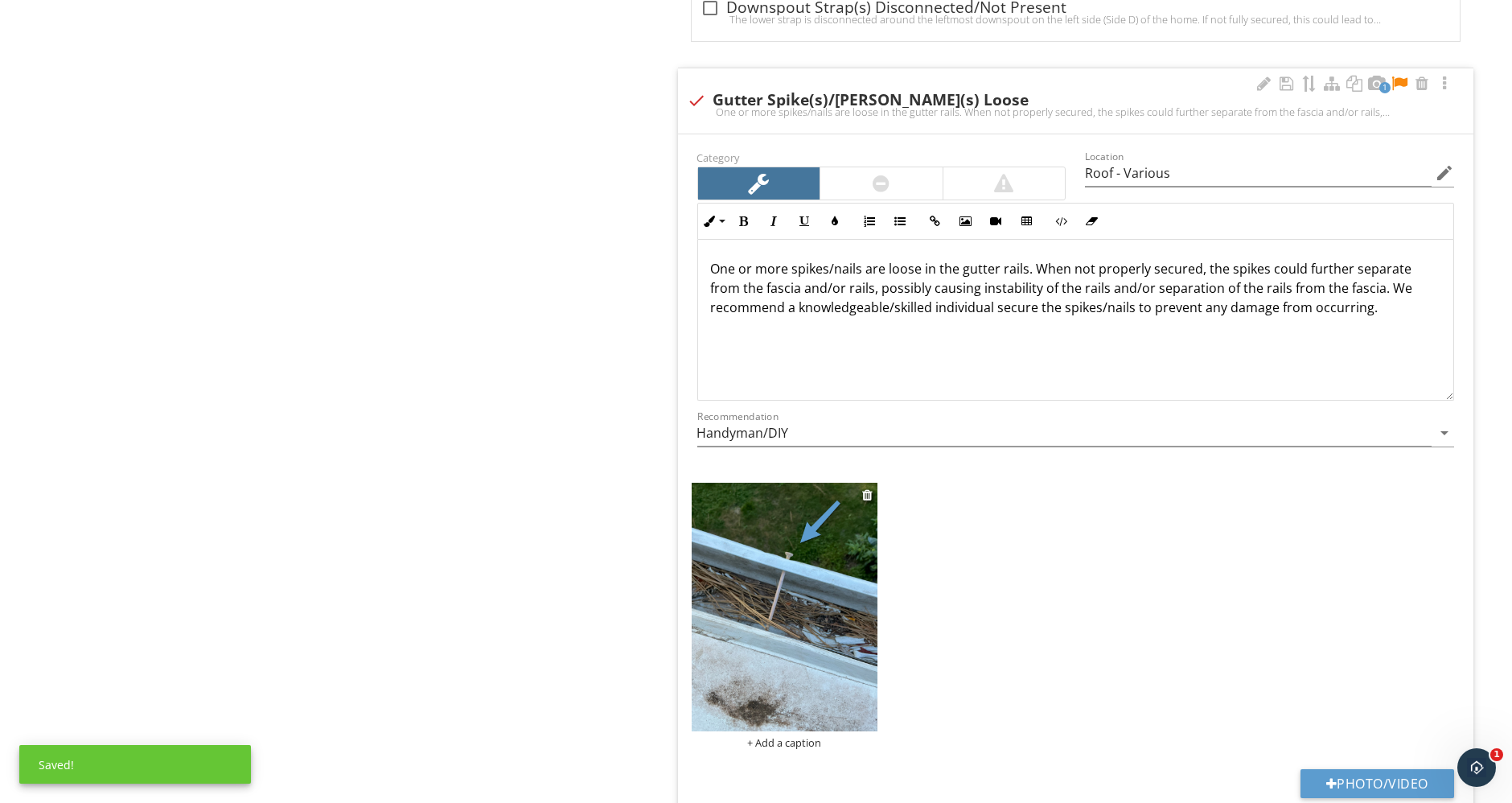
click at [792, 710] on div "+ Add a caption" at bounding box center [784, 616] width 186 height 267
click at [804, 736] on div "+ Add a caption" at bounding box center [784, 742] width 186 height 13
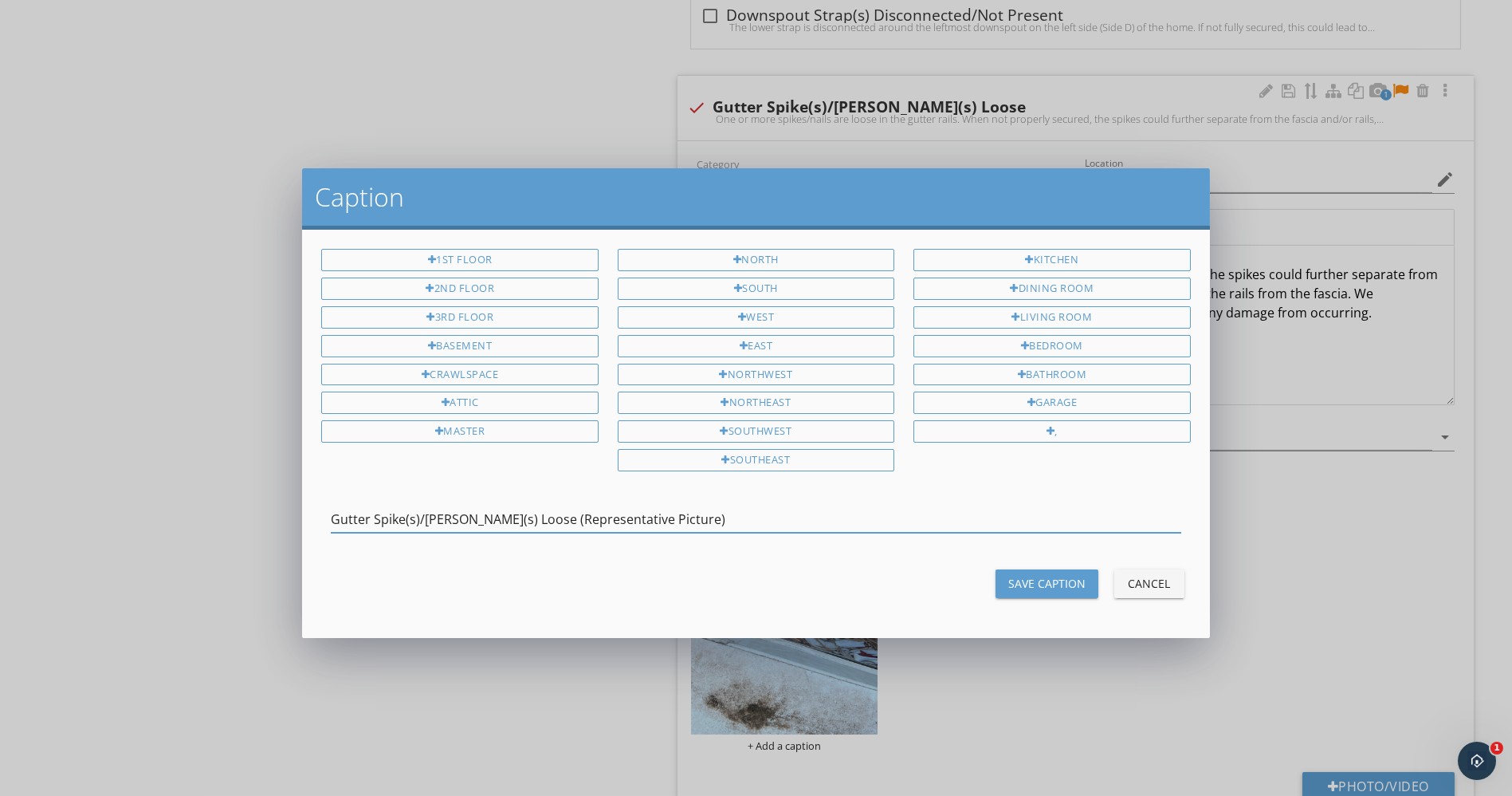
type input "Gutter Spike(s)/Nail(s) Loose (Representative Picture)"
click at [1043, 575] on div "Save Caption" at bounding box center [1047, 583] width 77 height 17
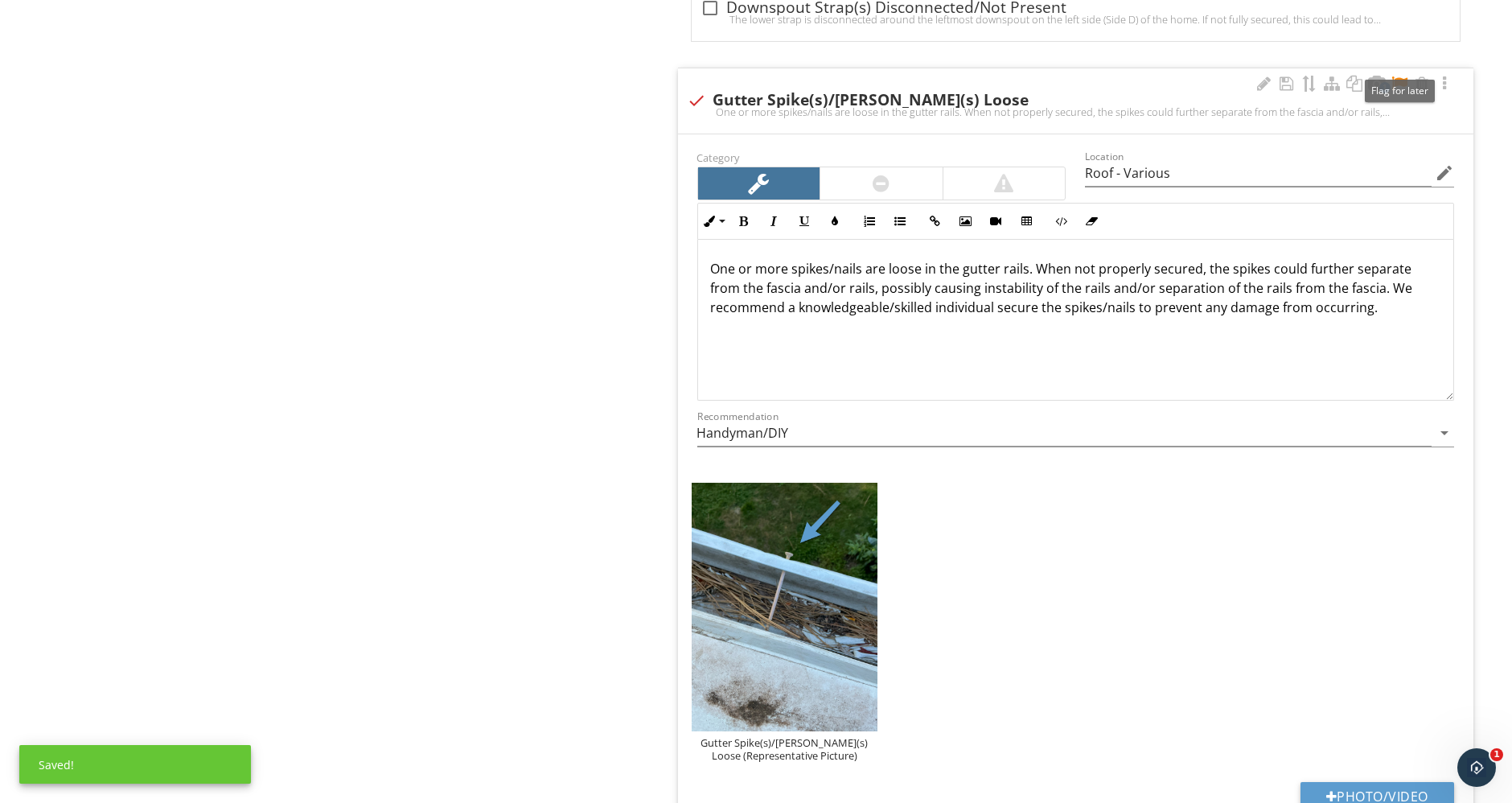
click at [1404, 75] on div at bounding box center [1399, 83] width 20 height 16
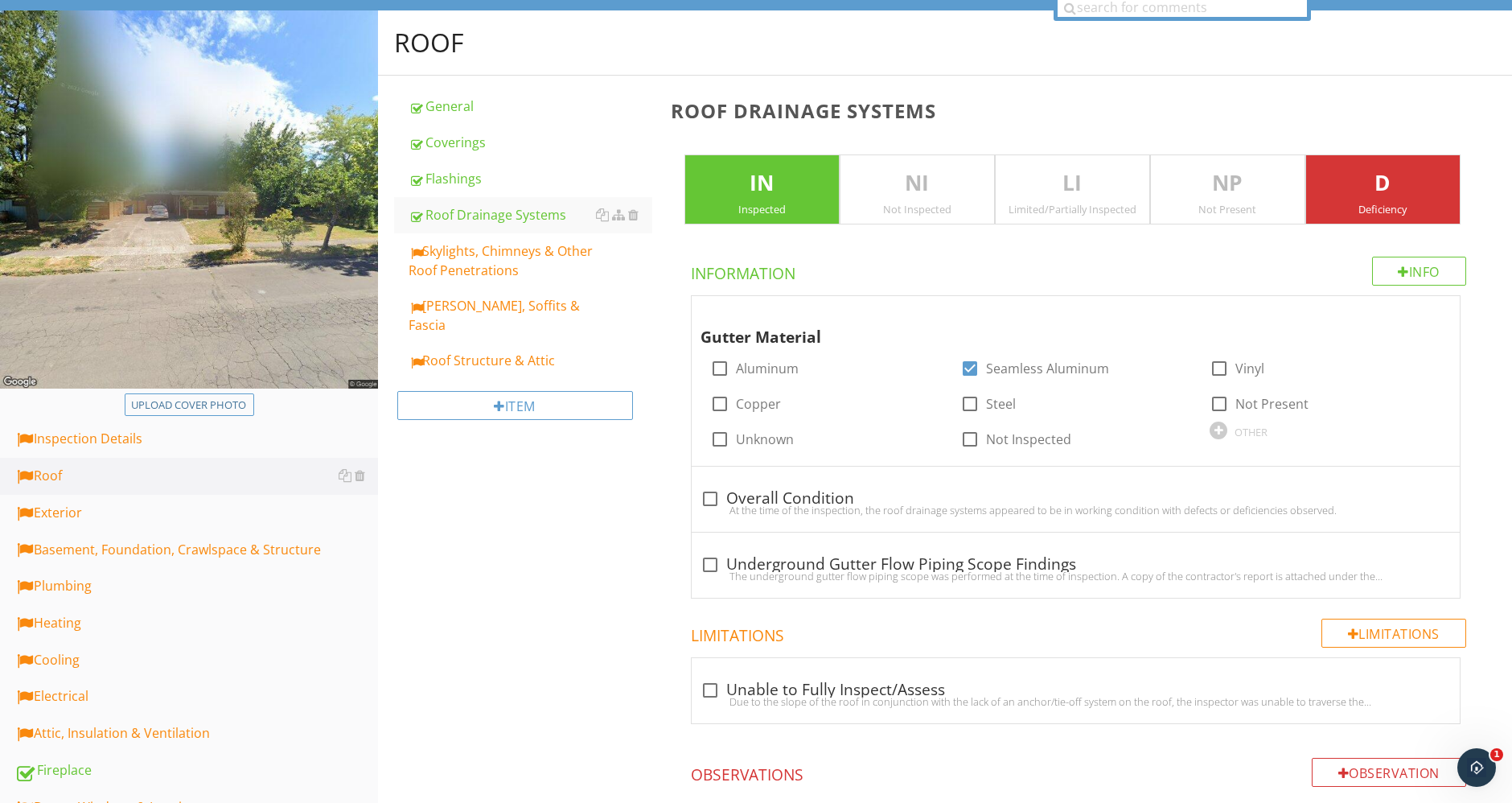
scroll to position [178, 0]
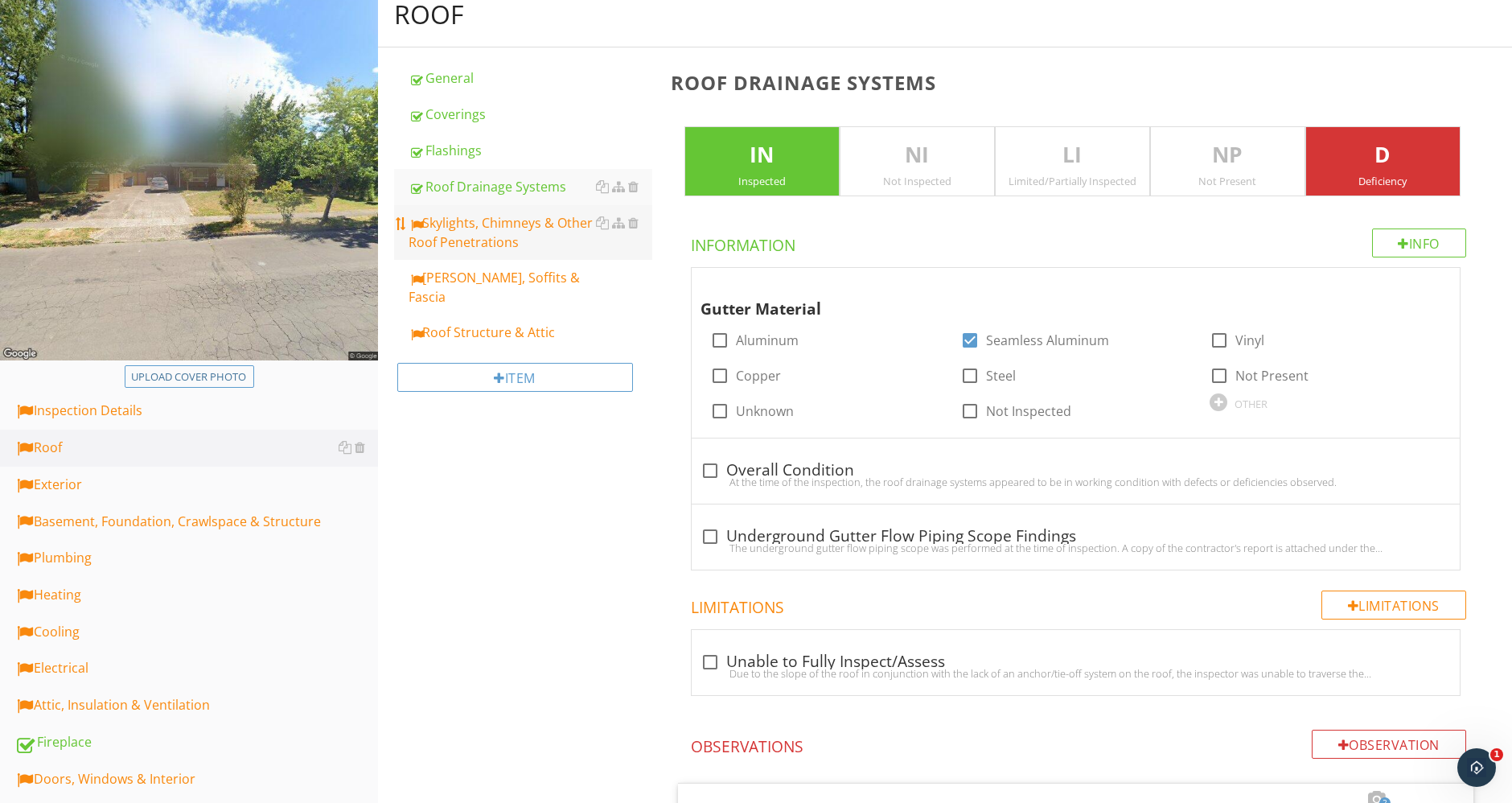
click at [473, 229] on div "Skylights, Chimneys & Other Roof Penetrations" at bounding box center [530, 232] width 244 height 38
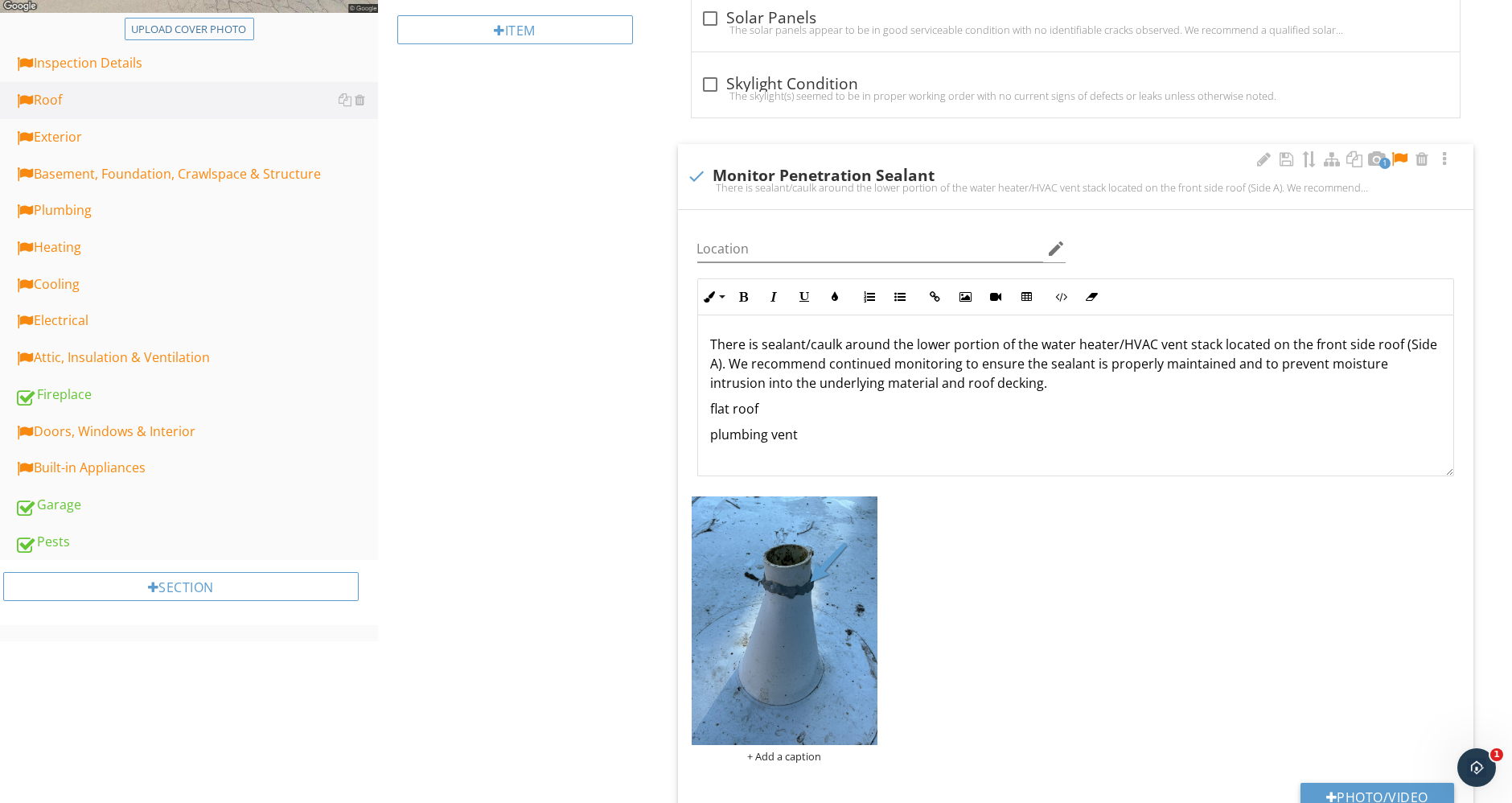
scroll to position [625, 0]
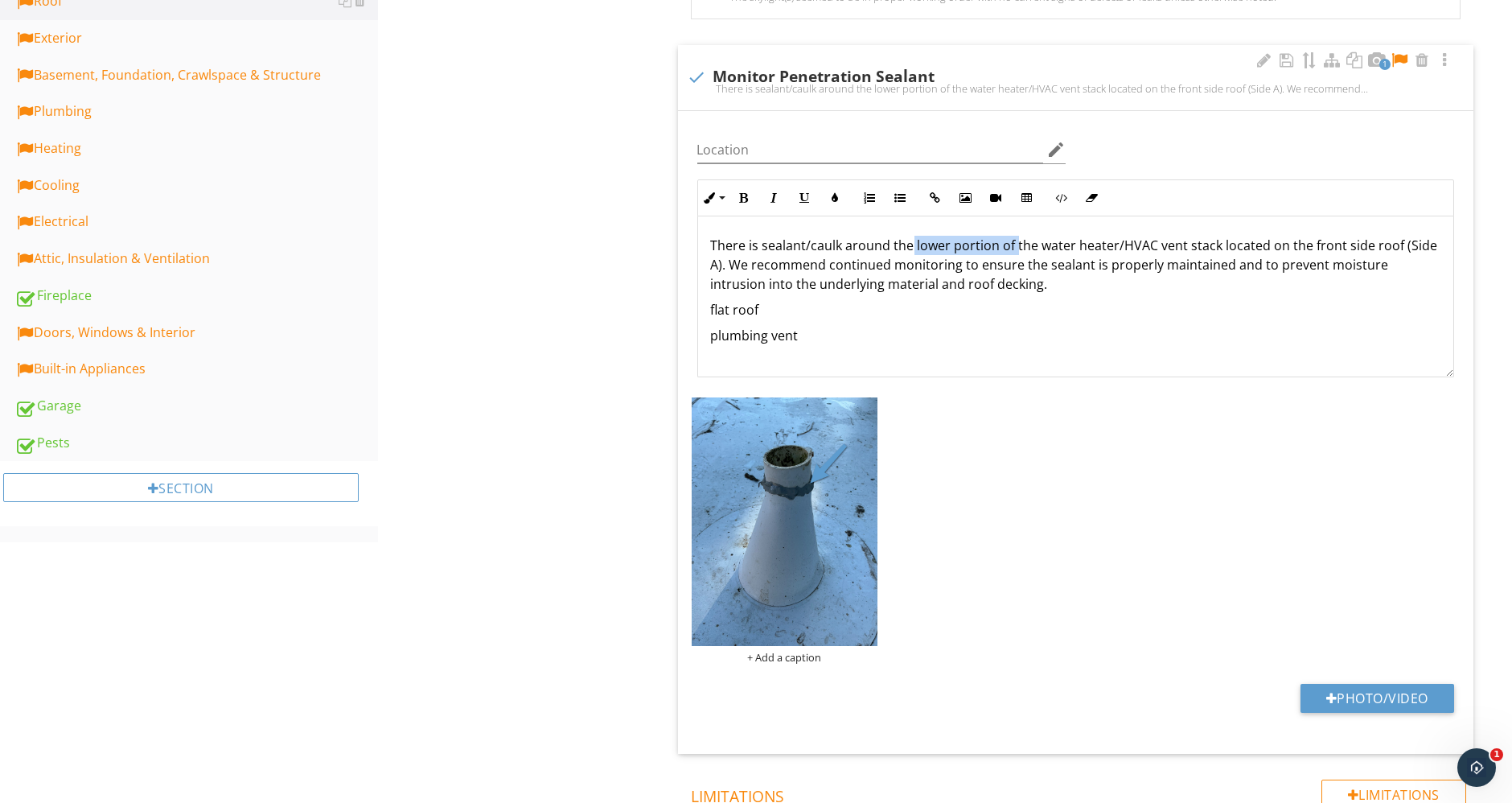
drag, startPoint x: 912, startPoint y: 241, endPoint x: 1013, endPoint y: 242, distance: 101.0
click at [1013, 242] on p "There is sealant/caulk around the lower portion of the water heater/HVAC vent s…" at bounding box center [1076, 264] width 730 height 58
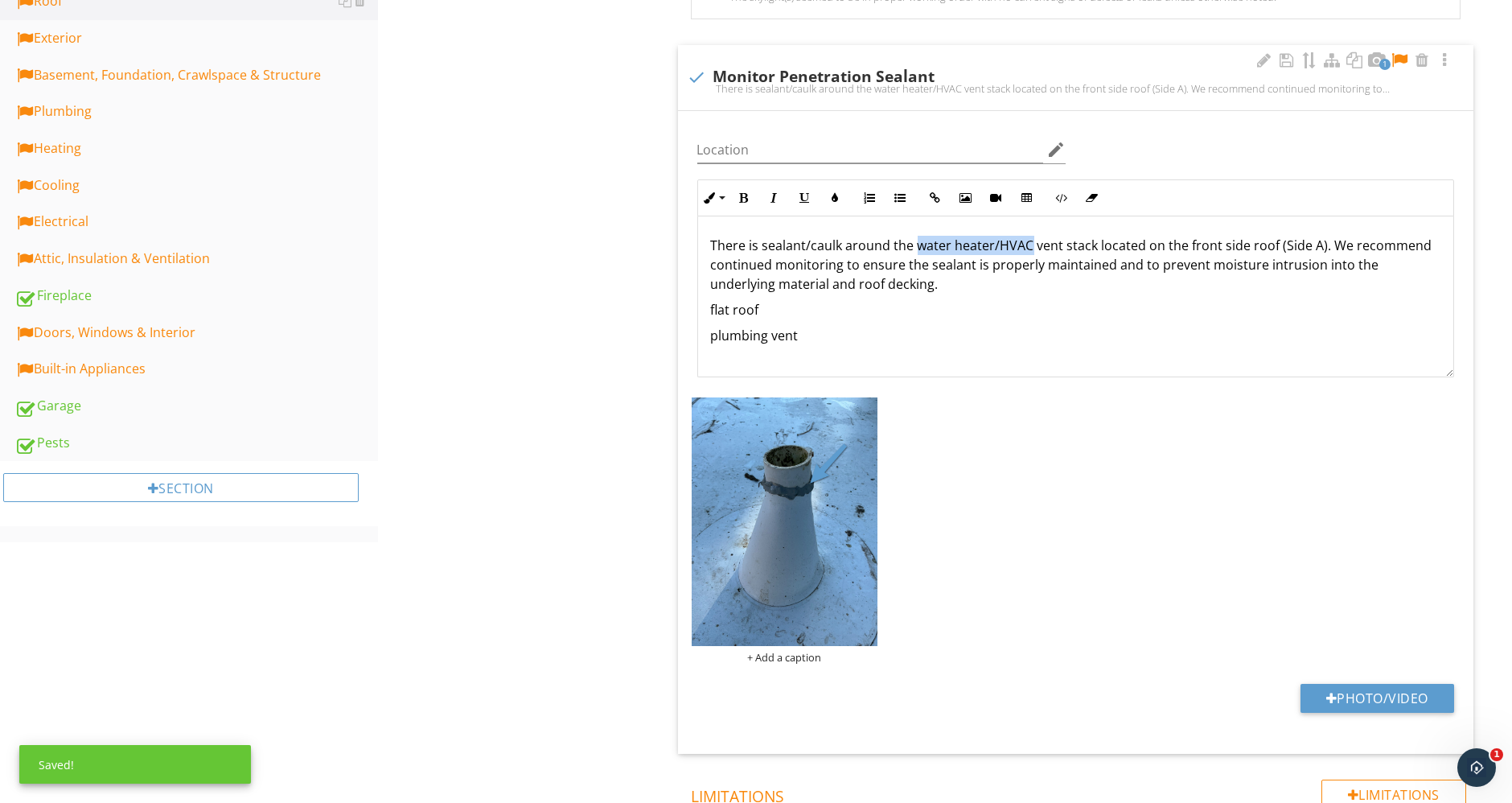
drag, startPoint x: 915, startPoint y: 242, endPoint x: 1027, endPoint y: 245, distance: 112.0
click at [1027, 245] on p "There is sealant/caulk around the water heater/HVAC vent stack located on the f…" at bounding box center [1076, 264] width 730 height 58
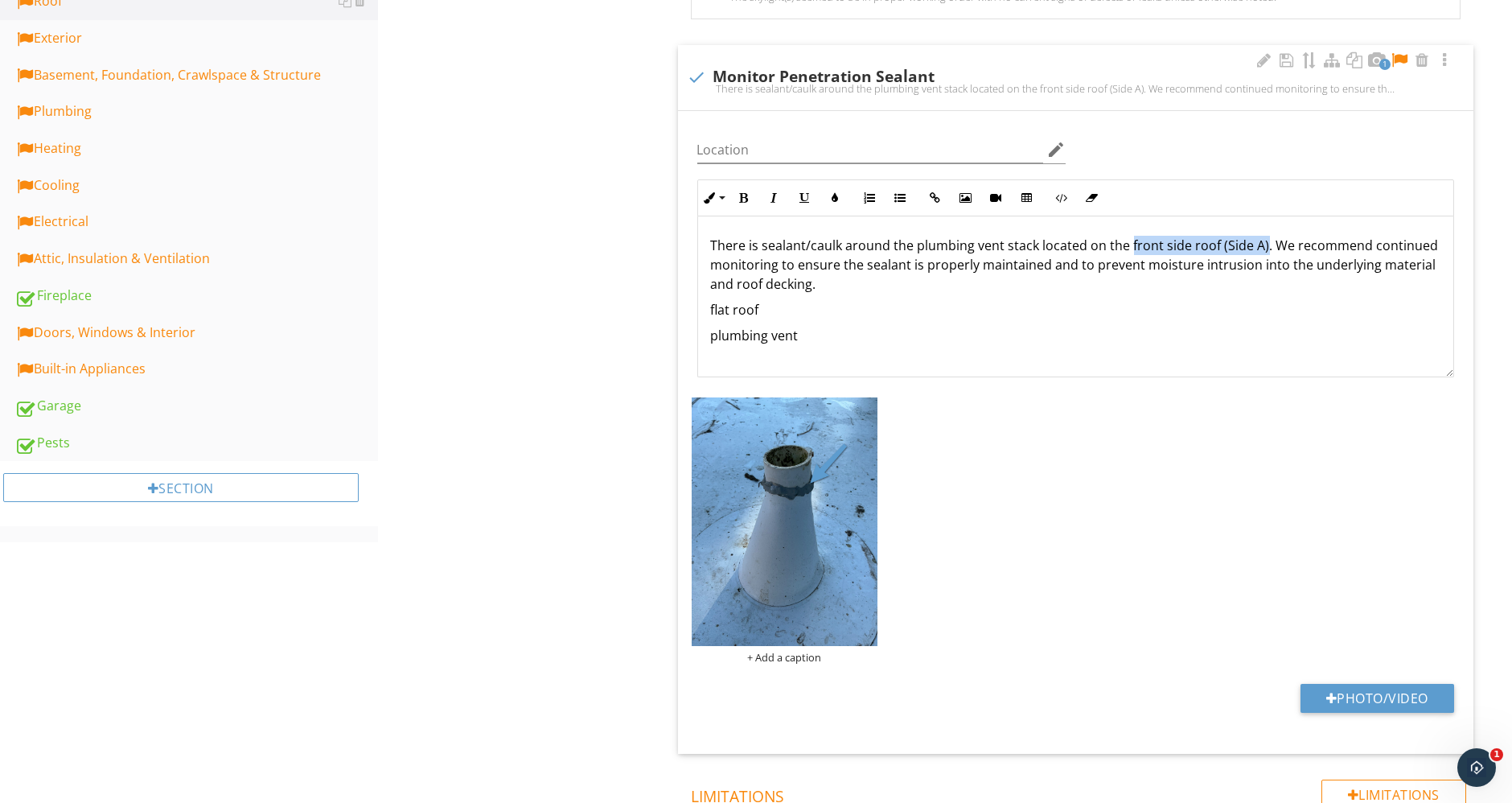
drag, startPoint x: 1125, startPoint y: 244, endPoint x: 1261, endPoint y: 244, distance: 136.0
click at [1261, 244] on p "There is sealant/caulk around the plumbing vent stack located on the front side…" at bounding box center [1076, 264] width 730 height 58
drag, startPoint x: 708, startPoint y: 304, endPoint x: 870, endPoint y: 330, distance: 164.1
click at [870, 330] on div "There is sealant/caulk around the plumbing vent stack located on the flat roof …" at bounding box center [1076, 297] width 756 height 161
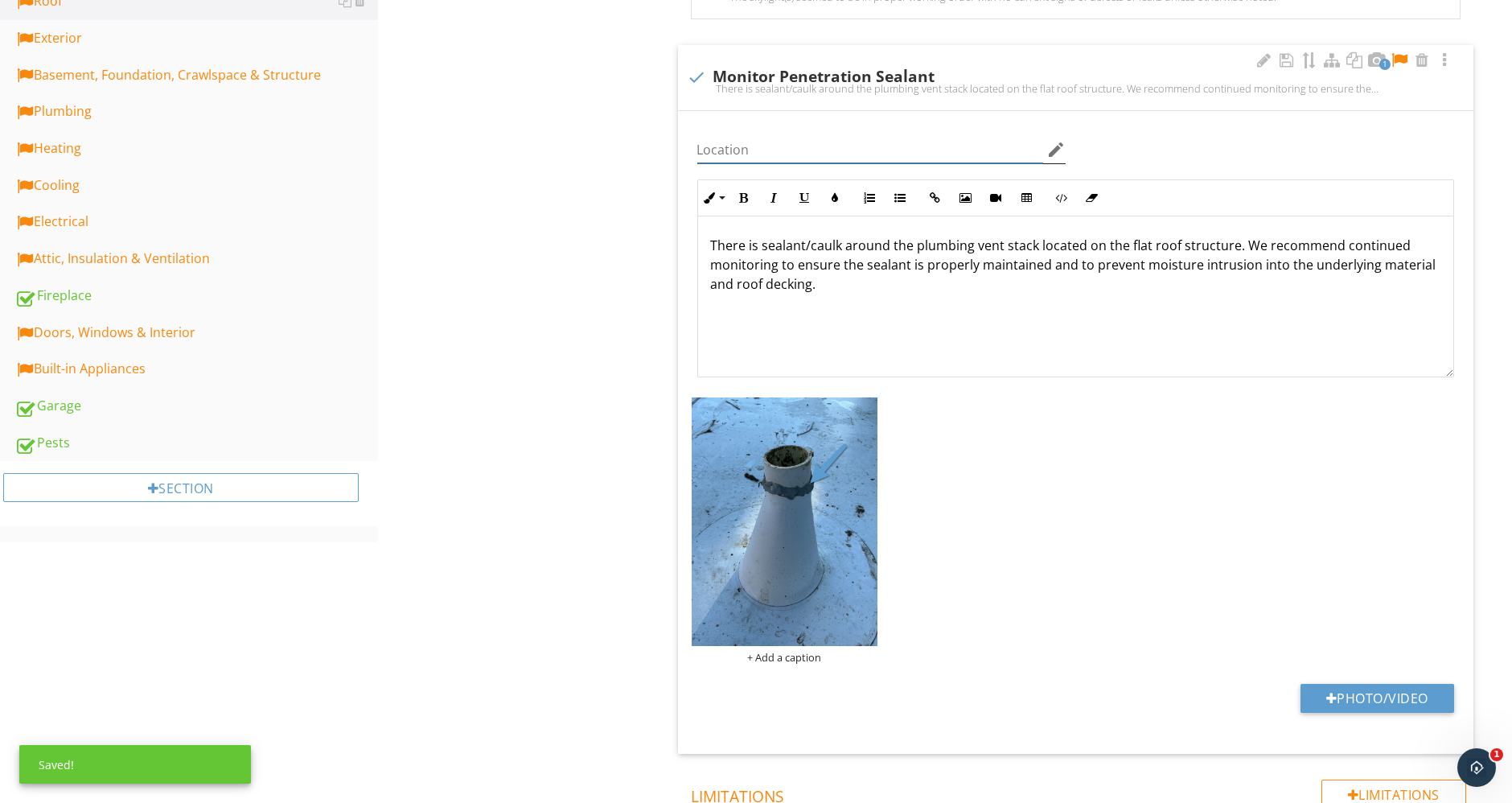
click at [852, 145] on input "Location" at bounding box center [870, 150] width 347 height 26
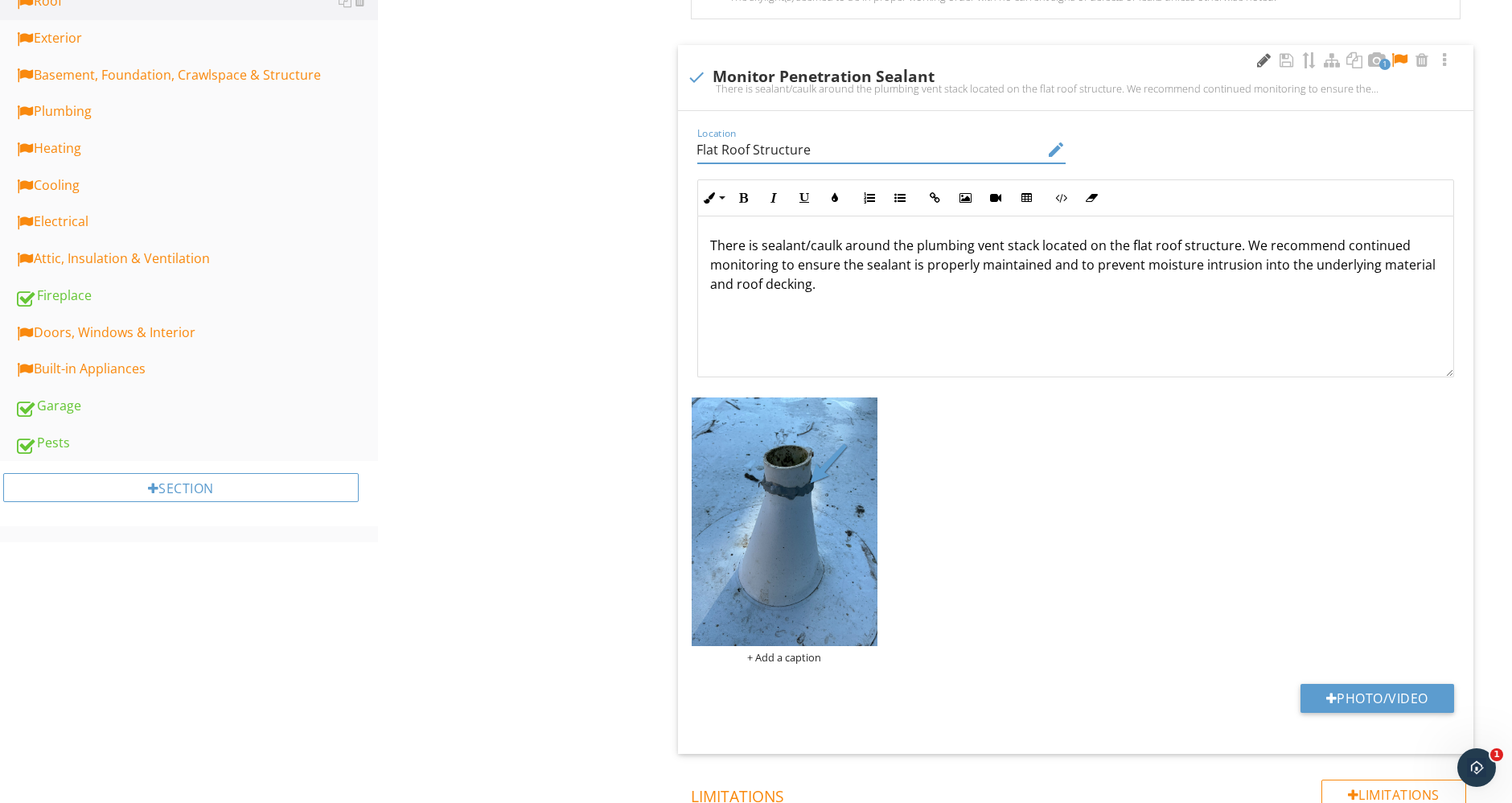
type input "Flat Roof Structure"
click at [1265, 59] on div at bounding box center [1264, 61] width 20 height 16
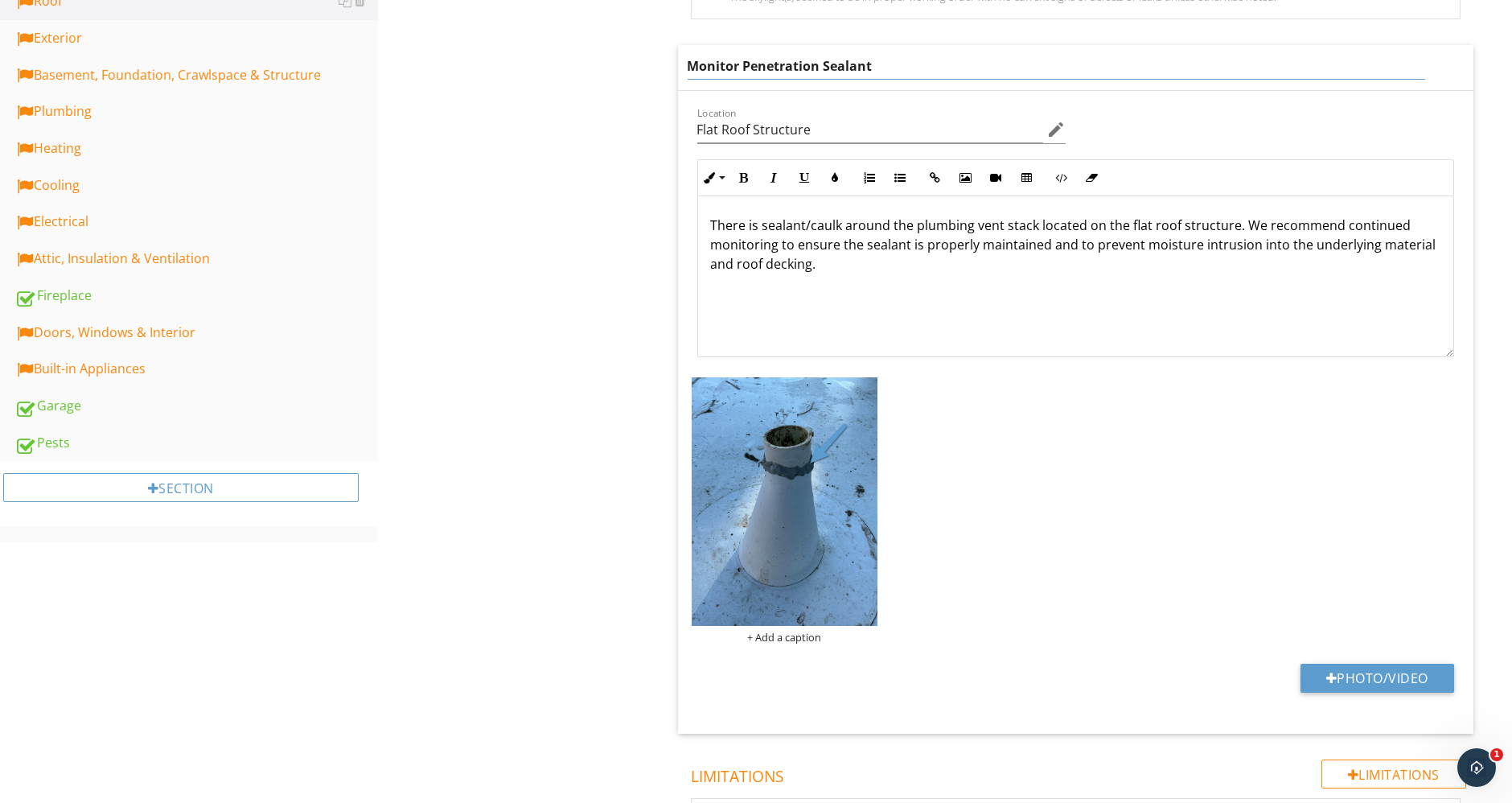
drag, startPoint x: 1004, startPoint y: 61, endPoint x: 542, endPoint y: 61, distance: 462.0
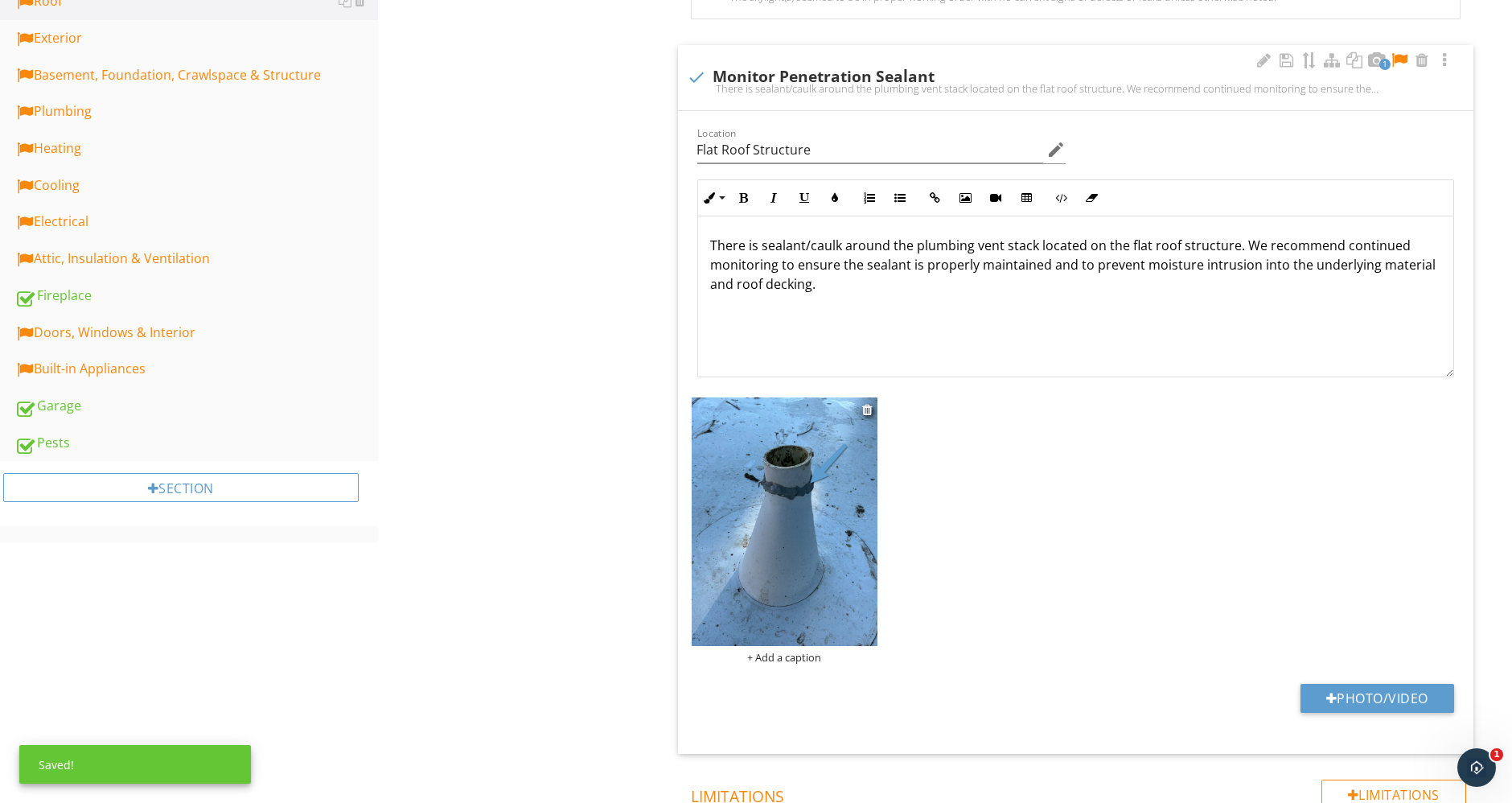
click at [798, 635] on div "+ Add a caption" at bounding box center [784, 530] width 186 height 266
click at [810, 655] on div "+ Add a caption" at bounding box center [784, 657] width 186 height 13
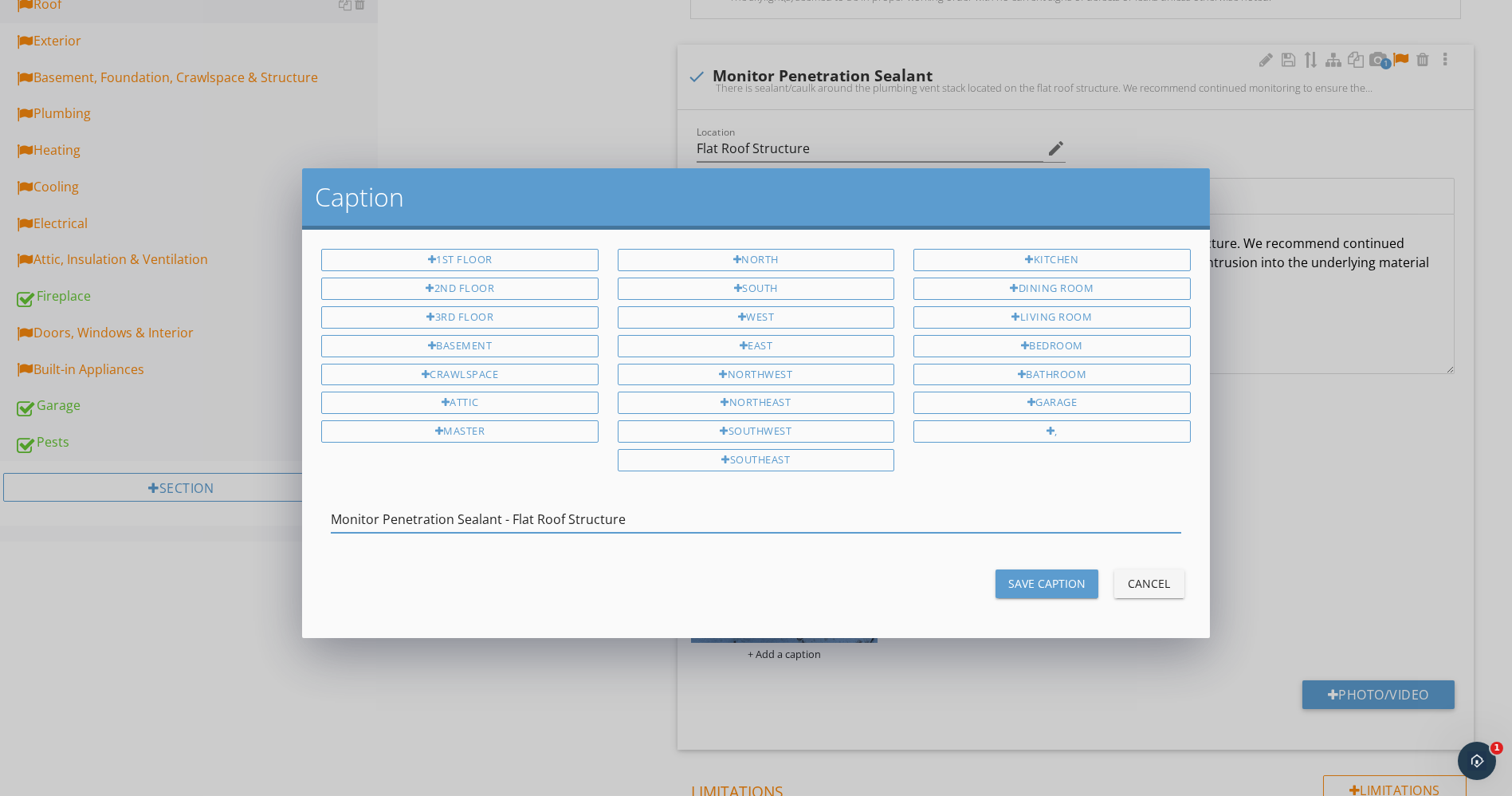
type input "Monitor Penetration Sealant - Flat Roof Structure"
click at [1057, 577] on div "Save Caption" at bounding box center [1047, 583] width 77 height 17
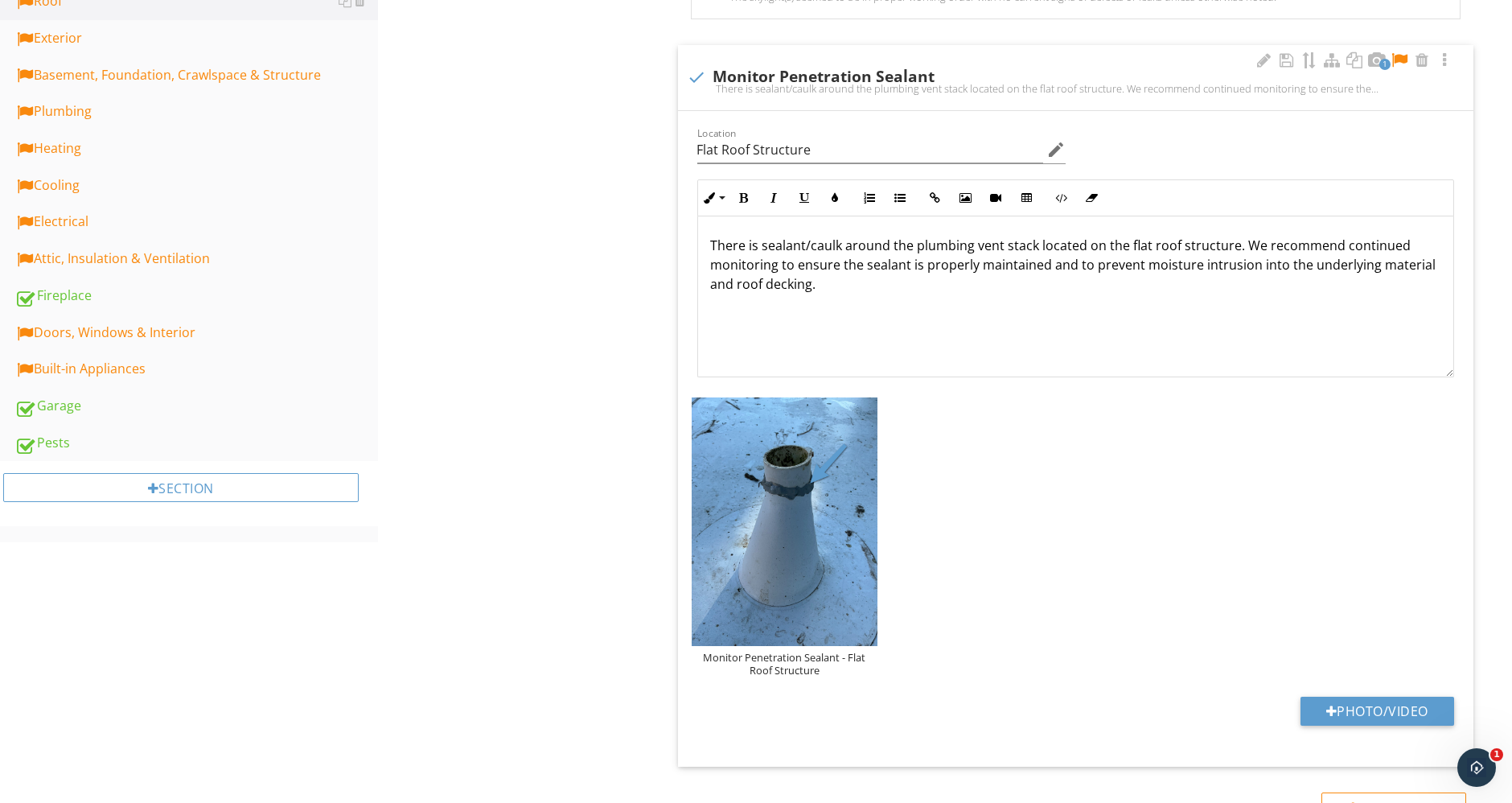
click at [1397, 56] on div at bounding box center [1399, 61] width 20 height 16
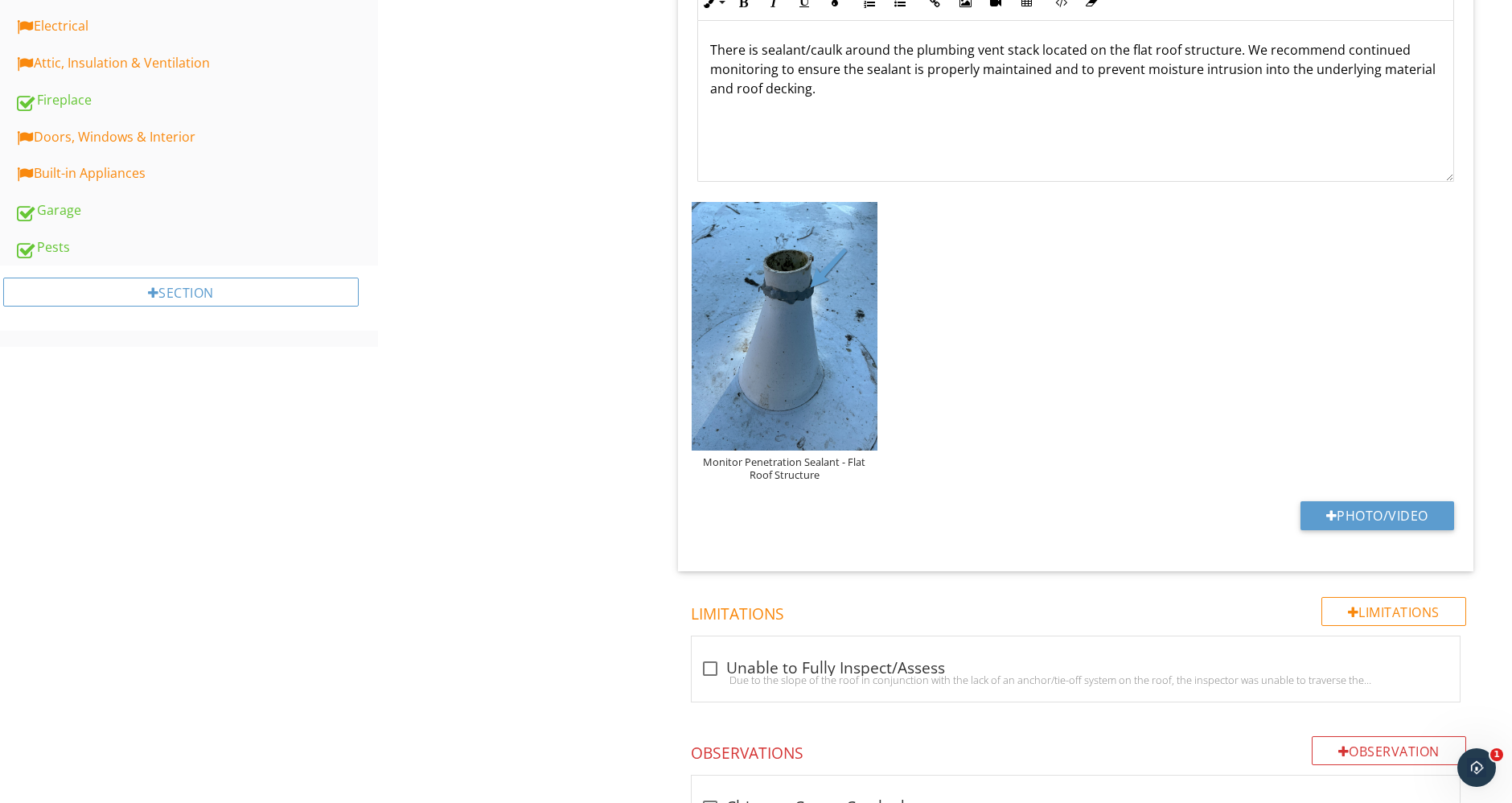
scroll to position [195, 0]
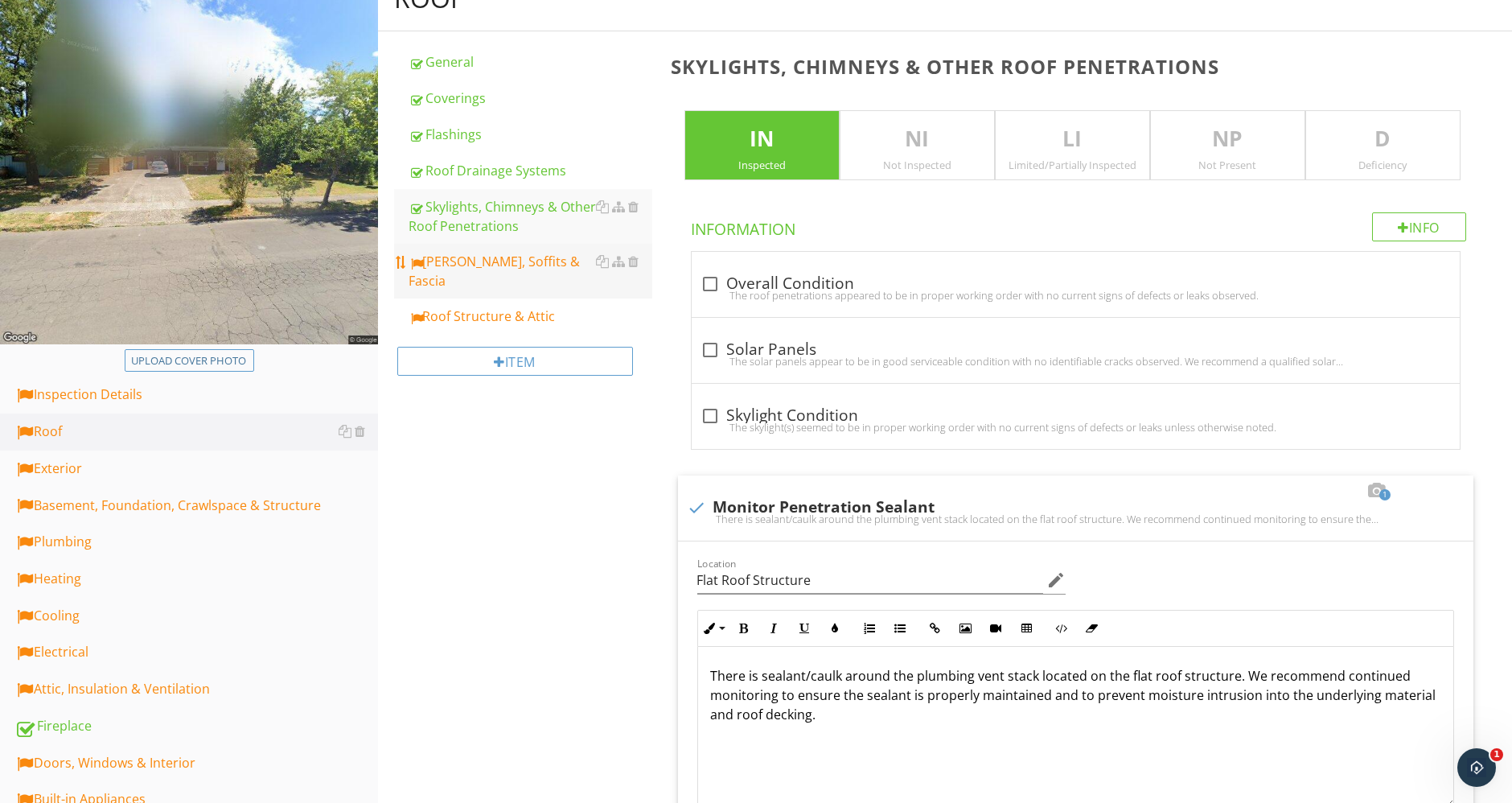
click at [532, 261] on div "Eaves, Soffits & Fascia" at bounding box center [530, 271] width 244 height 38
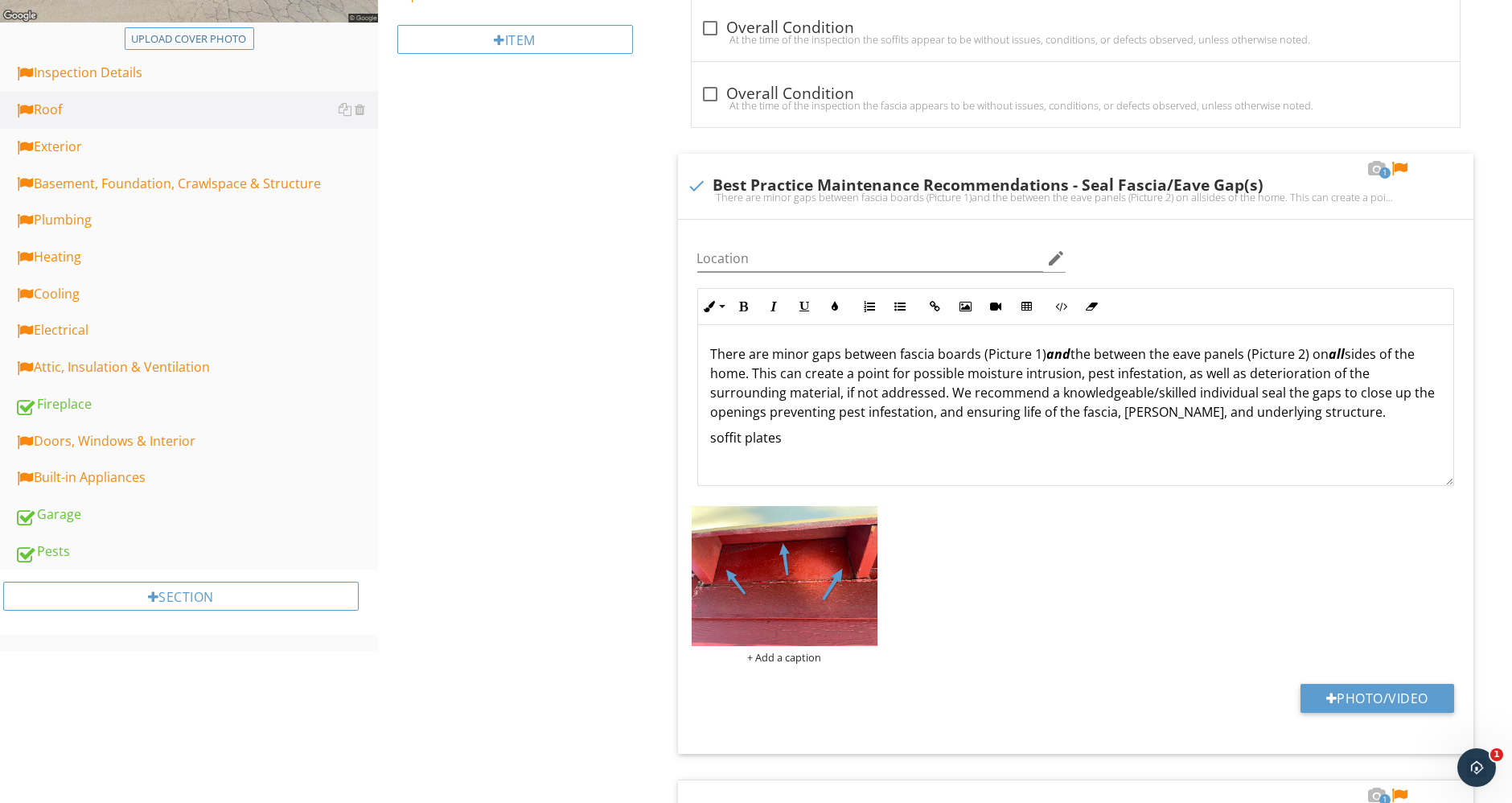
scroll to position [730, 0]
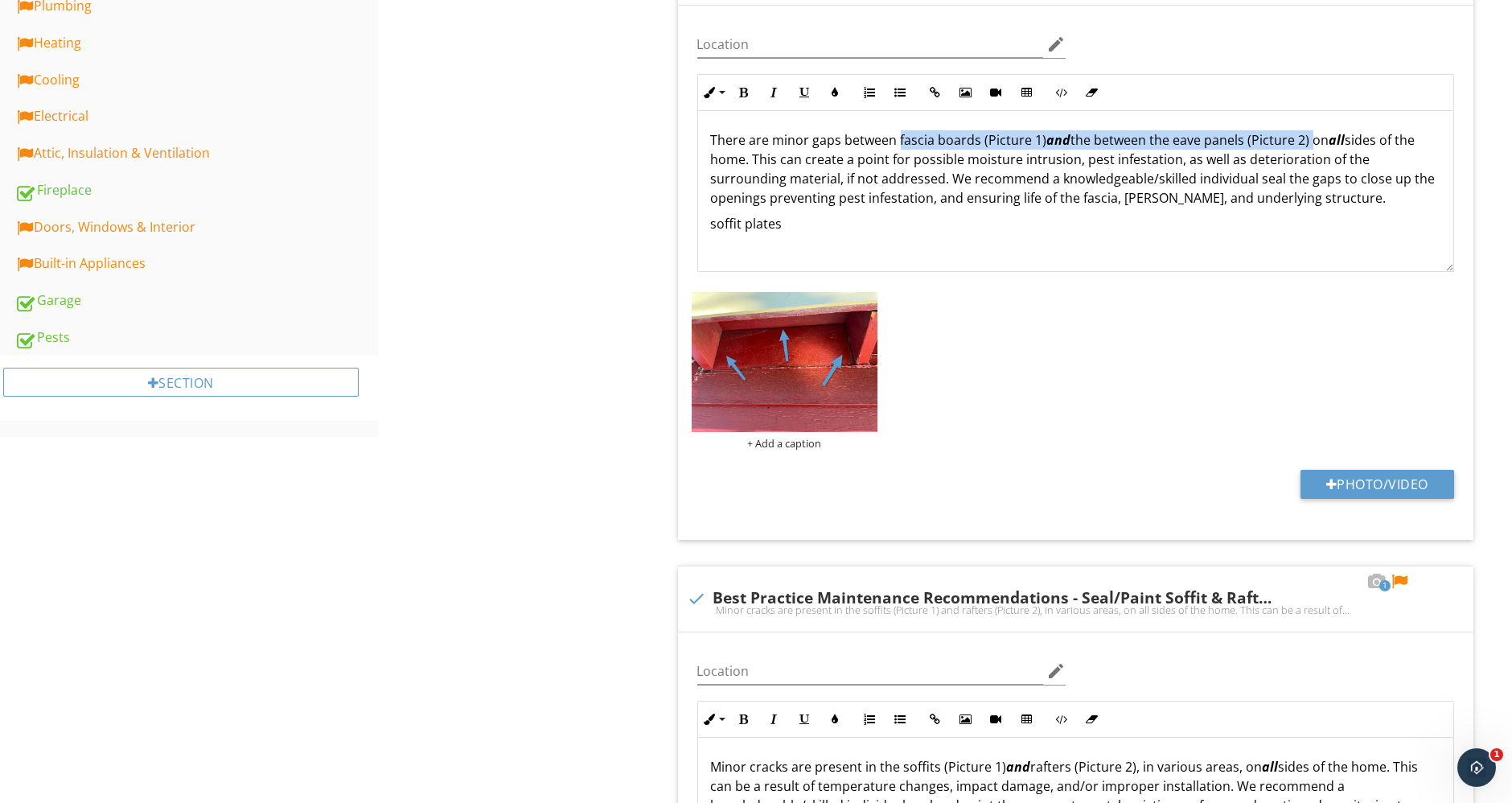
drag, startPoint x: 896, startPoint y: 137, endPoint x: 1306, endPoint y: 138, distance: 410.0
click at [1306, 138] on p "There are minor gaps between fascia boards (Picture 1) and the between the eave…" at bounding box center [1076, 168] width 730 height 77
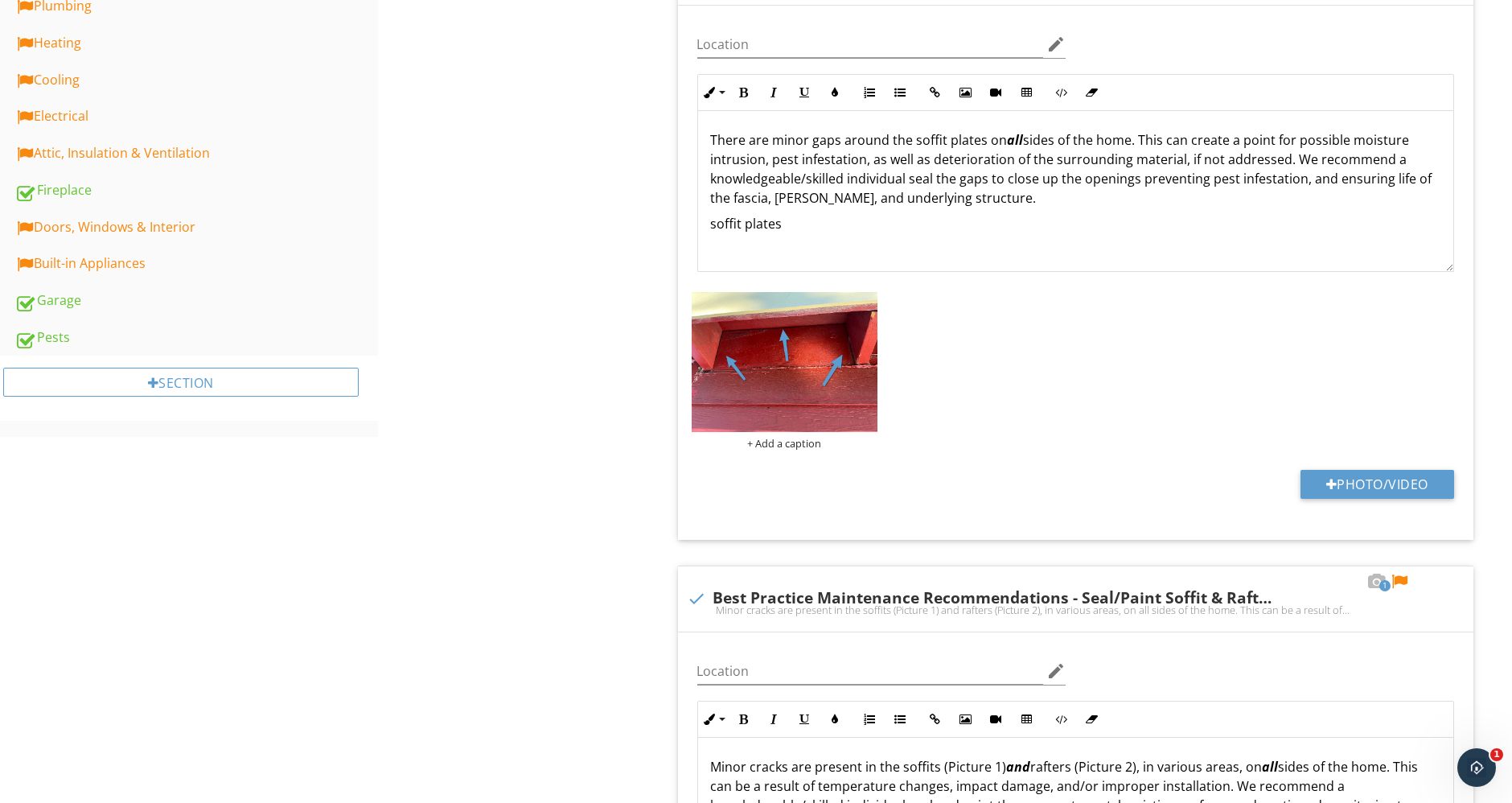
drag, startPoint x: 702, startPoint y: 215, endPoint x: 847, endPoint y: 233, distance: 146.1
click at [847, 233] on div "There are minor gaps around the soffit plates on all sides of the home. This ca…" at bounding box center [1076, 191] width 756 height 161
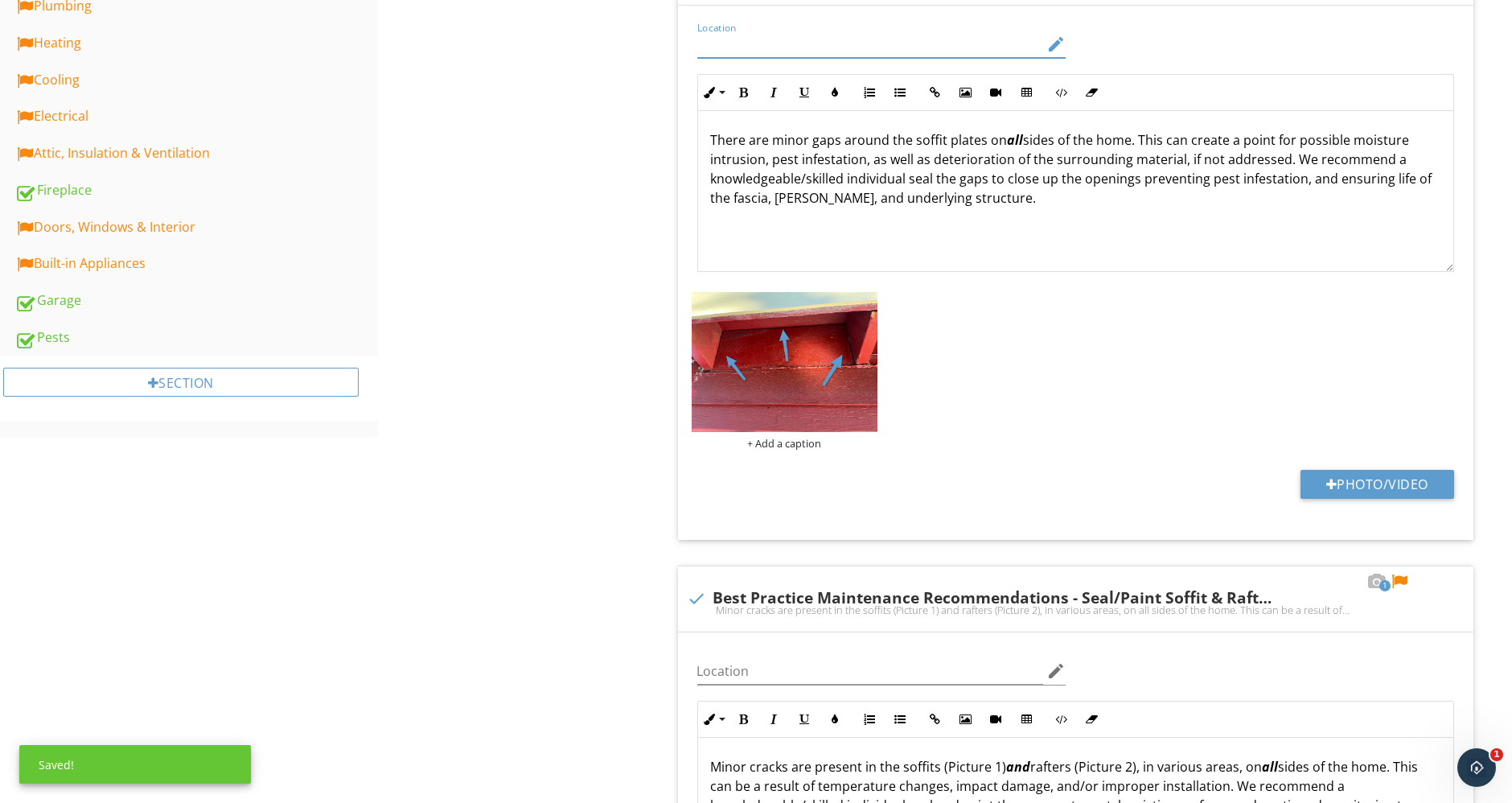
click at [765, 37] on input "Location" at bounding box center [870, 44] width 347 height 26
type input "E"
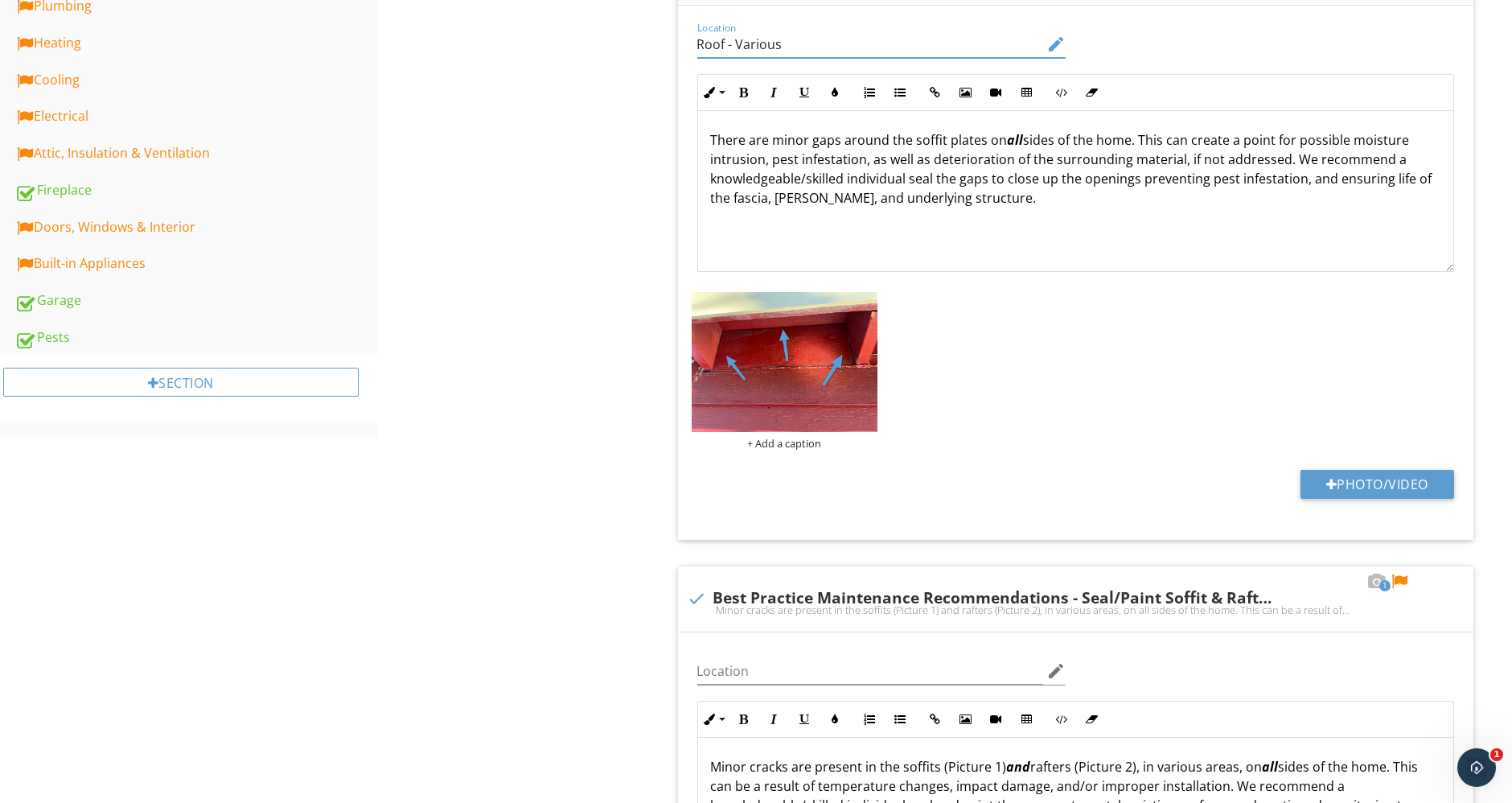
scroll to position [552, 0]
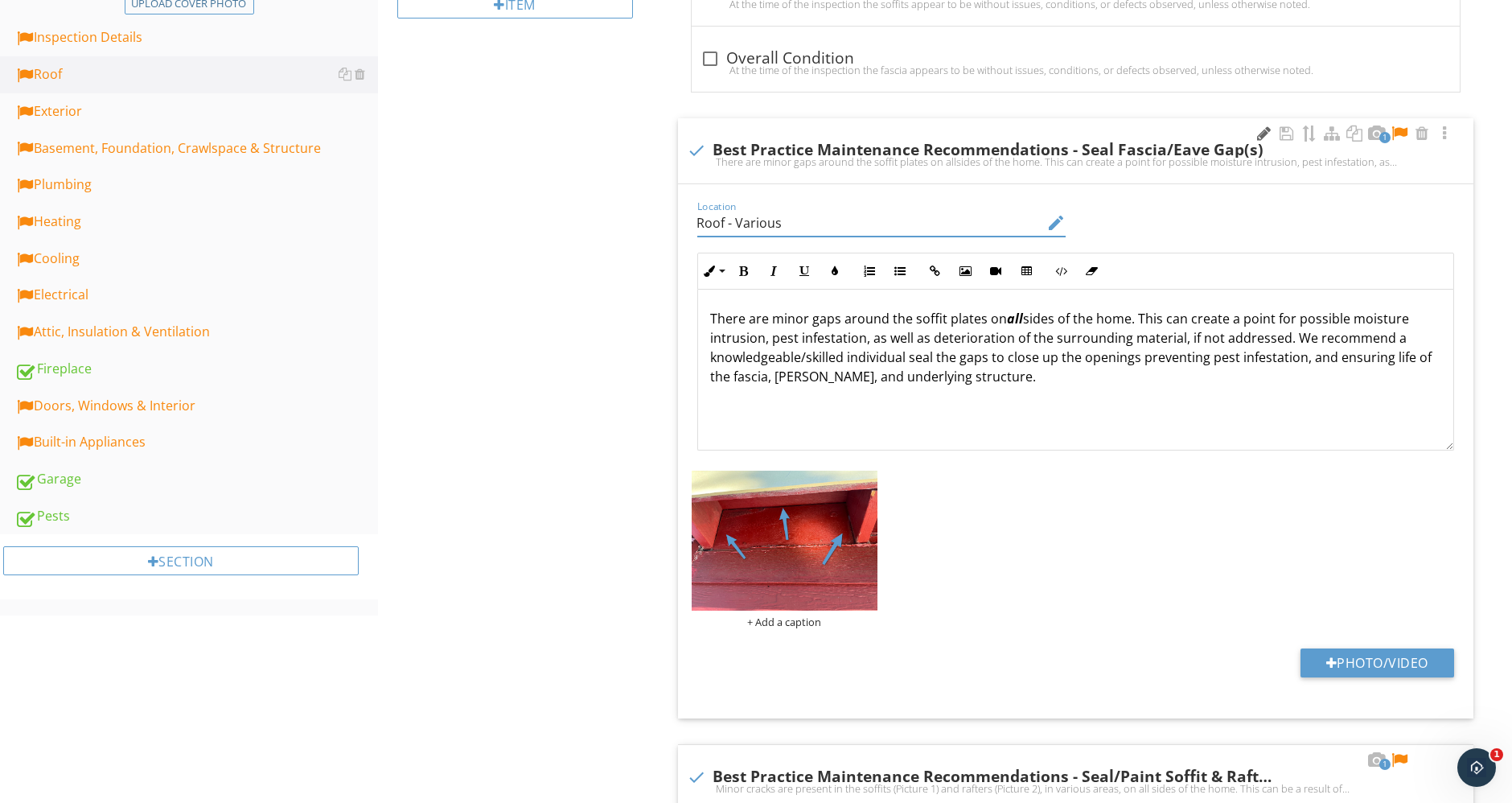
type input "Roof - Various"
click at [1264, 133] on div at bounding box center [1264, 133] width 20 height 16
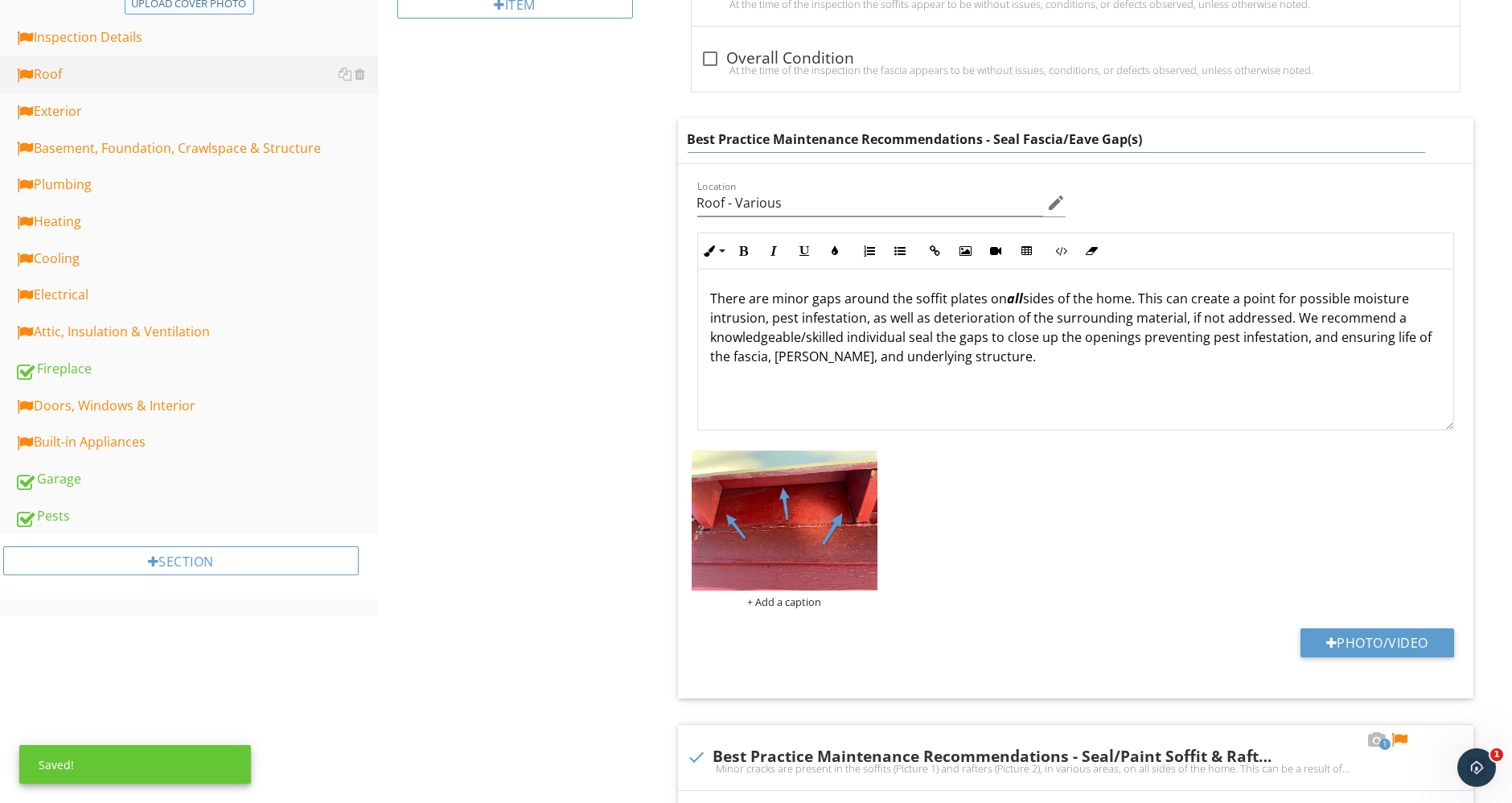
drag, startPoint x: 1023, startPoint y: 133, endPoint x: 1097, endPoint y: 141, distance: 74.4
click at [1097, 141] on input "Best Practice Maintenance Recommendations - Seal Fascia/Eave Gap(s)" at bounding box center [1056, 139] width 737 height 26
type input "Best Practice Maintenance Recommendations - Seal Soffit Gap(s)"
drag, startPoint x: 994, startPoint y: 138, endPoint x: 1109, endPoint y: 137, distance: 115.0
click at [1109, 137] on input "Best Practice Maintenance Recommendations - Seal Soffit Gap(s)" at bounding box center [1056, 139] width 737 height 26
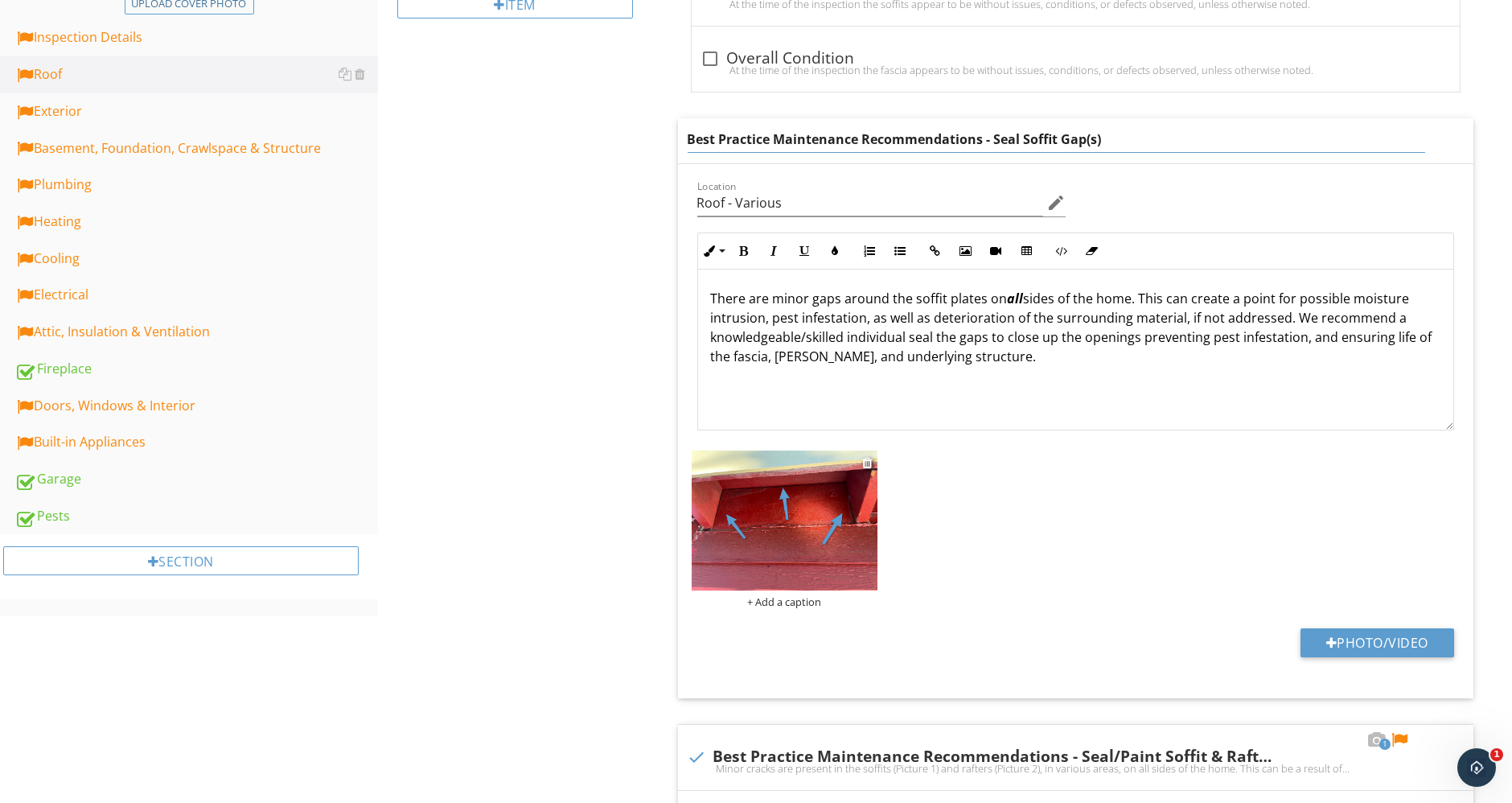
click at [806, 599] on div "+ Add a caption" at bounding box center [784, 529] width 186 height 158
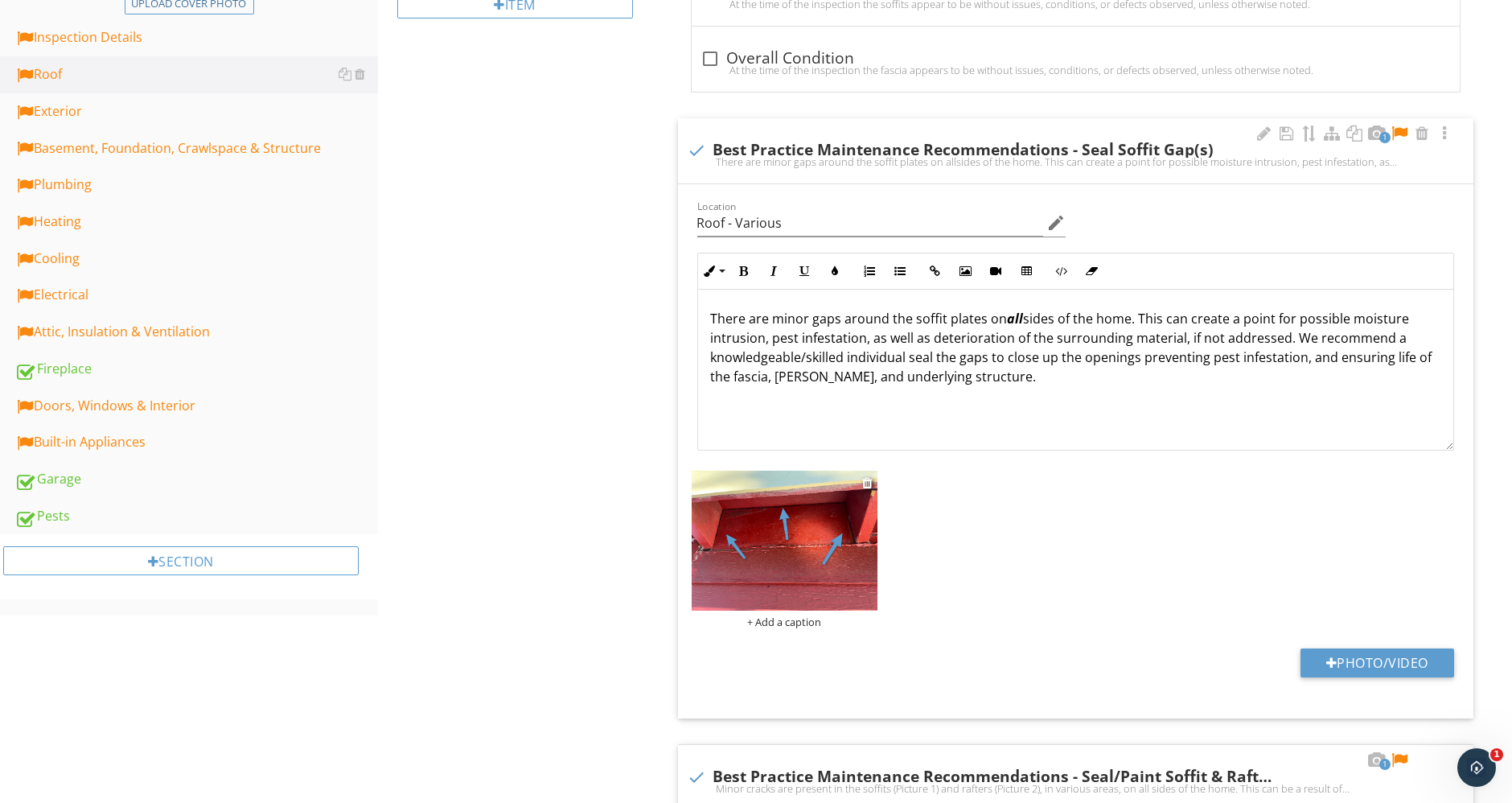
click at [807, 620] on div "+ Add a caption" at bounding box center [784, 622] width 186 height 13
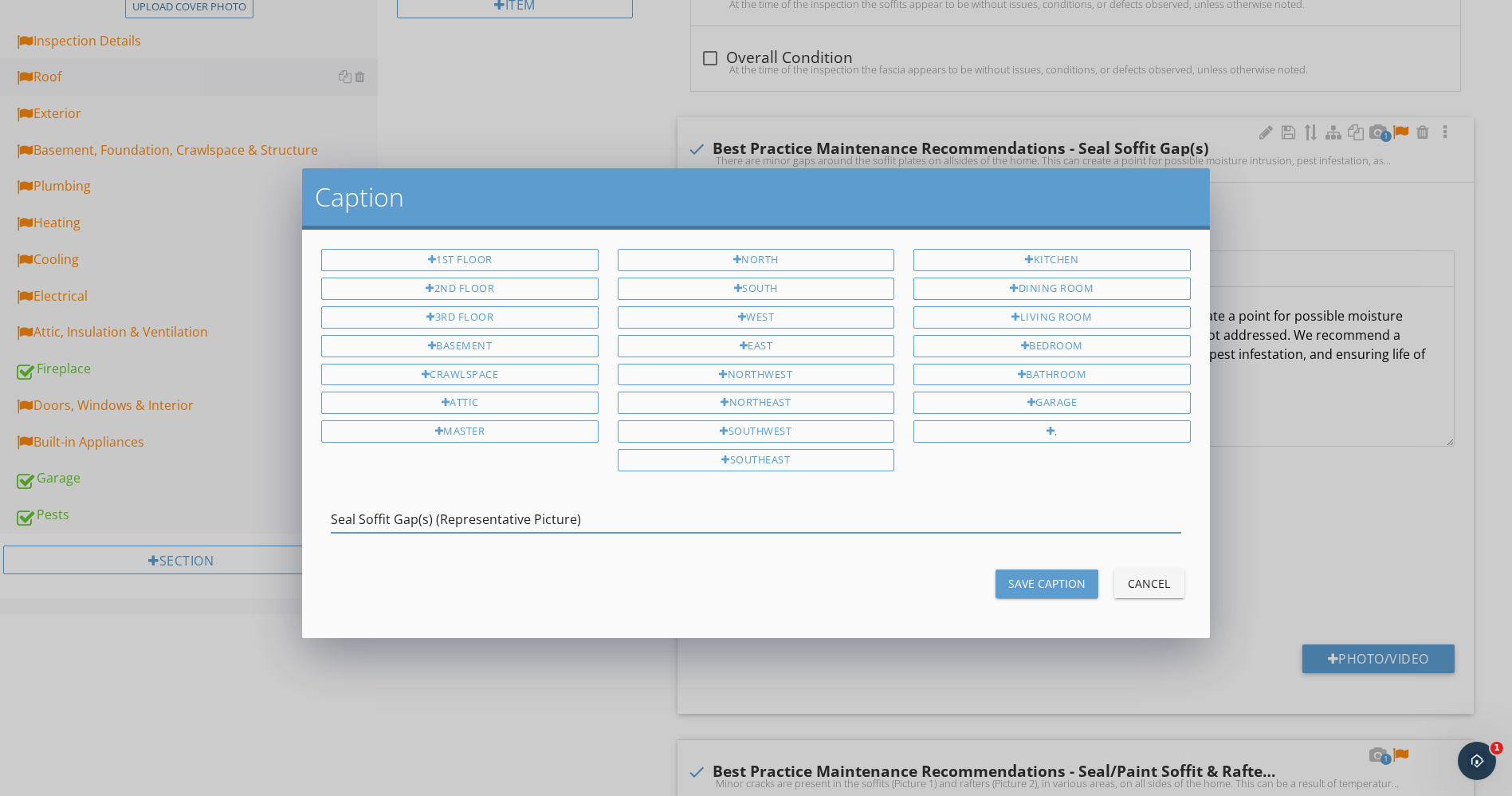
type input "Seal Soffit Gap(s) (Representative Picture)"
click at [1063, 579] on div "Save Caption" at bounding box center [1047, 583] width 77 height 17
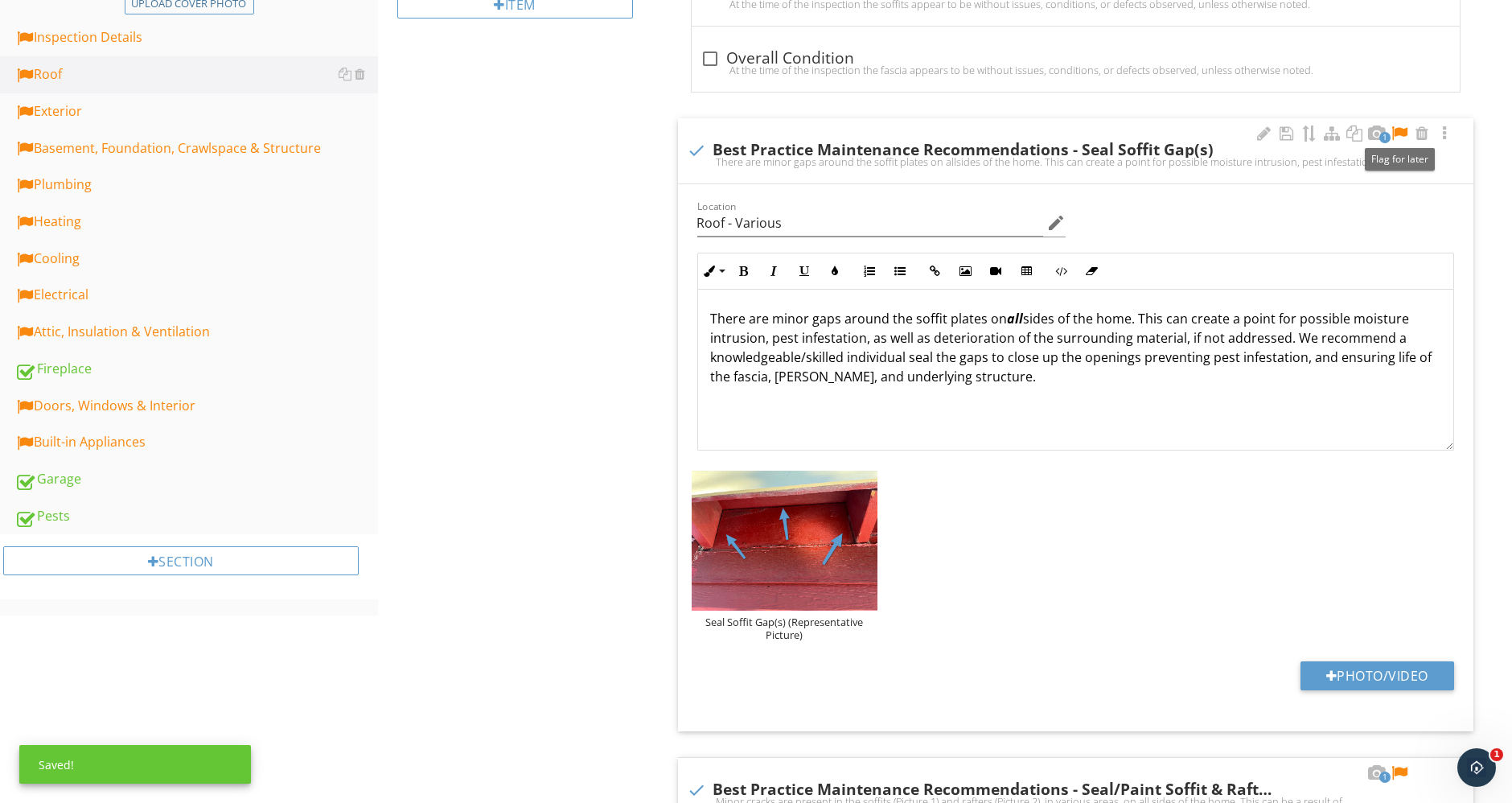
click at [1401, 130] on div at bounding box center [1399, 133] width 20 height 16
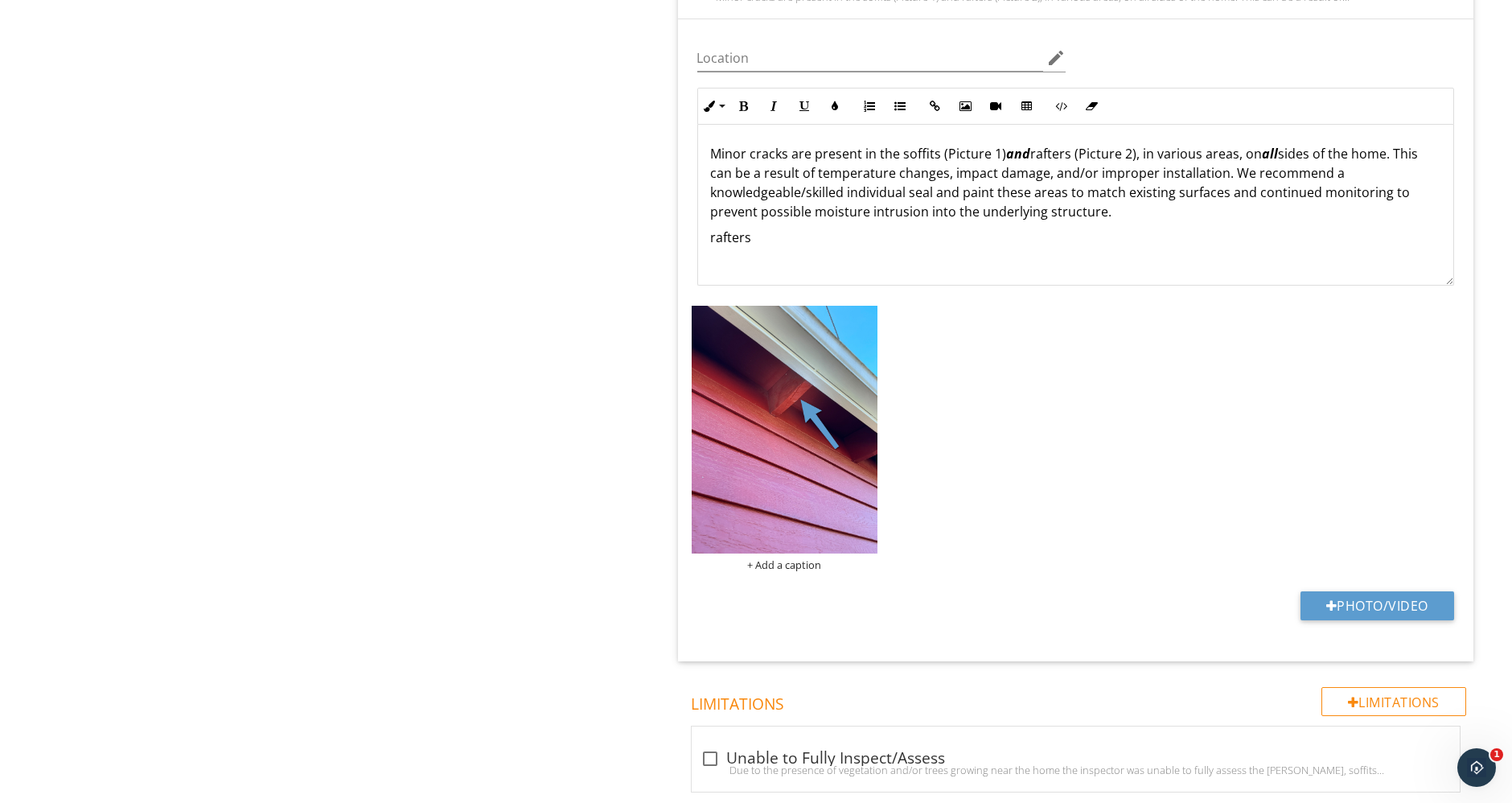
scroll to position [1267, 0]
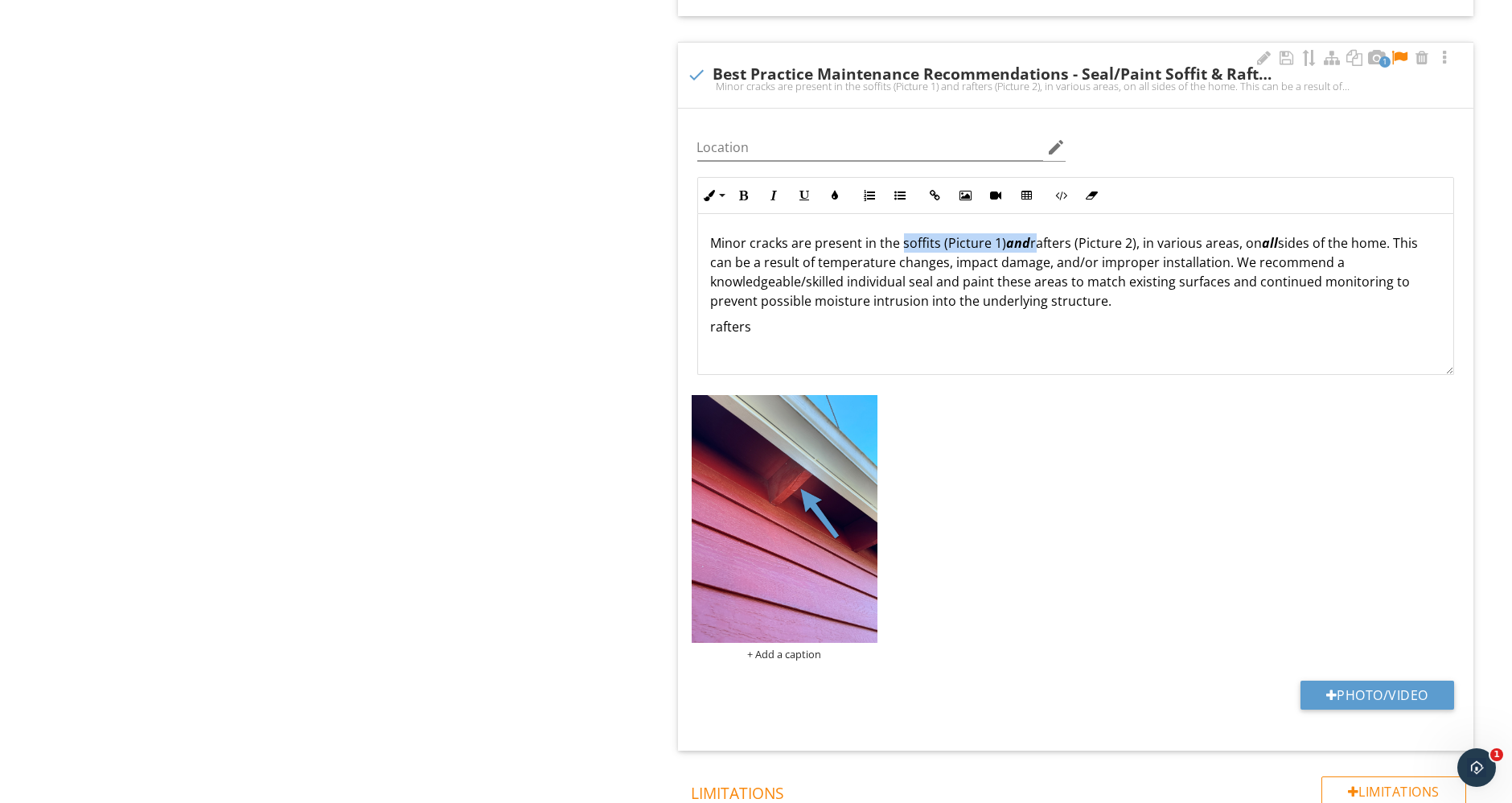
drag, startPoint x: 901, startPoint y: 240, endPoint x: 1031, endPoint y: 238, distance: 130.0
click at [1031, 238] on p "Minor cracks are present in the soffits (Picture 1) and rafters (Picture 2), in…" at bounding box center [1076, 271] width 730 height 77
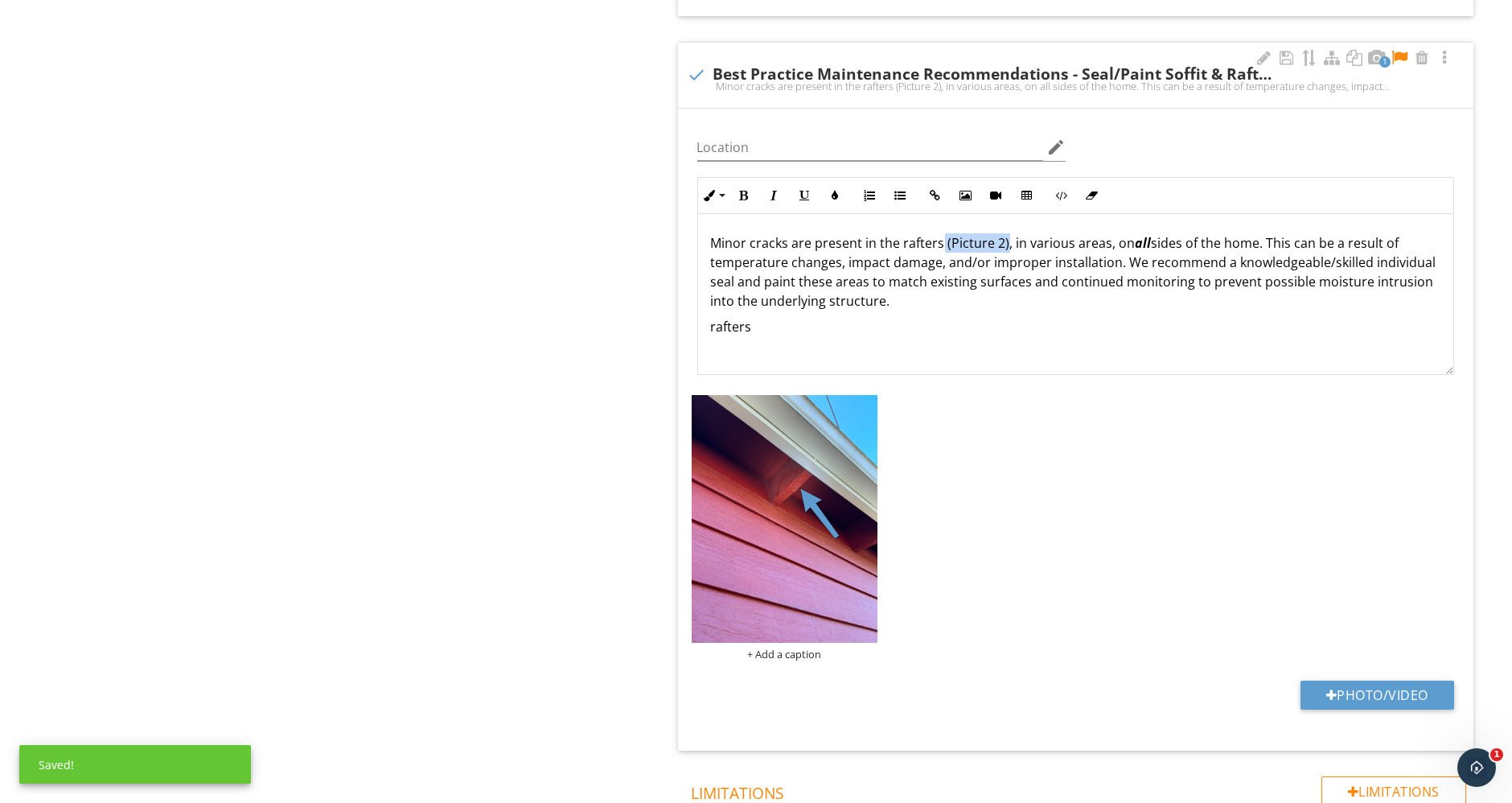
drag, startPoint x: 940, startPoint y: 237, endPoint x: 1002, endPoint y: 238, distance: 62.0
click at [1002, 238] on p "Minor cracks are present in the rafters (Picture 2), in various areas, on all s…" at bounding box center [1076, 271] width 730 height 77
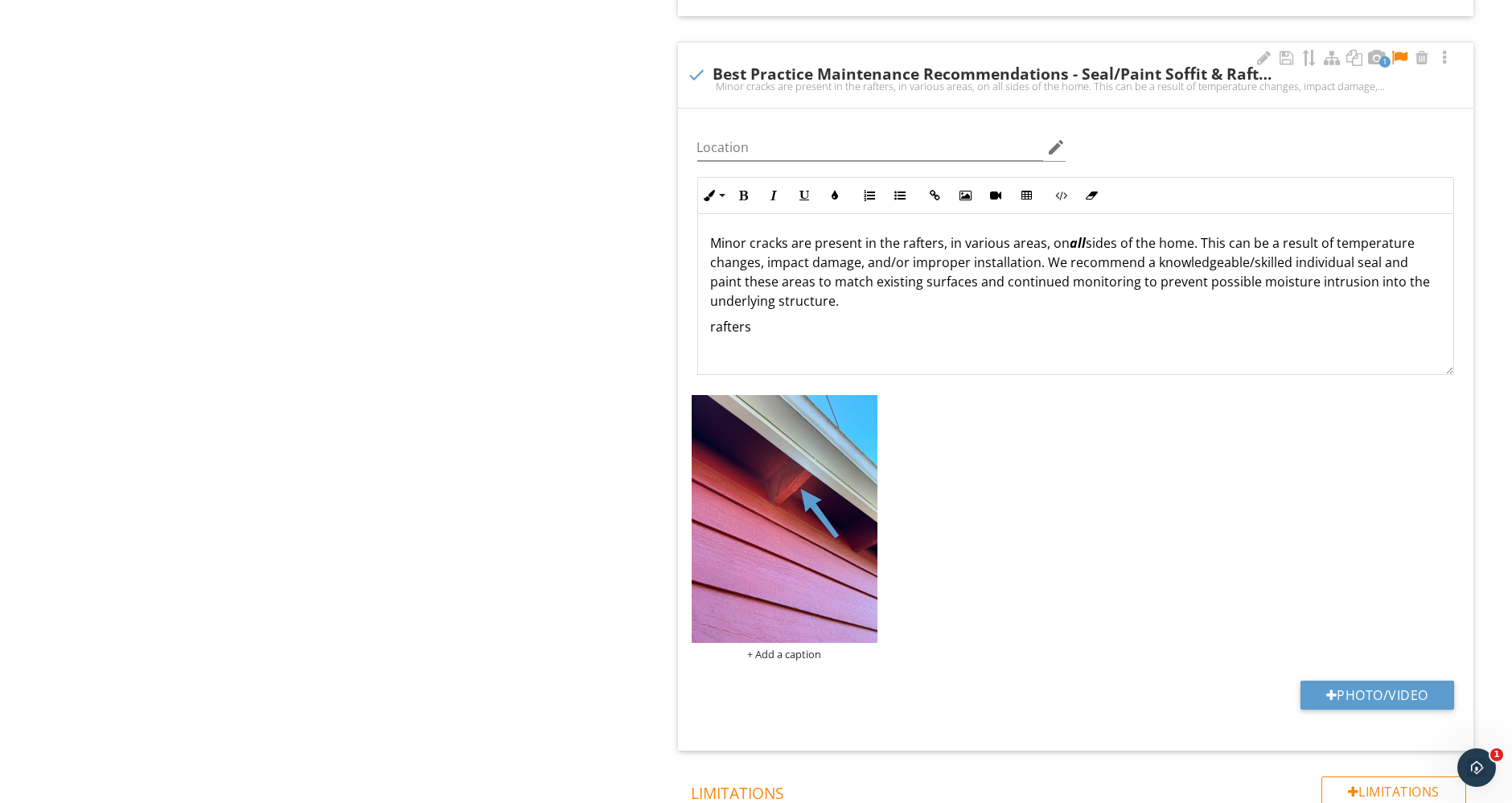
click at [945, 241] on p "Minor cracks are present in the rafters, in various areas, on all sides of the …" at bounding box center [1076, 271] width 730 height 77
drag, startPoint x: 1156, startPoint y: 238, endPoint x: 1190, endPoint y: 242, distance: 34.2
click at [1190, 242] on p "Minor cracks are present in the rafters in various areas, on all sides of the h…" at bounding box center [1076, 271] width 730 height 77
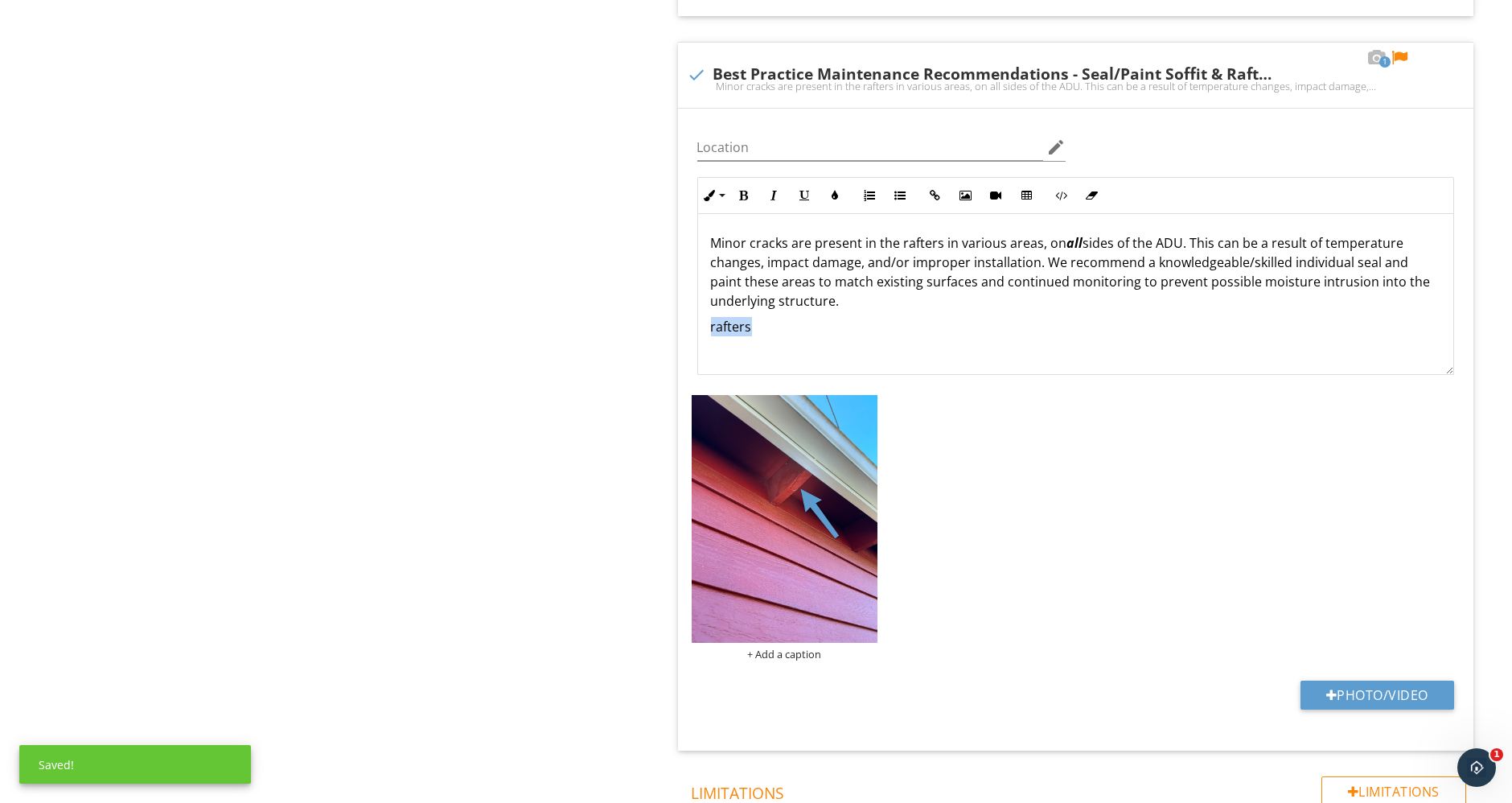
drag, startPoint x: 758, startPoint y: 320, endPoint x: 616, endPoint y: 317, distance: 142.0
click at [1259, 56] on div at bounding box center [1264, 58] width 20 height 16
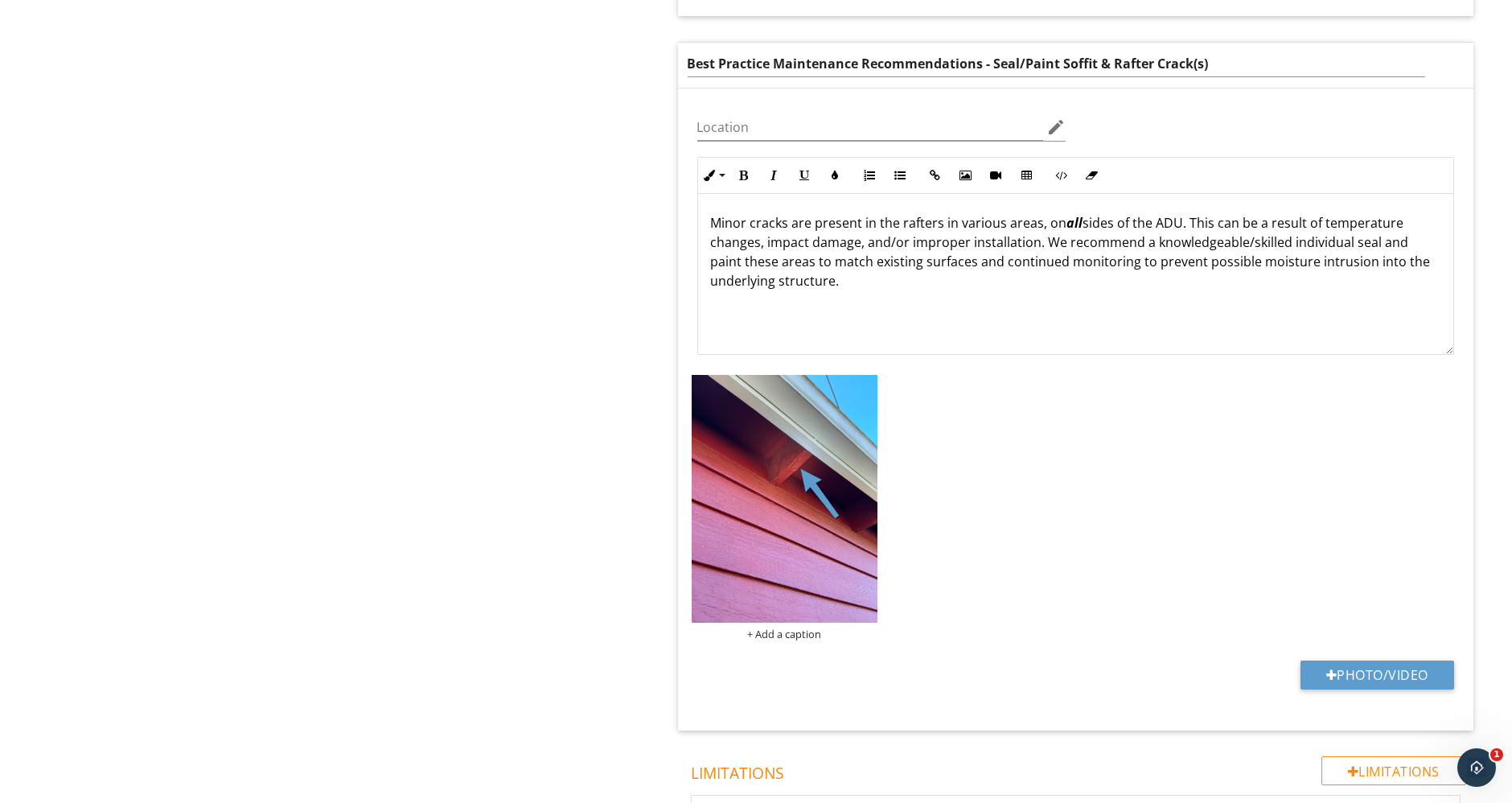
drag, startPoint x: 1063, startPoint y: 63, endPoint x: 1108, endPoint y: 64, distance: 45.0
click at [1108, 64] on input "Best Practice Maintenance Recommendations - Seal/Paint Soffit & Rafter Crack(s)" at bounding box center [1056, 64] width 737 height 26
type input "Best Practice Maintenance Recommendations - Seal/Paint Rafter Crack(s)"
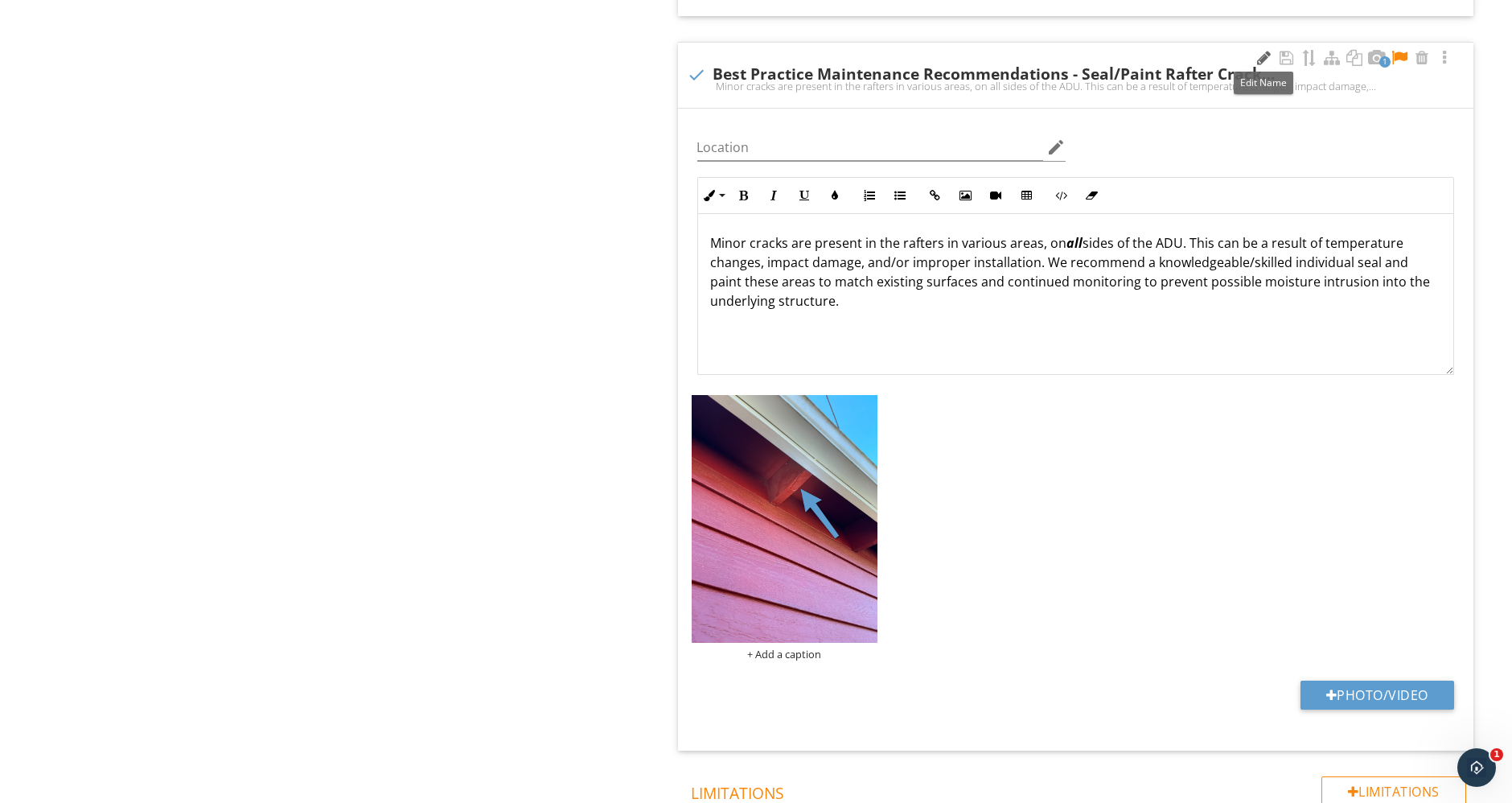
click at [1264, 56] on div at bounding box center [1264, 58] width 20 height 16
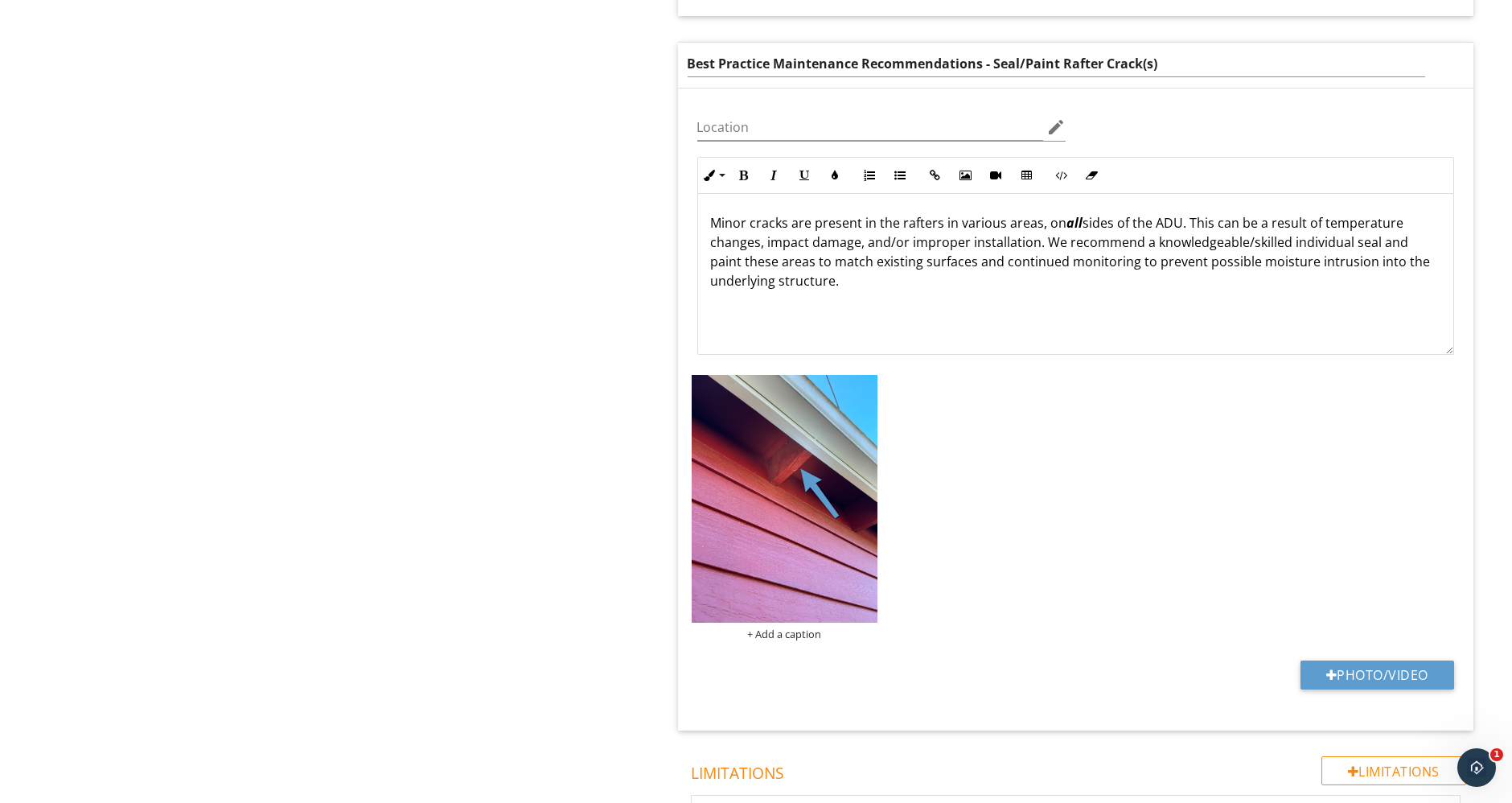
drag, startPoint x: 995, startPoint y: 60, endPoint x: 1210, endPoint y: 58, distance: 215.0
click at [1210, 58] on input "Best Practice Maintenance Recommendations - Seal/Paint Rafter Crack(s)" at bounding box center [1056, 64] width 737 height 26
click at [776, 628] on div "+ Add a caption" at bounding box center [784, 507] width 186 height 266
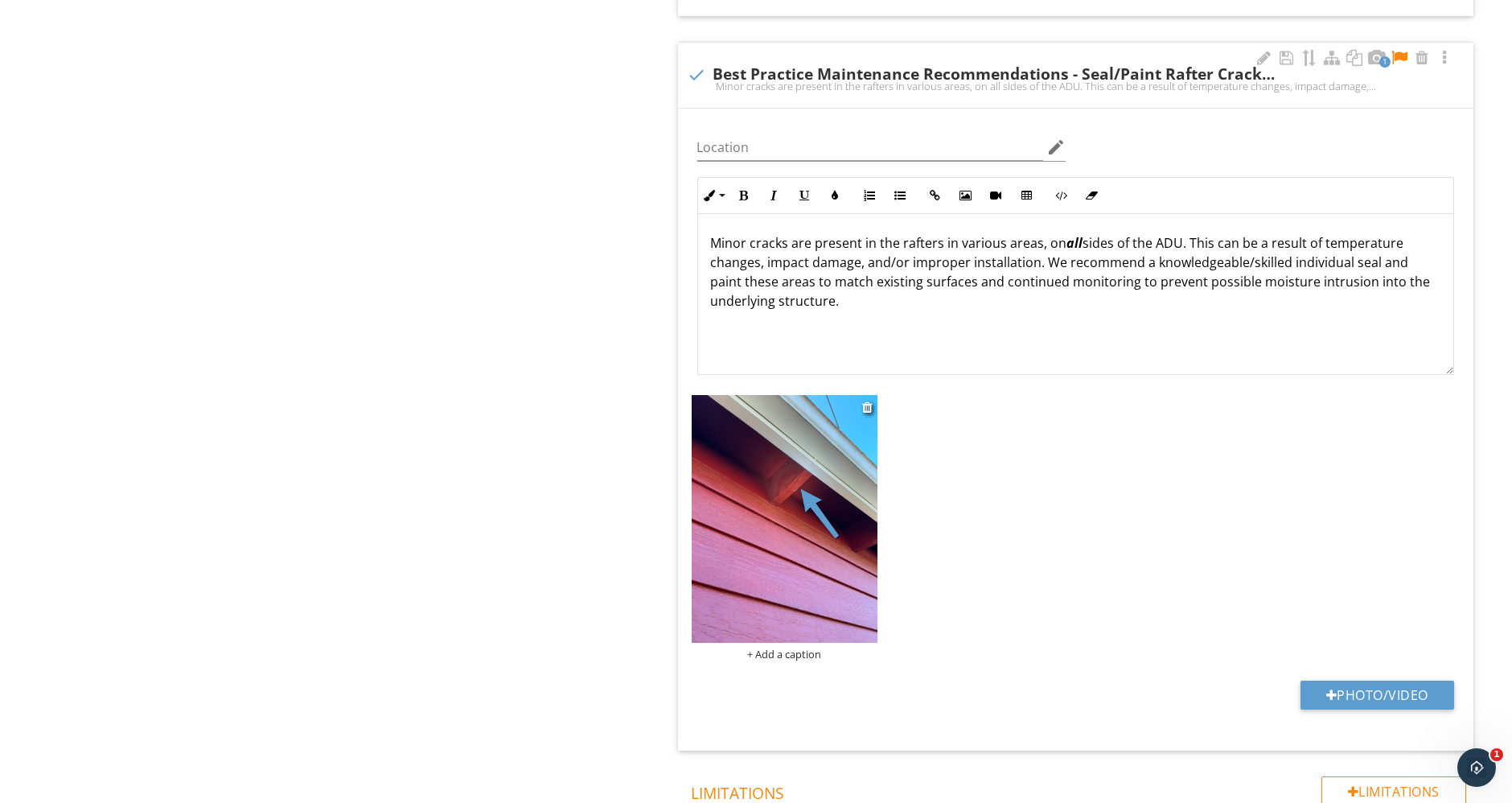
click at [785, 649] on div "+ Add a caption" at bounding box center [784, 654] width 186 height 13
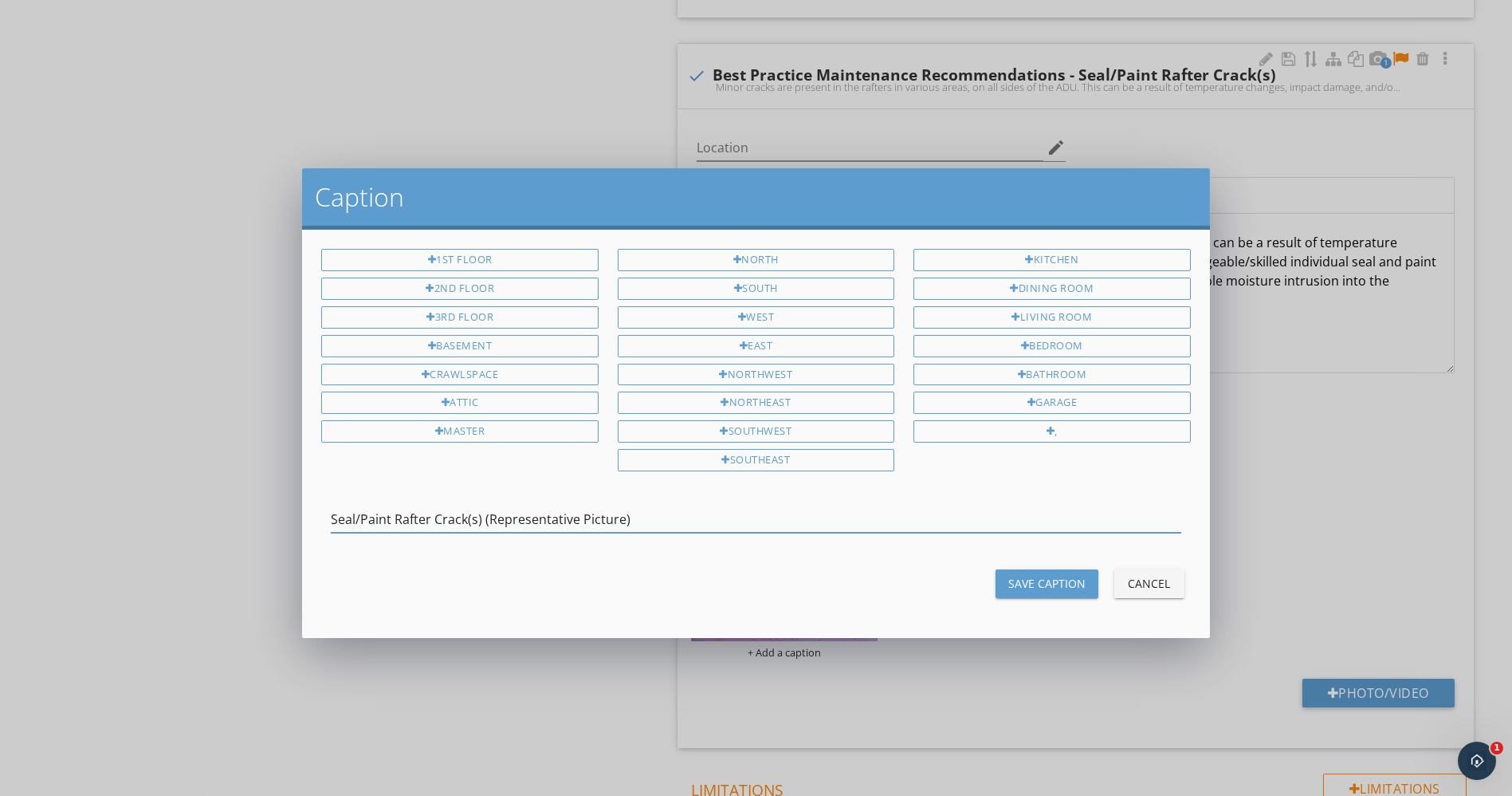
type input "Seal/Paint Rafter Crack(s) (Representative Picture)"
click at [1050, 569] on button "Save Caption" at bounding box center [1047, 583] width 103 height 28
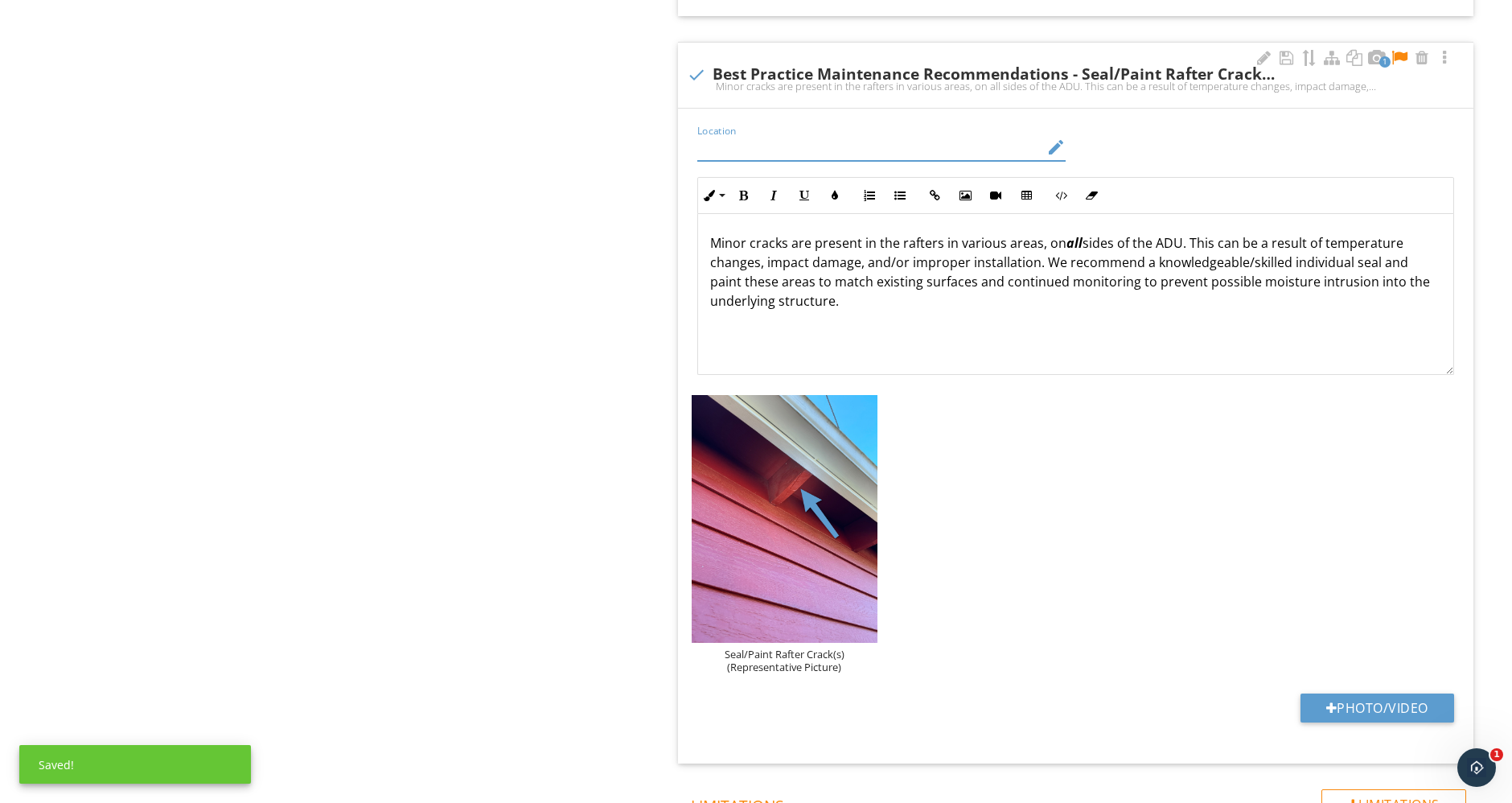
click at [888, 150] on input "Location" at bounding box center [870, 147] width 347 height 26
type input "Roof - Various"
click at [1400, 58] on div at bounding box center [1399, 58] width 20 height 16
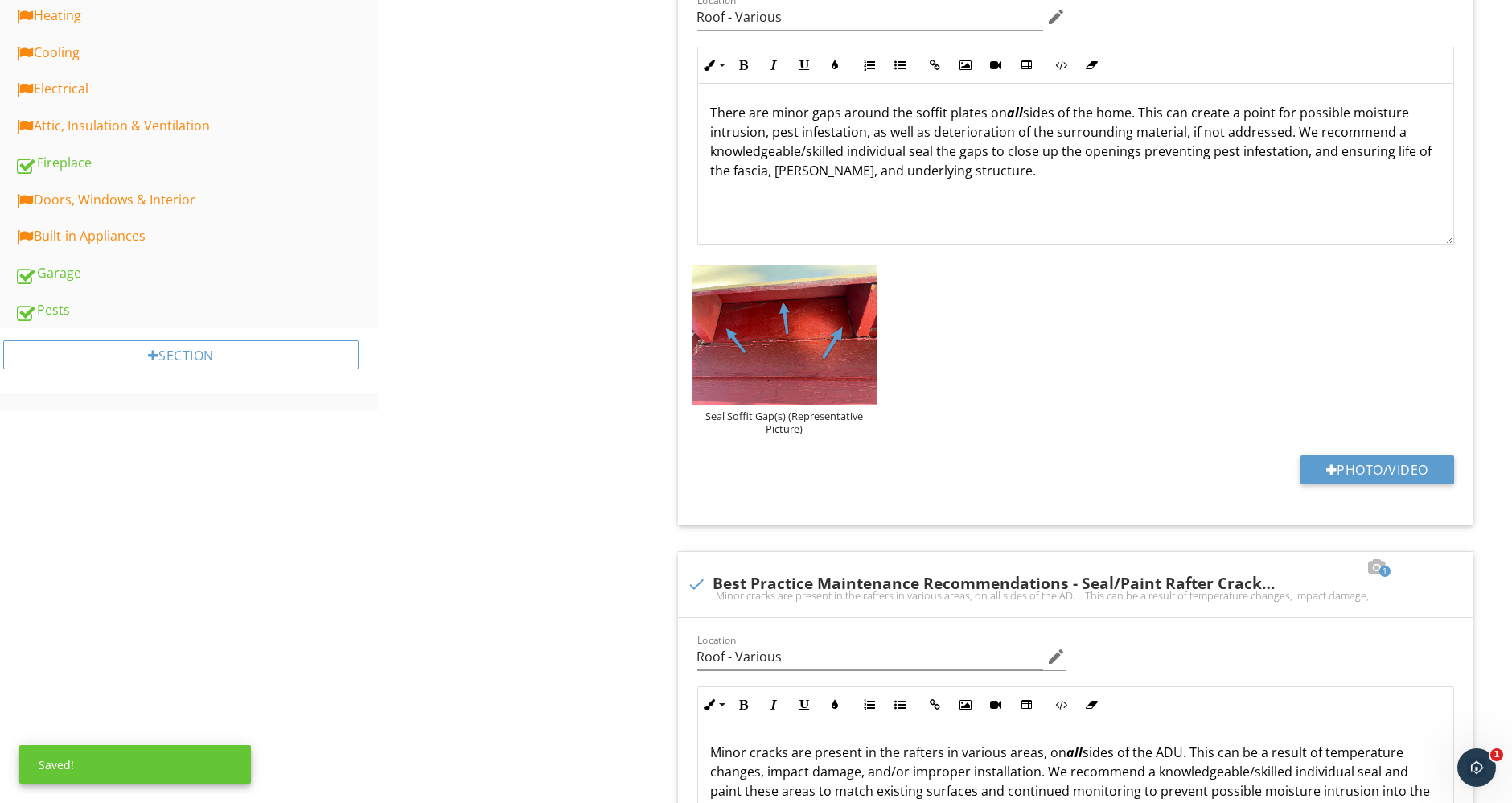
scroll to position [463, 0]
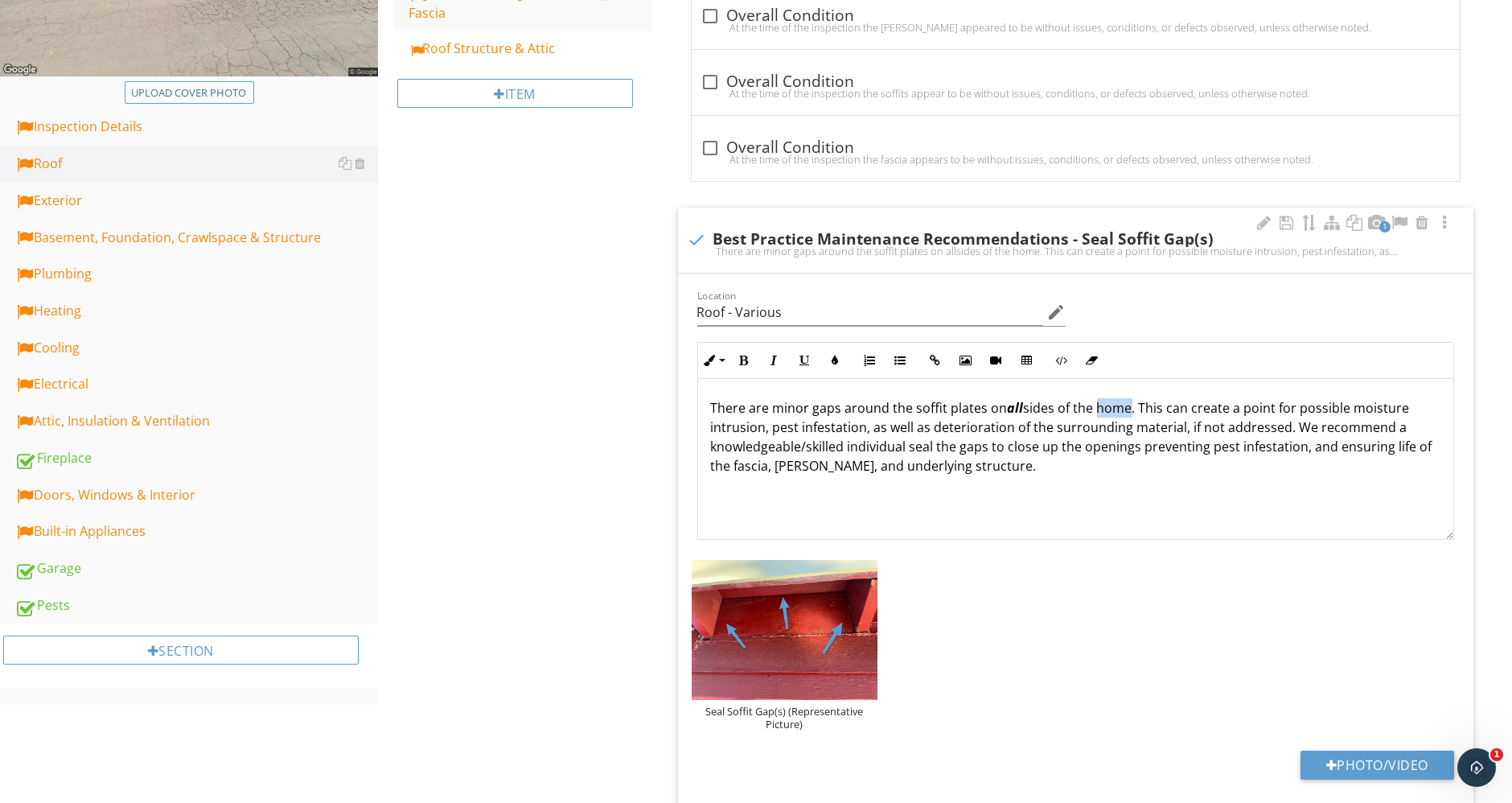
drag, startPoint x: 1094, startPoint y: 406, endPoint x: 1126, endPoint y: 409, distance: 32.1
click at [1126, 409] on p "There are minor gaps around the soffit plates on all sides of the home. This ca…" at bounding box center [1076, 437] width 730 height 77
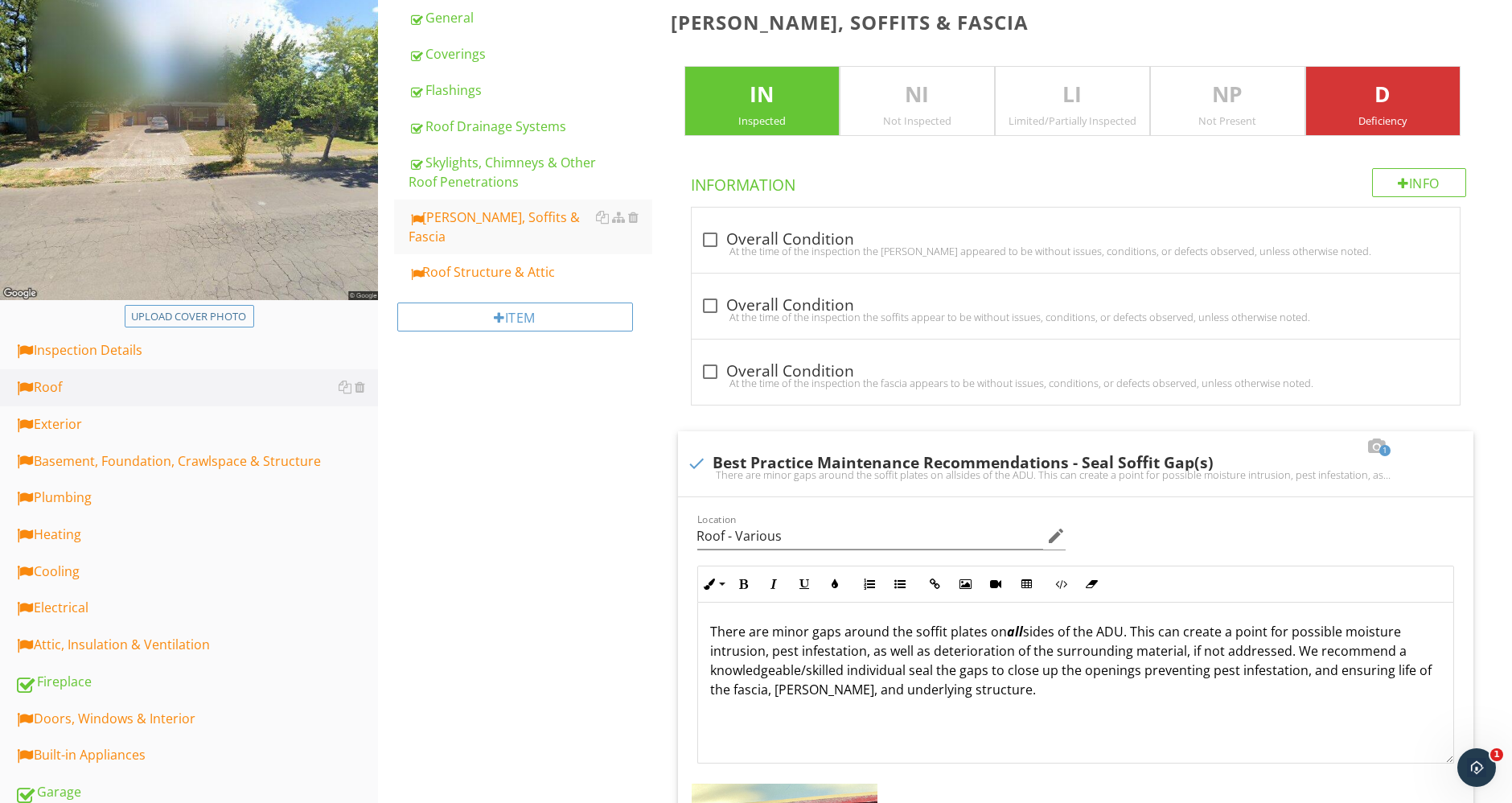
scroll to position [105, 0]
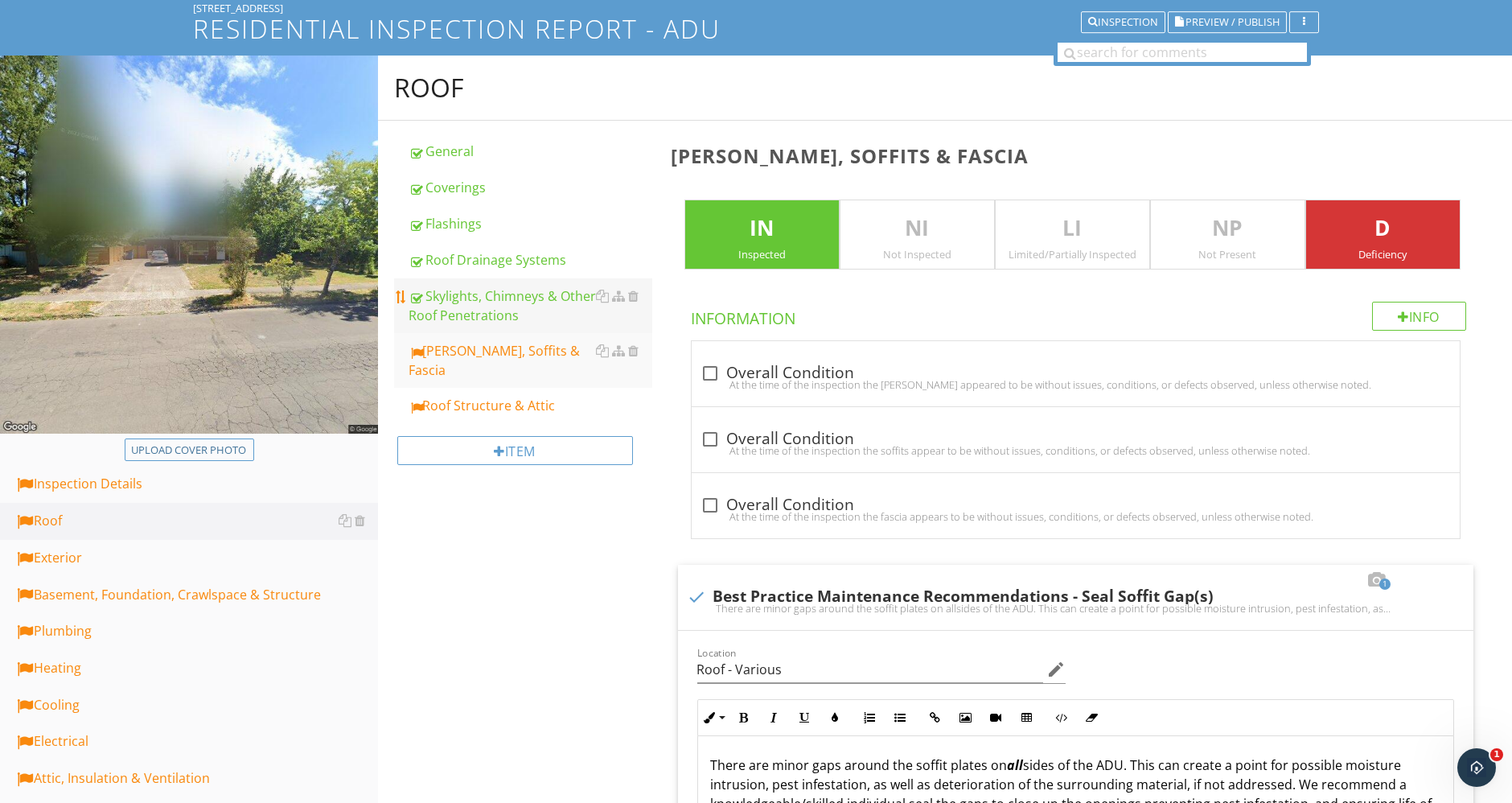
click at [490, 286] on div "Skylights, Chimneys & Other Roof Penetrations" at bounding box center [530, 305] width 244 height 38
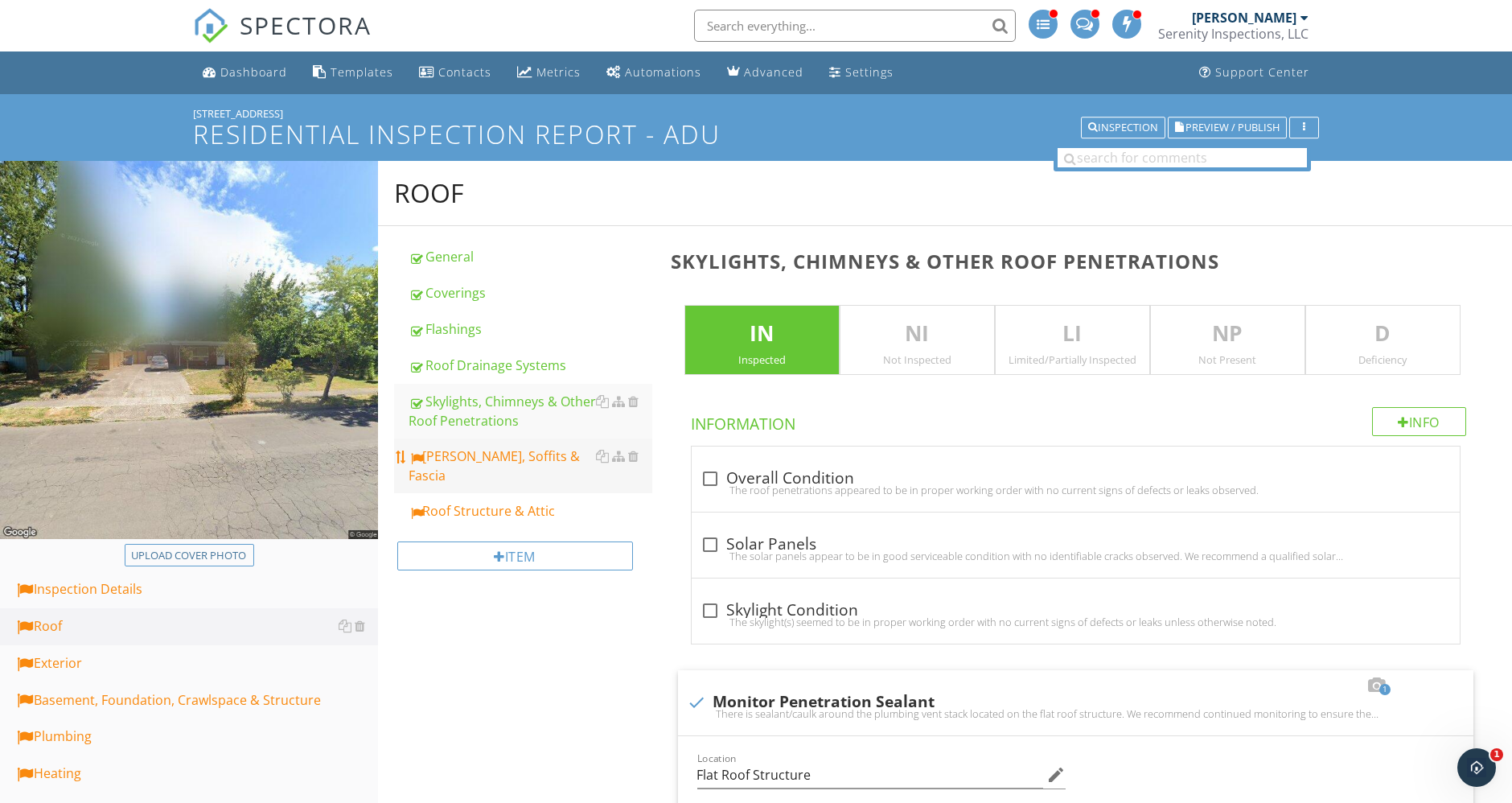
click at [475, 457] on div "Eaves, Soffits & Fascia" at bounding box center [530, 465] width 244 height 38
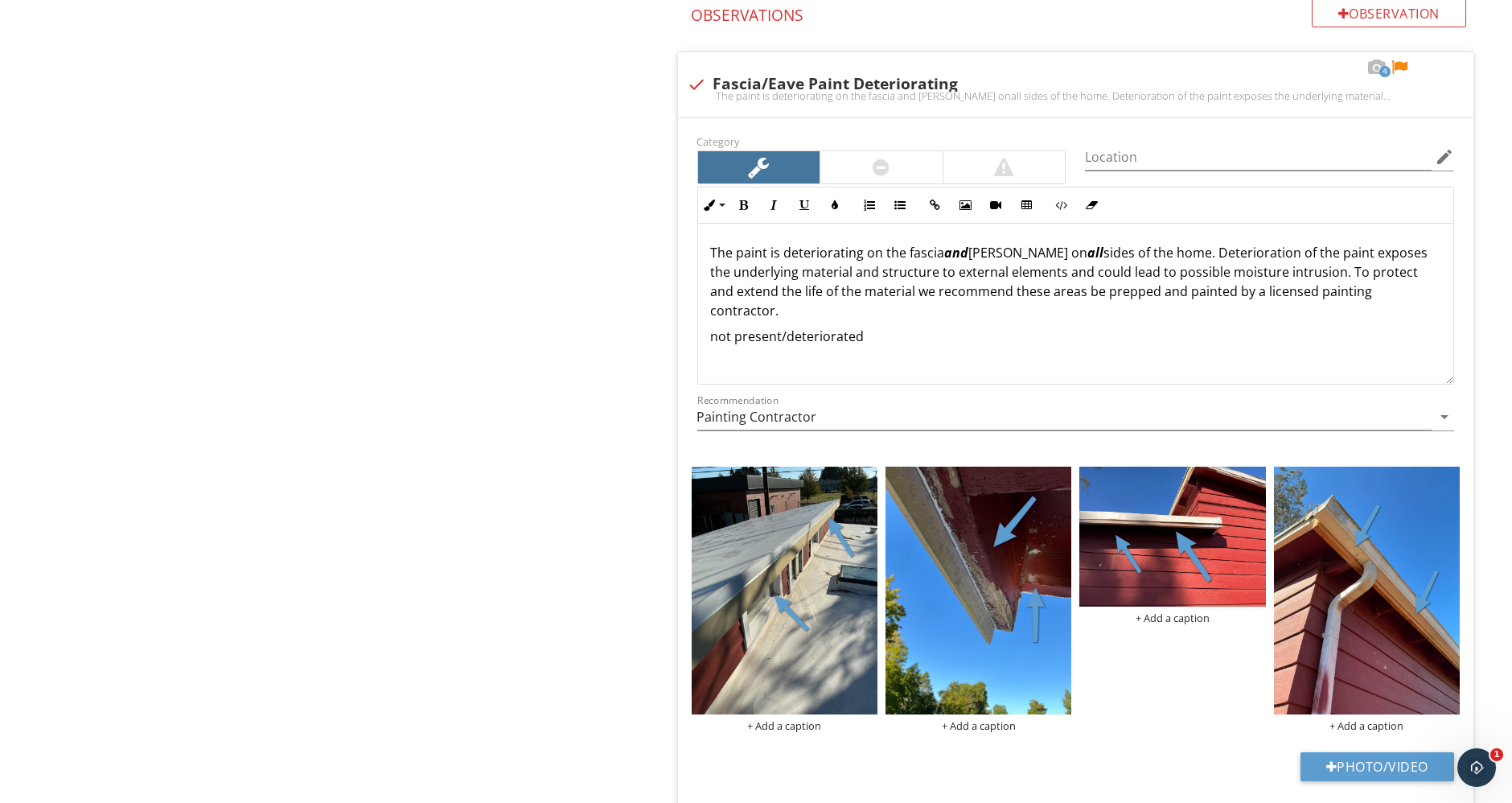
scroll to position [2234, 0]
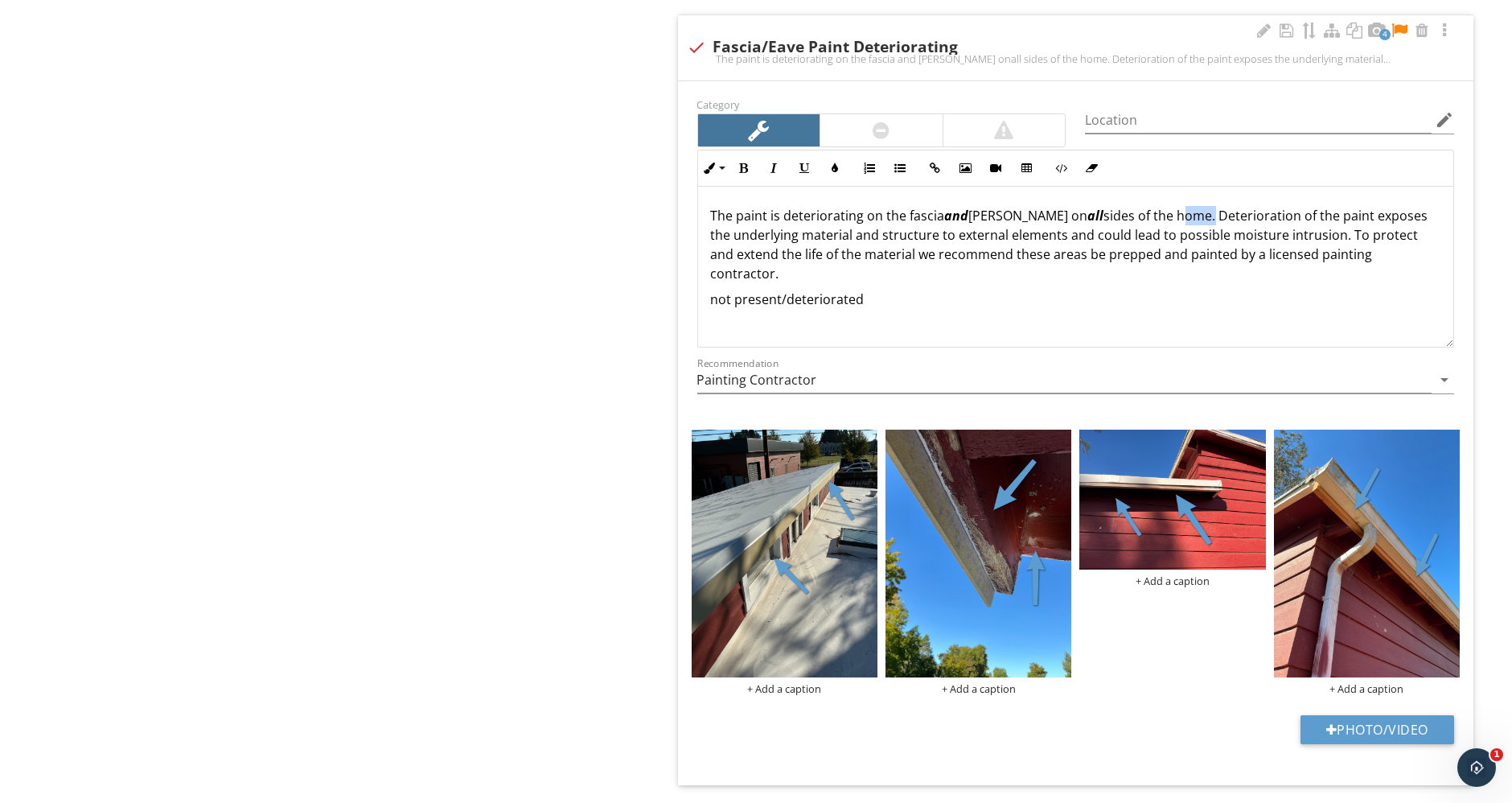
drag, startPoint x: 1119, startPoint y: 213, endPoint x: 1149, endPoint y: 215, distance: 30.1
click at [1149, 215] on p "The paint is deteriorating on the fascia and eaves on all sides of the home. De…" at bounding box center [1076, 244] width 730 height 77
click at [1148, 124] on input "Location" at bounding box center [1258, 120] width 347 height 26
type input "Roof - Various"
click at [1259, 29] on div at bounding box center [1264, 31] width 20 height 16
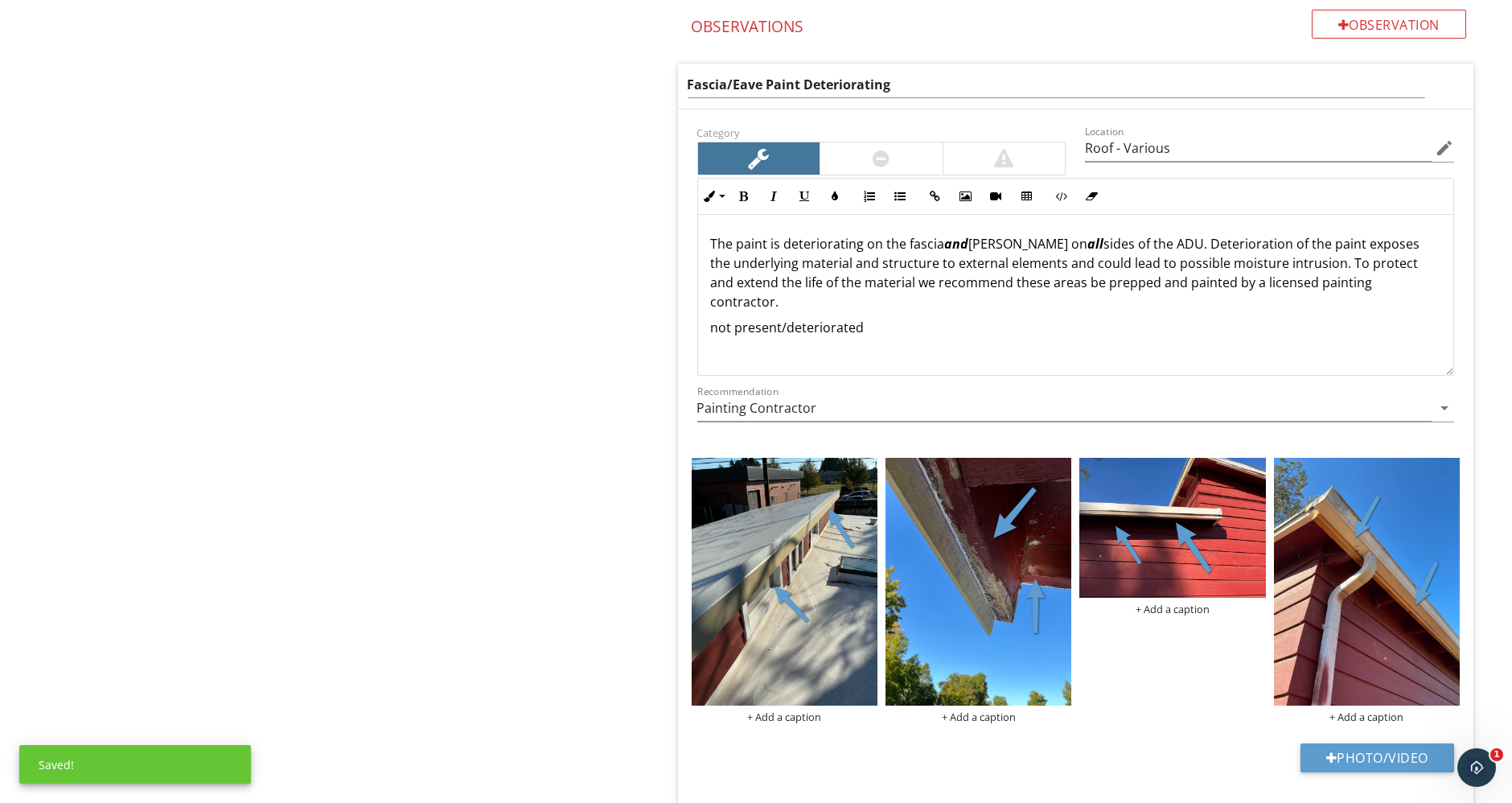
scroll to position [2136, 0]
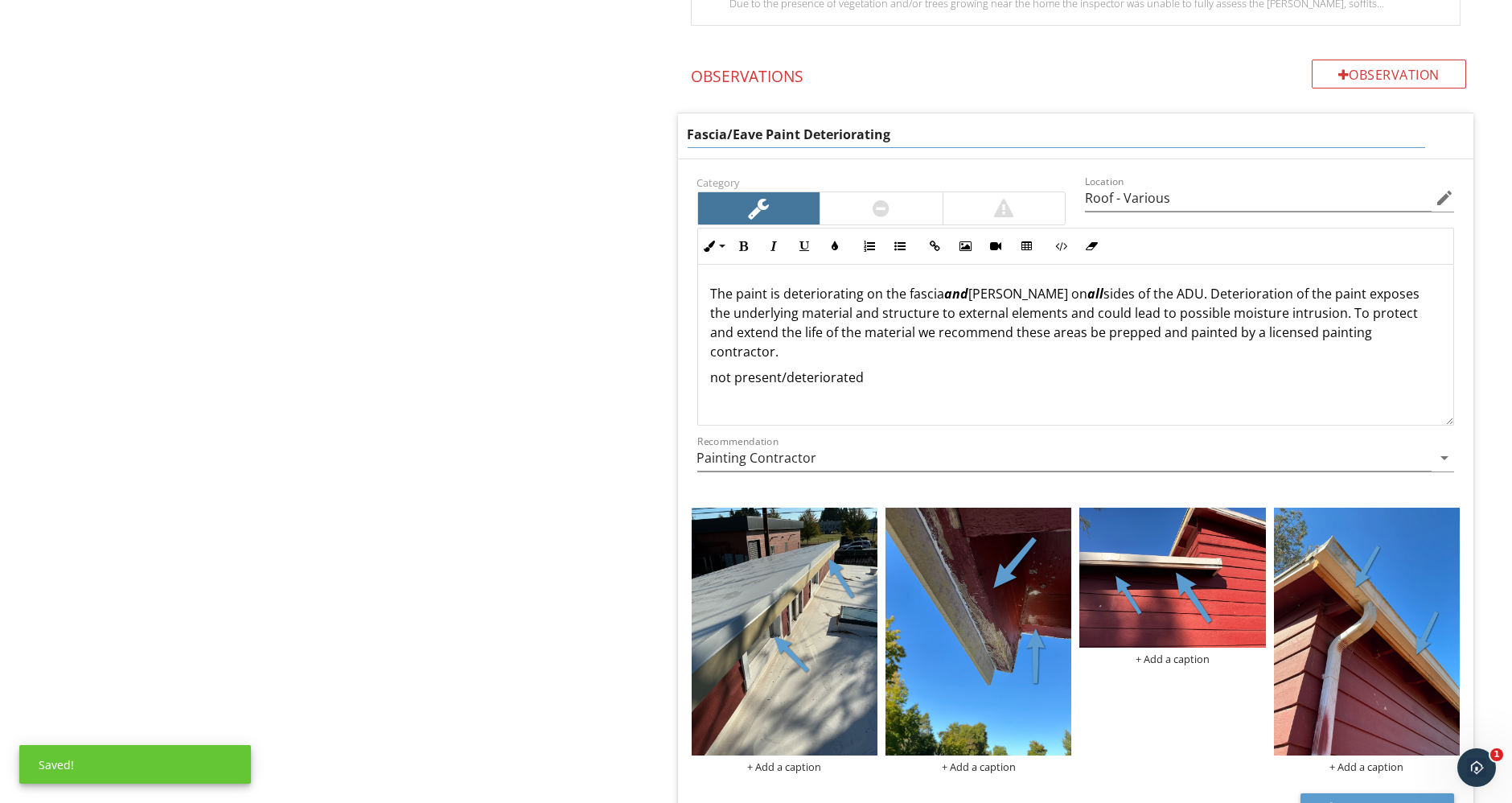
drag, startPoint x: 689, startPoint y: 7, endPoint x: 669, endPoint y: 8, distance: 20.0
click at [901, 132] on input "Fascia/Eave Paint Deteriorating" at bounding box center [1056, 135] width 737 height 26
drag, startPoint x: 762, startPoint y: 129, endPoint x: 724, endPoint y: 130, distance: 38.0
click at [724, 130] on input "Fascia/Eave Paint Deteriorating" at bounding box center [1056, 135] width 737 height 26
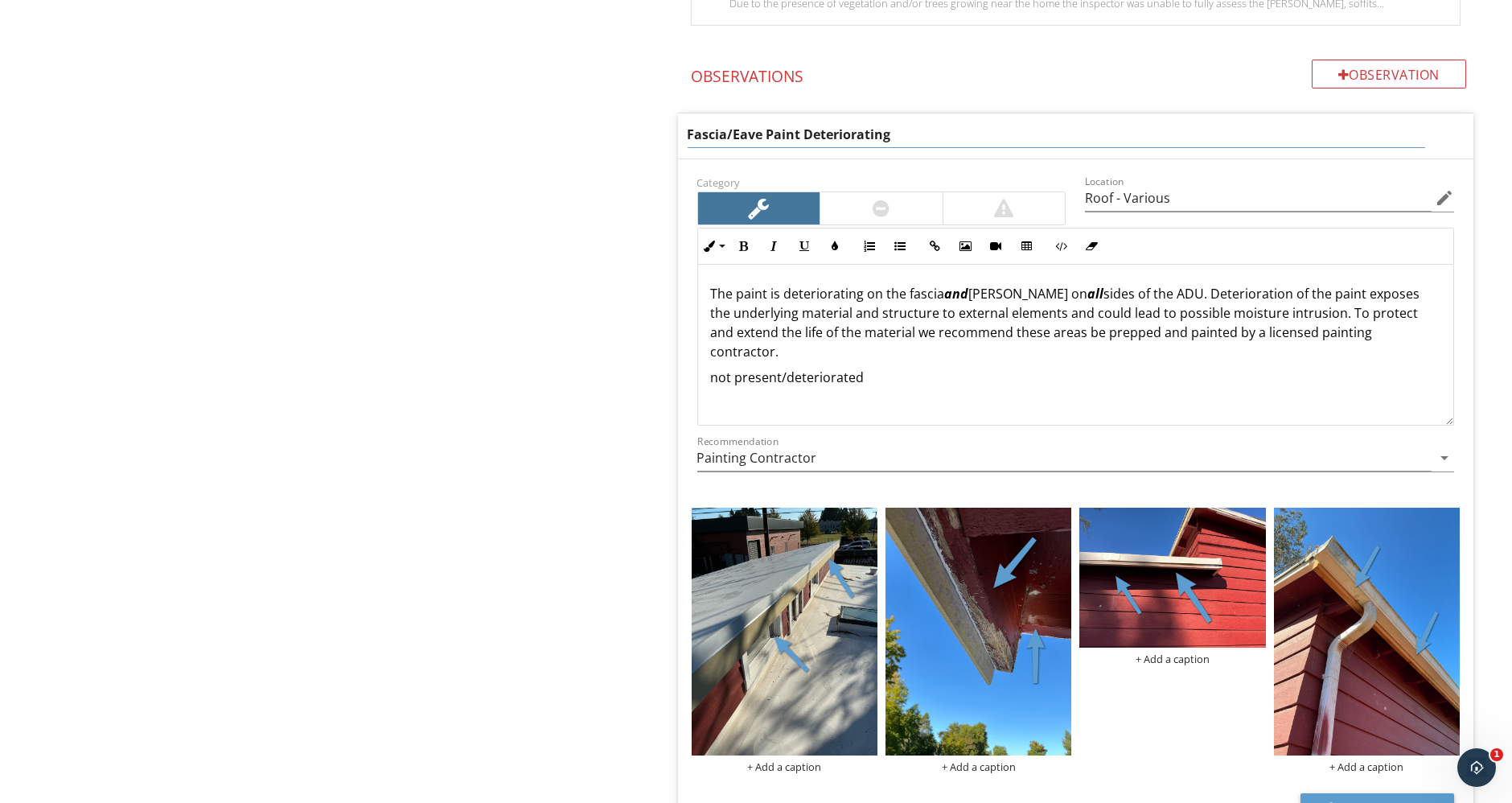
type input "Fascia Paint Deteriorating"
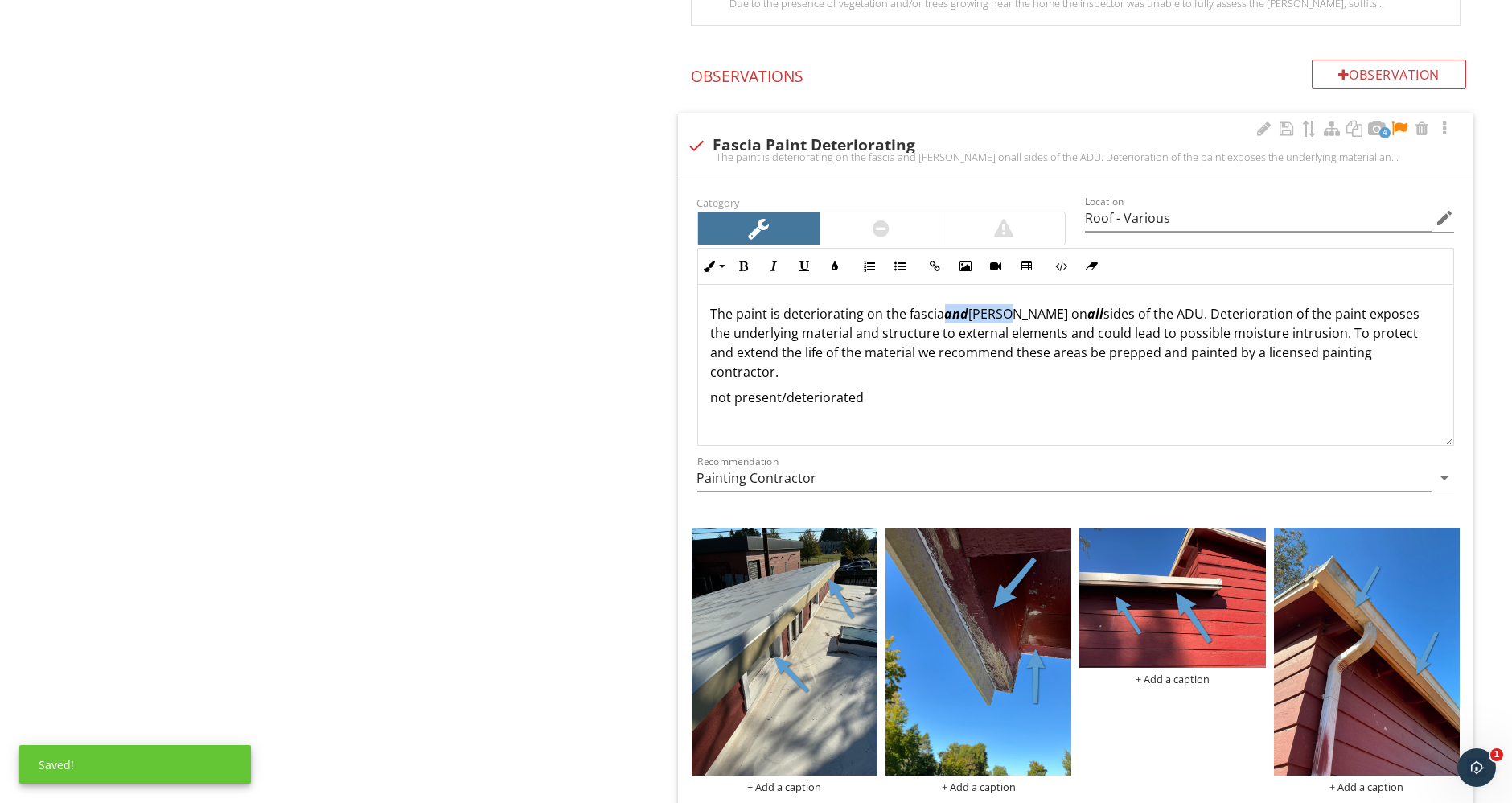
drag, startPoint x: 943, startPoint y: 289, endPoint x: 1004, endPoint y: 298, distance: 61.7
click at [1004, 304] on p "The paint is deteriorating on the fascia and eaves on all sides of the ADU. Det…" at bounding box center [1076, 343] width 730 height 77
drag, startPoint x: 897, startPoint y: 372, endPoint x: 621, endPoint y: 382, distance: 276.2
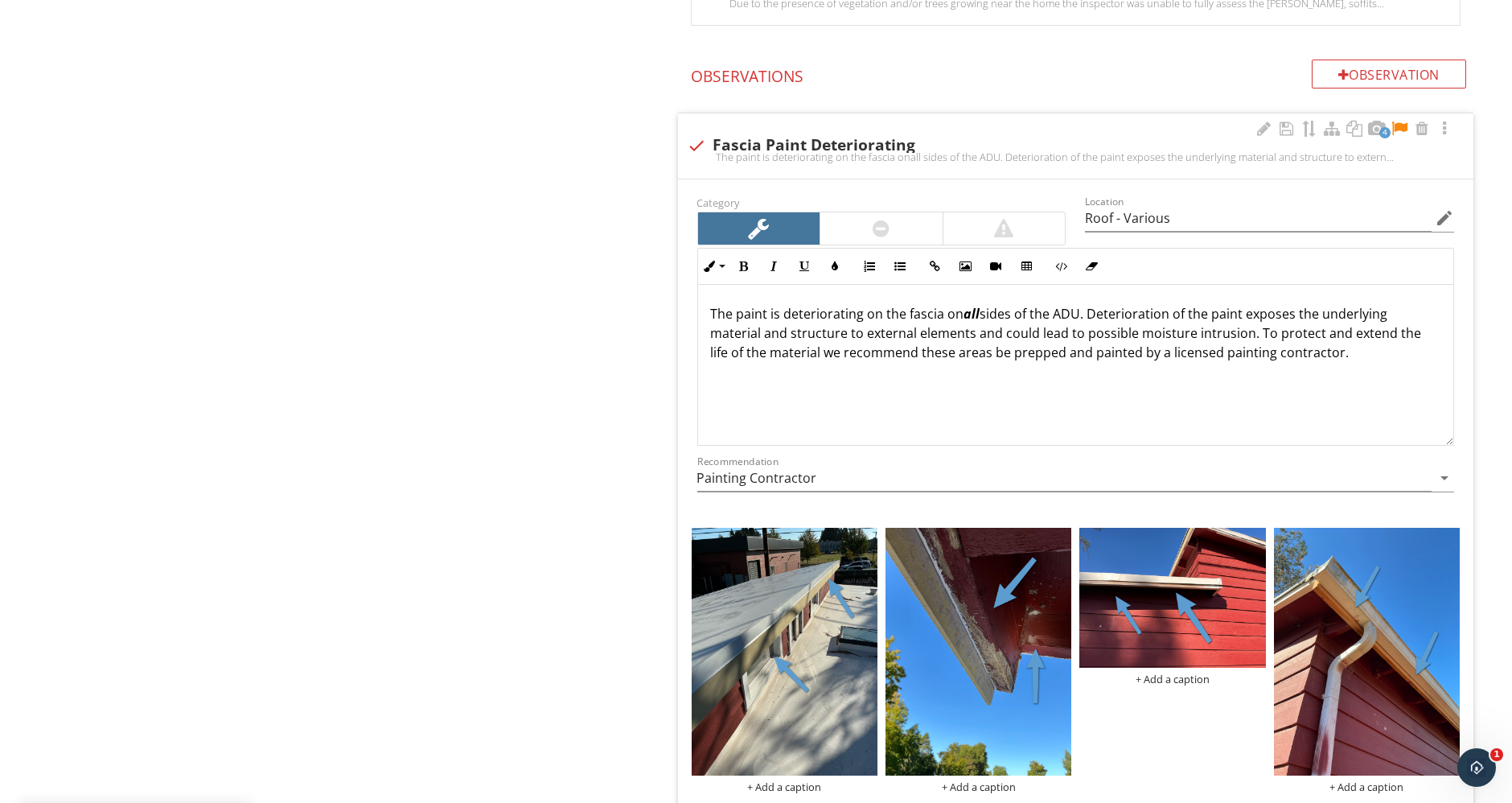
click at [858, 312] on p "The paint is deteriorating on the fascia on all sides of the ADU. Deterioration…" at bounding box center [1076, 333] width 730 height 58
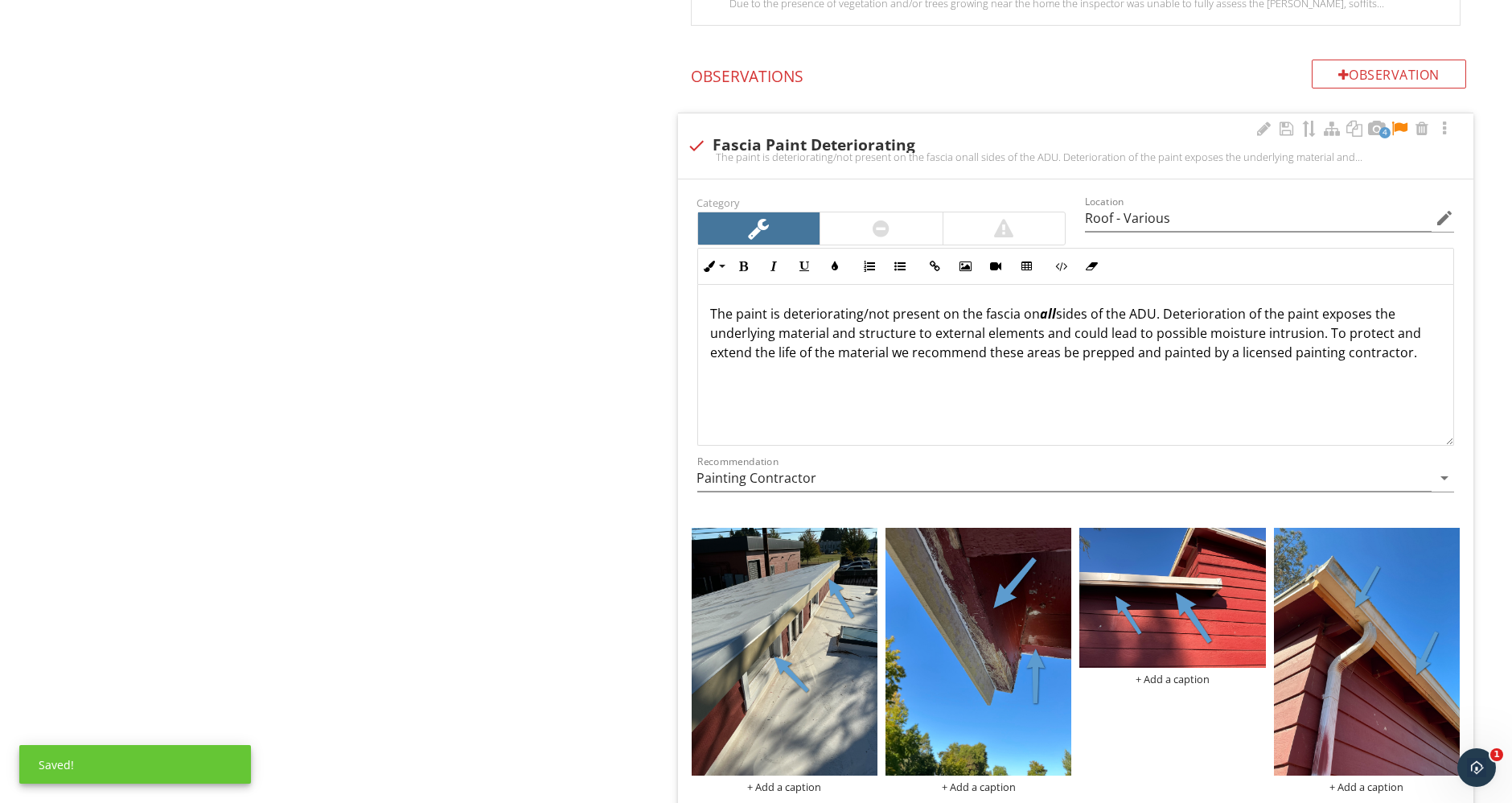
click at [1241, 307] on p "The paint is deteriorating/not present on the fascia on all sides of the ADU. D…" at bounding box center [1076, 333] width 730 height 58
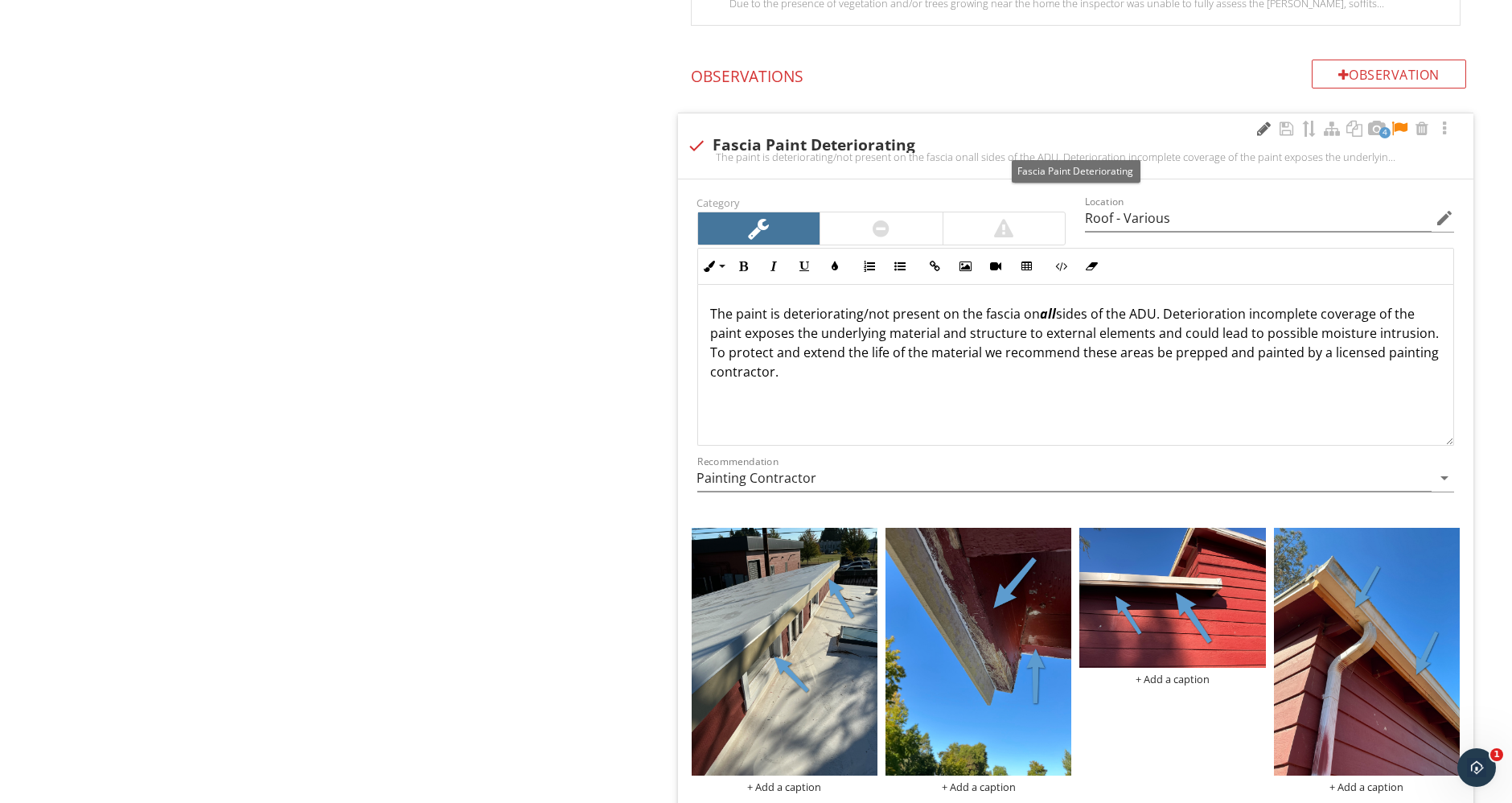
click at [1261, 129] on div at bounding box center [1264, 129] width 20 height 16
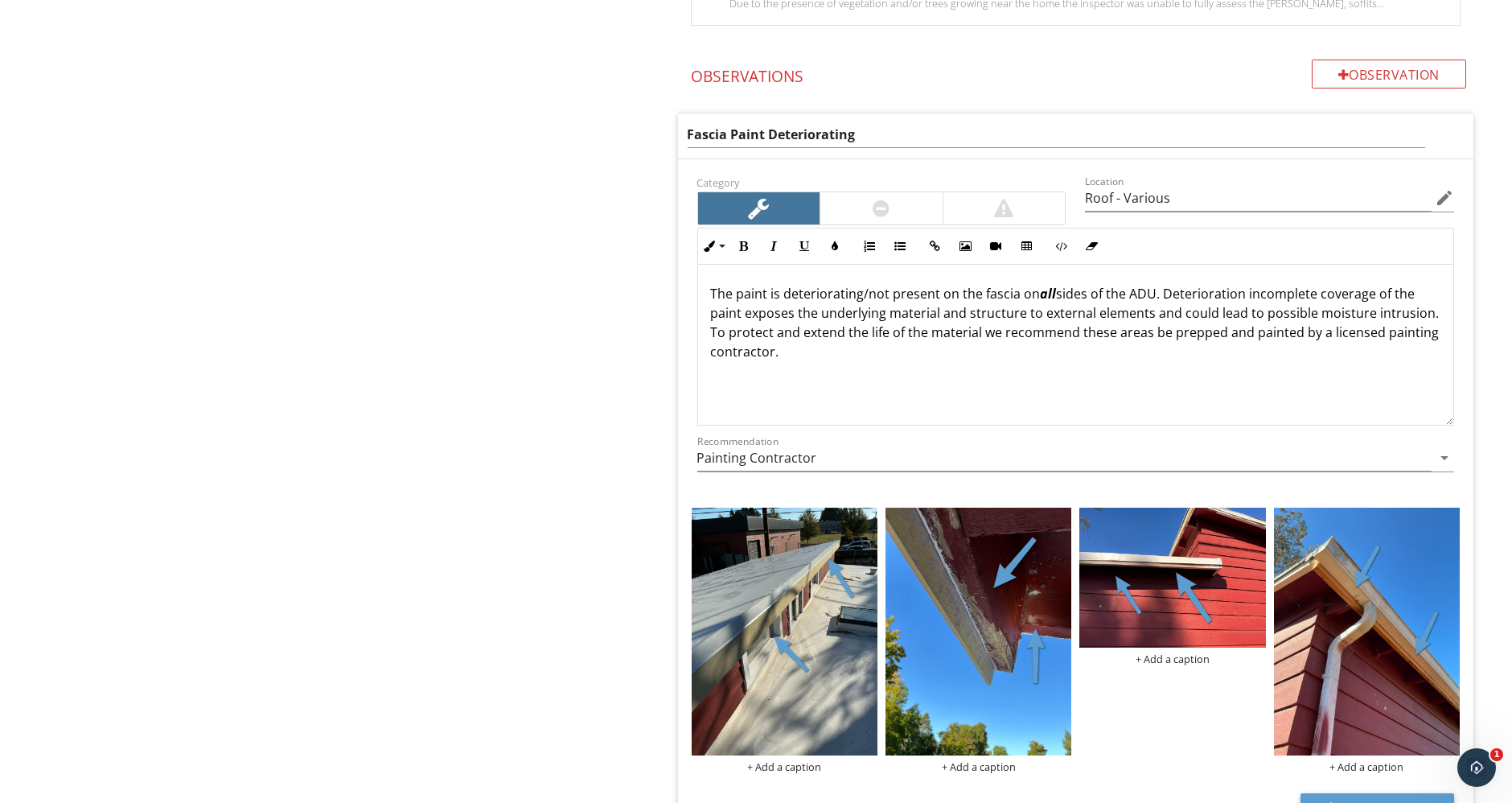
click at [769, 130] on input "Fascia Paint Deteriorating" at bounding box center [1056, 135] width 737 height 26
type input "Fascia Paint Incomplete/Deteriorating"
click at [783, 290] on div "The paint is deteriorating/not present on the fascia on all sides of the ADU. D…" at bounding box center [1076, 345] width 756 height 161
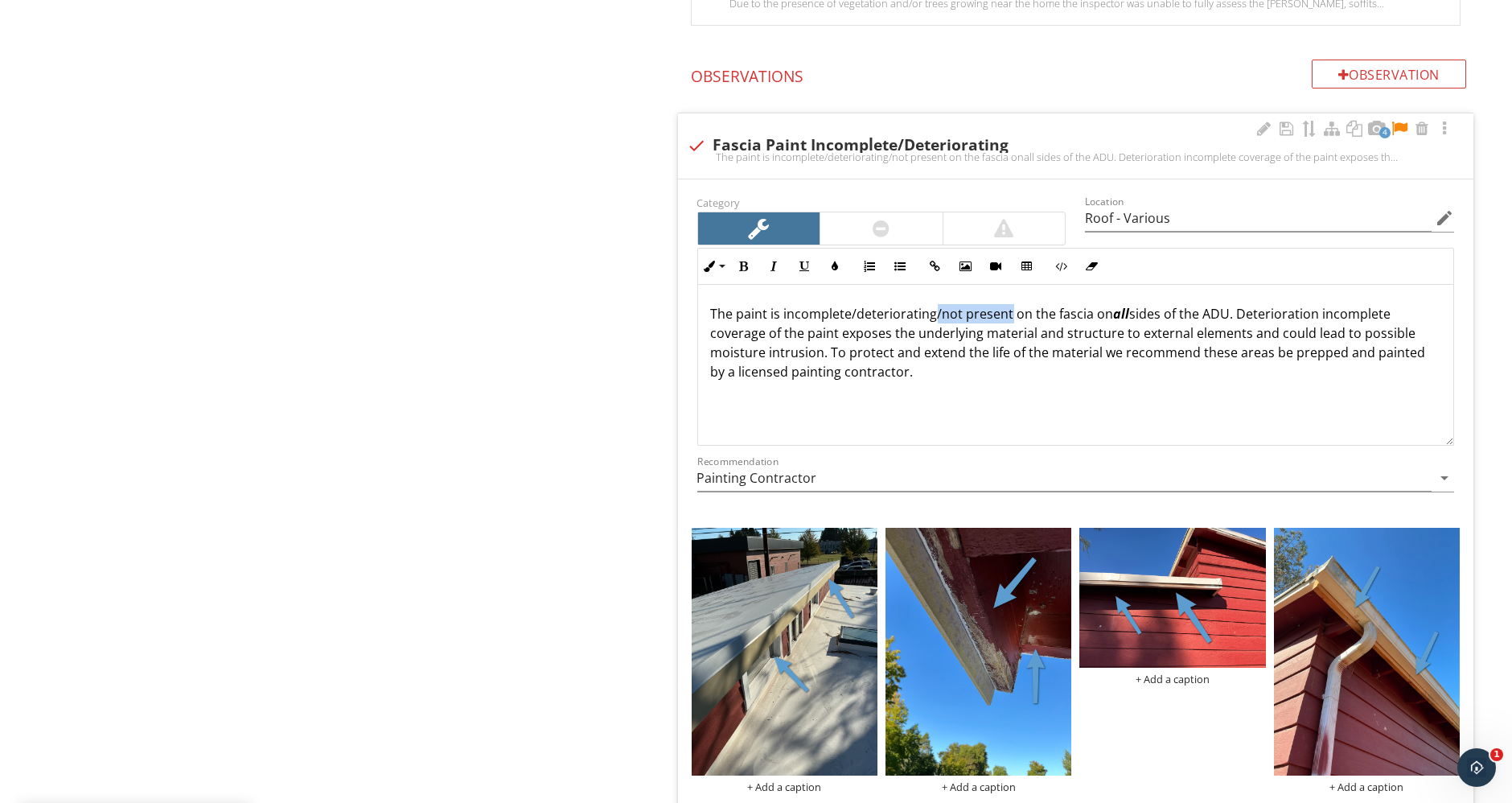
drag, startPoint x: 932, startPoint y: 307, endPoint x: 1008, endPoint y: 313, distance: 76.2
click at [1008, 313] on p "The paint is incomplete/deteriorating/not present on the fascia on all sides of…" at bounding box center [1076, 343] width 730 height 77
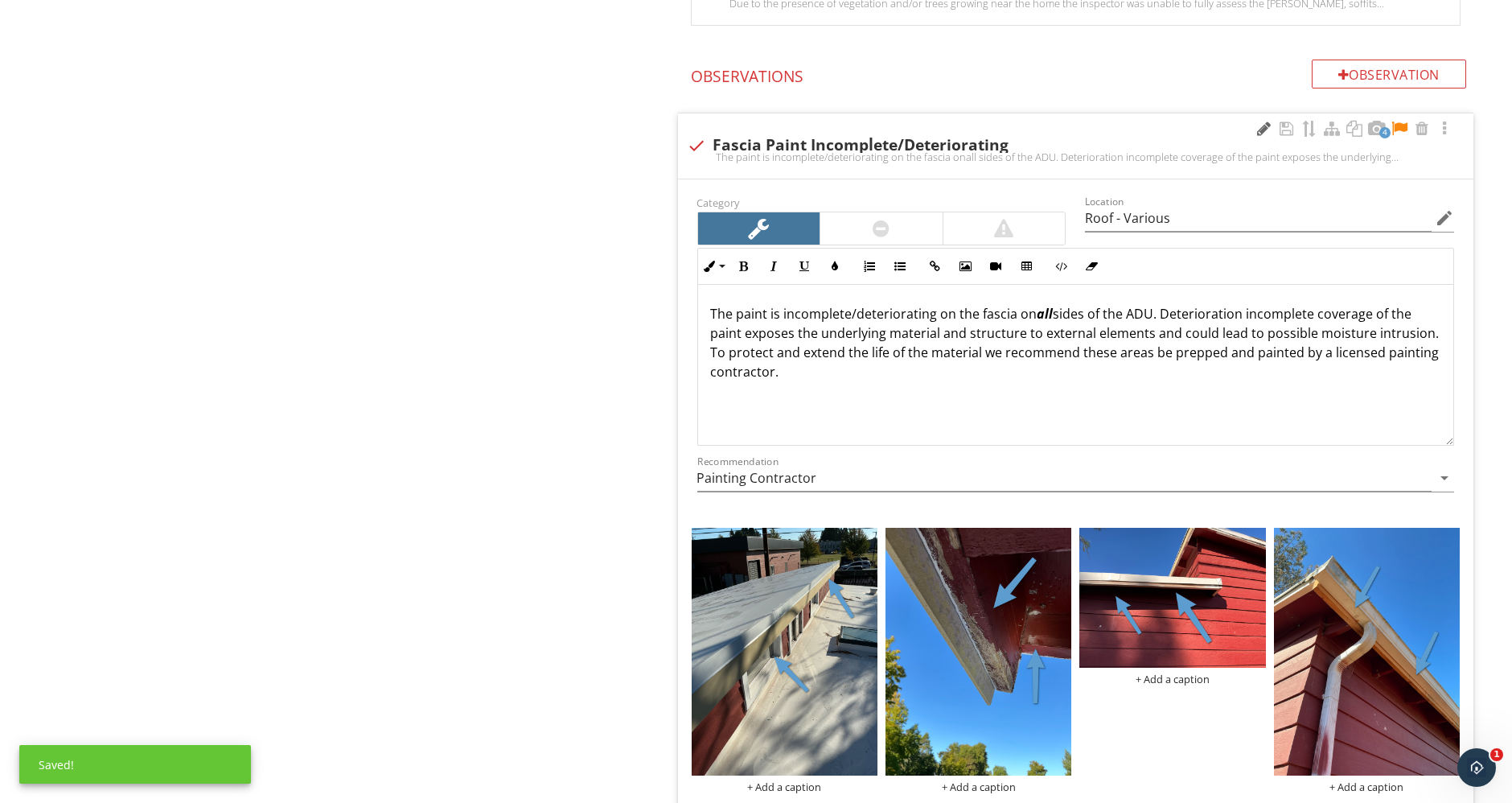
click at [1268, 126] on div at bounding box center [1264, 129] width 20 height 16
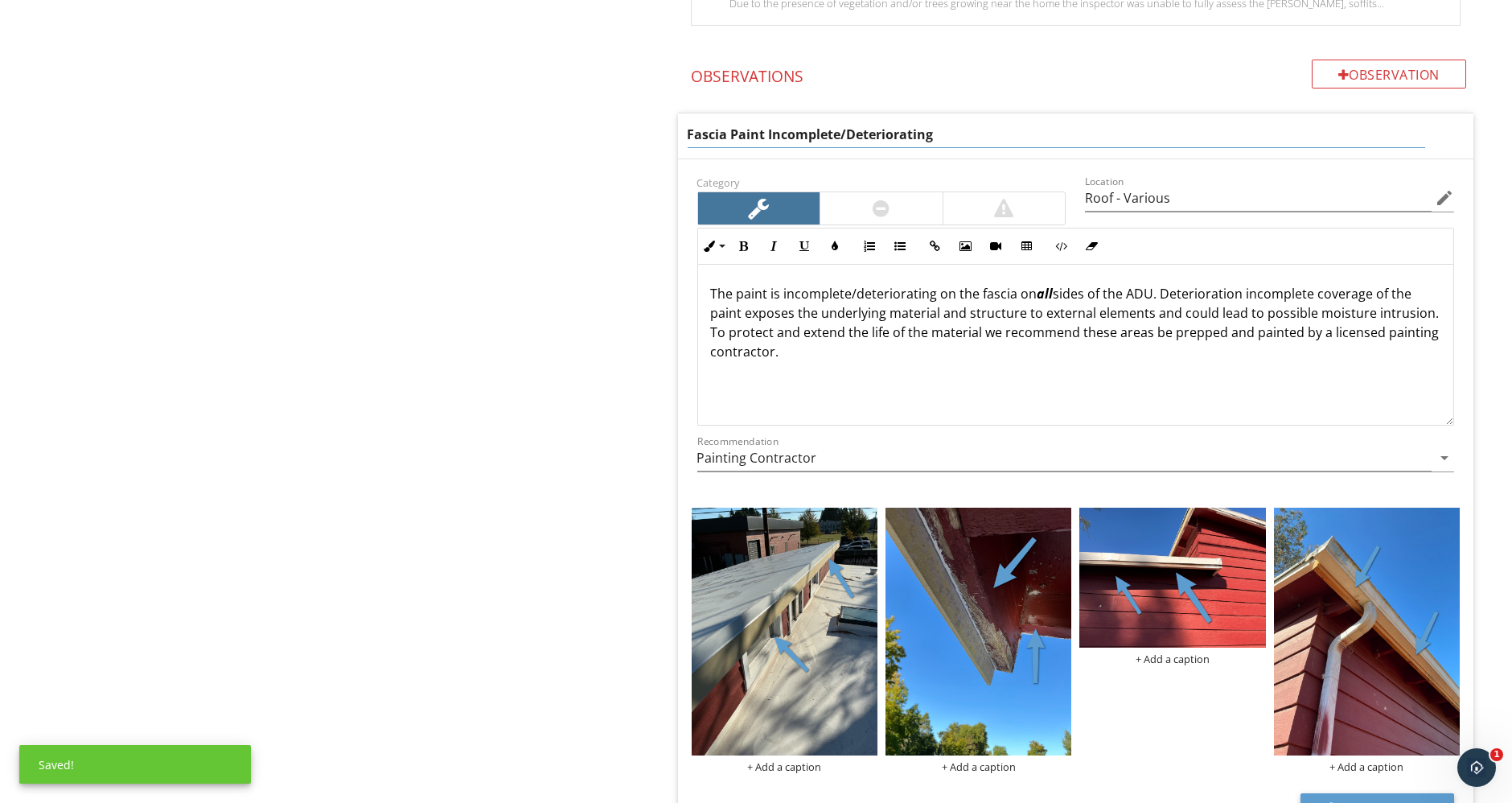
drag, startPoint x: 1022, startPoint y: 128, endPoint x: 611, endPoint y: 126, distance: 411.0
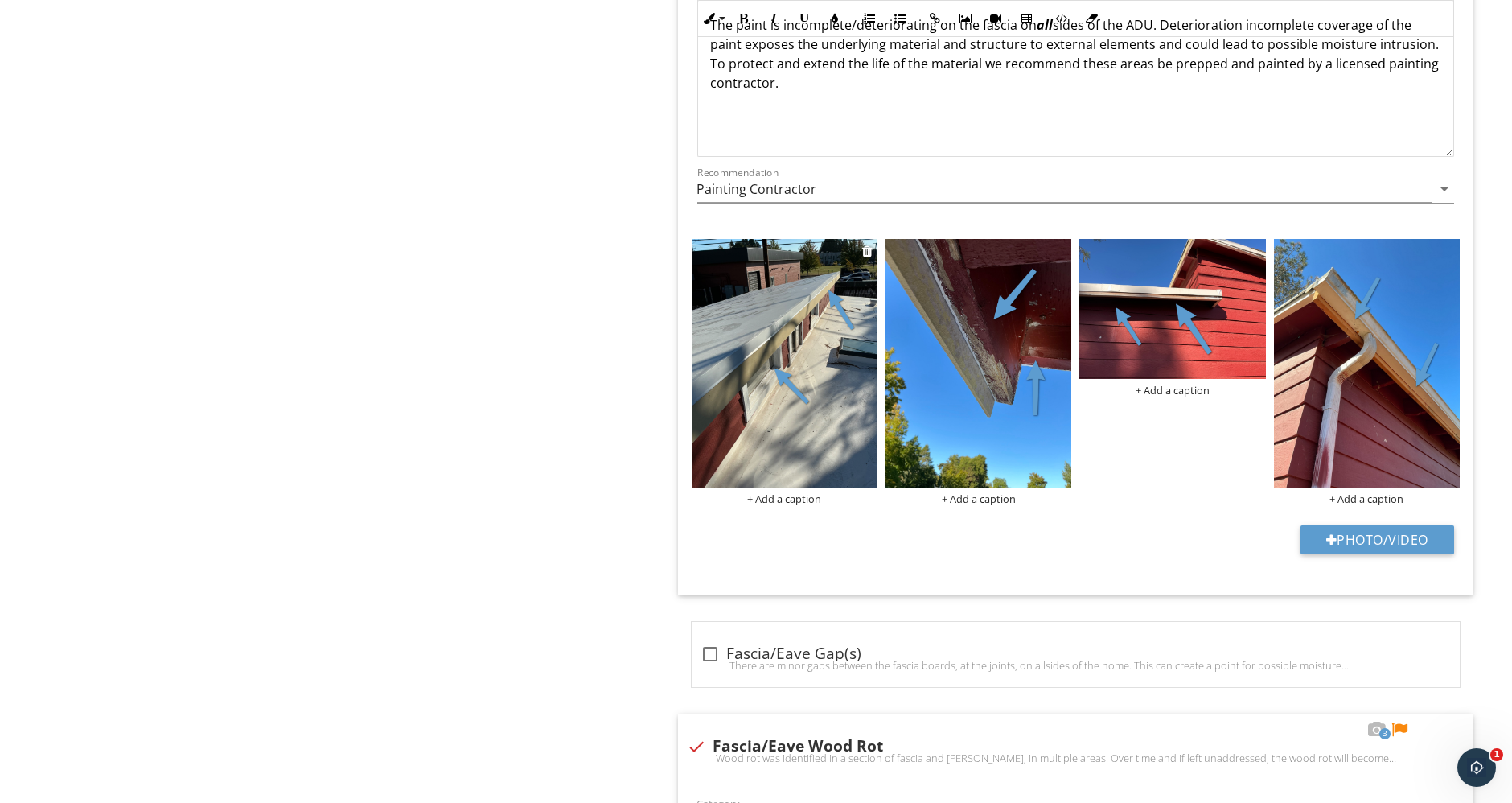
scroll to position [2425, 0]
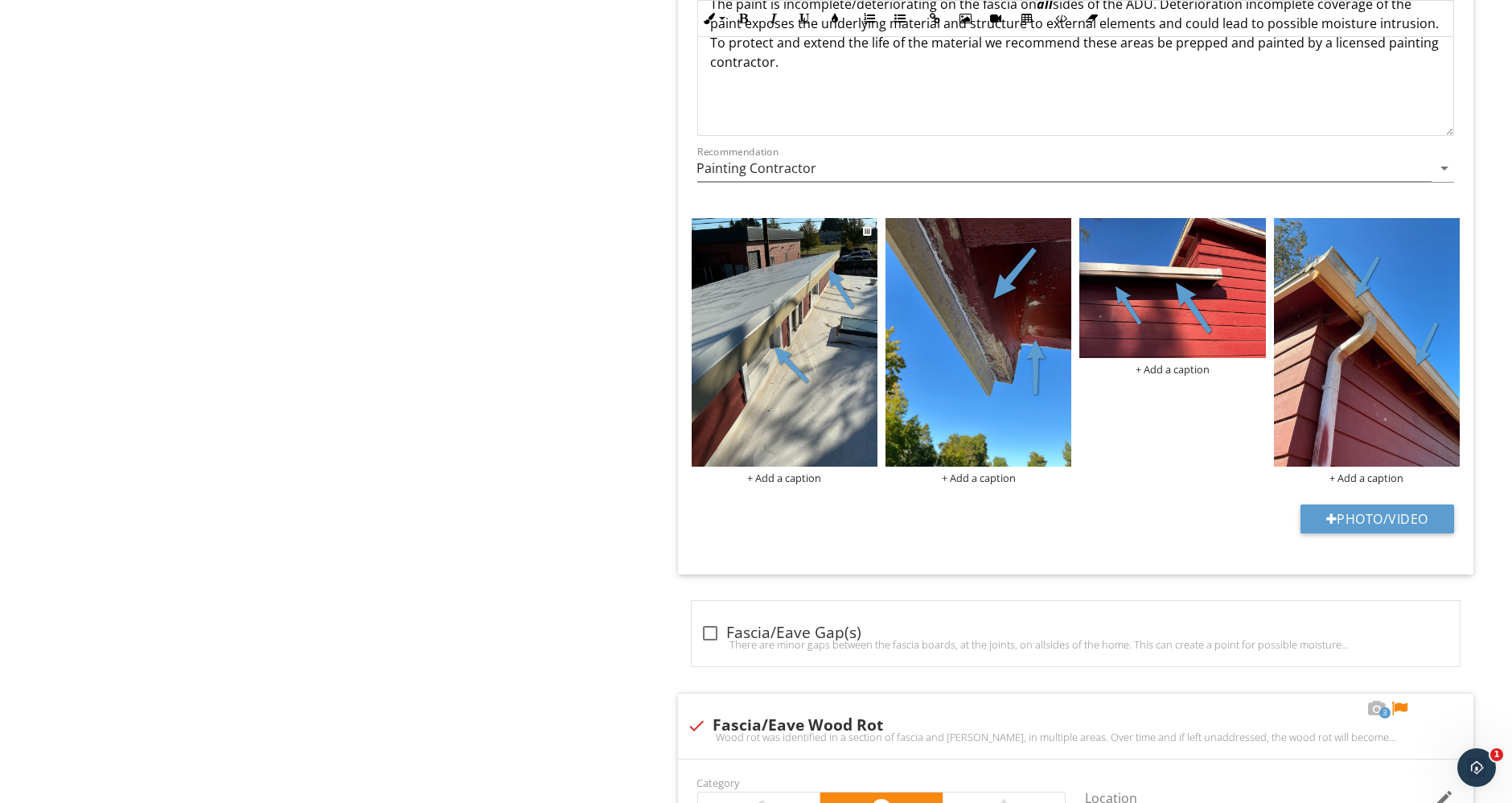
click at [802, 484] on div "+ Add a caption" at bounding box center [784, 478] width 186 height 13
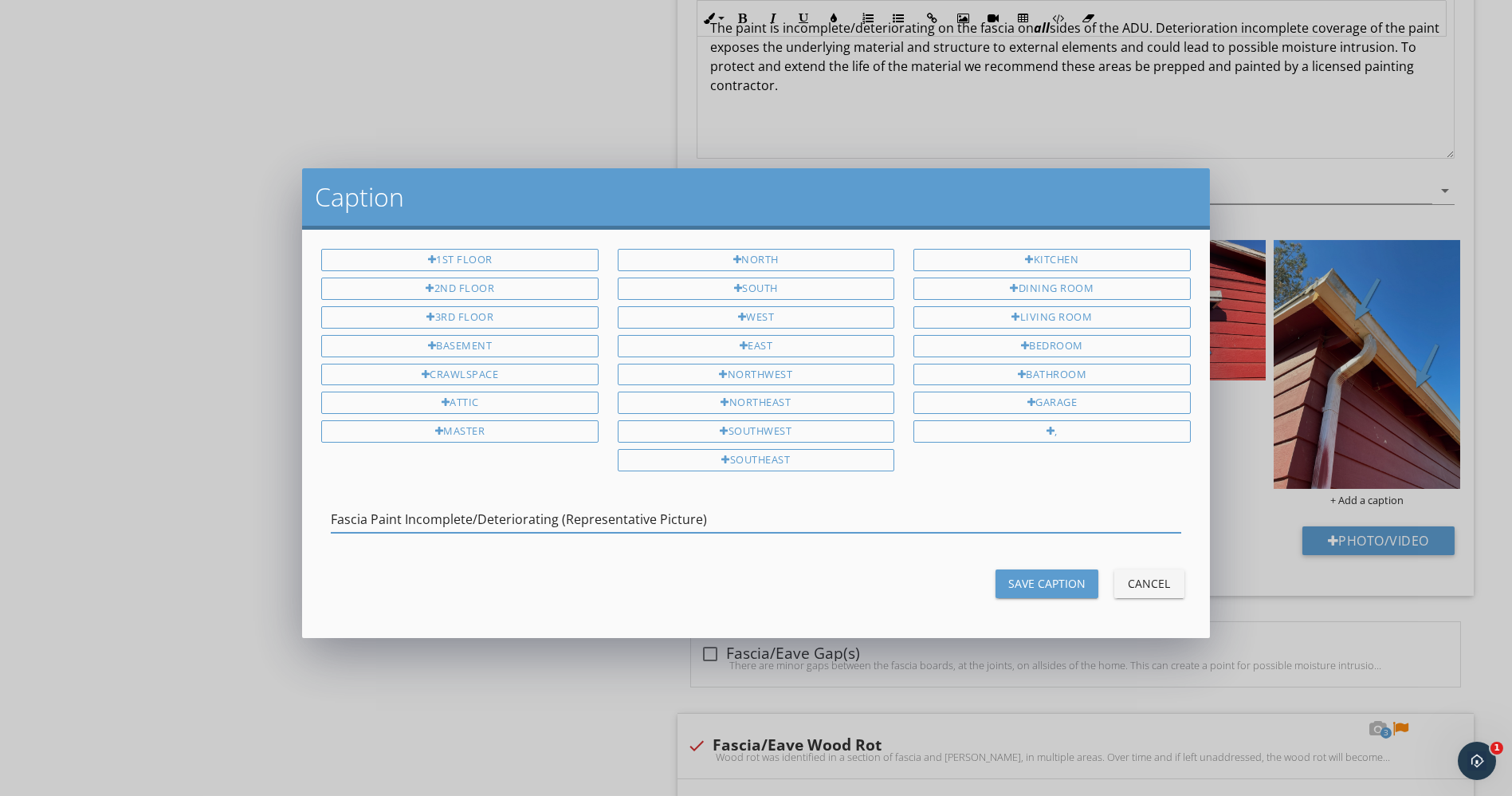
click at [727, 509] on input "Fascia Paint Incomplete/Deteriorating (Representative Picture)" at bounding box center [755, 520] width 850 height 26
type input "Fascia Paint Incomplete/Deteriorating (Representative Picture)"
click at [1058, 575] on div "Save Caption" at bounding box center [1047, 583] width 77 height 17
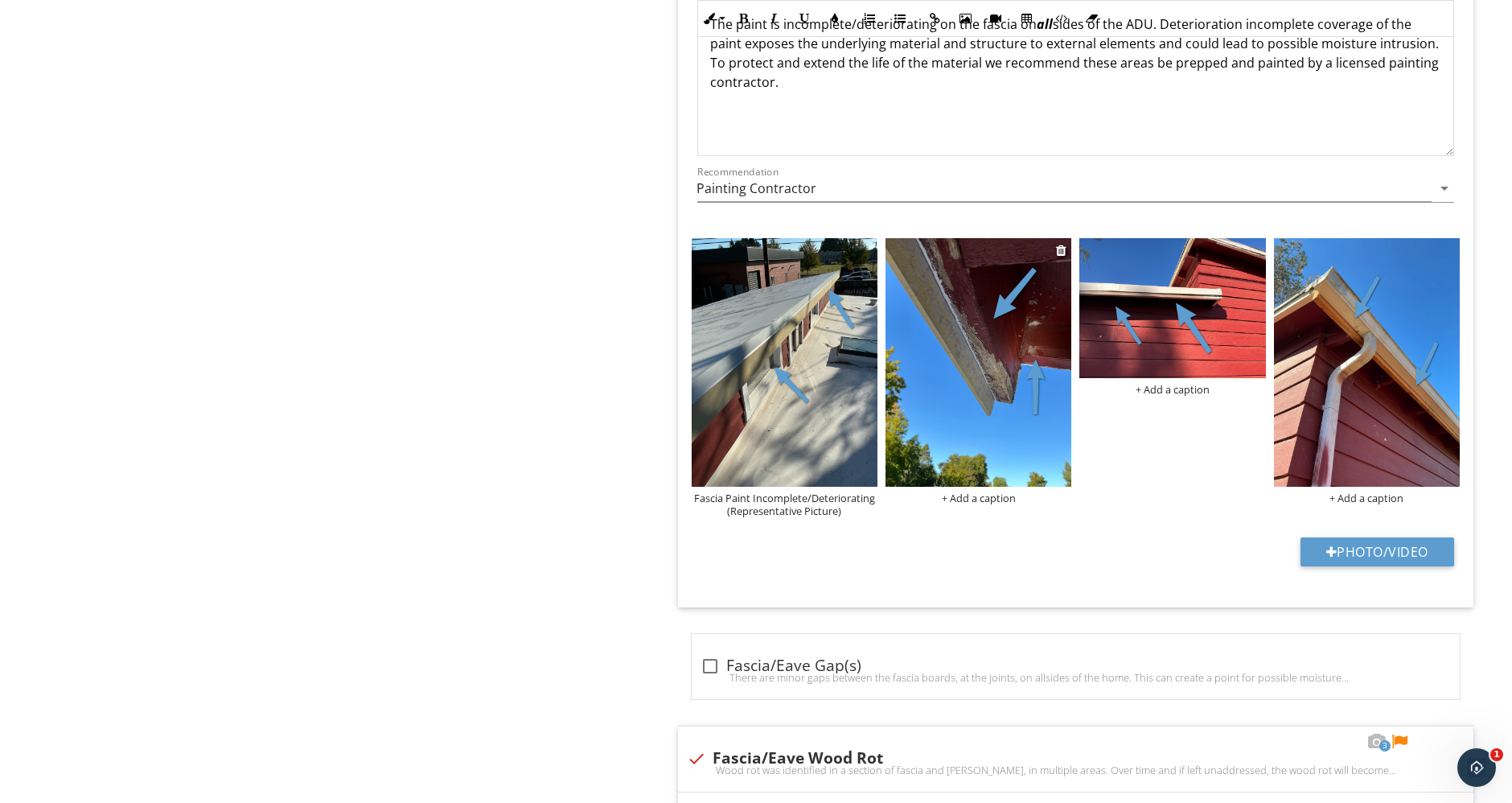
click at [970, 491] on div "+ Add a caption" at bounding box center [977, 498] width 186 height 13
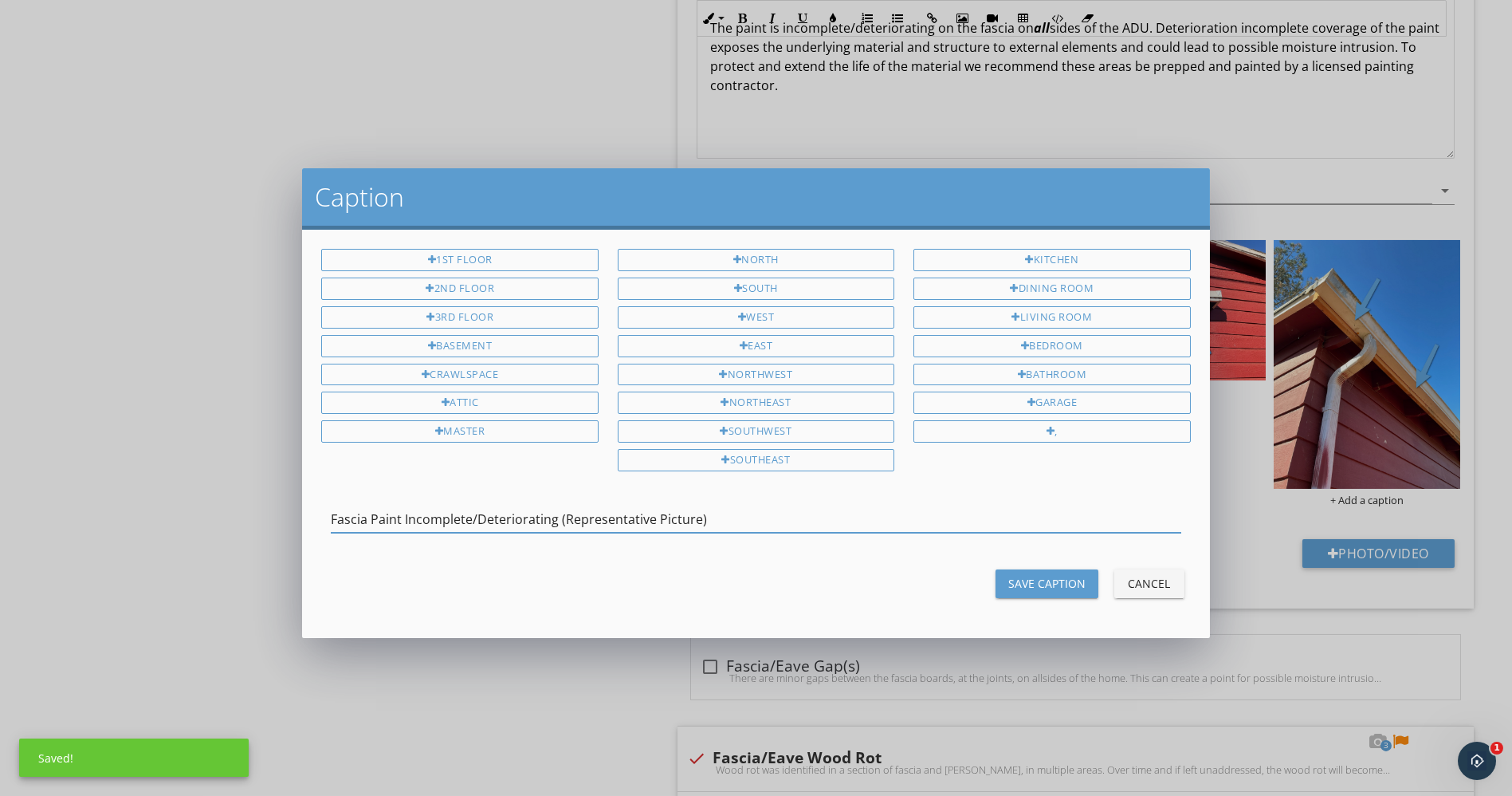
type input "Fascia Paint Incomplete/Deteriorating (Representative Picture)"
click at [1036, 585] on button "Save Caption" at bounding box center [1047, 583] width 103 height 28
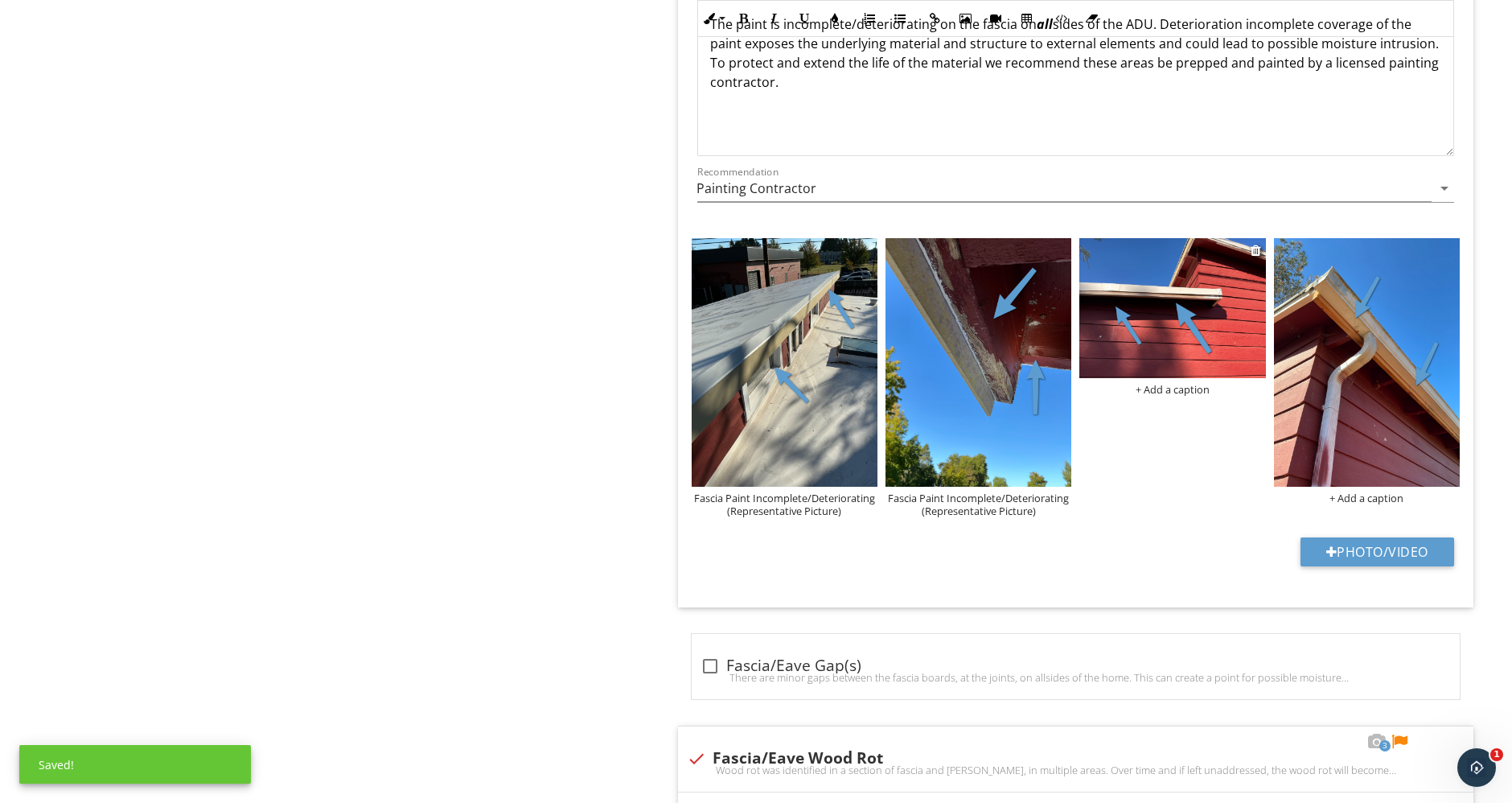
click at [1161, 387] on div "+ Add a caption" at bounding box center [1171, 389] width 186 height 13
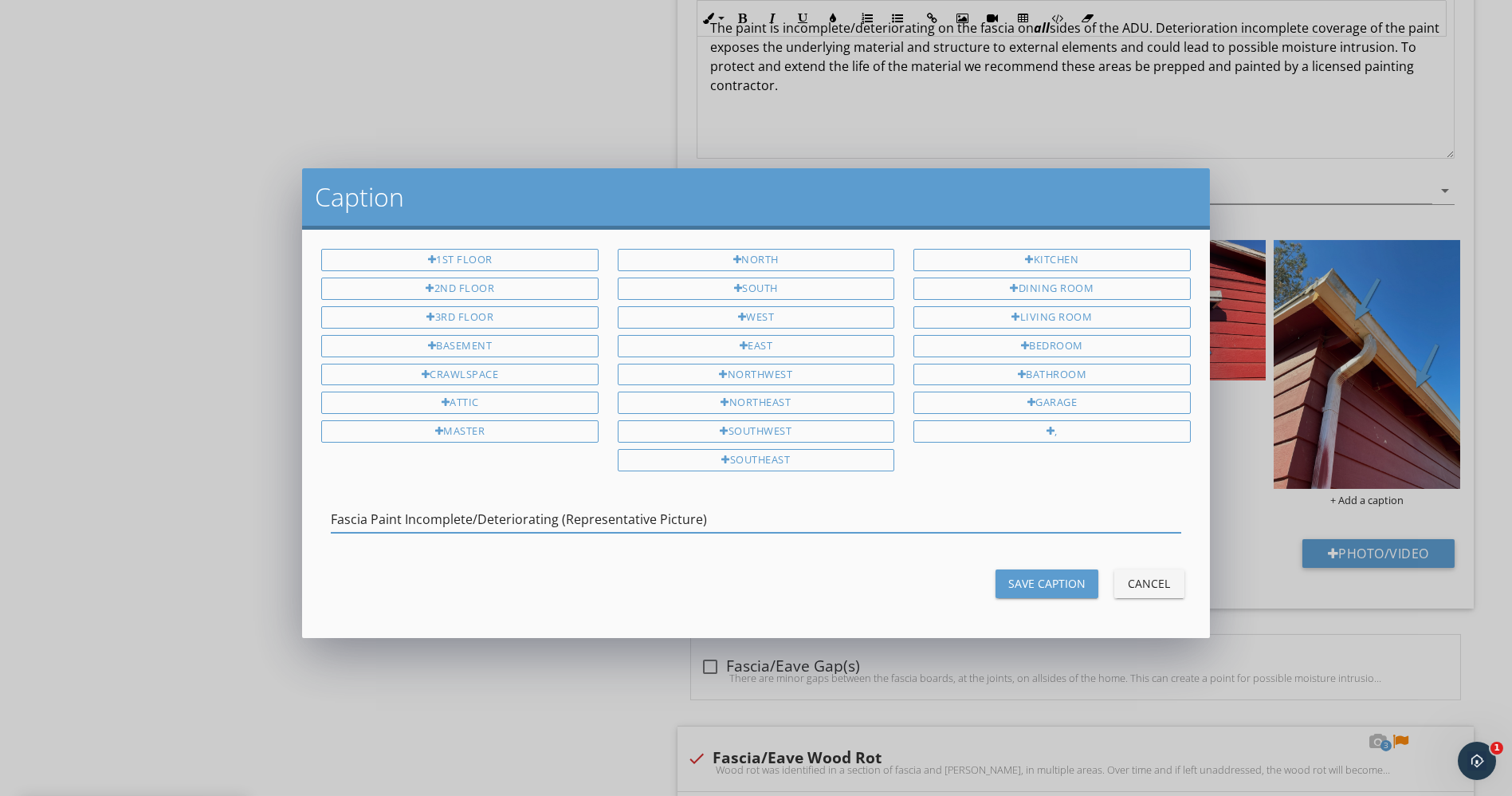
type input "Fascia Paint Incomplete/Deteriorating (Representative Picture)"
click at [1063, 575] on div "Save Caption" at bounding box center [1047, 583] width 77 height 17
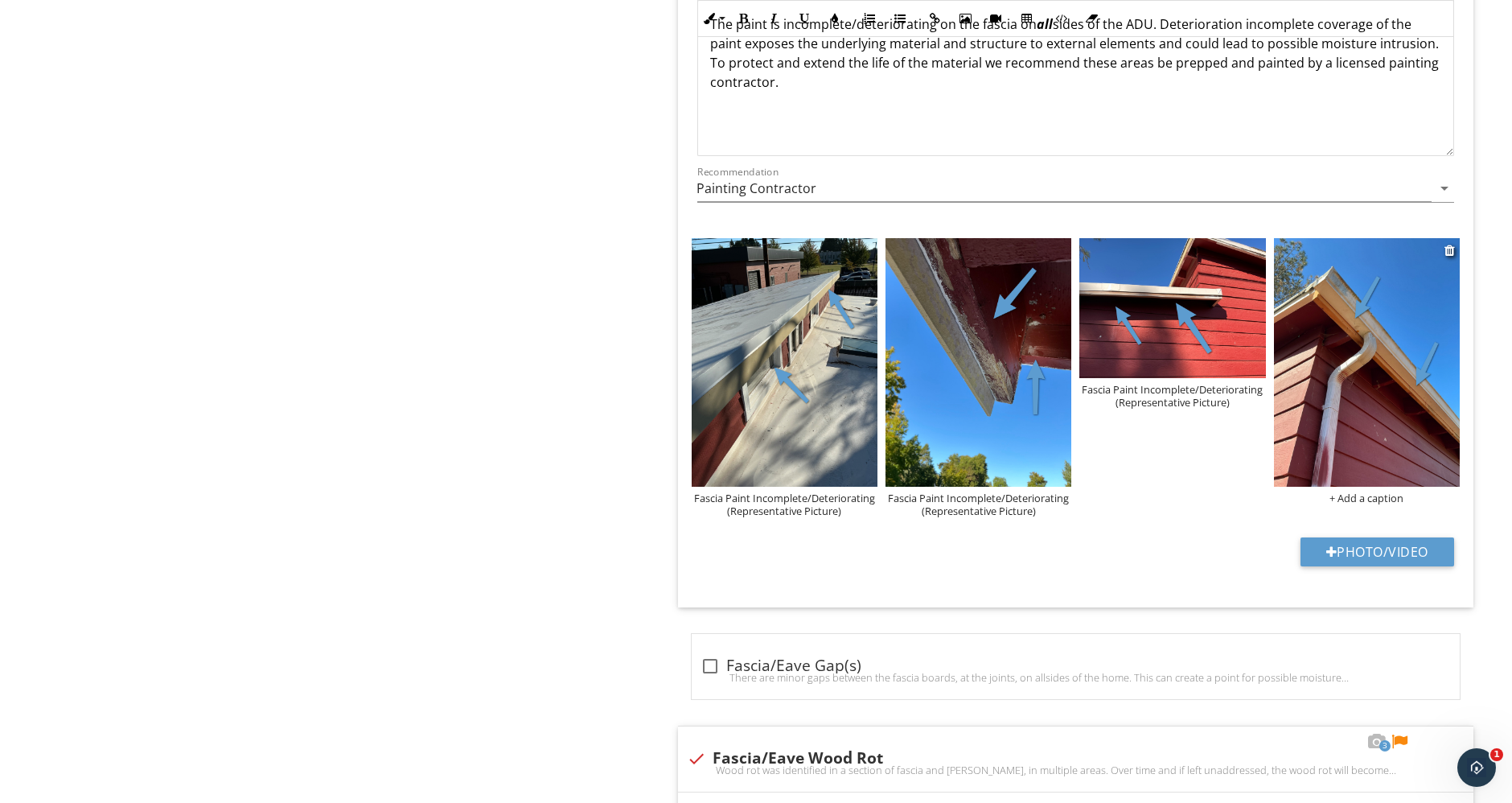
click at [1370, 495] on div "+ Add a caption" at bounding box center [1366, 498] width 186 height 13
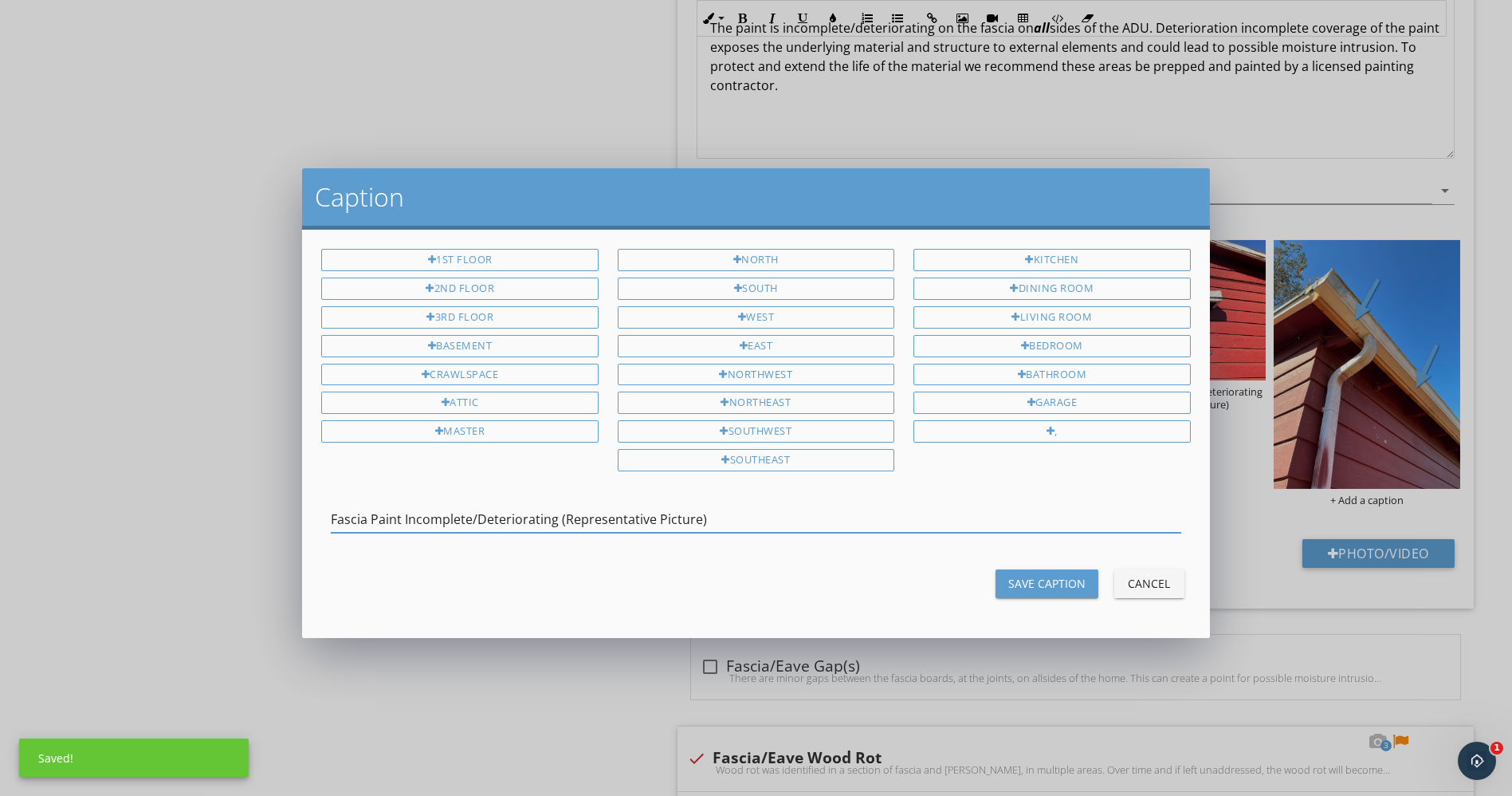
type input "Fascia Paint Incomplete/Deteriorating (Representative Picture)"
click at [1070, 575] on div "Save Caption" at bounding box center [1047, 583] width 77 height 17
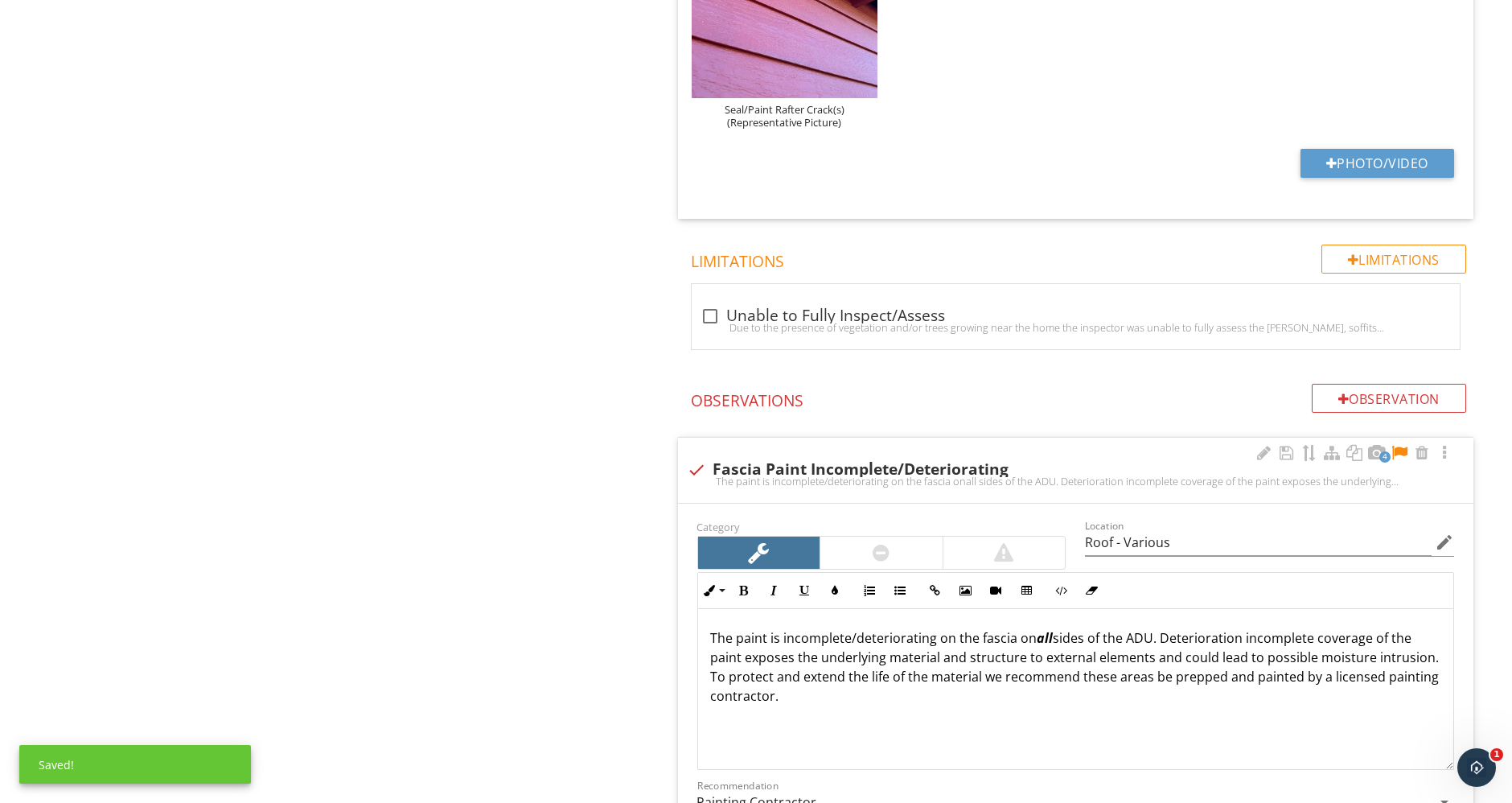
scroll to position [1799, 0]
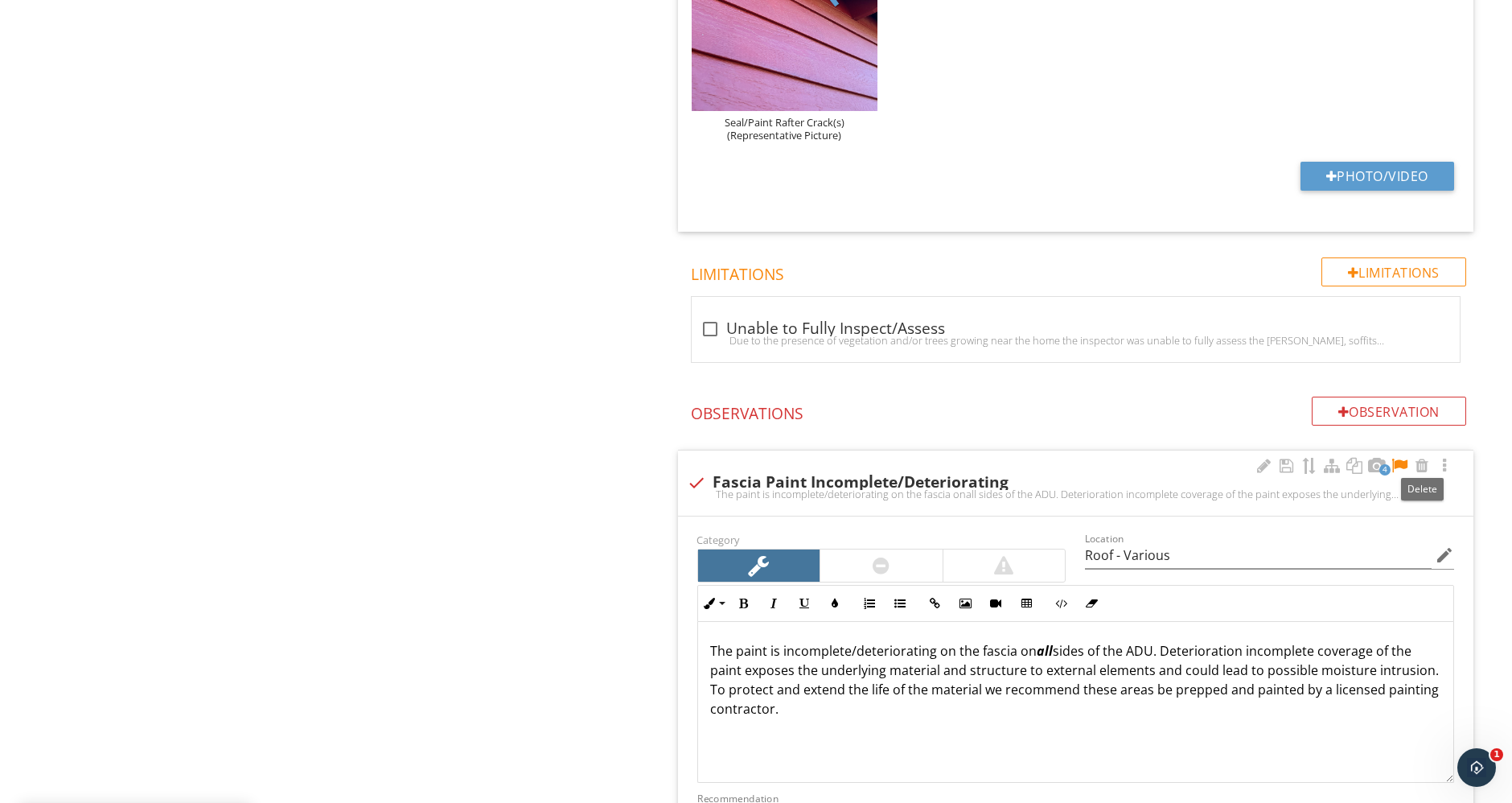
click at [1401, 461] on div at bounding box center [1399, 466] width 20 height 16
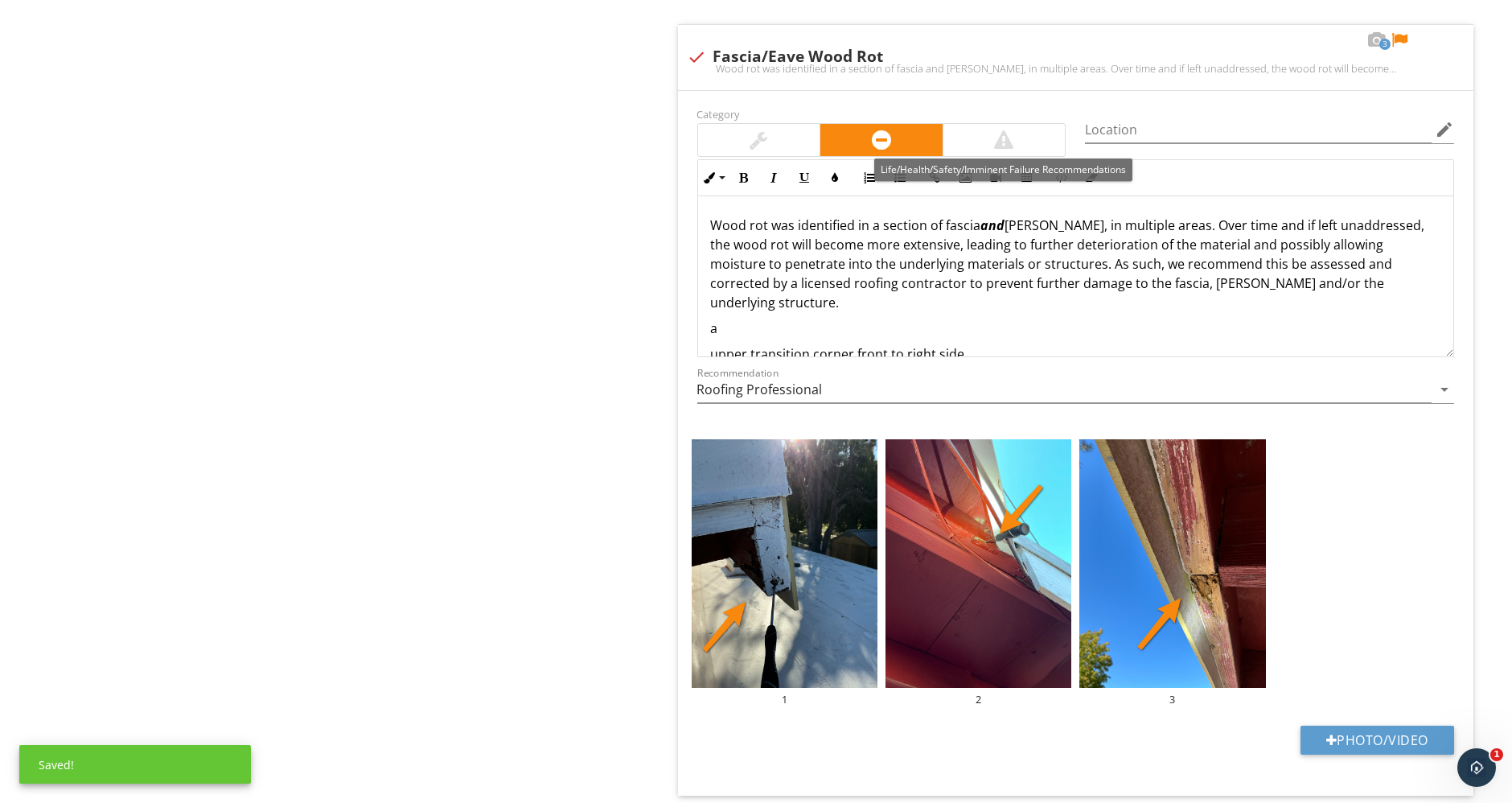
scroll to position [3139, 0]
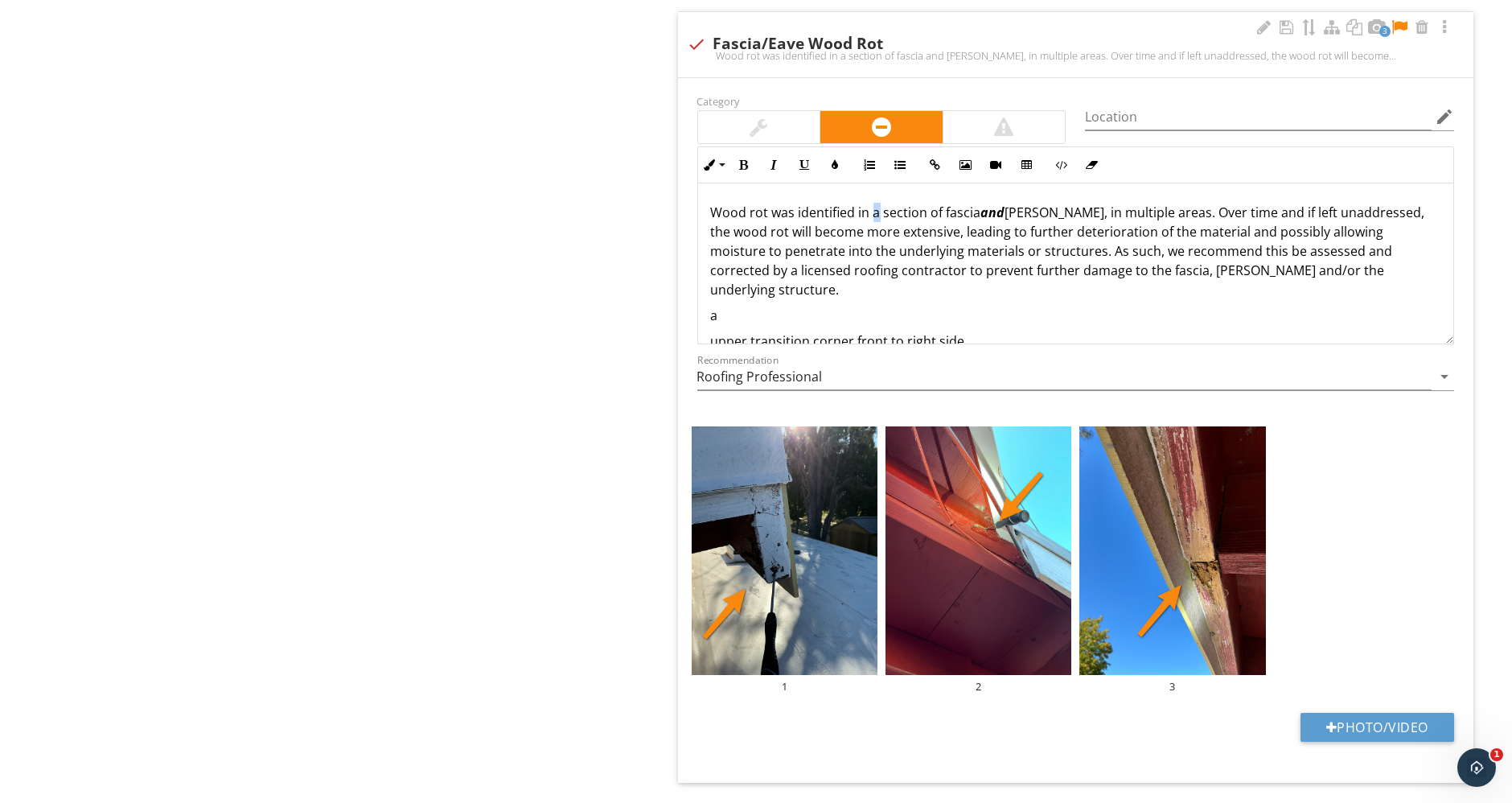
click at [870, 206] on p "Wood rot was identified in a section of fascia and eaves, in multiple areas. Ov…" at bounding box center [1076, 251] width 730 height 96
click at [911, 205] on p "Wood rot was identified in section of fascia and eaves, in multiple areas. Over…" at bounding box center [1076, 241] width 730 height 77
drag, startPoint x: 973, startPoint y: 206, endPoint x: 1150, endPoint y: 213, distance: 177.1
click at [1150, 213] on p "Wood rot was identified in sections of fascia and eaves, in multiple areas. Ove…" at bounding box center [1076, 251] width 730 height 96
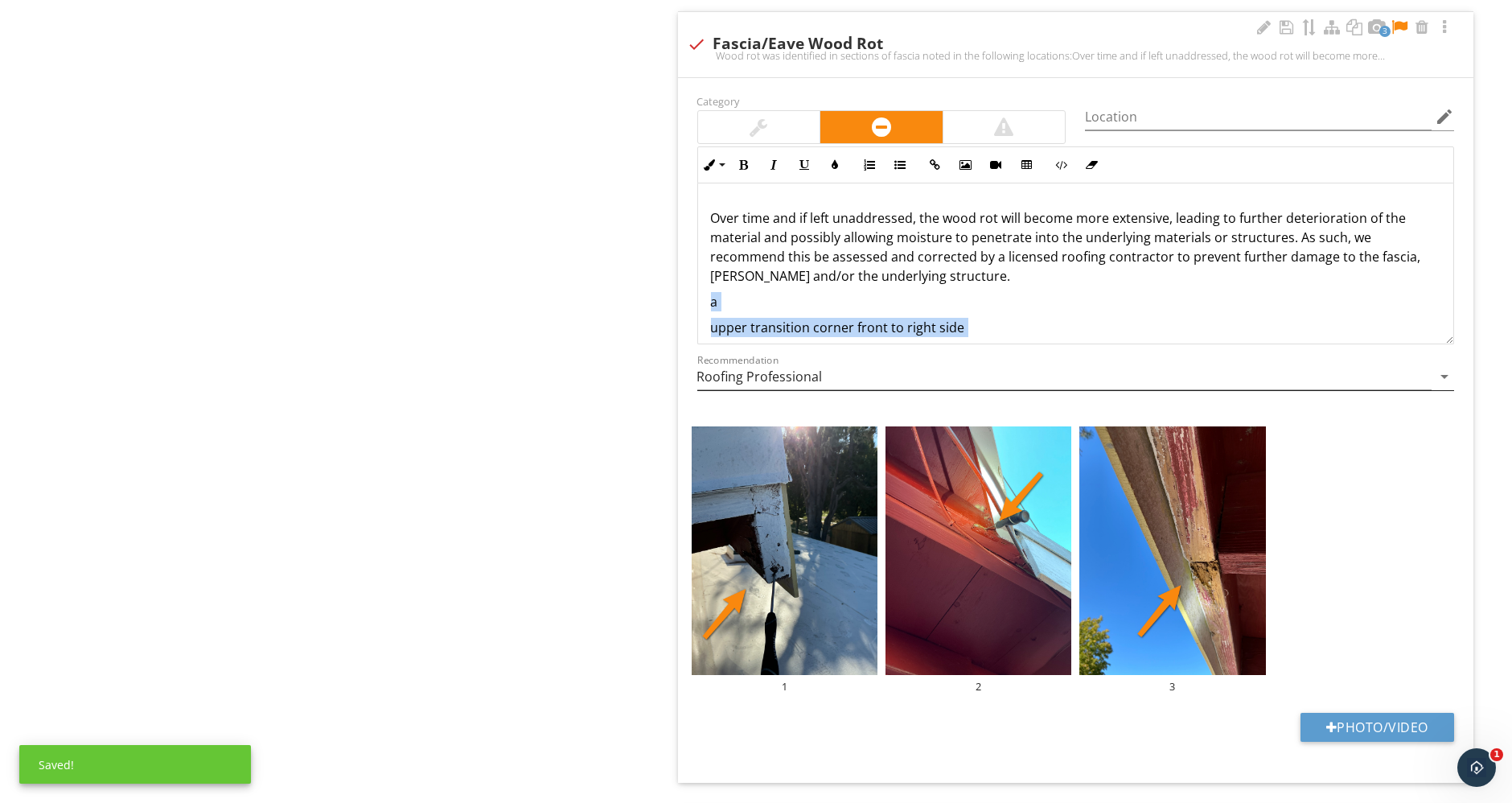
scroll to position [135, 0]
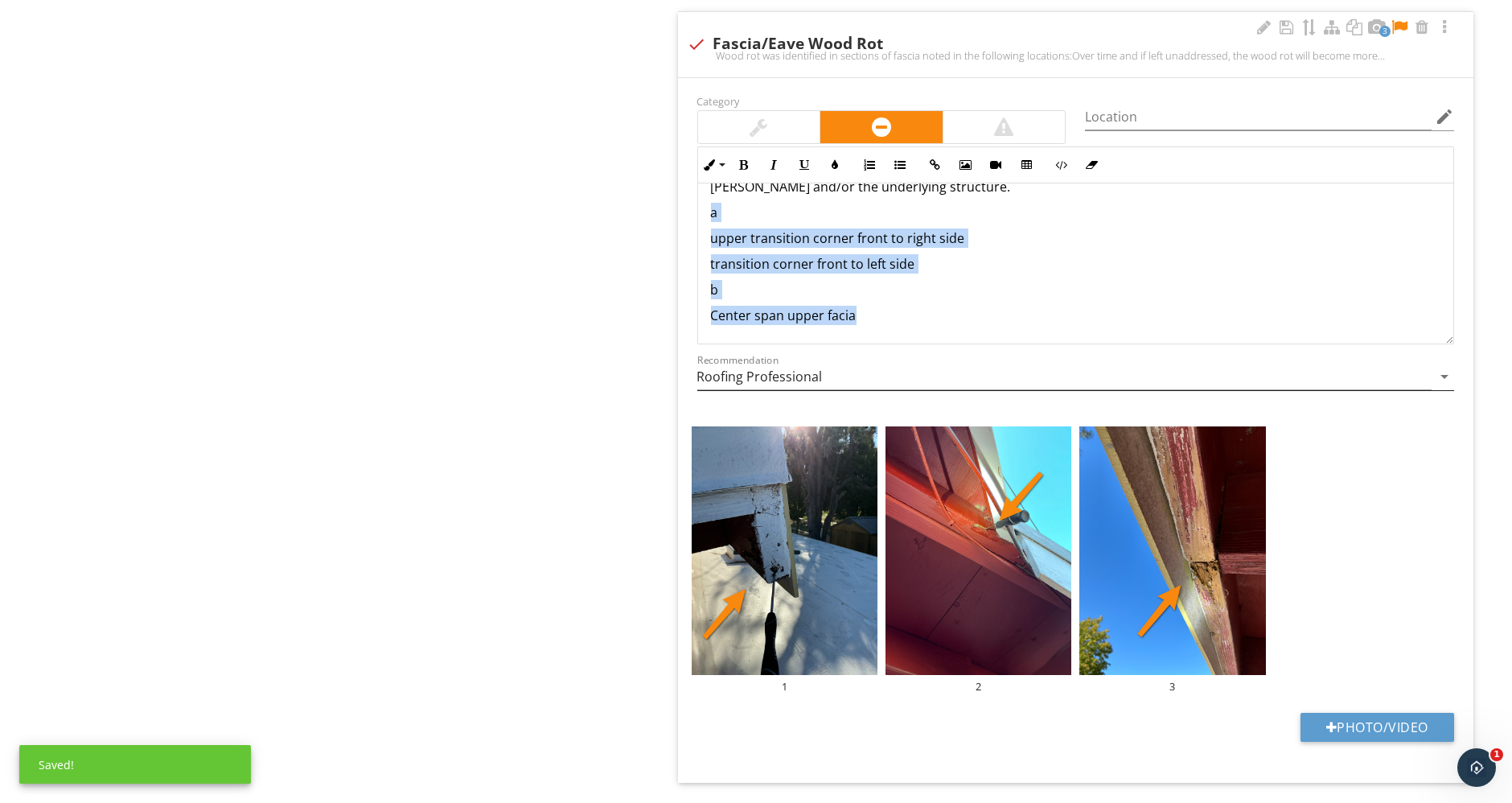
drag, startPoint x: 707, startPoint y: 291, endPoint x: 1001, endPoint y: 359, distance: 301.8
click at [1001, 359] on div "Category Location edit Inline Style XLarge Large Normal Small Light Small/Light…" at bounding box center [1076, 249] width 776 height 316
copy div "a upper transition corner front to right side transition corner front to left s…"
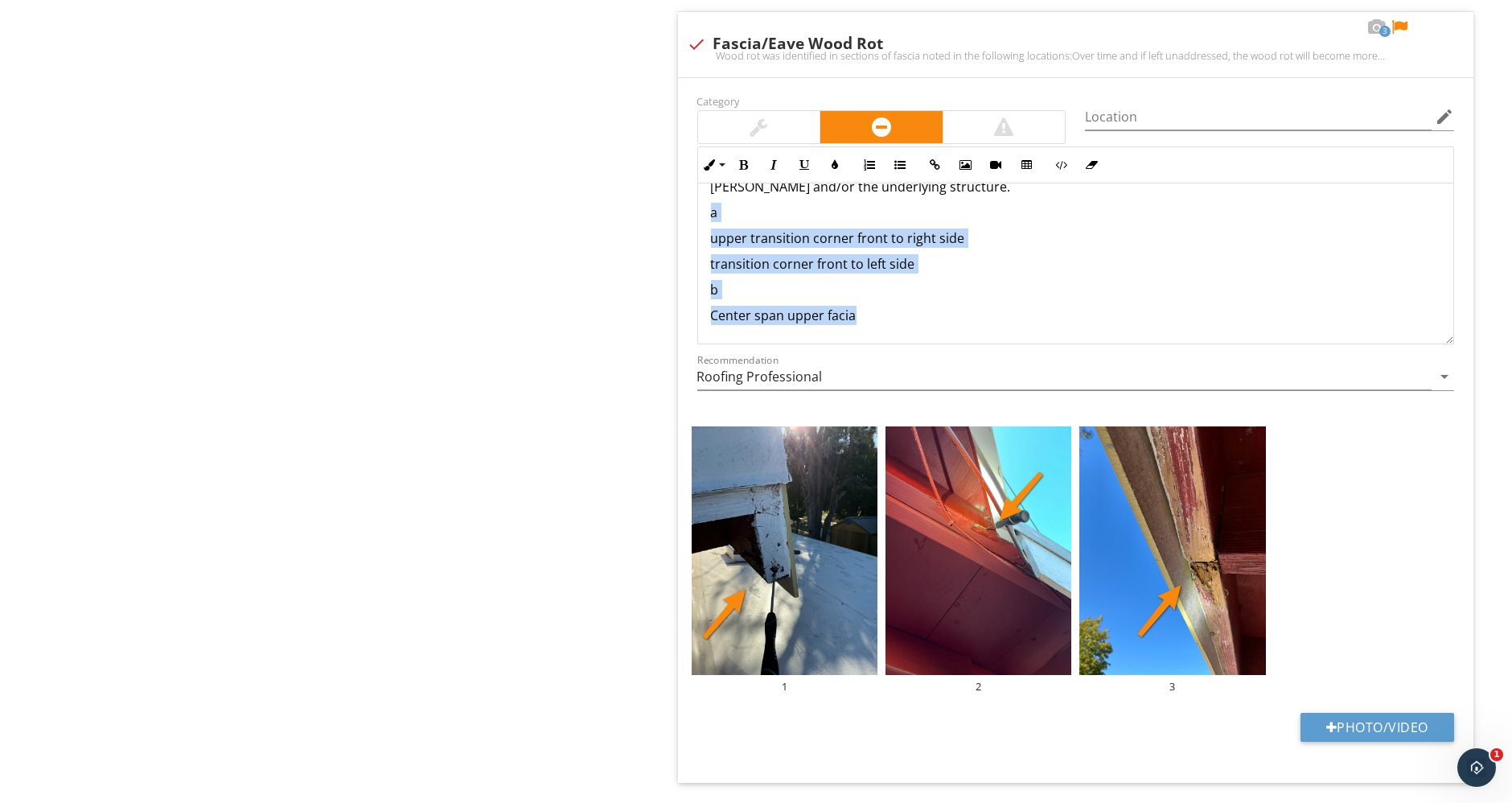
scroll to position [0, 0]
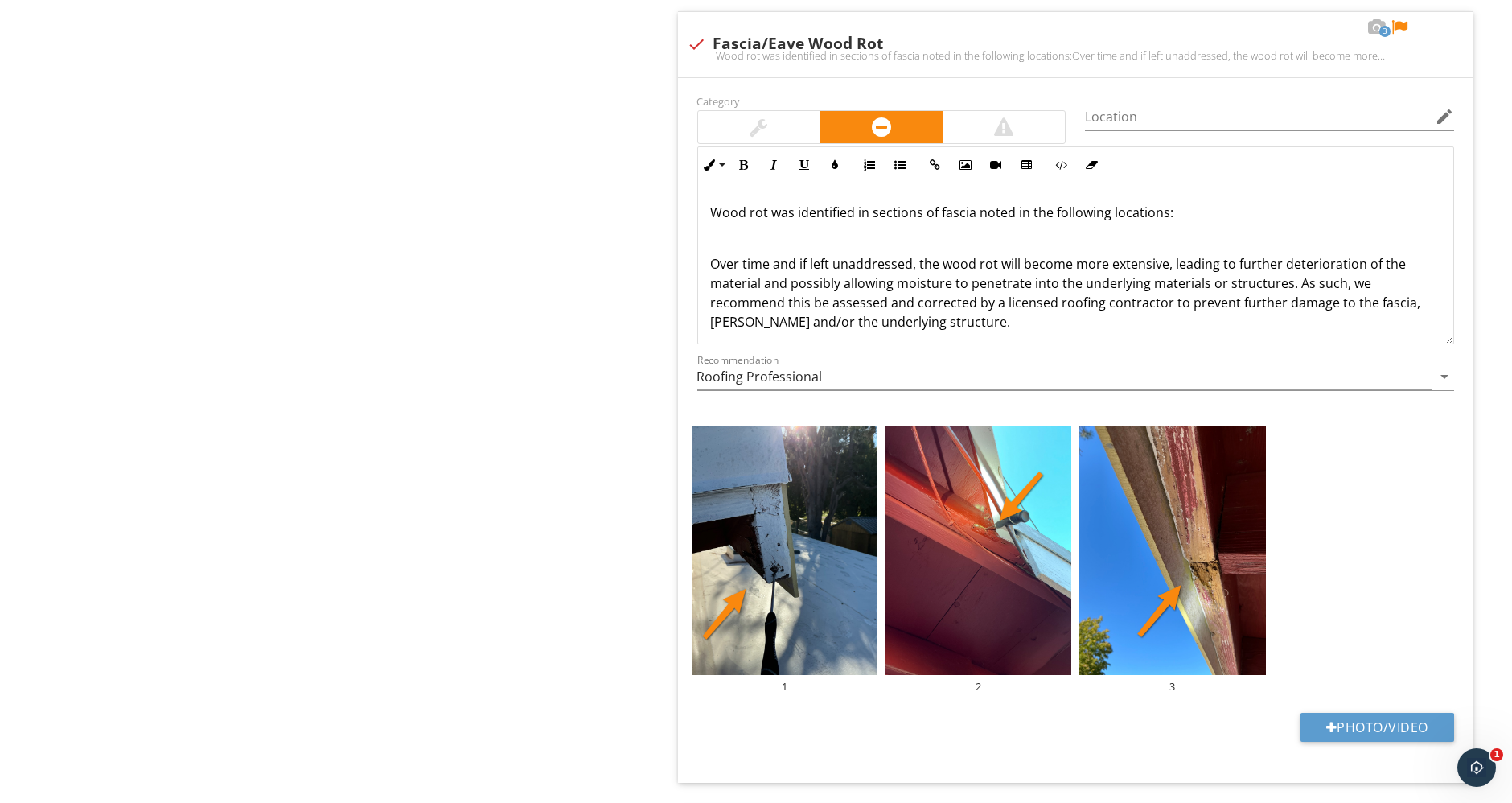
click at [955, 228] on p at bounding box center [1076, 238] width 730 height 20
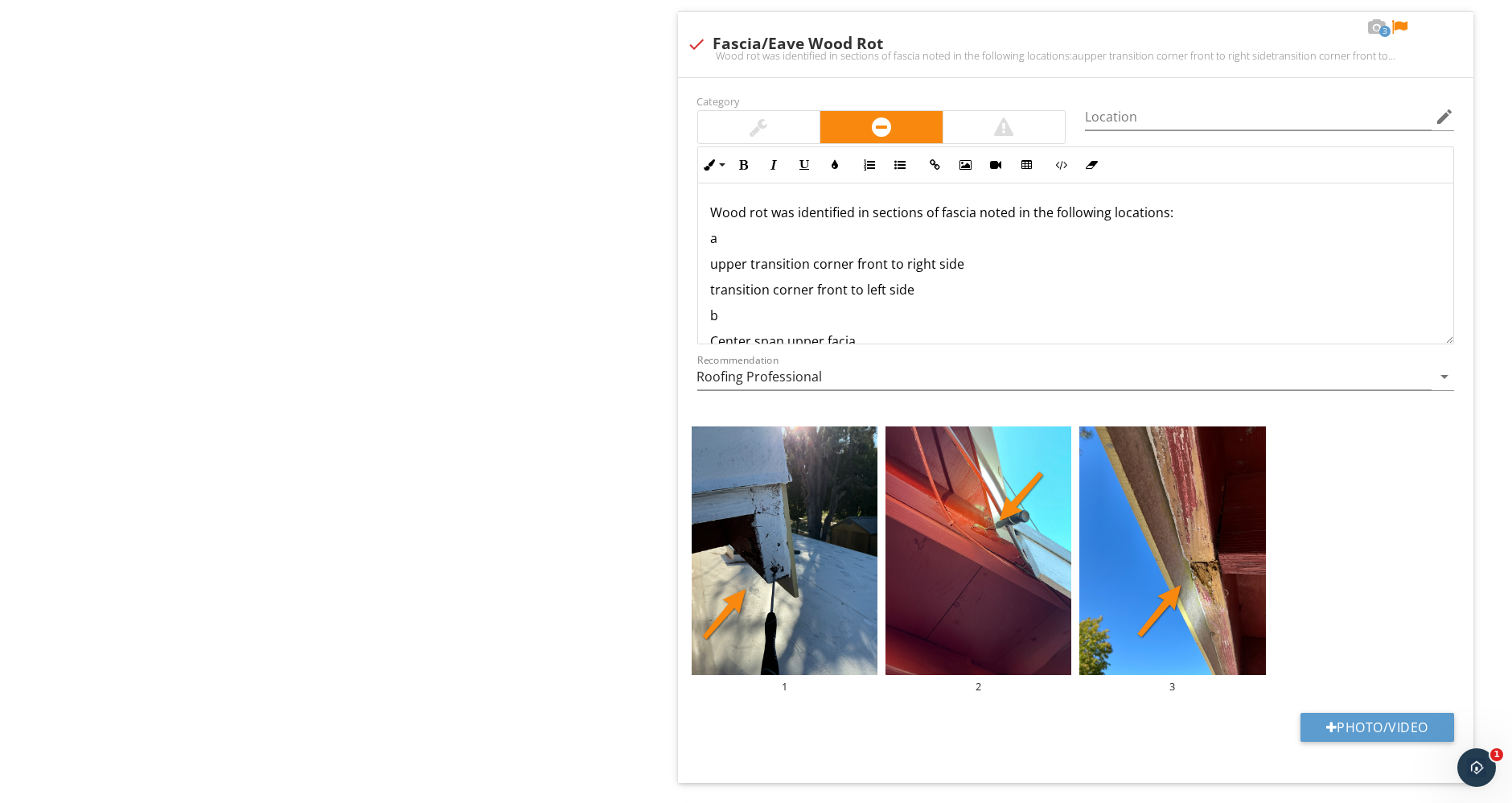
scroll to position [4, 0]
drag, startPoint x: 727, startPoint y: 228, endPoint x: 671, endPoint y: 226, distance: 56.0
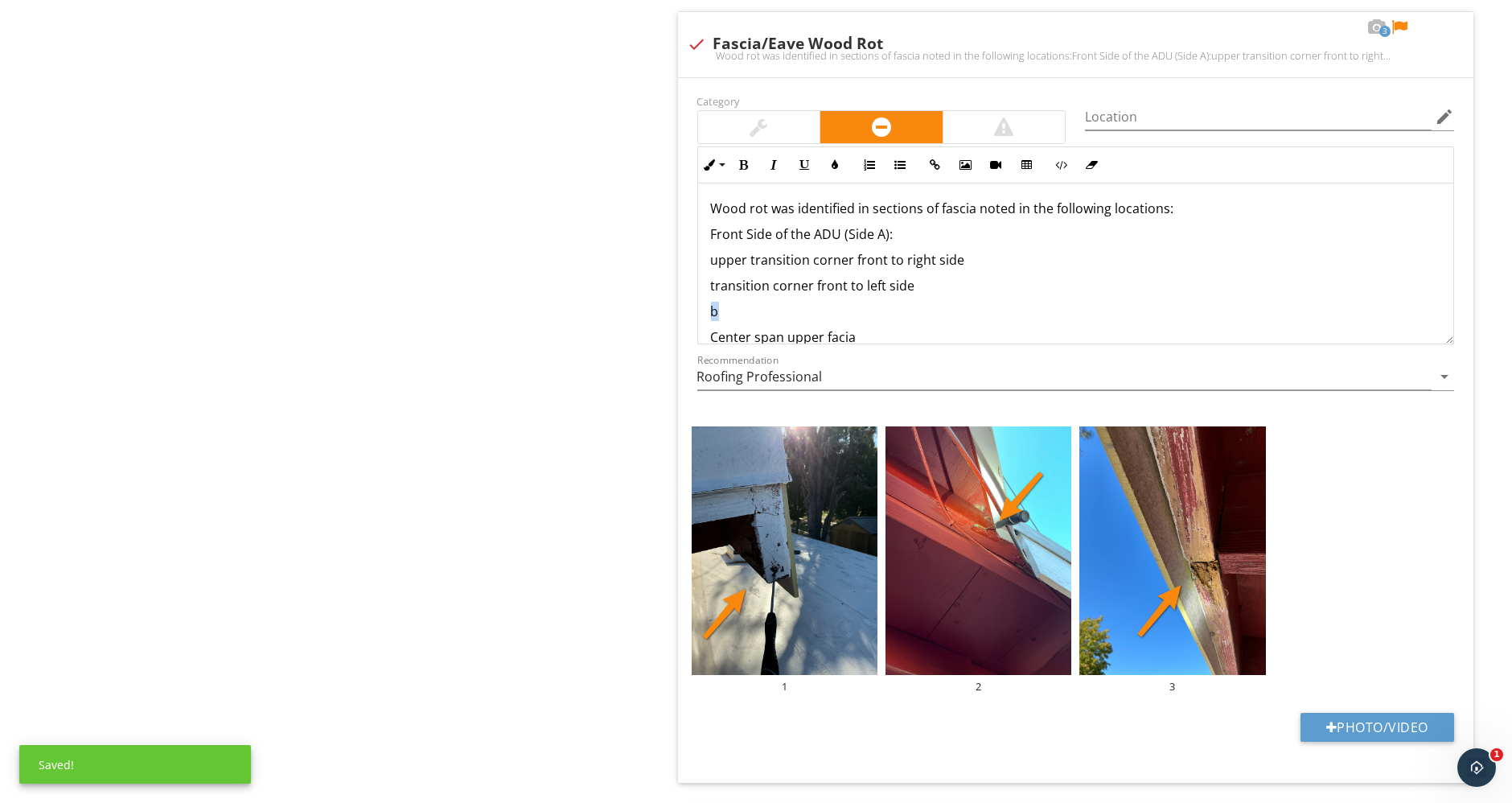
drag, startPoint x: 749, startPoint y: 301, endPoint x: 676, endPoint y: 304, distance: 73.1
click at [709, 254] on div "Wood rot was identified in sections of fascia noted in the following locations:…" at bounding box center [1076, 379] width 756 height 399
click at [924, 251] on p "a). On the upper transition corner front to right side" at bounding box center [1076, 260] width 730 height 20
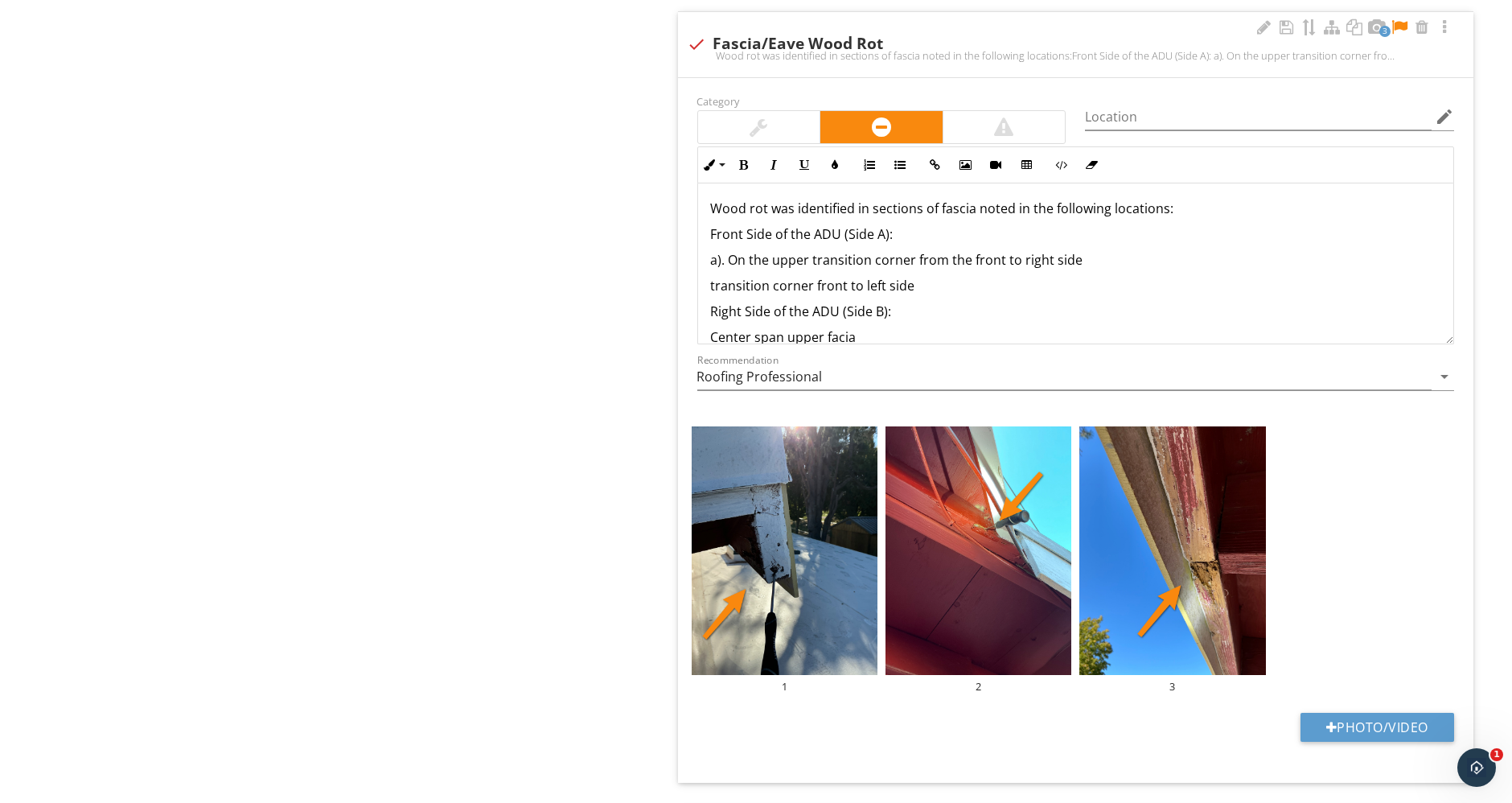
click at [1112, 250] on p "a). On the upper transition corner from the front to right side" at bounding box center [1076, 260] width 730 height 20
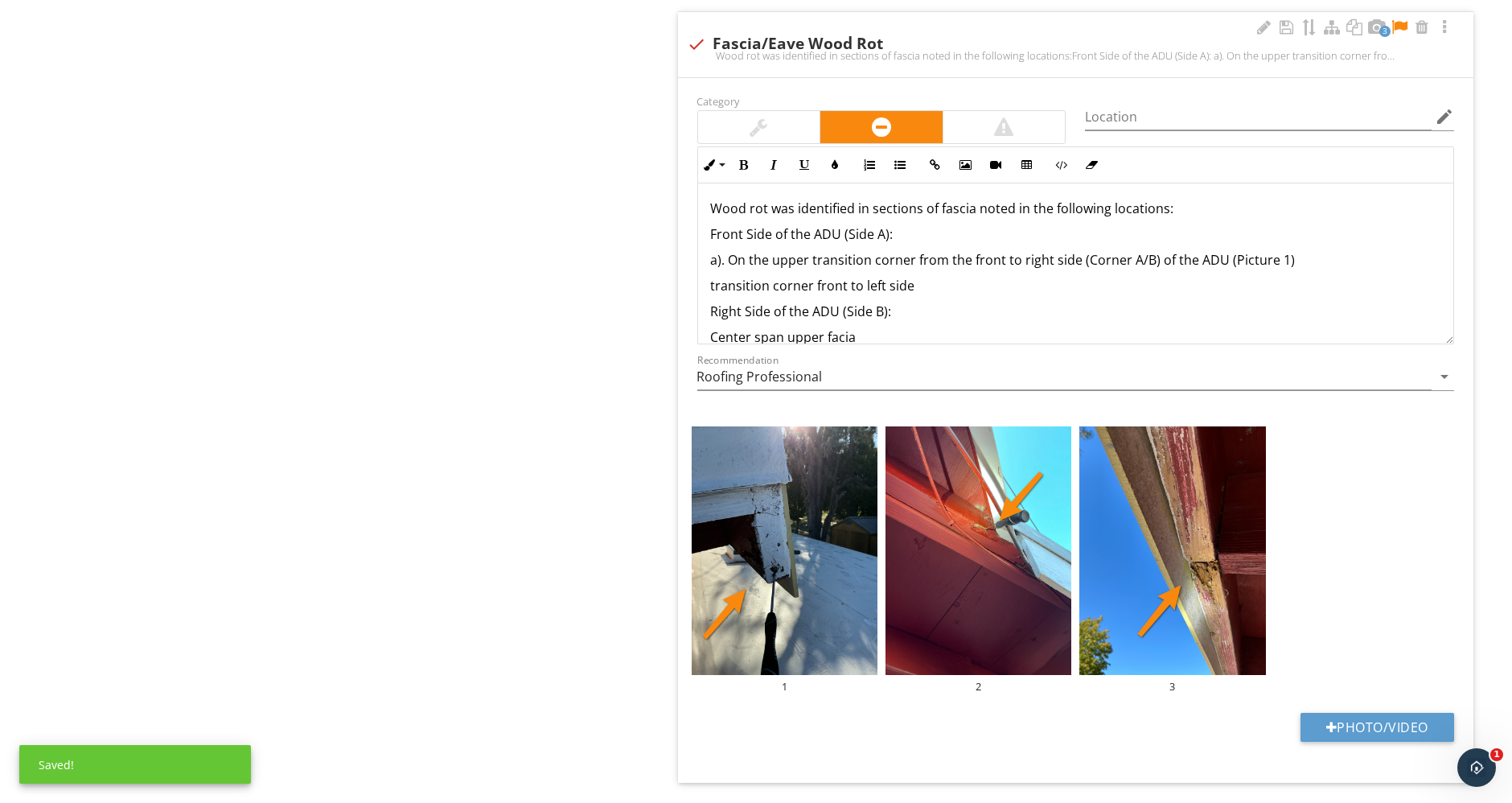
click at [709, 279] on div "Wood rot was identified in sections of fascia noted in the following locations:…" at bounding box center [1076, 379] width 756 height 399
click at [883, 279] on p "b). On the transition corner front to left side" at bounding box center [1076, 285] width 730 height 20
click at [1045, 281] on p "b). On the transition corner from the front to left side" at bounding box center [1076, 285] width 730 height 20
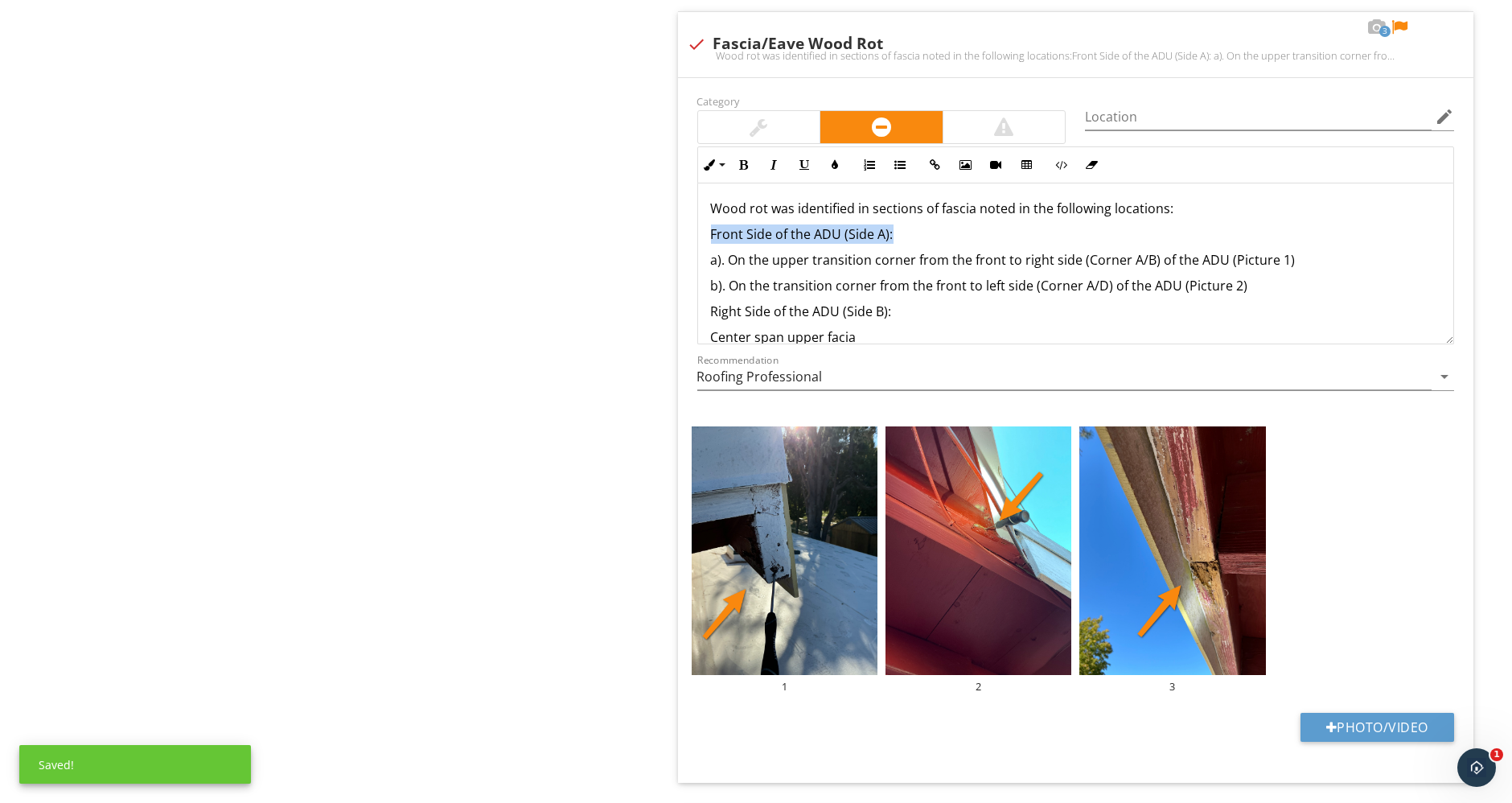
drag, startPoint x: 910, startPoint y: 222, endPoint x: 624, endPoint y: 231, distance: 286.1
click at [624, 231] on div "Roof General Coverings Flashings Roof Drainage Systems Skylights, Chimneys & Ot…" at bounding box center [944, 222] width 1134 height 6400
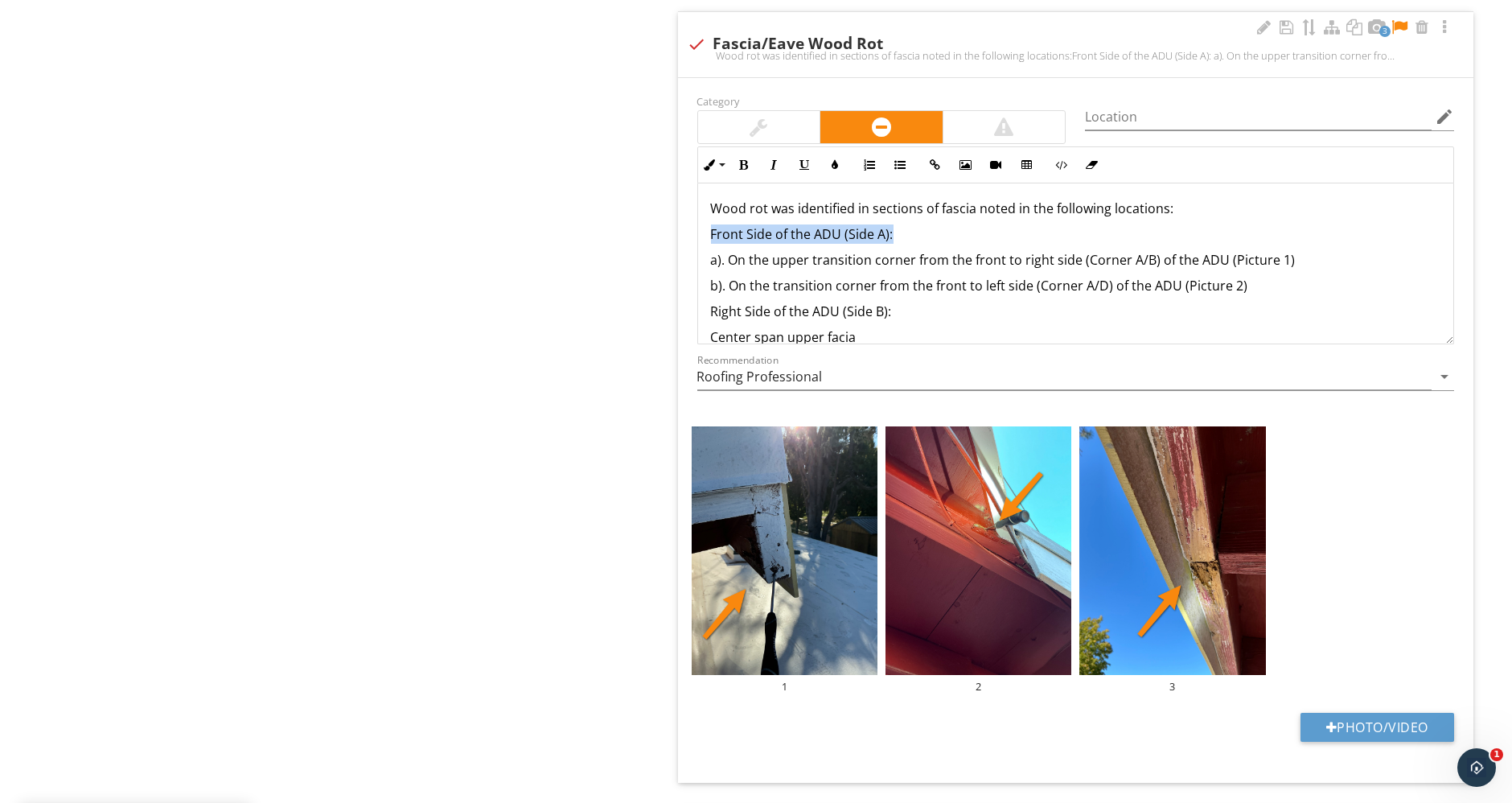
click at [711, 234] on p "Front Side of the ADU (Side A):" at bounding box center [1076, 234] width 730 height 20
drag, startPoint x: 709, startPoint y: 228, endPoint x: 946, endPoint y: 233, distance: 237.1
click at [946, 233] on div "Wood rot was identified in sections of fascia noted in the following locations:…" at bounding box center [1076, 379] width 756 height 399
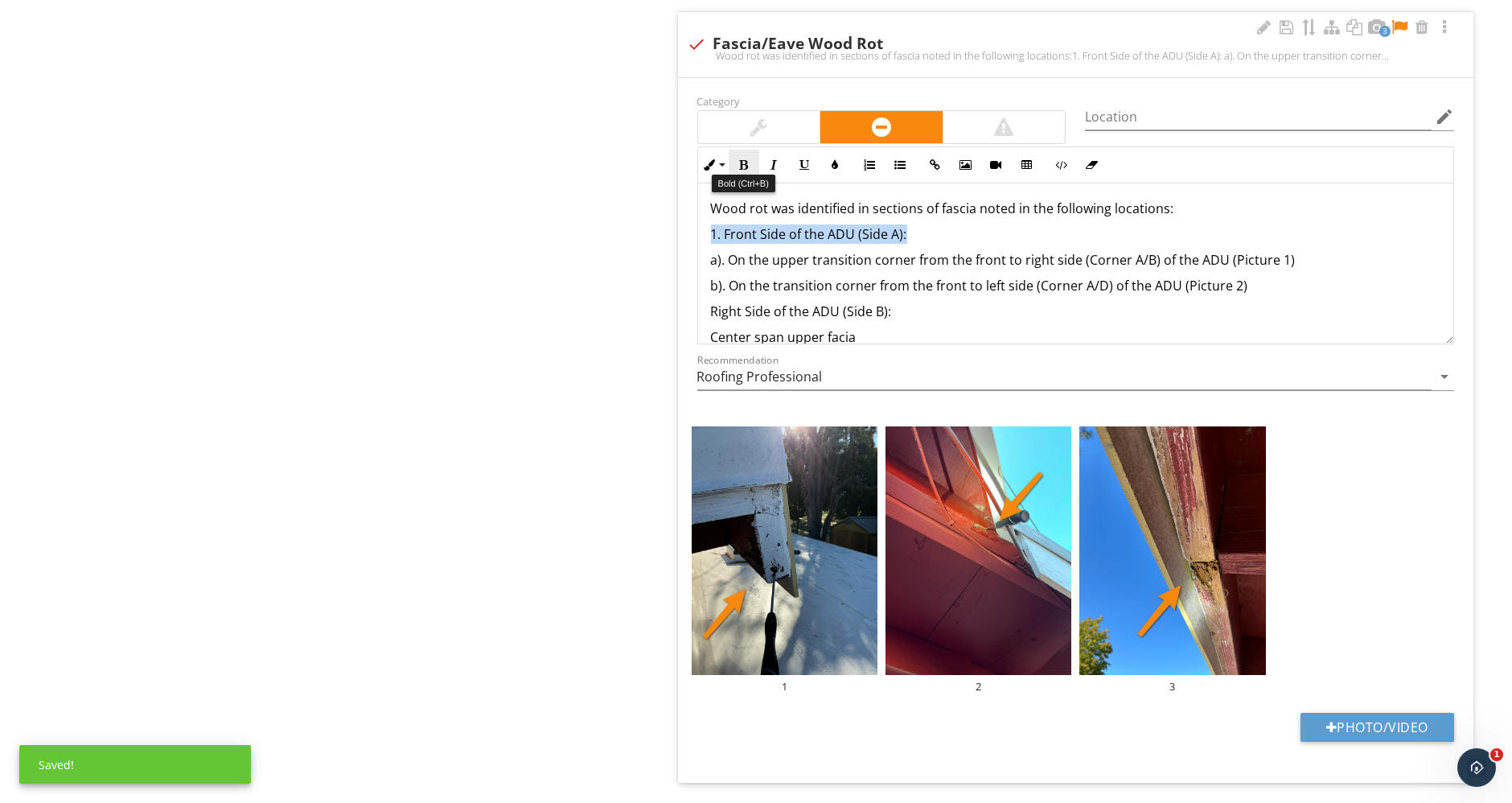
click at [746, 159] on icon "button" at bounding box center [744, 165] width 11 height 11
click at [713, 308] on p "Right Side of the ADU (Side B):" at bounding box center [1076, 312] width 730 height 20
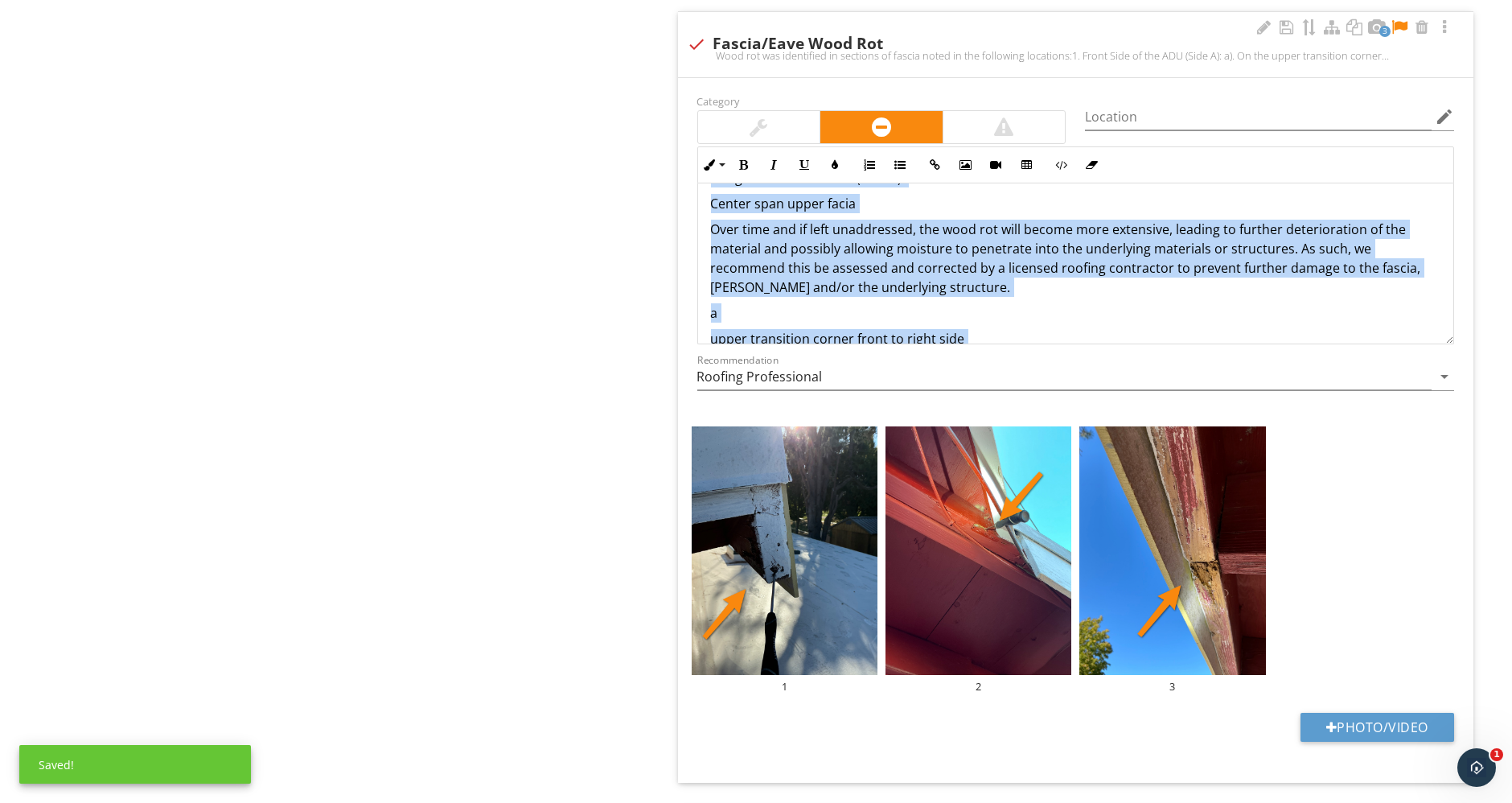
scroll to position [238, 0]
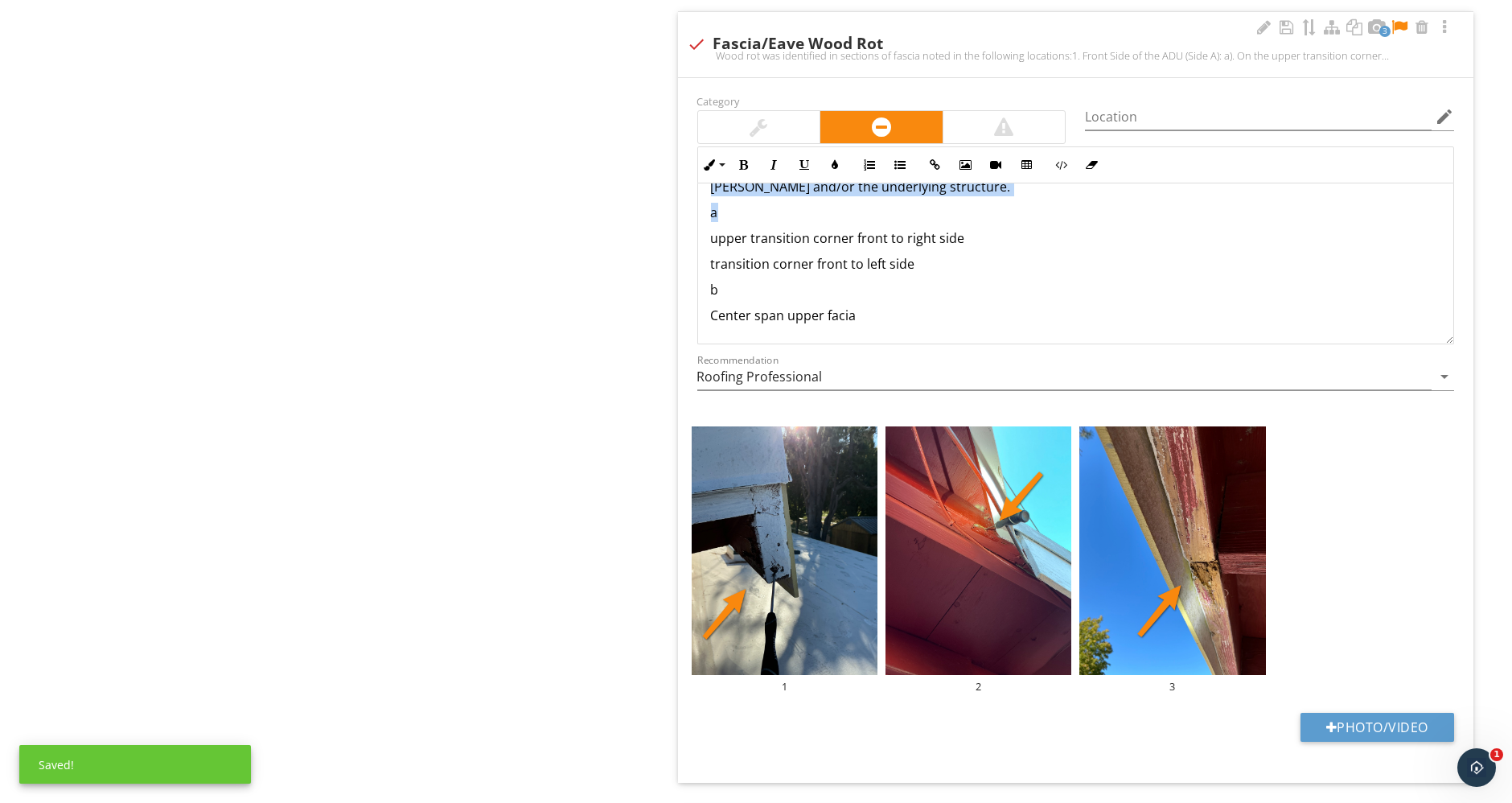
drag, startPoint x: 705, startPoint y: 302, endPoint x: 925, endPoint y: 209, distance: 238.8
click at [925, 209] on div "Wood rot was identified in sections of fascia noted in the following locations:…" at bounding box center [1076, 145] width 756 height 399
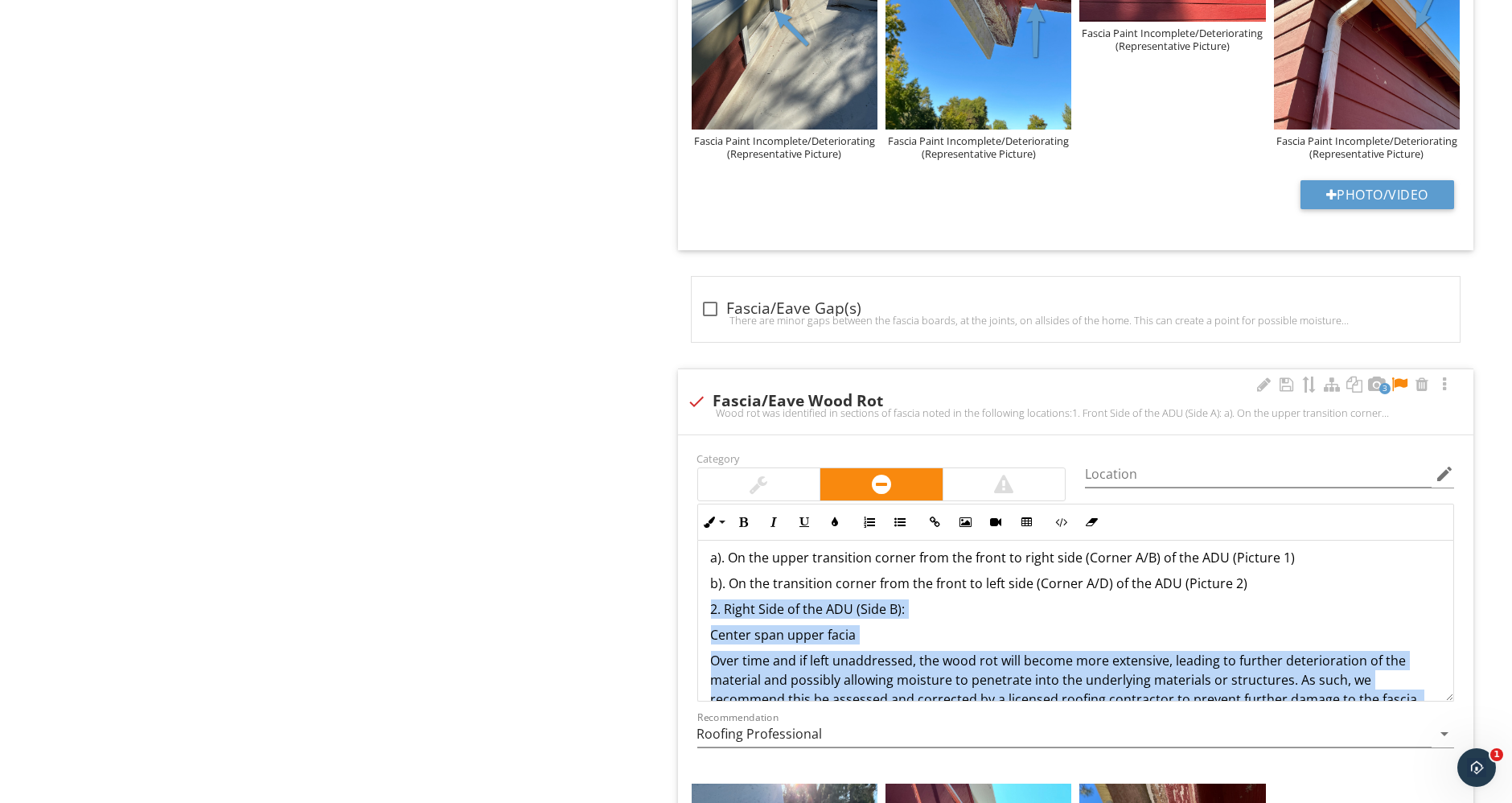
scroll to position [89, 0]
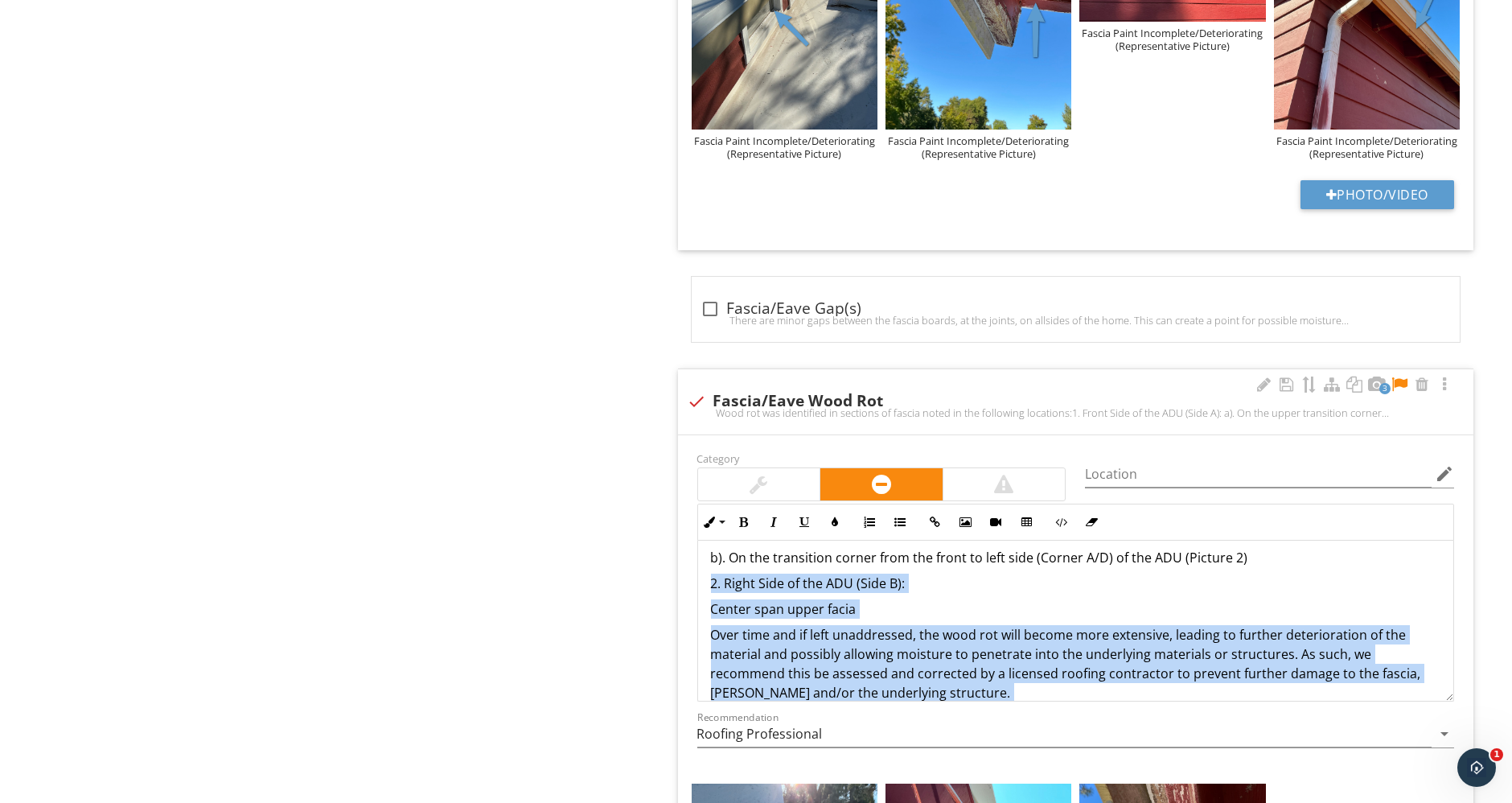
click at [901, 599] on p "Center span upper facia" at bounding box center [1076, 609] width 730 height 20
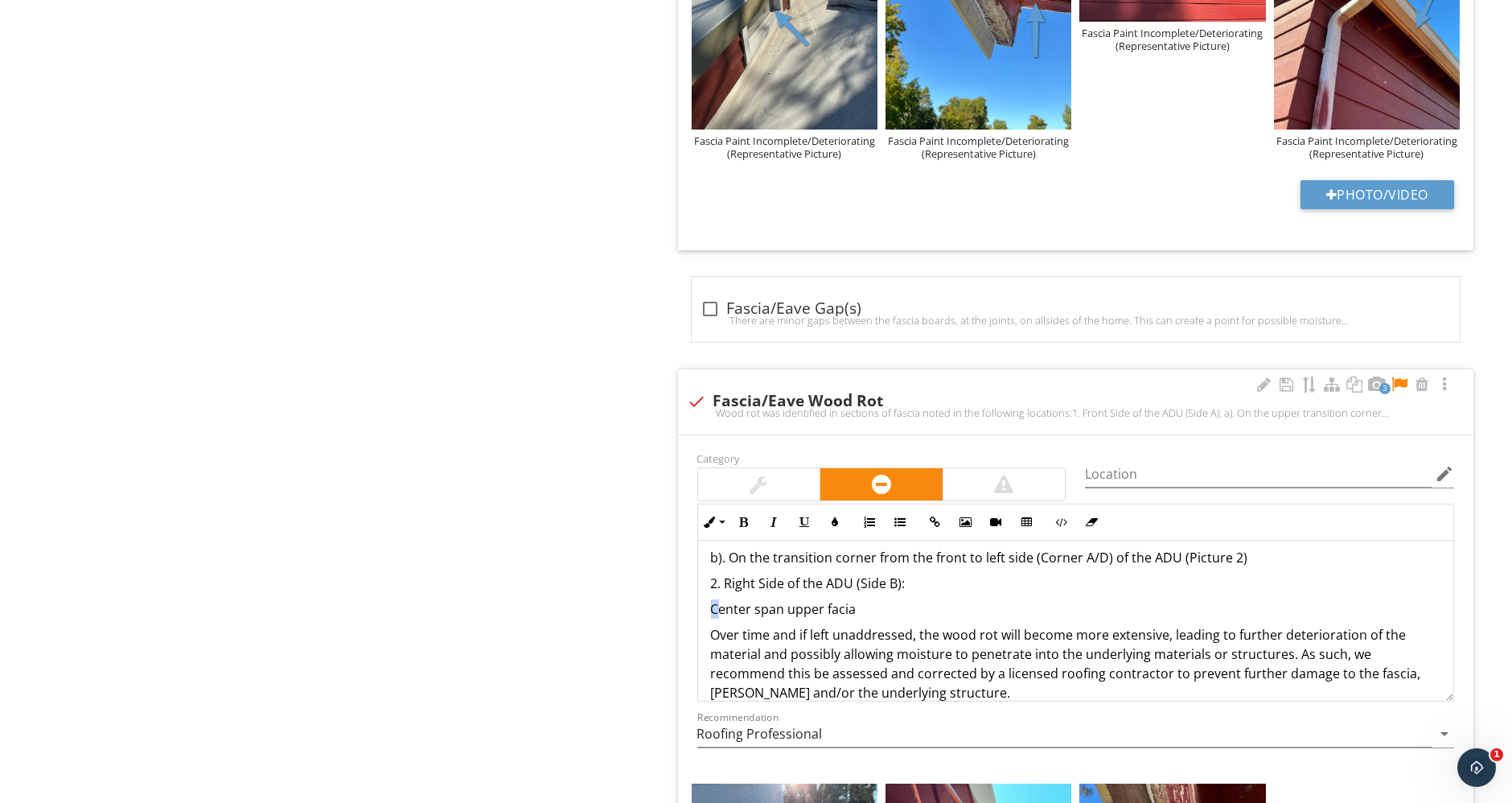
click at [709, 603] on div "Wood rot was identified in sections of fascia noted in the following locations:…" at bounding box center [1076, 651] width 756 height 399
click at [938, 603] on p "a). Roughly center span upper facia" at bounding box center [1076, 609] width 730 height 20
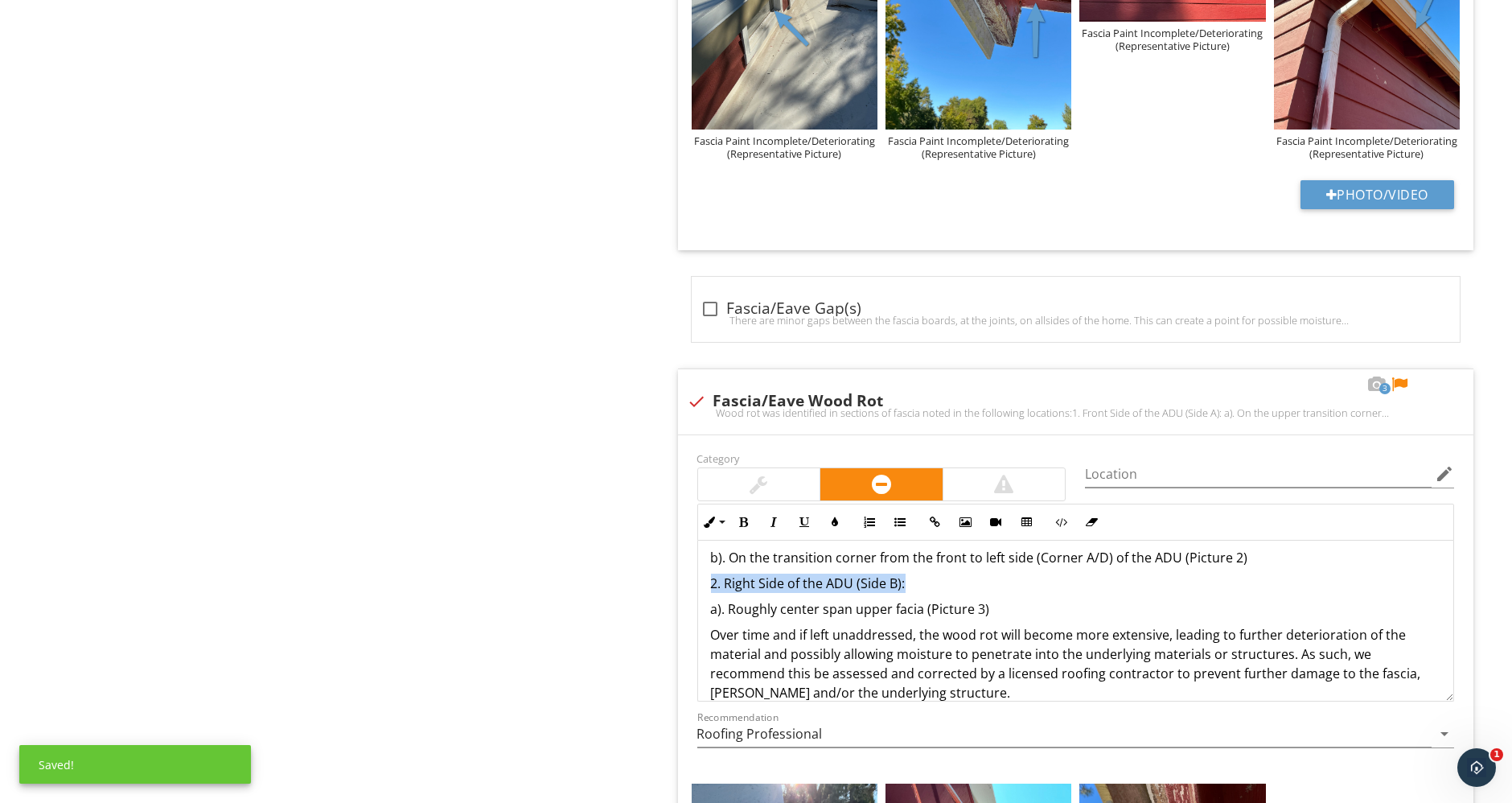
drag, startPoint x: 930, startPoint y: 576, endPoint x: 550, endPoint y: 574, distance: 380.0
click at [550, 574] on div "Roof General Coverings Flashings Roof Drainage Systems Skylights, Chimneys & Ot…" at bounding box center [944, 579] width 1134 height 6400
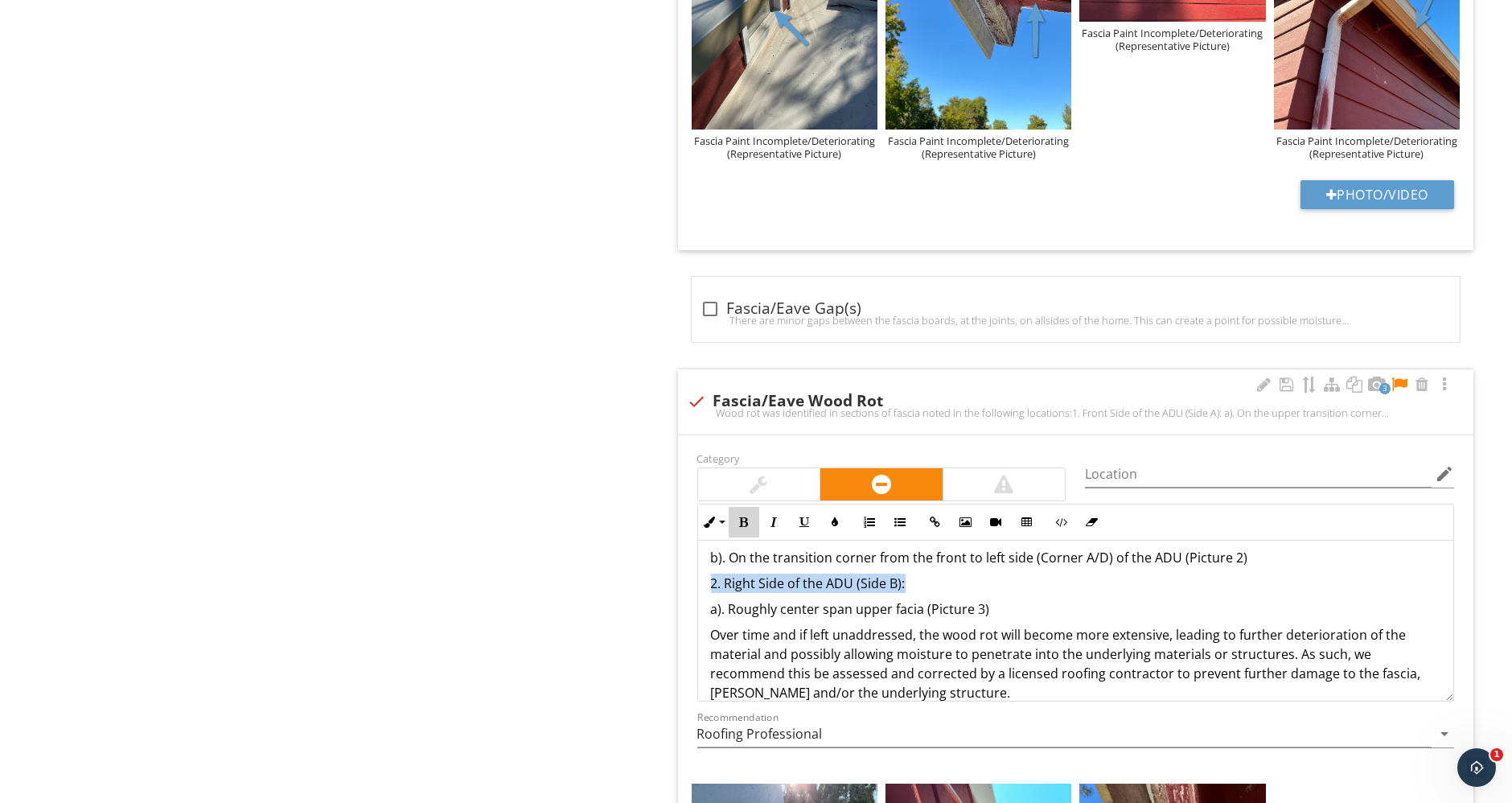
click at [746, 517] on icon "button" at bounding box center [744, 523] width 11 height 11
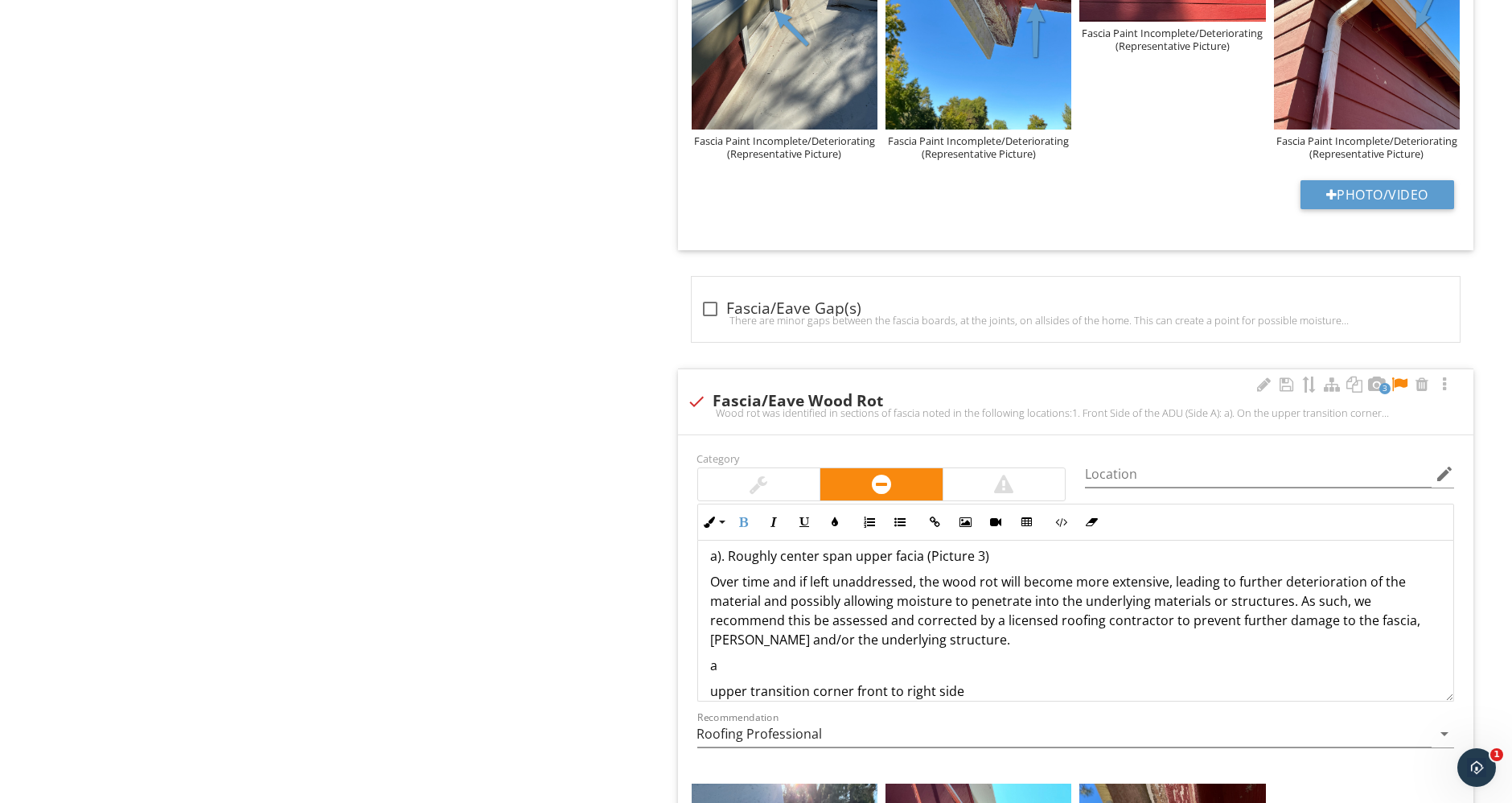
scroll to position [238, 0]
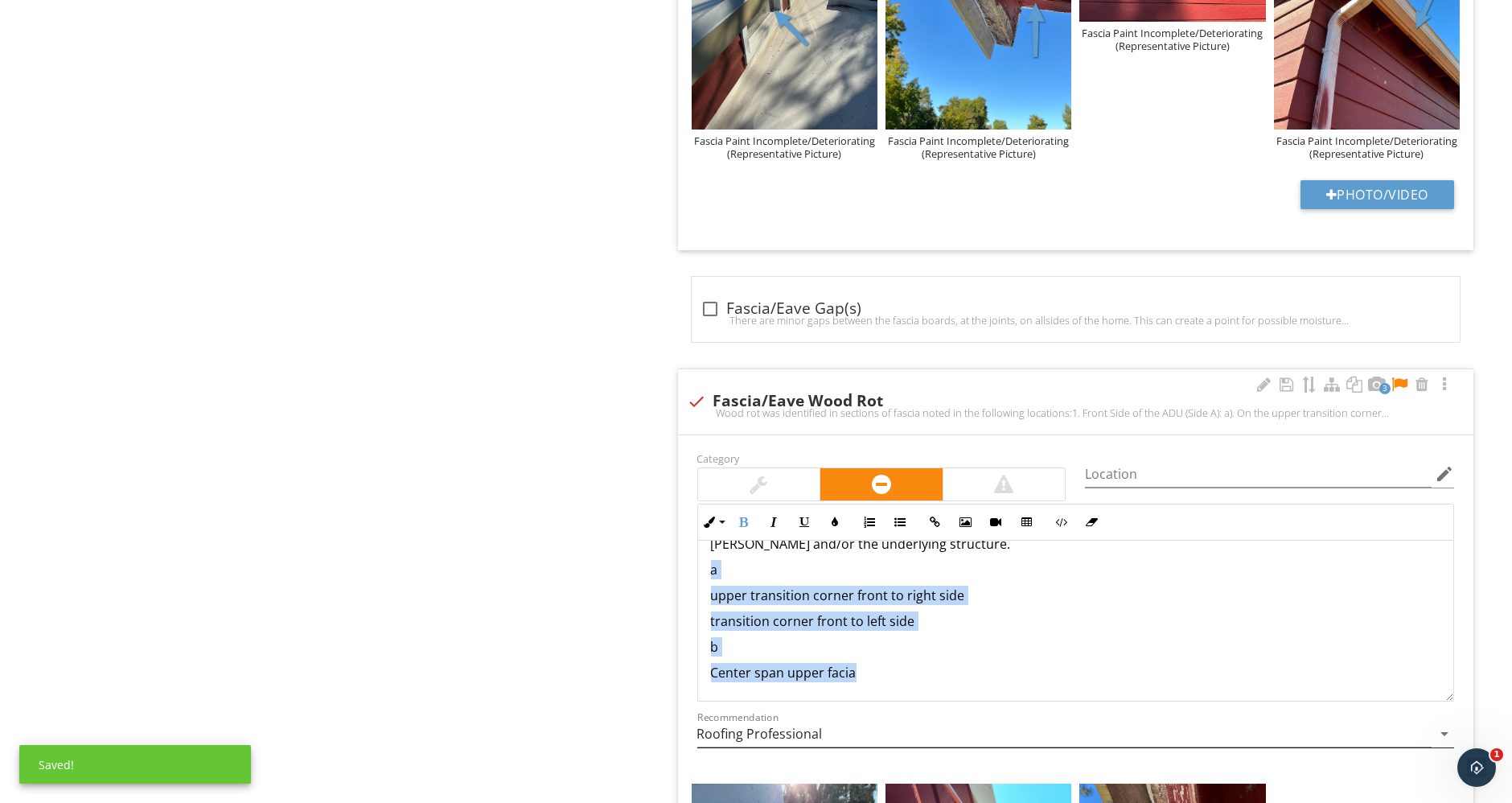
drag, startPoint x: 709, startPoint y: 562, endPoint x: 1079, endPoint y: 722, distance: 403.1
click at [1079, 722] on div "Category Location edit Inline Style XLarge Large Normal Small Light Small/Light…" at bounding box center [1076, 606] width 776 height 316
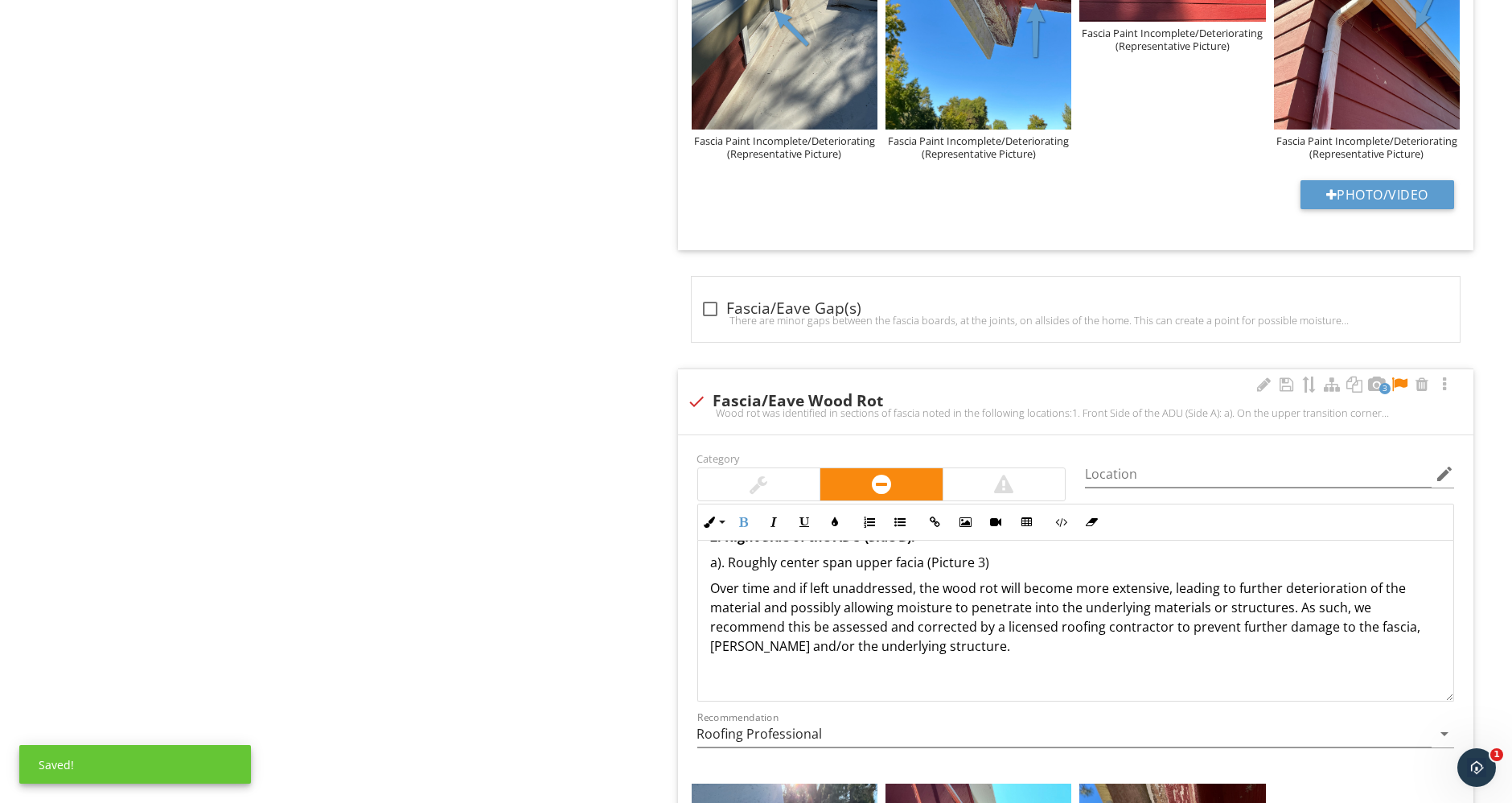
scroll to position [135, 0]
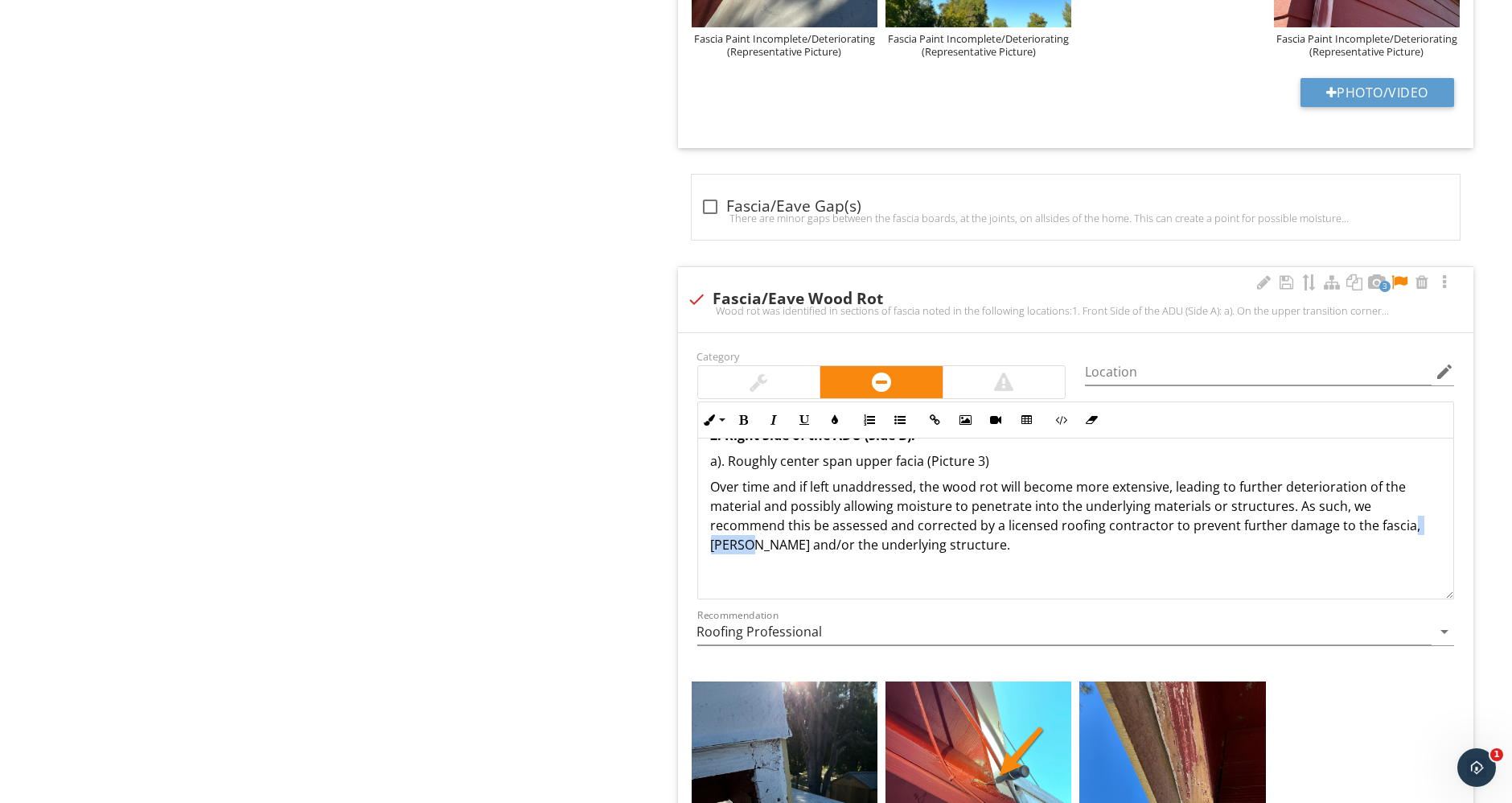
drag, startPoint x: 1403, startPoint y: 521, endPoint x: 750, endPoint y: 539, distance: 653.2
click at [750, 539] on p "Over time and if left unaddressed, the wood rot will become more extensive, lea…" at bounding box center [1076, 515] width 730 height 77
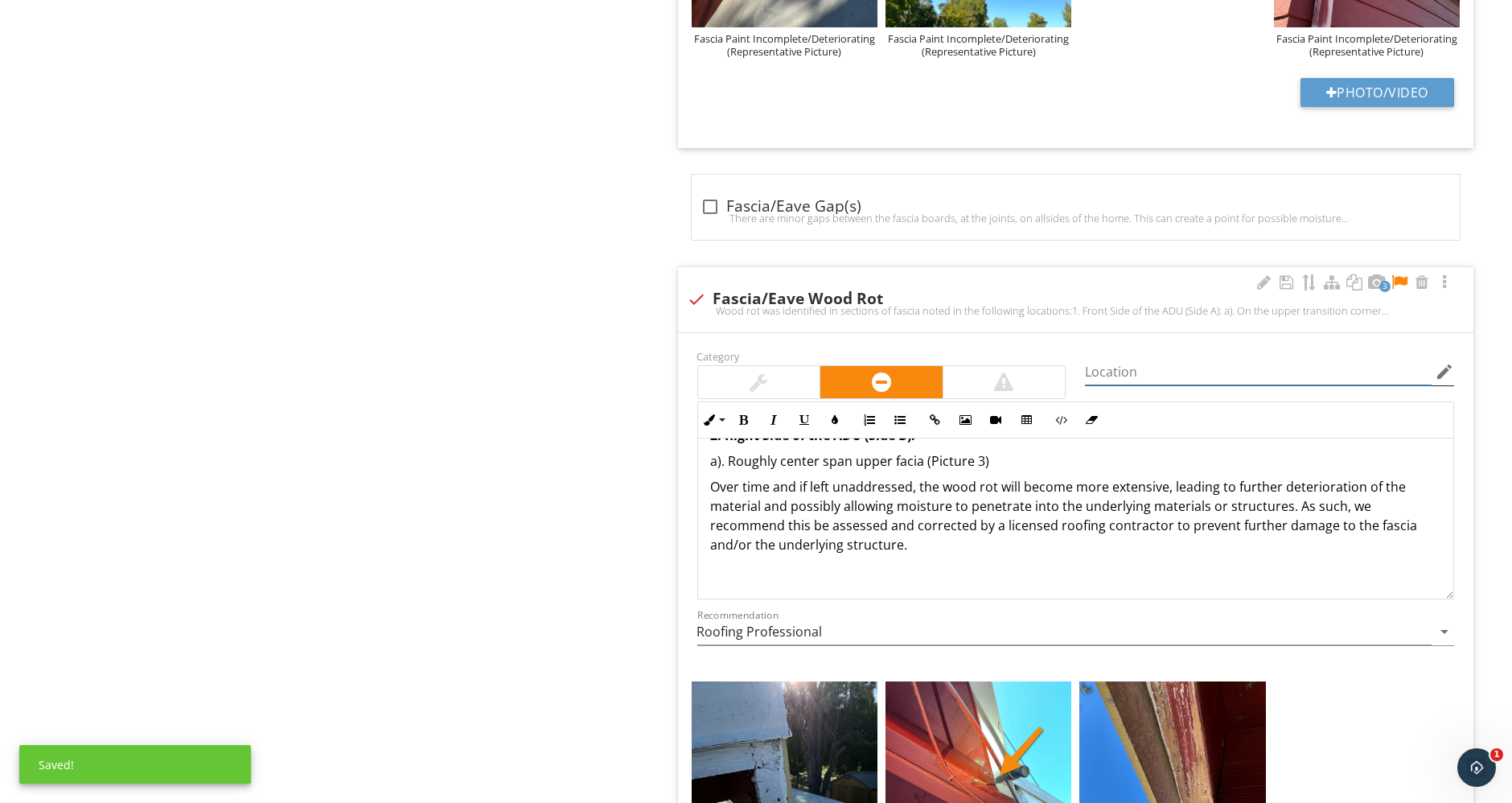
click at [1148, 363] on input "Location" at bounding box center [1258, 372] width 347 height 26
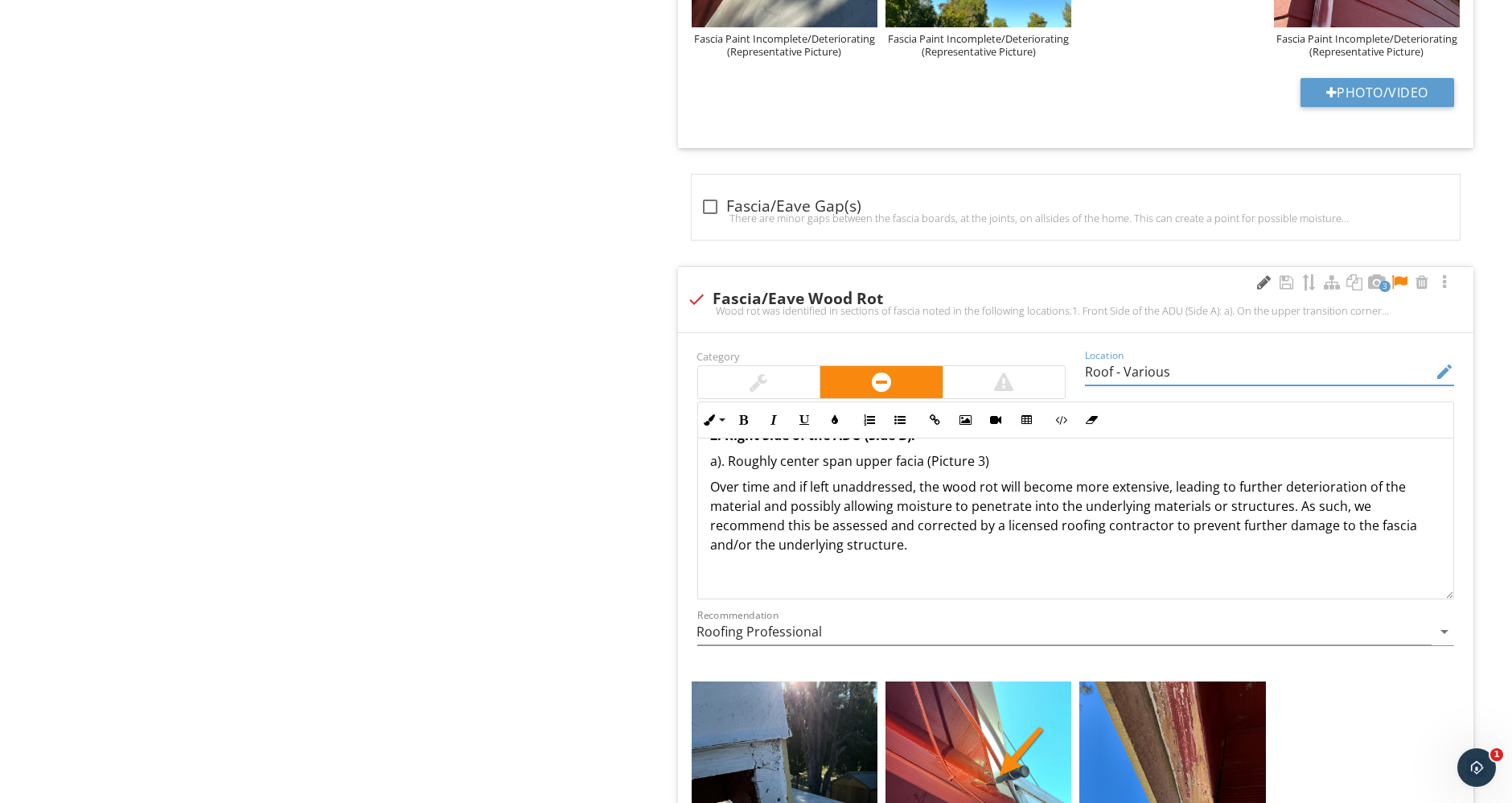
type input "Roof - Various"
click at [1264, 276] on div at bounding box center [1264, 282] width 20 height 16
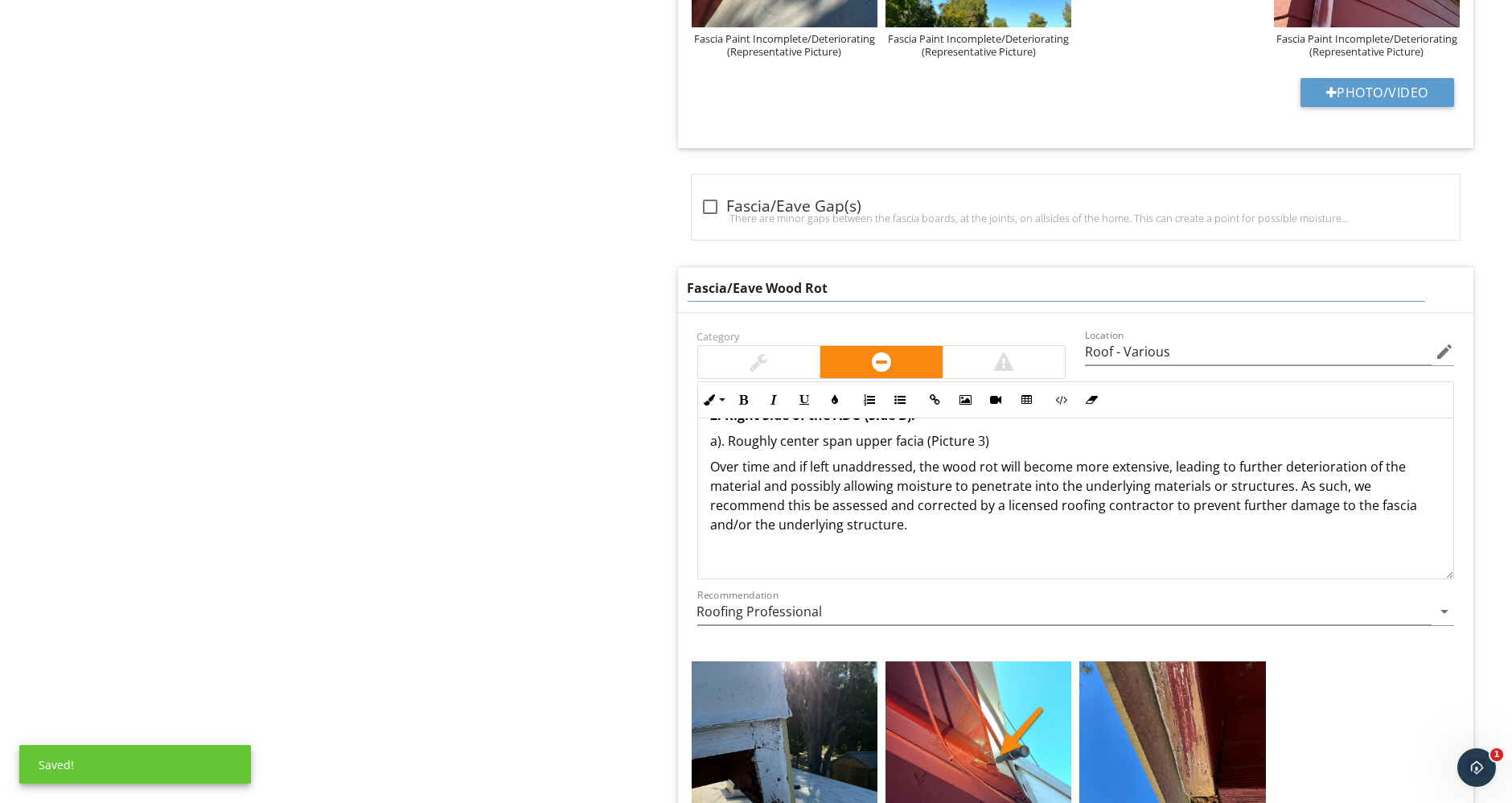
drag, startPoint x: 763, startPoint y: 283, endPoint x: 725, endPoint y: 285, distance: 38.1
click at [725, 285] on input "Fascia/Eave Wood Rot" at bounding box center [1056, 288] width 737 height 26
type input "Fascia Wood Rot"
drag, startPoint x: 827, startPoint y: 287, endPoint x: 549, endPoint y: 277, distance: 278.2
click at [549, 277] on div "Roof General Coverings Flashings Roof Drainage Systems Skylights, Chimneys & Ot…" at bounding box center [944, 467] width 1134 height 6380
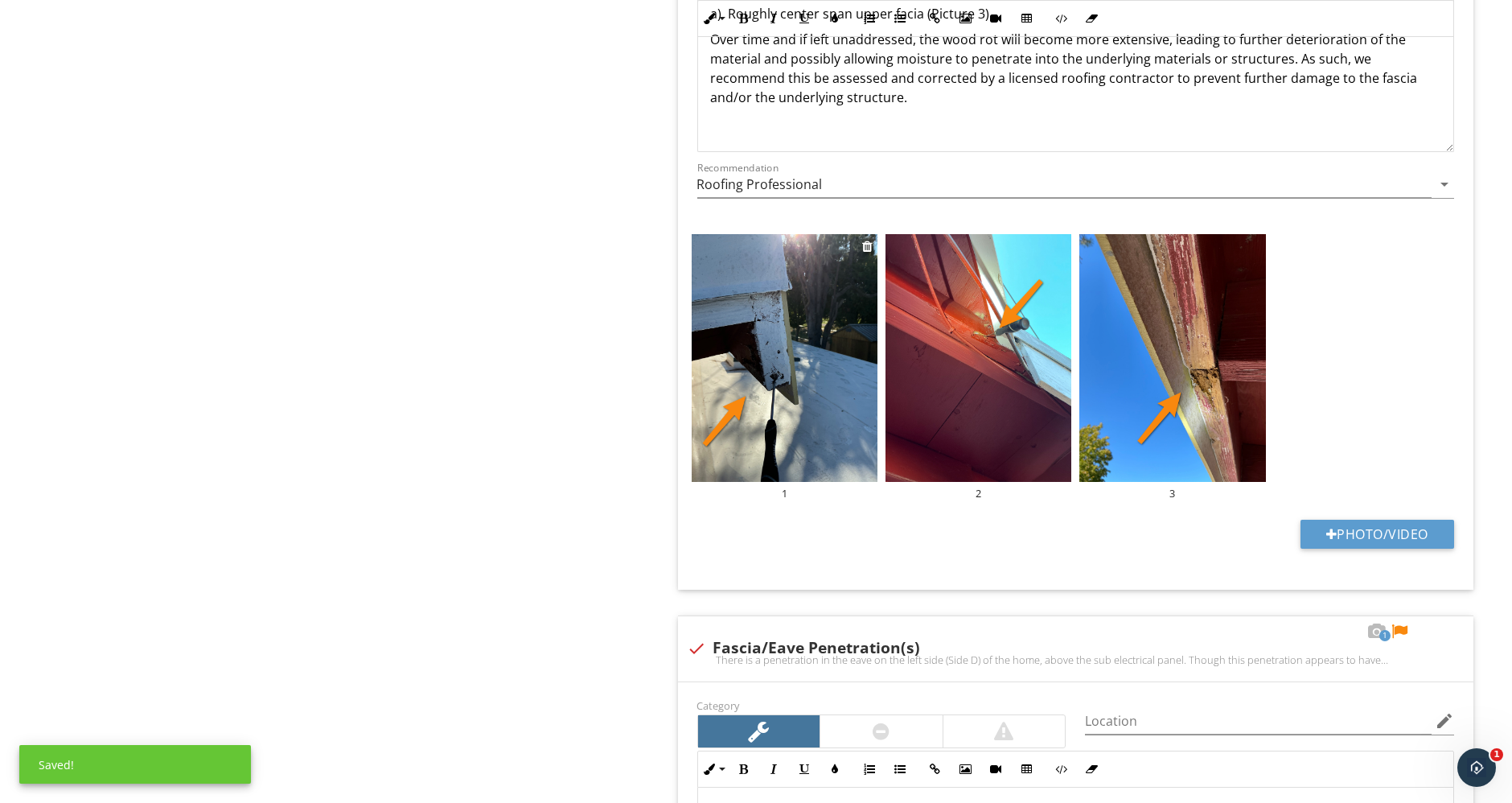
scroll to position [3351, 0]
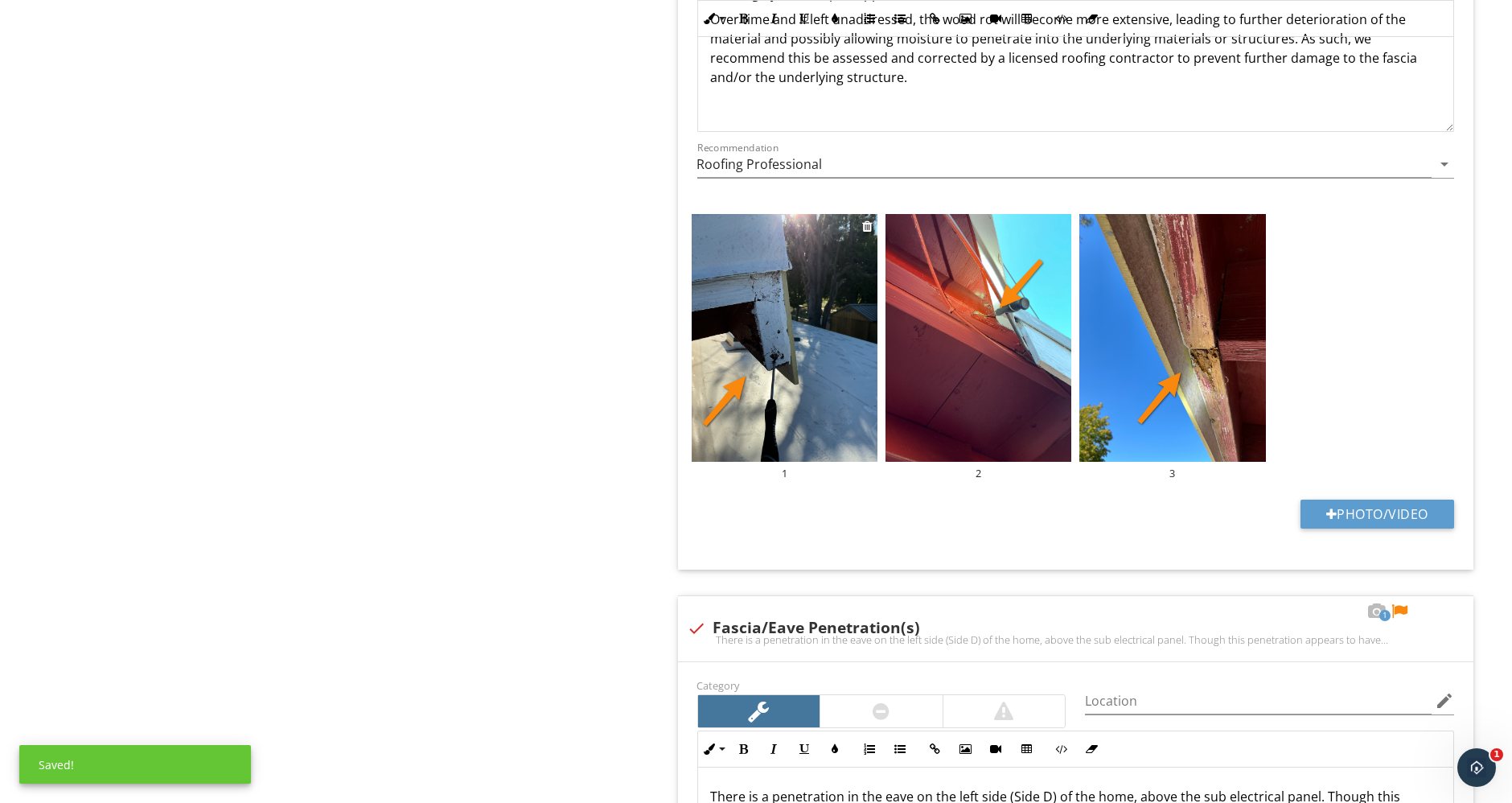
click at [781, 467] on div "1" at bounding box center [784, 473] width 186 height 13
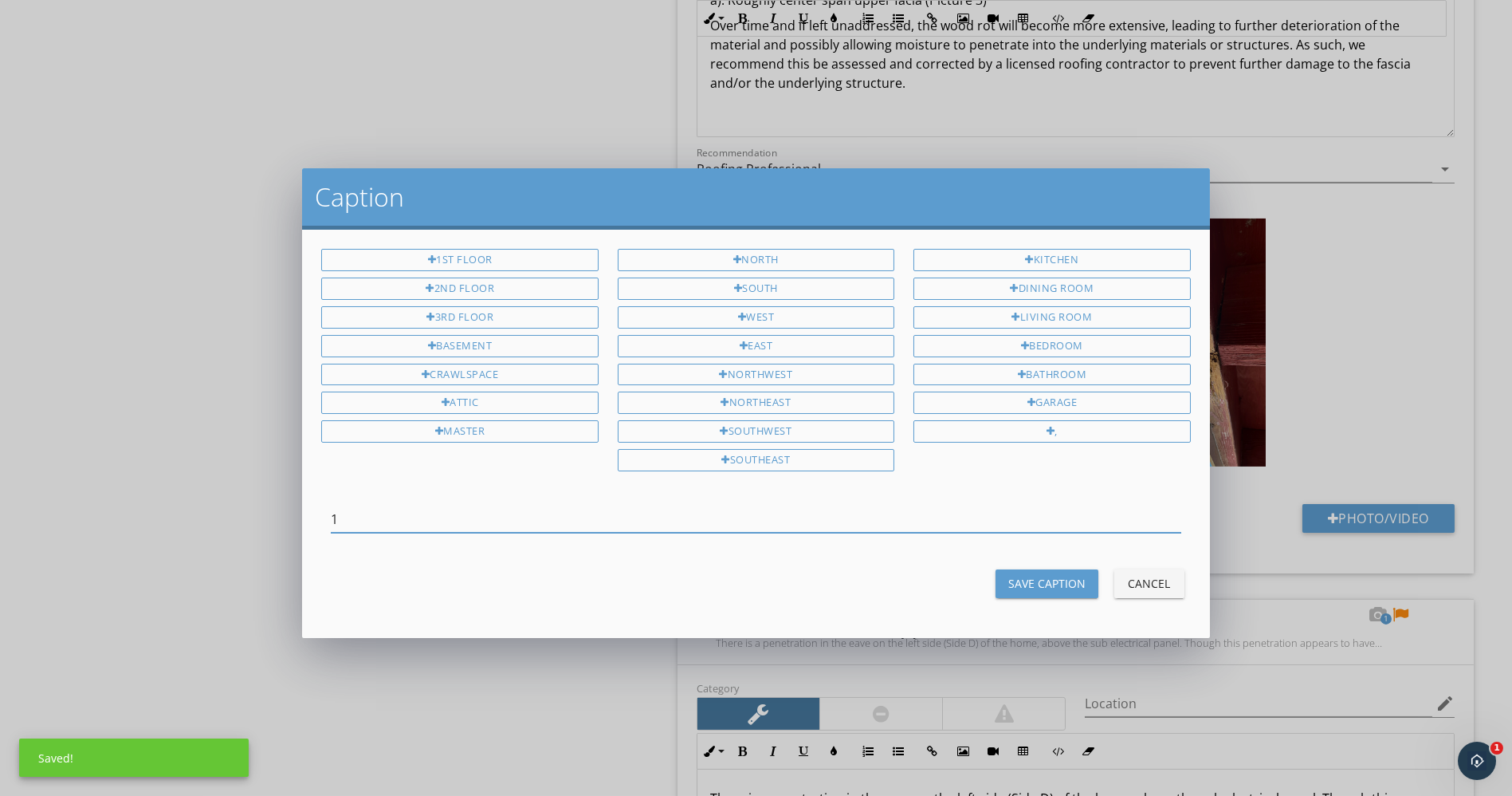
drag, startPoint x: 464, startPoint y: 509, endPoint x: 243, endPoint y: 504, distance: 221.1
click at [243, 504] on div "Caption 1st Floor 2nd Floor 3rd Floor Basement Crawlspace Attic Master North So…" at bounding box center [756, 398] width 1512 height 796
type input "Picture 1 - Side A"
click at [1040, 575] on div "Save Caption" at bounding box center [1047, 583] width 77 height 17
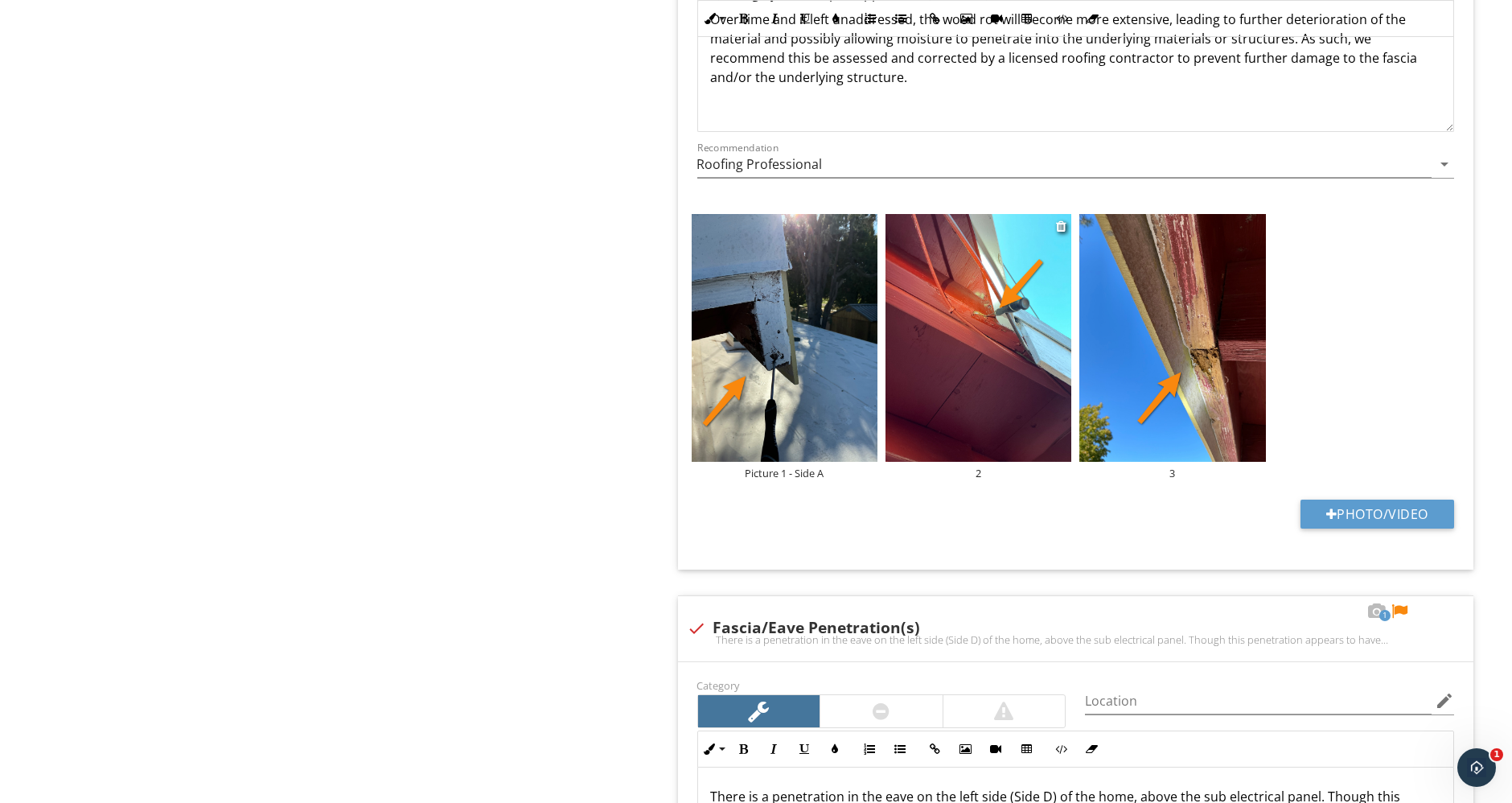
click at [980, 470] on div "2" at bounding box center [977, 473] width 186 height 13
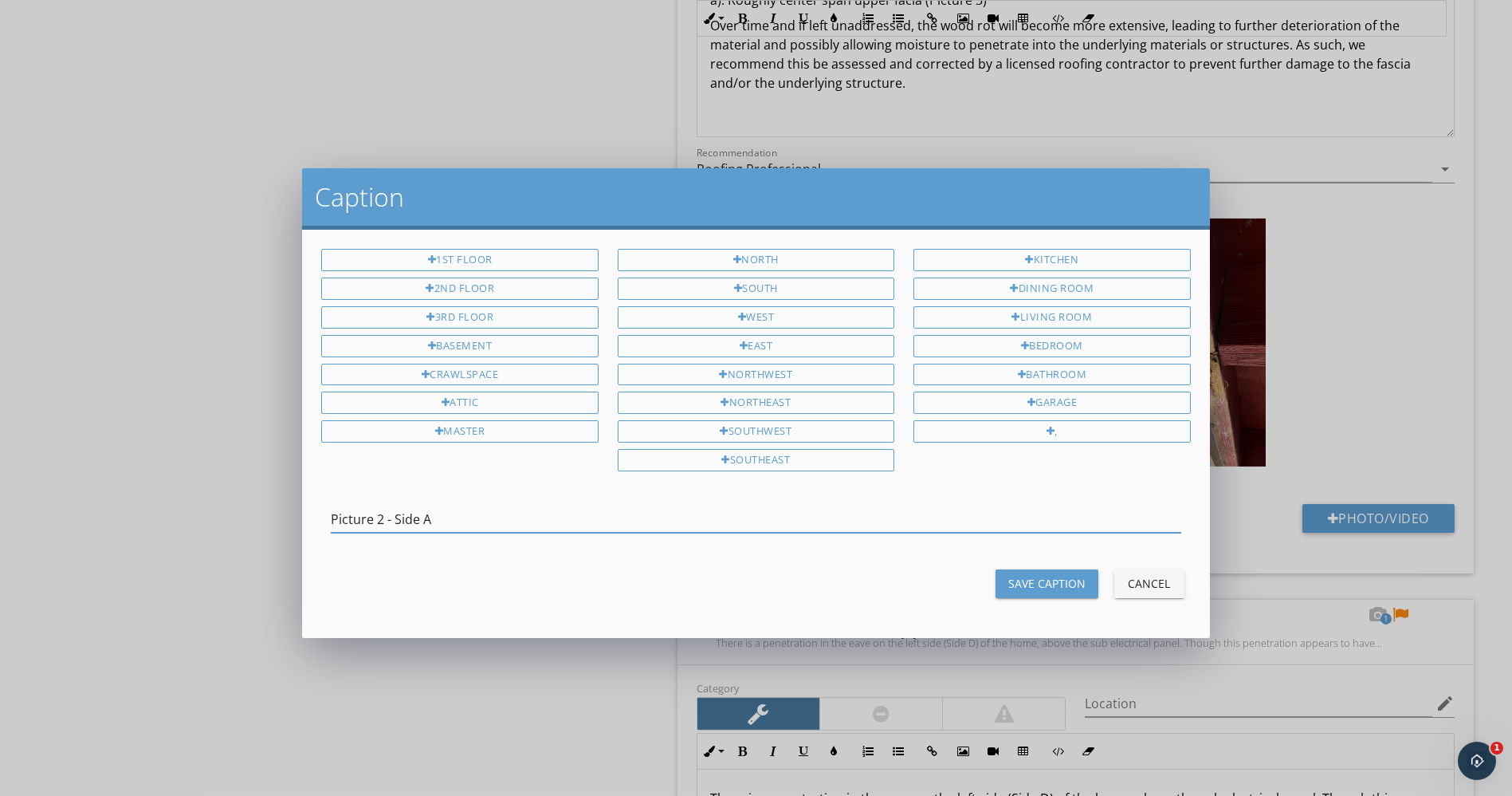
type input "Picture 2 - Side A"
click at [1044, 575] on div "Save Caption" at bounding box center [1047, 583] width 77 height 17
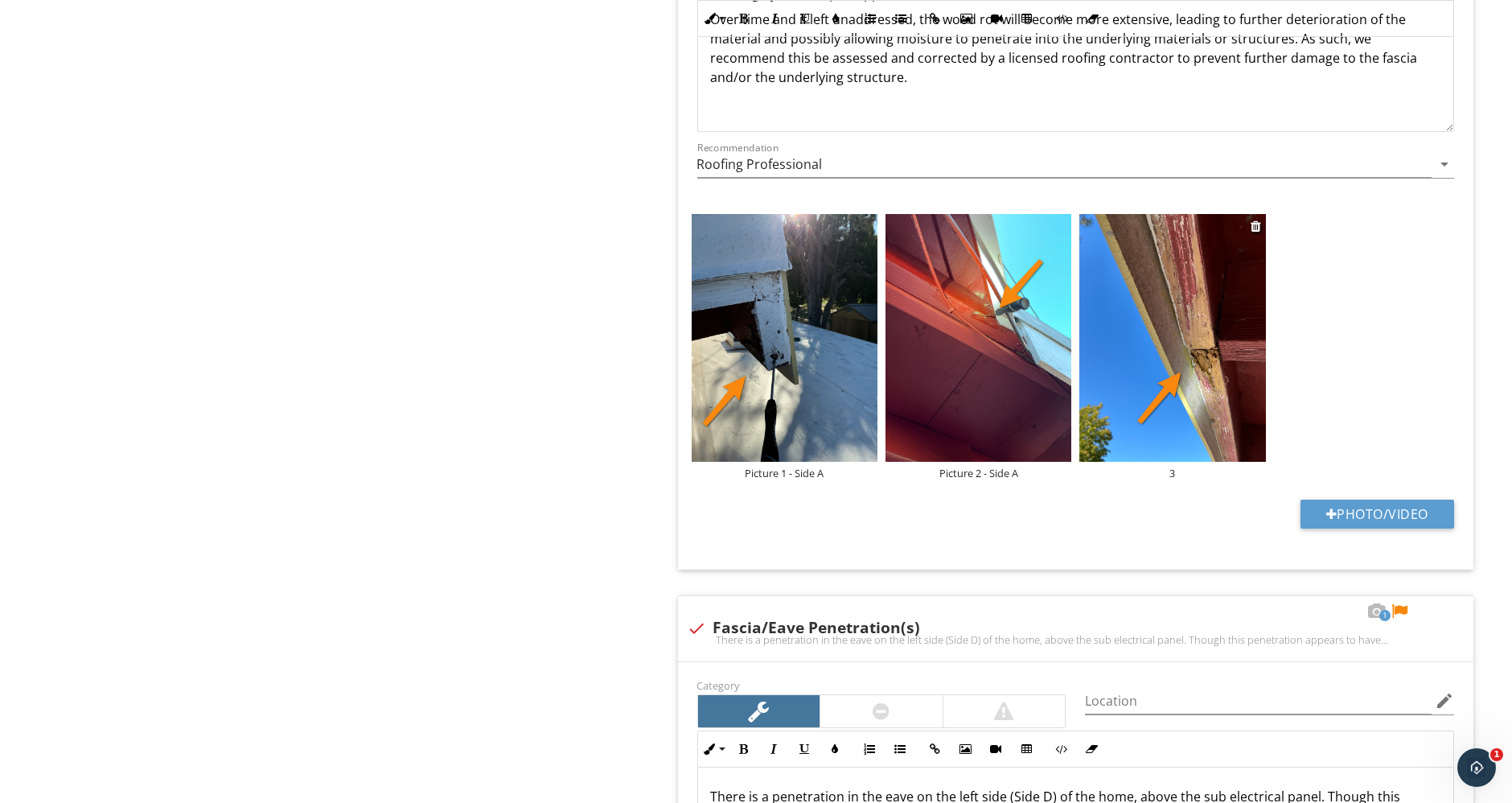
click at [1171, 468] on div "3" at bounding box center [1171, 473] width 186 height 13
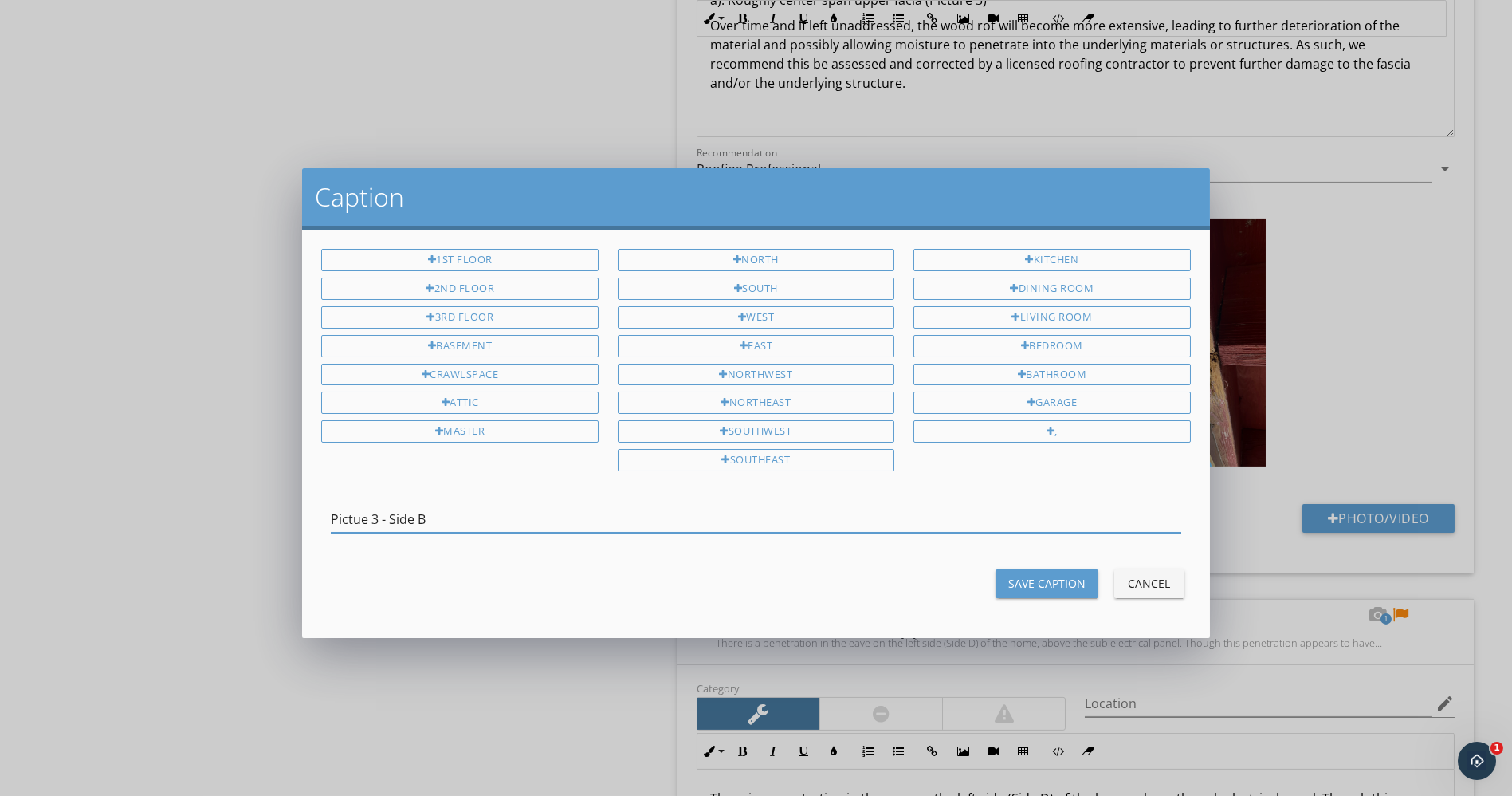
click at [361, 507] on input "Pictue 3 - Side B" at bounding box center [755, 520] width 850 height 26
type input "Picture 3 - Side B"
click at [566, 497] on div "Picture 3 - Side B" at bounding box center [755, 523] width 850 height 52
click at [563, 513] on input "Picture 3 - Side B" at bounding box center [755, 520] width 850 height 26
click at [1032, 575] on div "Save Caption" at bounding box center [1047, 583] width 77 height 17
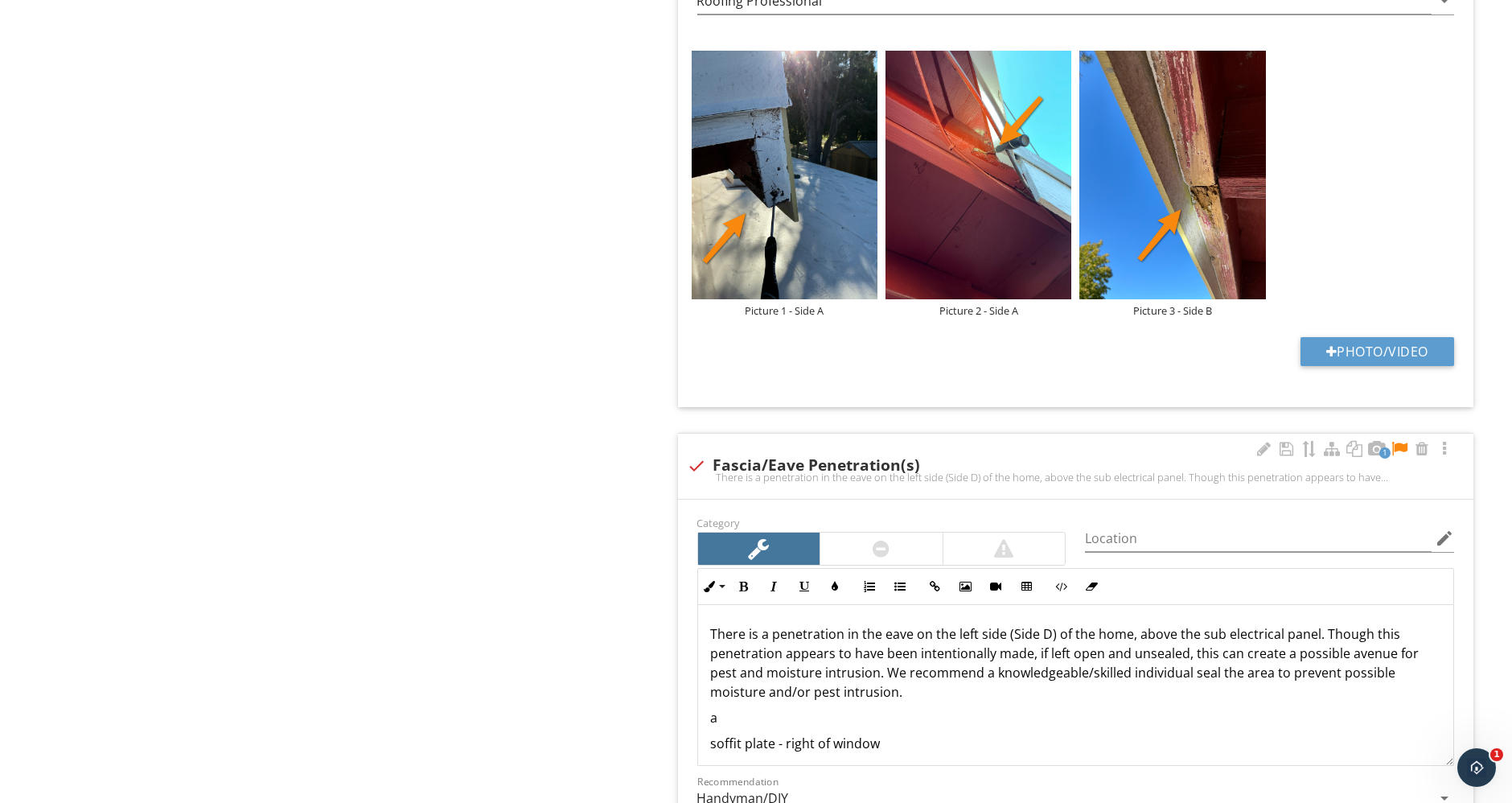
scroll to position [2994, 0]
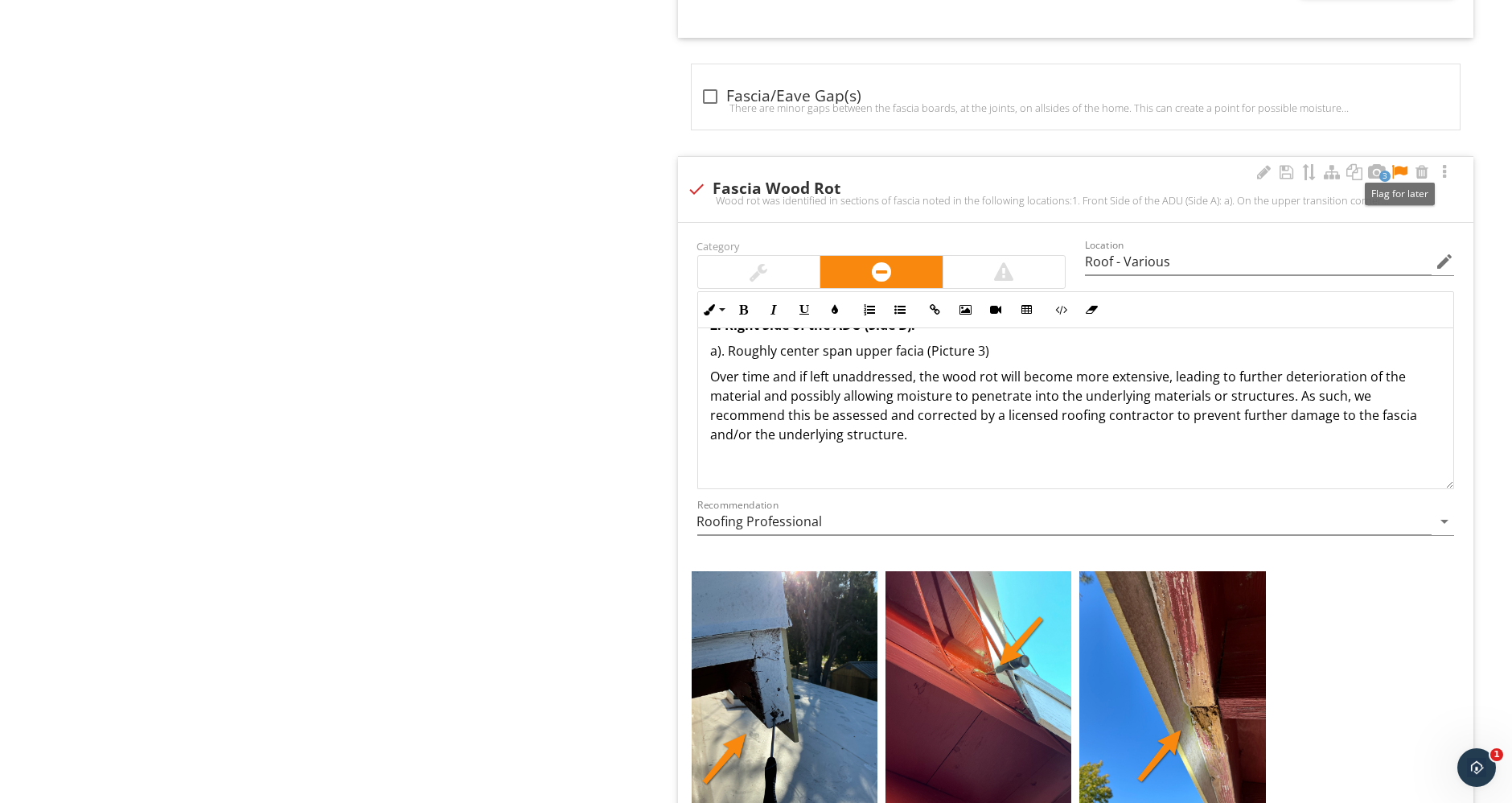
click at [1398, 164] on div at bounding box center [1399, 173] width 20 height 16
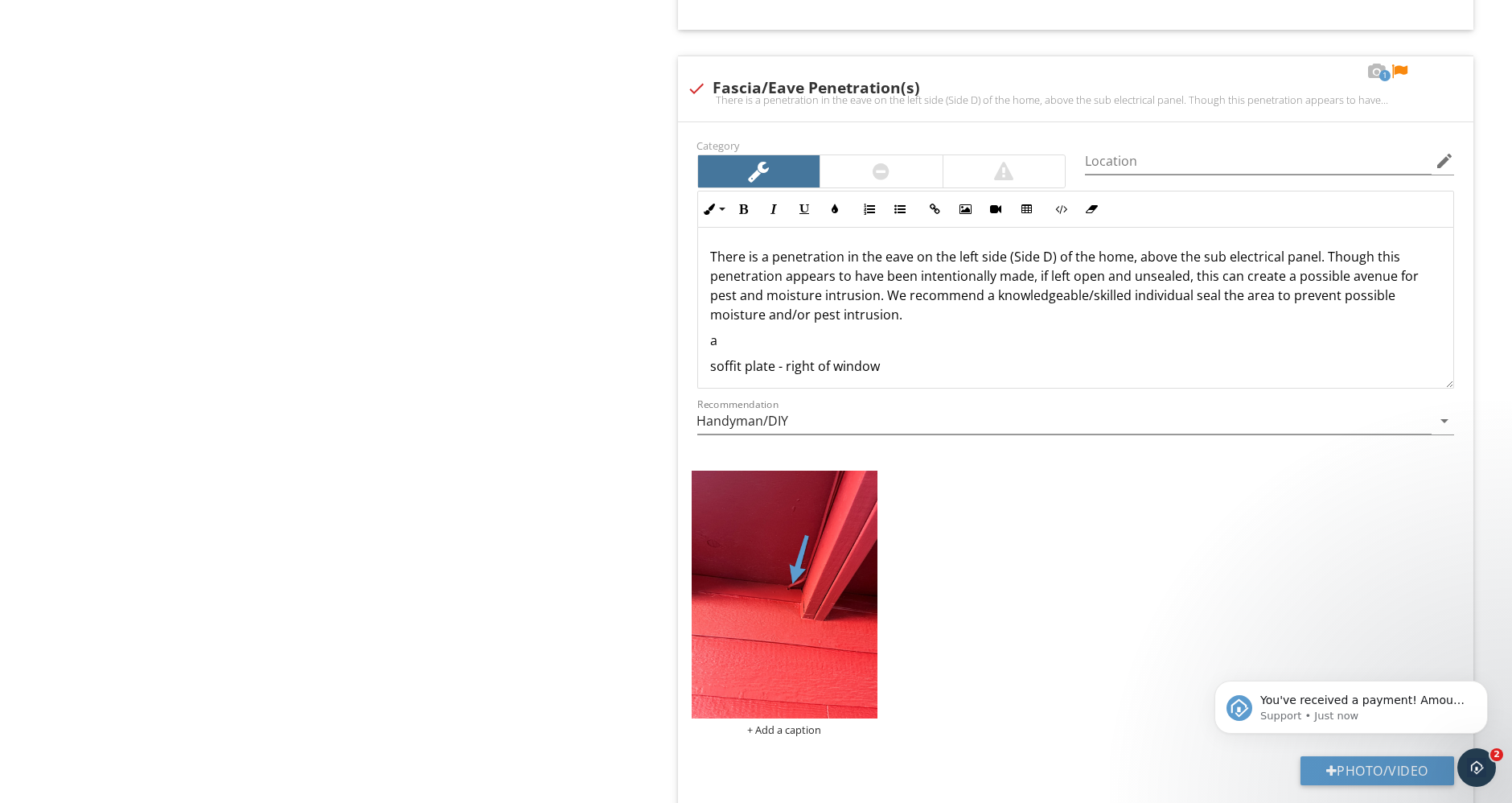
scroll to position [0, 0]
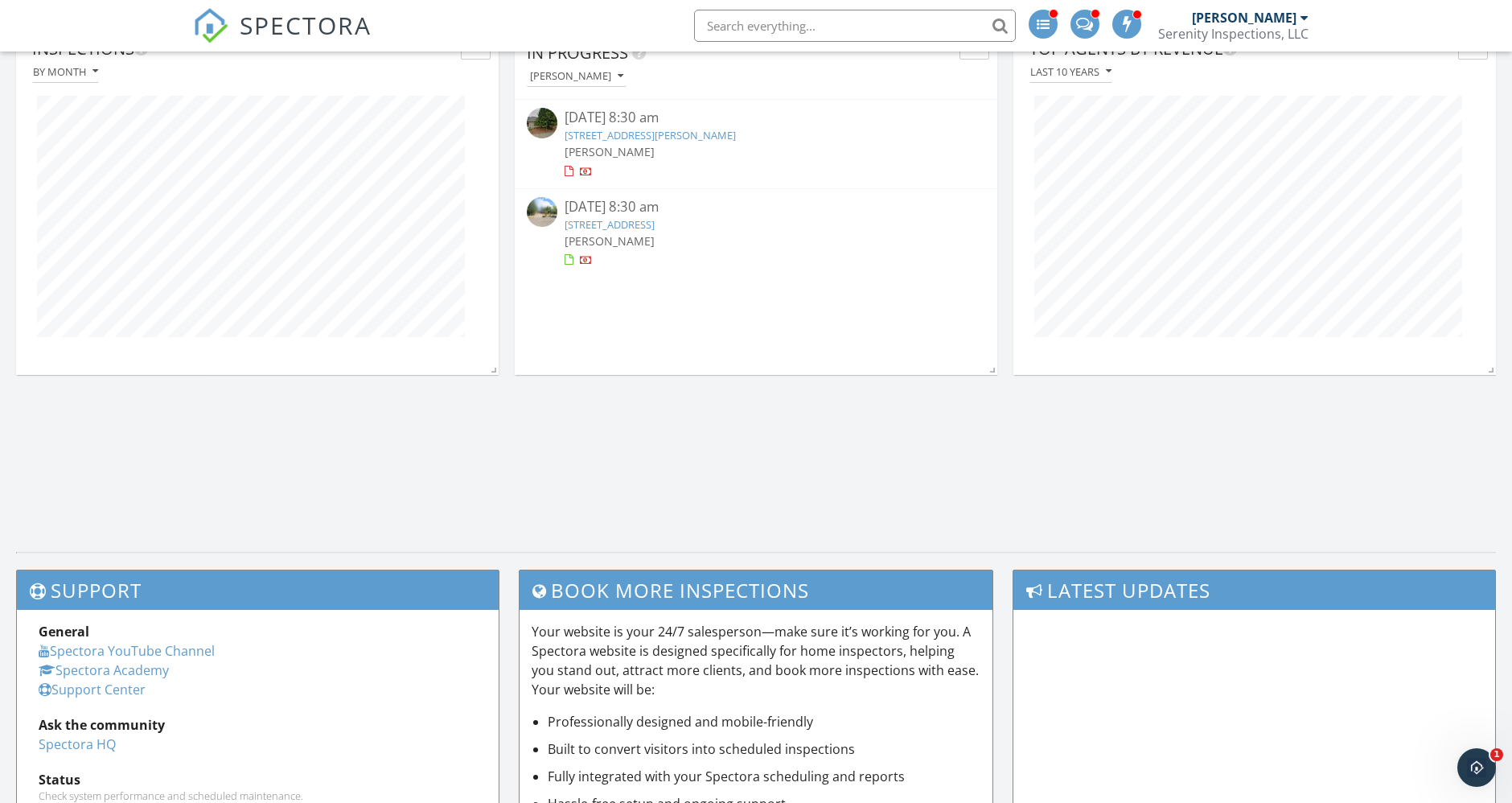
scroll to position [1535, 0]
click at [655, 225] on link "[STREET_ADDRESS]" at bounding box center [611, 224] width 90 height 15
